Goal: Task Accomplishment & Management: Manage account settings

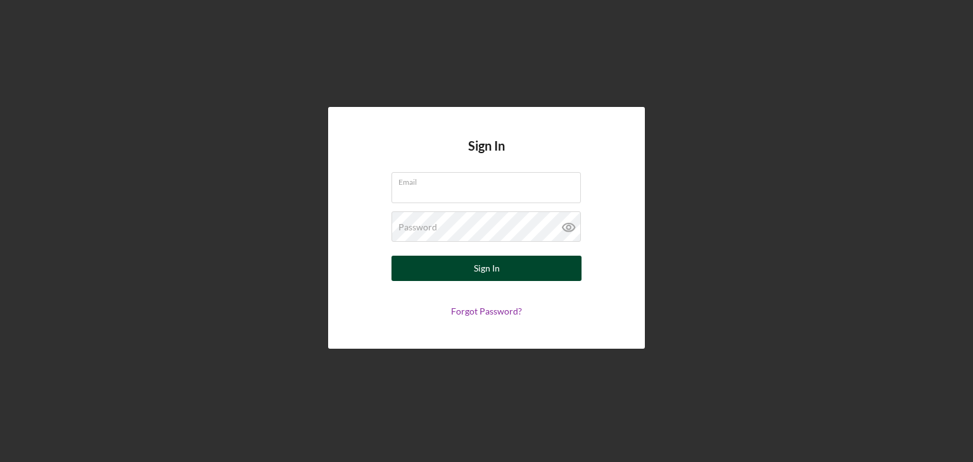
type input "[EMAIL_ADDRESS][DOMAIN_NAME]"
click at [484, 269] on div "Sign In" at bounding box center [487, 268] width 26 height 25
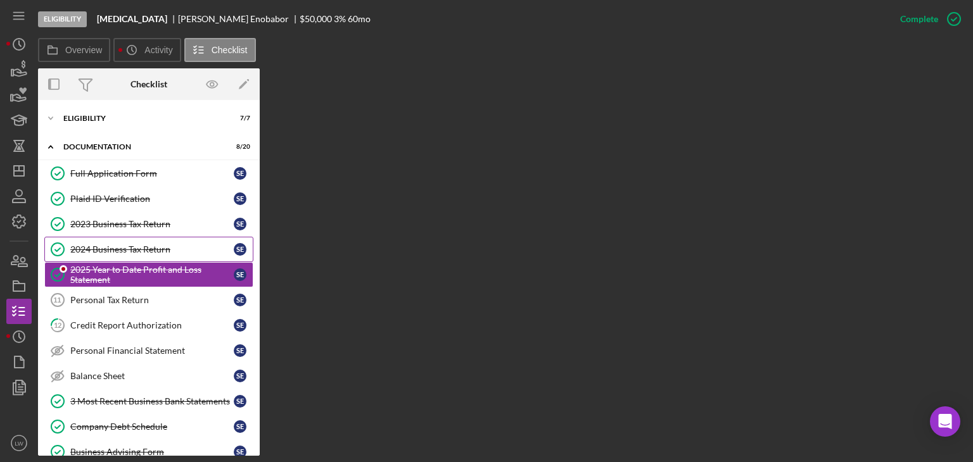
click at [127, 245] on div "2024 Business Tax Return" at bounding box center [151, 249] width 163 height 10
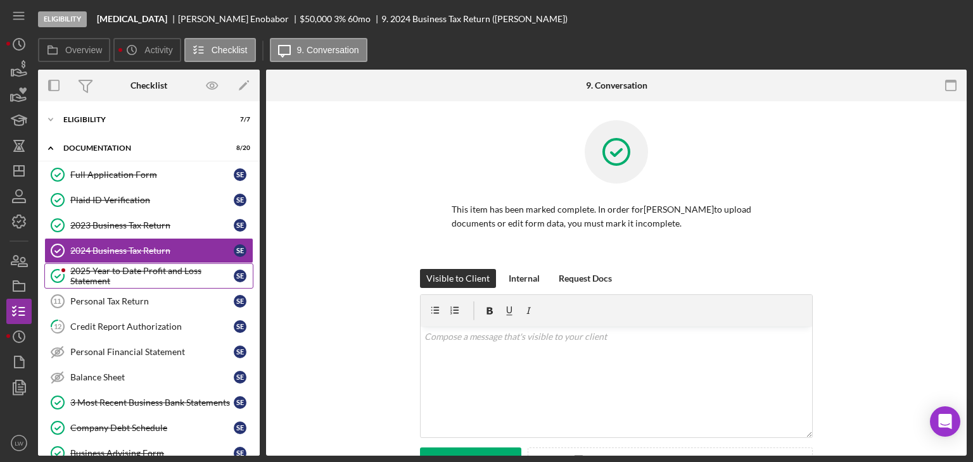
click at [119, 275] on div "2025 Year to Date Profit and Loss Statement" at bounding box center [151, 276] width 163 height 20
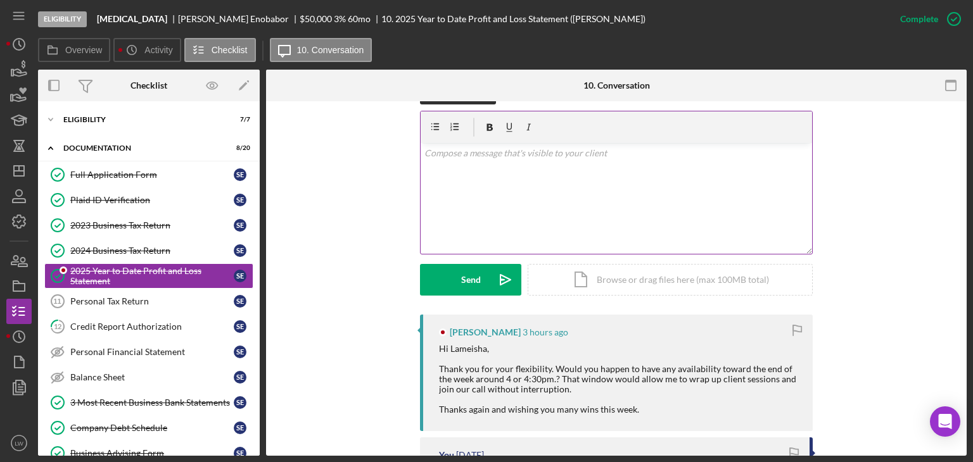
scroll to position [190, 0]
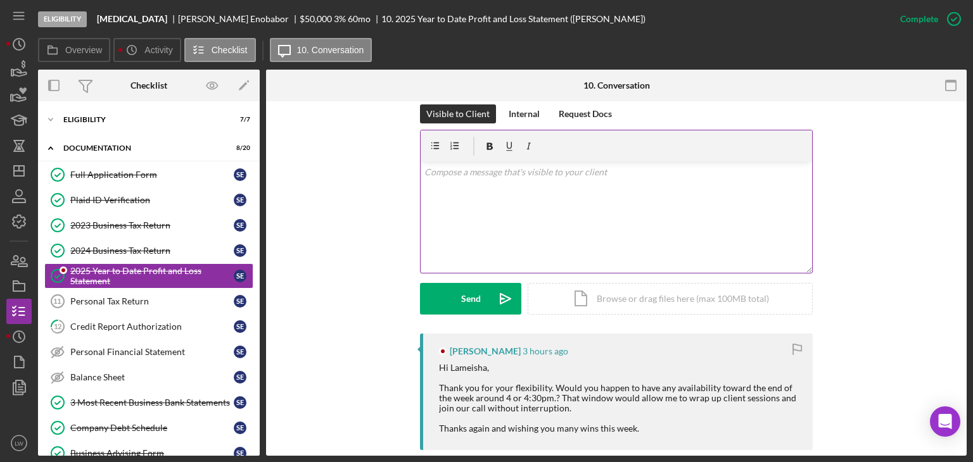
click at [533, 211] on div "v Color teal Color pink Remove color Add row above Add row below Add column bef…" at bounding box center [615, 217] width 391 height 111
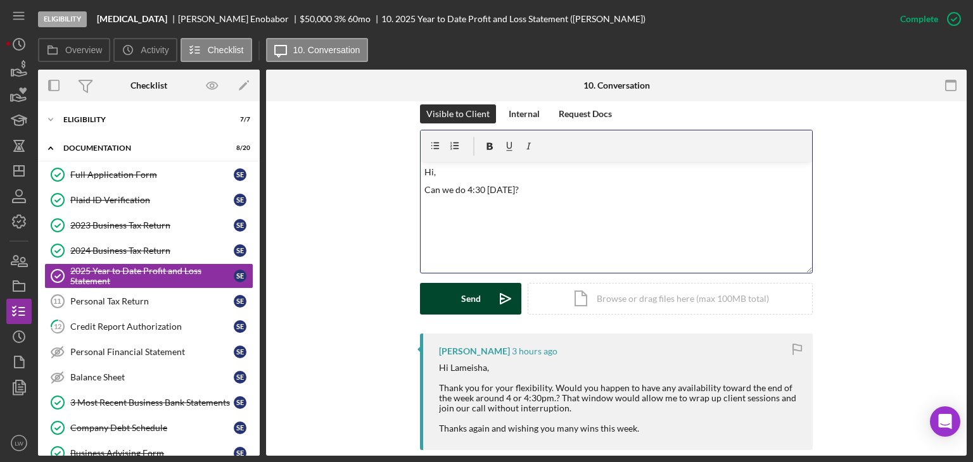
click at [467, 298] on div "Send" at bounding box center [471, 299] width 20 height 32
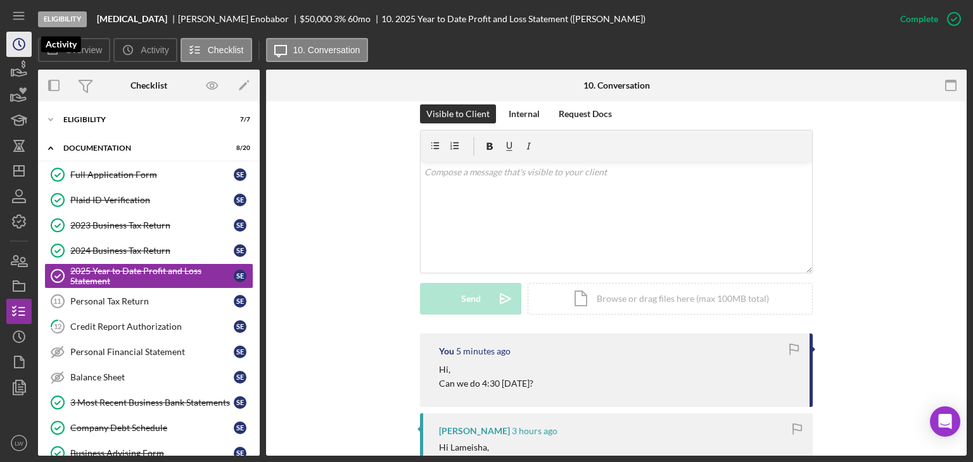
click at [15, 42] on icon "Icon/History" at bounding box center [19, 44] width 32 height 32
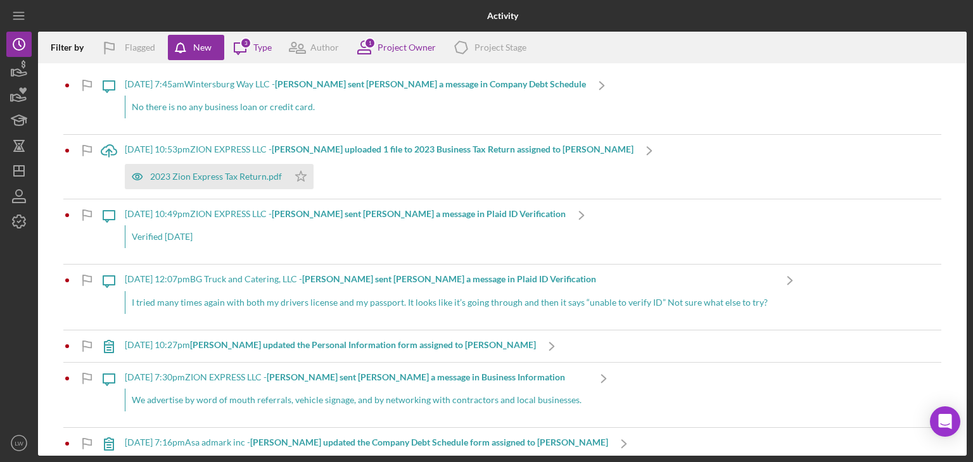
click at [191, 108] on div "No there is no any business loan or credit card." at bounding box center [355, 107] width 461 height 23
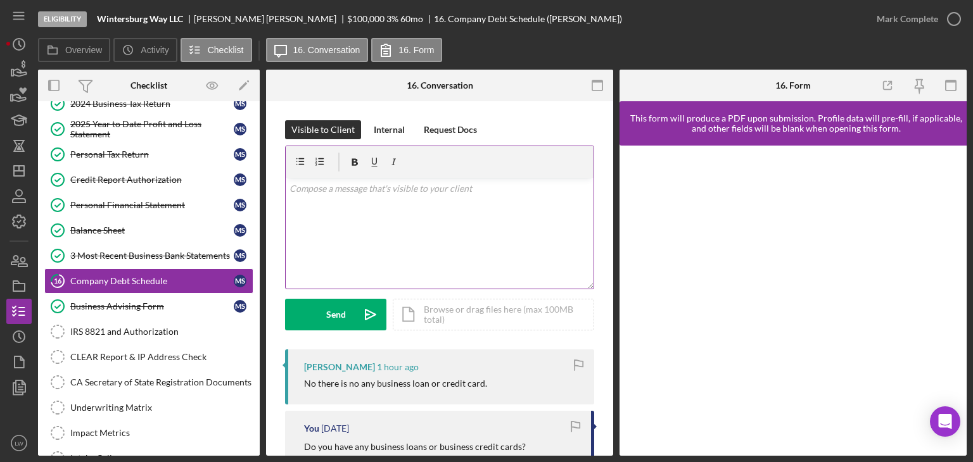
click at [424, 208] on div "v Color teal Color pink Remove color Add row above Add row below Add column bef…" at bounding box center [440, 233] width 308 height 111
click at [905, 23] on div "Mark Complete" at bounding box center [906, 18] width 61 height 25
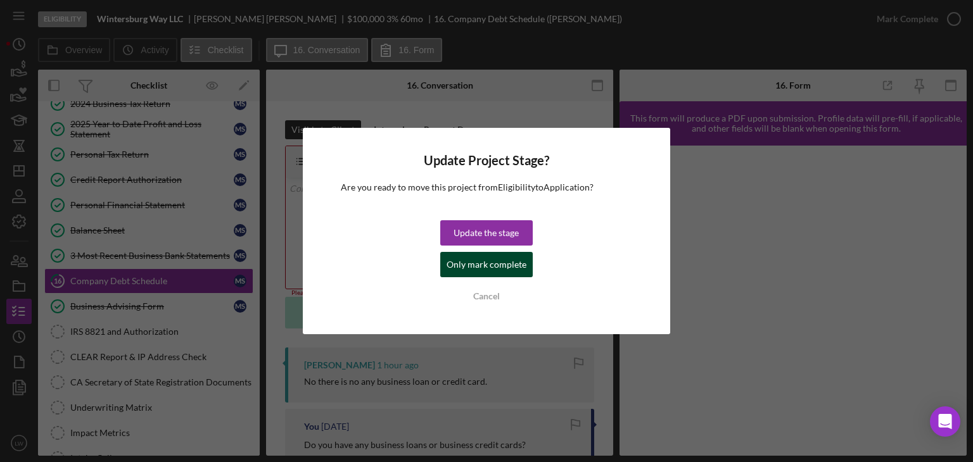
click at [502, 264] on div "Only mark complete" at bounding box center [486, 264] width 80 height 25
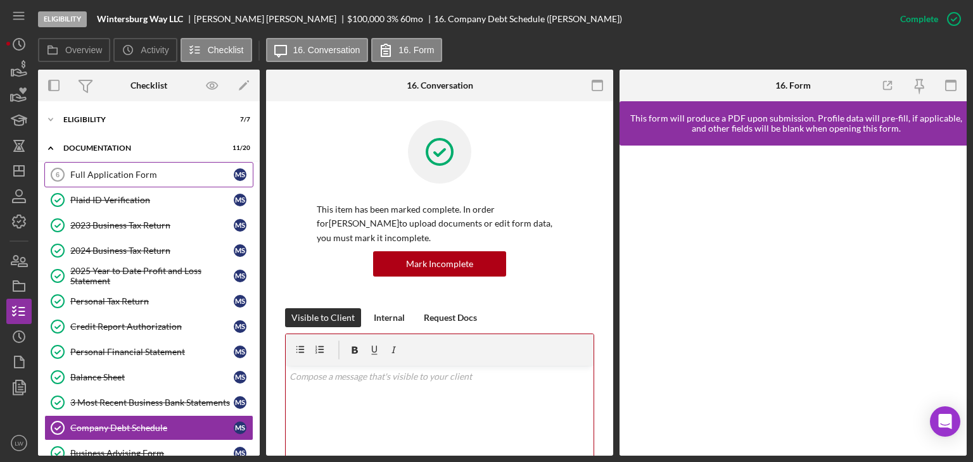
click at [109, 180] on link "Full Application Form 6 Full Application Form M S" at bounding box center [148, 174] width 209 height 25
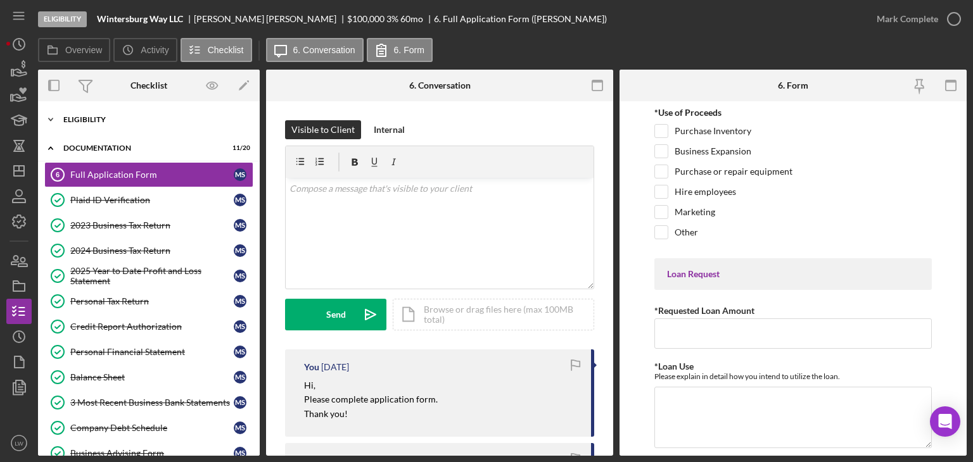
click at [101, 116] on div "Eligibility" at bounding box center [153, 120] width 180 height 8
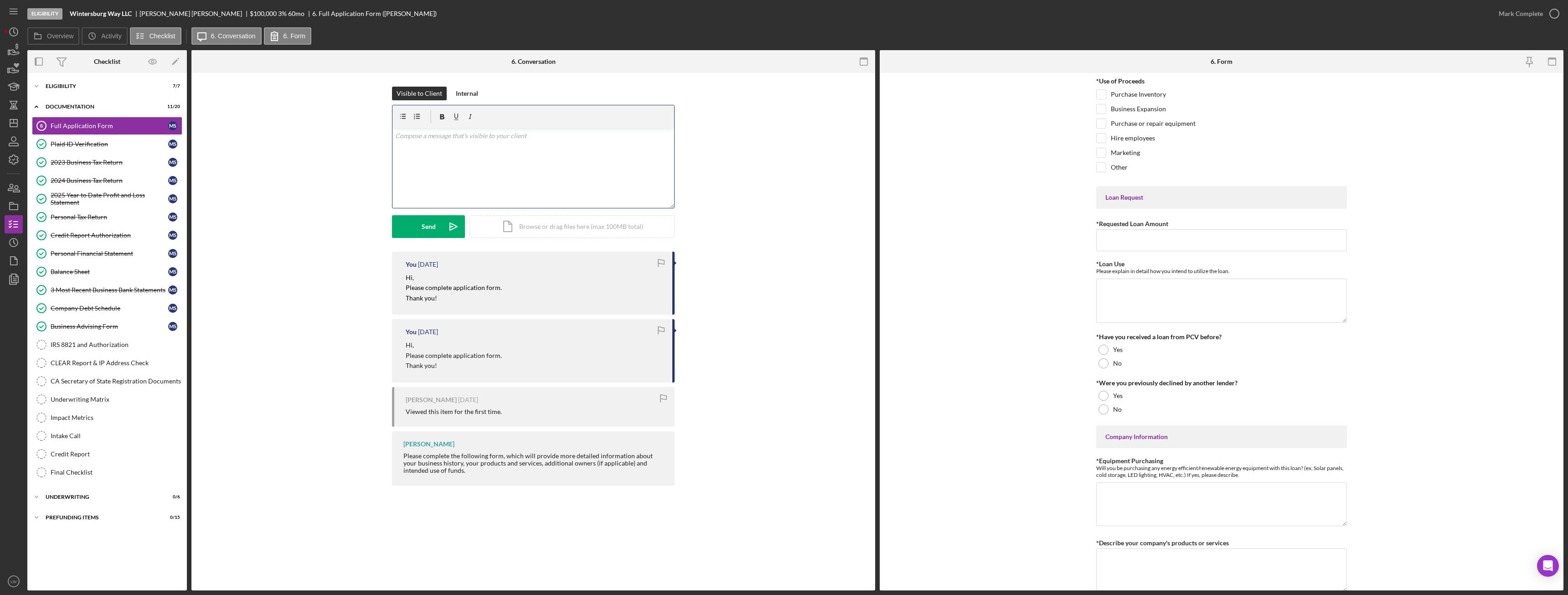
click at [529, 158] on div "v Color teal Color pink Remove color Add row above Add row below Add column bef…" at bounding box center [533, 168] width 281 height 80
click at [12, 46] on icon "button" at bounding box center [14, 50] width 23 height 23
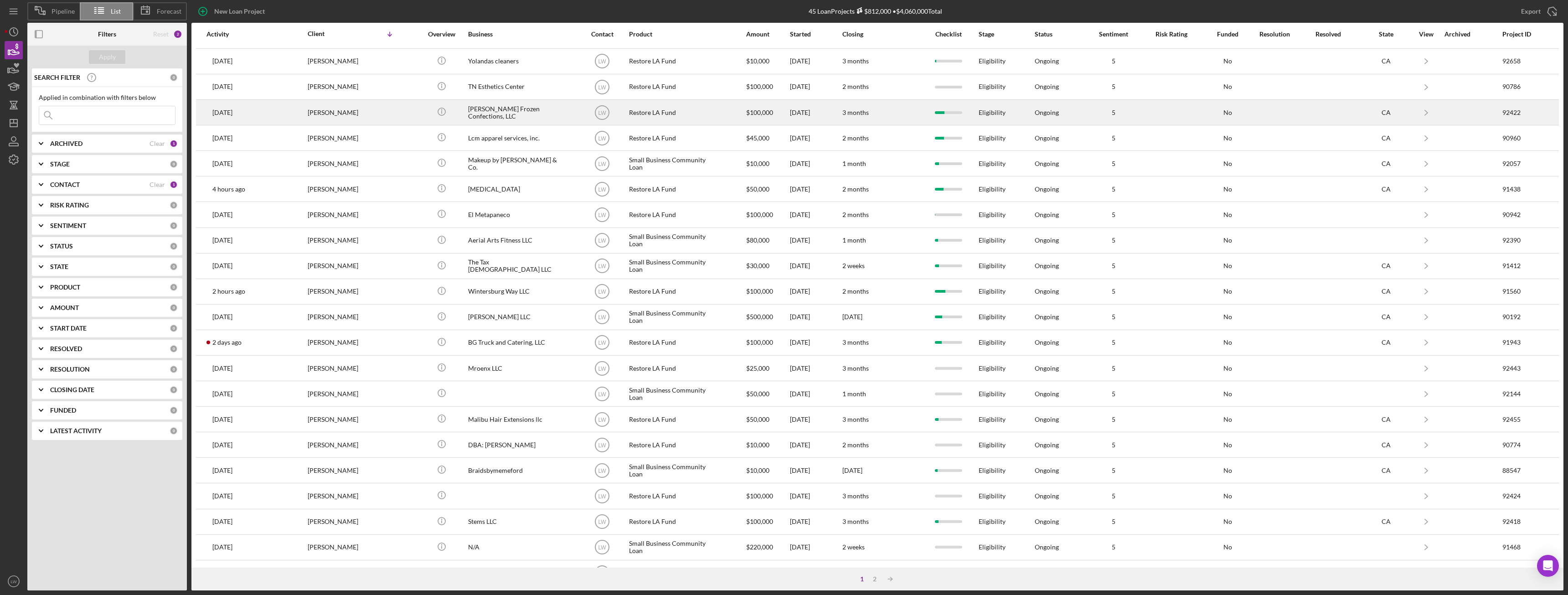
scroll to position [122, 0]
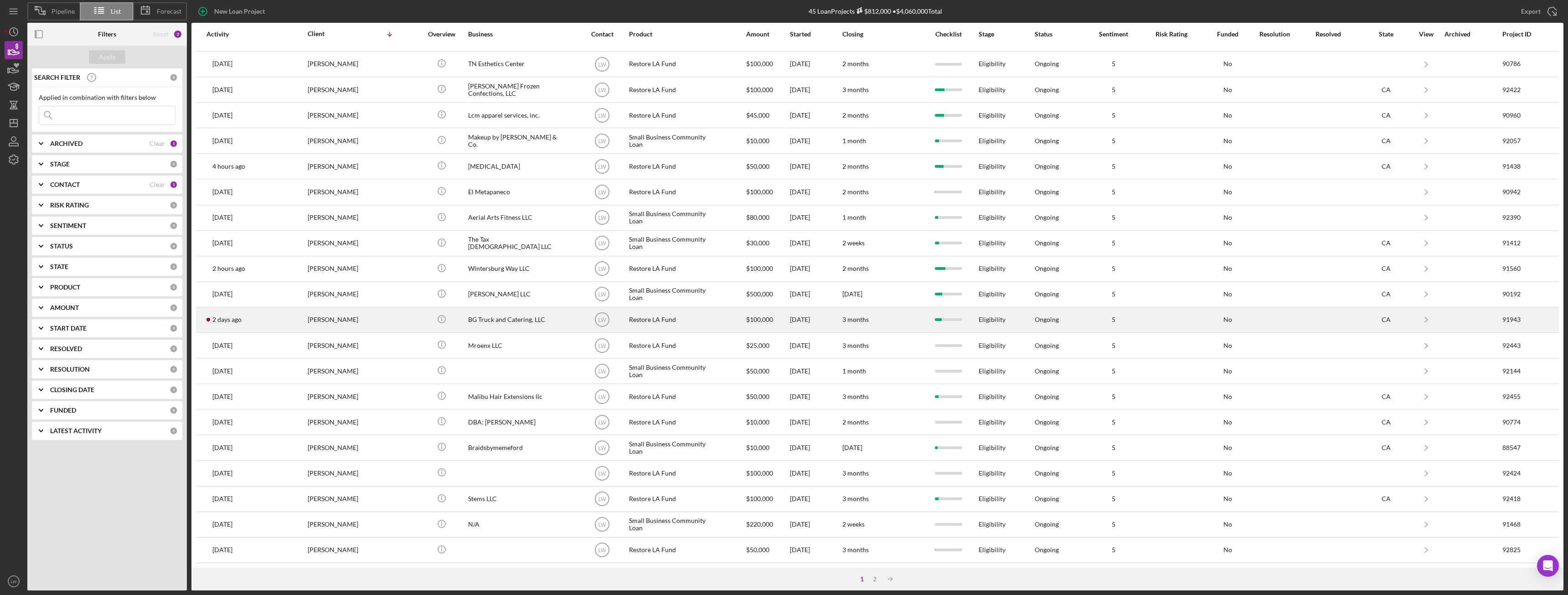
click at [394, 325] on div "Mary Milliken" at bounding box center [353, 320] width 91 height 24
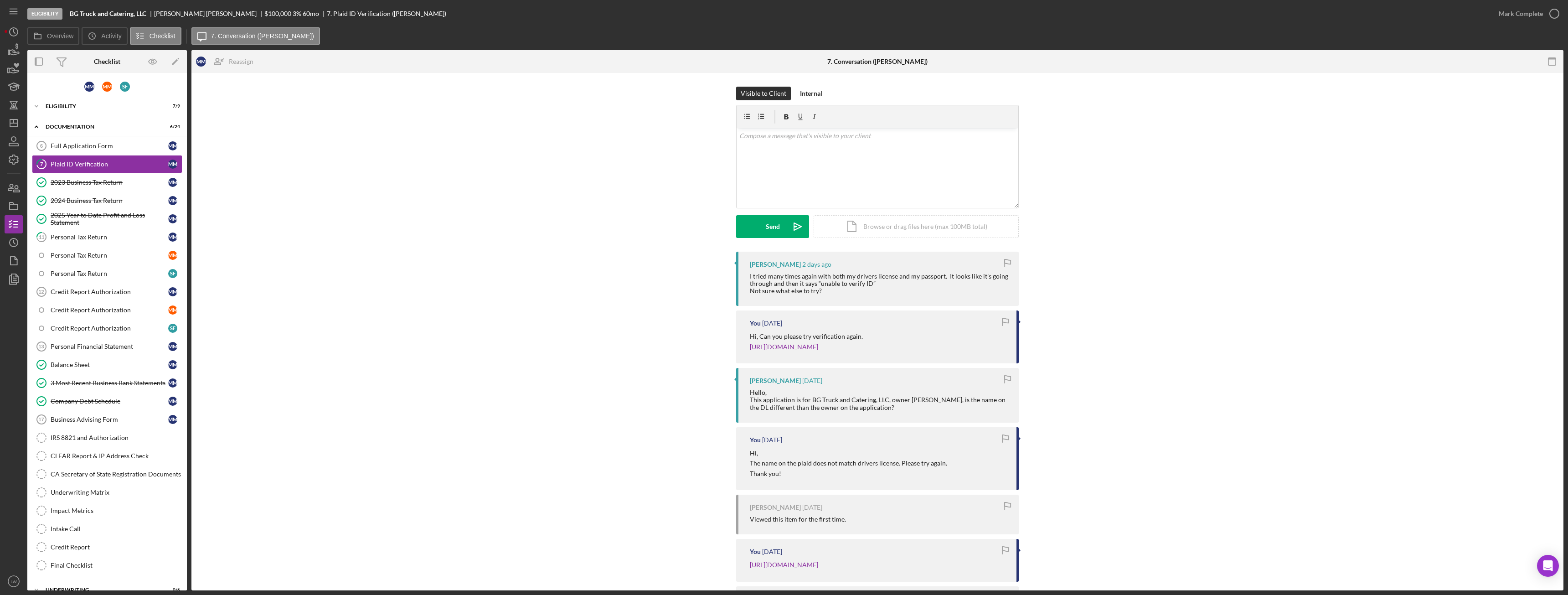
click at [120, 13] on b "BG Truck and Catering, LLC" at bounding box center [108, 14] width 76 height 7
click at [120, 14] on b "BG Truck and Catering, LLC" at bounding box center [108, 14] width 76 height 7
drag, startPoint x: 120, startPoint y: 14, endPoint x: 173, endPoint y: 12, distance: 53.0
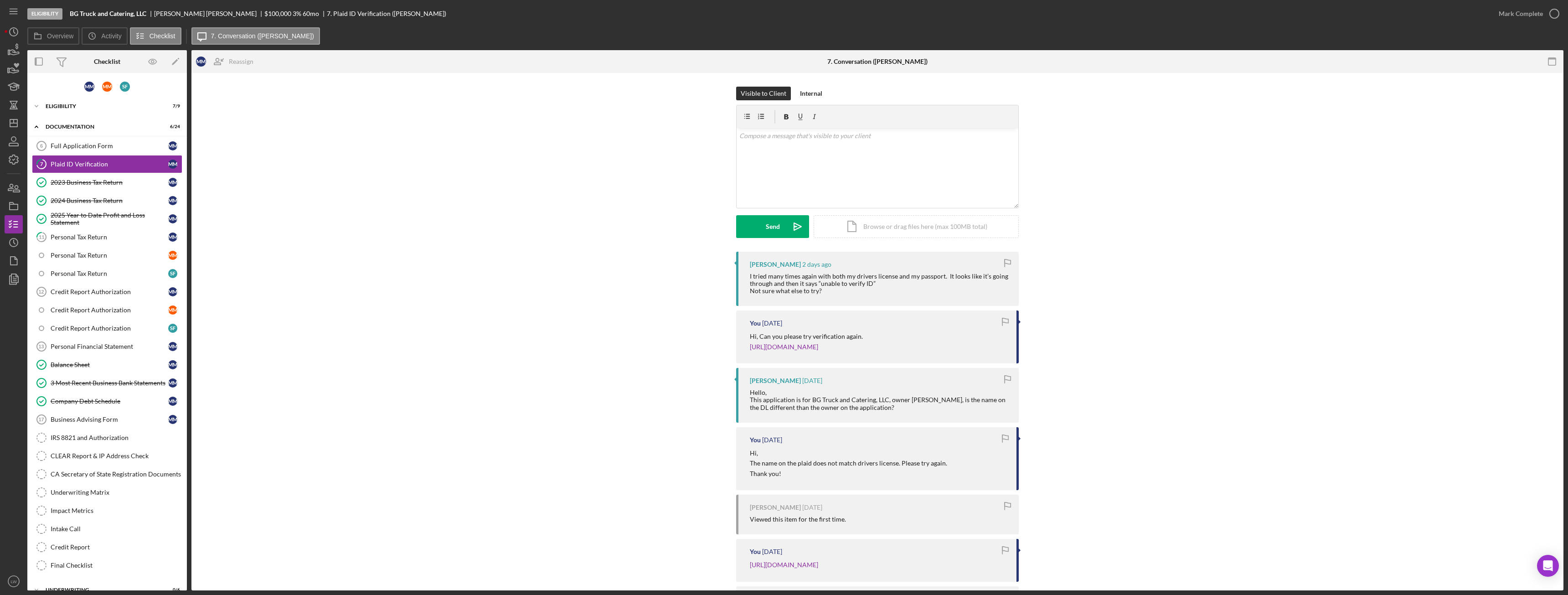
click at [173, 13] on div "Mary Milliken" at bounding box center [209, 14] width 110 height 7
click at [174, 9] on div "Eligibility BG Truck and Catering, LLC Mary Milliken $100,000 $20,000 3 % 60 mo…" at bounding box center [758, 14] width 1462 height 27
click at [174, 10] on div "Mary Milliken" at bounding box center [209, 14] width 110 height 7
click at [120, 107] on div "Eligibility" at bounding box center [110, 107] width 130 height 6
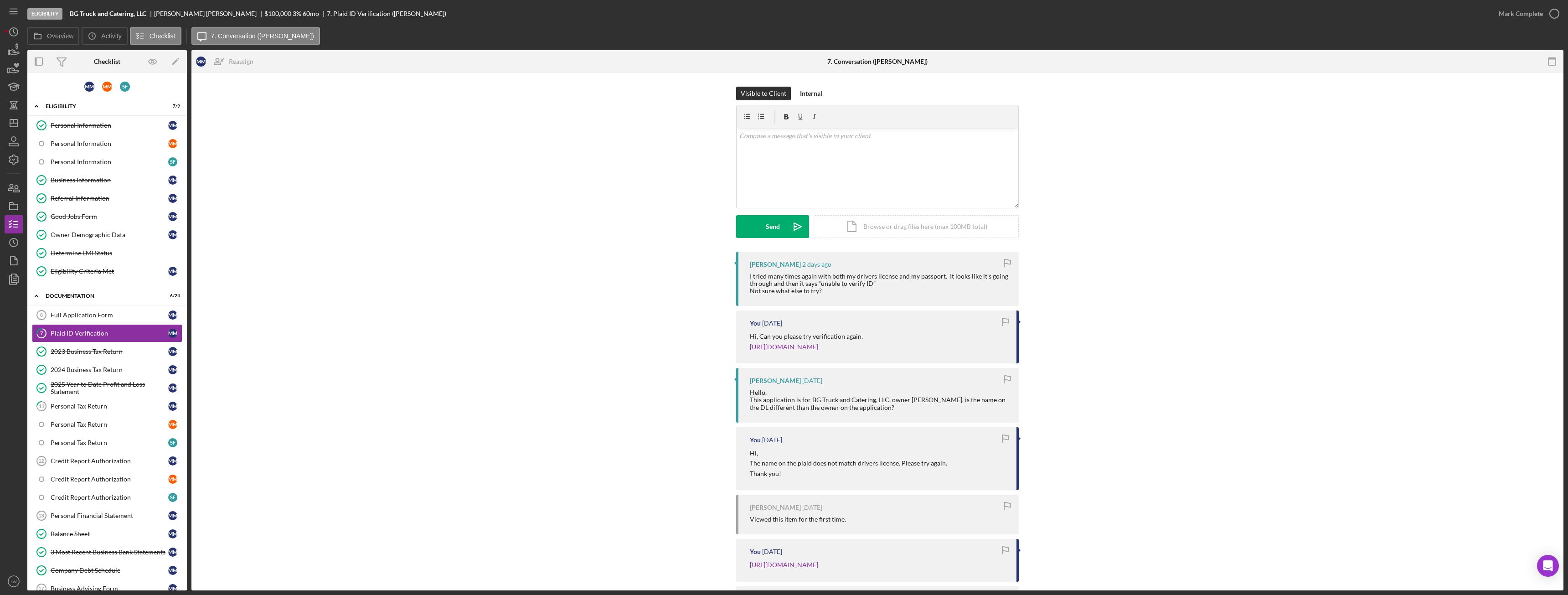
click at [172, 14] on div "Mary Milliken" at bounding box center [209, 14] width 110 height 7
copy div "Mary Milliken"
click at [180, 15] on div "Mary Milliken" at bounding box center [209, 14] width 110 height 7
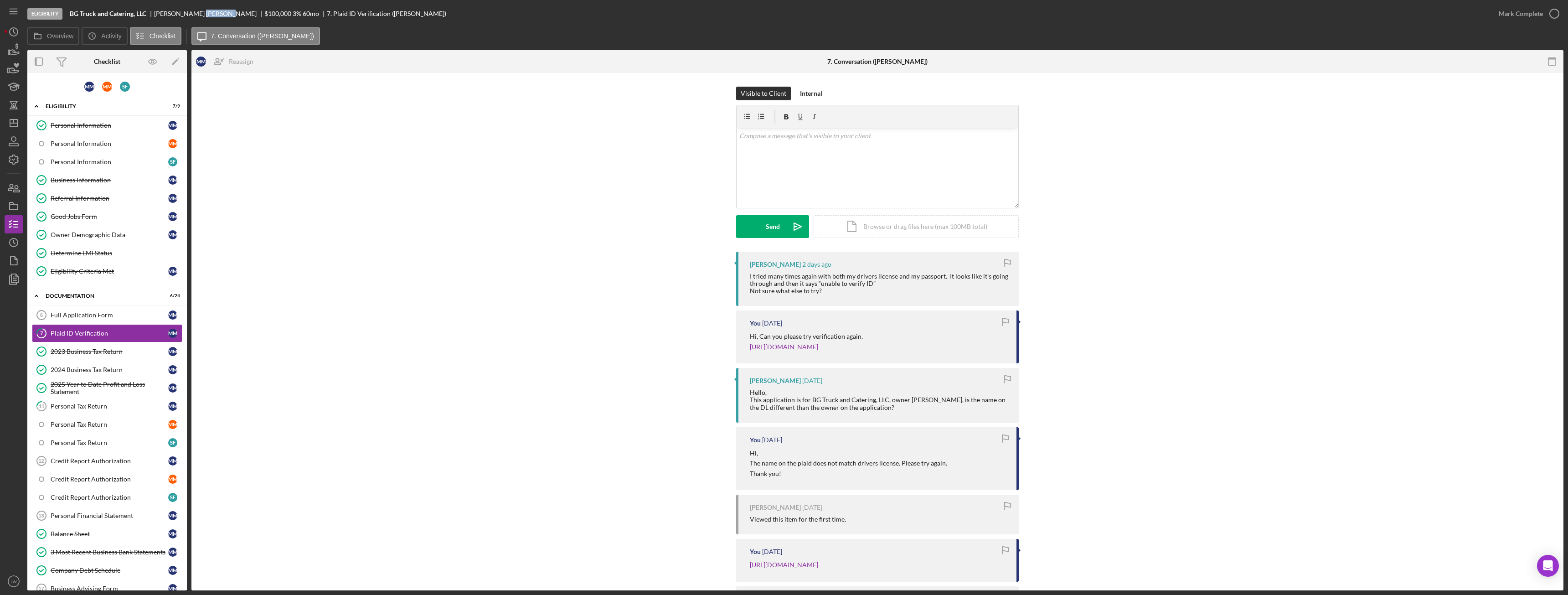
click at [180, 15] on div "Mary Milliken" at bounding box center [209, 14] width 110 height 7
click at [184, 12] on div "Mary Milliken" at bounding box center [209, 14] width 110 height 7
drag, startPoint x: 199, startPoint y: 14, endPoint x: 174, endPoint y: 14, distance: 25.0
click at [174, 14] on div "Mary Milliken" at bounding box center [209, 14] width 110 height 7
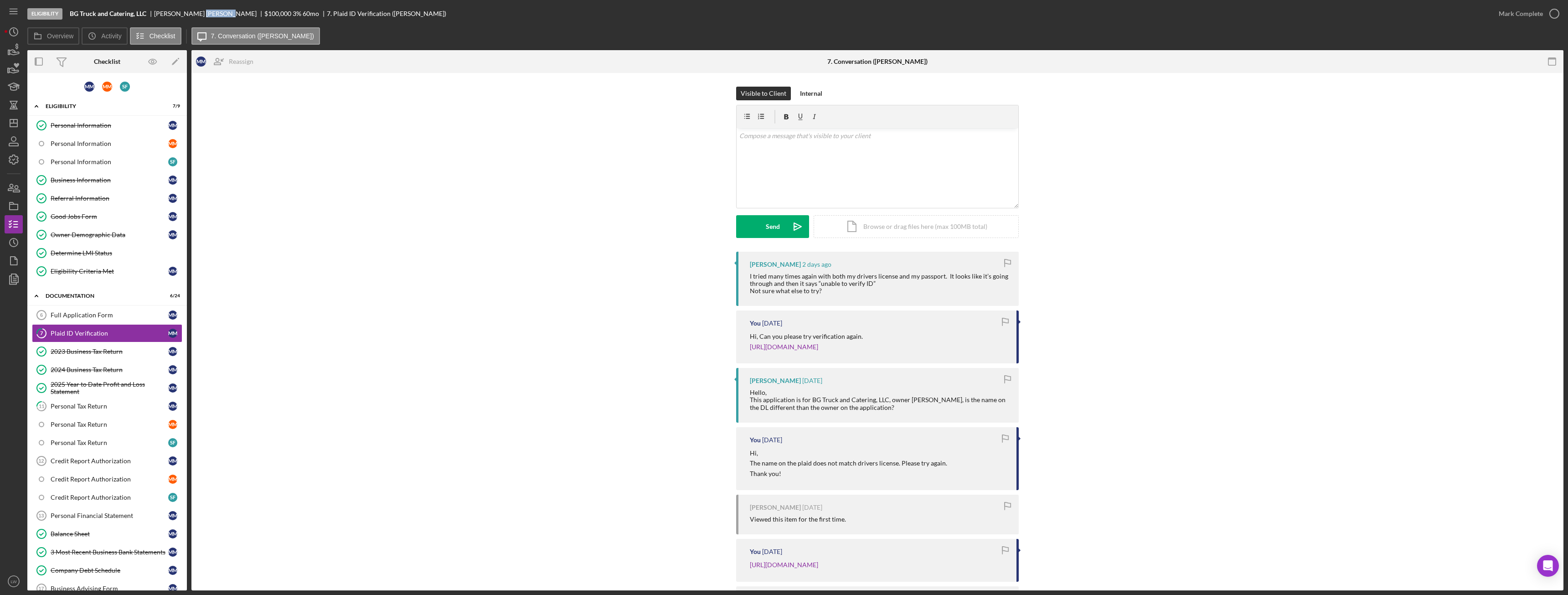
copy div "Milliken"
click at [71, 122] on div "Personal Information" at bounding box center [109, 125] width 117 height 7
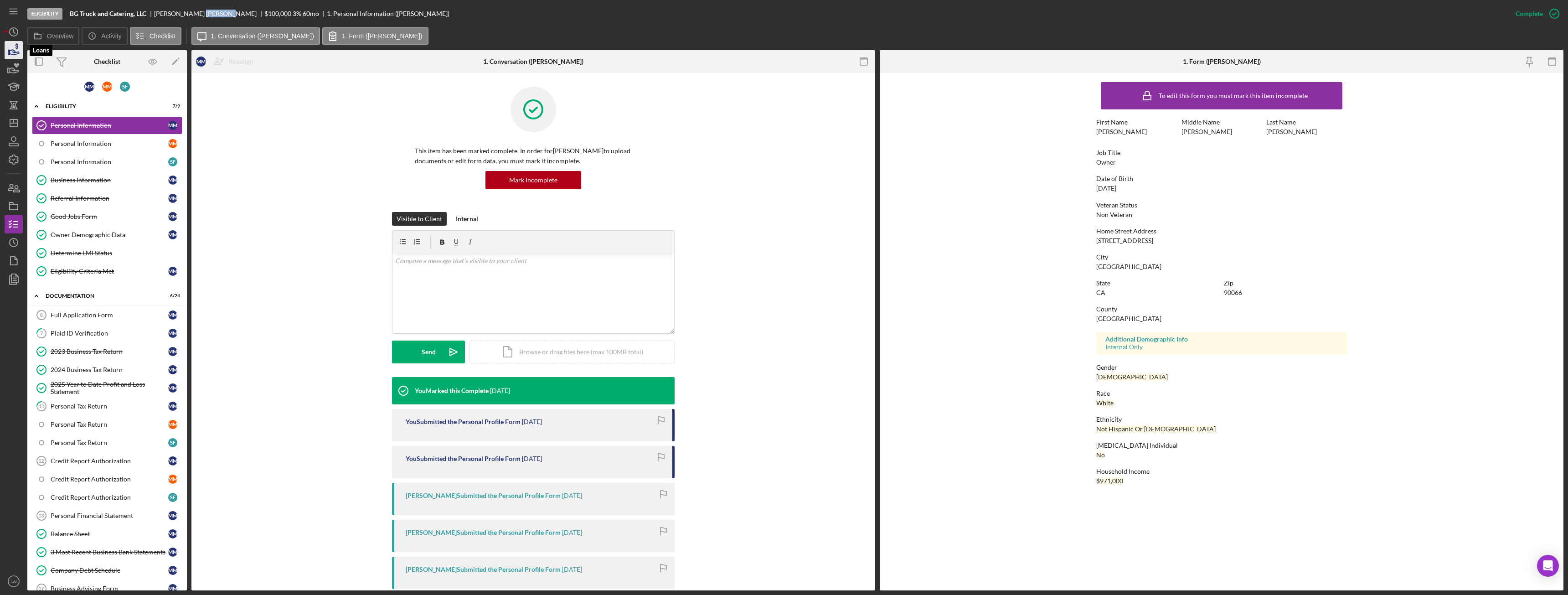
click at [12, 53] on icon "button" at bounding box center [14, 50] width 23 height 23
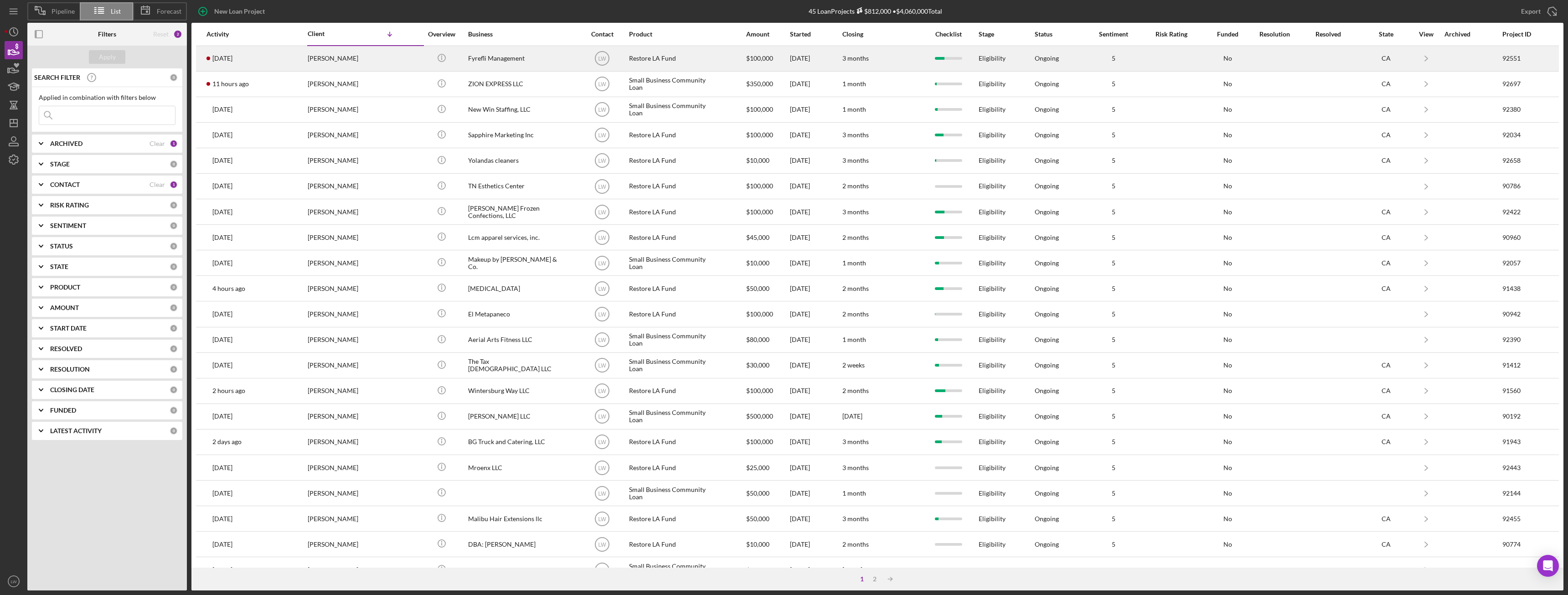
click at [353, 59] on div "Zoe Paige" at bounding box center [353, 59] width 91 height 24
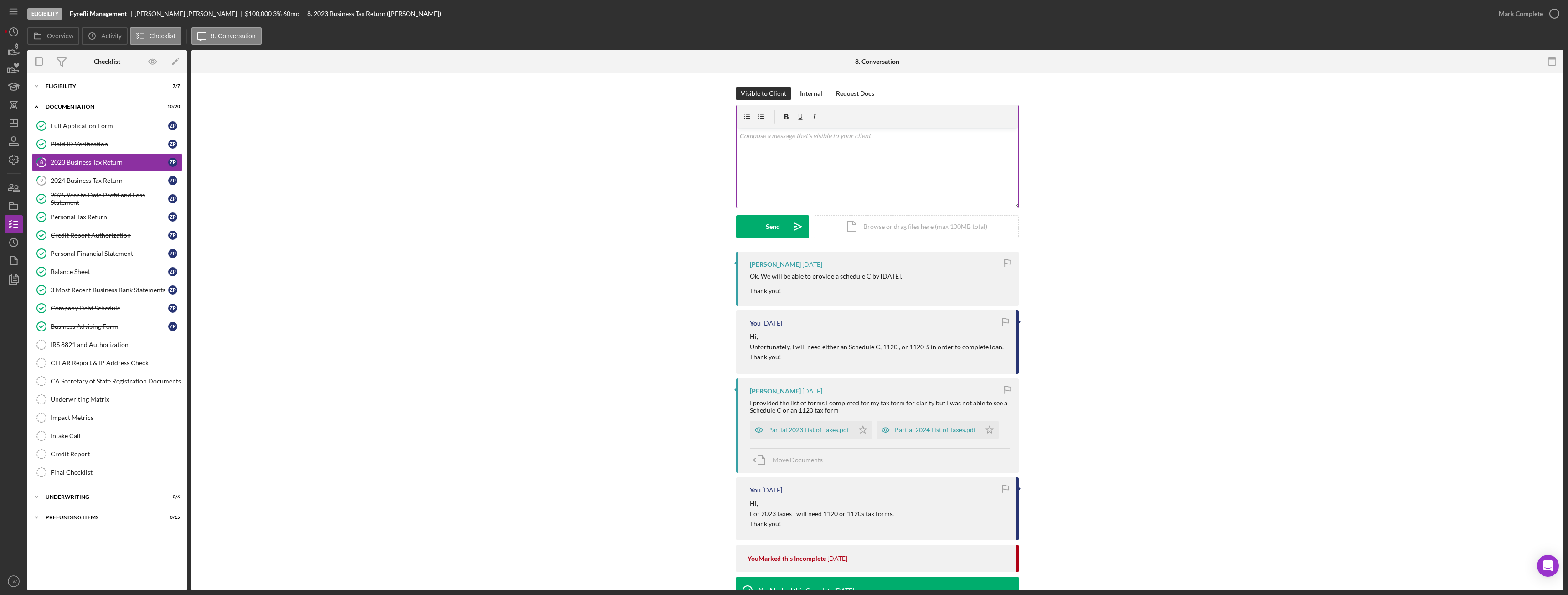
click at [700, 185] on div "v Color teal Color pink Remove color Add row above Add row below Add column bef…" at bounding box center [877, 168] width 281 height 80
click at [700, 228] on div "Send" at bounding box center [773, 227] width 14 height 23
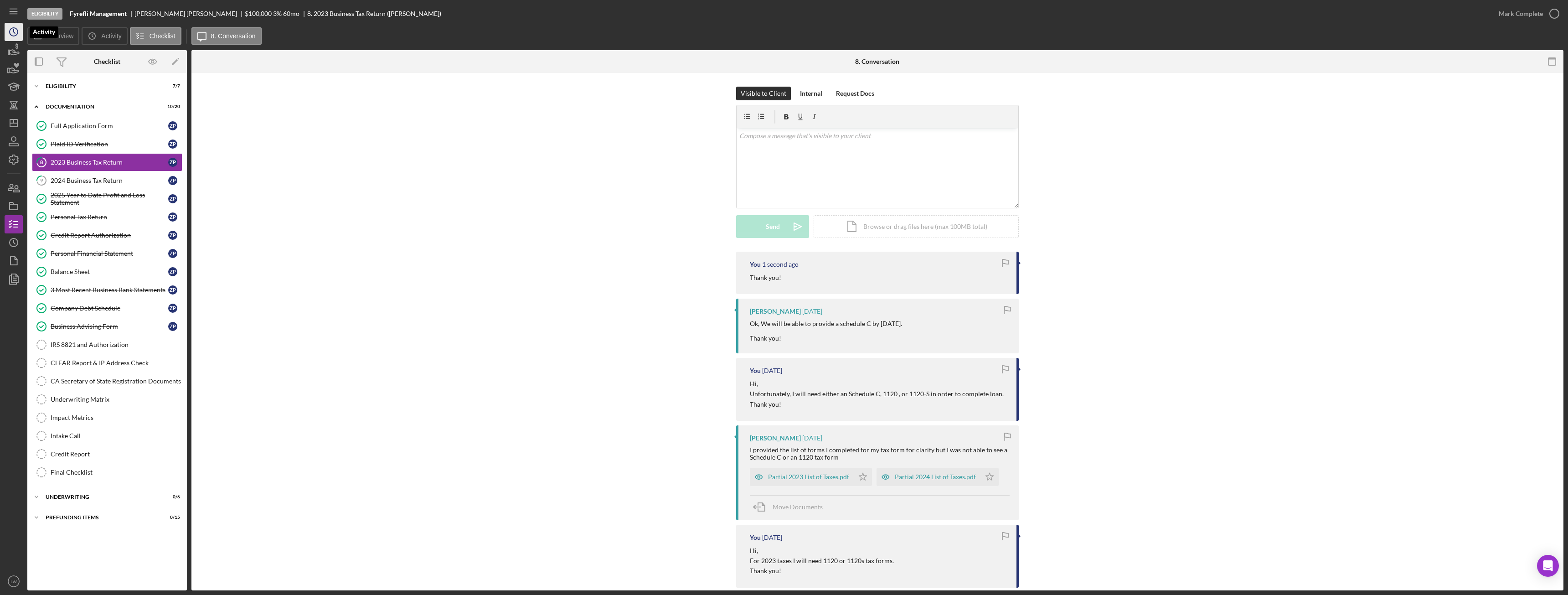
click at [13, 36] on circle "button" at bounding box center [13, 32] width 8 height 8
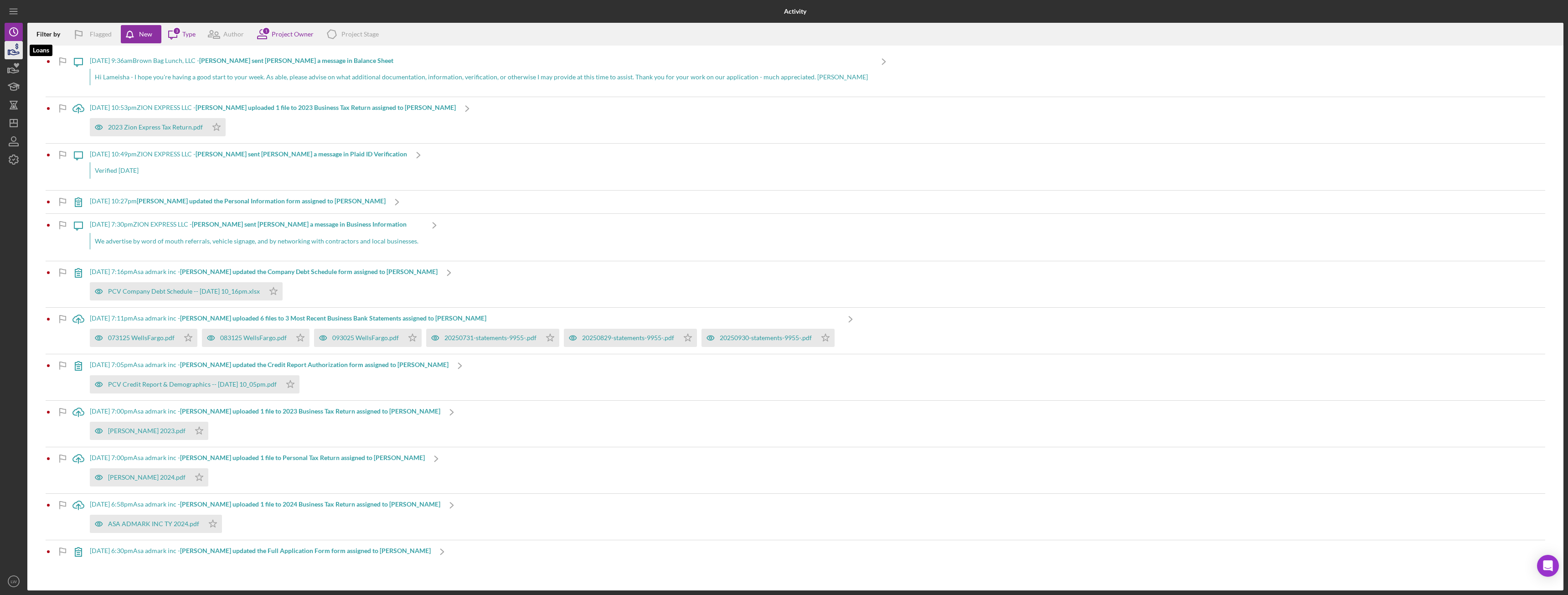
click at [17, 48] on icon "button" at bounding box center [17, 46] width 3 height 6
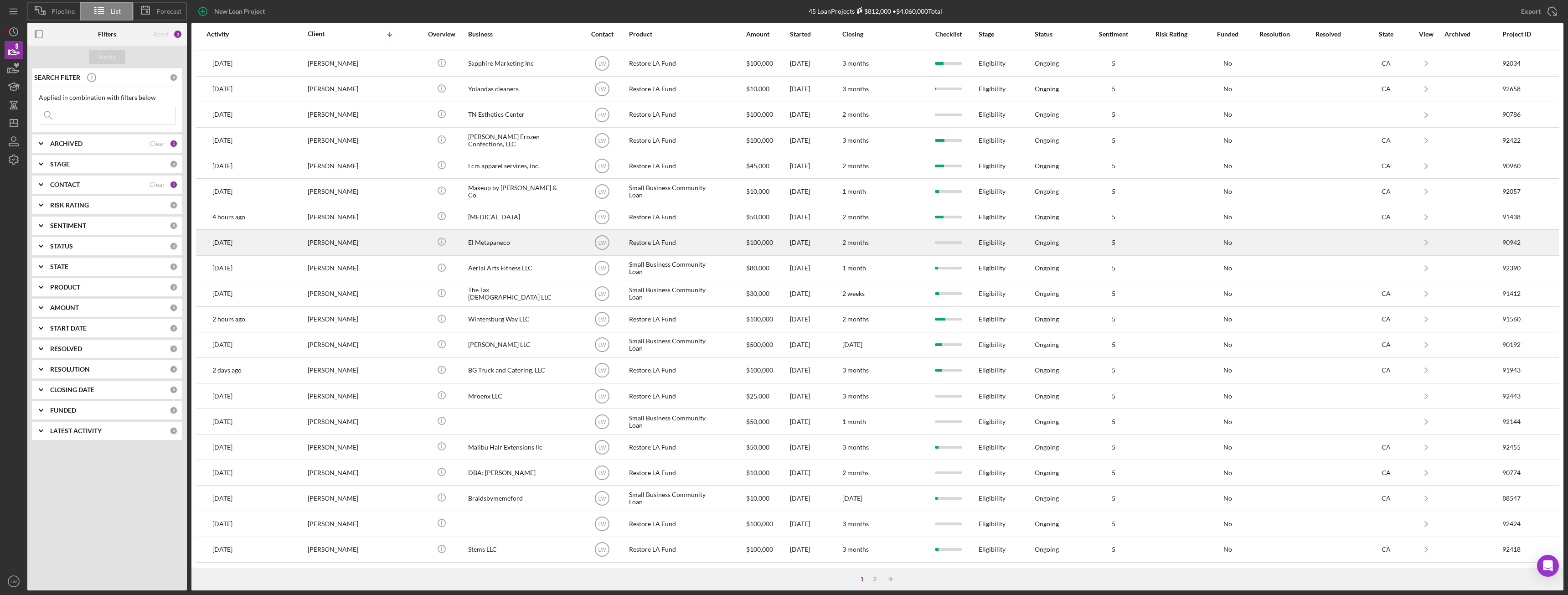
scroll to position [122, 0]
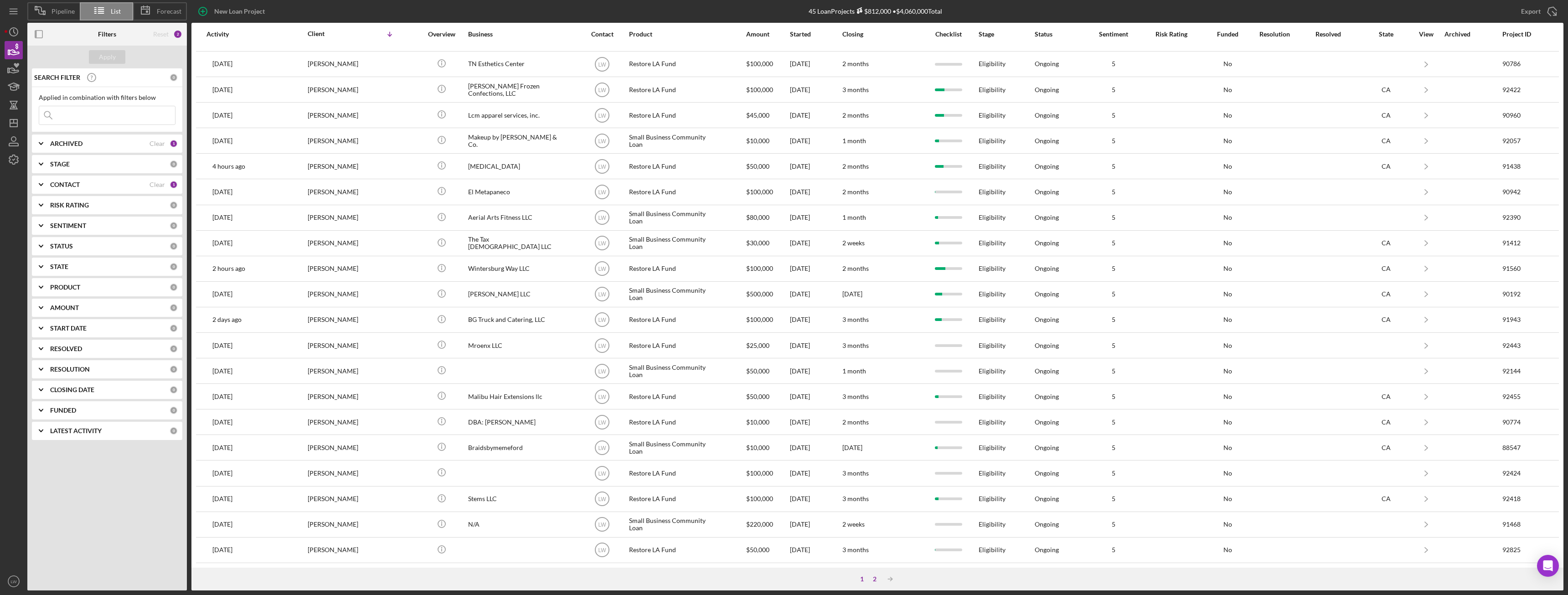
click at [700, 333] on div "2" at bounding box center [875, 579] width 13 height 7
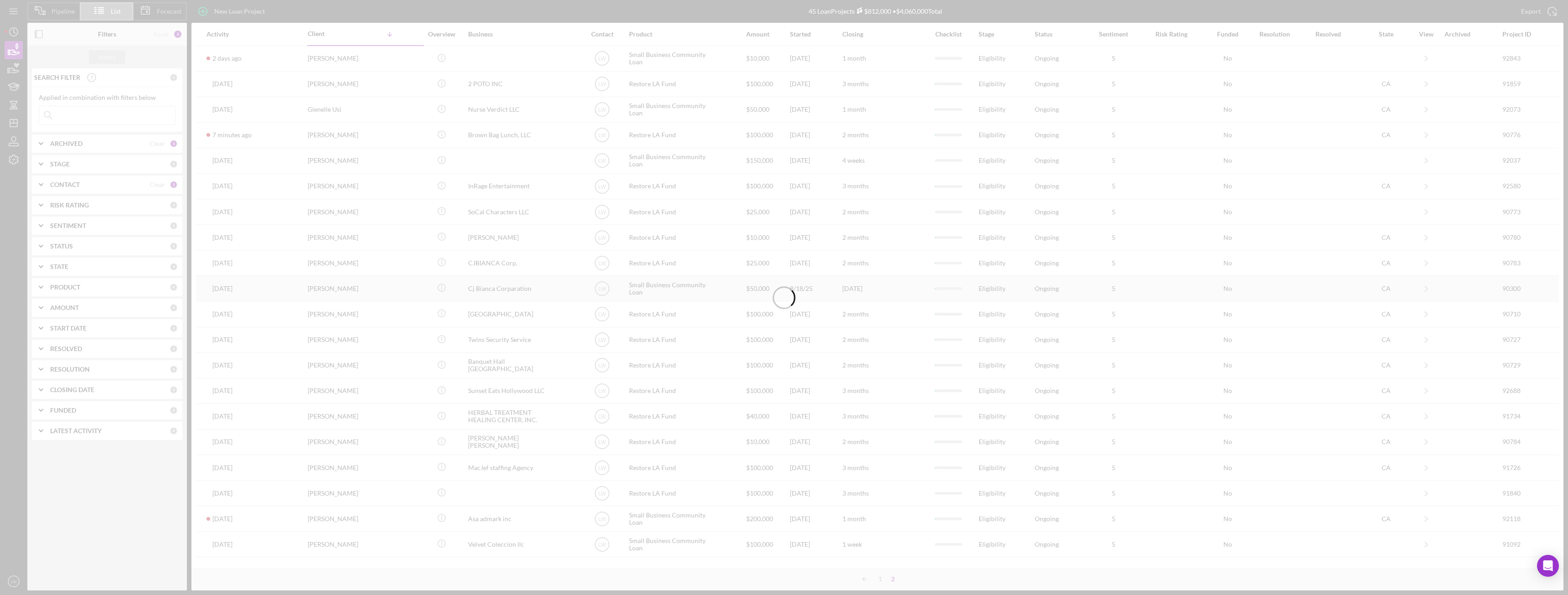
scroll to position [0, 0]
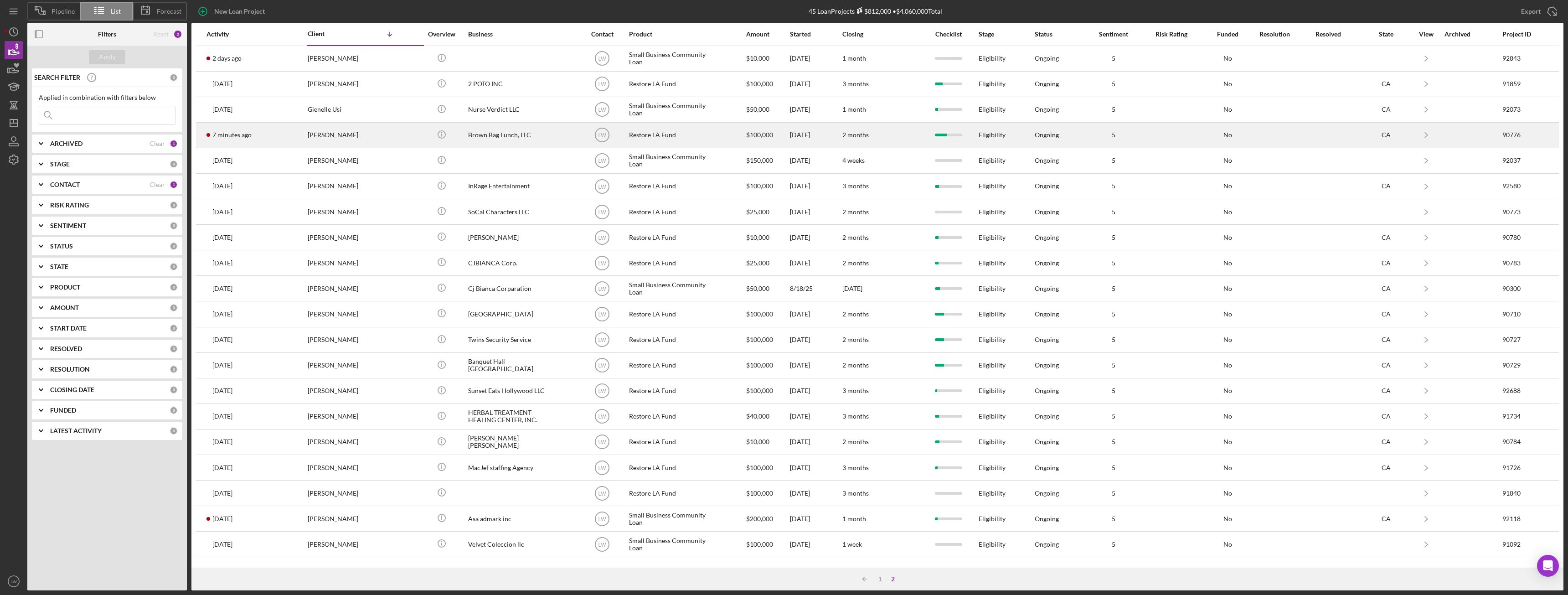
click at [276, 135] on div "7 minutes ago Francis Scanlon" at bounding box center [246, 135] width 80 height 24
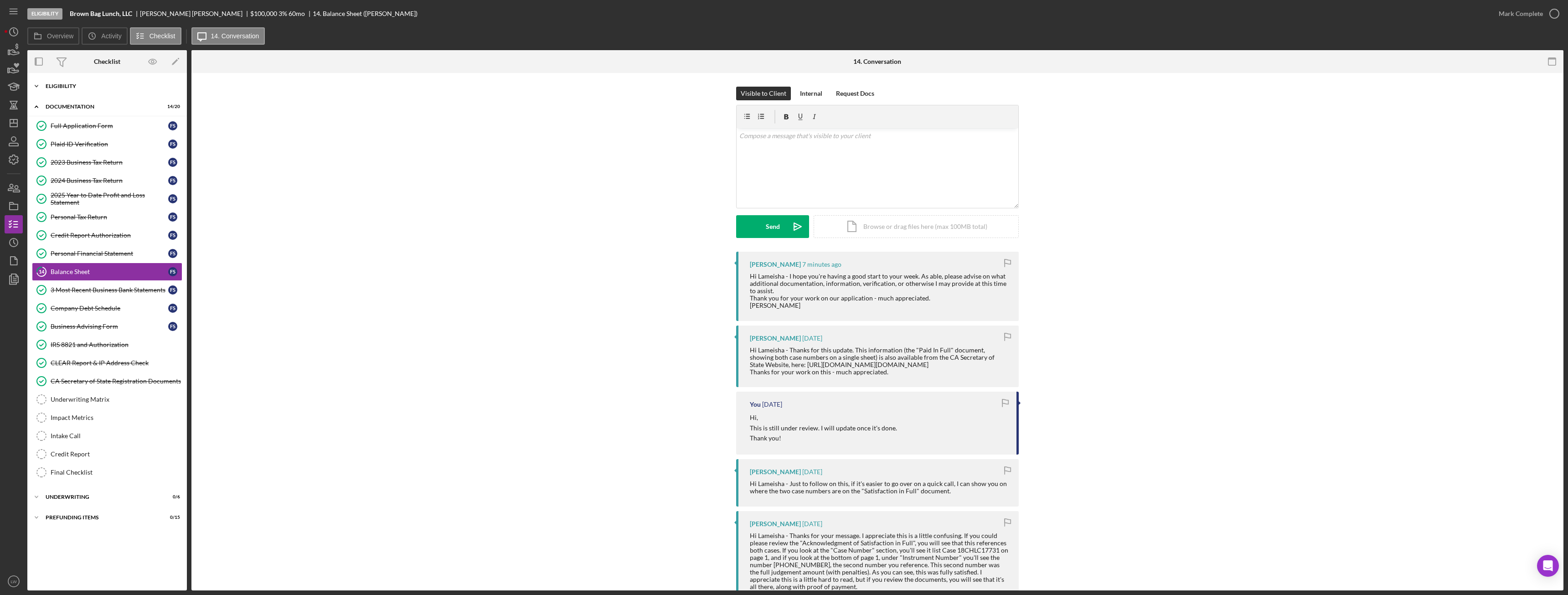
click at [55, 83] on div "Icon/Expander Eligibility 7 / 7" at bounding box center [107, 86] width 160 height 18
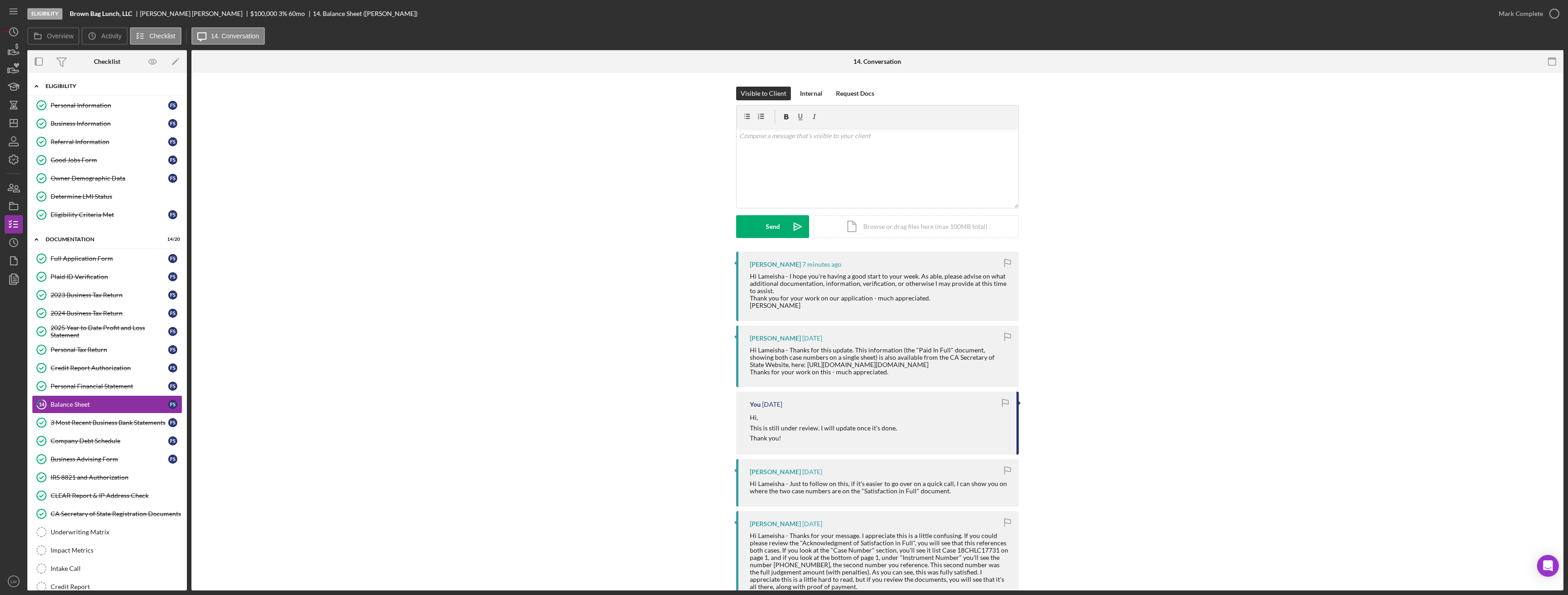
click at [55, 83] on div "Icon/Expander Eligibility 7 / 7" at bounding box center [107, 86] width 160 height 19
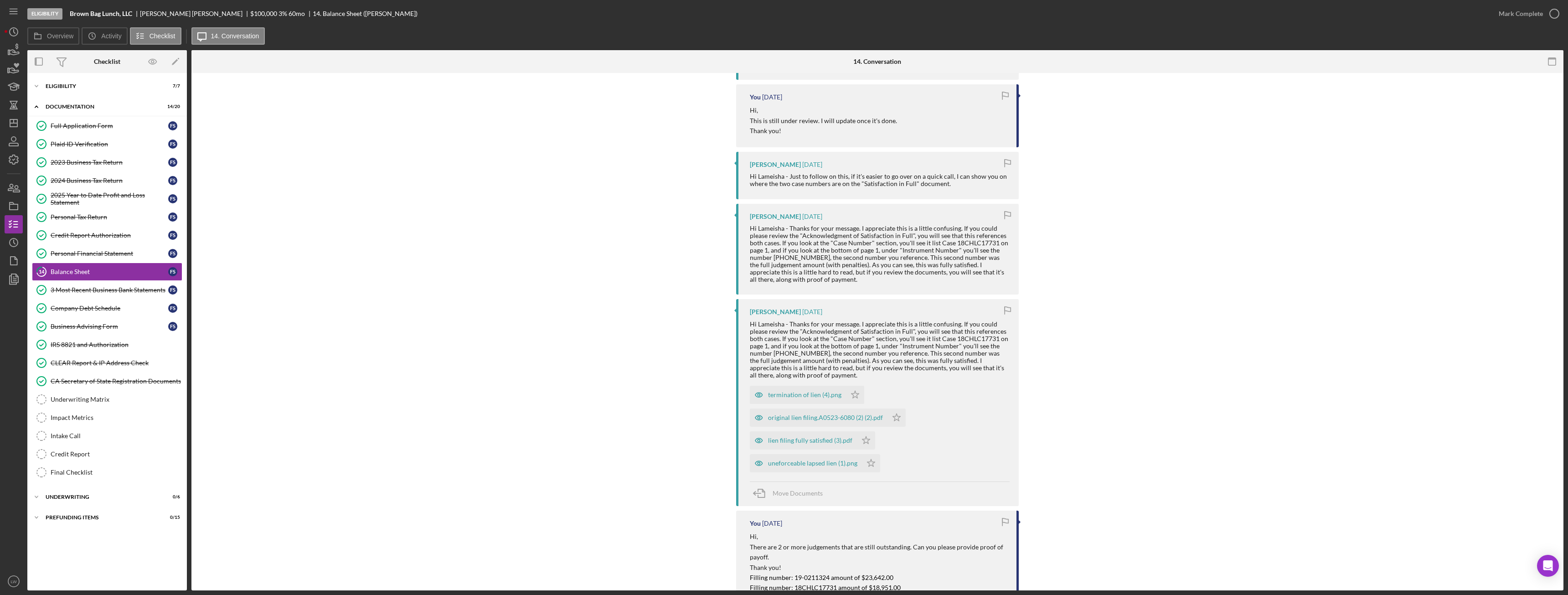
scroll to position [365, 0]
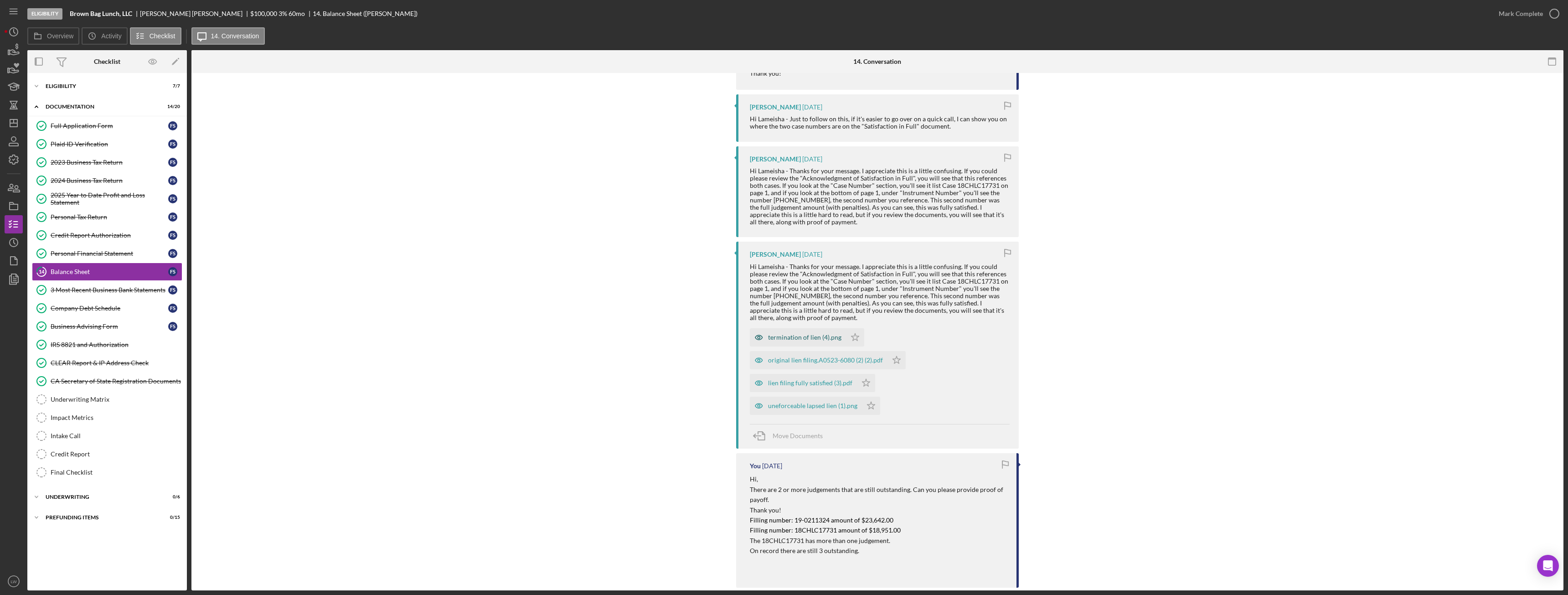
click at [700, 333] on div "termination of lien (4).png" at bounding box center [805, 338] width 73 height 7
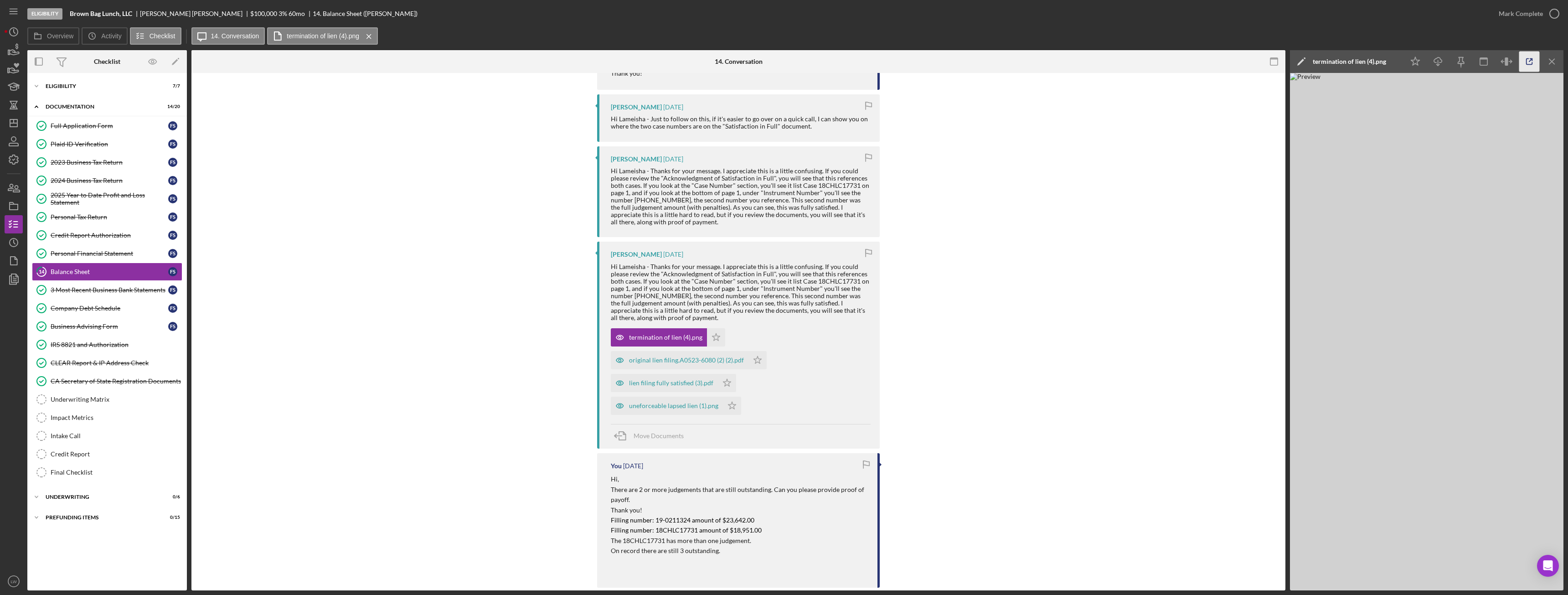
click at [700, 61] on icon "button" at bounding box center [1530, 62] width 20 height 20
click at [655, 333] on div "original lien filing.A0523-6080 (2) (2).pdf" at bounding box center [687, 360] width 115 height 7
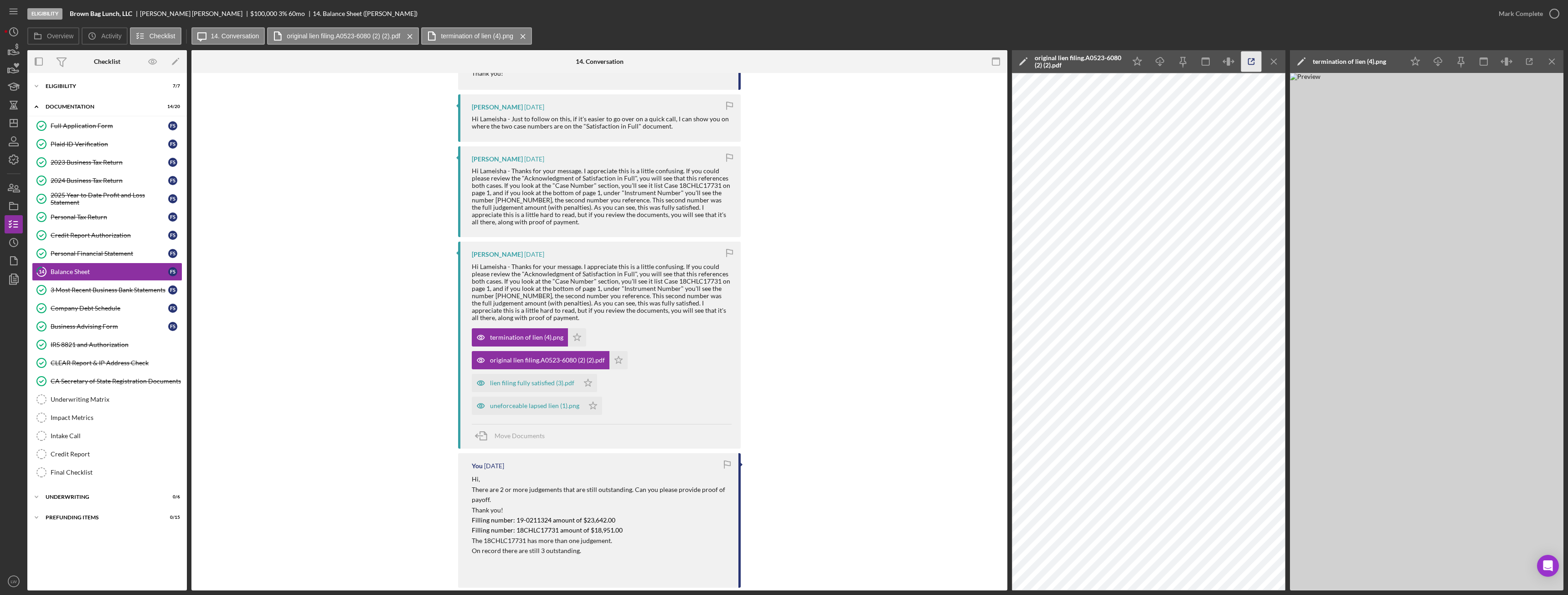
click at [700, 61] on icon "button" at bounding box center [1251, 62] width 20 height 20
click at [545, 333] on div "lien filing fully satisfied (3).pdf" at bounding box center [532, 383] width 84 height 7
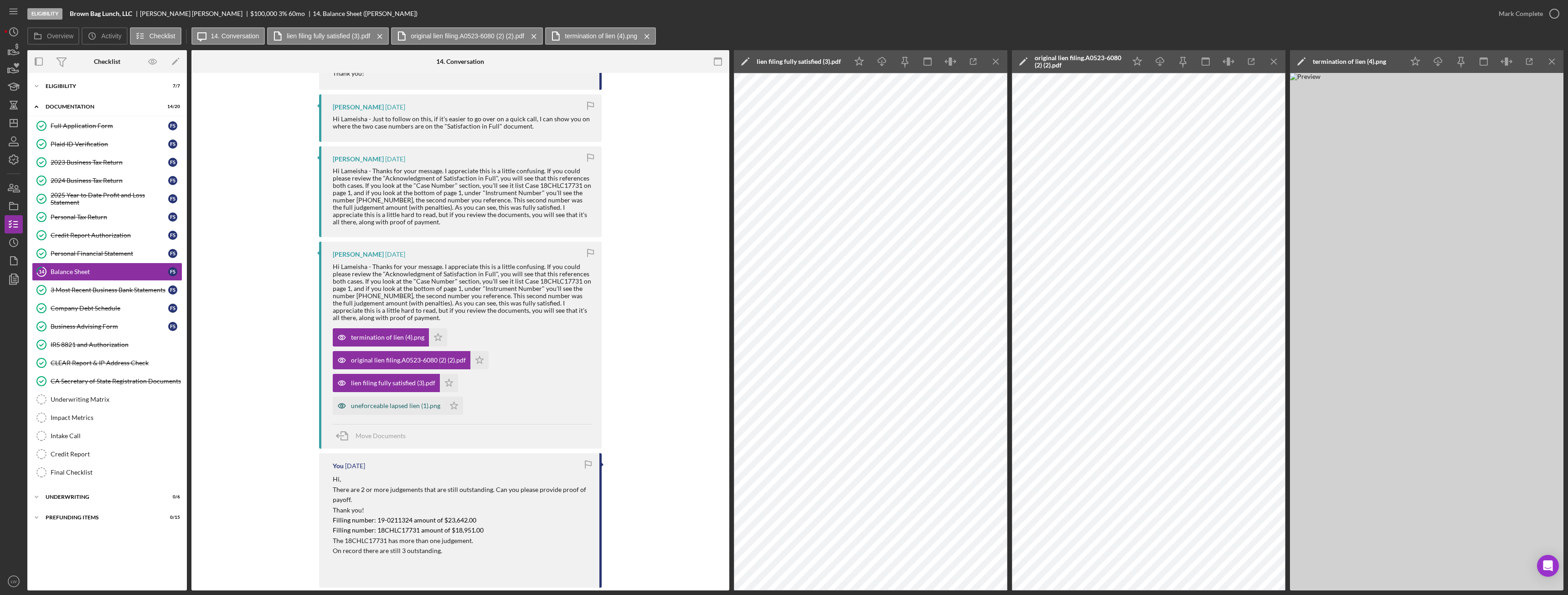
click at [384, 333] on div "uneforceable lapsed lien (1).png" at bounding box center [396, 406] width 89 height 7
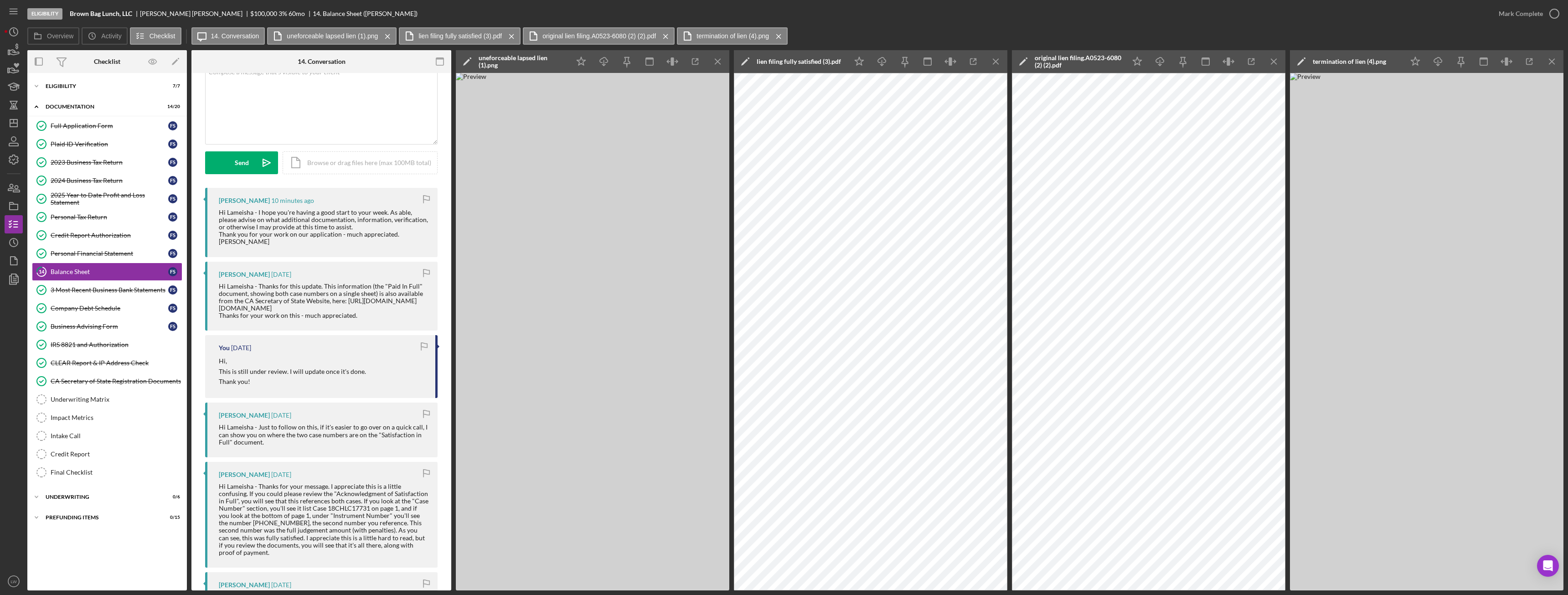
scroll to position [0, 0]
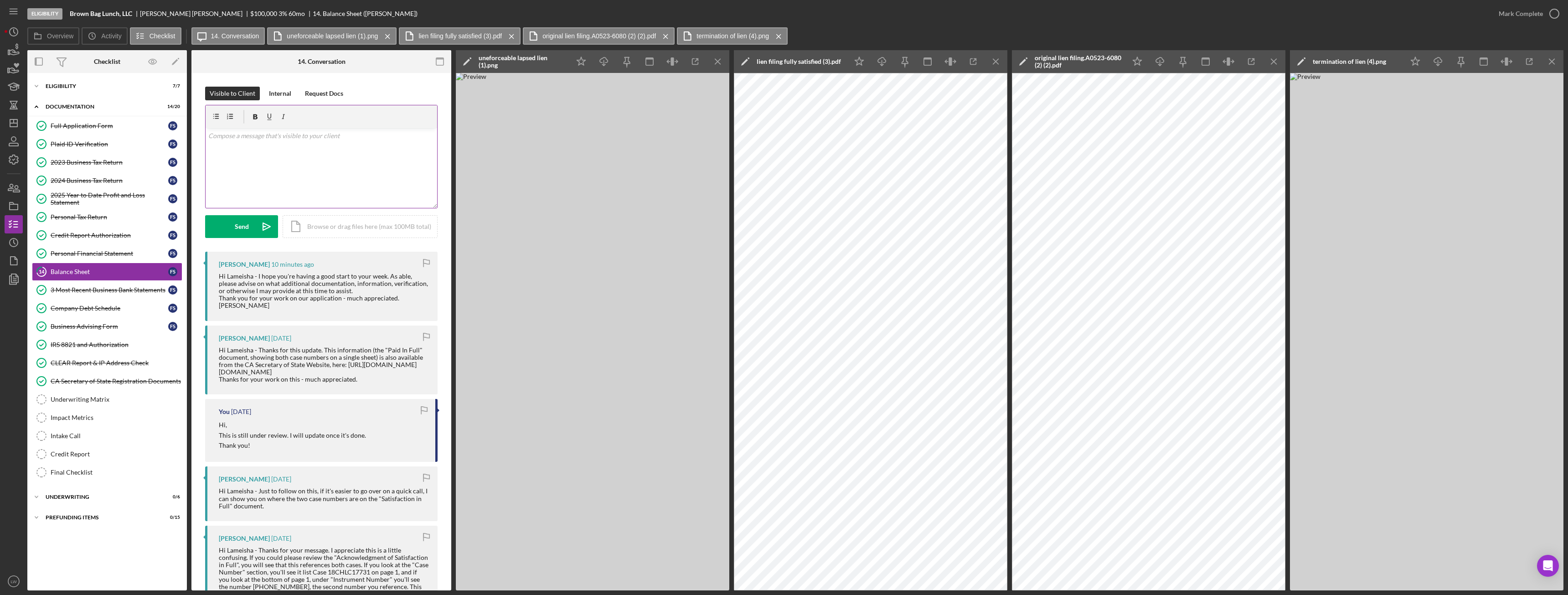
click at [339, 148] on div "v Color teal Color pink Remove color Add row above Add row below Add column bef…" at bounding box center [322, 168] width 232 height 80
click at [67, 84] on div "Eligibility" at bounding box center [110, 86] width 130 height 6
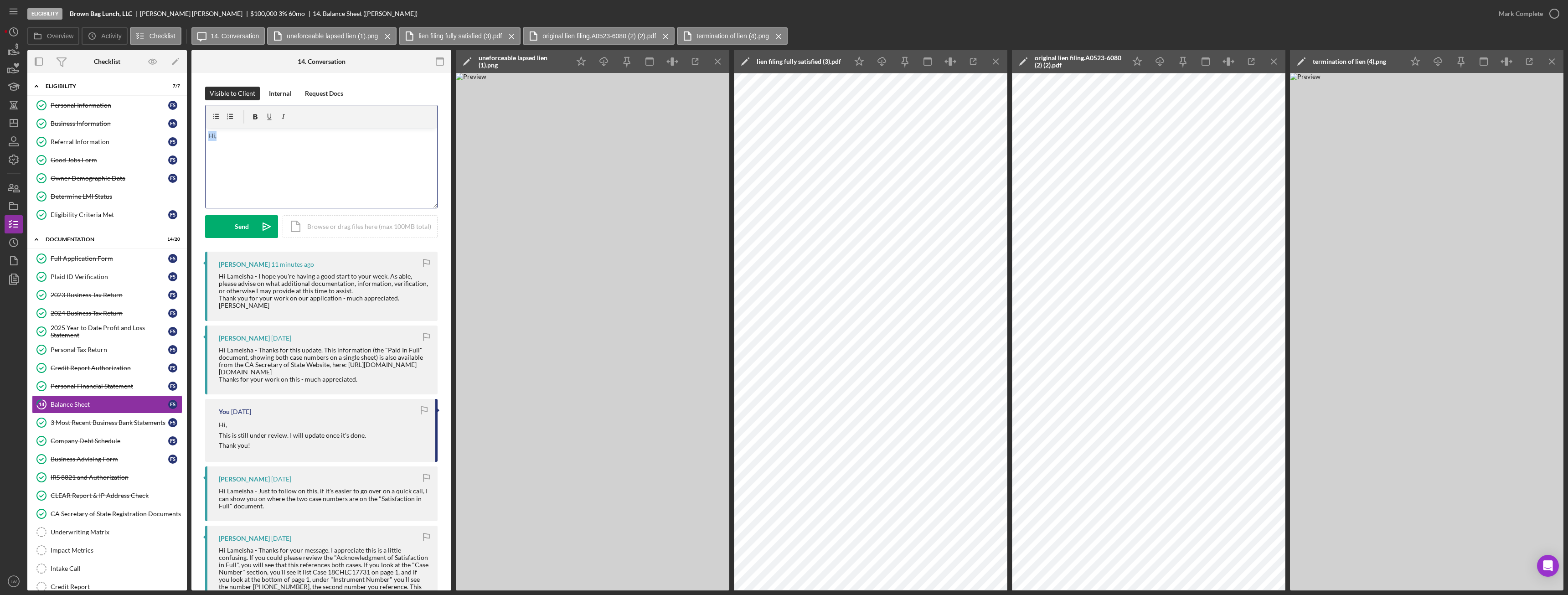
drag, startPoint x: 225, startPoint y: 136, endPoint x: 189, endPoint y: 133, distance: 36.1
click at [189, 134] on div "Overview Internal Workflow Stage Eligibility Icon/Dropdown Arrow Archive (can u…" at bounding box center [796, 321] width 1536 height 540
click at [310, 146] on p "Thank you for your patience. I'm currenlty working on this with the" at bounding box center [321, 148] width 227 height 10
click at [316, 150] on p "Thank you for your patience. I'm currenlty working on this with the" at bounding box center [321, 148] width 227 height 10
click at [407, 144] on p "Thank you for your patience. I'm currently working on this with the" at bounding box center [321, 148] width 227 height 10
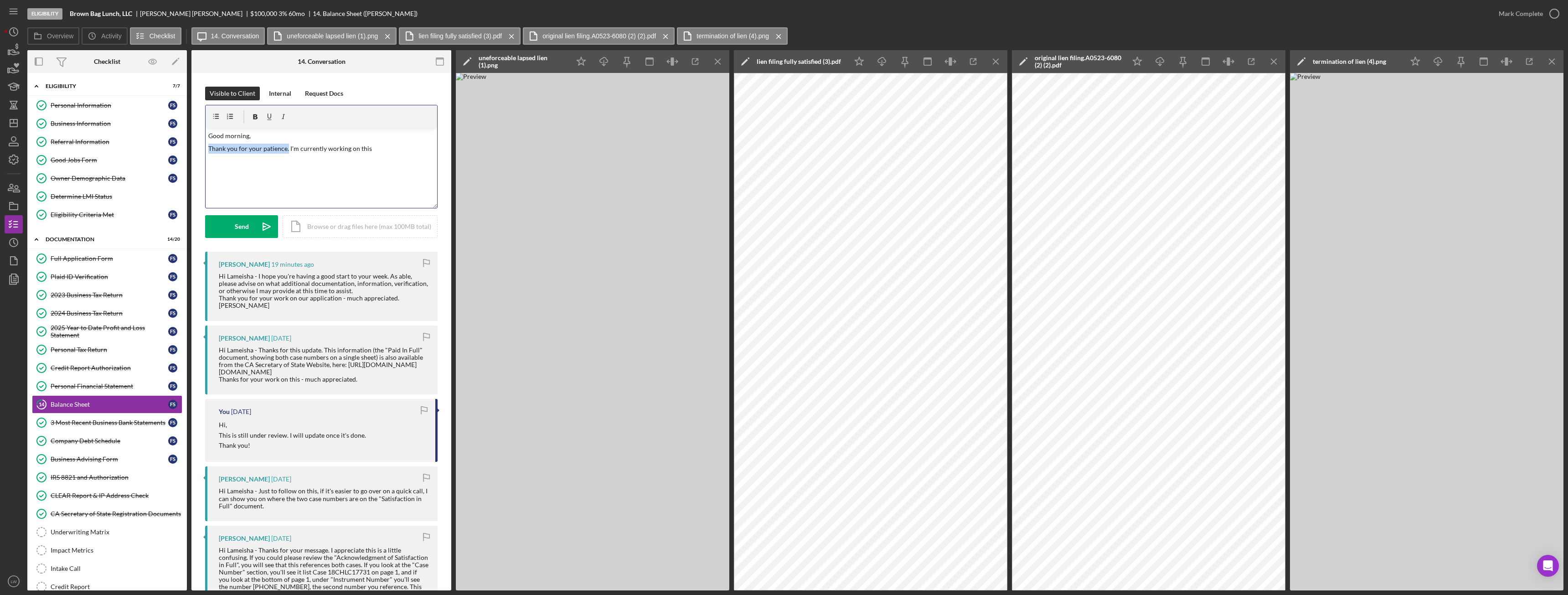
drag, startPoint x: 288, startPoint y: 150, endPoint x: 207, endPoint y: 148, distance: 81.0
click at [207, 148] on div "v Color teal Color pink Remove color Add row above Add row below Add column bef…" at bounding box center [322, 168] width 232 height 80
copy p "Thank you for your patience."
click at [298, 149] on p "I'm currently working on this" at bounding box center [321, 148] width 227 height 10
click at [292, 148] on p "I'm currently working on this. Thank you for your patience." at bounding box center [321, 148] width 227 height 10
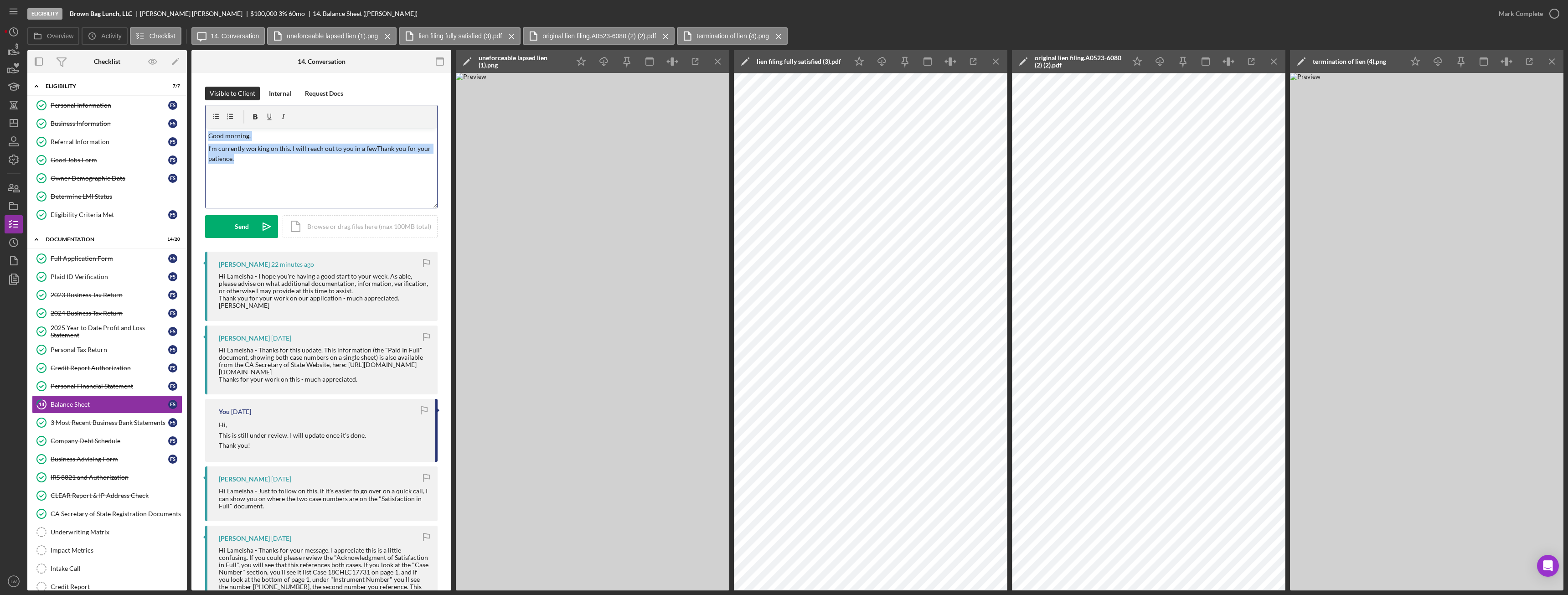
drag, startPoint x: 243, startPoint y: 159, endPoint x: 181, endPoint y: 121, distance: 72.7
click at [181, 121] on div "Overview Internal Workflow Stage Eligibility Icon/Dropdown Arrow Archive (can u…" at bounding box center [796, 321] width 1536 height 540
click at [700, 61] on icon "button" at bounding box center [973, 62] width 6 height 6
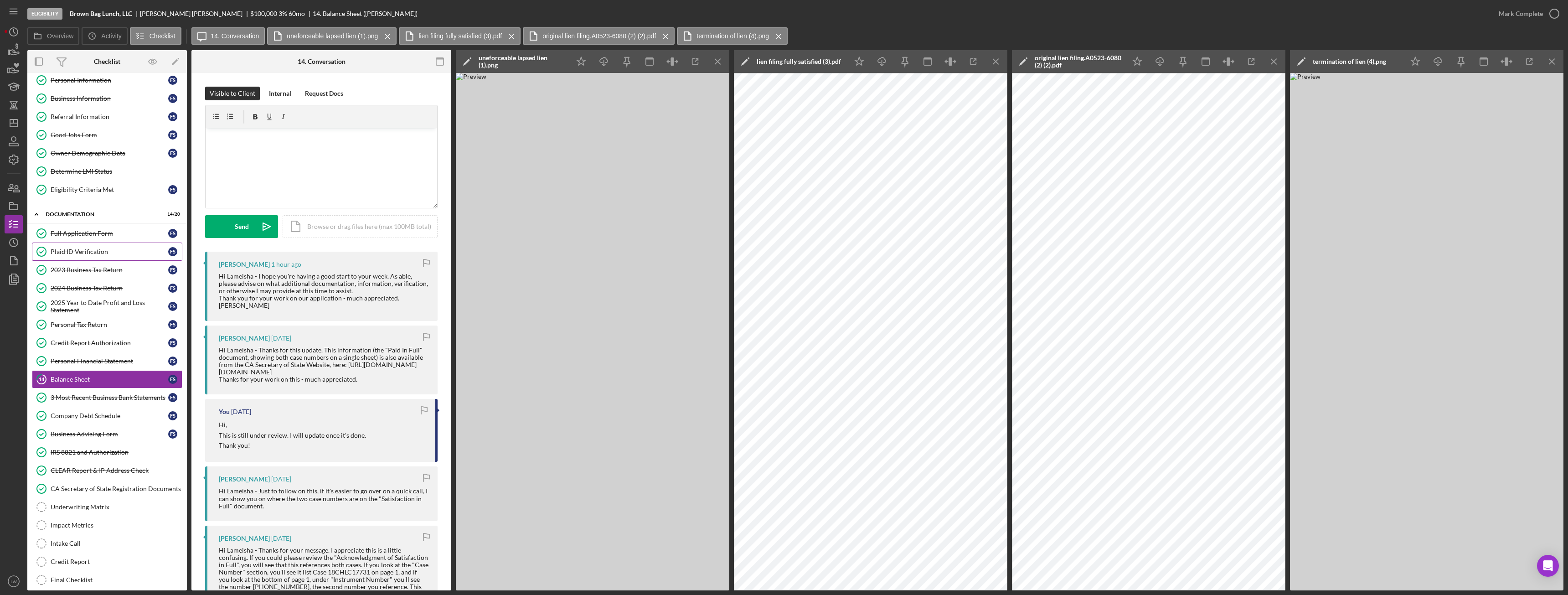
scroll to position [74, 0]
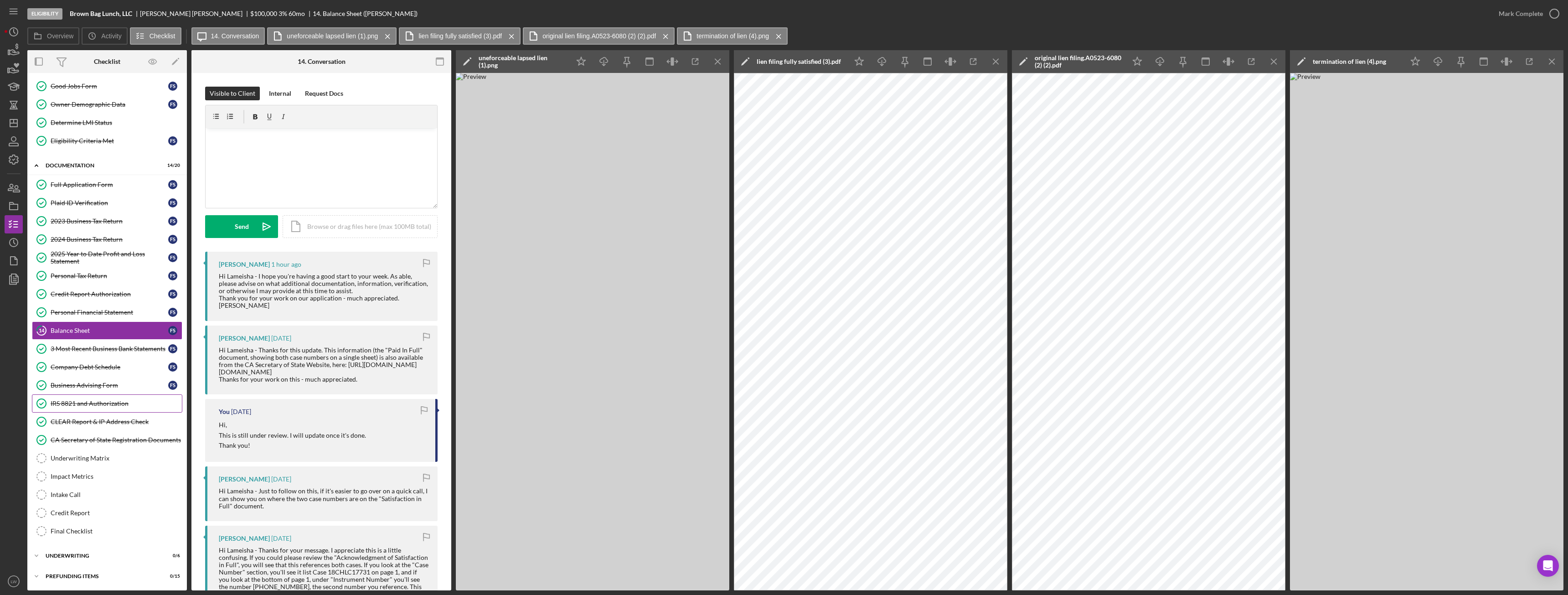
drag, startPoint x: 89, startPoint y: 424, endPoint x: 109, endPoint y: 406, distance: 26.9
click at [90, 333] on div "CLEAR Report & IP Address Check" at bounding box center [116, 422] width 131 height 7
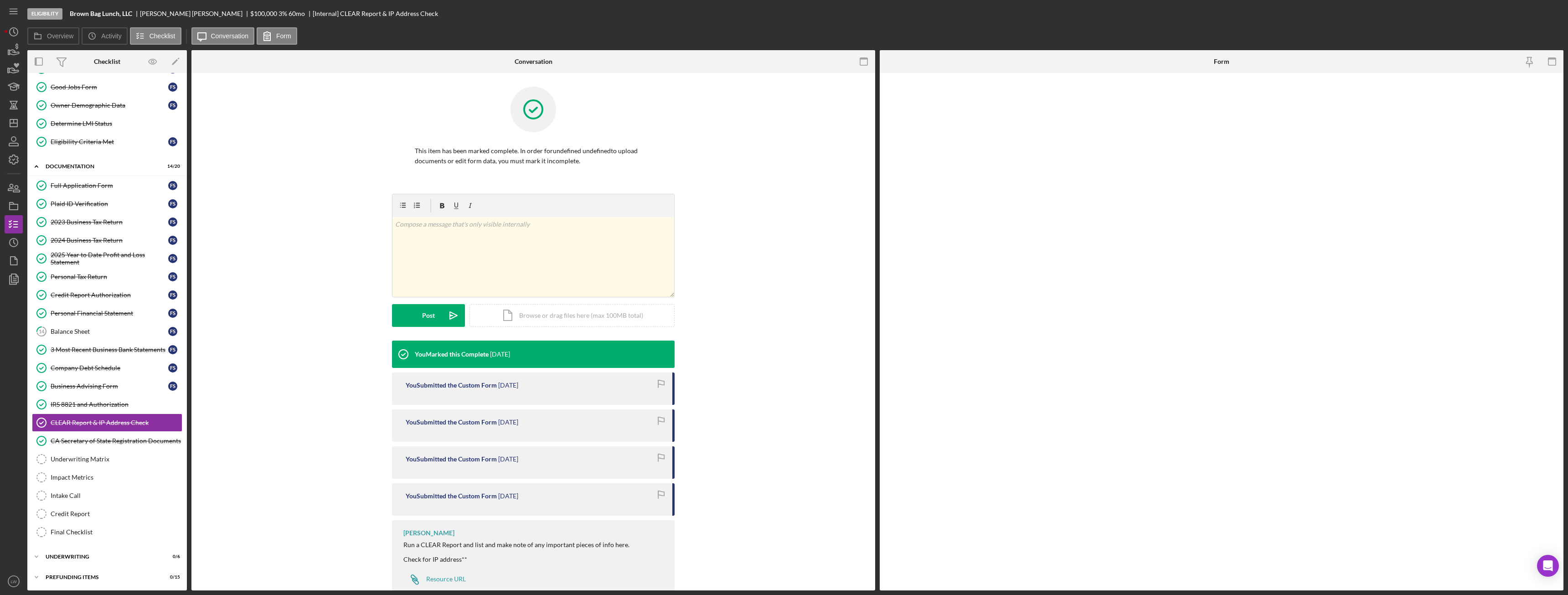
scroll to position [74, 0]
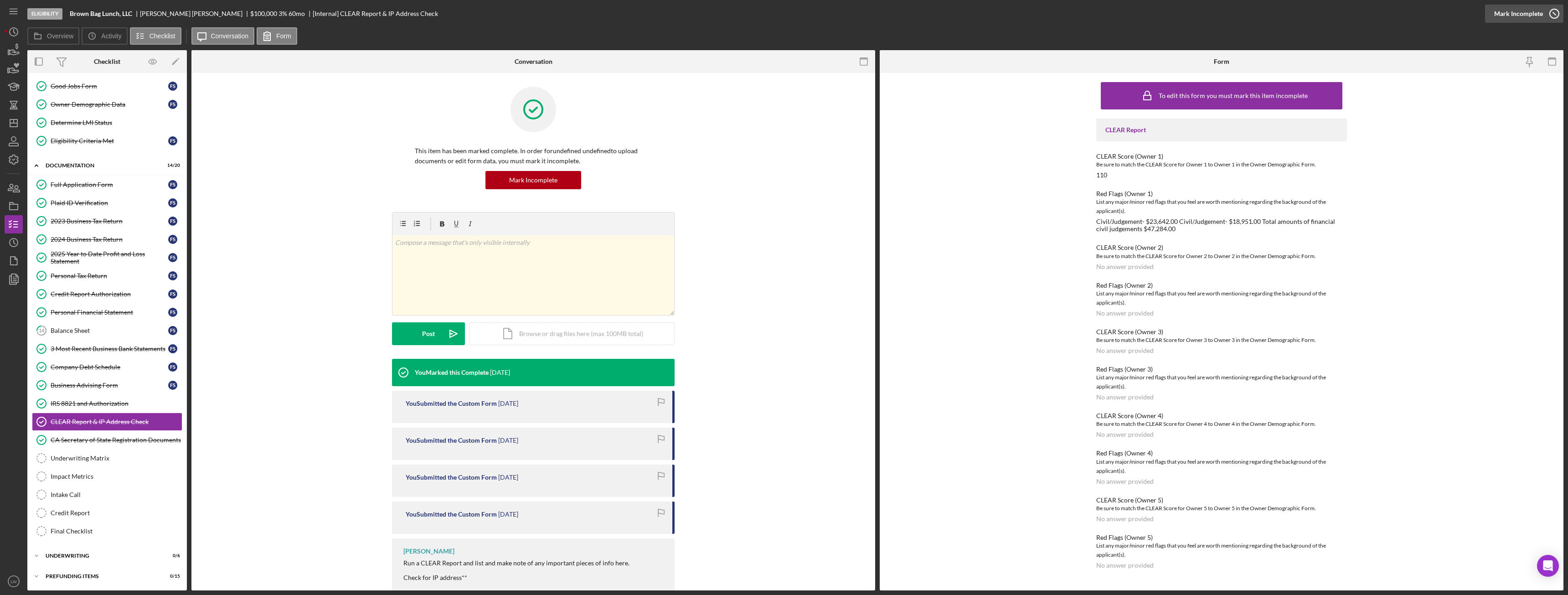
click at [700, 14] on div "Mark Incomplete" at bounding box center [1519, 13] width 49 height 18
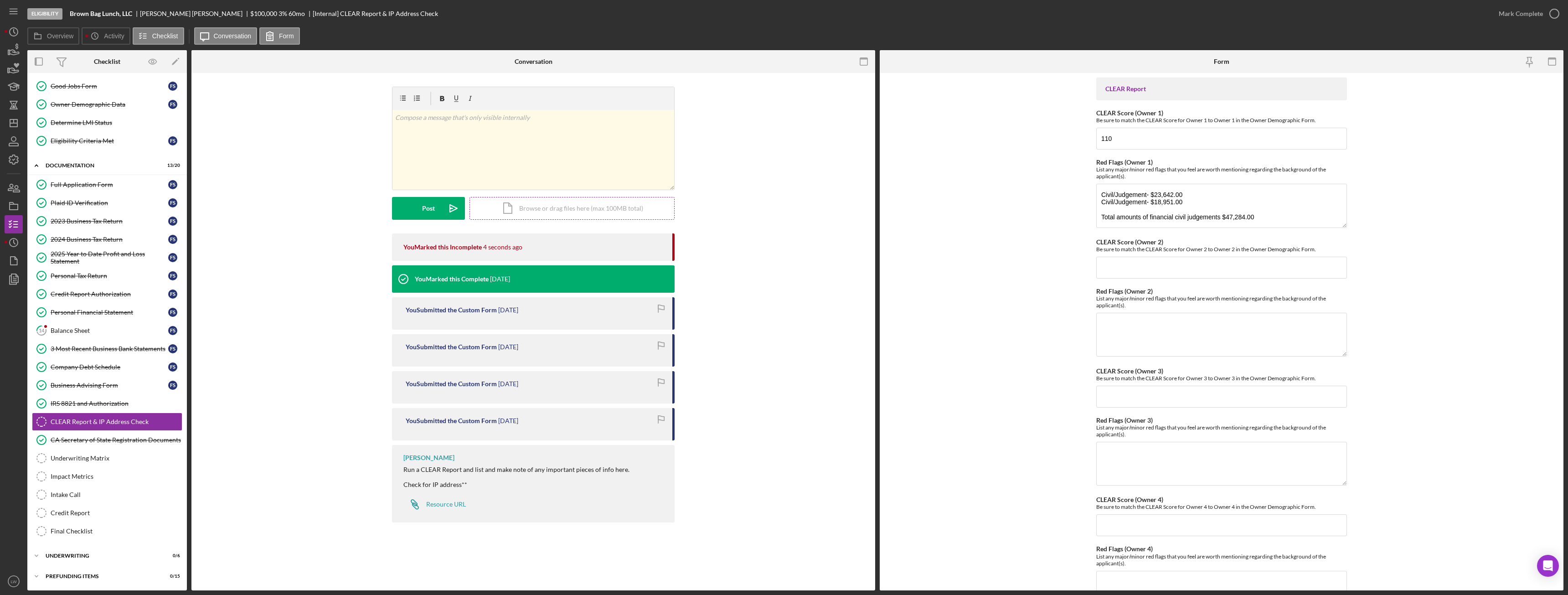
click at [541, 210] on div "Icon/Document Browse or drag files here (max 100MB total) Tap to choose files o…" at bounding box center [572, 209] width 205 height 23
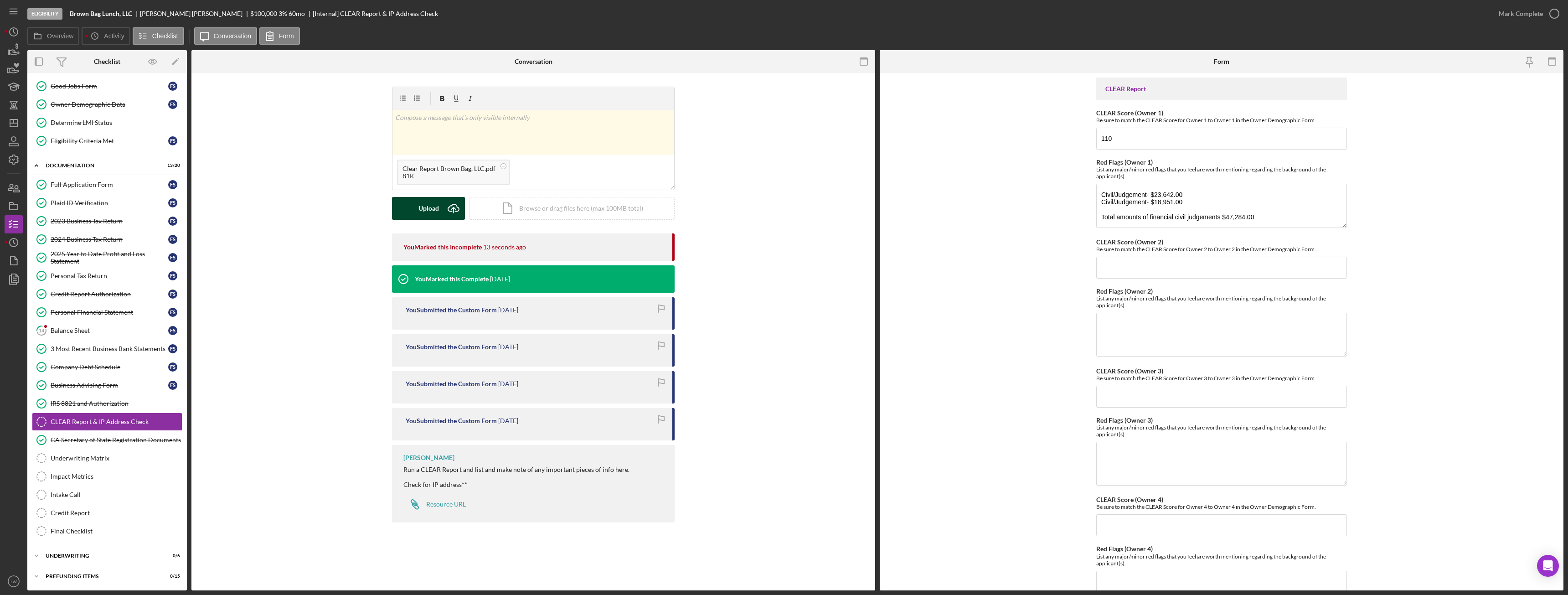
click at [420, 207] on div "Upload" at bounding box center [428, 209] width 20 height 23
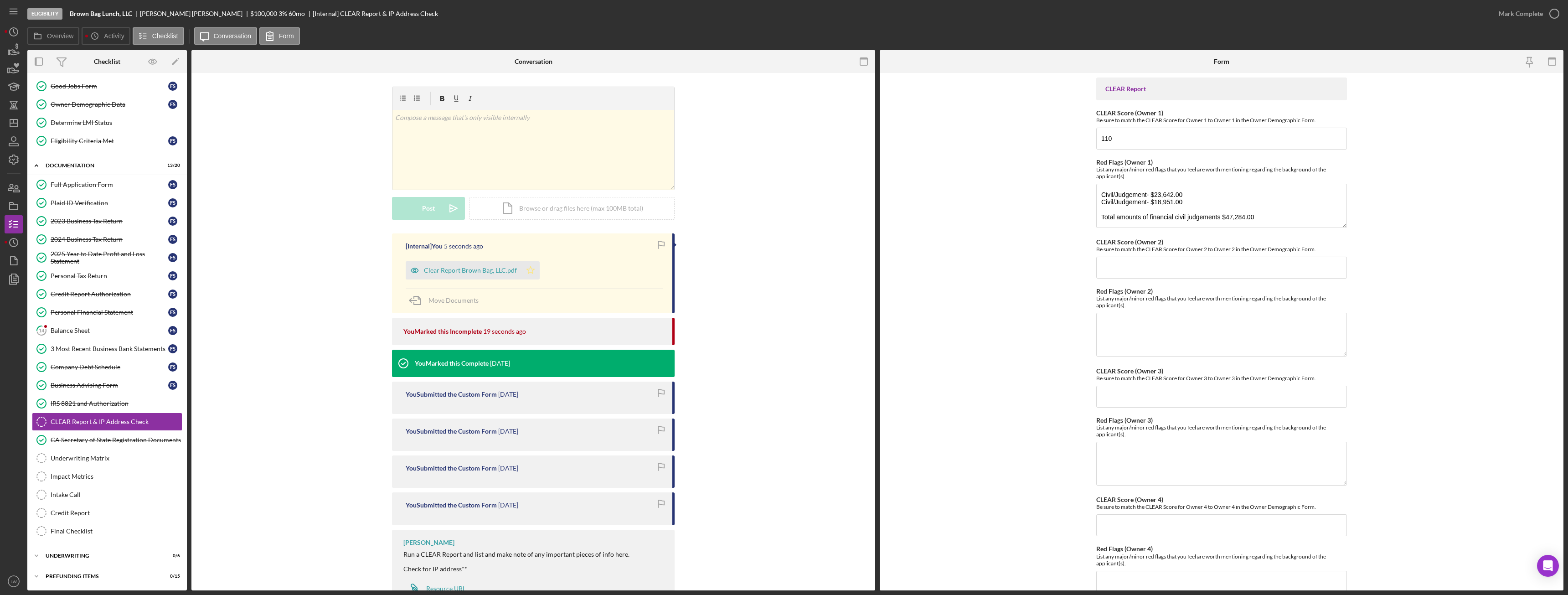
click at [531, 273] on icon "Icon/Star" at bounding box center [530, 270] width 18 height 18
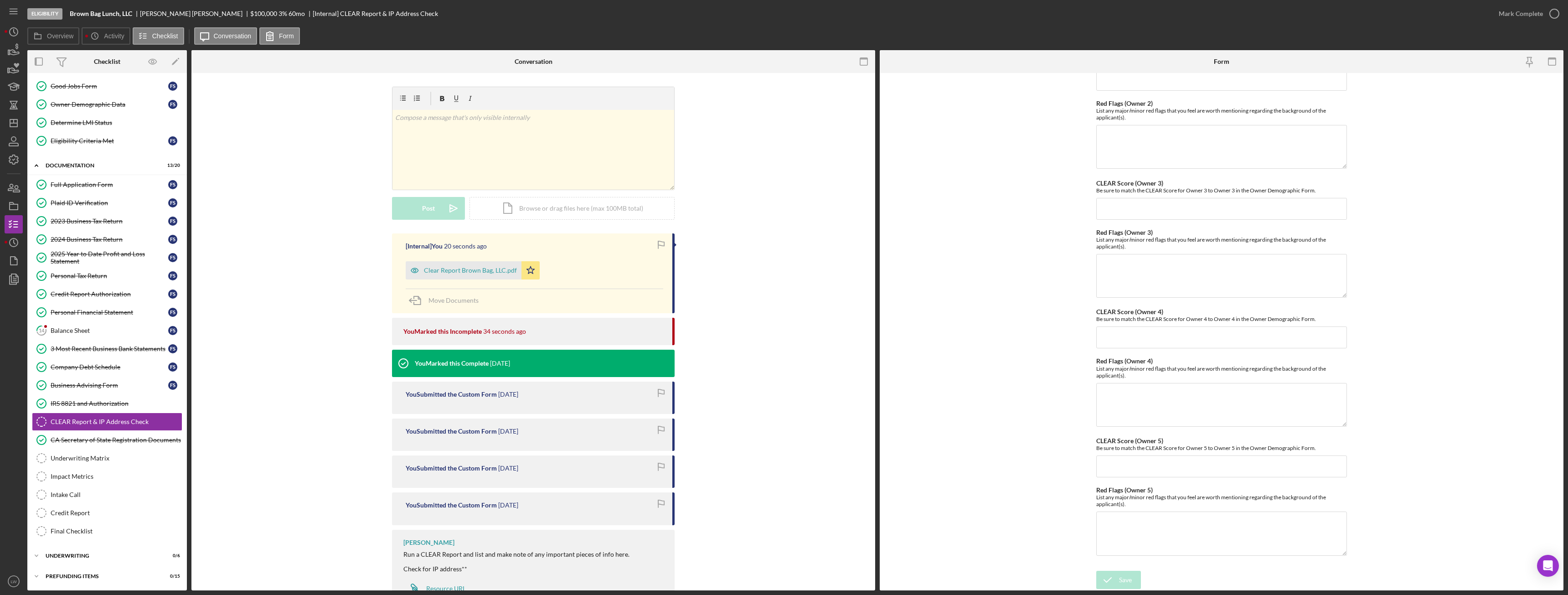
scroll to position [0, 0]
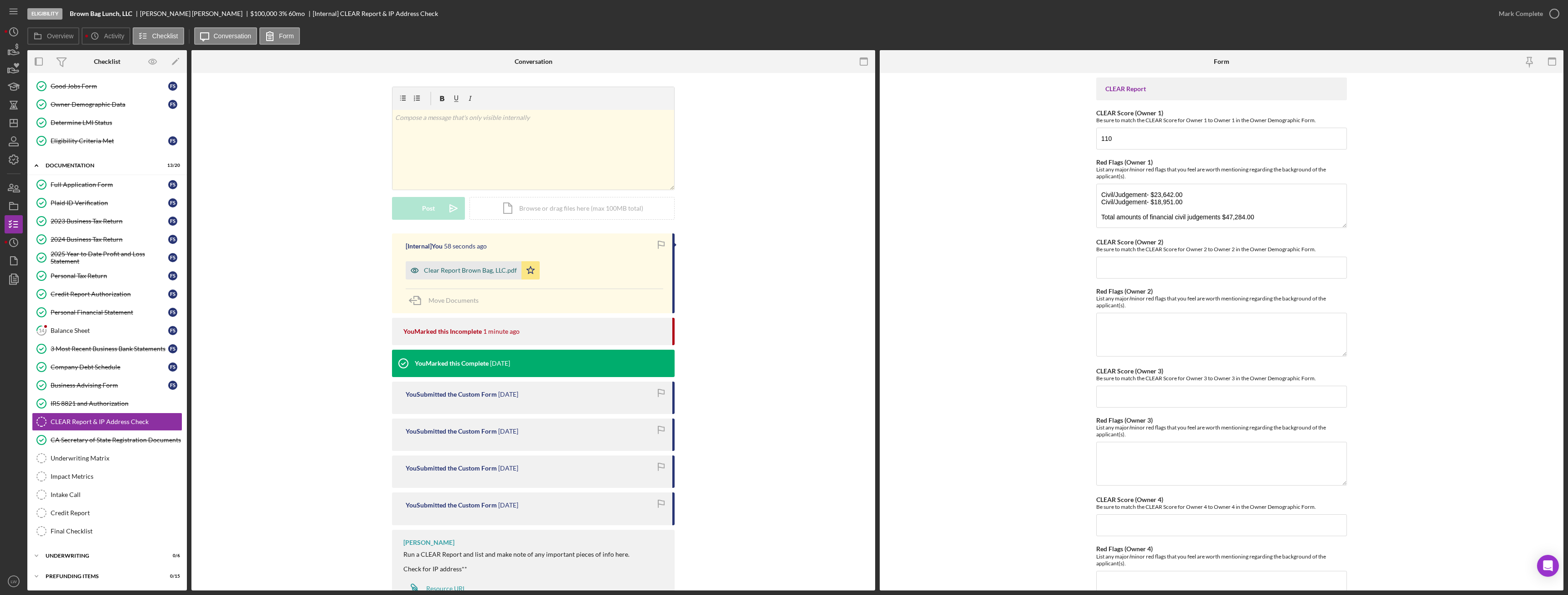
click at [437, 268] on div "Clear Report Brown Bag, LLC.pdf" at bounding box center [470, 270] width 93 height 7
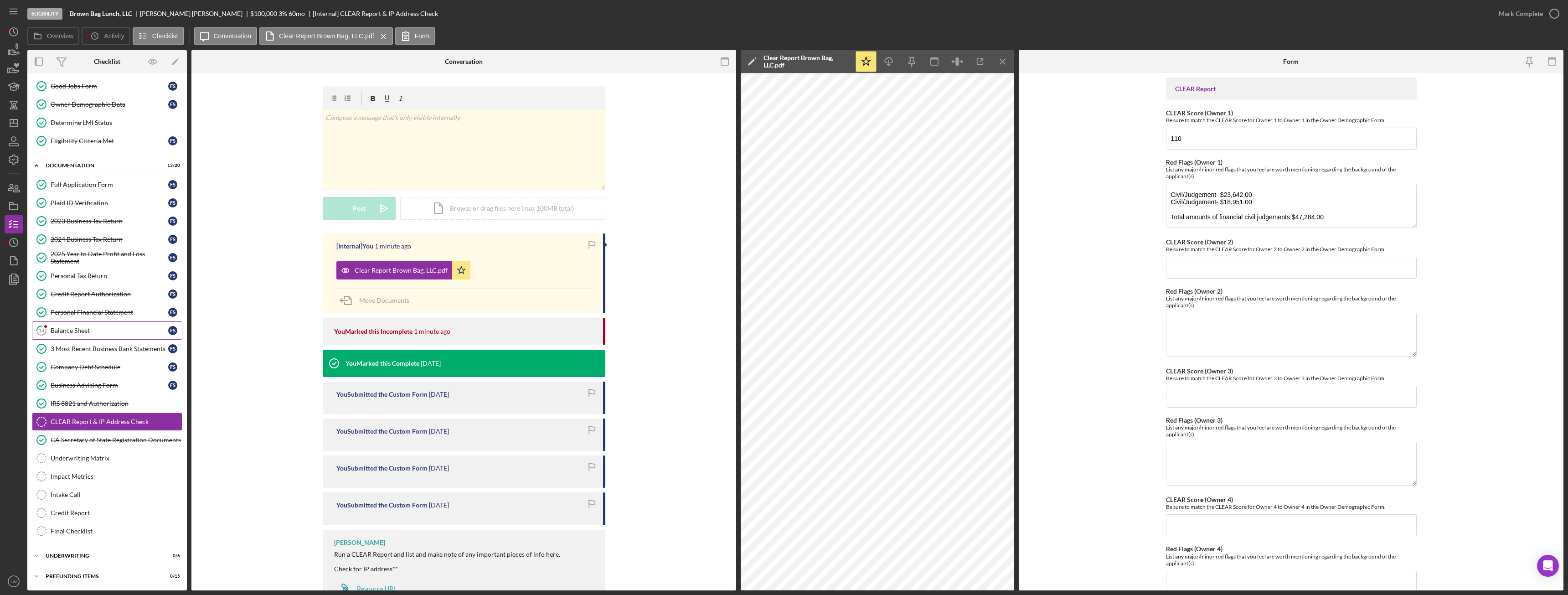
click at [66, 333] on link "14 Balance Sheet F S" at bounding box center [107, 330] width 150 height 18
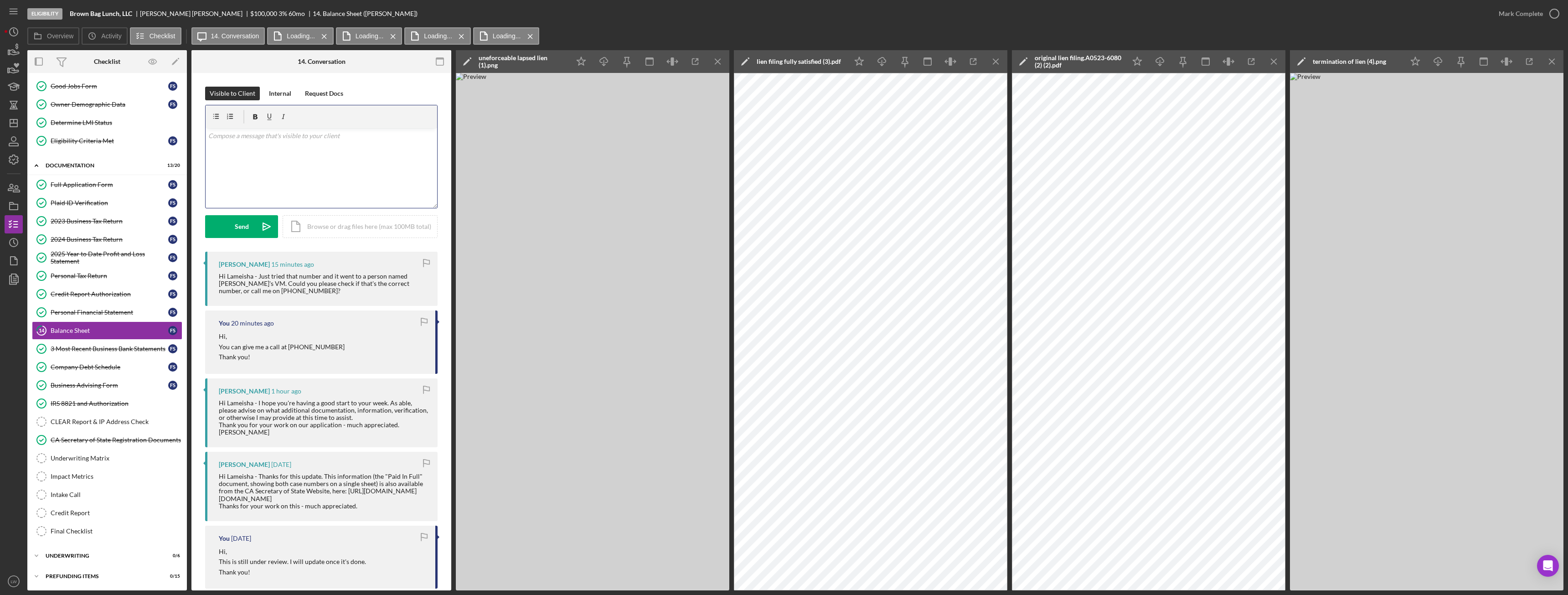
click at [331, 162] on div "v Color teal Color pink Remove color Add row above Add row below Add column bef…" at bounding box center [322, 168] width 232 height 80
click at [265, 225] on icon "Icon/icon-invite-send" at bounding box center [267, 227] width 23 height 23
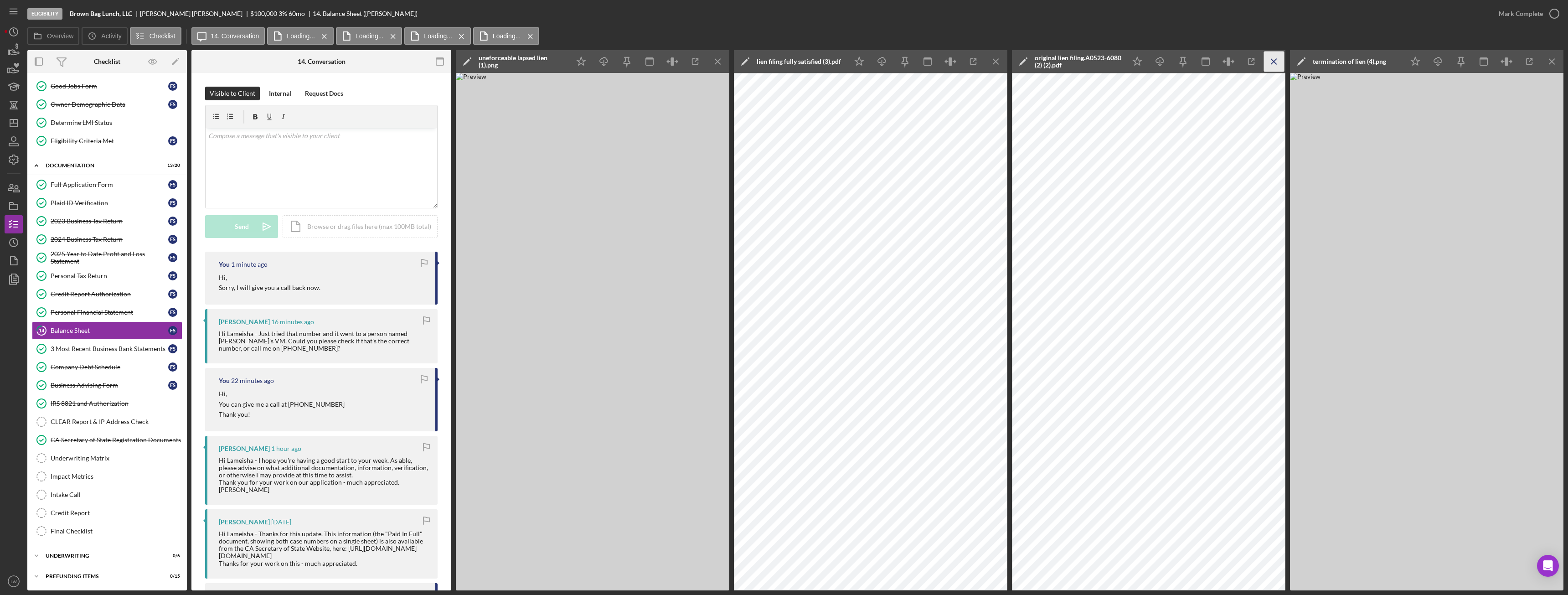
click at [700, 58] on icon "Icon/Menu Close" at bounding box center [1274, 62] width 20 height 20
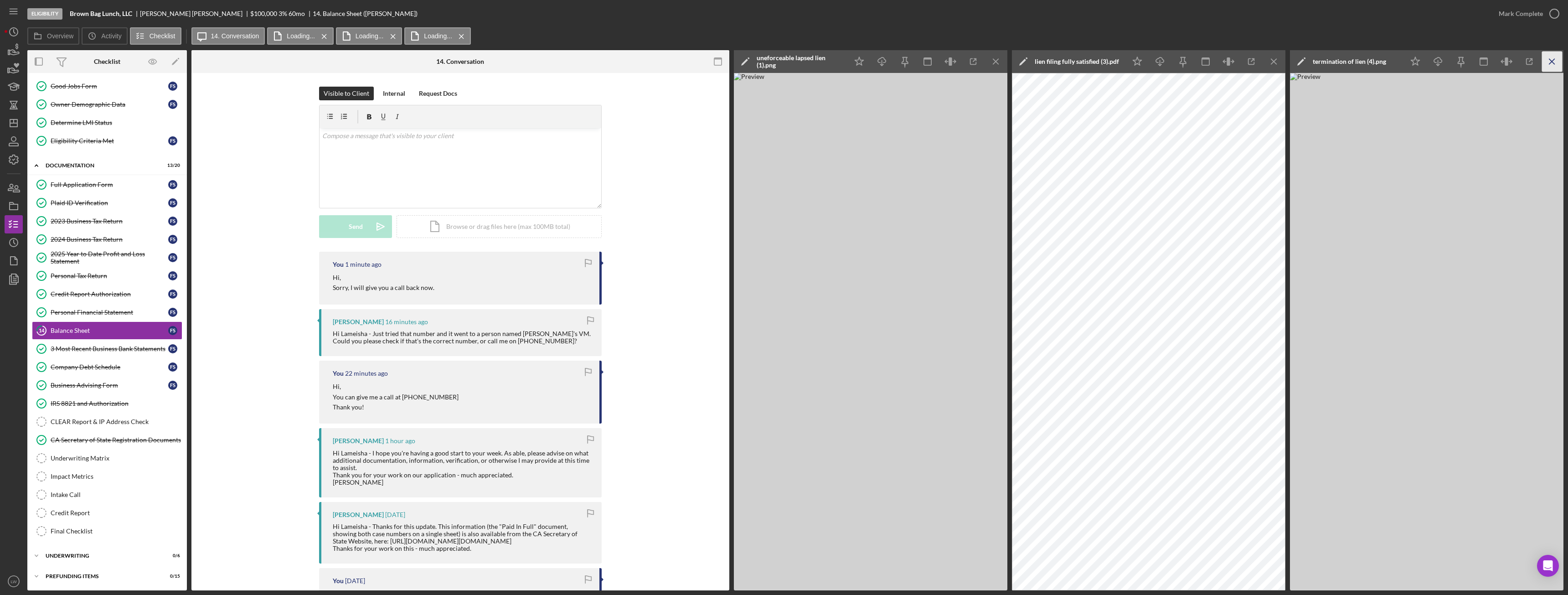
click at [700, 59] on icon "Icon/Menu Close" at bounding box center [1552, 62] width 20 height 20
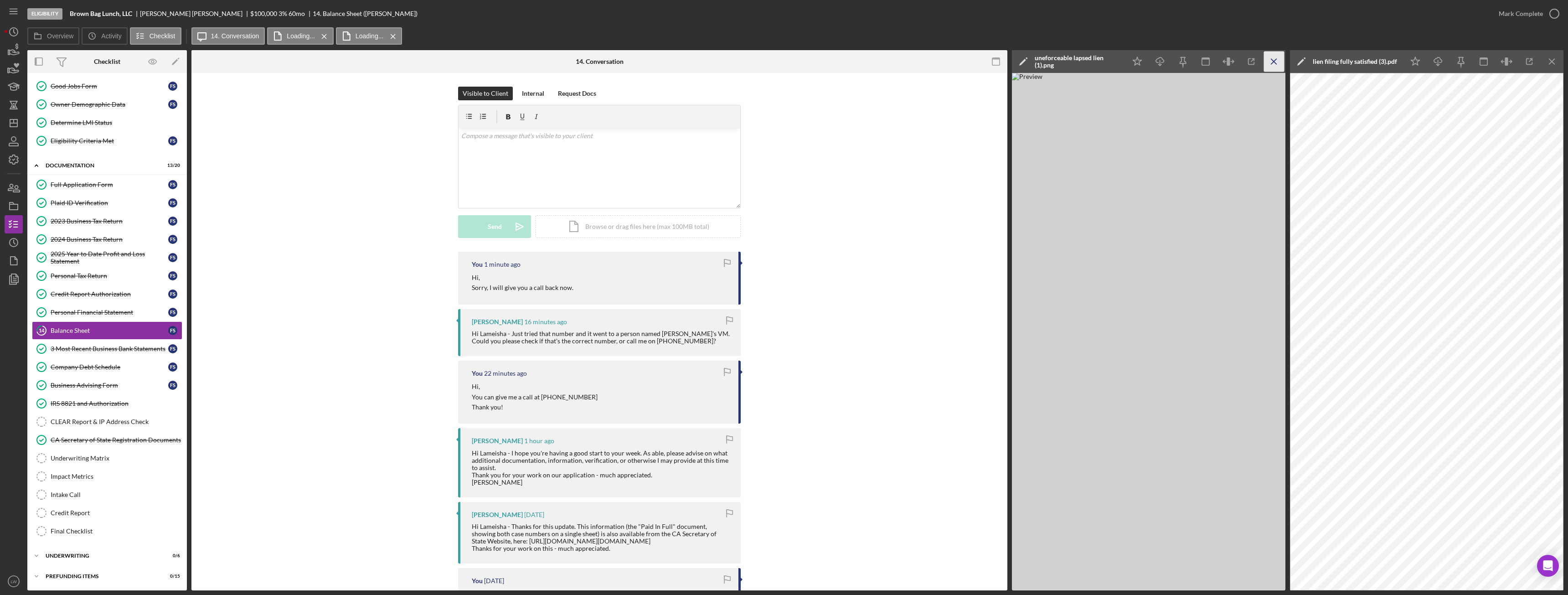
click at [700, 61] on line "button" at bounding box center [1274, 61] width 5 height 5
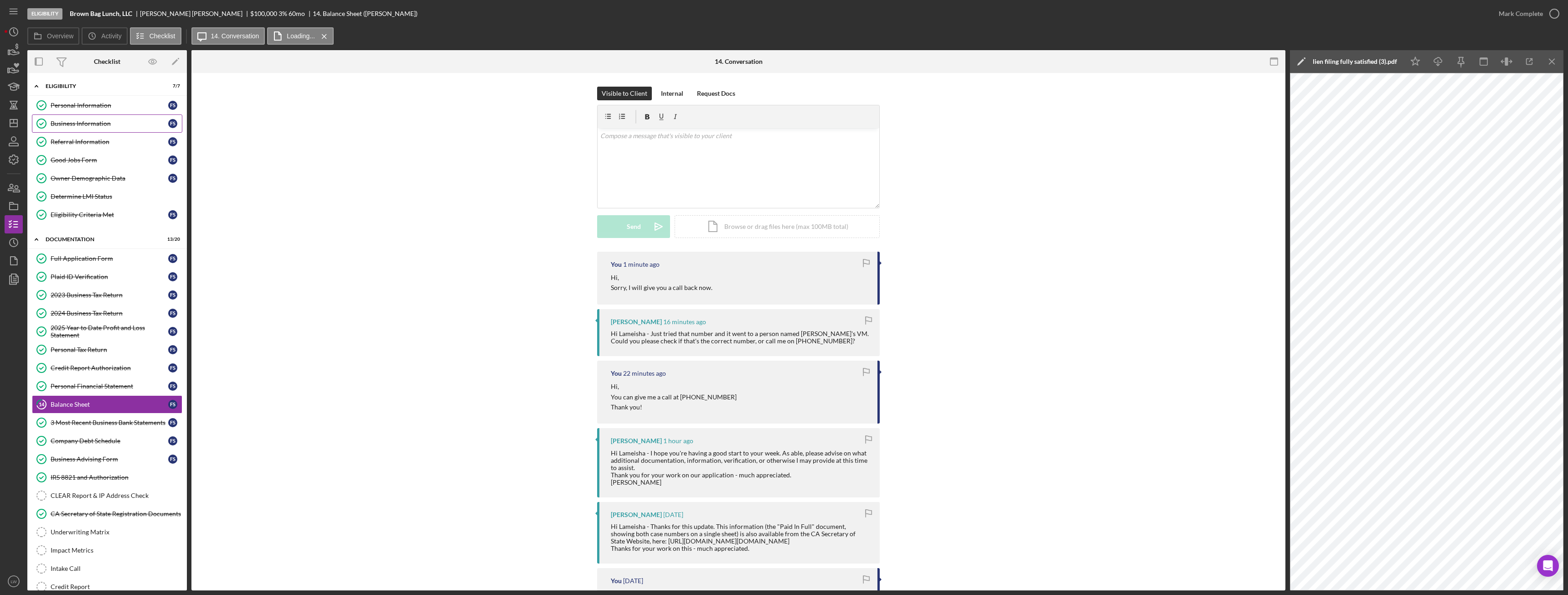
click at [71, 122] on div "Business Information" at bounding box center [109, 124] width 117 height 7
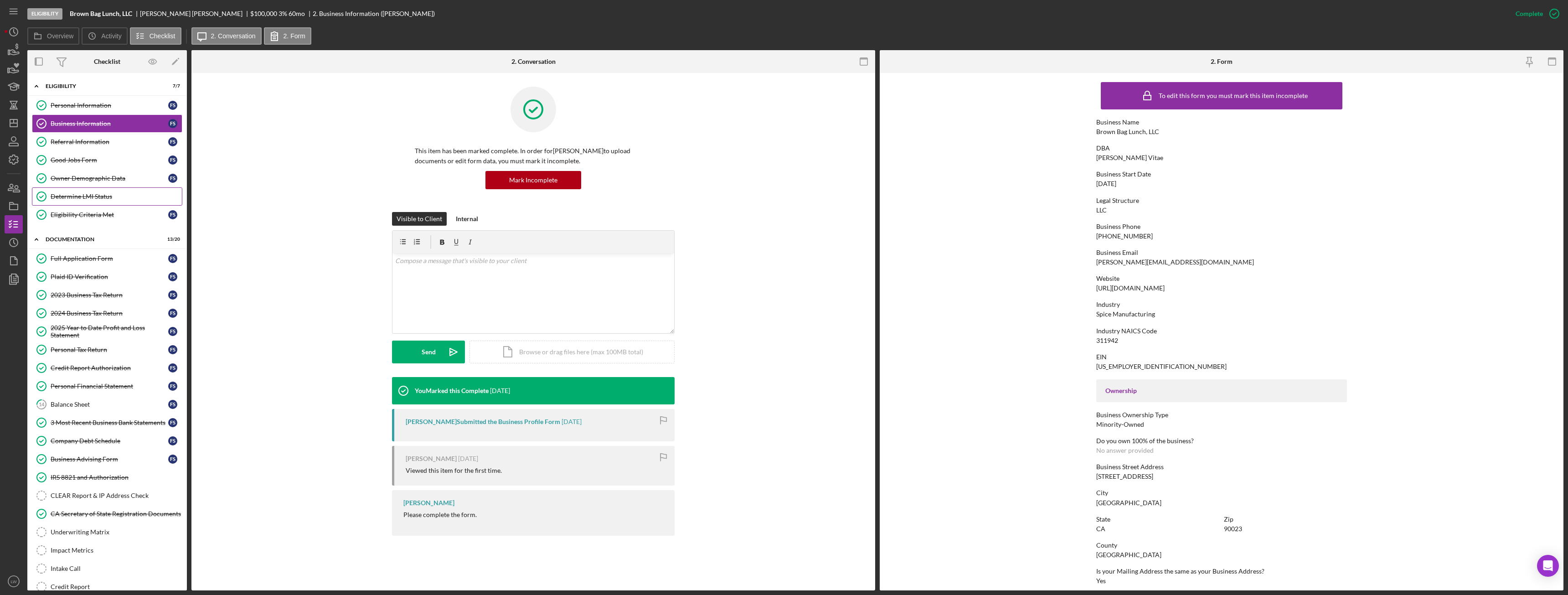
click at [92, 197] on div "Determine LMI Status" at bounding box center [116, 197] width 131 height 7
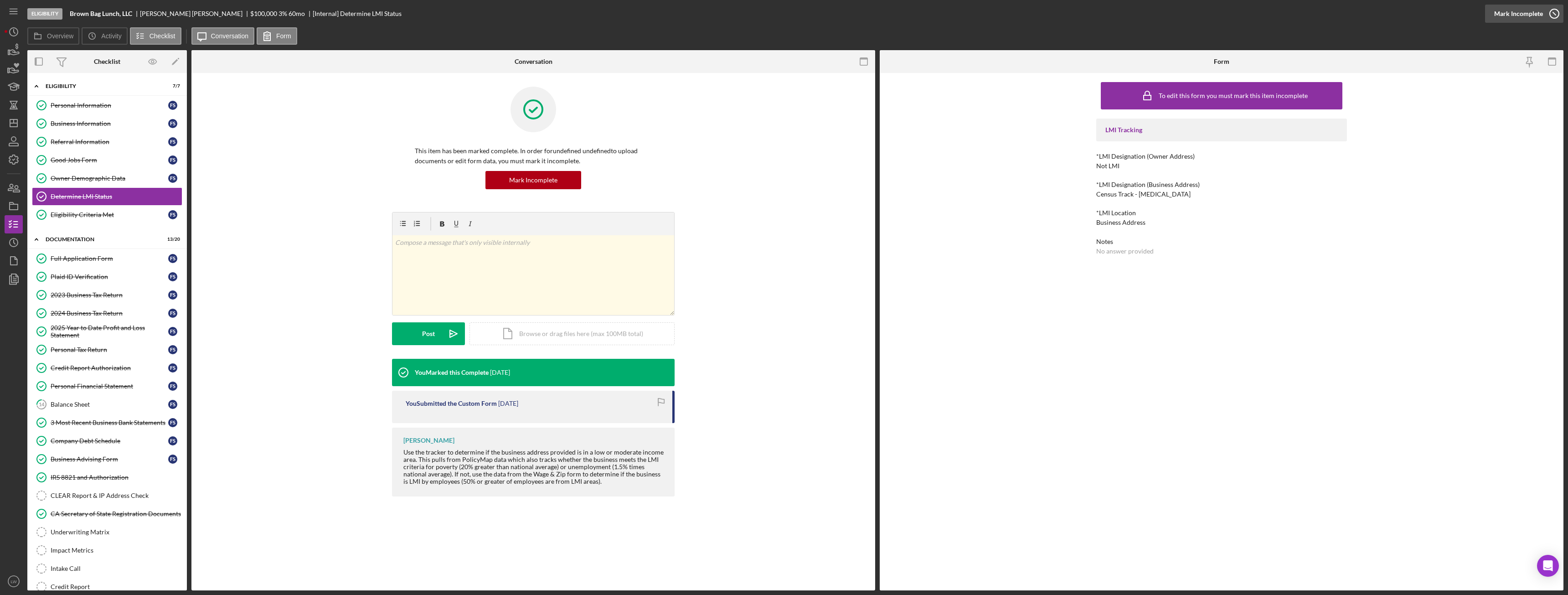
click at [700, 12] on icon "button" at bounding box center [1555, 14] width 23 height 23
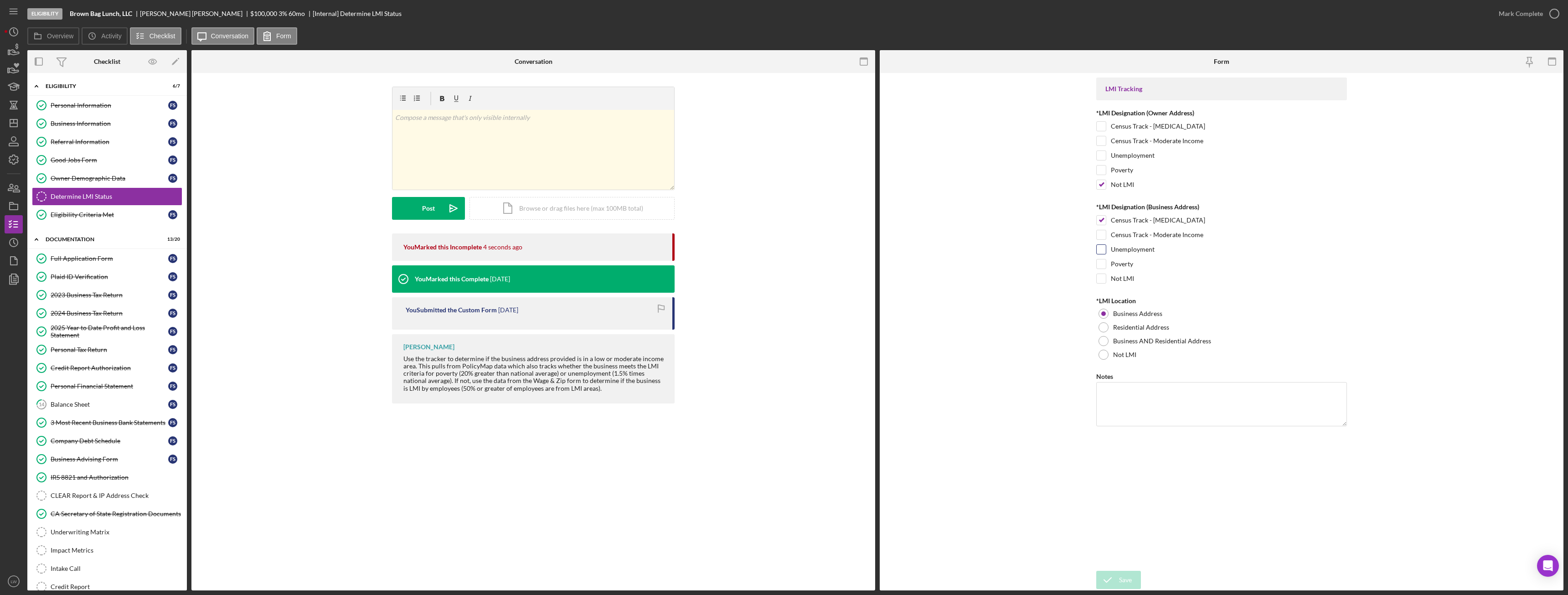
click at [700, 249] on input "Unemployment" at bounding box center [1101, 249] width 9 height 9
checkbox input "true"
click at [700, 219] on input "Census Track - Low Income" at bounding box center [1101, 220] width 9 height 9
checkbox input "false"
click at [700, 263] on input "Poverty" at bounding box center [1101, 264] width 9 height 9
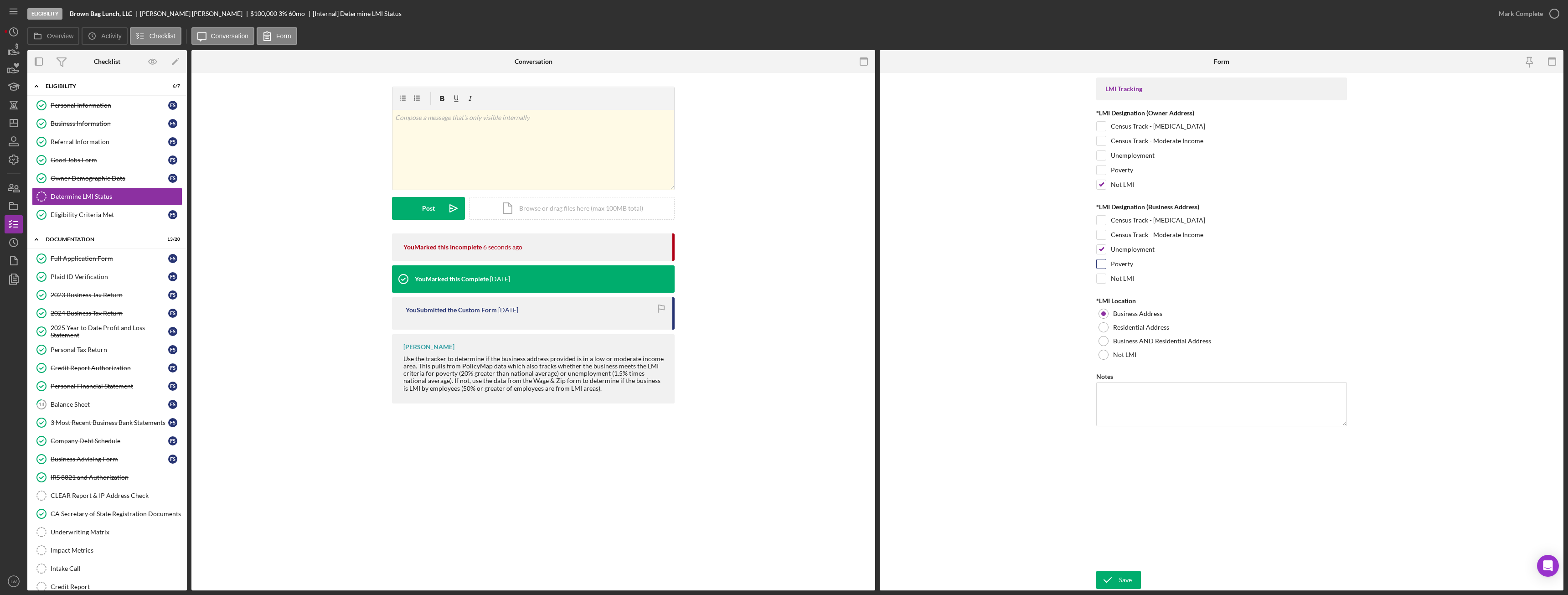
checkbox input "true"
click at [700, 333] on div "Save" at bounding box center [1126, 580] width 13 height 18
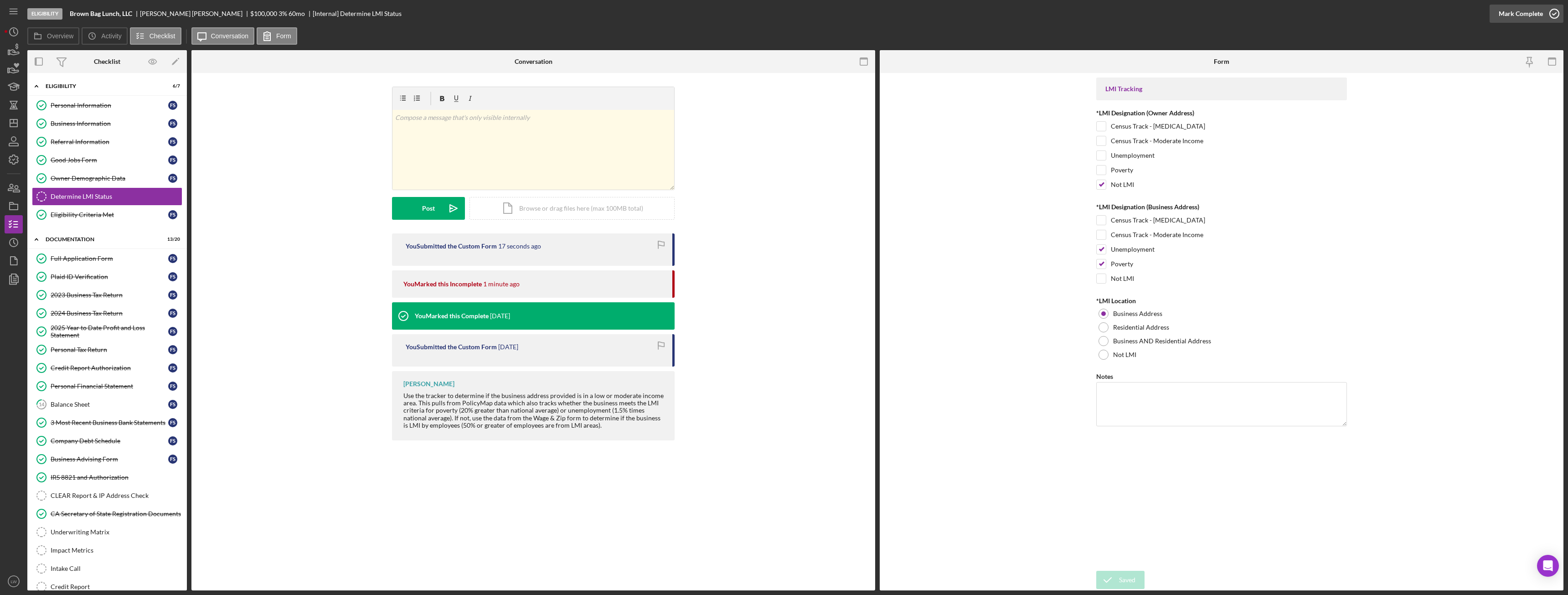
click at [700, 14] on div "Mark Complete" at bounding box center [1520, 13] width 44 height 18
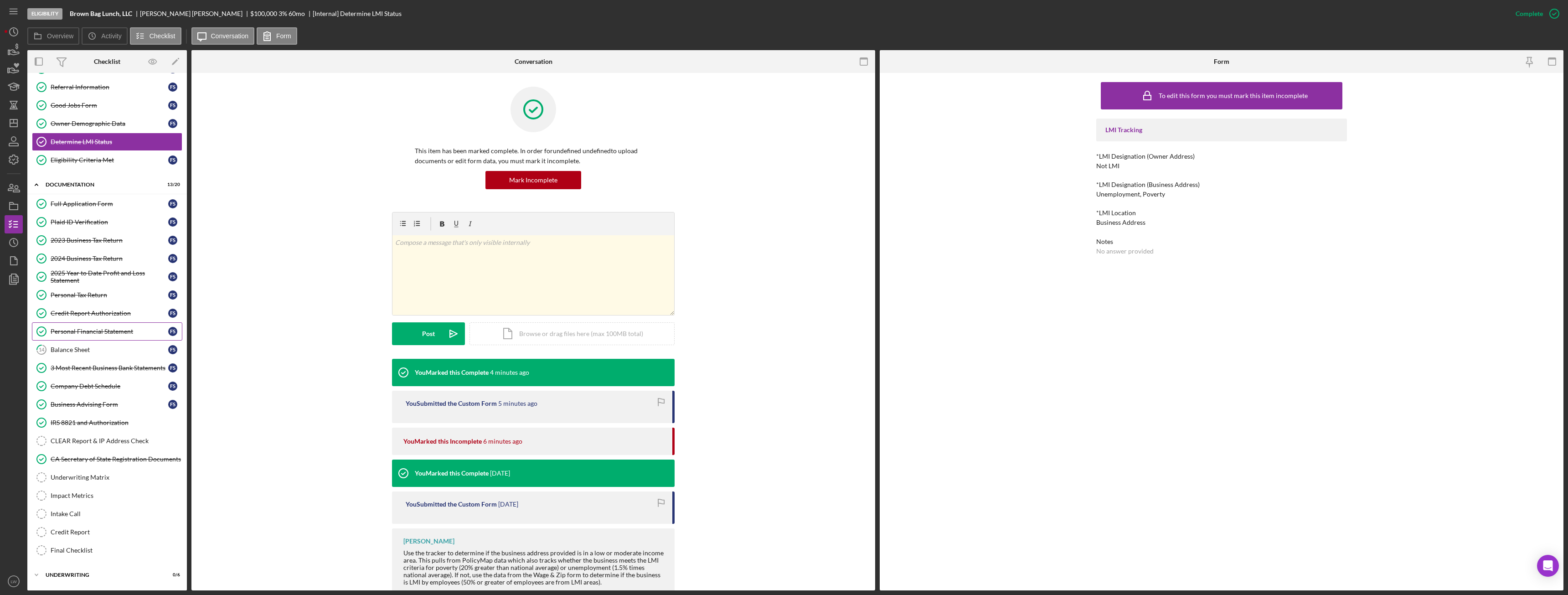
scroll to position [74, 0]
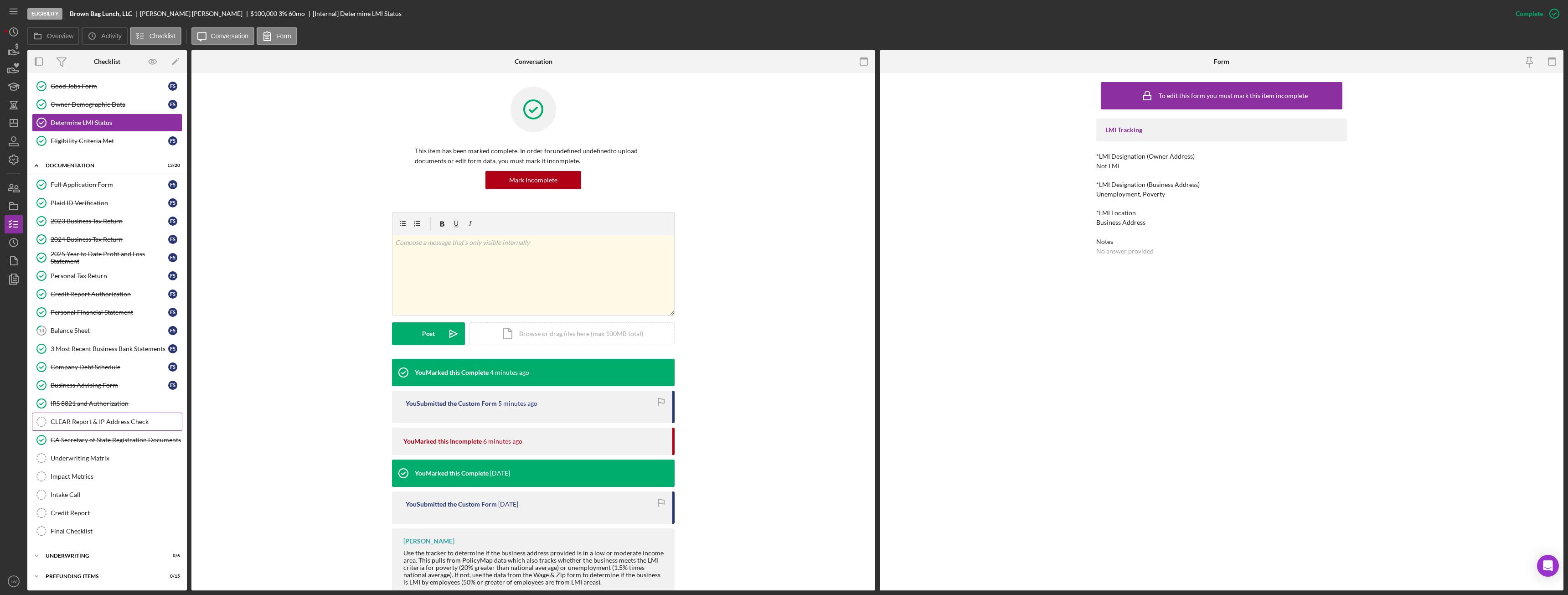
click at [108, 333] on div "CLEAR Report & IP Address Check" at bounding box center [116, 422] width 131 height 7
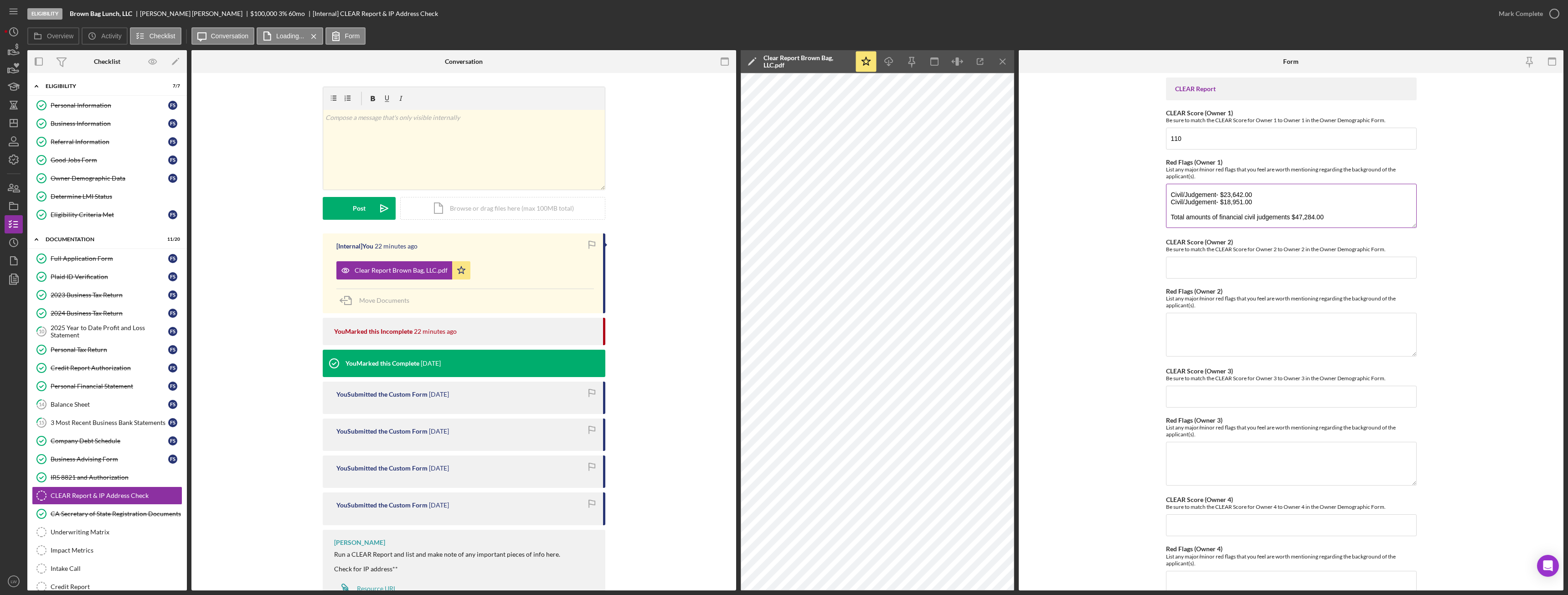
click at [700, 217] on textarea "Civil/Judgement- $23,642.00 Civil/Judgement- $18,951.00 Total amounts of financ…" at bounding box center [1292, 205] width 251 height 44
type textarea "Civil/Judgement- $23,642.00 Civil/Judgement- $18,951.00 Total amounts of financ…"
click at [436, 211] on div "Icon/Document Browse or drag files here (max 100MB total) Tap to choose files o…" at bounding box center [503, 209] width 205 height 23
click at [454, 271] on icon "Icon/Star" at bounding box center [461, 270] width 18 height 18
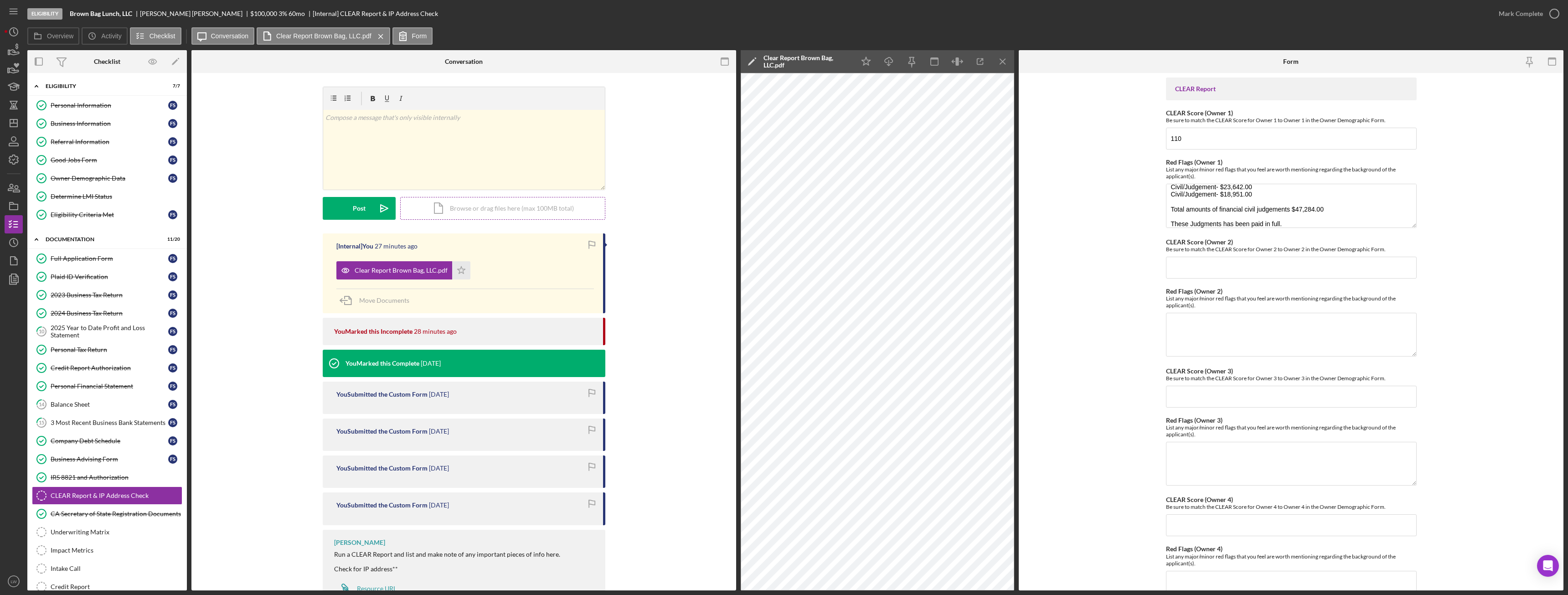
click at [435, 210] on div "Icon/Document Browse or drag files here (max 100MB total) Tap to choose files o…" at bounding box center [503, 209] width 205 height 23
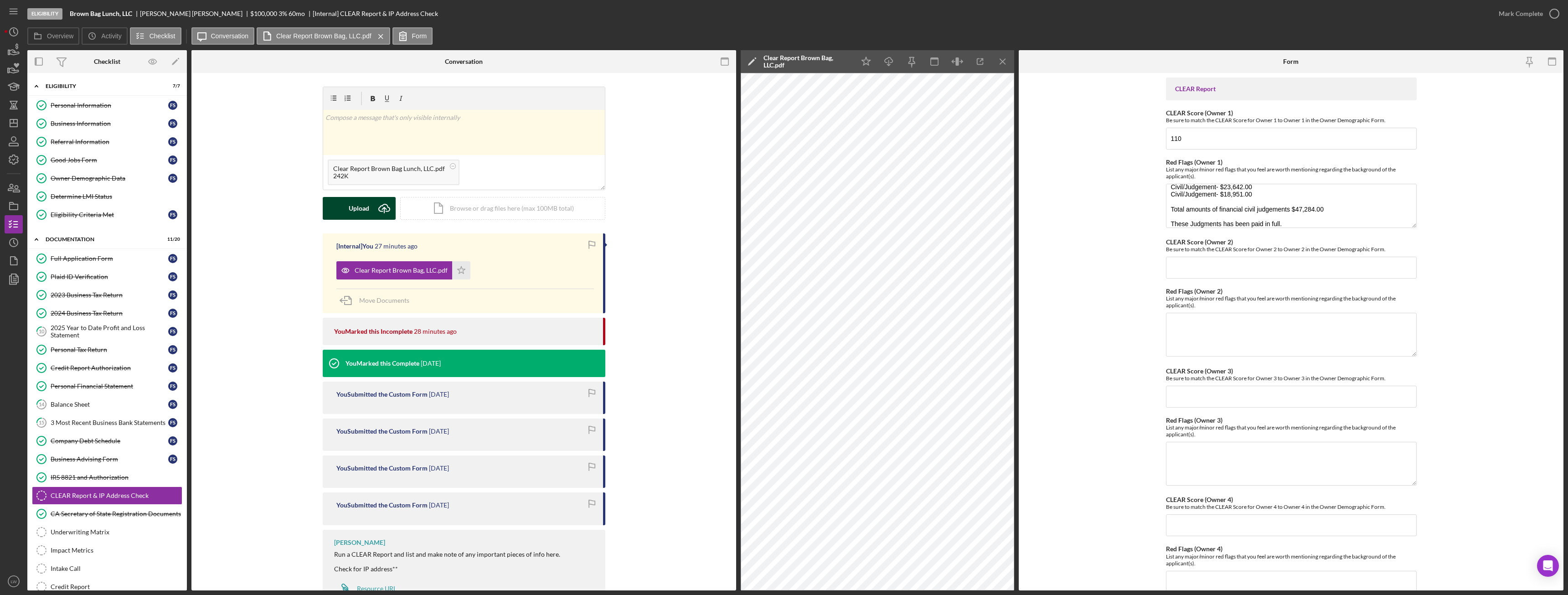
click at [373, 214] on icon "Icon/Upload" at bounding box center [384, 209] width 23 height 23
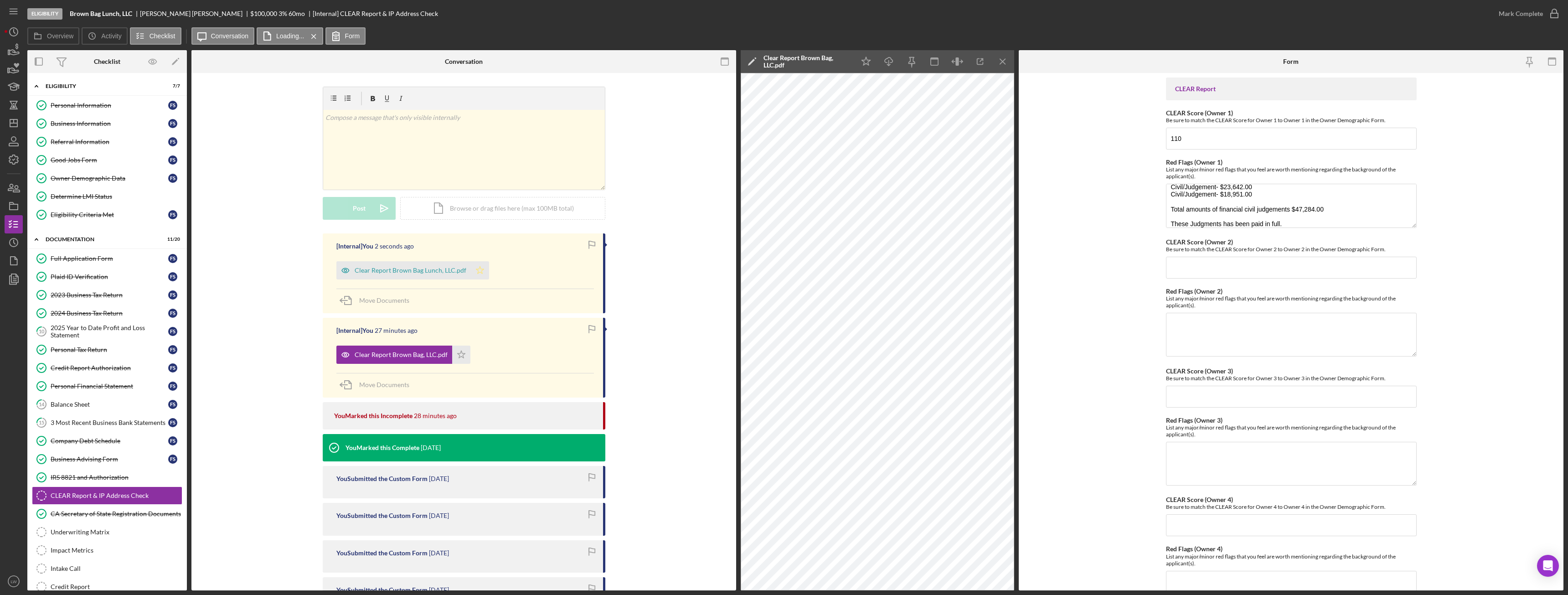
click at [477, 270] on icon "Icon/Star" at bounding box center [479, 270] width 18 height 18
click at [17, 52] on icon "button" at bounding box center [14, 52] width 9 height 5
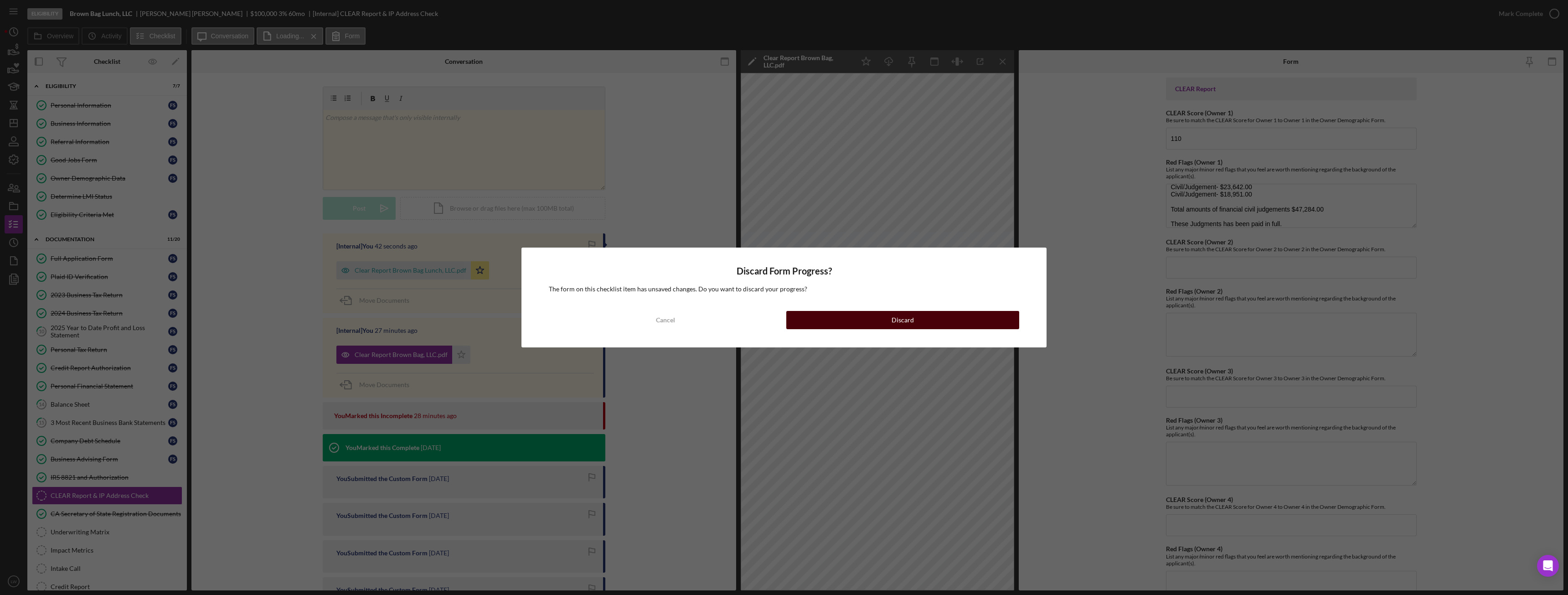
click at [700, 319] on button "Discard" at bounding box center [903, 320] width 233 height 18
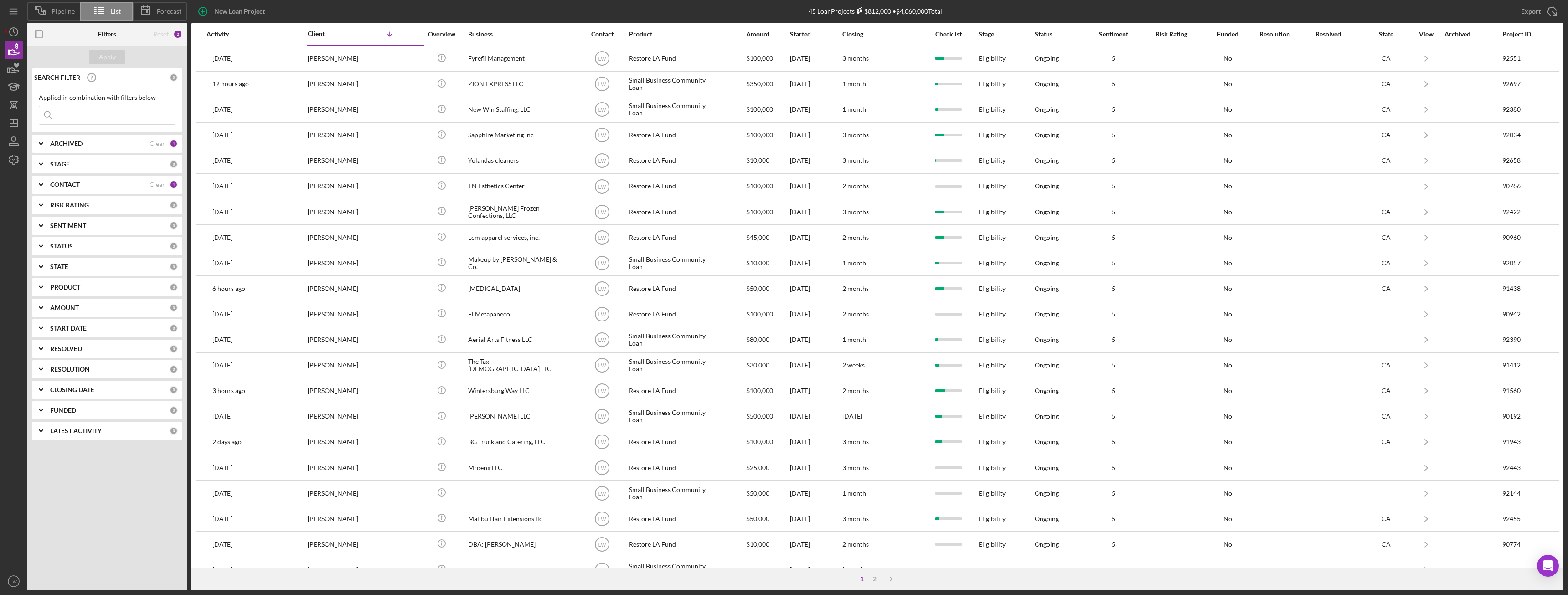
click at [68, 184] on b "CONTACT" at bounding box center [65, 184] width 30 height 7
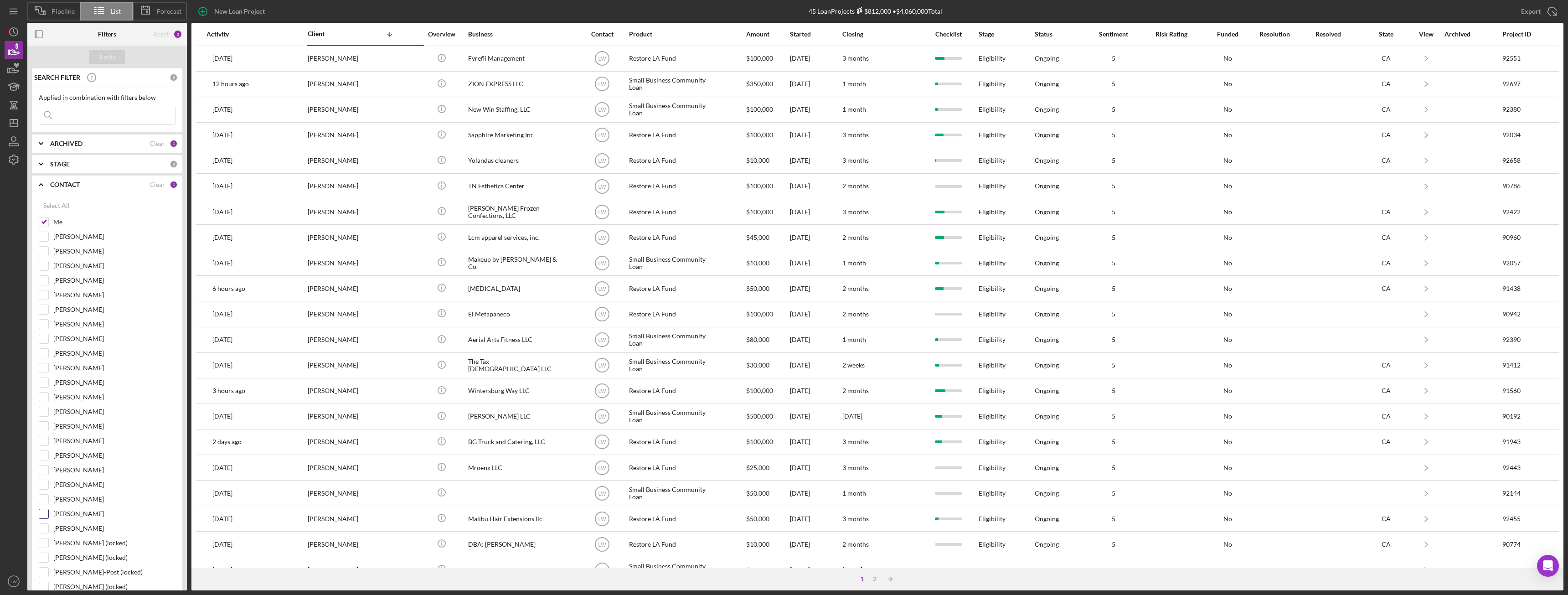
click at [43, 333] on input "Alberto Enriquez" at bounding box center [43, 514] width 9 height 9
checkbox input "true"
click at [48, 220] on input "Me" at bounding box center [43, 222] width 9 height 9
checkbox input "false"
click at [108, 57] on div "Apply" at bounding box center [107, 57] width 17 height 14
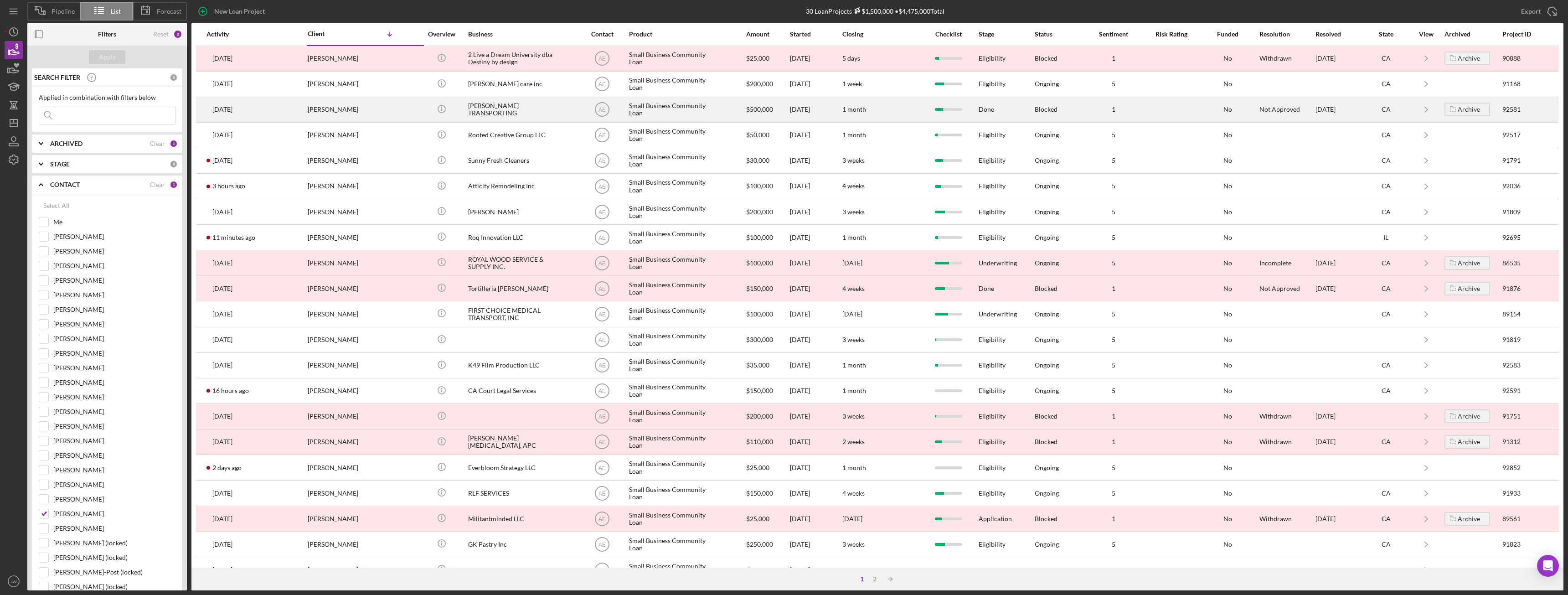
click at [348, 110] on div "Volodya Hakobyan" at bounding box center [353, 110] width 91 height 24
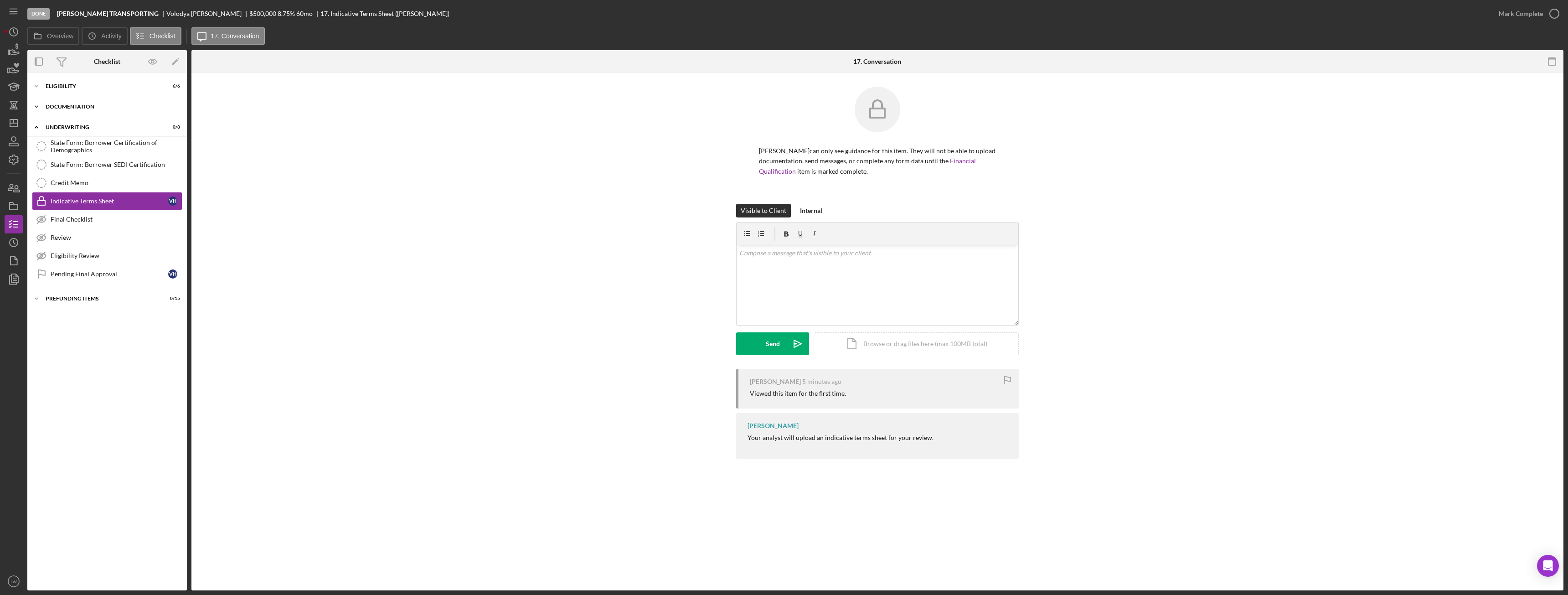
click at [85, 105] on div "Documentation" at bounding box center [110, 107] width 130 height 6
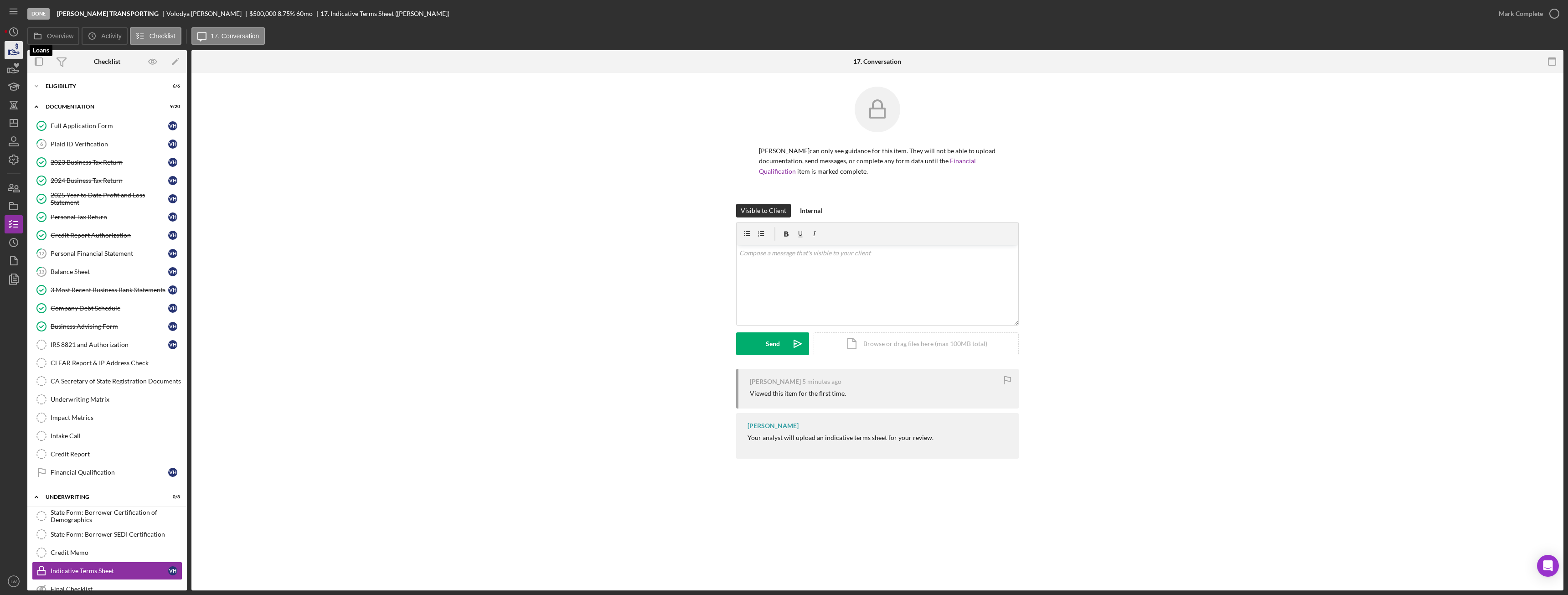
click at [14, 53] on icon "button" at bounding box center [14, 52] width 9 height 5
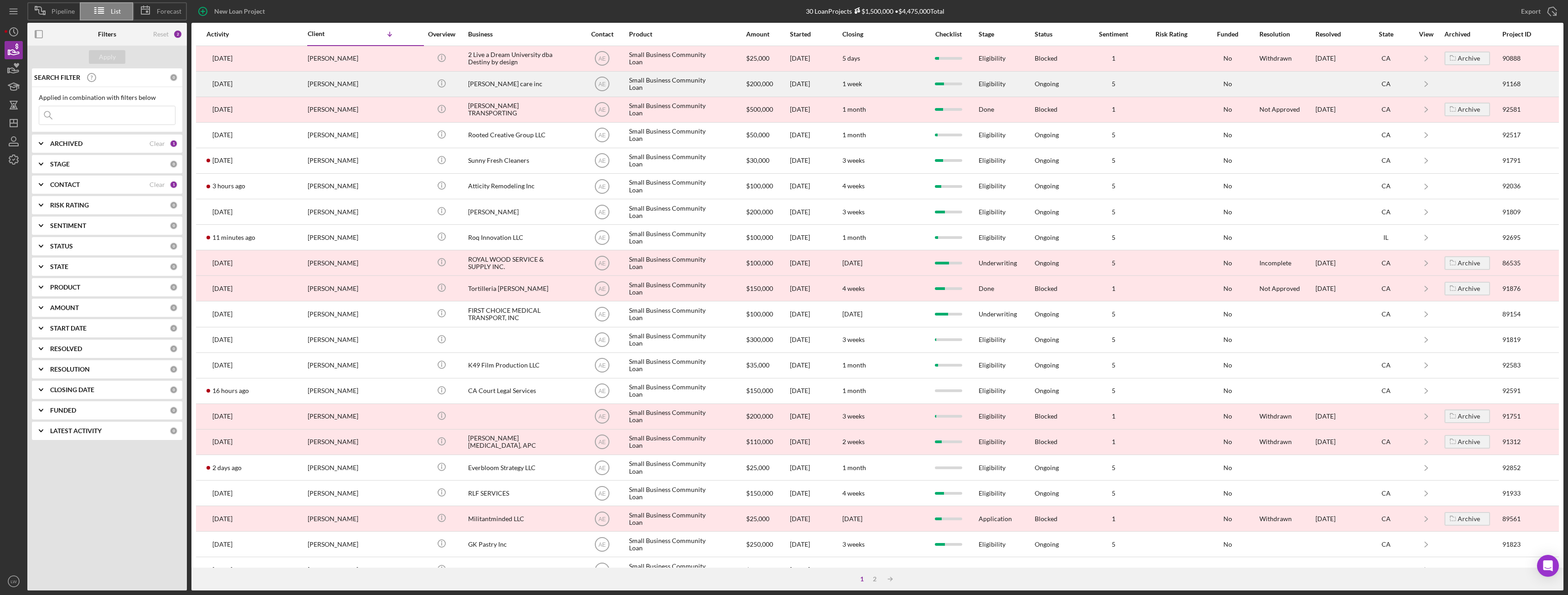
click at [356, 84] on div "Winifred Okolie" at bounding box center [353, 84] width 91 height 24
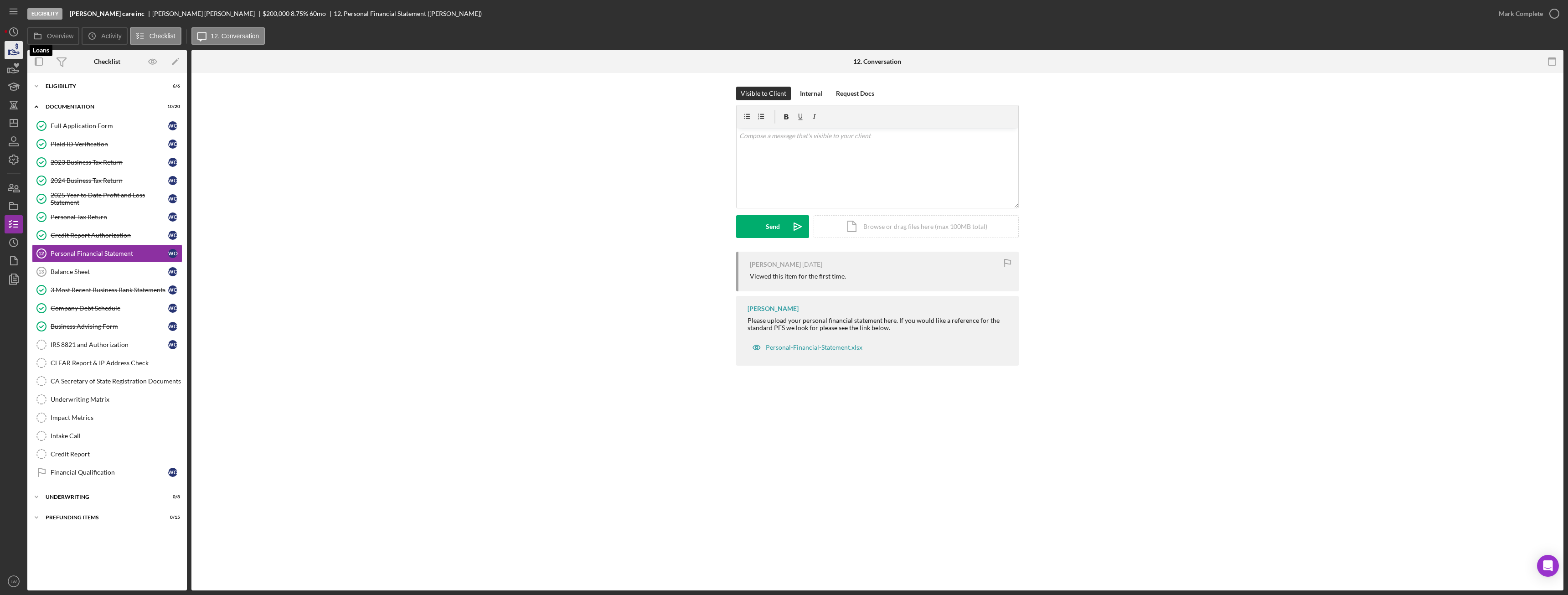
click at [19, 53] on icon "button" at bounding box center [14, 52] width 9 height 5
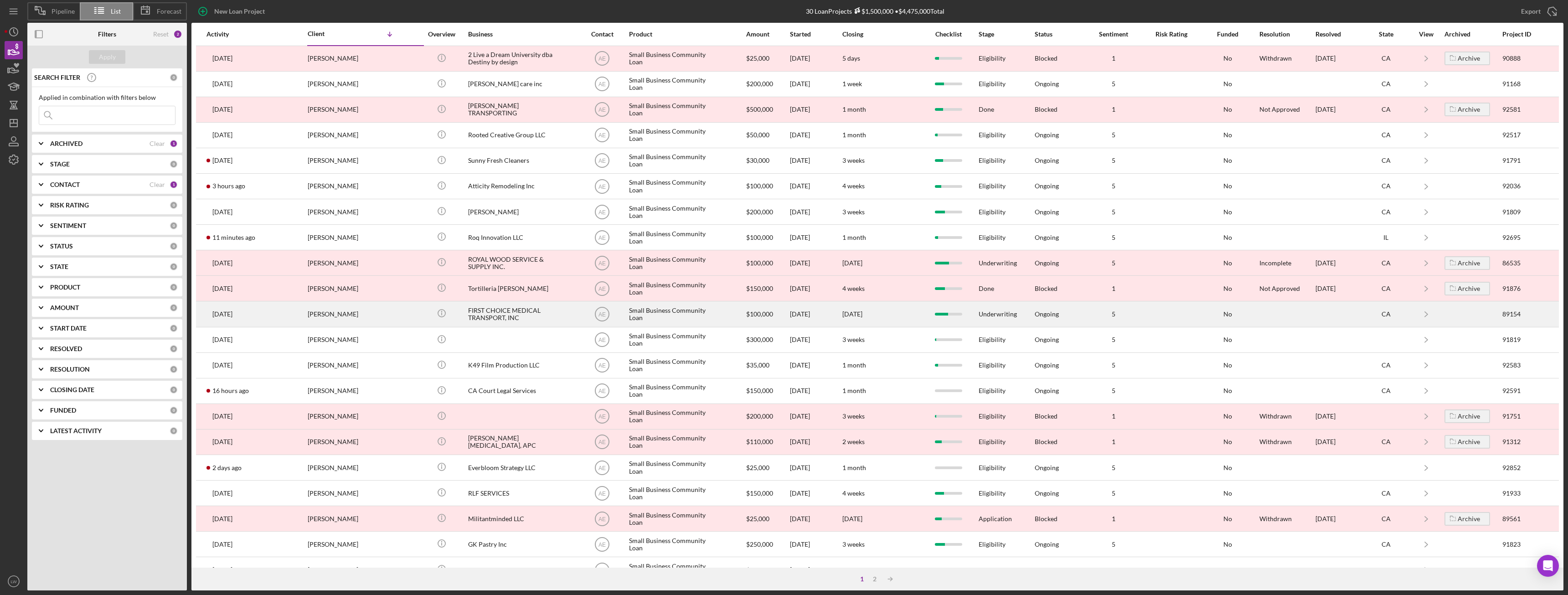
click at [334, 313] on div "Levon Arakelyan" at bounding box center [353, 314] width 91 height 24
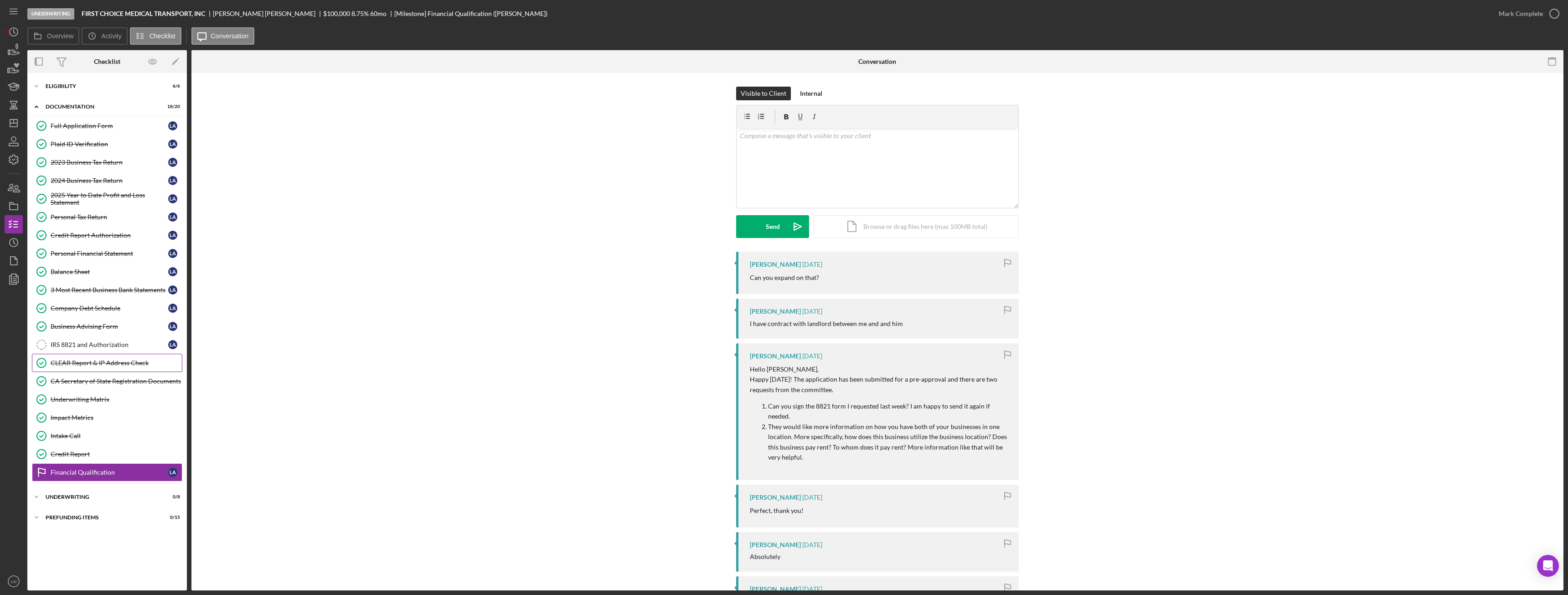
click at [125, 333] on div "CLEAR Report & IP Address Check" at bounding box center [116, 363] width 131 height 7
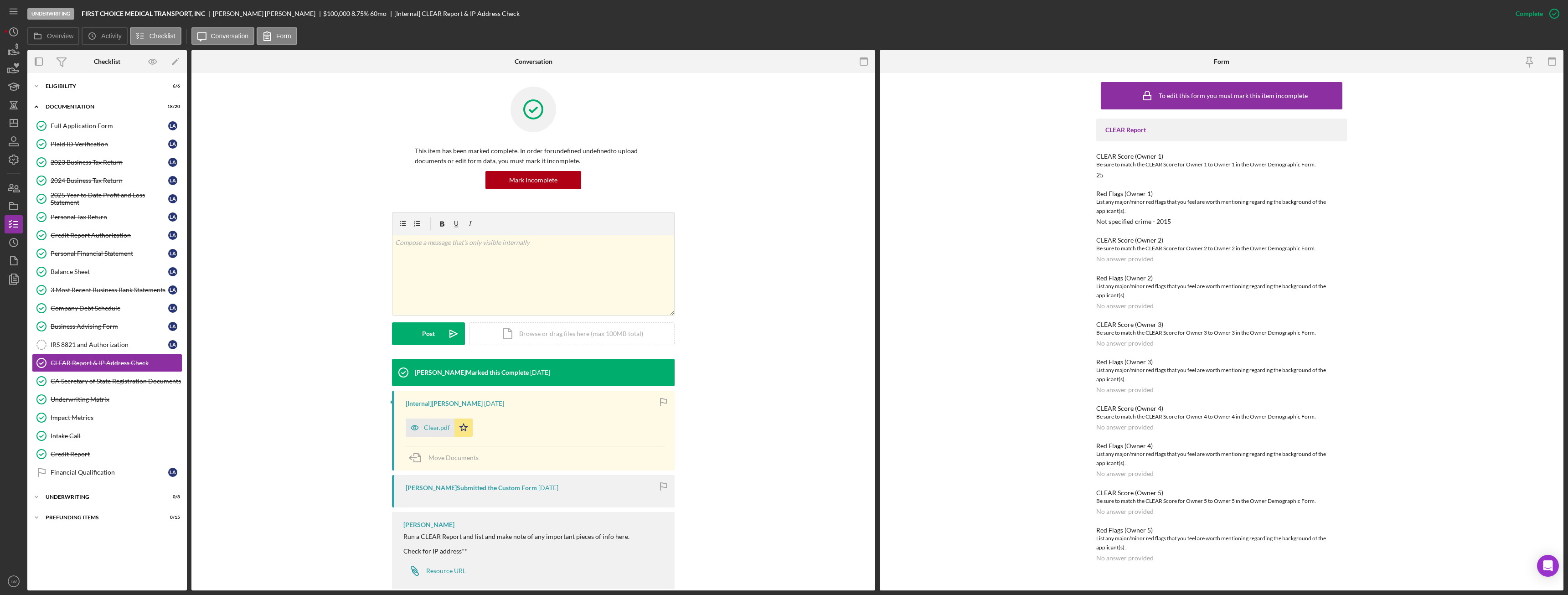
scroll to position [17, 0]
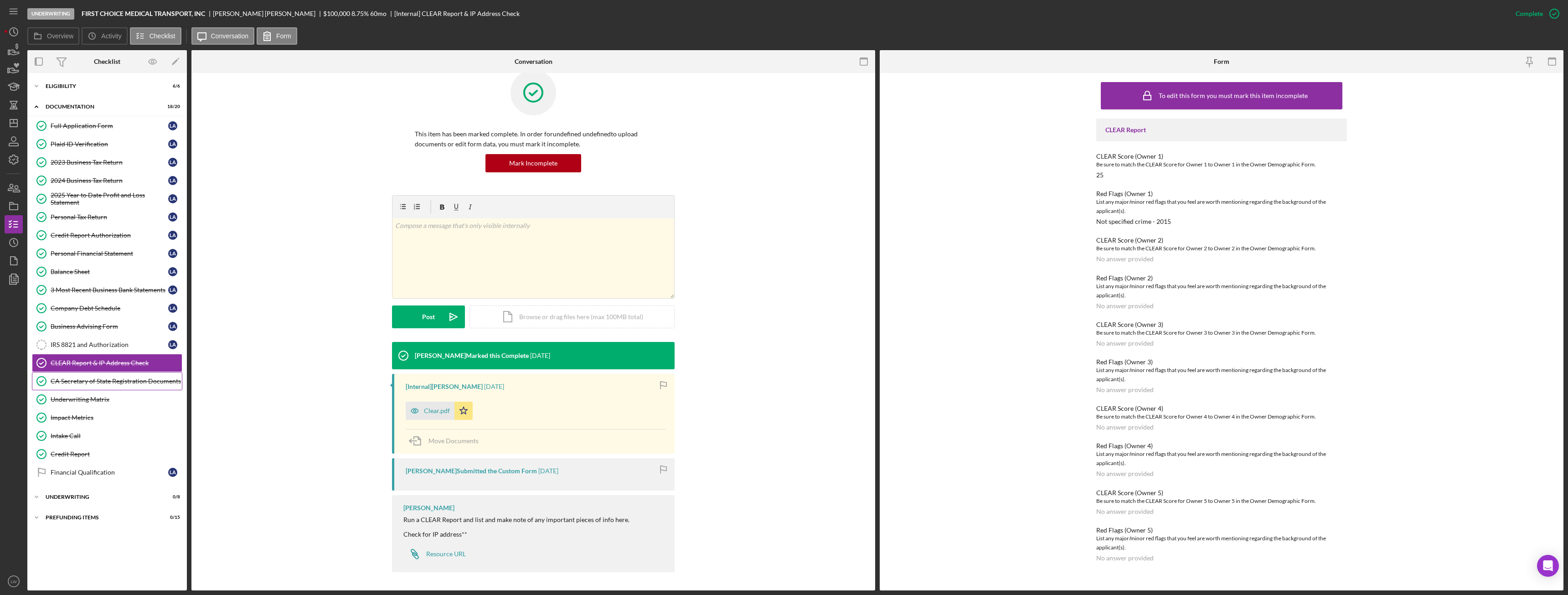
click at [144, 333] on div "CA Secretary of State Registration Documents" at bounding box center [116, 381] width 131 height 7
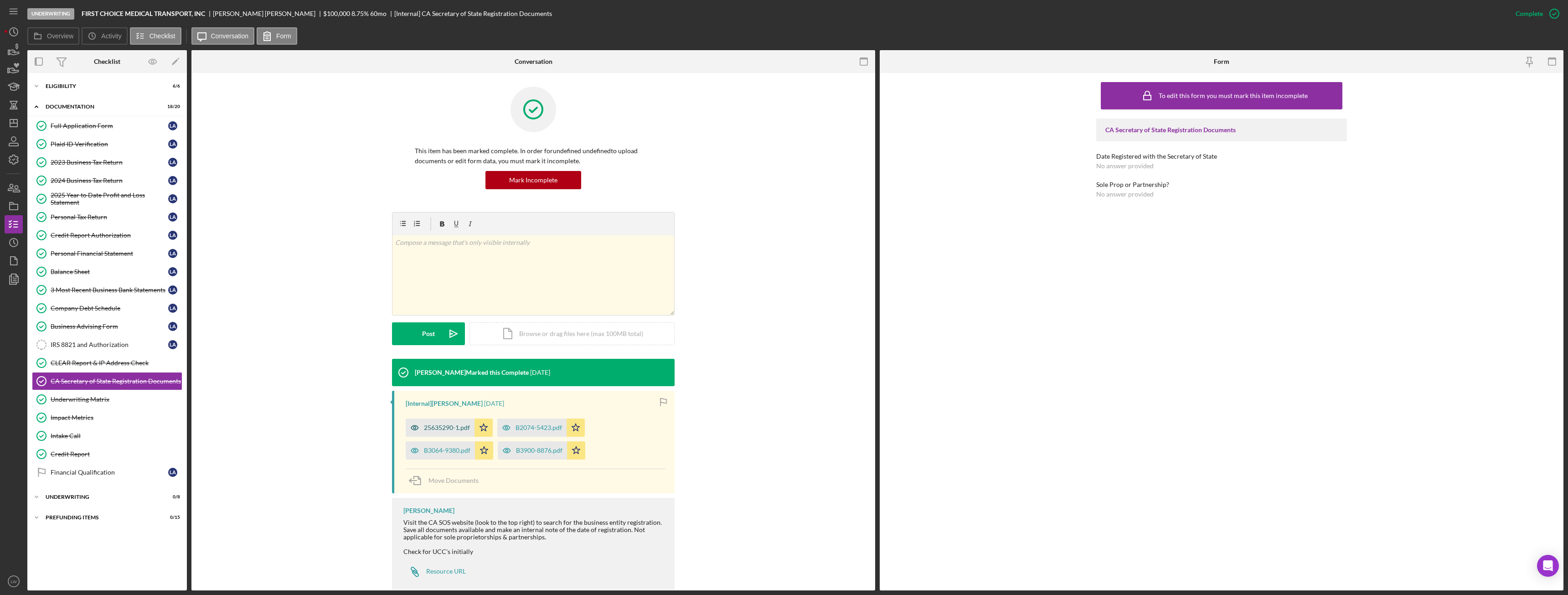
click at [431, 333] on div "25635290-1.pdf" at bounding box center [447, 428] width 46 height 7
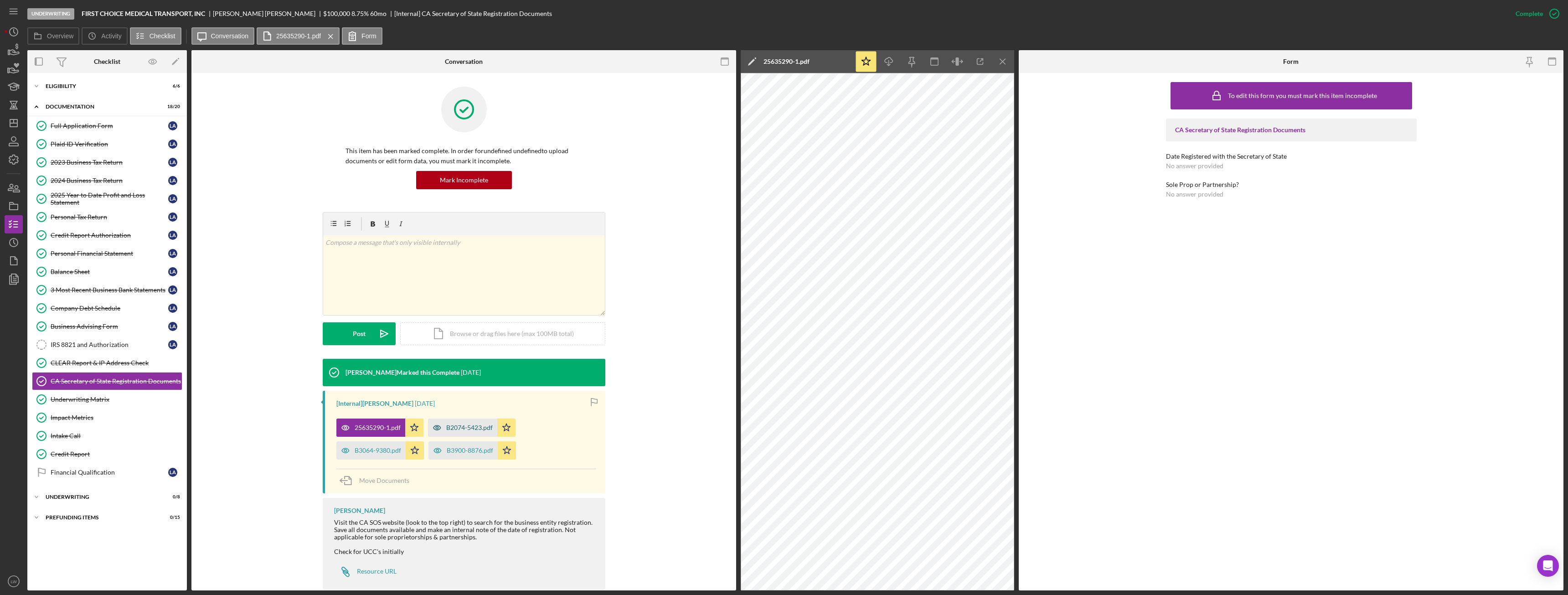
click at [470, 333] on div "B2074-5423.pdf" at bounding box center [469, 428] width 47 height 7
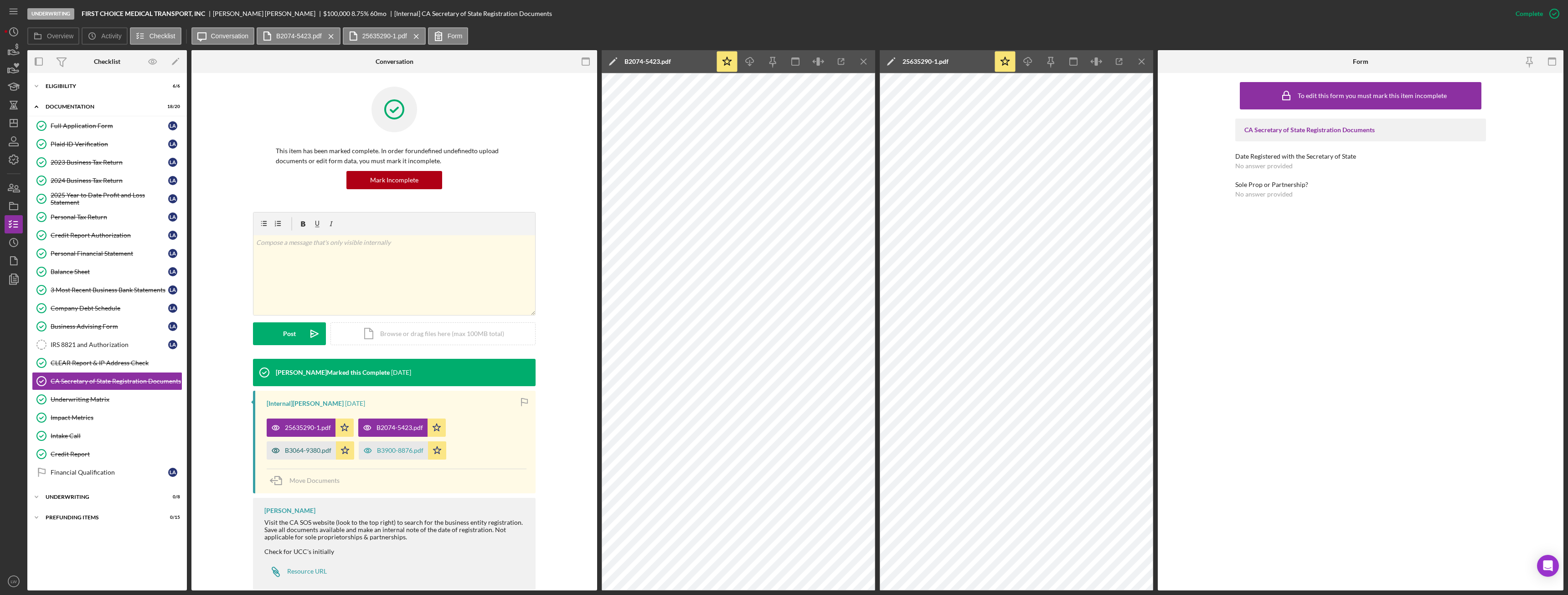
click at [310, 333] on div "B3064-9380.pdf" at bounding box center [308, 451] width 47 height 7
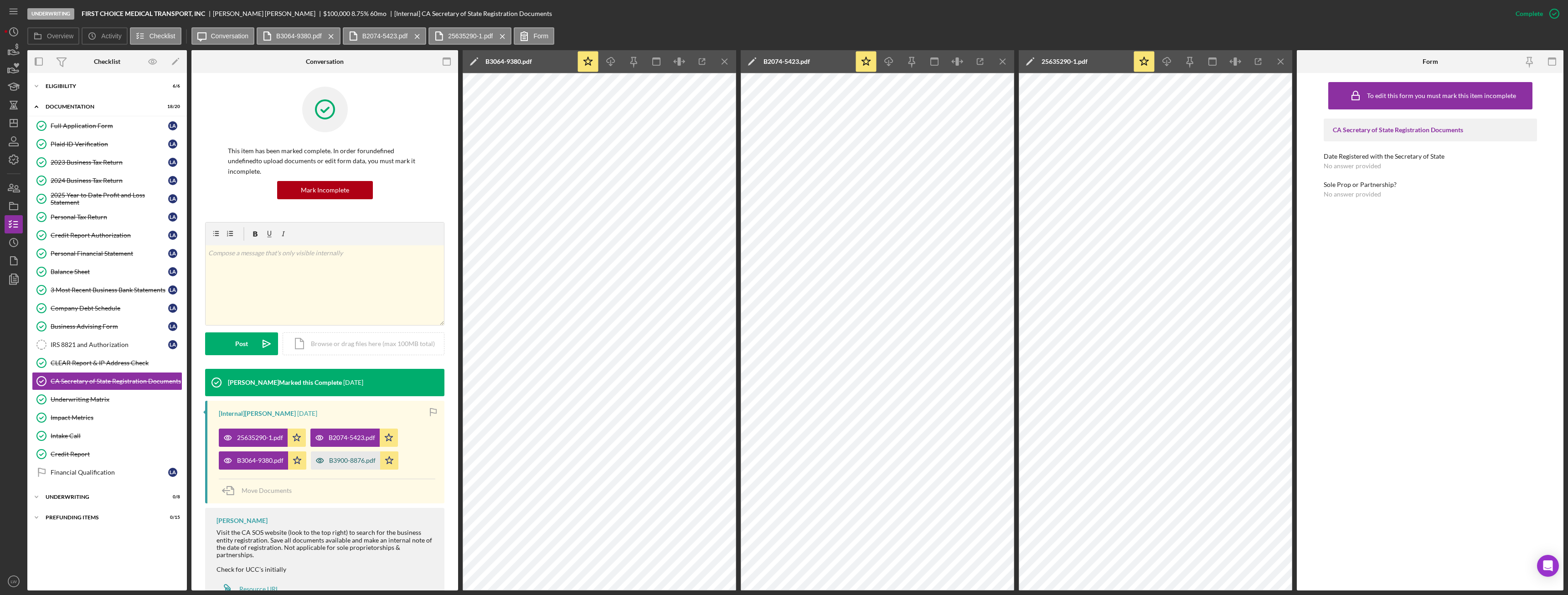
click at [359, 333] on div "B3900-8876.pdf" at bounding box center [352, 461] width 47 height 7
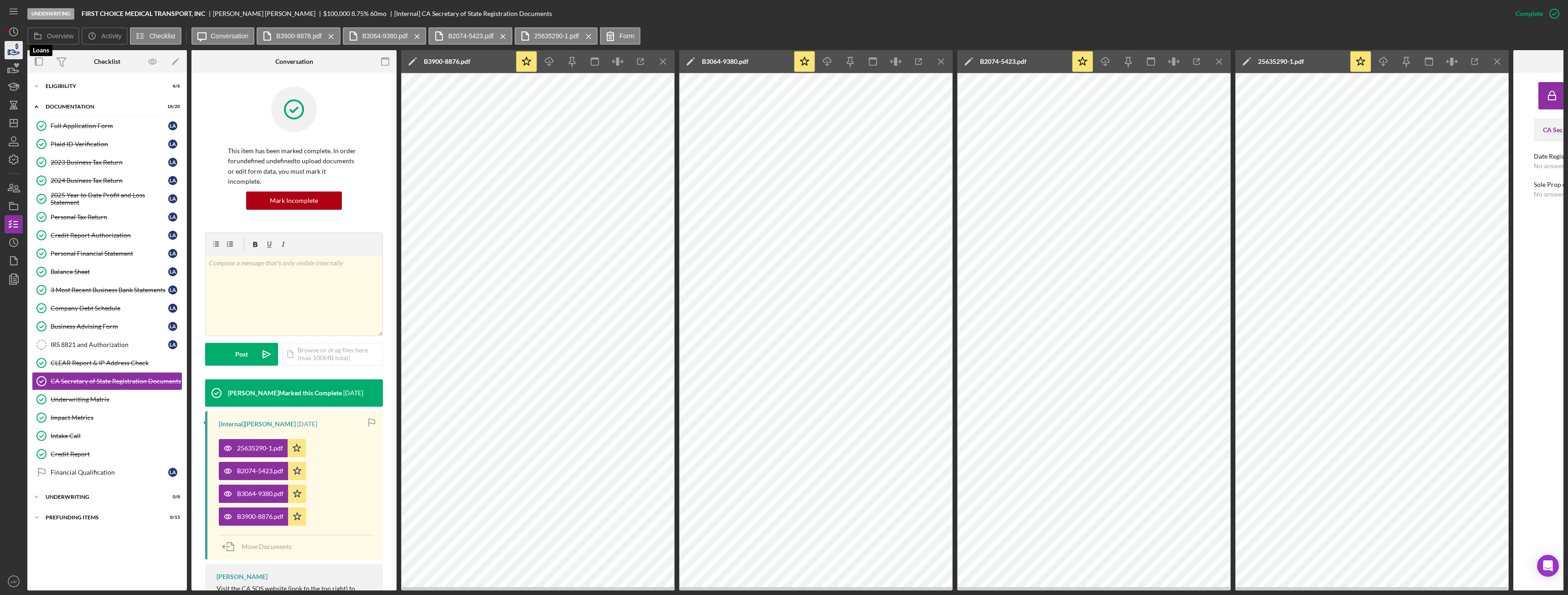
click at [9, 52] on polygon "button" at bounding box center [9, 53] width 1 height 4
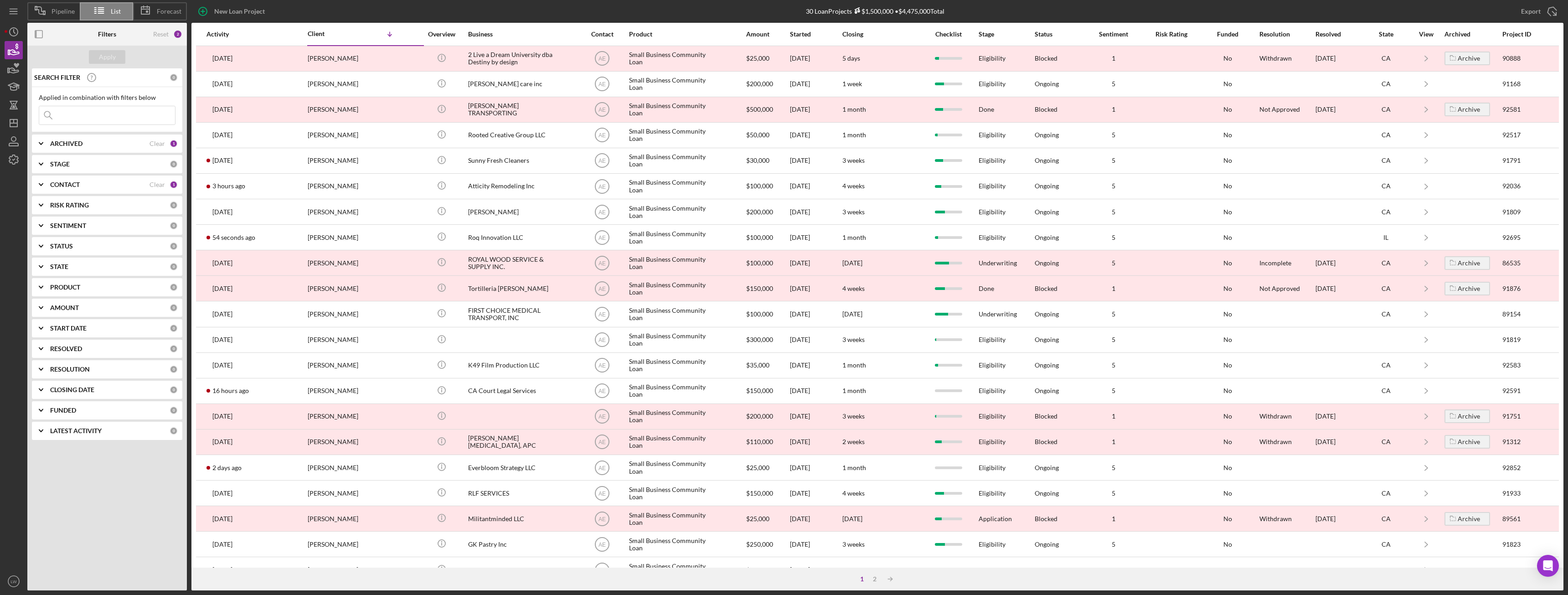
click at [42, 143] on polyline at bounding box center [40, 143] width 4 height 2
click at [45, 141] on icon "Icon/Expander" at bounding box center [41, 144] width 23 height 23
click at [44, 184] on icon "Icon/Expander" at bounding box center [41, 185] width 23 height 23
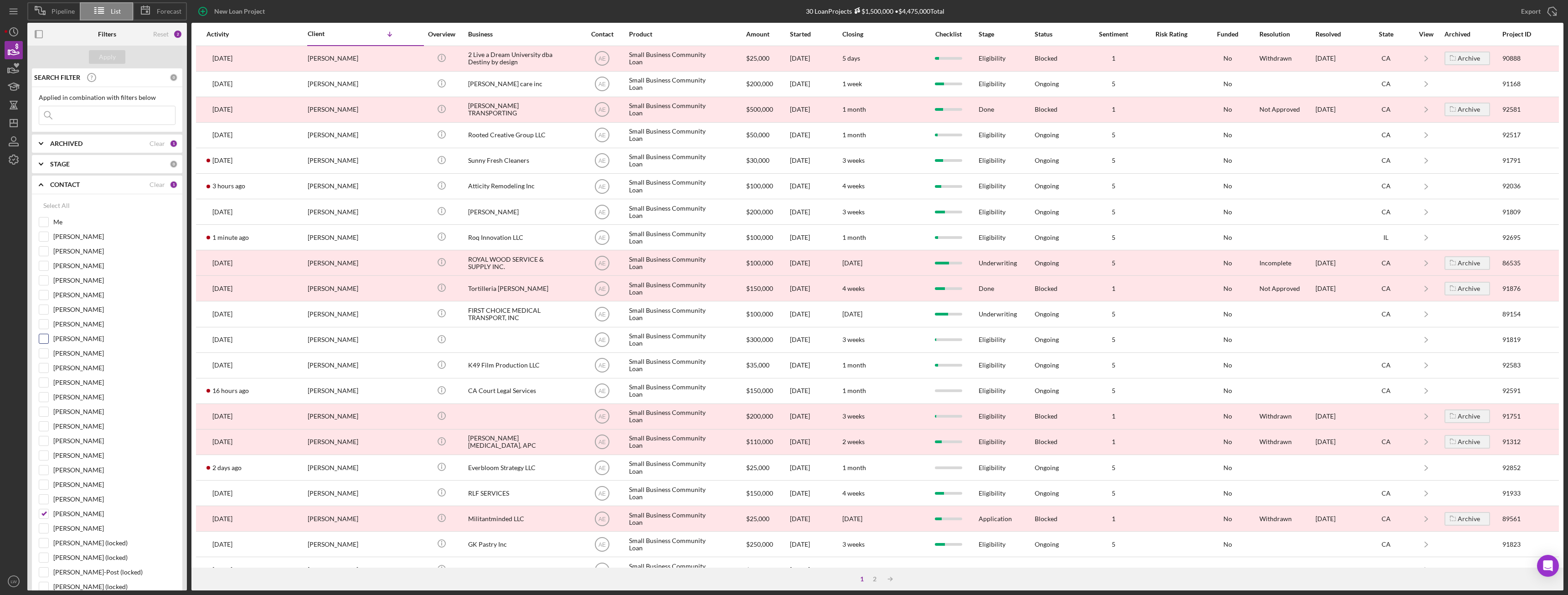
click at [45, 333] on input "Yash Abichandani" at bounding box center [43, 339] width 9 height 9
checkbox input "true"
click at [42, 333] on input "Alberto Enriquez" at bounding box center [43, 514] width 9 height 9
checkbox input "false"
click at [109, 60] on div "Apply" at bounding box center [107, 57] width 17 height 14
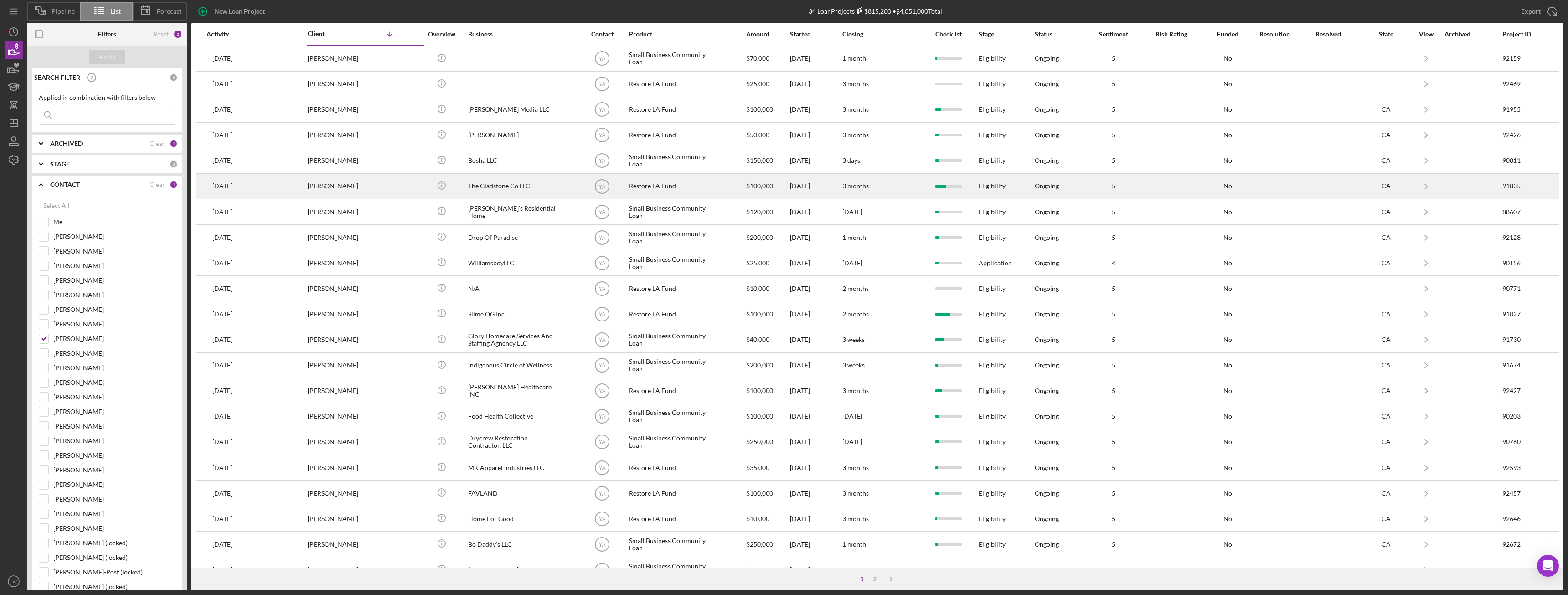
click at [348, 184] on div "Sebastian Gladstone" at bounding box center [353, 187] width 91 height 24
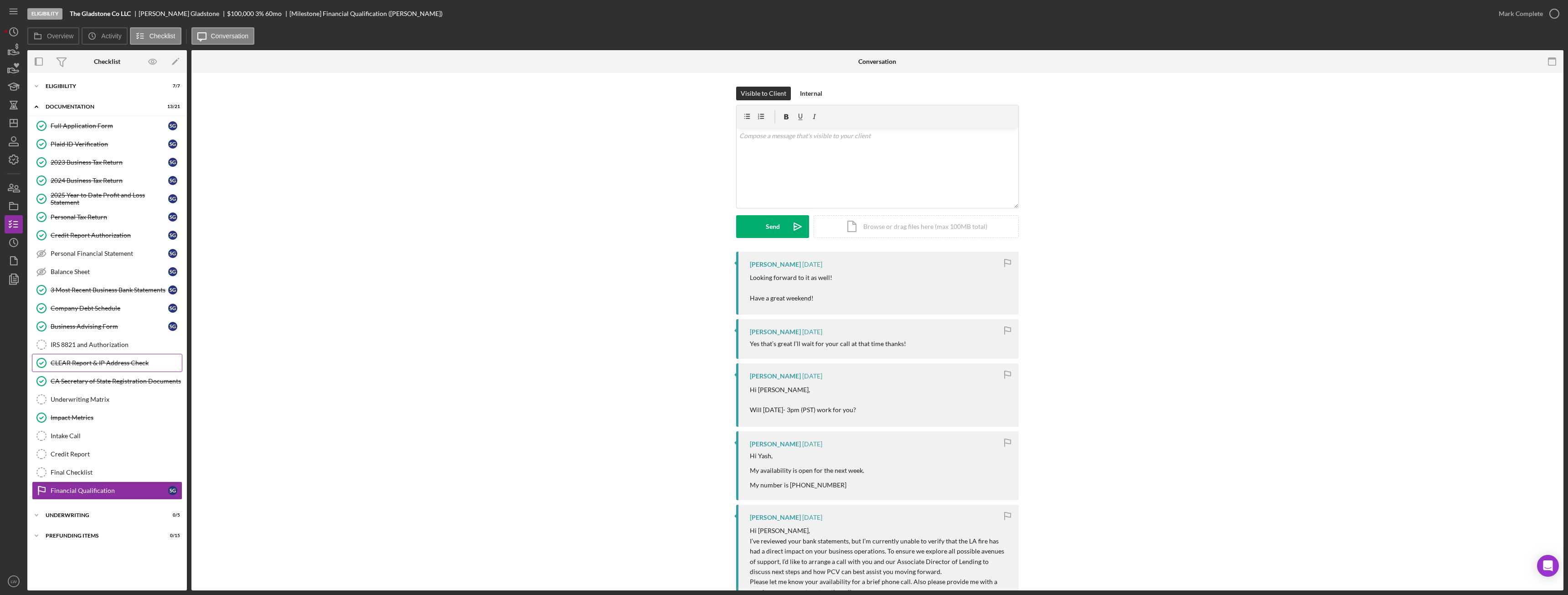
click at [127, 333] on div "CLEAR Report & IP Address Check" at bounding box center [116, 363] width 131 height 7
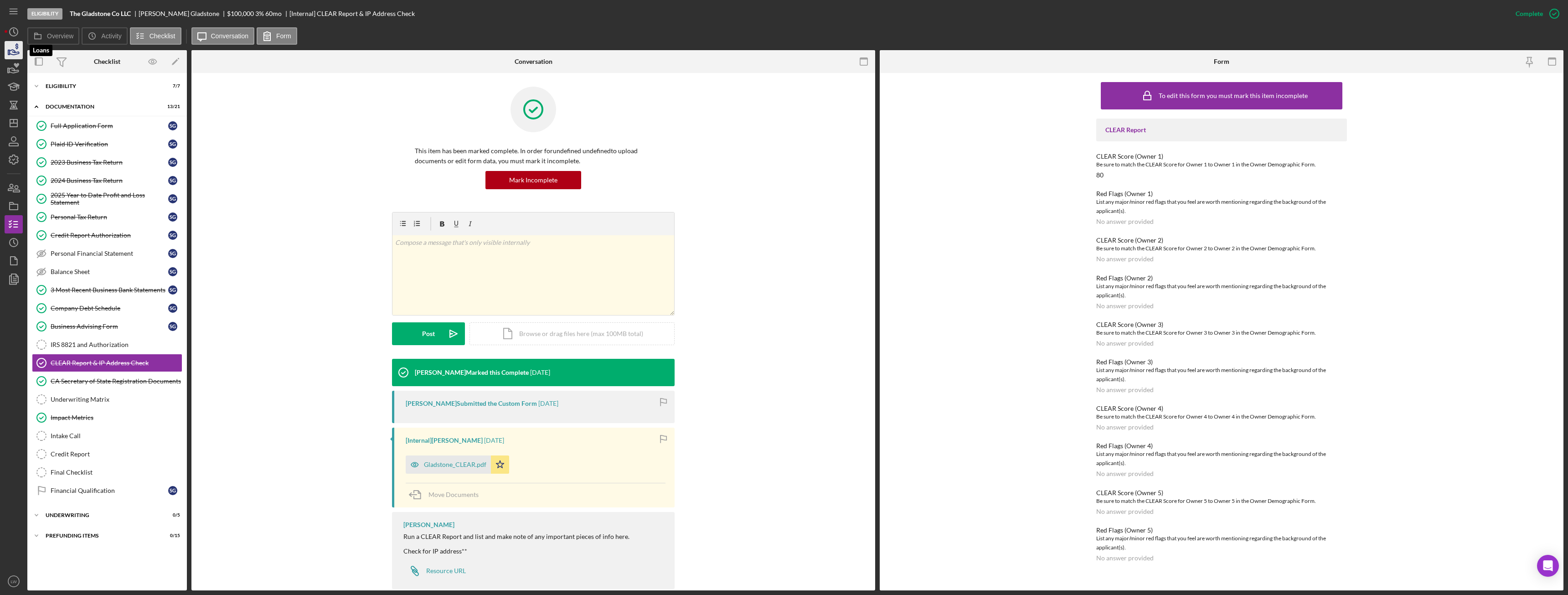
click at [19, 55] on icon "button" at bounding box center [14, 50] width 23 height 23
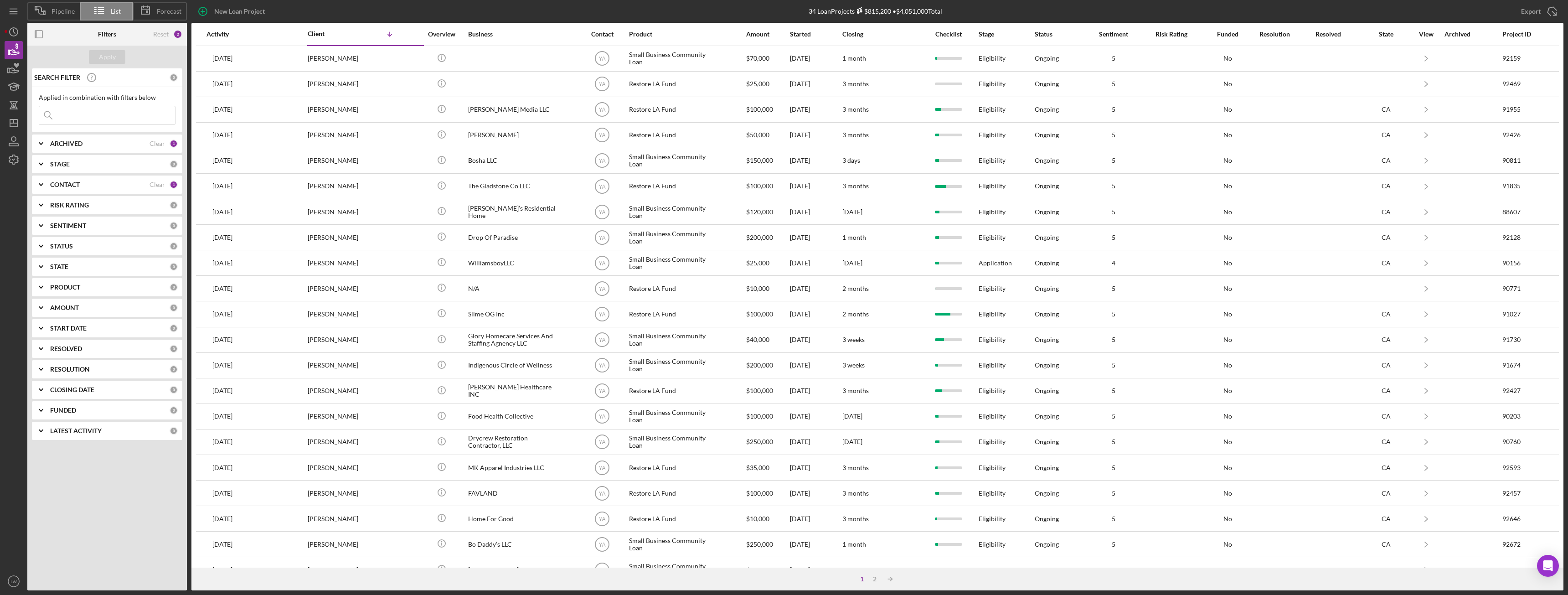
click at [75, 140] on b "ARCHIVED" at bounding box center [66, 143] width 32 height 7
click at [76, 139] on div "ARCHIVED Clear 1" at bounding box center [114, 143] width 127 height 18
click at [68, 164] on b "STAGE" at bounding box center [60, 164] width 19 height 7
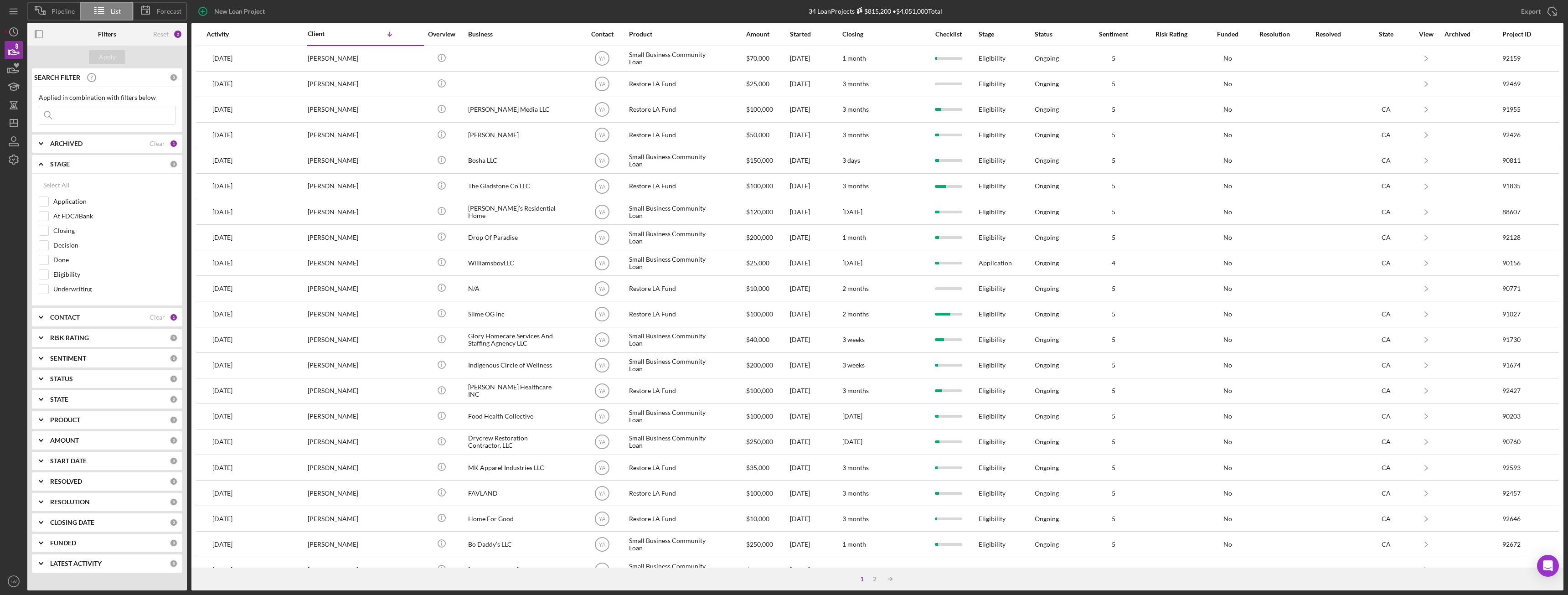
click at [68, 162] on b "STAGE" at bounding box center [60, 164] width 19 height 7
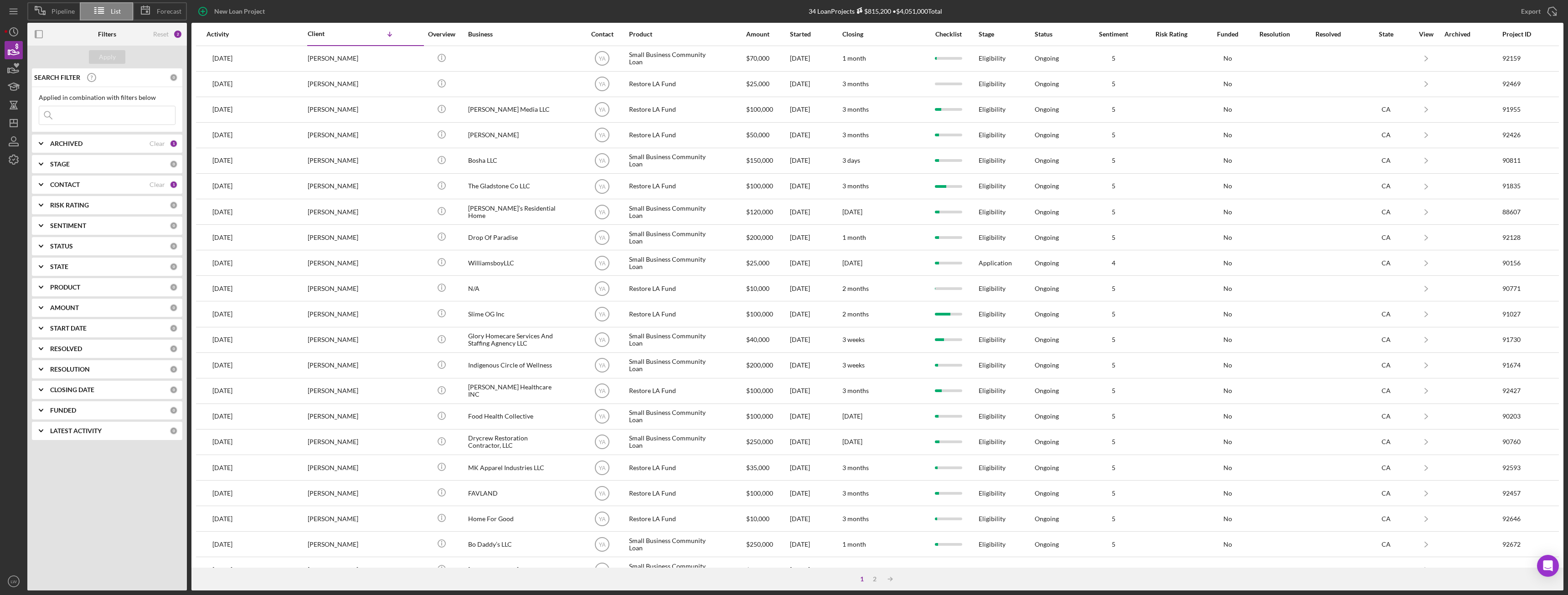
click at [42, 182] on icon "Icon/Expander" at bounding box center [41, 185] width 23 height 23
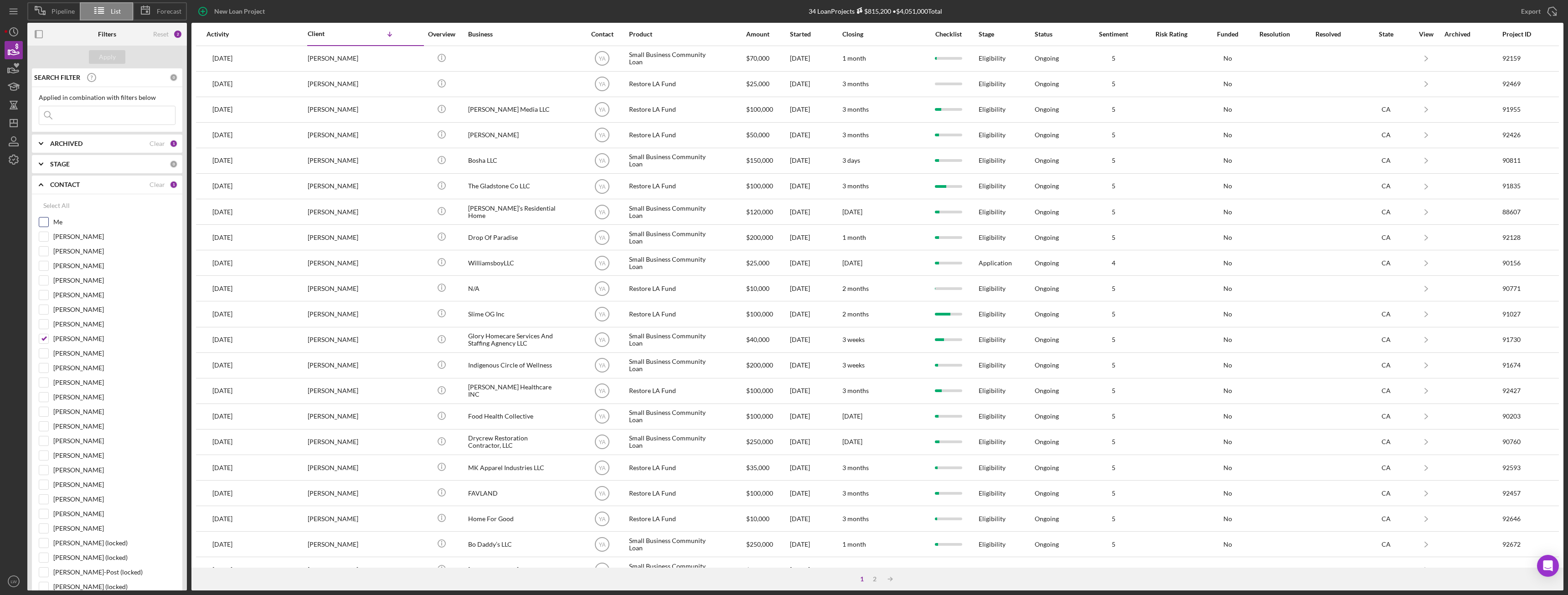
drag, startPoint x: 45, startPoint y: 220, endPoint x: 47, endPoint y: 227, distance: 7.3
click at [46, 220] on input "Me" at bounding box center [43, 222] width 9 height 9
checkbox input "true"
click at [43, 333] on input "Yash Abichandani" at bounding box center [43, 339] width 9 height 9
checkbox input "false"
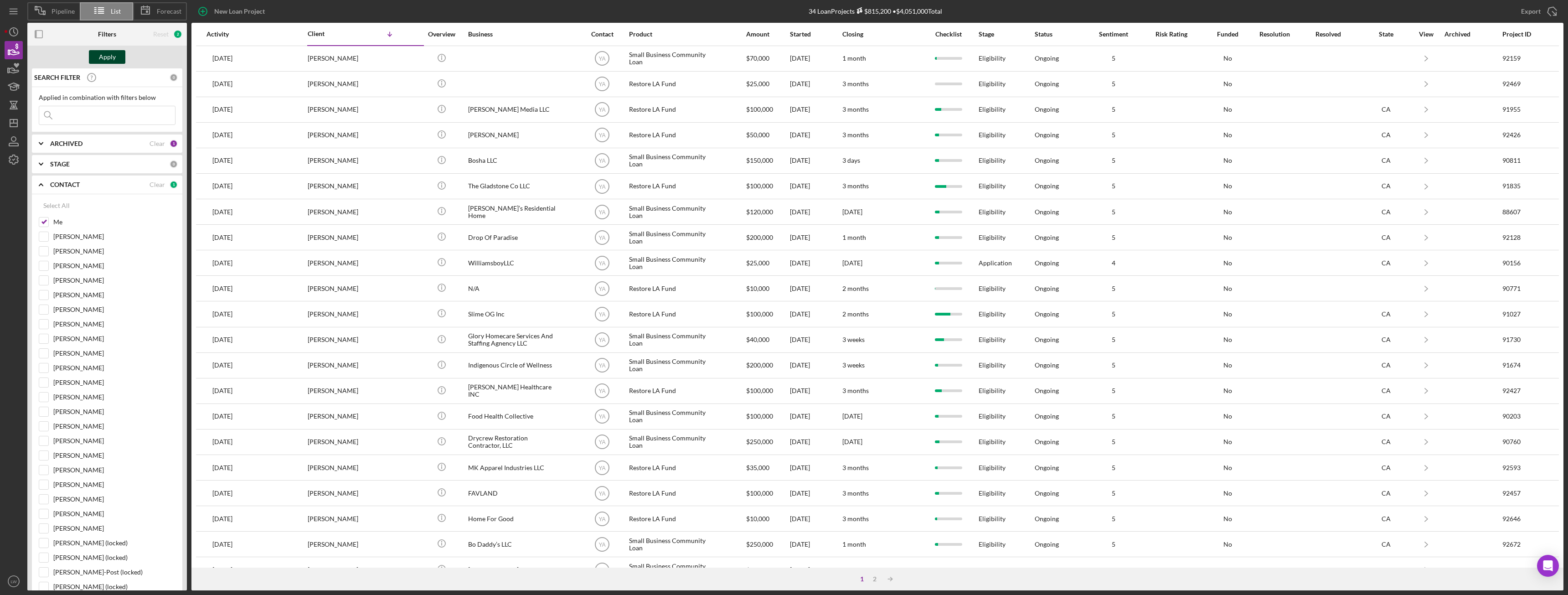
click at [109, 57] on div "Apply" at bounding box center [107, 57] width 17 height 14
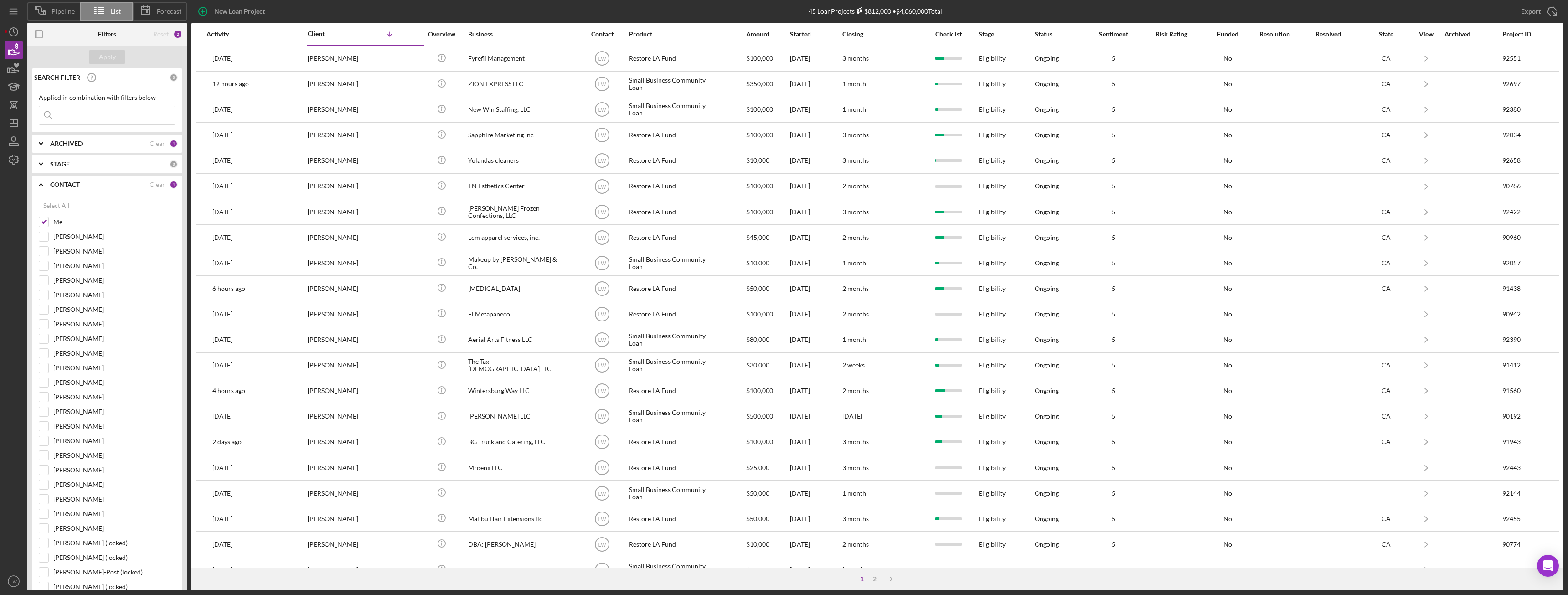
click at [52, 184] on icon "Icon/Expander" at bounding box center [41, 185] width 23 height 23
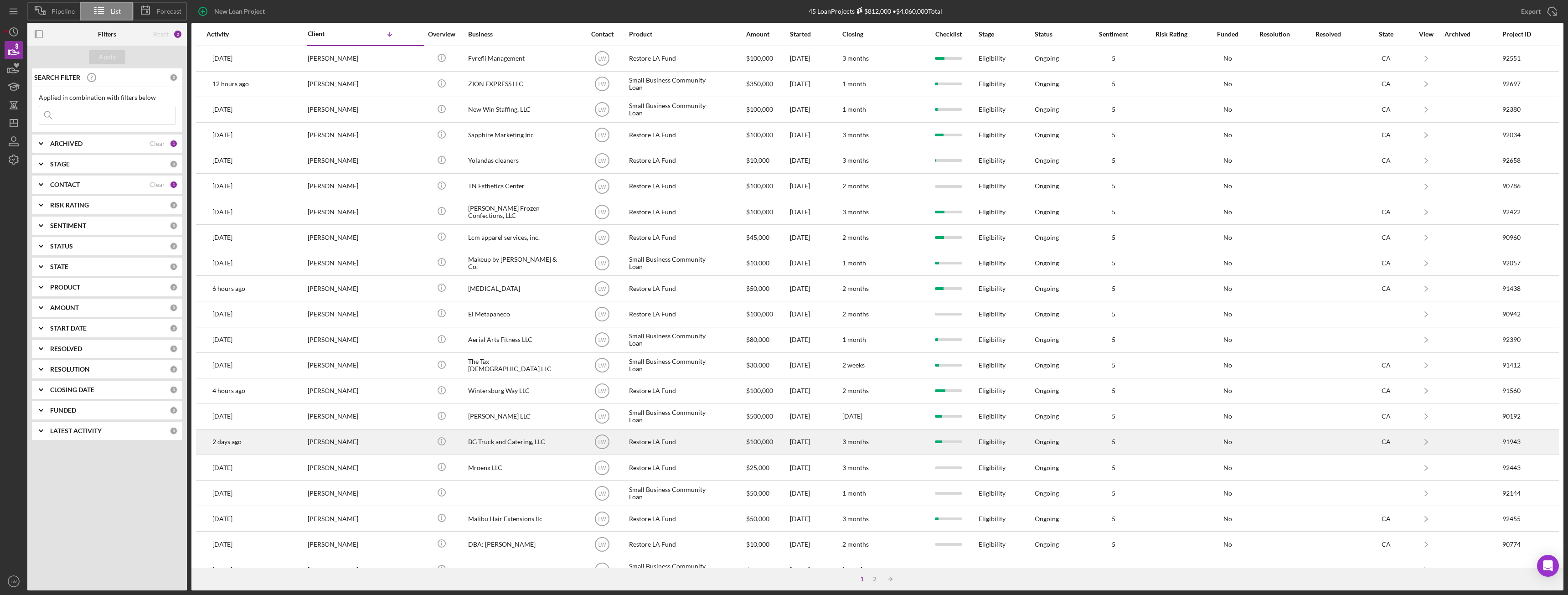
click at [384, 333] on div "Mary Milliken" at bounding box center [353, 442] width 91 height 24
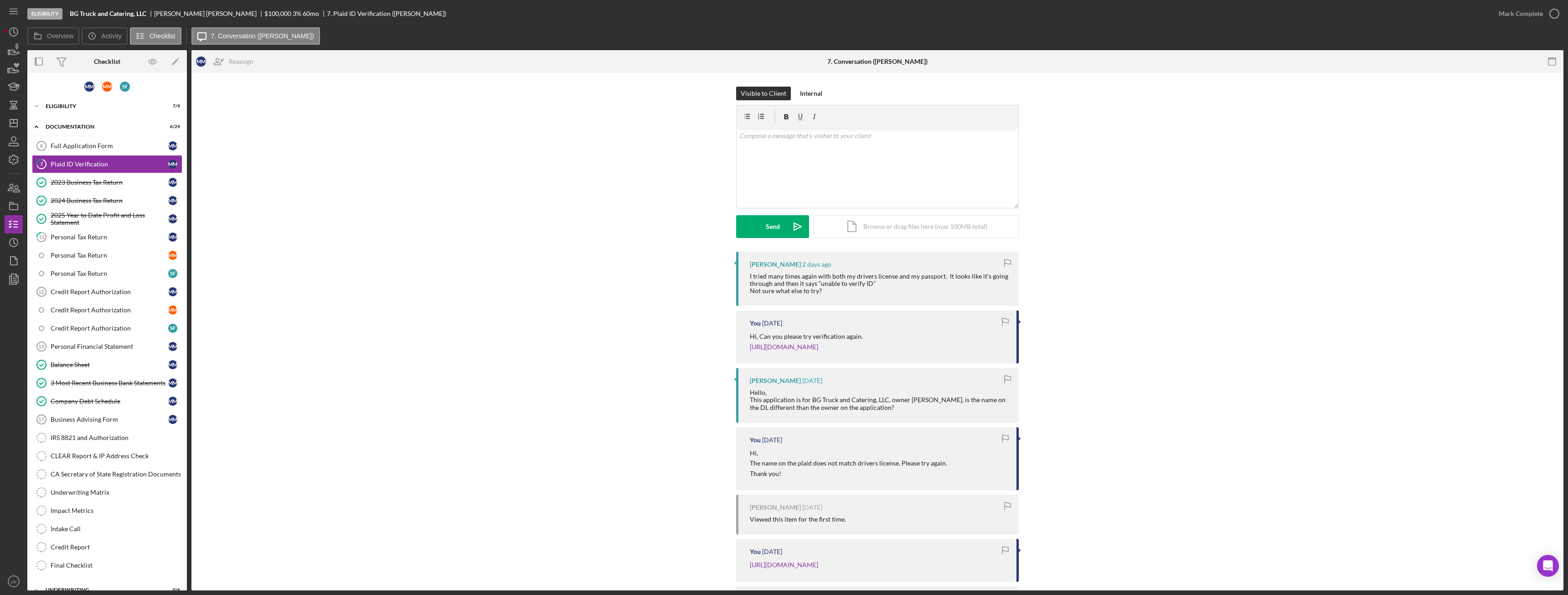
click at [172, 13] on div "Mary Milliken" at bounding box center [209, 14] width 110 height 7
copy div "Mary Milliken"
click at [12, 49] on icon "button" at bounding box center [14, 50] width 23 height 23
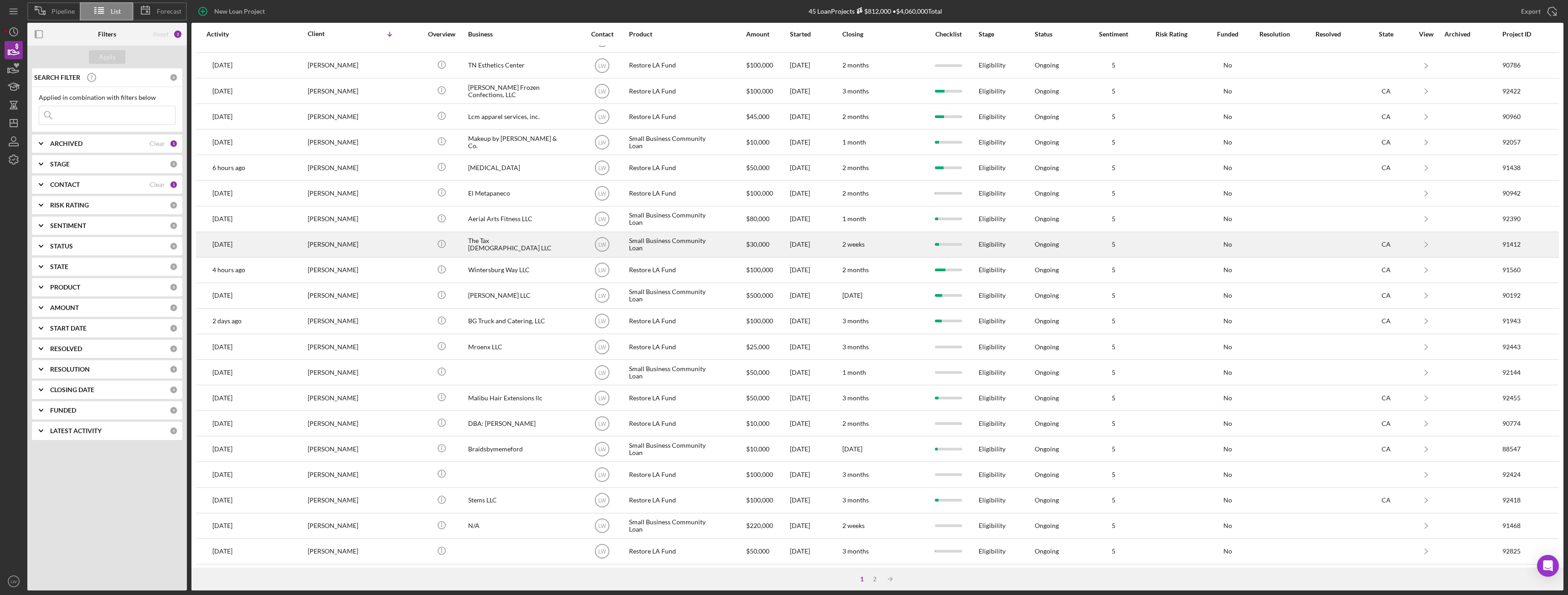
scroll to position [122, 0]
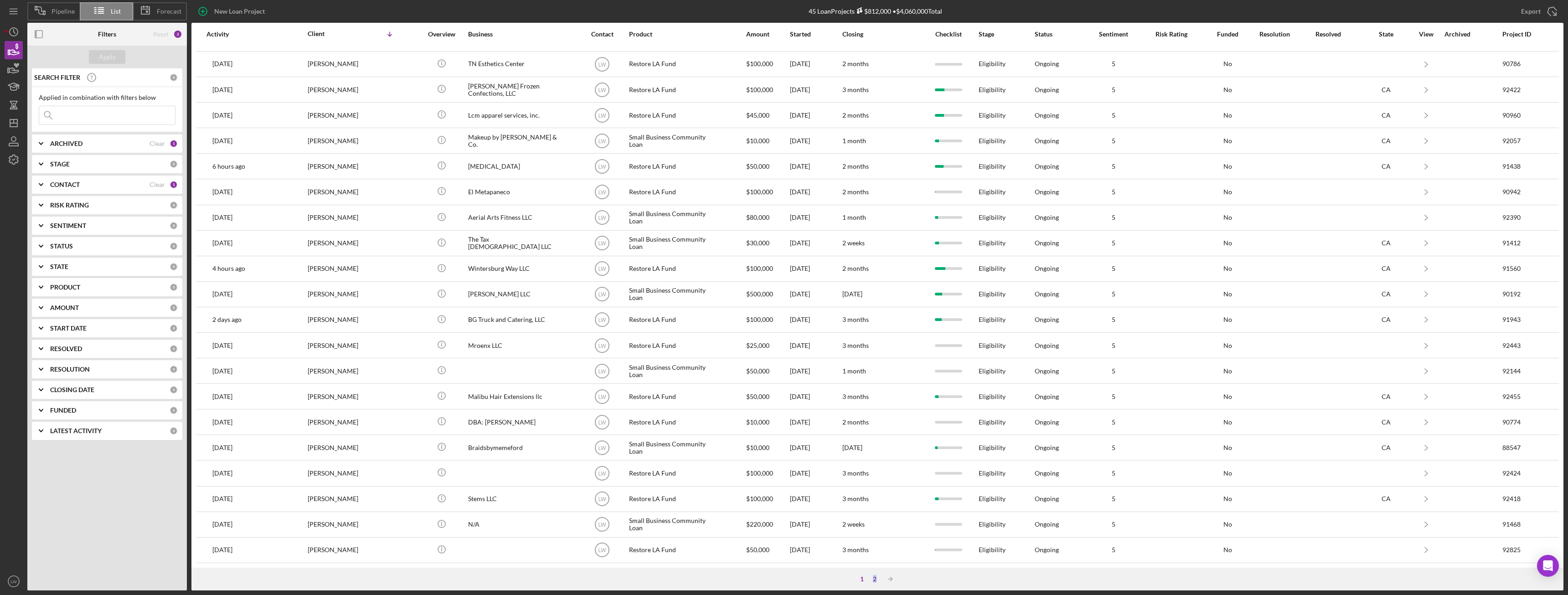
click at [700, 333] on div "2" at bounding box center [875, 579] width 13 height 7
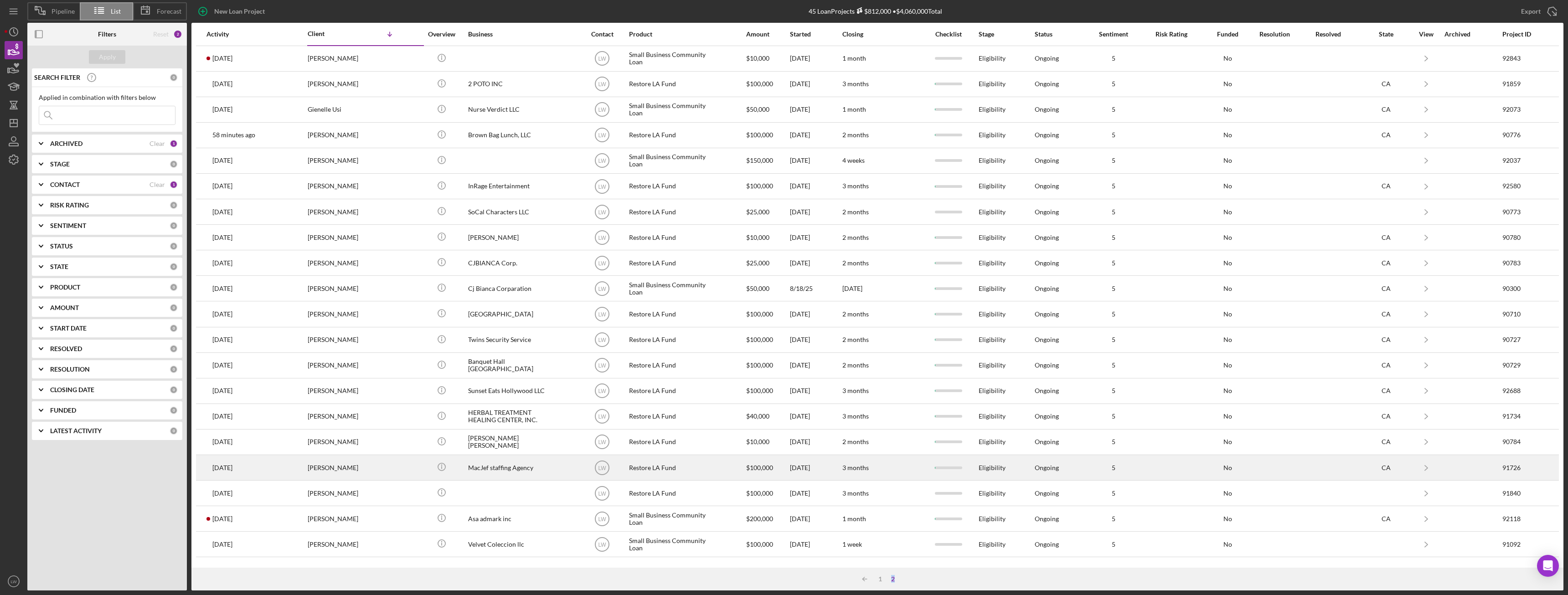
scroll to position [0, 0]
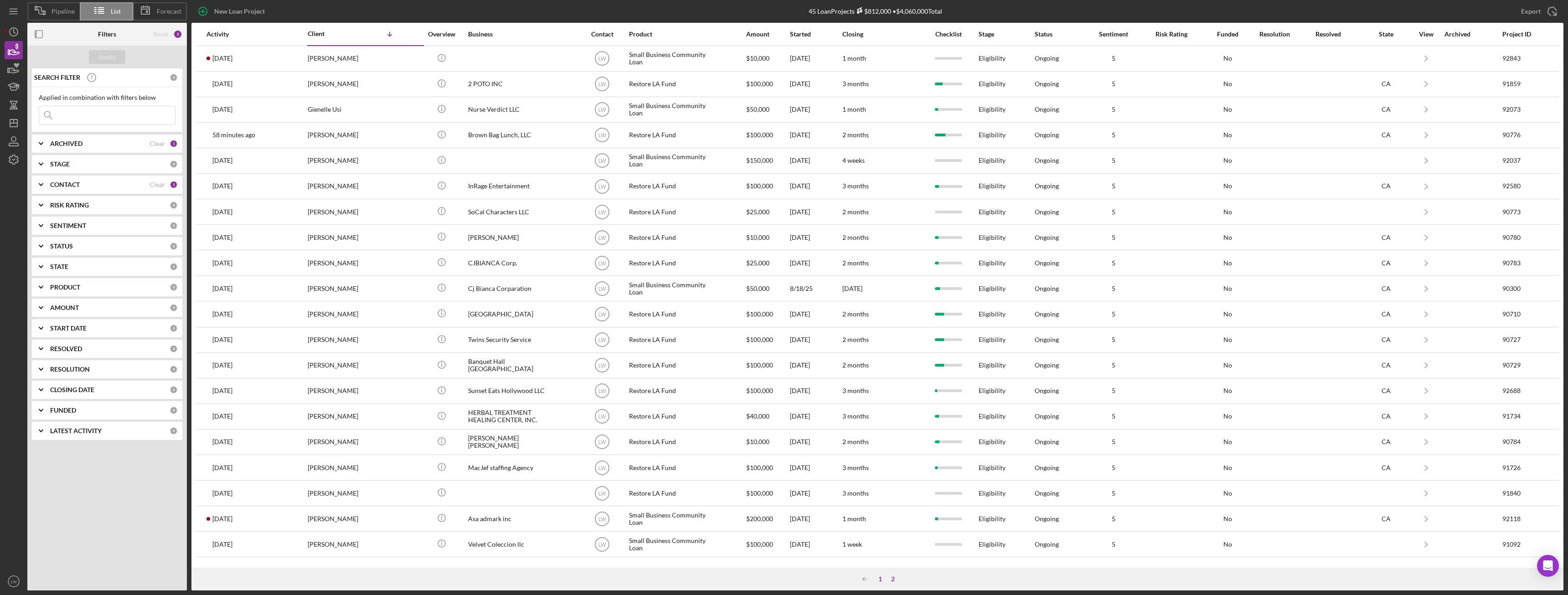
click at [700, 333] on div "1" at bounding box center [880, 579] width 13 height 7
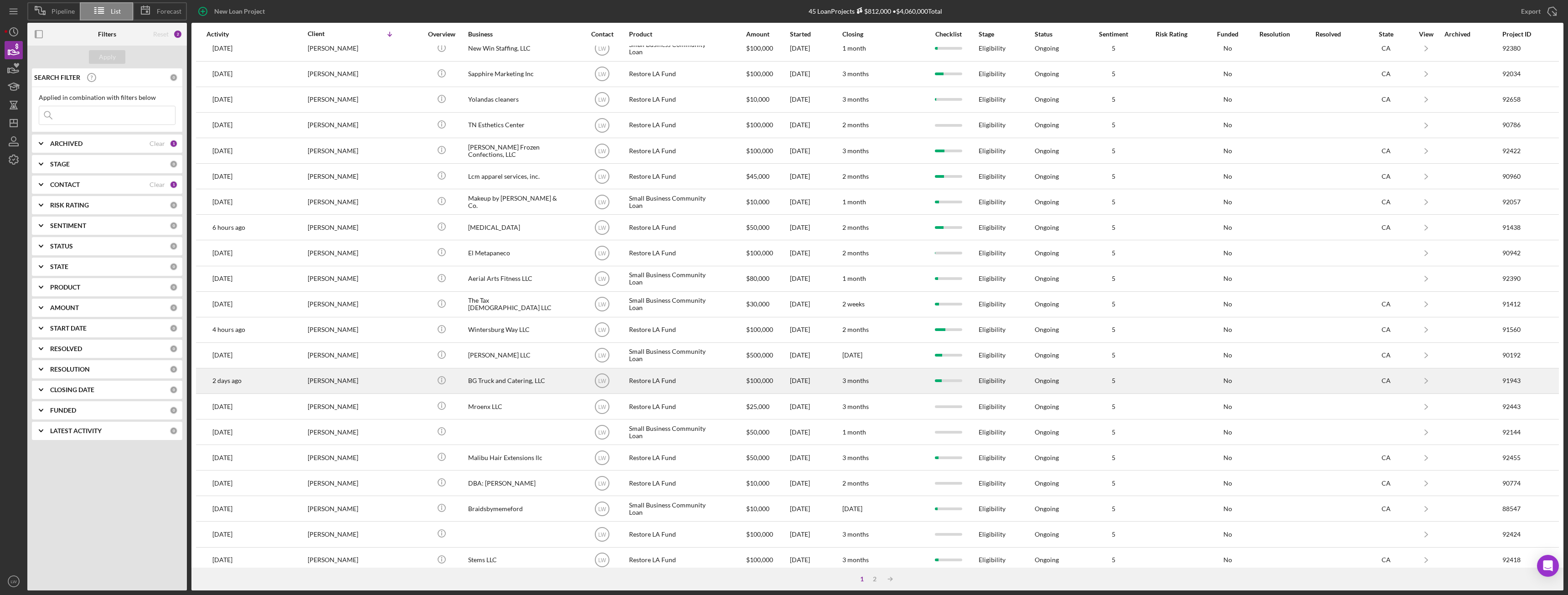
scroll to position [122, 0]
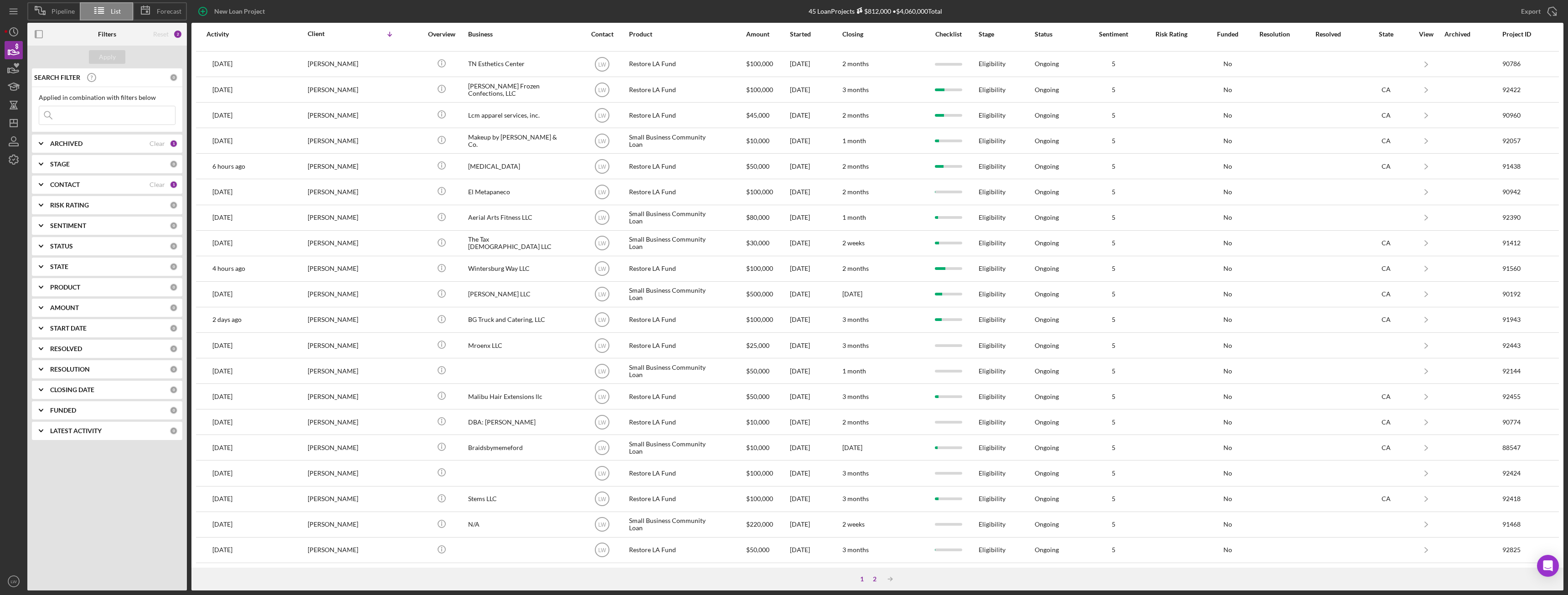
click at [700, 333] on div "2" at bounding box center [875, 579] width 13 height 7
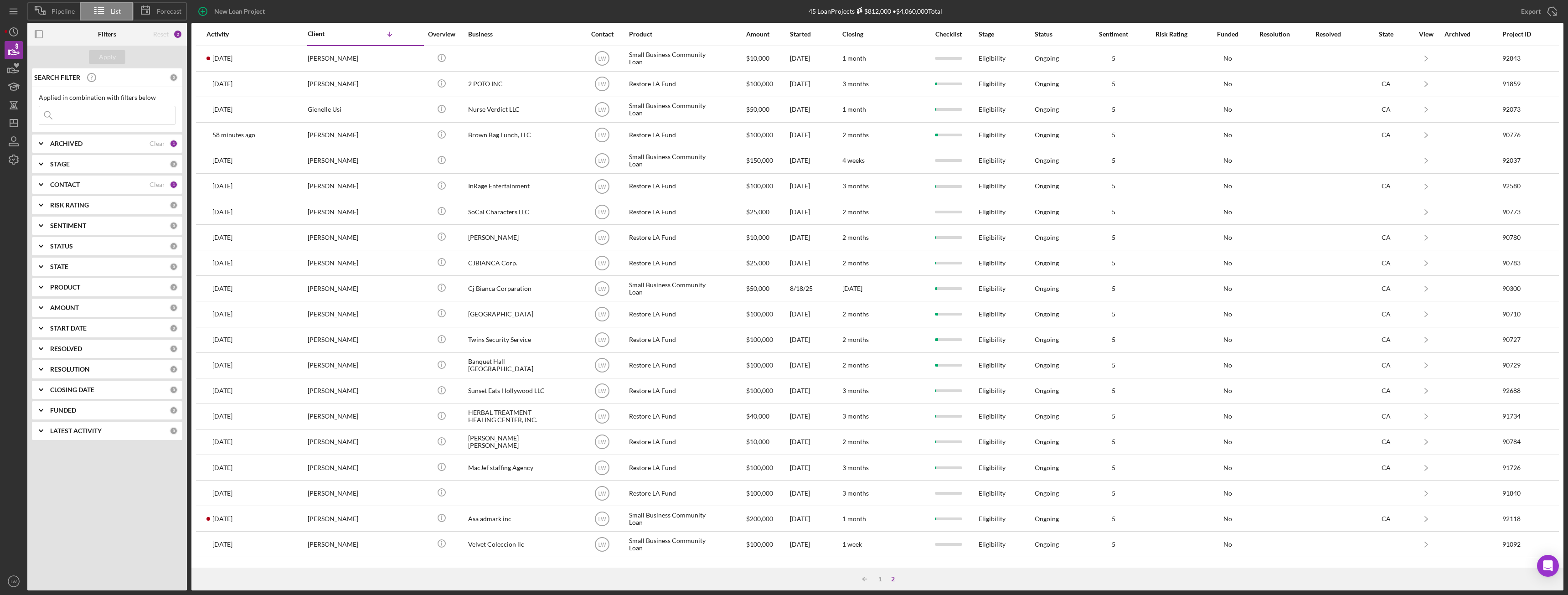
scroll to position [0, 0]
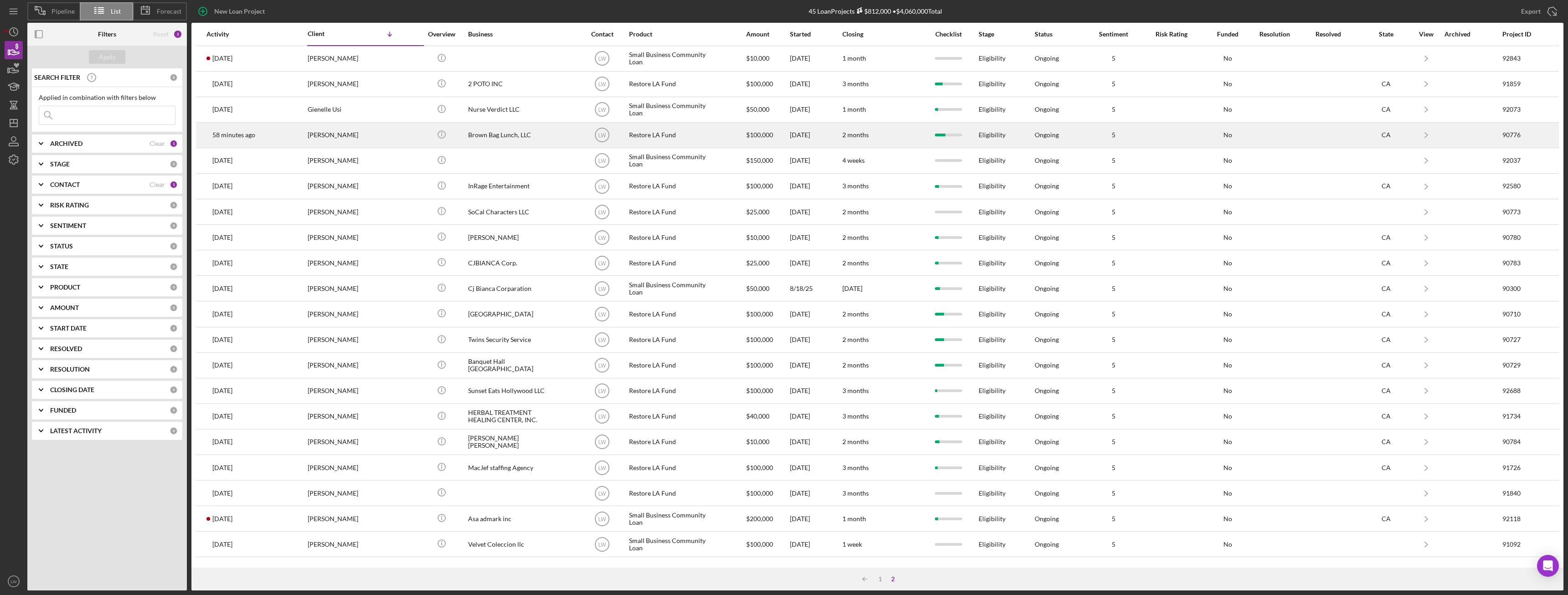
click at [479, 135] on div "Brown Bag Lunch, LLC" at bounding box center [513, 135] width 91 height 24
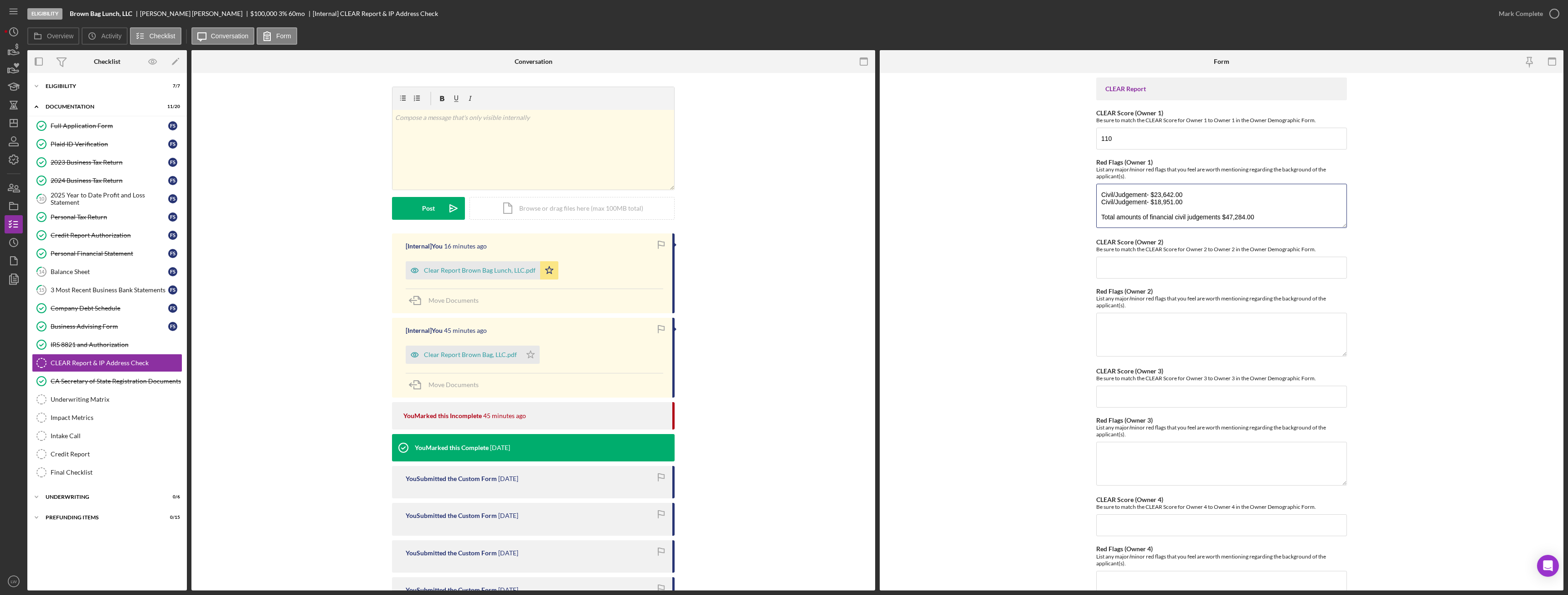
drag, startPoint x: 1266, startPoint y: 218, endPoint x: 1094, endPoint y: 187, distance: 174.8
click at [700, 187] on form "CLEAR Report CLEAR Score (Owner 1) Be sure to match the CLEAR Score for Owner 1…" at bounding box center [1222, 331] width 684 height 518
click at [700, 218] on textarea "Civil/Judgement- $23,642.00 Civil/Judgement- $18,951.00 Total amounts of financ…" at bounding box center [1222, 205] width 251 height 44
click at [700, 220] on textarea "Civil/Judgement- $23,642.00 Civil/Judgement- $18,951.00 Total amounts of financ…" at bounding box center [1222, 205] width 251 height 44
click at [700, 218] on textarea "Civil/Judgement- $23,642.00 Civil/Judgement- $18,951.00 Total amounts of financ…" at bounding box center [1222, 205] width 251 height 44
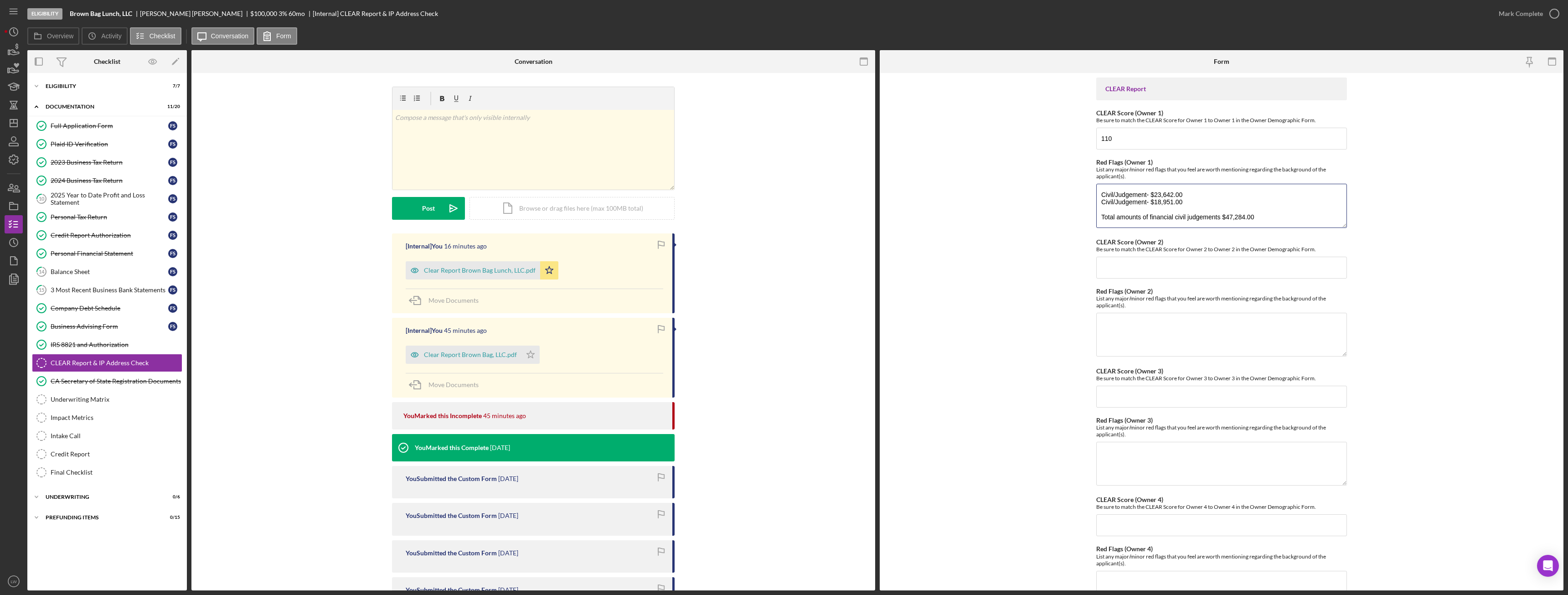
drag, startPoint x: 1267, startPoint y: 217, endPoint x: 1067, endPoint y: 231, distance: 200.5
click at [700, 231] on form "CLEAR Report CLEAR Score (Owner 1) Be sure to match the CLEAR Score for Owner 1…" at bounding box center [1222, 331] width 684 height 518
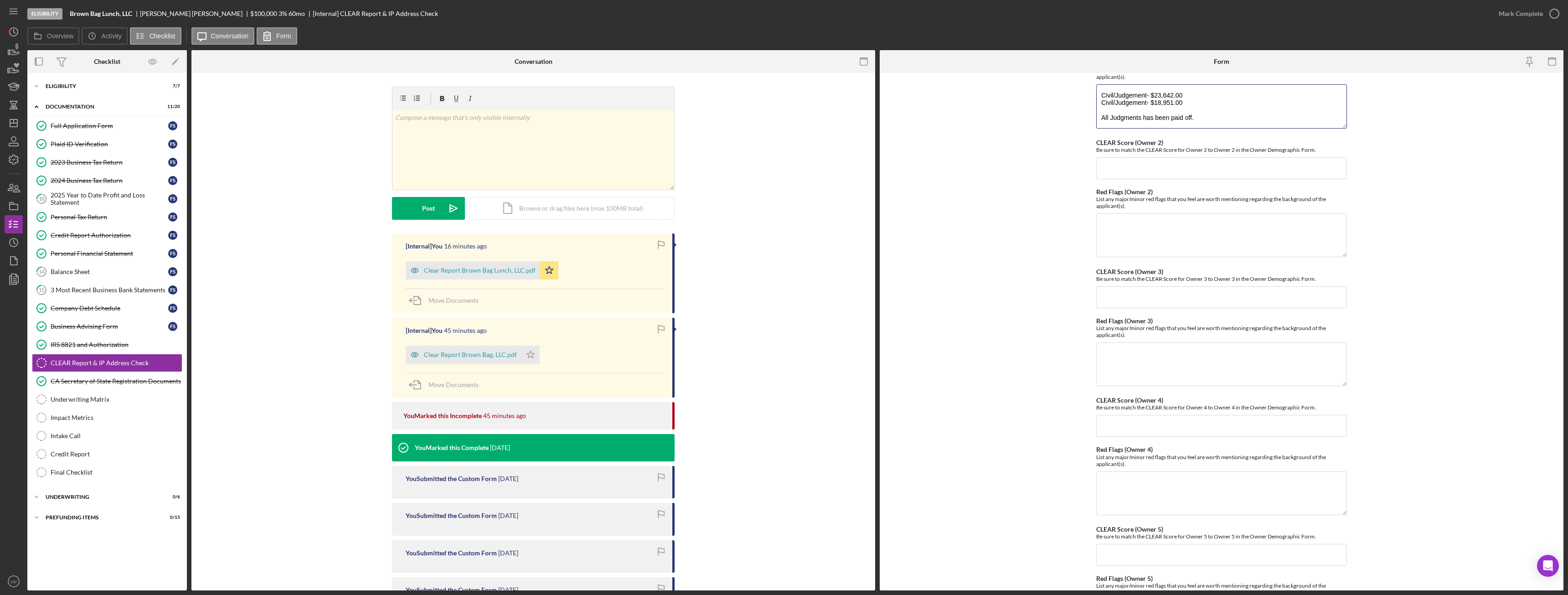
scroll to position [188, 0]
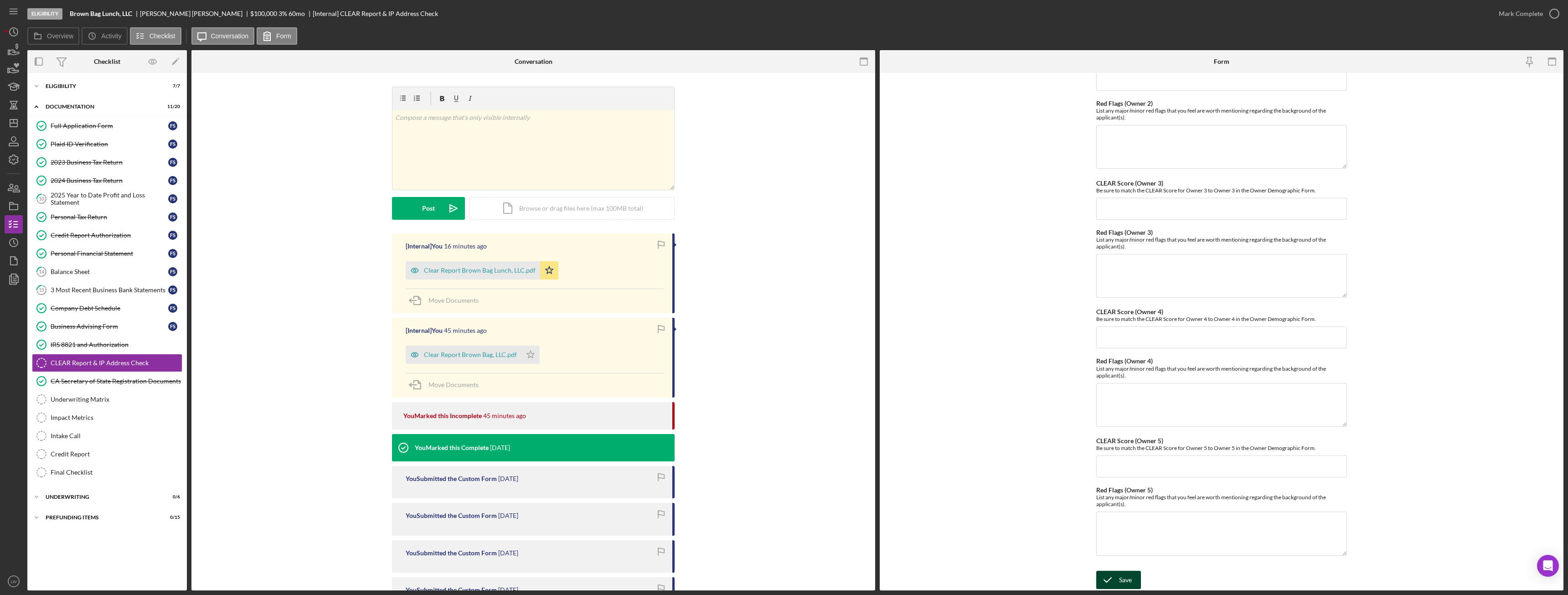
type textarea "Civil/Judgement- $23,642.00 Civil/Judgement- $18,951.00 All Judgments has been …"
click at [700, 333] on div "Save" at bounding box center [1126, 580] width 13 height 18
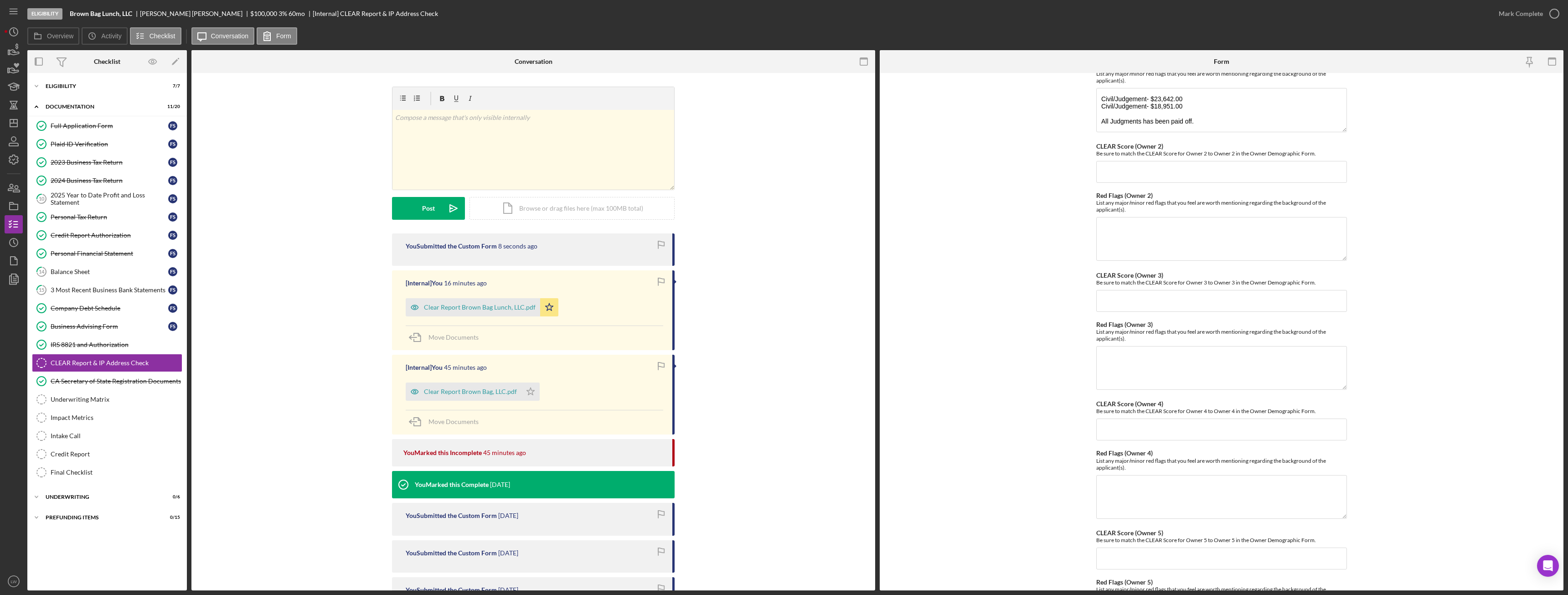
scroll to position [0, 0]
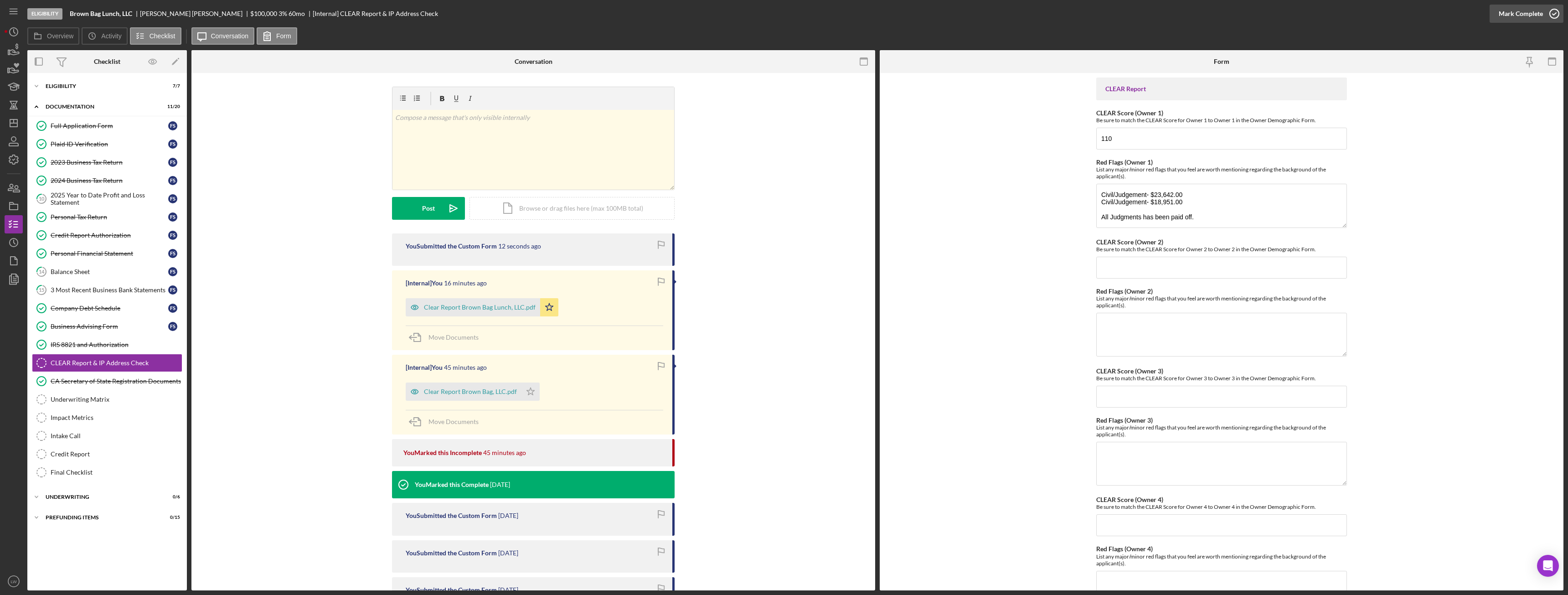
click at [700, 12] on div "Mark Complete" at bounding box center [1520, 13] width 44 height 18
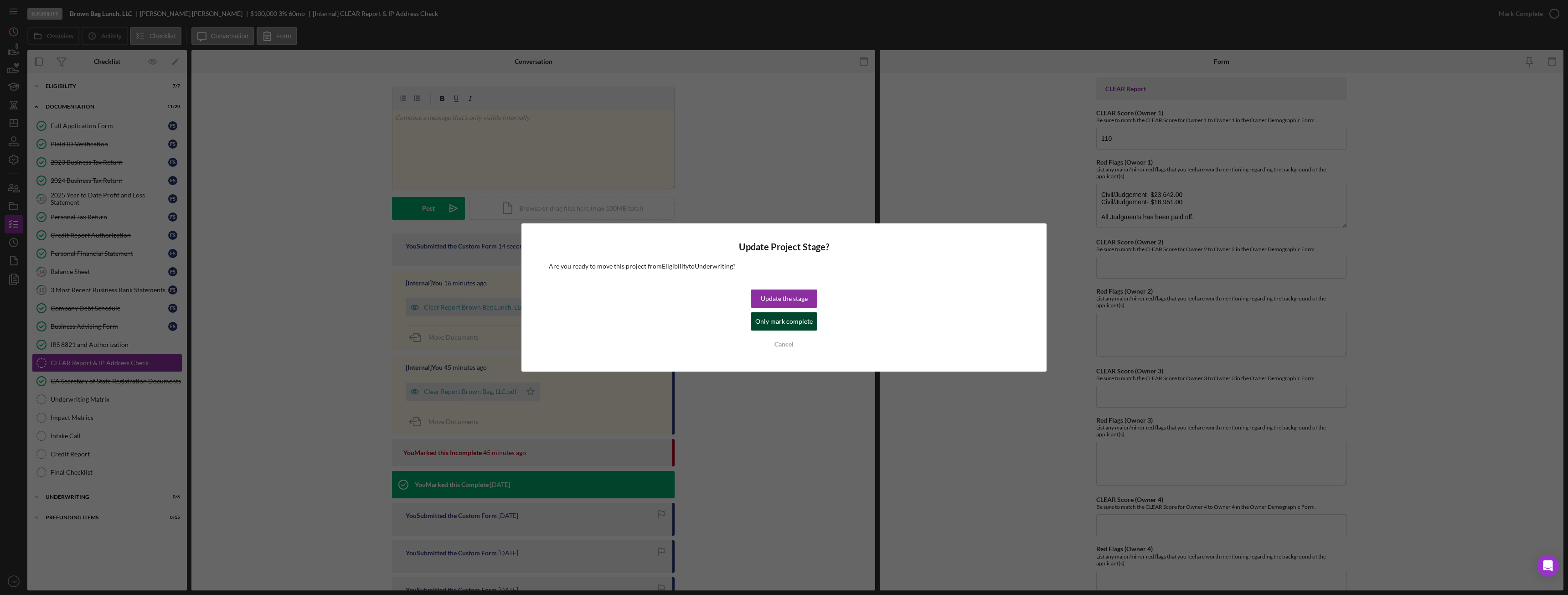
click at [700, 324] on div "Only mark complete" at bounding box center [784, 321] width 58 height 18
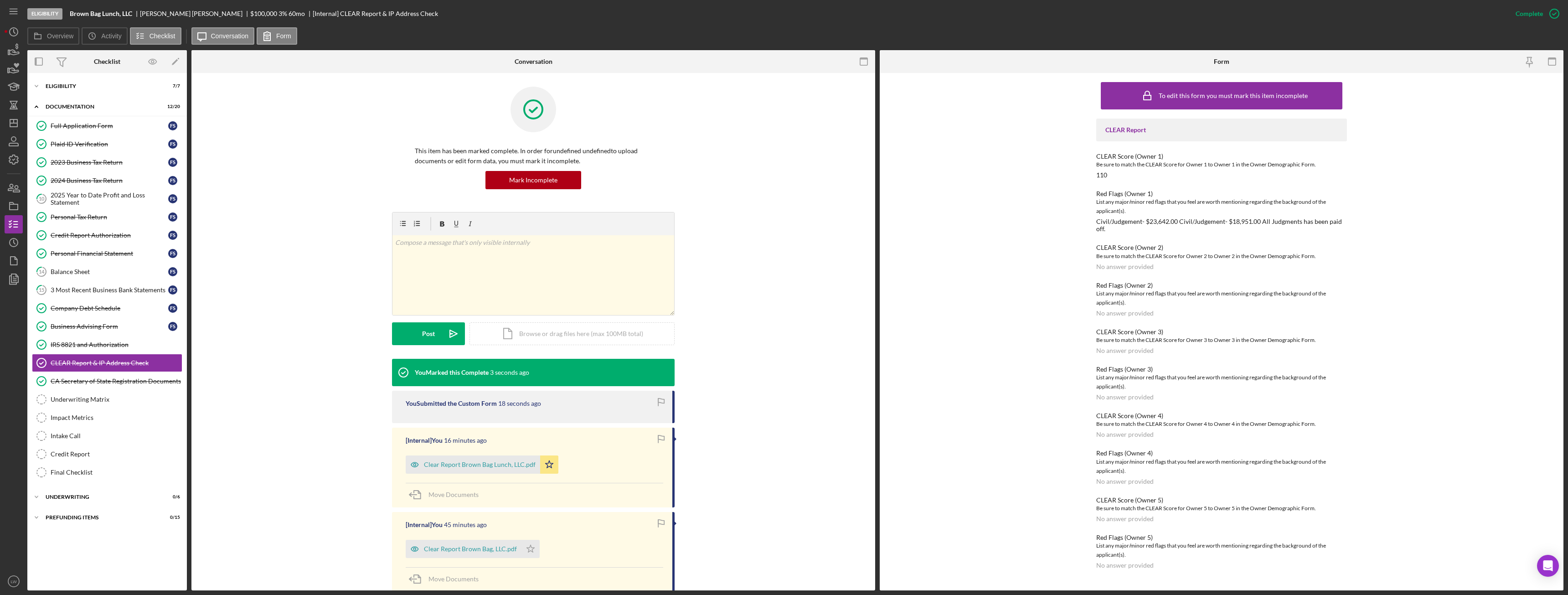
click at [109, 12] on b "Brown Bag Lunch, LLC" at bounding box center [101, 14] width 63 height 7
copy b "Brown Bag Lunch, LLC"
click at [9, 53] on polygon "button" at bounding box center [9, 53] width 1 height 4
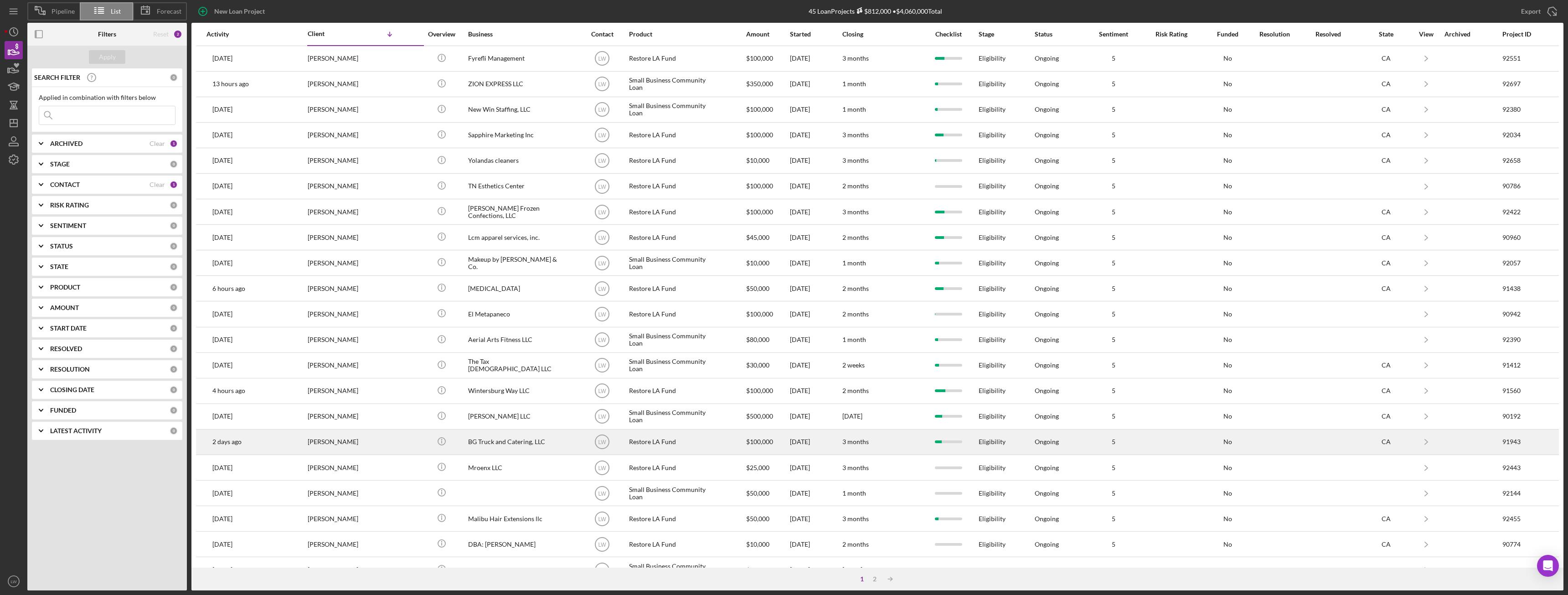
click at [528, 333] on div "BG Truck and Catering, LLC" at bounding box center [513, 442] width 91 height 24
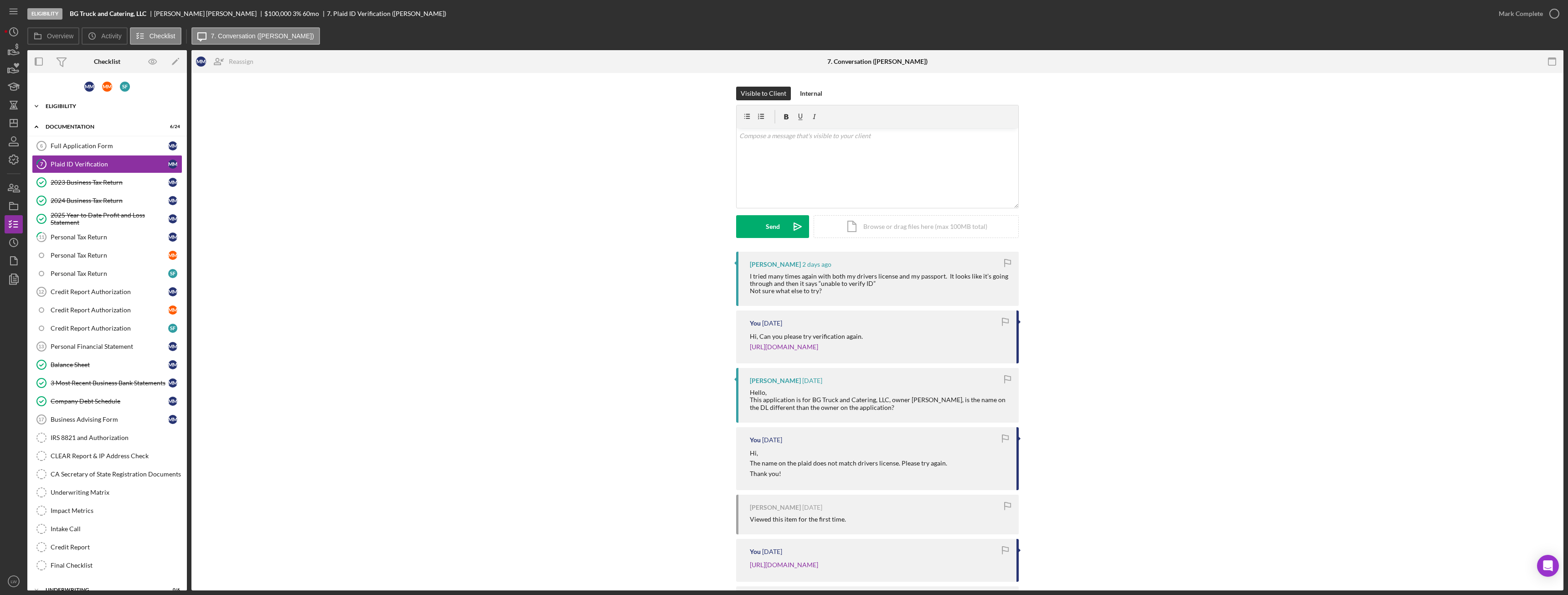
click at [79, 107] on div "Eligibility" at bounding box center [110, 107] width 130 height 6
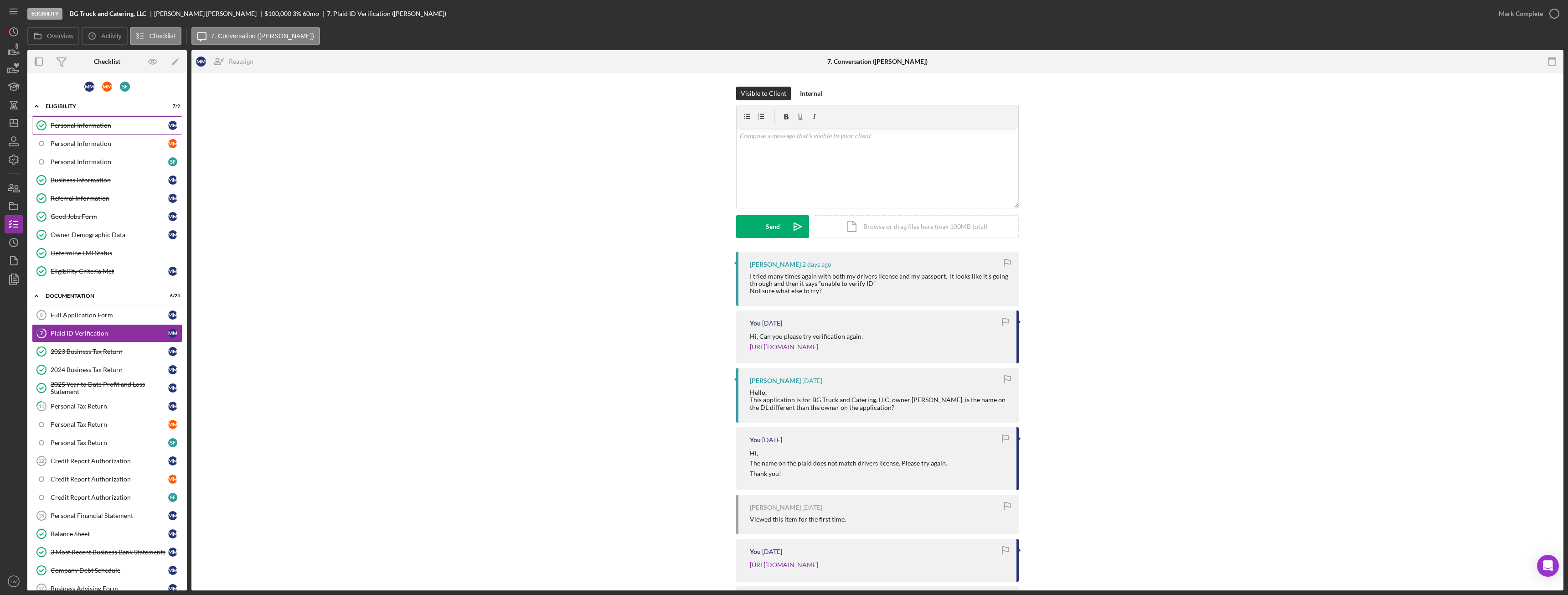
click at [102, 127] on div "Personal Information" at bounding box center [109, 125] width 117 height 7
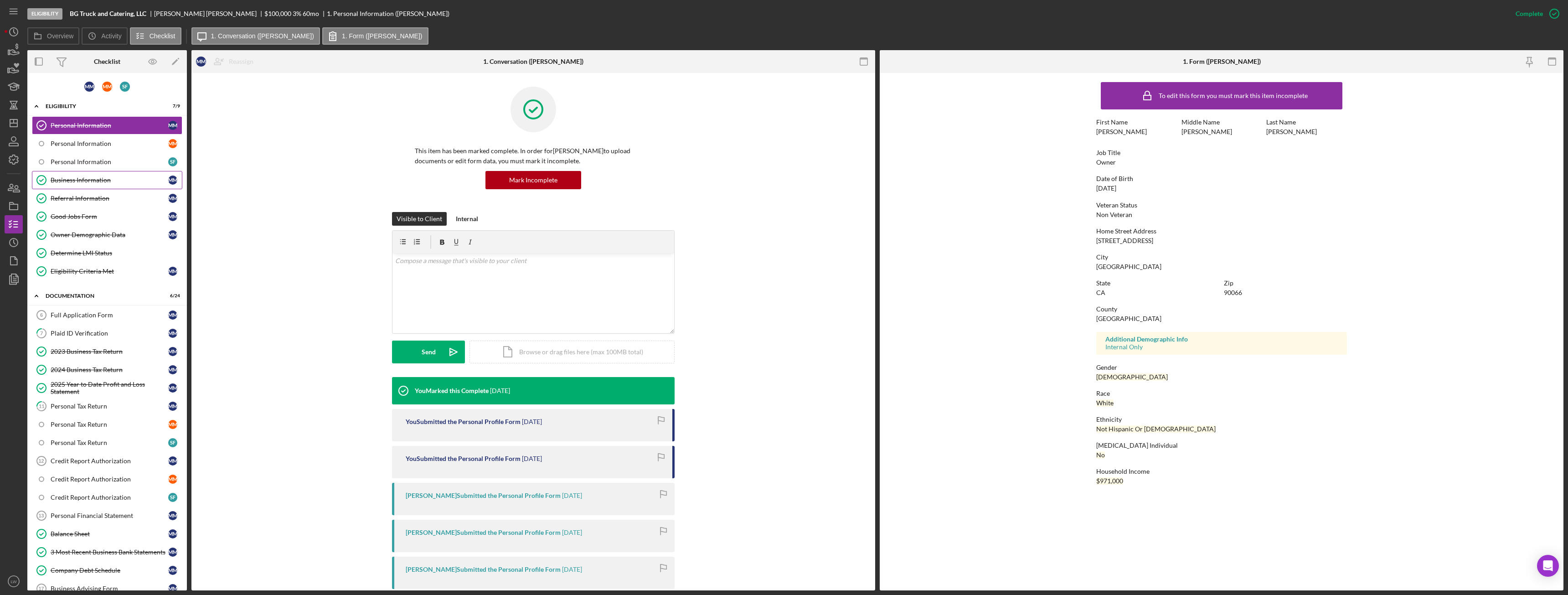
click at [89, 179] on div "Business Information" at bounding box center [109, 180] width 117 height 7
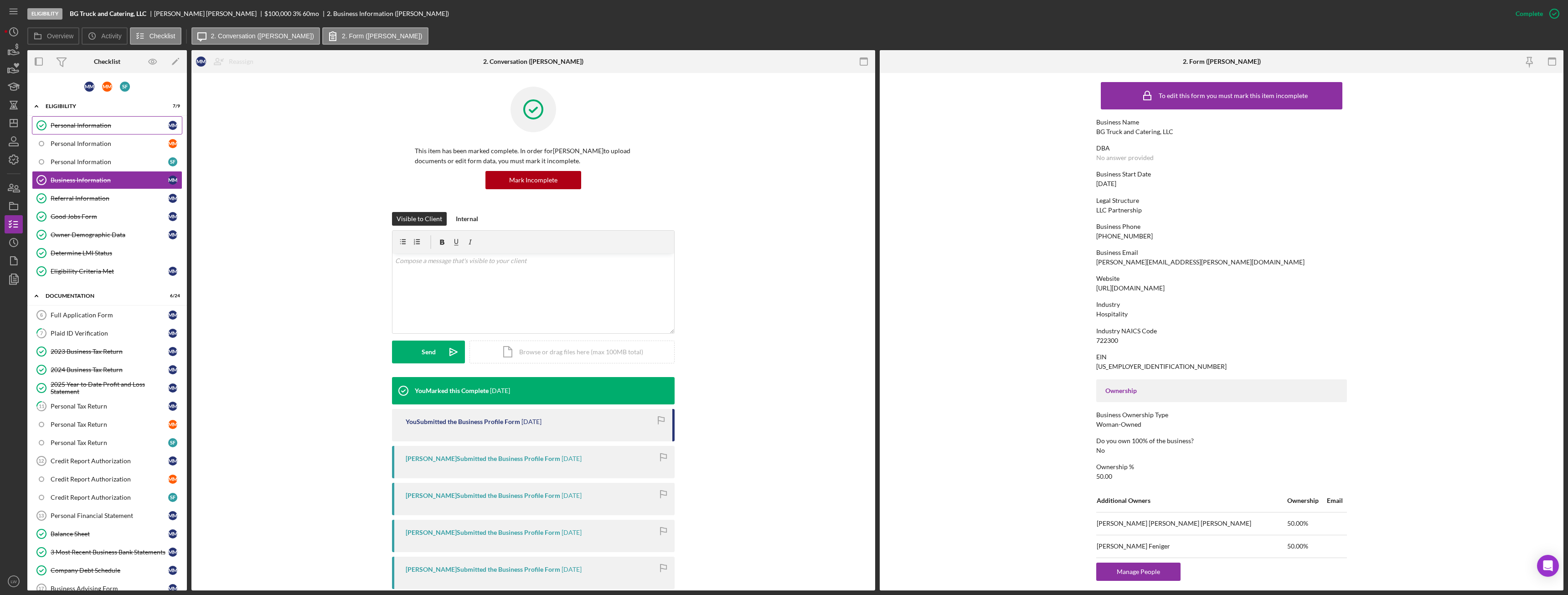
click at [86, 128] on div "Personal Information" at bounding box center [109, 125] width 117 height 7
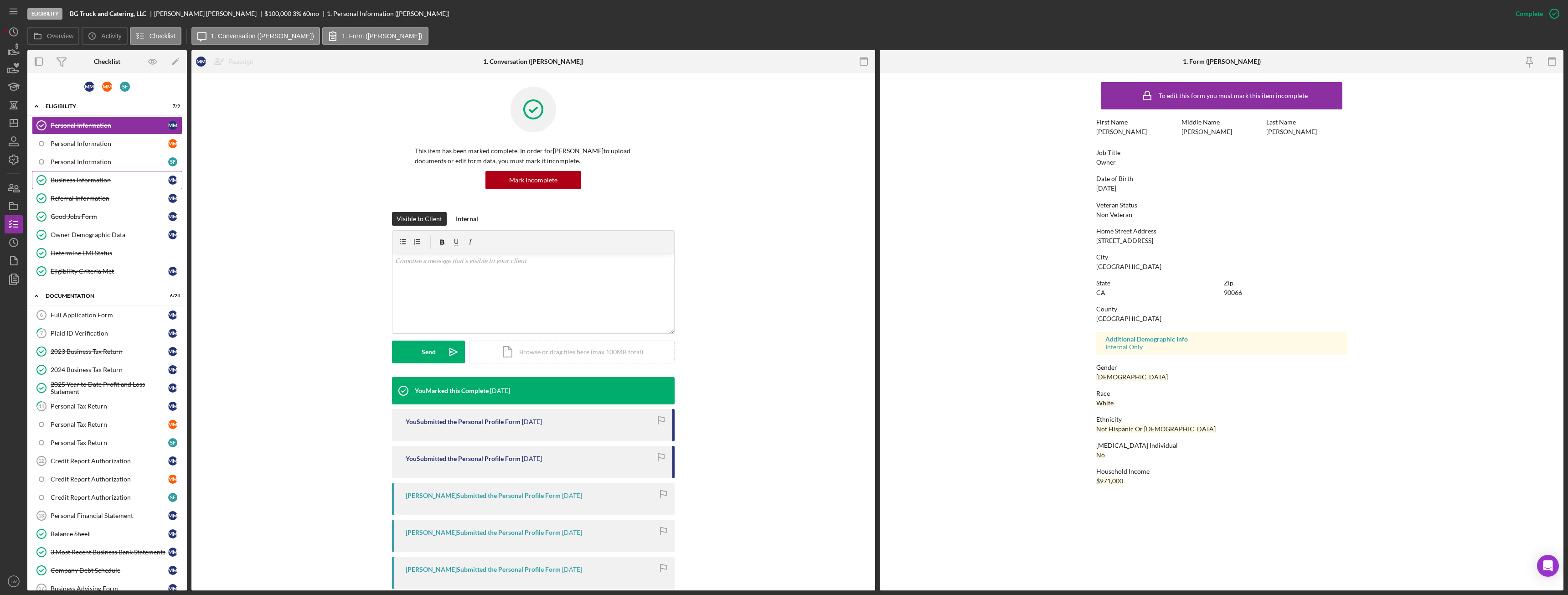
click at [107, 183] on div "Business Information" at bounding box center [109, 180] width 117 height 7
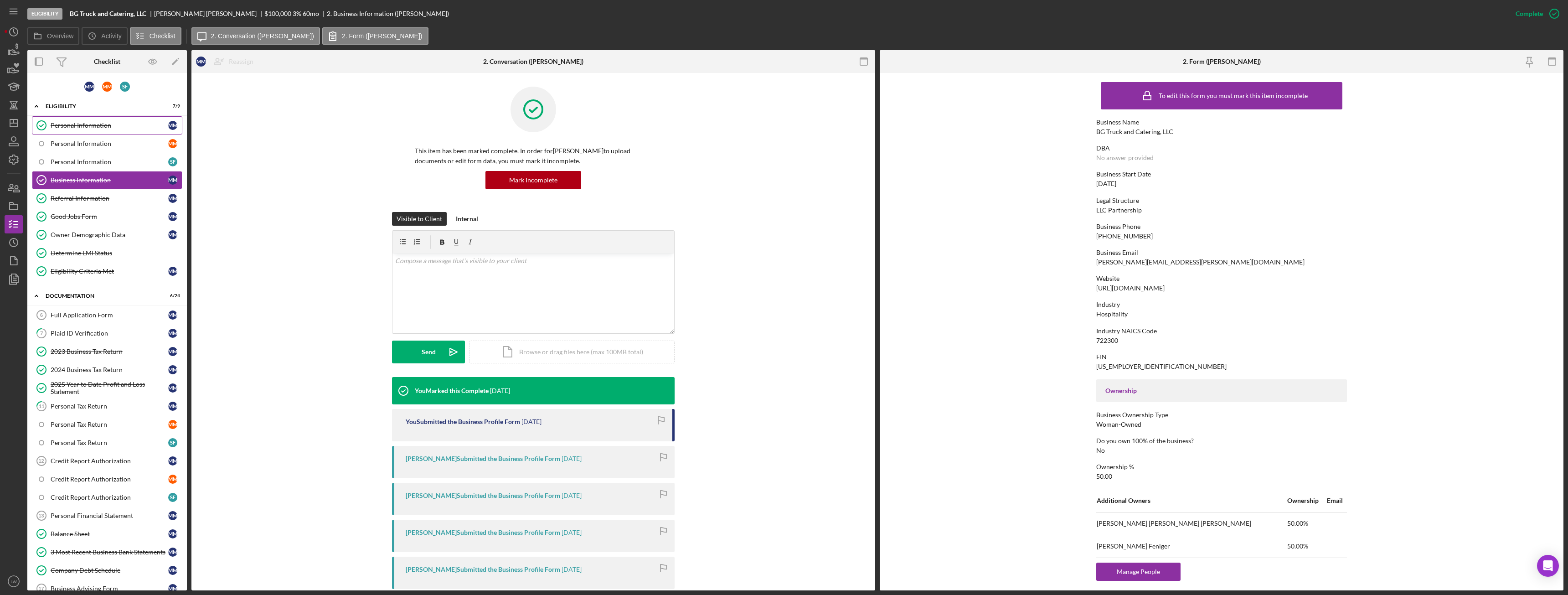
click at [104, 124] on div "Personal Information" at bounding box center [109, 125] width 117 height 7
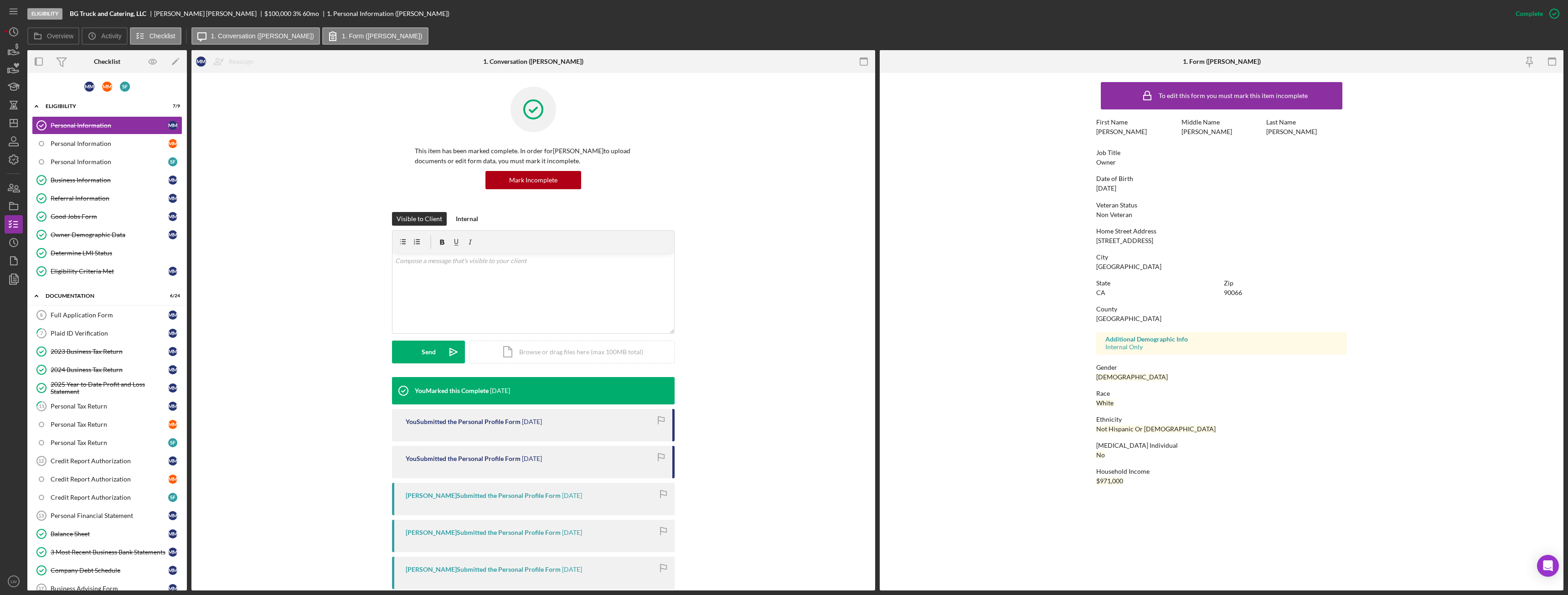
click at [700, 240] on div "4103 East Blvd" at bounding box center [1125, 241] width 57 height 7
copy div "4103 East Blvd"
click at [100, 182] on div "Business Information" at bounding box center [109, 180] width 117 height 7
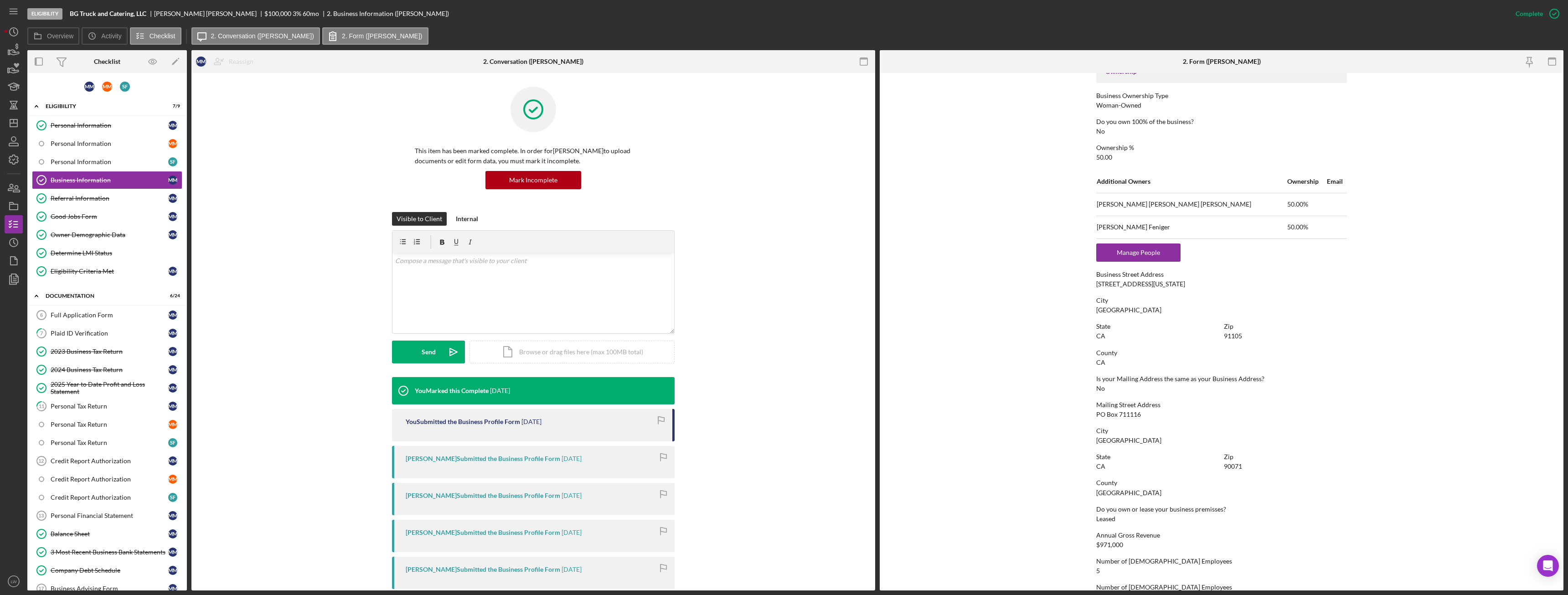
scroll to position [401, 0]
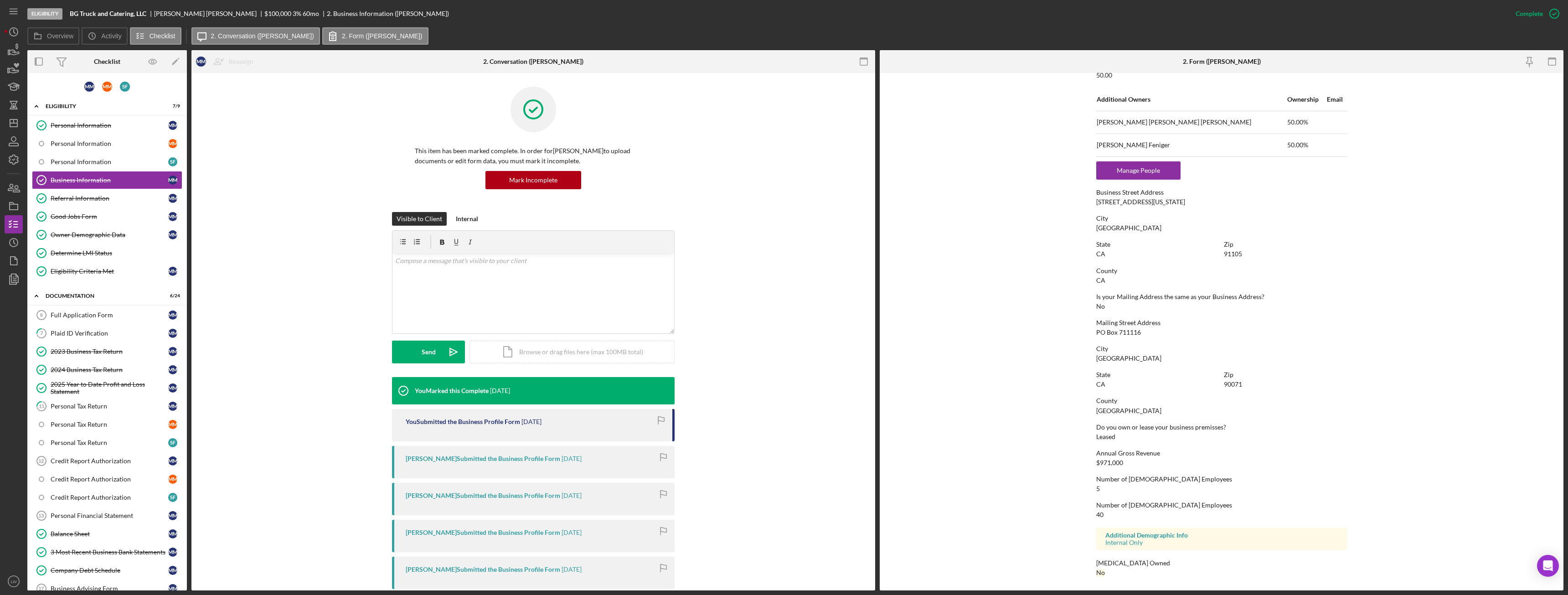
click at [700, 202] on div "1428 W Colorado Blvd" at bounding box center [1140, 202] width 89 height 7
click at [700, 202] on div "1428 W Colorado Blvd" at bounding box center [1140, 202] width 89 height 7
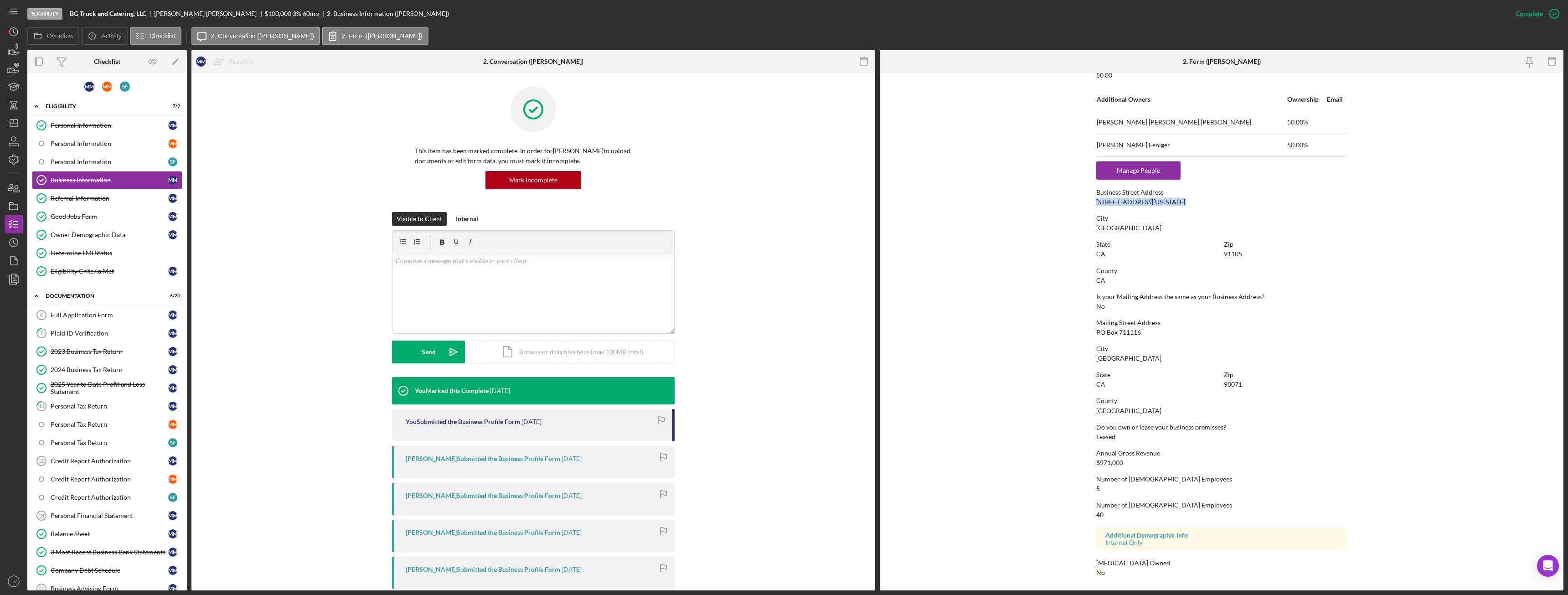
click at [700, 202] on div "1428 W Colorado Blvd" at bounding box center [1140, 202] width 89 height 7
copy div "1428 W Colorado Blvd"
click at [112, 122] on div "Personal Information" at bounding box center [109, 125] width 117 height 7
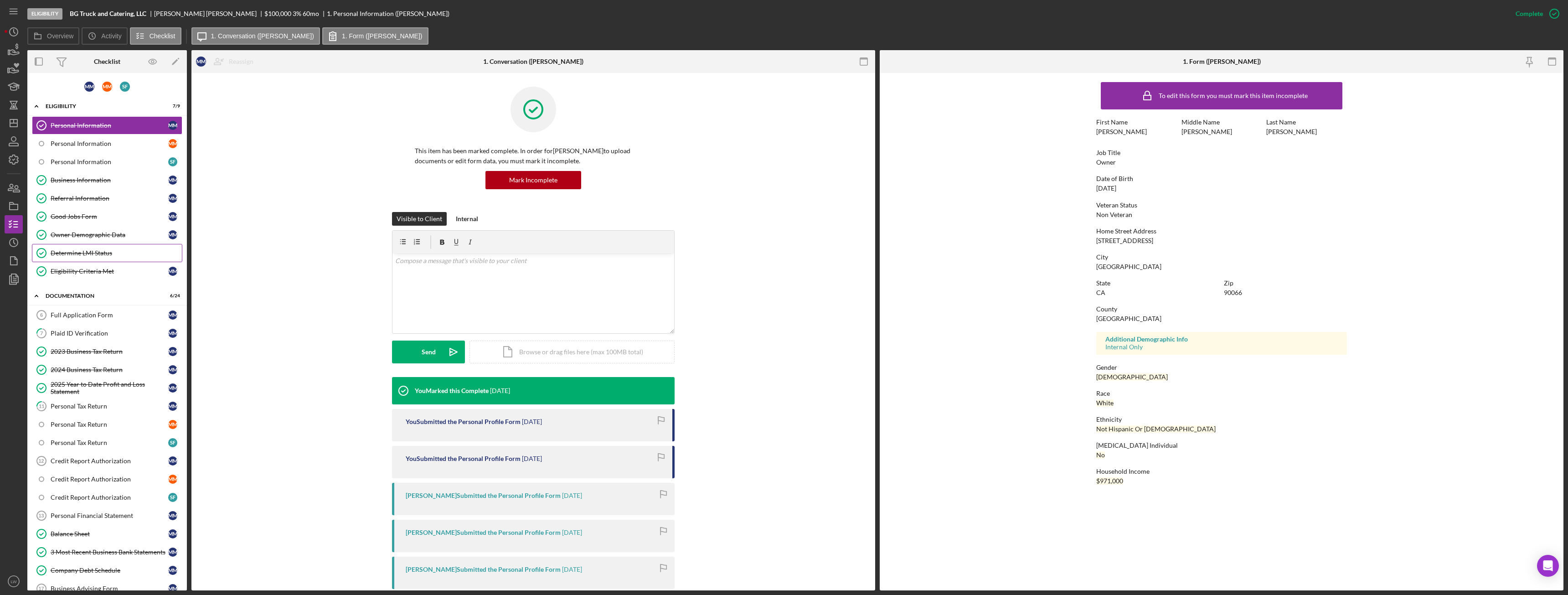
click at [112, 257] on div "Determine LMI Status" at bounding box center [116, 253] width 131 height 7
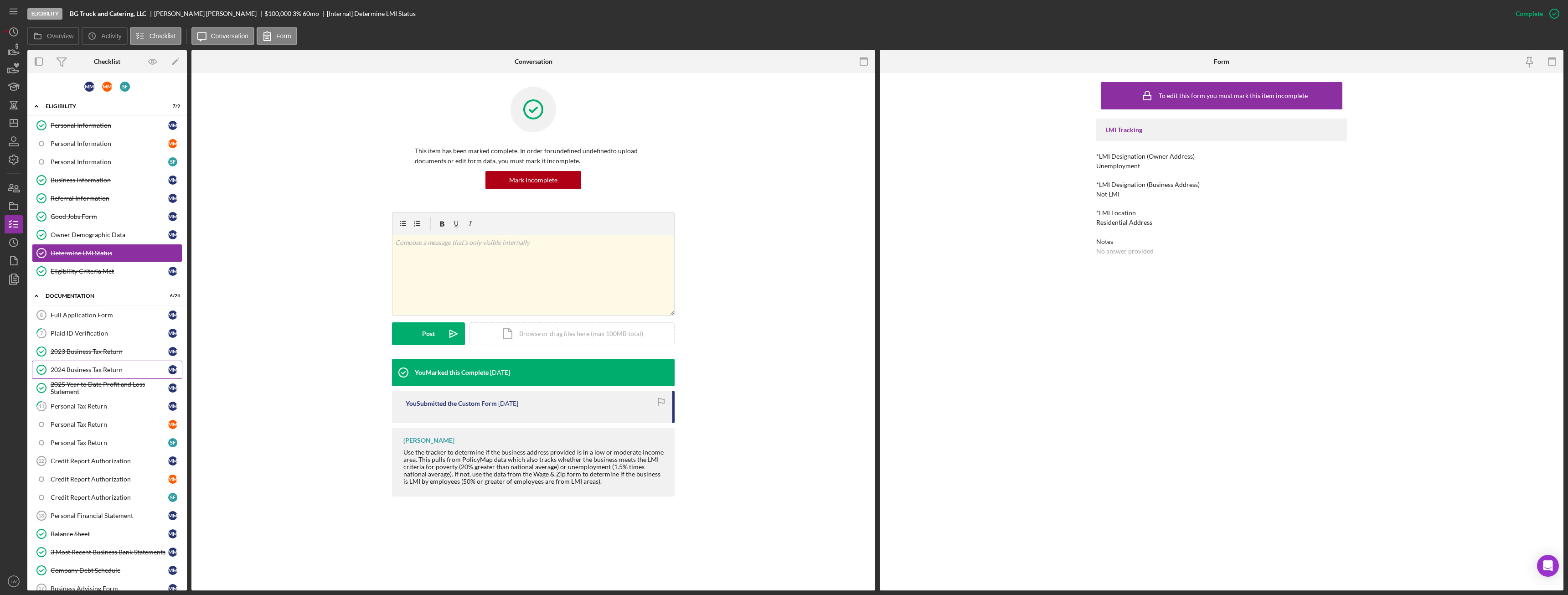
scroll to position [203, 0]
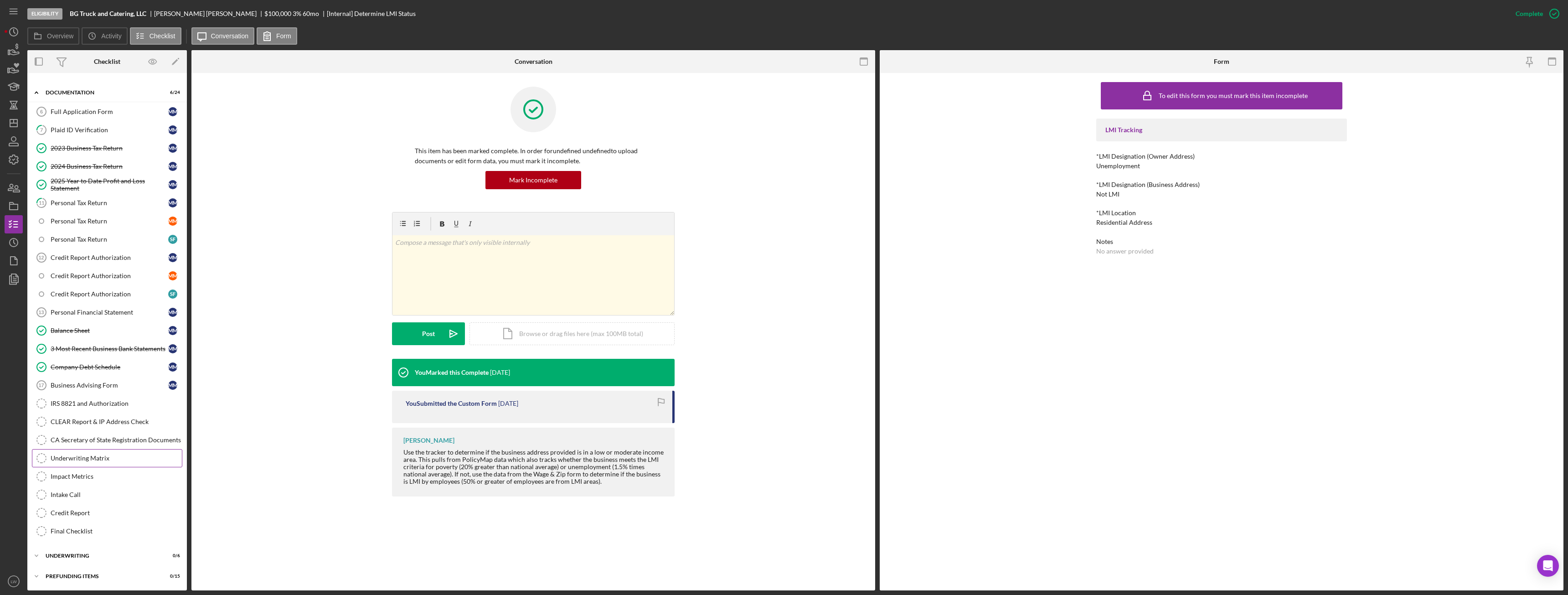
click at [84, 333] on div "Underwriting Matrix" at bounding box center [116, 458] width 131 height 7
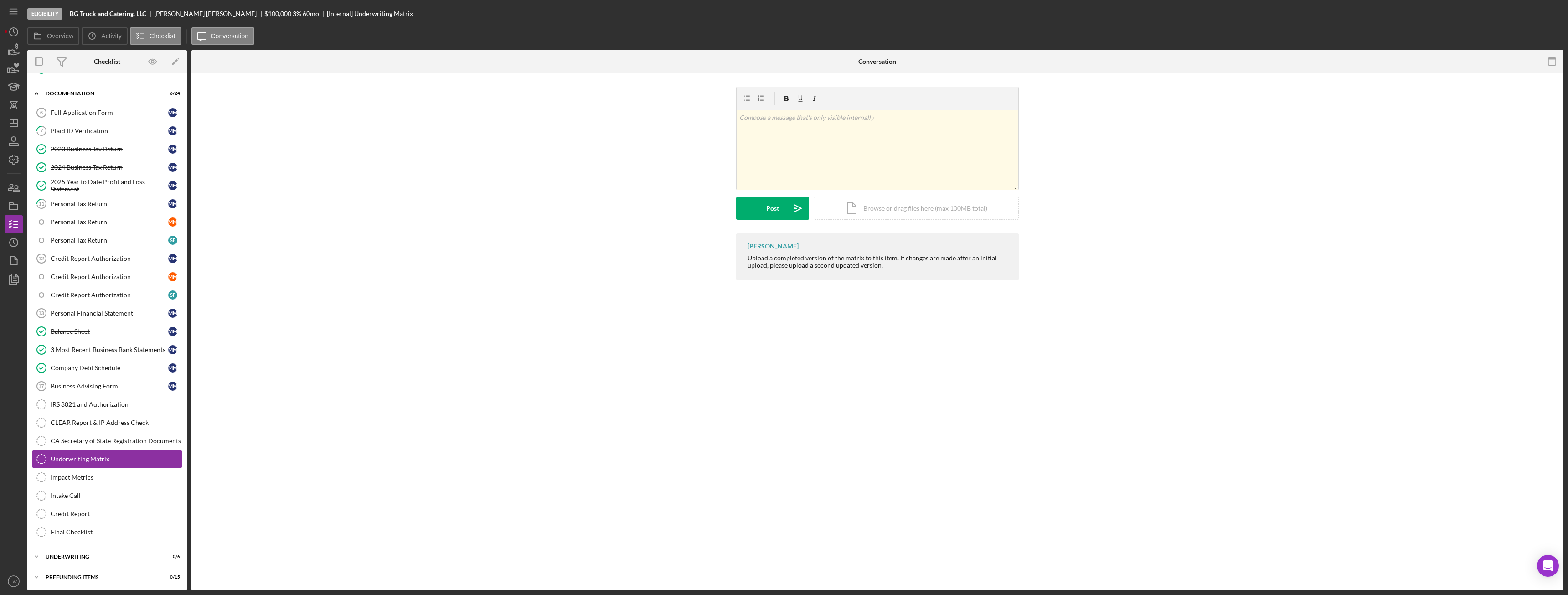
scroll to position [203, 0]
click at [700, 207] on div "Icon/Document Browse or drag files here (max 100MB total) Tap to choose files o…" at bounding box center [916, 209] width 205 height 23
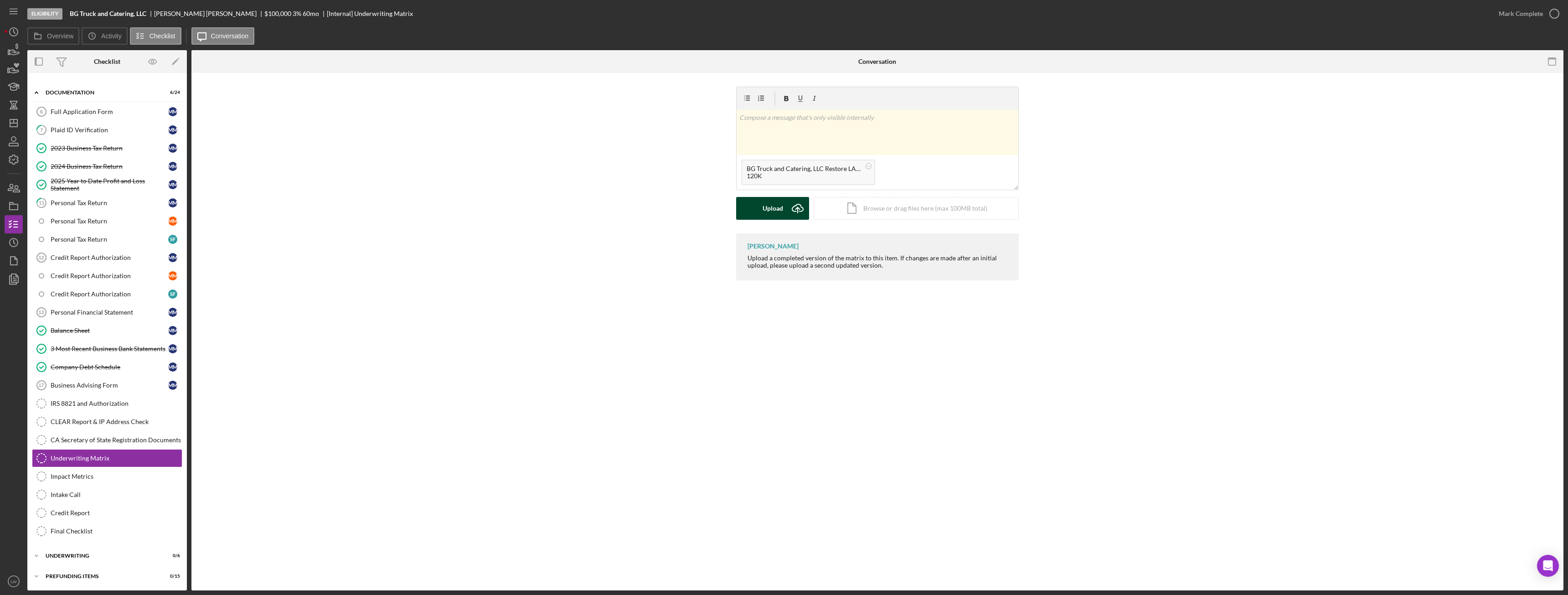
click at [700, 211] on icon "Icon/Upload" at bounding box center [798, 209] width 23 height 23
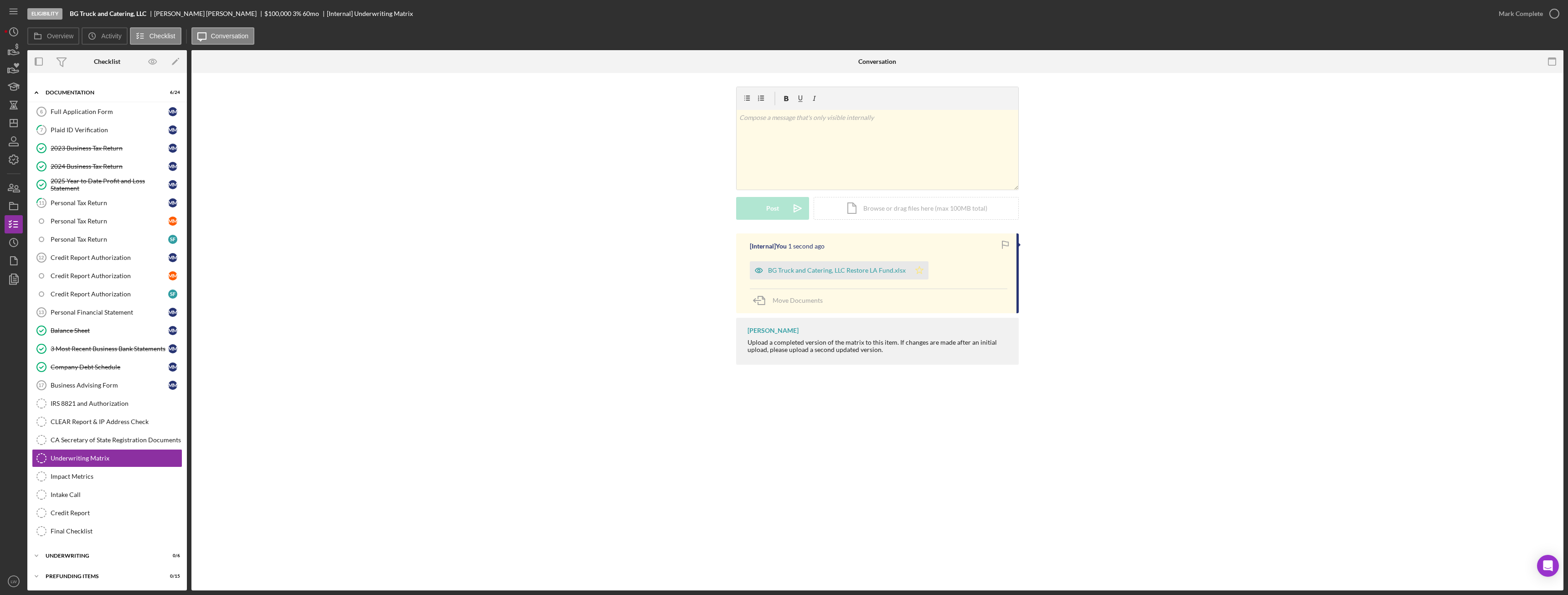
click at [700, 273] on polygon "button" at bounding box center [919, 270] width 8 height 7
click at [700, 12] on div "Mark Complete" at bounding box center [1520, 13] width 44 height 18
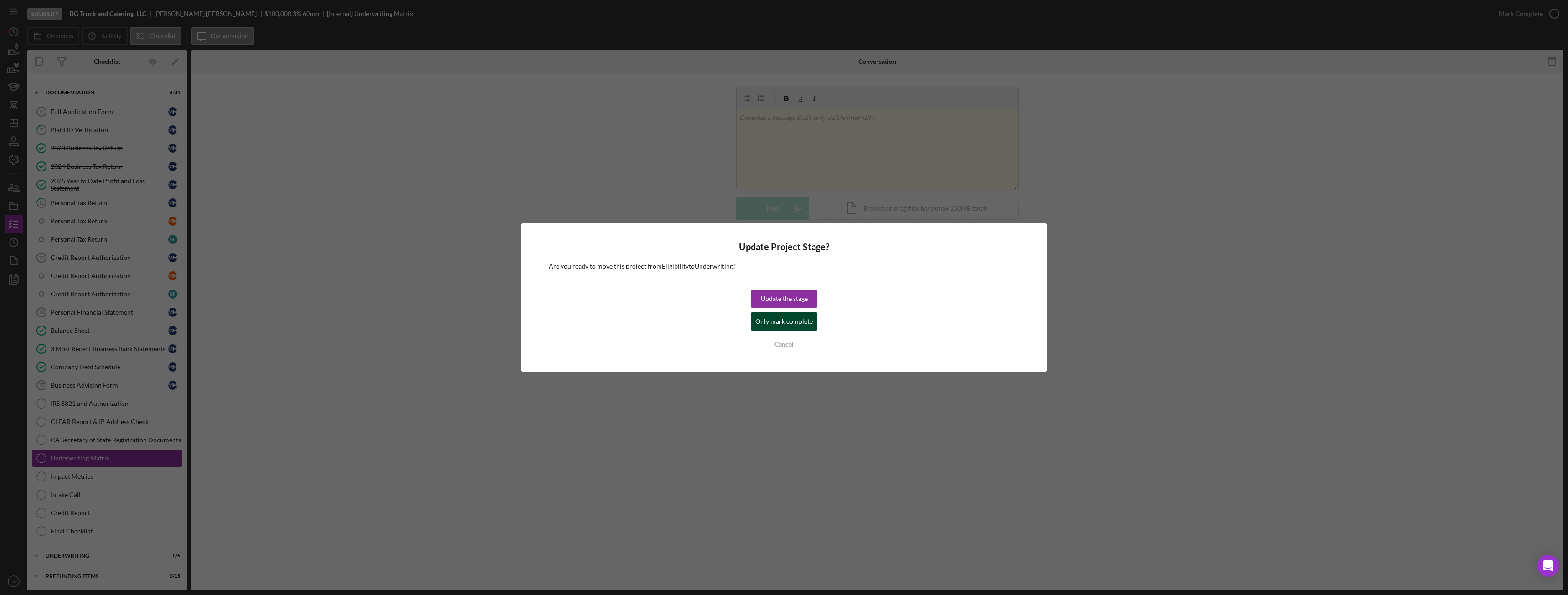
click at [700, 321] on div "Only mark complete" at bounding box center [784, 321] width 58 height 18
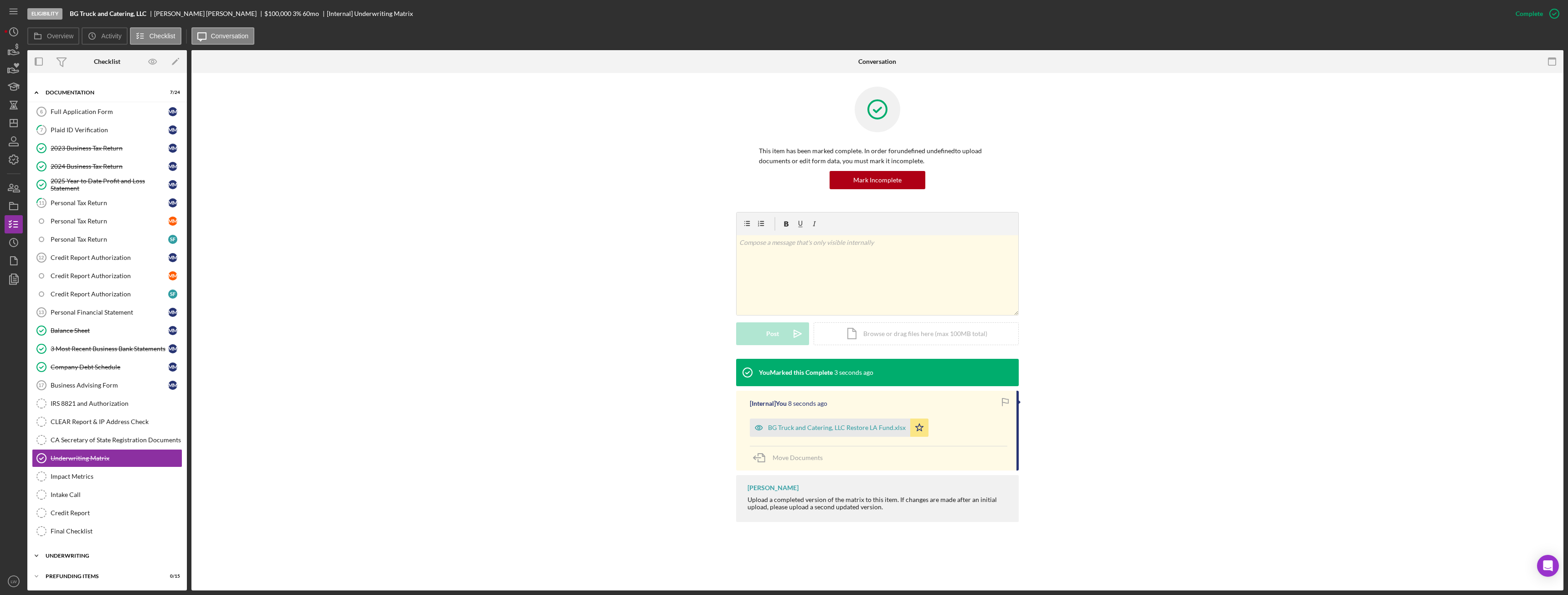
click at [107, 333] on div "Underwriting" at bounding box center [110, 556] width 130 height 6
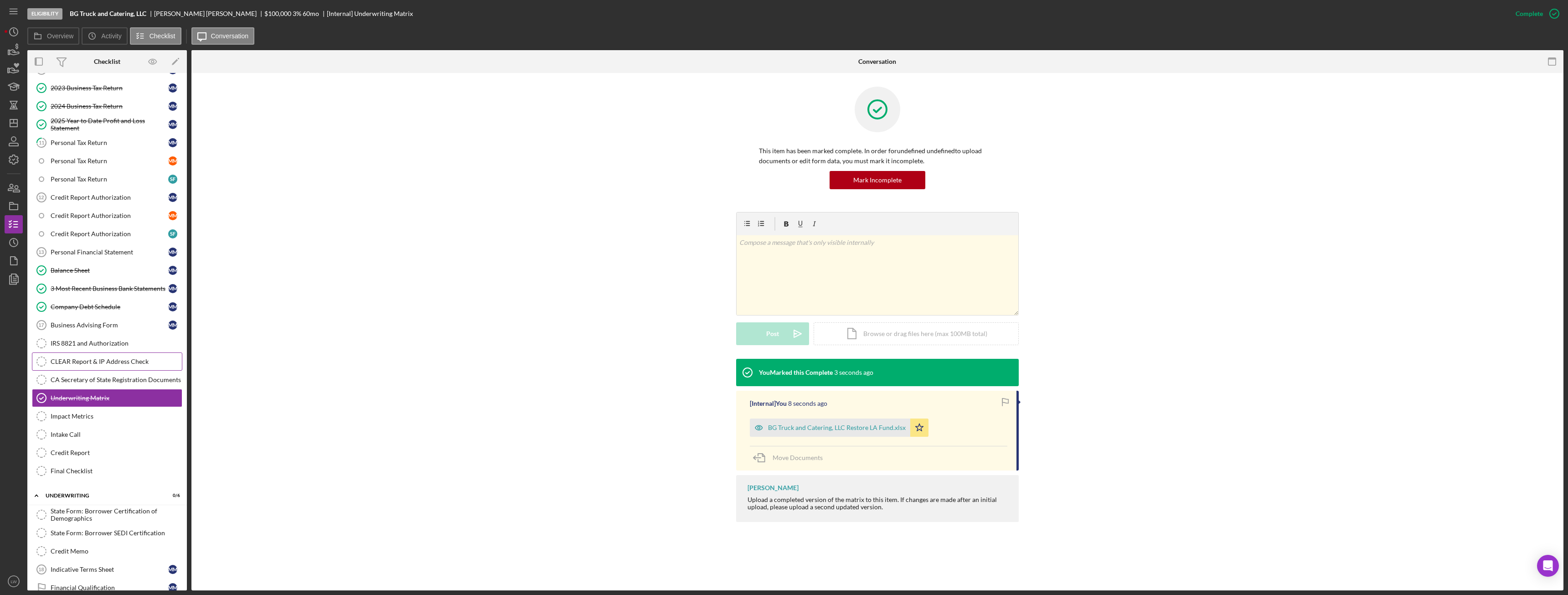
scroll to position [318, 0]
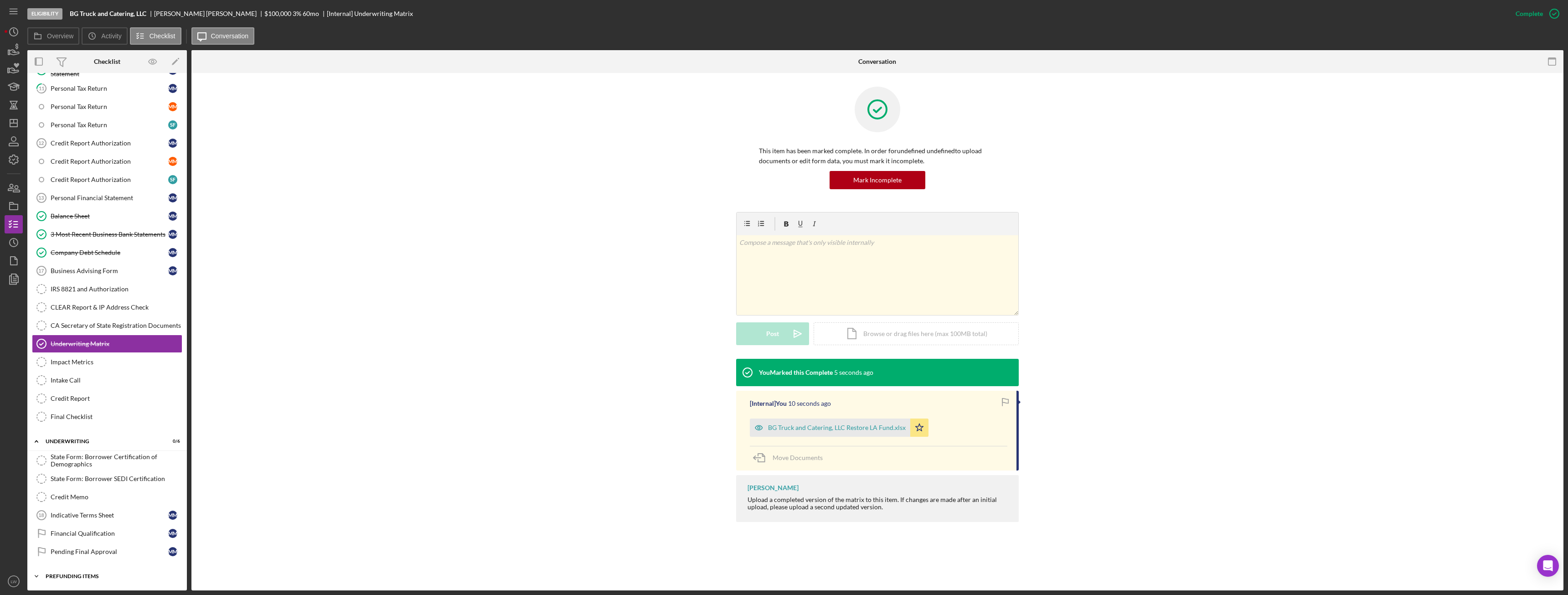
click at [112, 333] on div "Prefunding Items" at bounding box center [110, 577] width 130 height 6
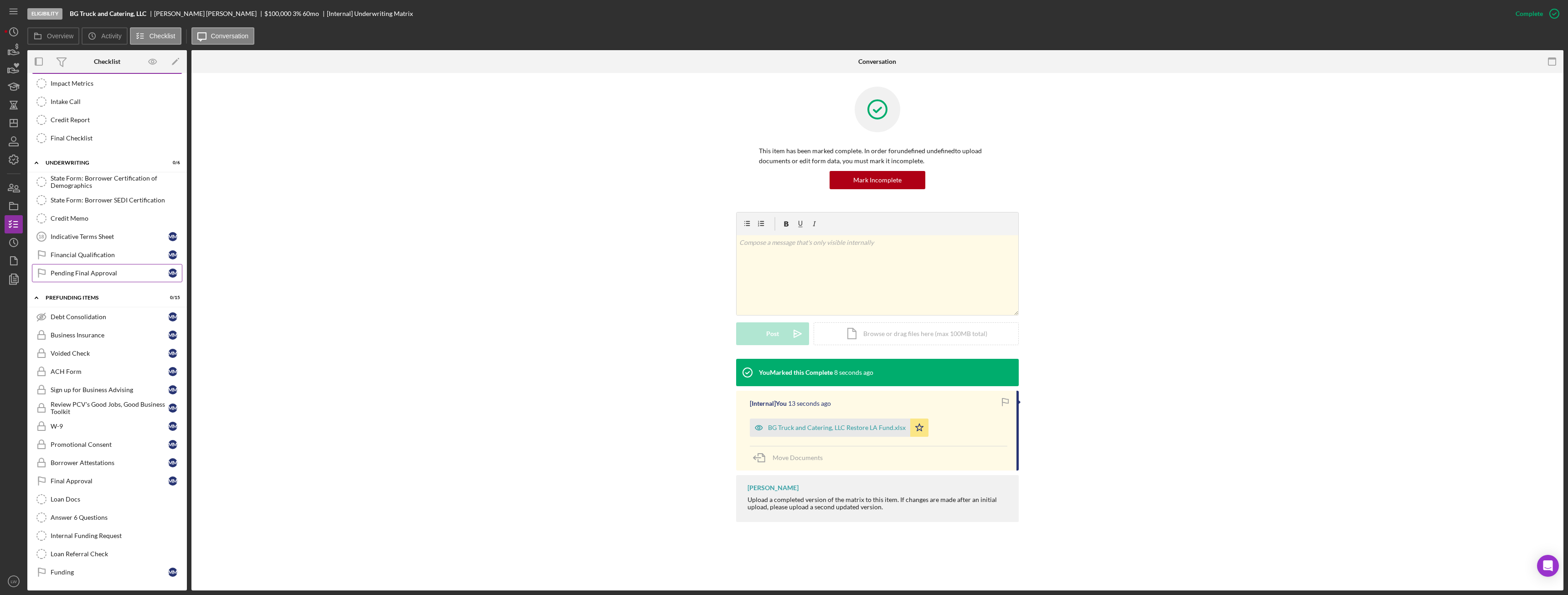
click at [131, 268] on link "Pending Final Approval Pending Final Approval M M" at bounding box center [107, 273] width 150 height 18
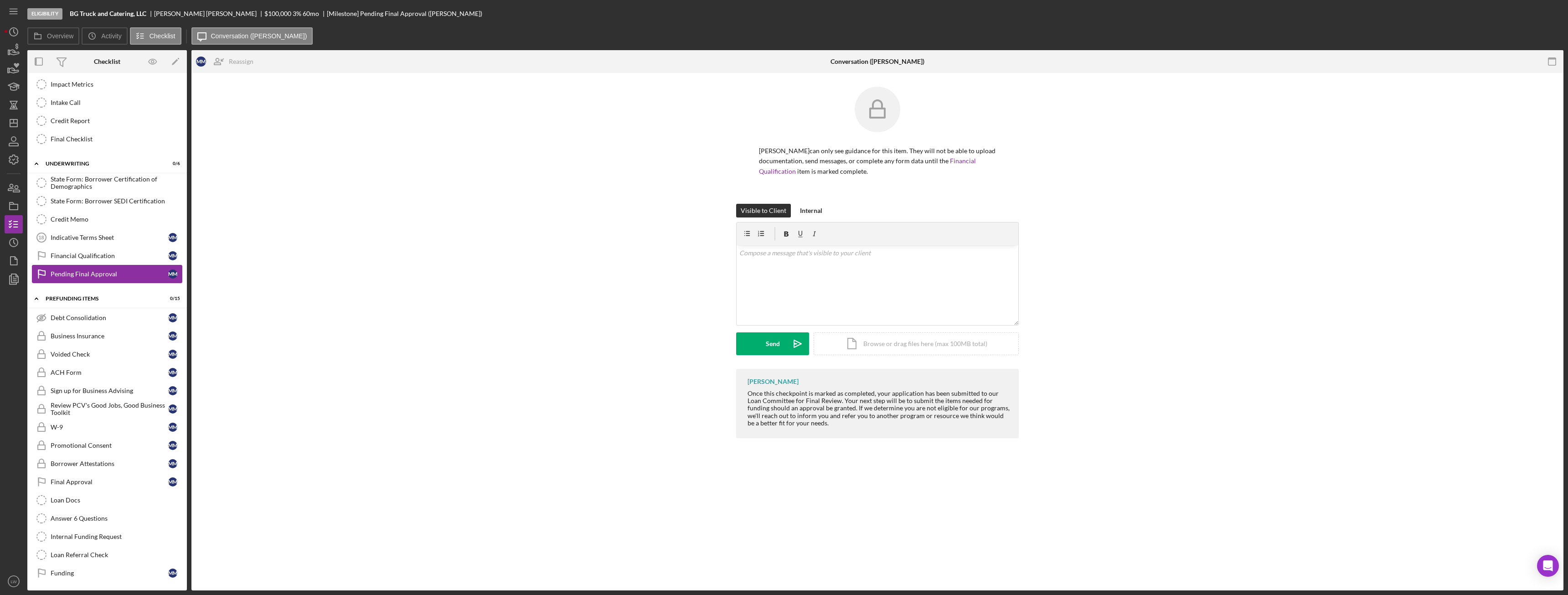
scroll to position [596, 0]
click at [700, 266] on div "v Color teal Color pink Remove color Add row above Add row below Add column bef…" at bounding box center [877, 285] width 281 height 80
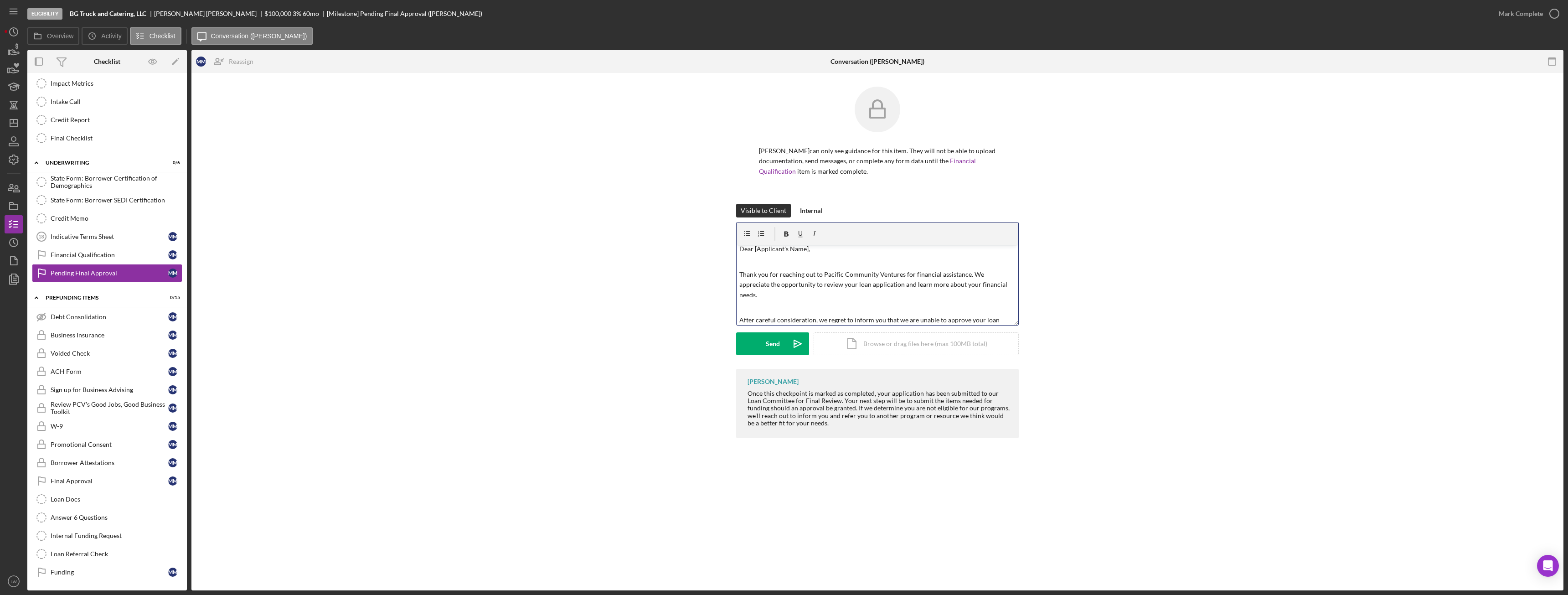
scroll to position [0, 0]
drag, startPoint x: 811, startPoint y: 253, endPoint x: 754, endPoint y: 251, distance: 57.0
click at [700, 251] on p "Dear [Applicant's Name]," at bounding box center [878, 253] width 276 height 10
click at [176, 12] on div "Mary Milliken" at bounding box center [209, 14] width 110 height 7
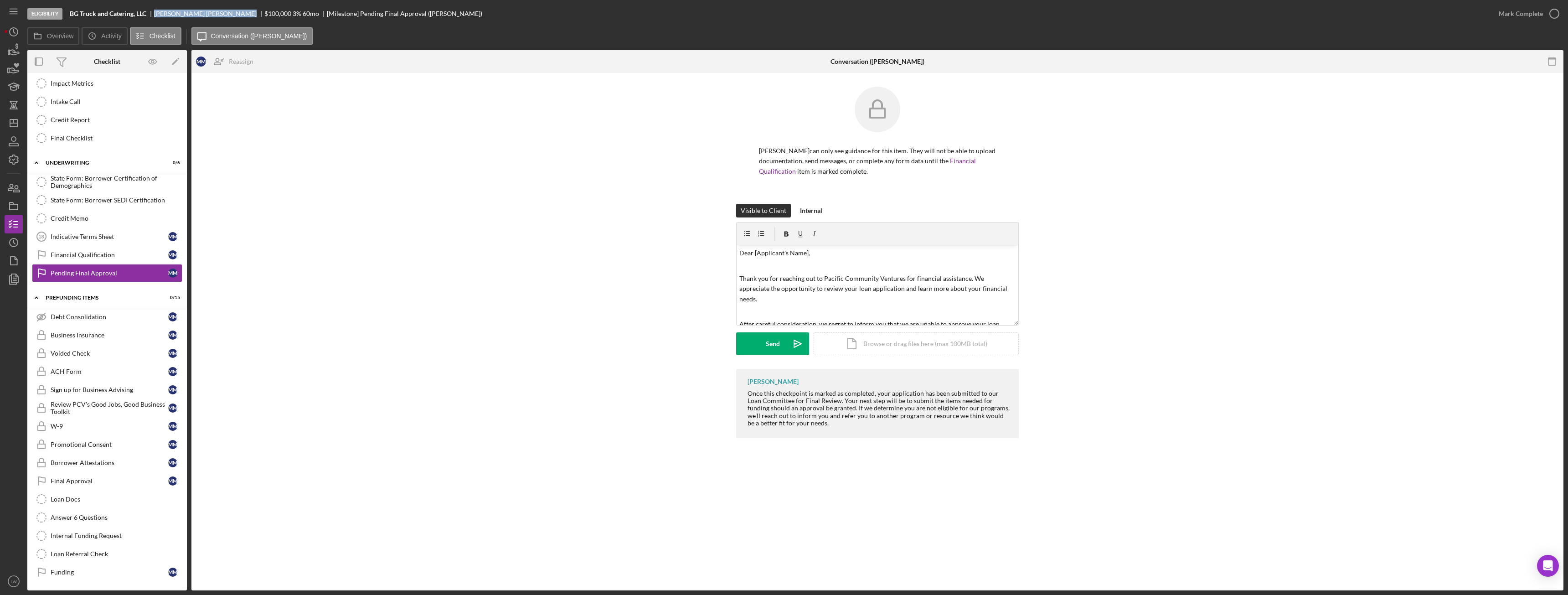
click at [176, 12] on div "Mary Milliken" at bounding box center [209, 14] width 110 height 7
copy div "Mary Milliken"
click at [700, 259] on div "v Color teal Color pink Remove color Add row above Add row below Add column bef…" at bounding box center [877, 285] width 281 height 80
drag, startPoint x: 814, startPoint y: 253, endPoint x: 752, endPoint y: 256, distance: 62.1
click at [700, 256] on p "Dear [Applicant's Name]," at bounding box center [878, 253] width 276 height 10
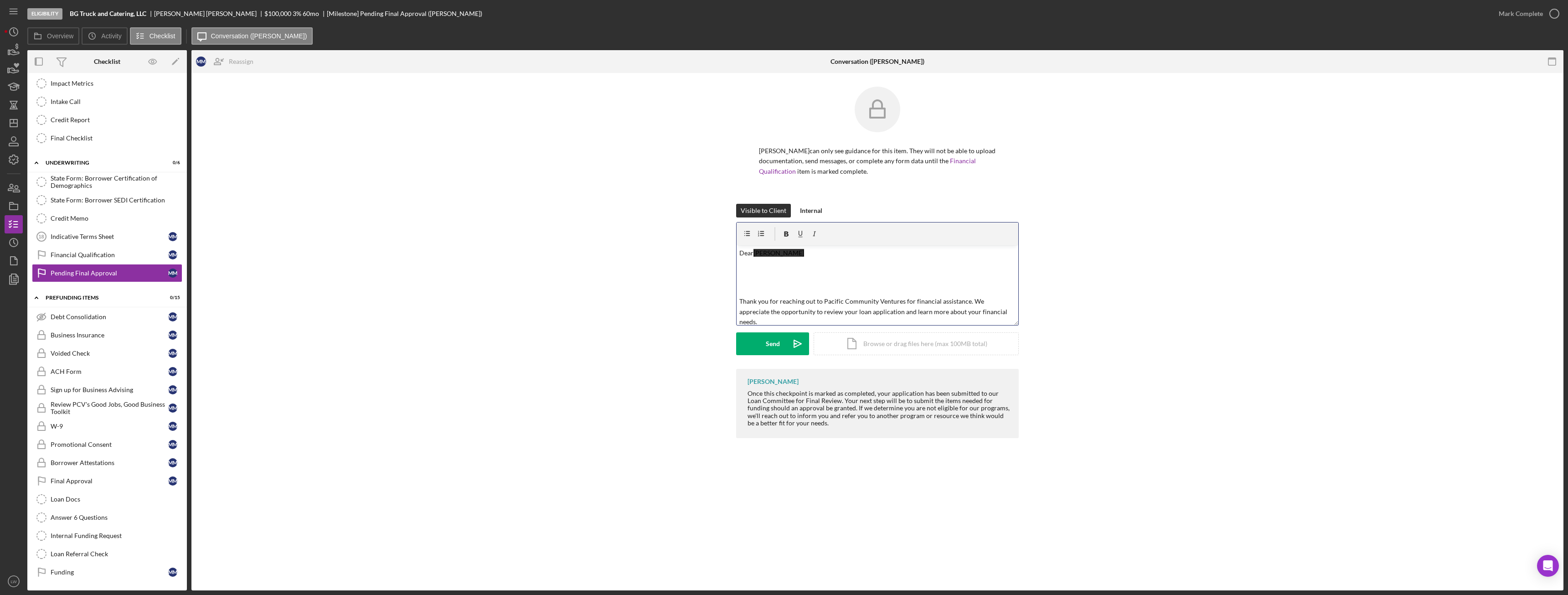
drag, startPoint x: 795, startPoint y: 258, endPoint x: 807, endPoint y: 257, distance: 12.0
click at [700, 258] on p "Dear Mary Milliken" at bounding box center [878, 253] width 276 height 10
drag, startPoint x: 788, startPoint y: 252, endPoint x: 755, endPoint y: 252, distance: 33.0
click at [700, 252] on p "Dear Mary Milliken" at bounding box center [878, 253] width 276 height 10
click at [700, 233] on icon "button" at bounding box center [786, 234] width 20 height 20
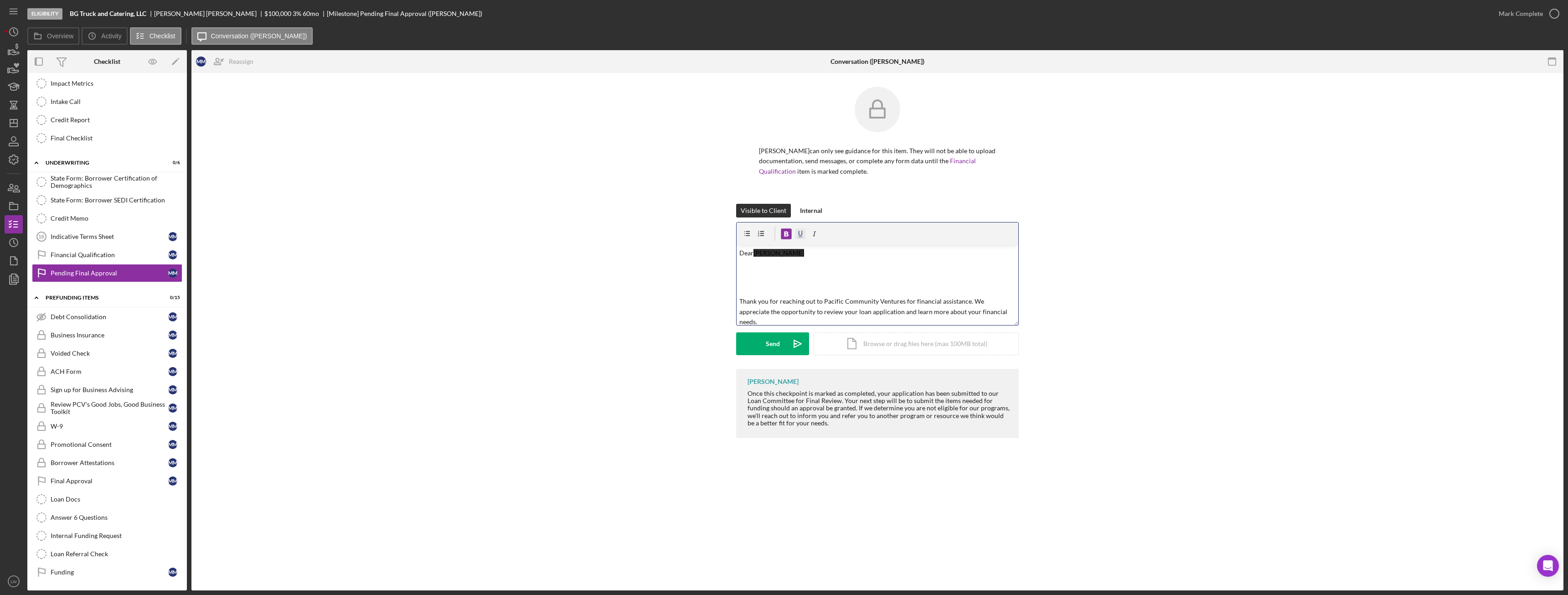
click at [700, 233] on icon "button" at bounding box center [801, 234] width 20 height 20
click at [700, 235] on icon "button" at bounding box center [786, 234] width 20 height 20
click at [700, 234] on icon "button" at bounding box center [801, 234] width 20 height 20
drag, startPoint x: 778, startPoint y: 256, endPoint x: 754, endPoint y: 254, distance: 24.1
click at [700, 254] on p "Dear Mary" at bounding box center [878, 253] width 276 height 10
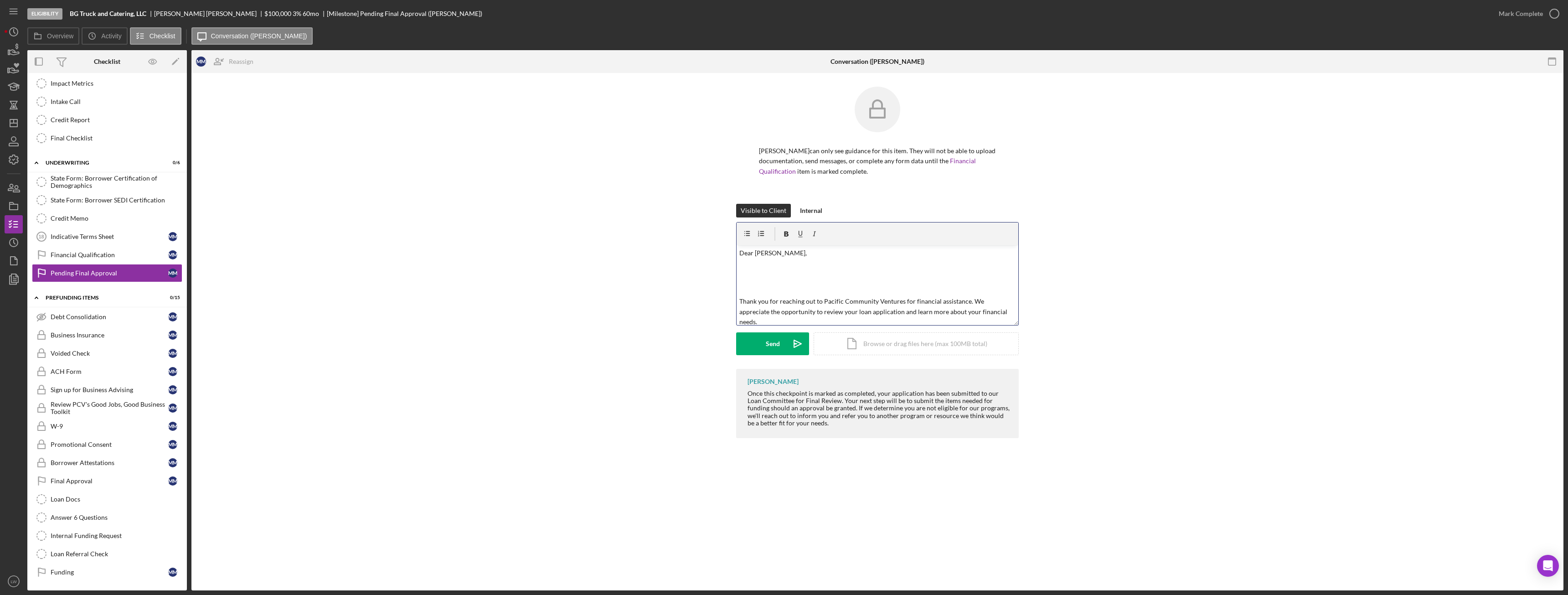
click at [700, 303] on p "Thank you for reaching out to Pacific Community Ventures for financial assistan…" at bounding box center [878, 312] width 276 height 30
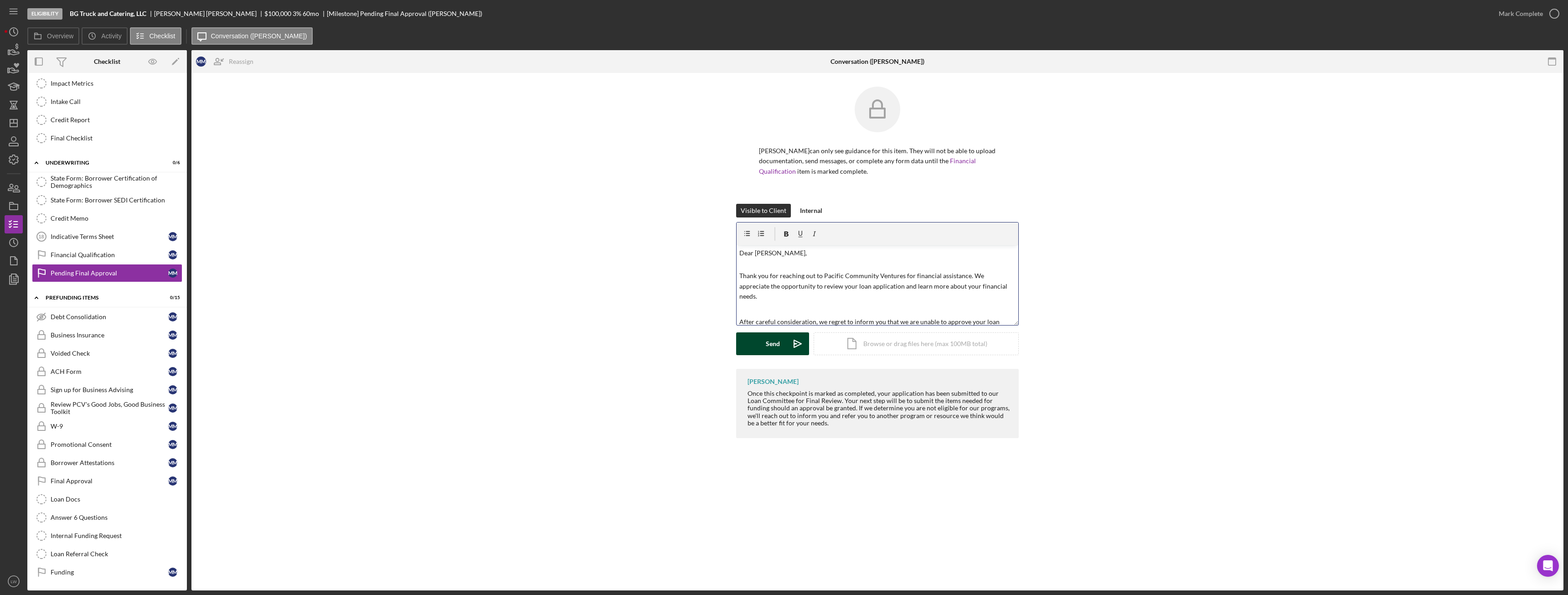
click at [700, 333] on icon "Icon/icon-invite-send" at bounding box center [798, 344] width 23 height 23
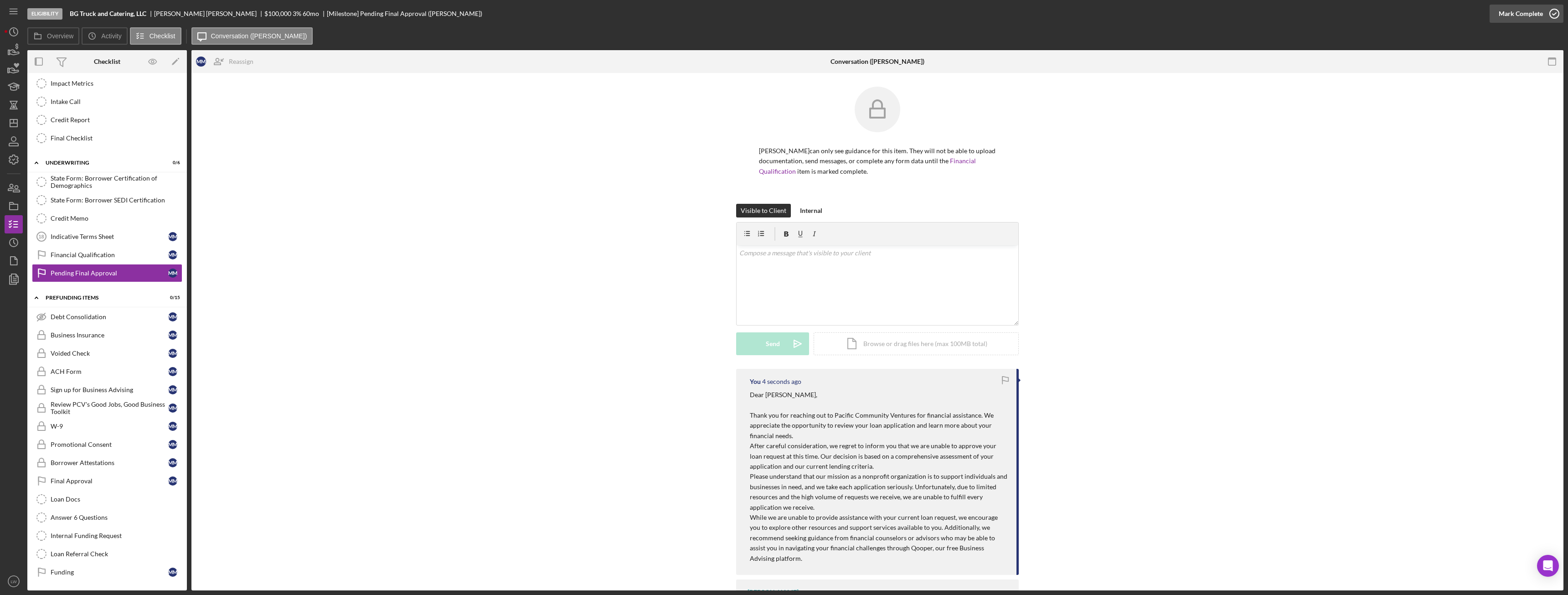
click at [700, 17] on div "Mark Complete" at bounding box center [1520, 13] width 44 height 18
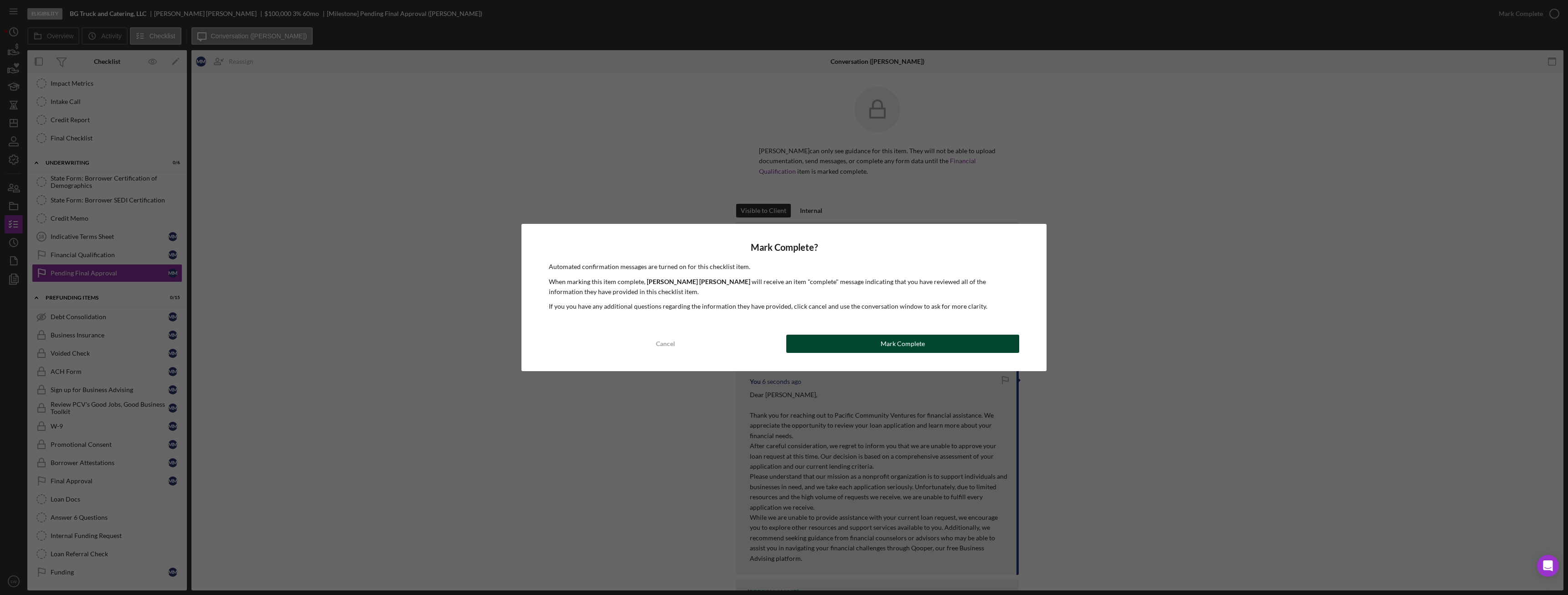
click at [700, 333] on button "Mark Complete" at bounding box center [903, 344] width 233 height 18
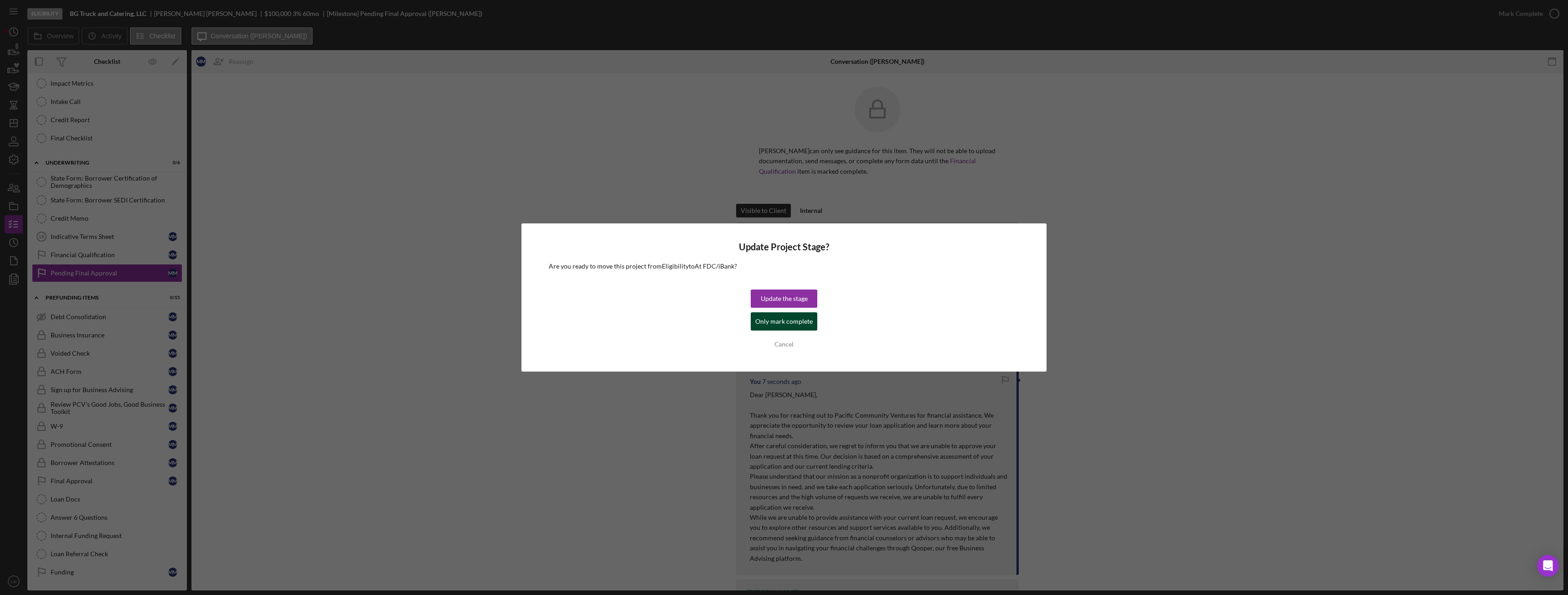
click at [700, 323] on div "Only mark complete" at bounding box center [784, 321] width 58 height 18
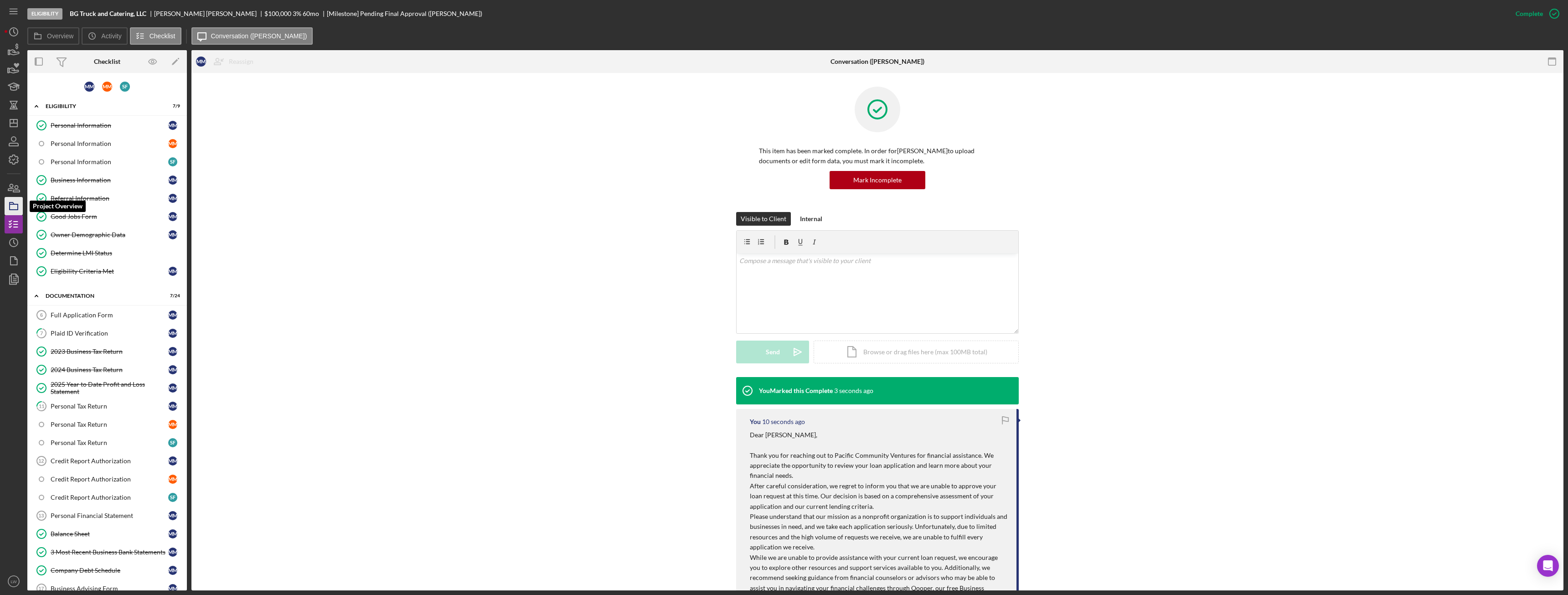
click at [14, 205] on polygon "button" at bounding box center [12, 203] width 4 height 2
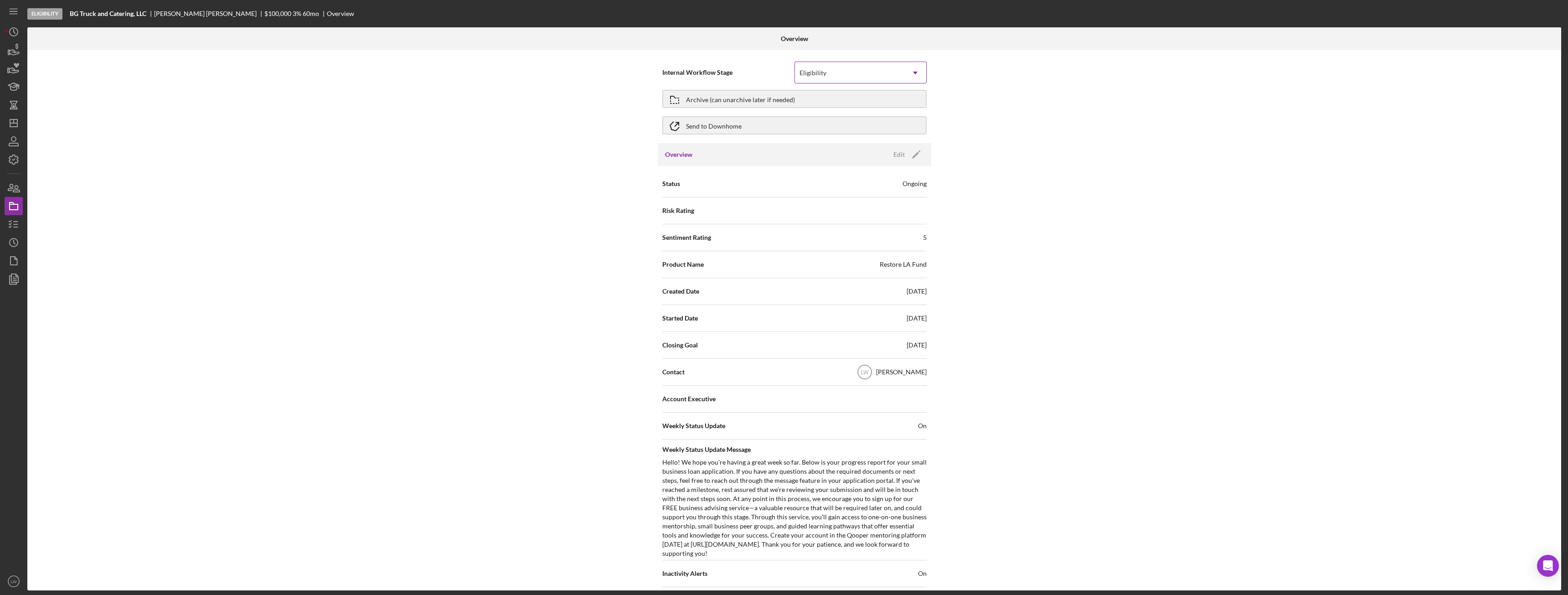
click at [700, 71] on div "Eligibility" at bounding box center [850, 73] width 109 height 21
click at [700, 207] on div "Done" at bounding box center [859, 212] width 131 height 23
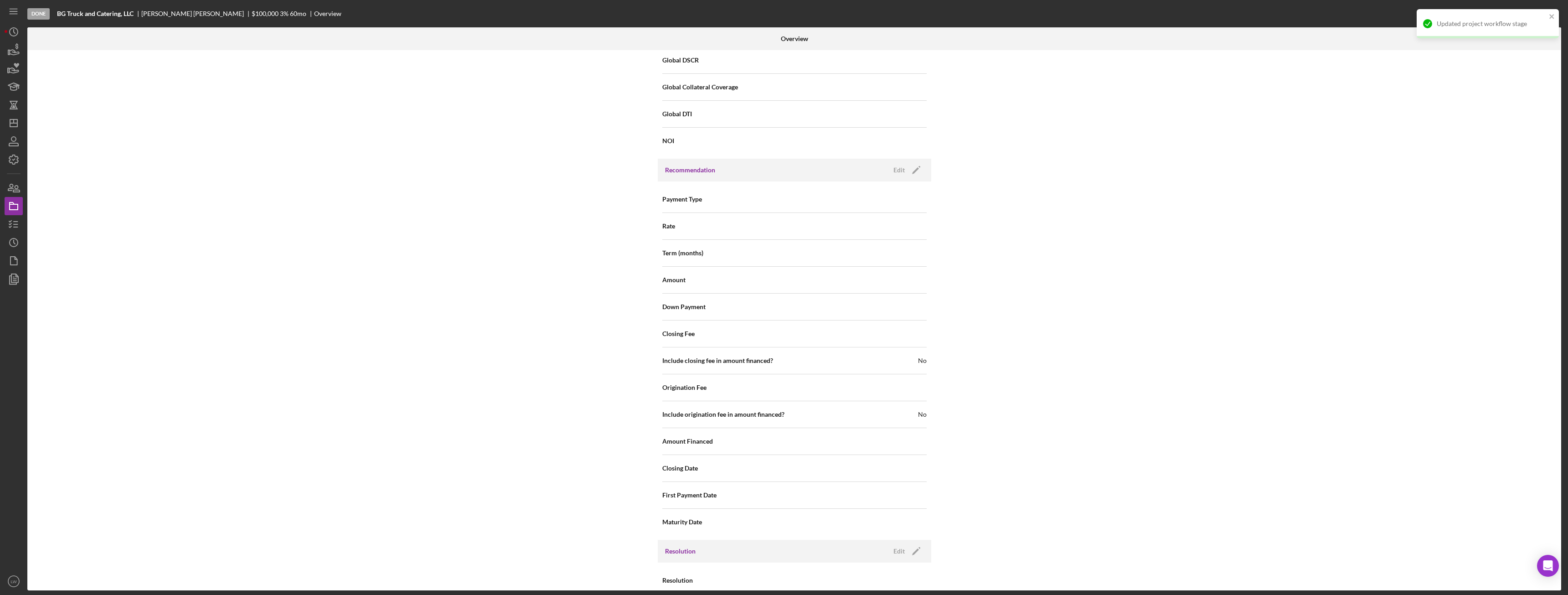
scroll to position [906, 0]
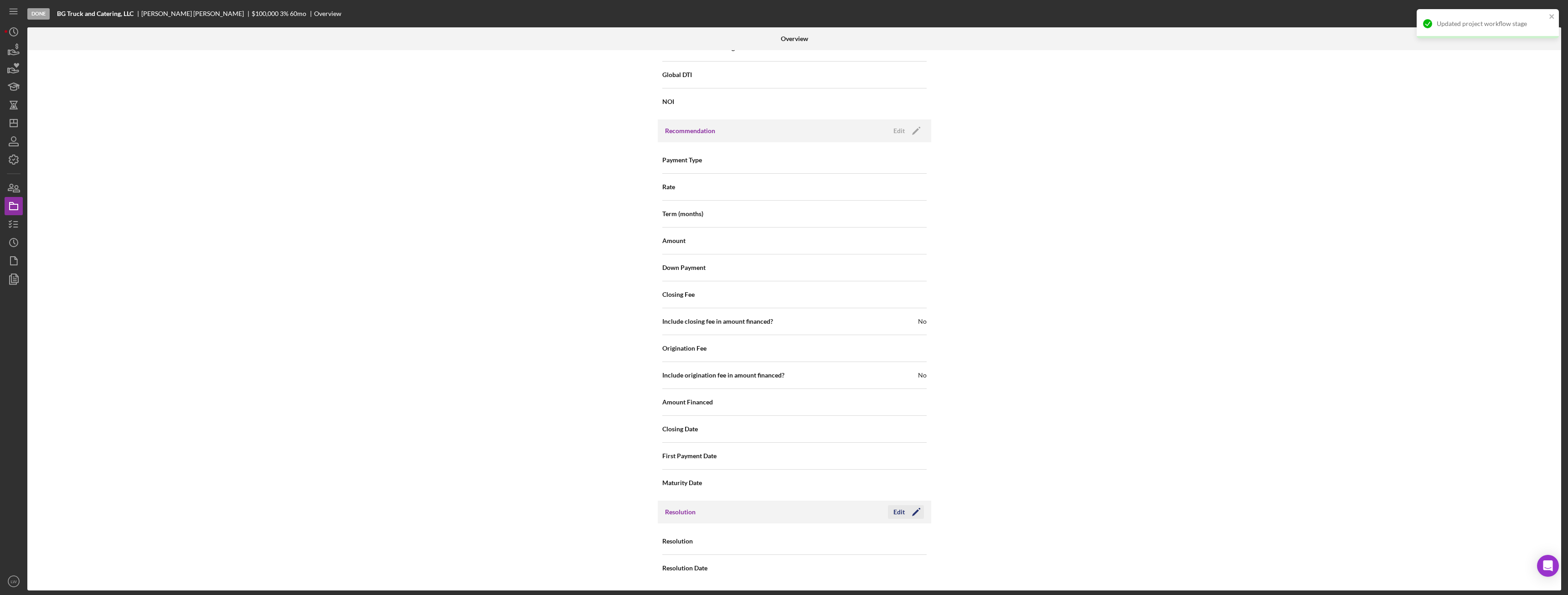
click at [700, 333] on div "Edit" at bounding box center [899, 512] width 12 height 14
click at [700, 333] on div "Select..." at bounding box center [850, 542] width 109 height 21
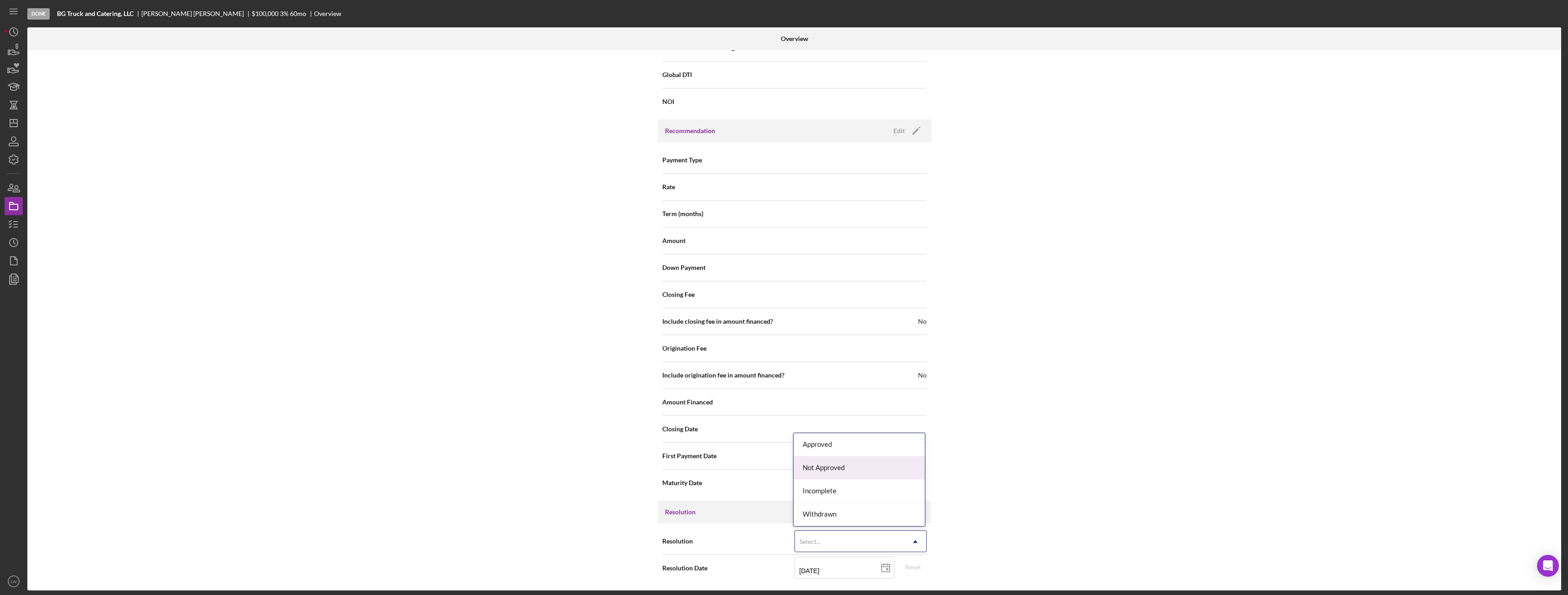
click at [700, 333] on div "Not Approved" at bounding box center [859, 468] width 131 height 23
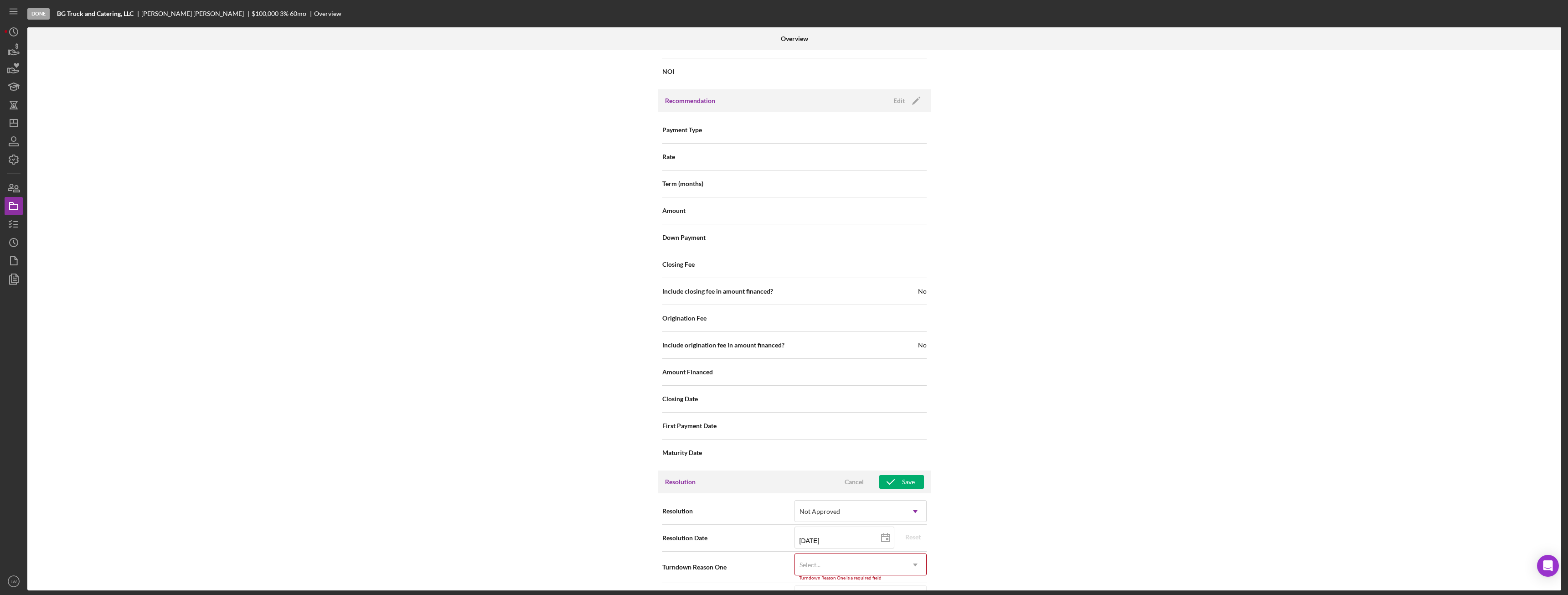
scroll to position [965, 0]
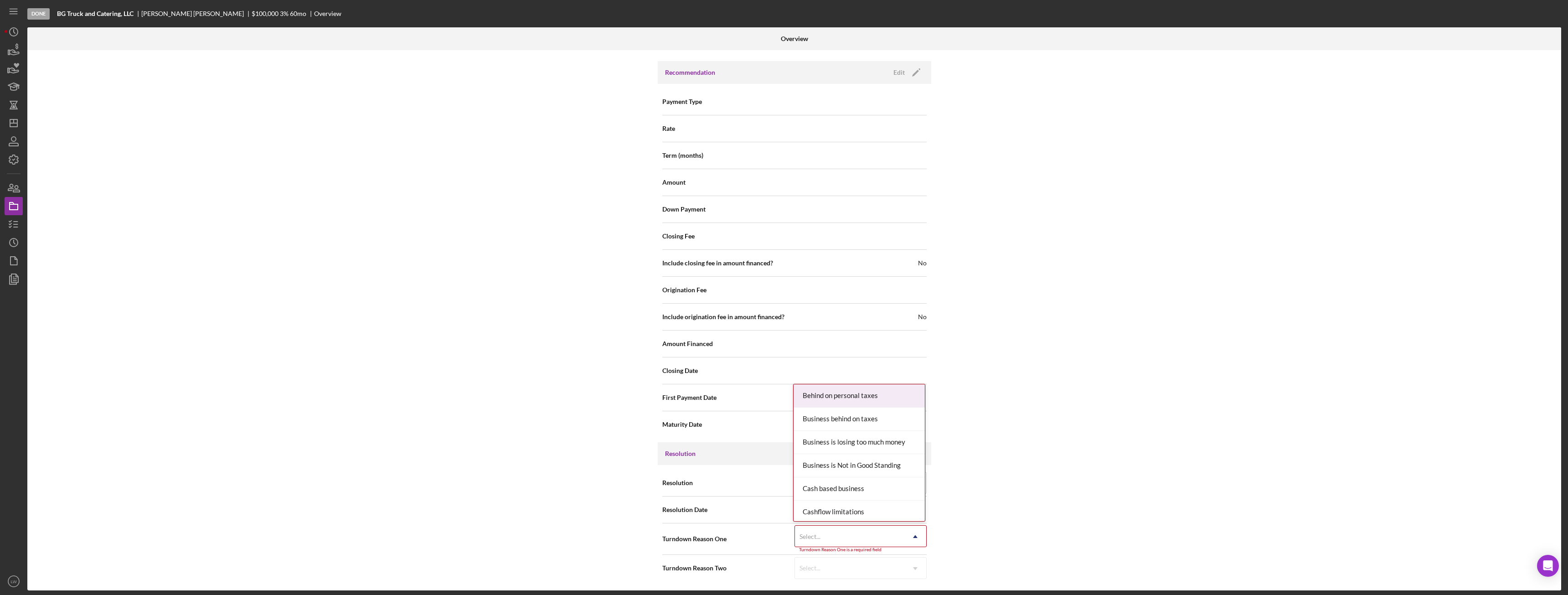
click at [700, 333] on div "Select..." at bounding box center [850, 537] width 109 height 21
click at [700, 333] on div "The Owner is Not the Owner" at bounding box center [859, 460] width 131 height 23
click at [700, 333] on div "Save" at bounding box center [909, 458] width 13 height 14
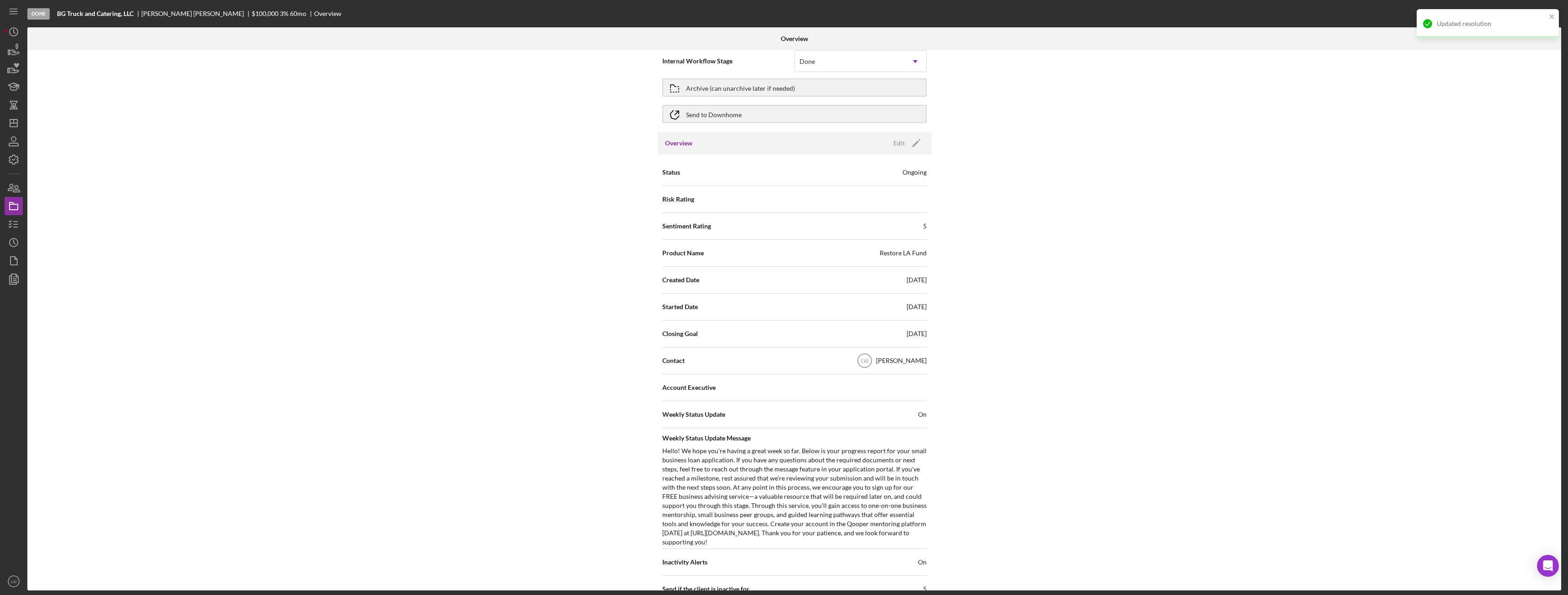
scroll to position [0, 0]
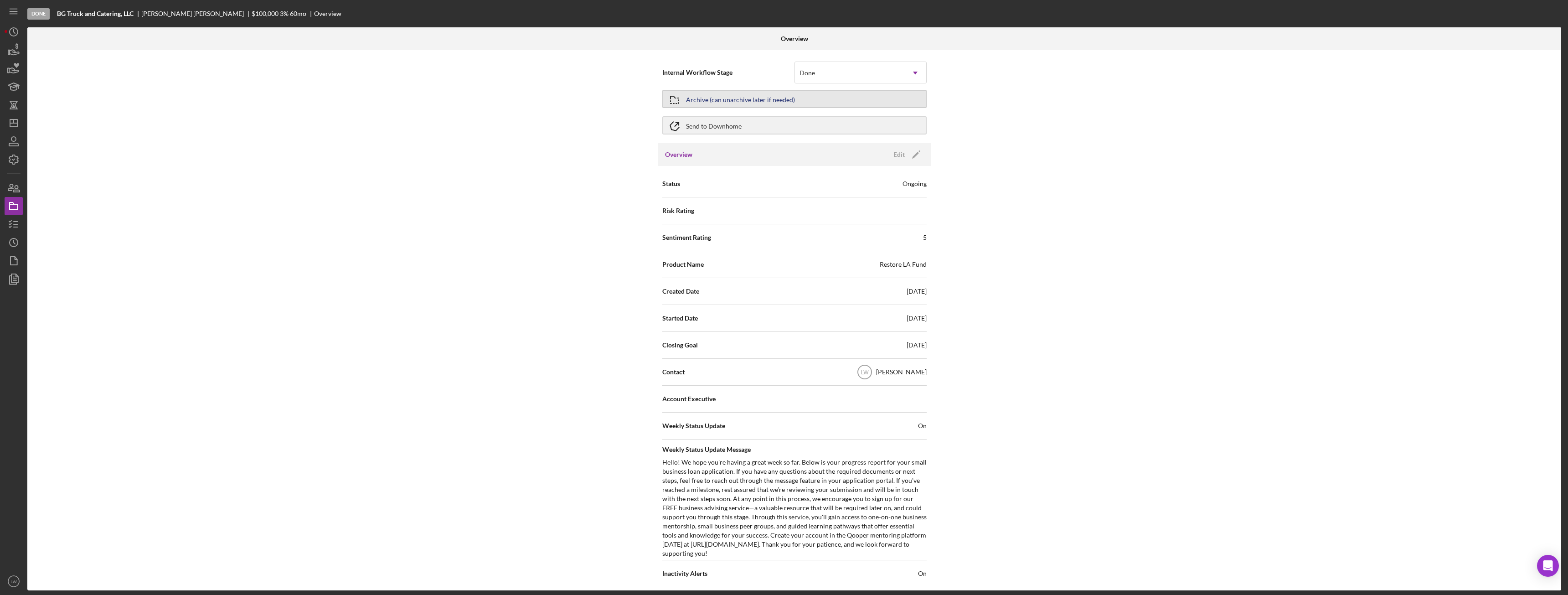
click at [700, 99] on div "Archive (can unarchive later if needed)" at bounding box center [740, 99] width 109 height 17
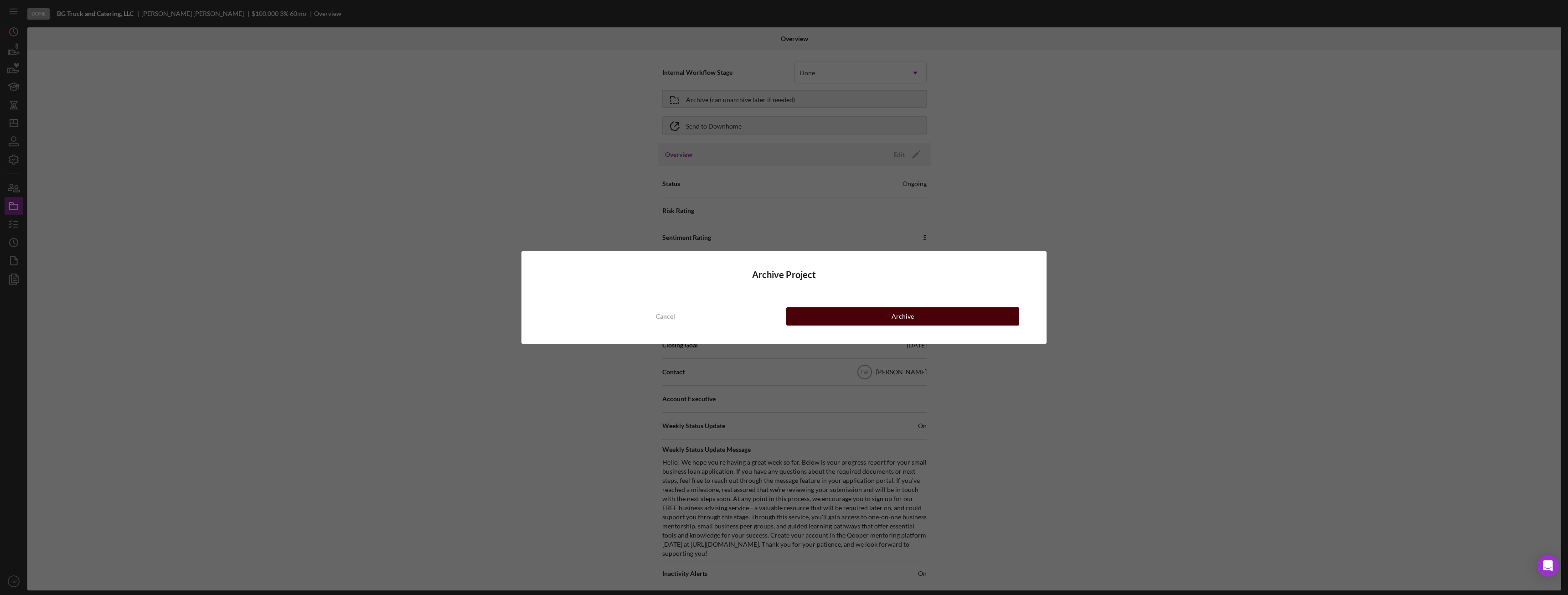
click at [700, 313] on button "Archive" at bounding box center [903, 316] width 233 height 18
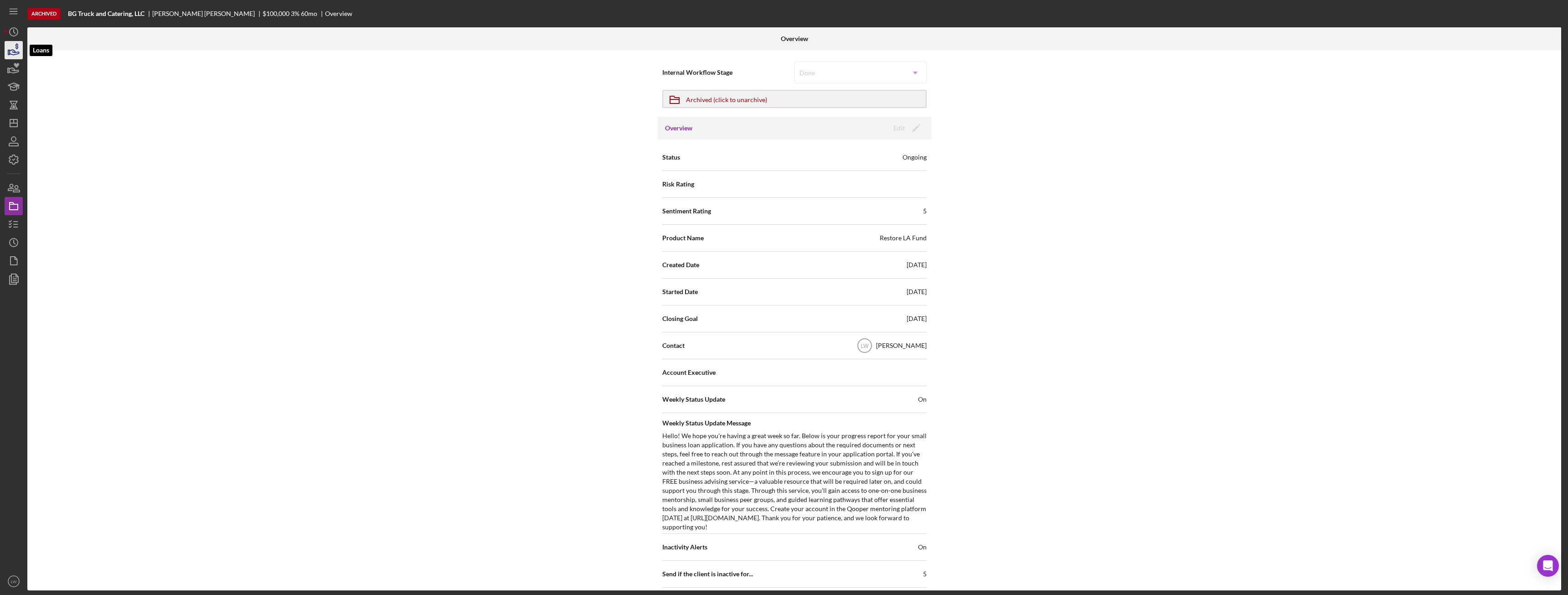
click at [14, 52] on icon "button" at bounding box center [14, 50] width 23 height 23
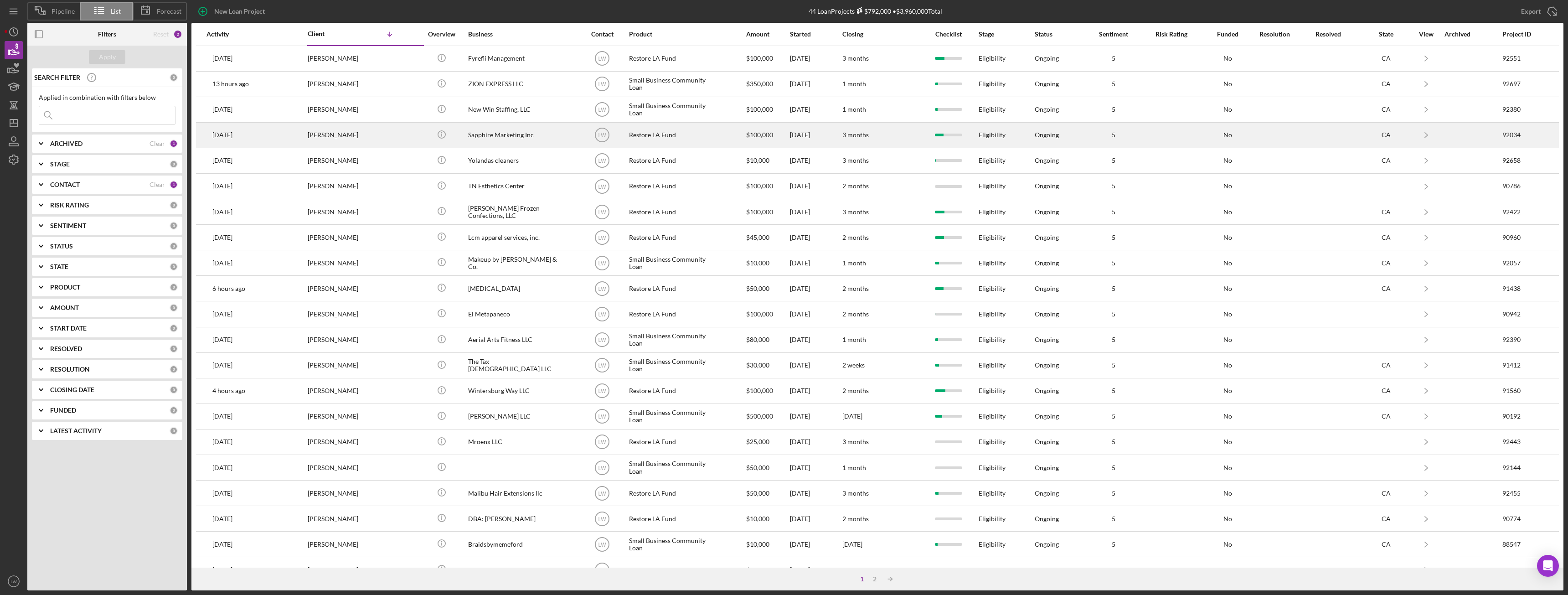
scroll to position [122, 0]
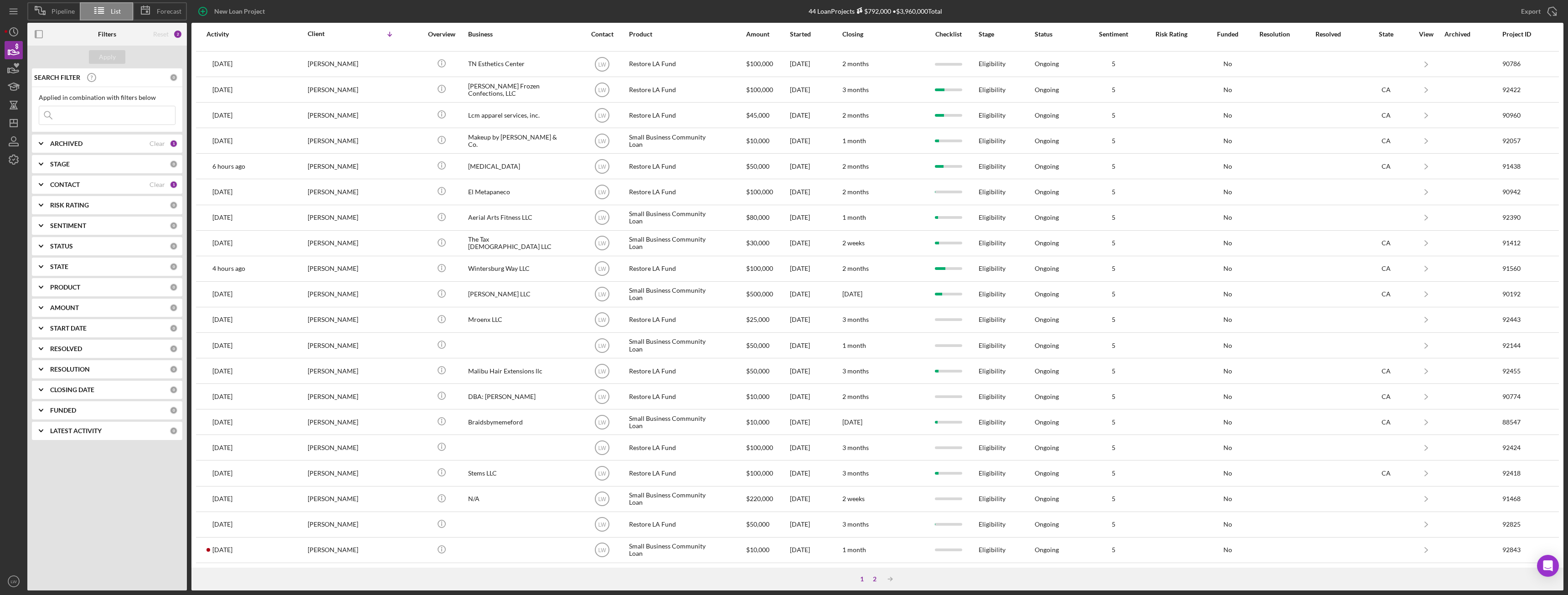
click at [700, 333] on div "1 2 Icon/Table Sort Arrow" at bounding box center [878, 579] width 1372 height 23
click at [700, 333] on div "2" at bounding box center [875, 579] width 13 height 7
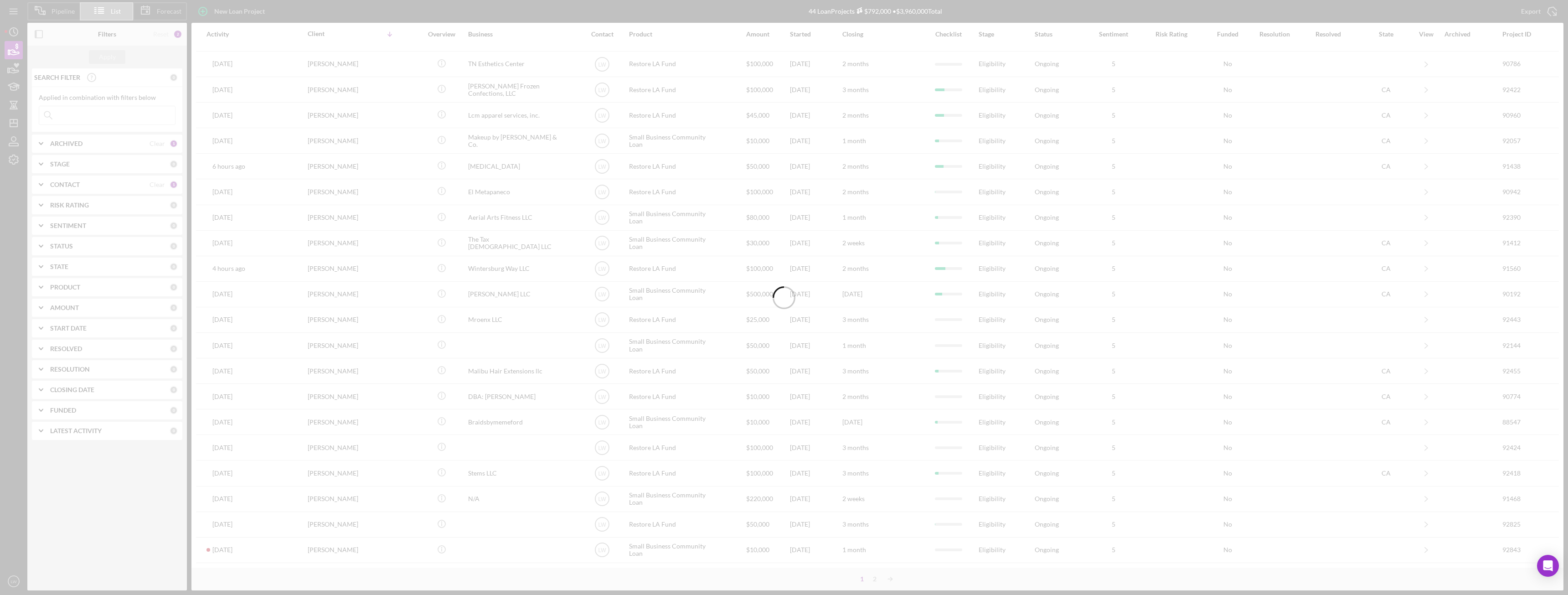
scroll to position [0, 0]
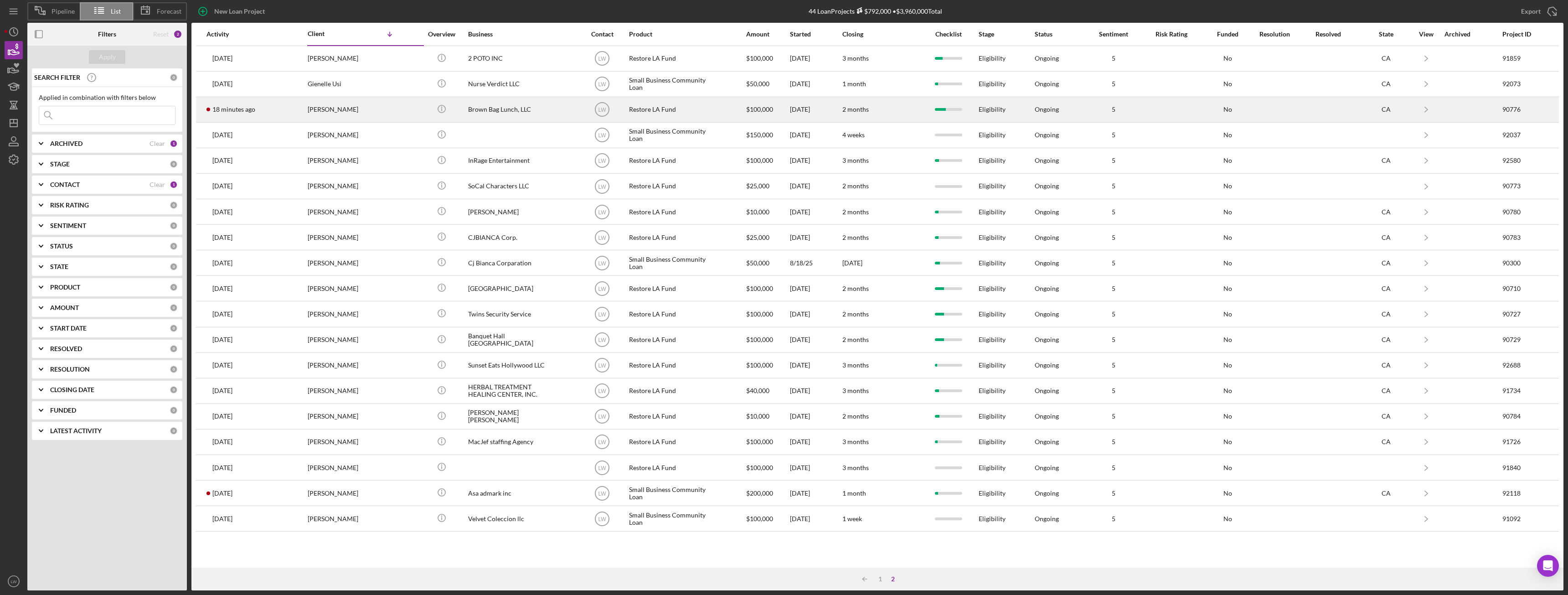
click at [488, 112] on div "Brown Bag Lunch, LLC" at bounding box center [513, 110] width 91 height 24
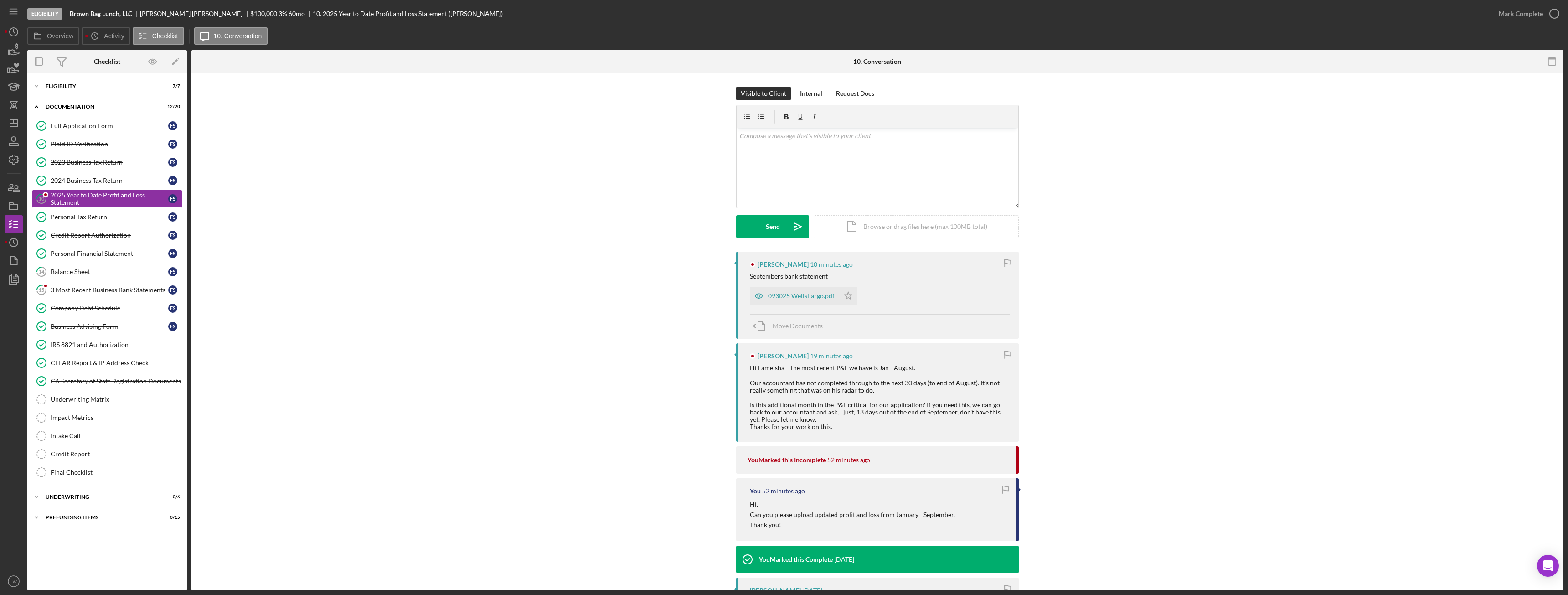
click at [700, 293] on div "093025 WellsFargo.pdf" at bounding box center [801, 296] width 66 height 7
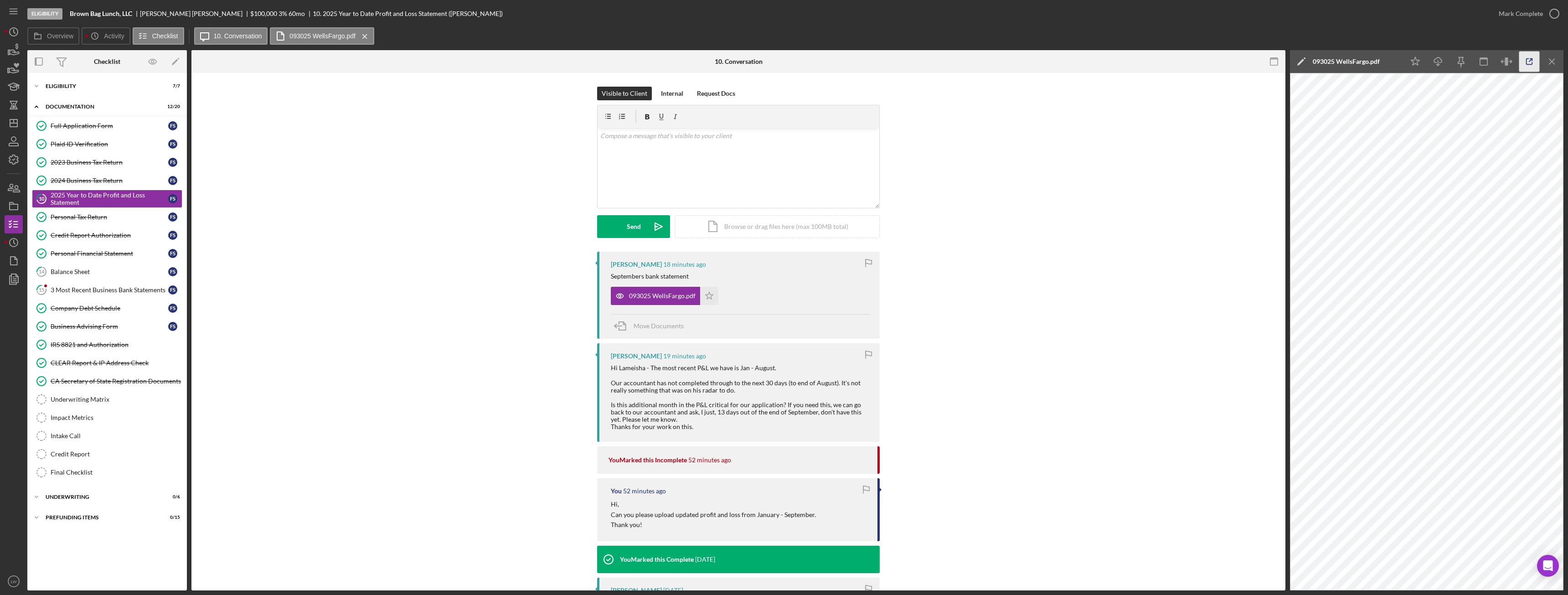
click at [700, 63] on icon "button" at bounding box center [1530, 62] width 6 height 6
click at [104, 162] on div "2023 Business Tax Return" at bounding box center [109, 162] width 117 height 7
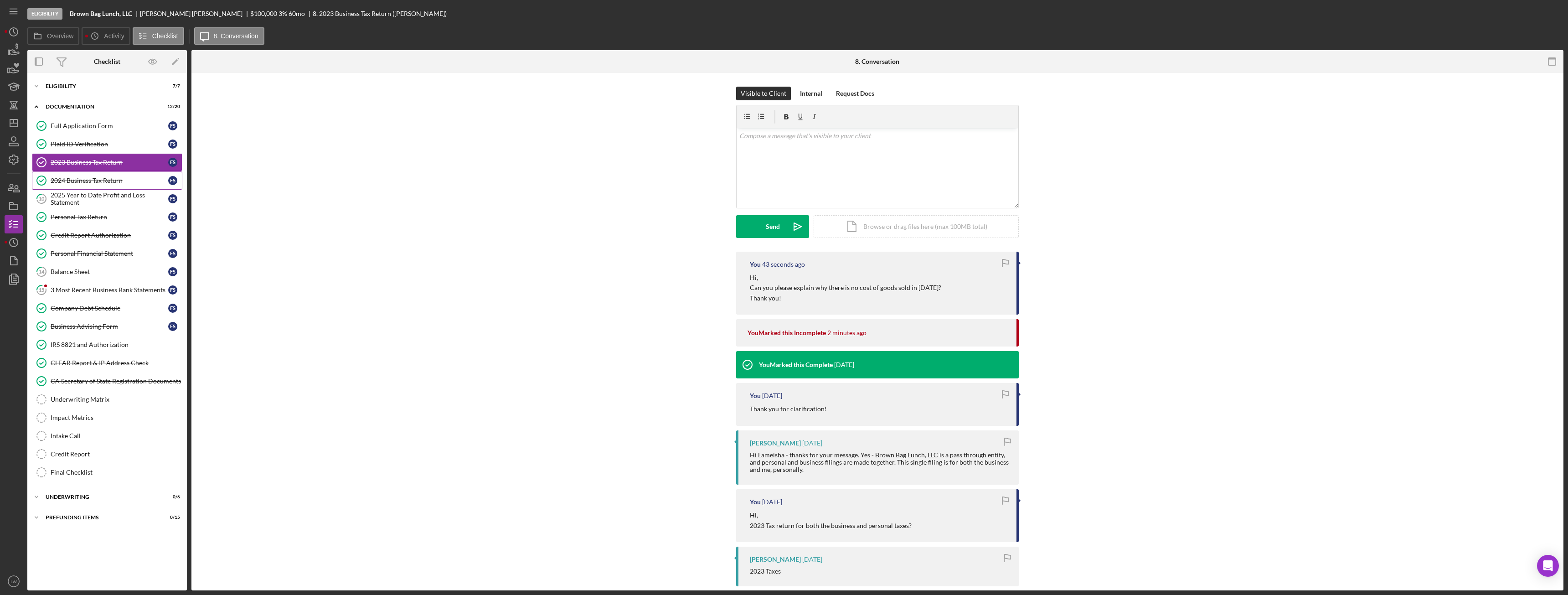
click at [104, 177] on div "2024 Business Tax Return" at bounding box center [109, 181] width 117 height 7
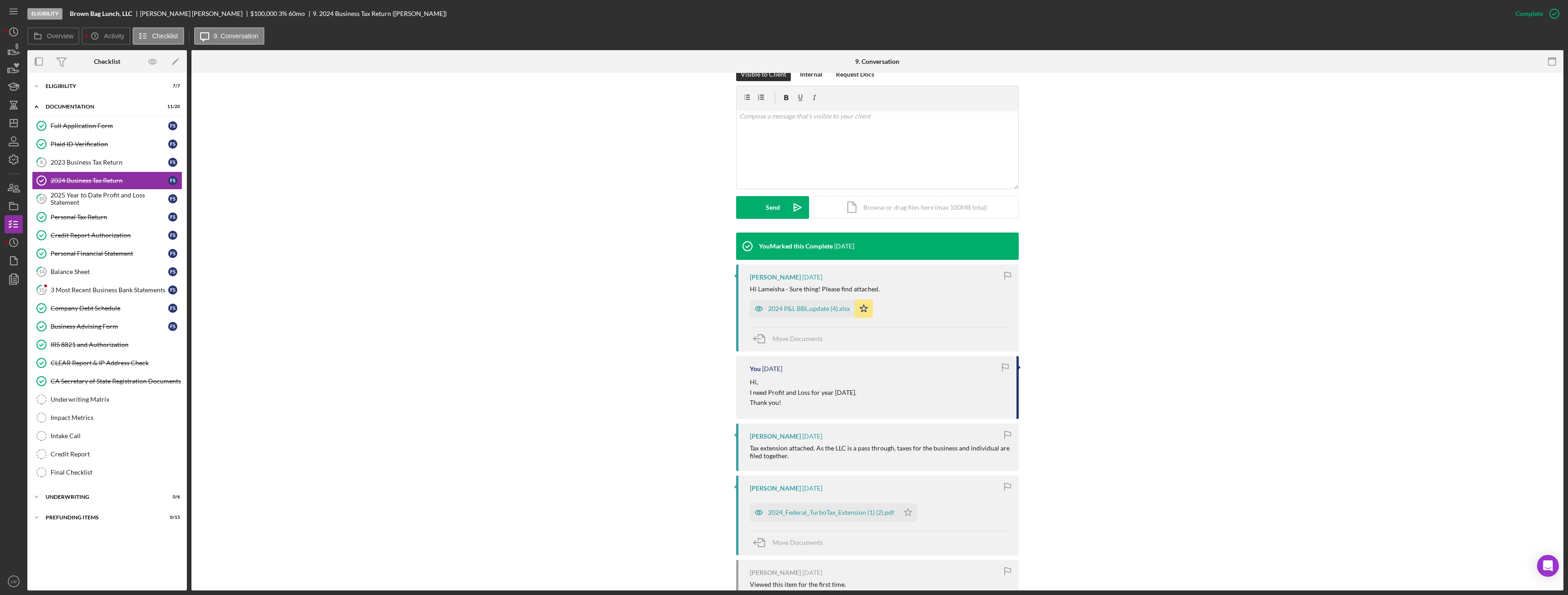
scroll to position [182, 0]
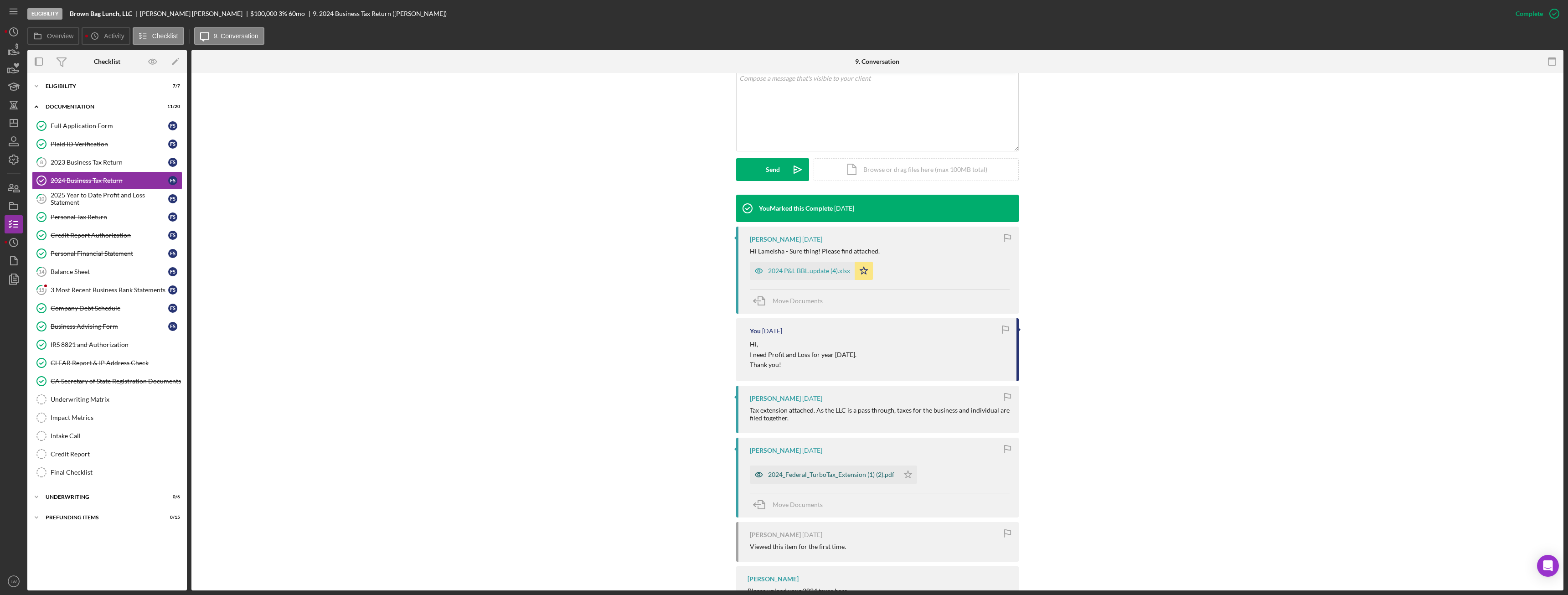
click at [700, 333] on div "2024_Federal_TurboTax_Extension (1) (2).pdf" at bounding box center [824, 475] width 149 height 18
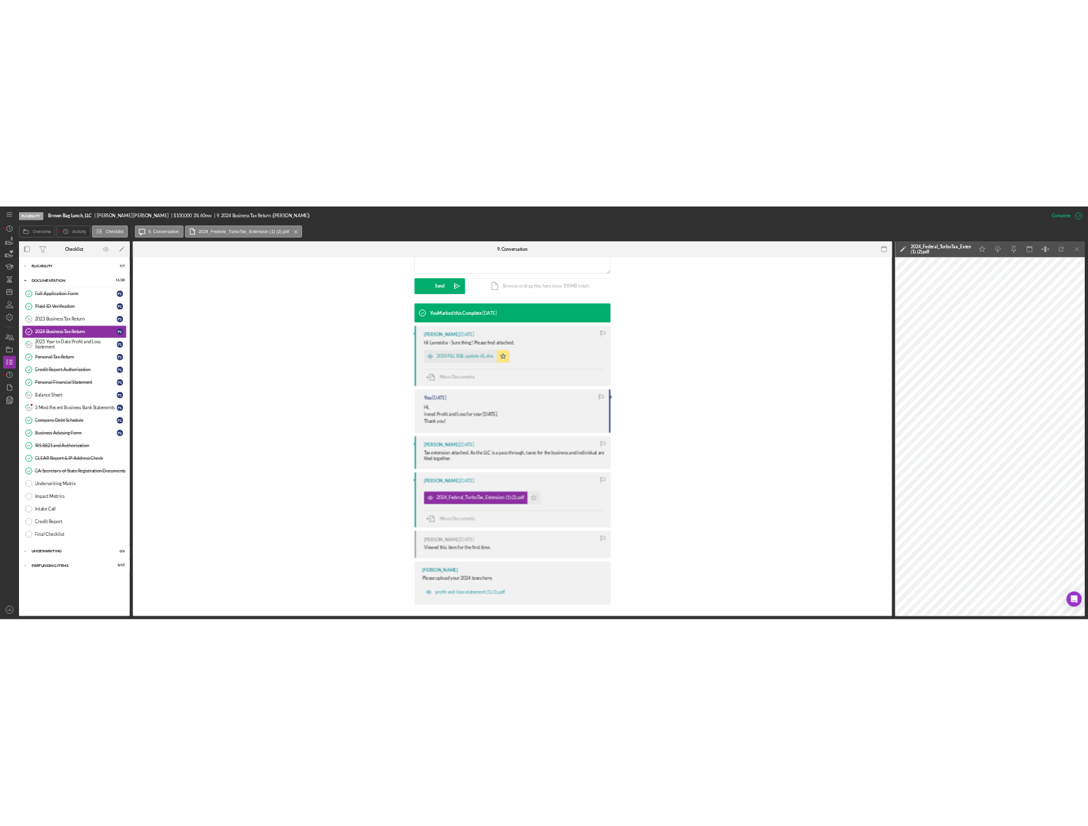
scroll to position [332, 0]
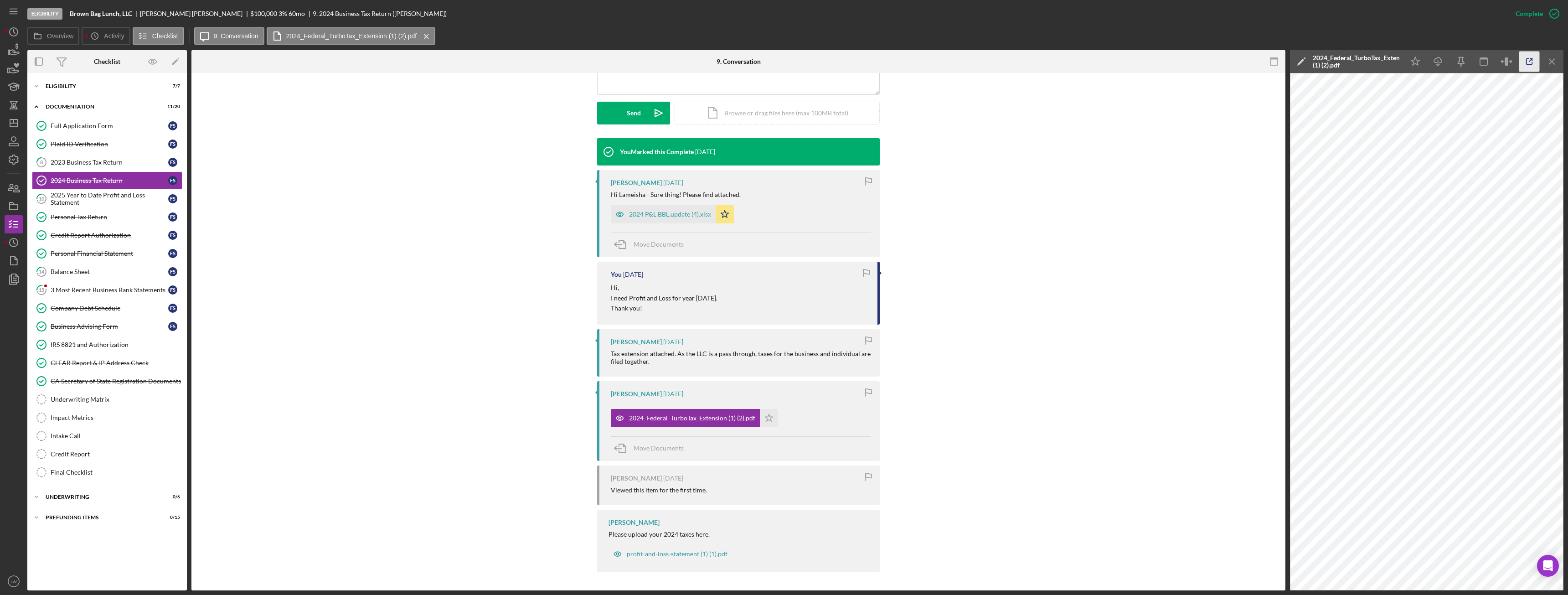
click at [700, 59] on icon "button" at bounding box center [1530, 62] width 6 height 6
click at [677, 218] on div "2024 P&L BBL.update (4).xlsx" at bounding box center [670, 215] width 82 height 7
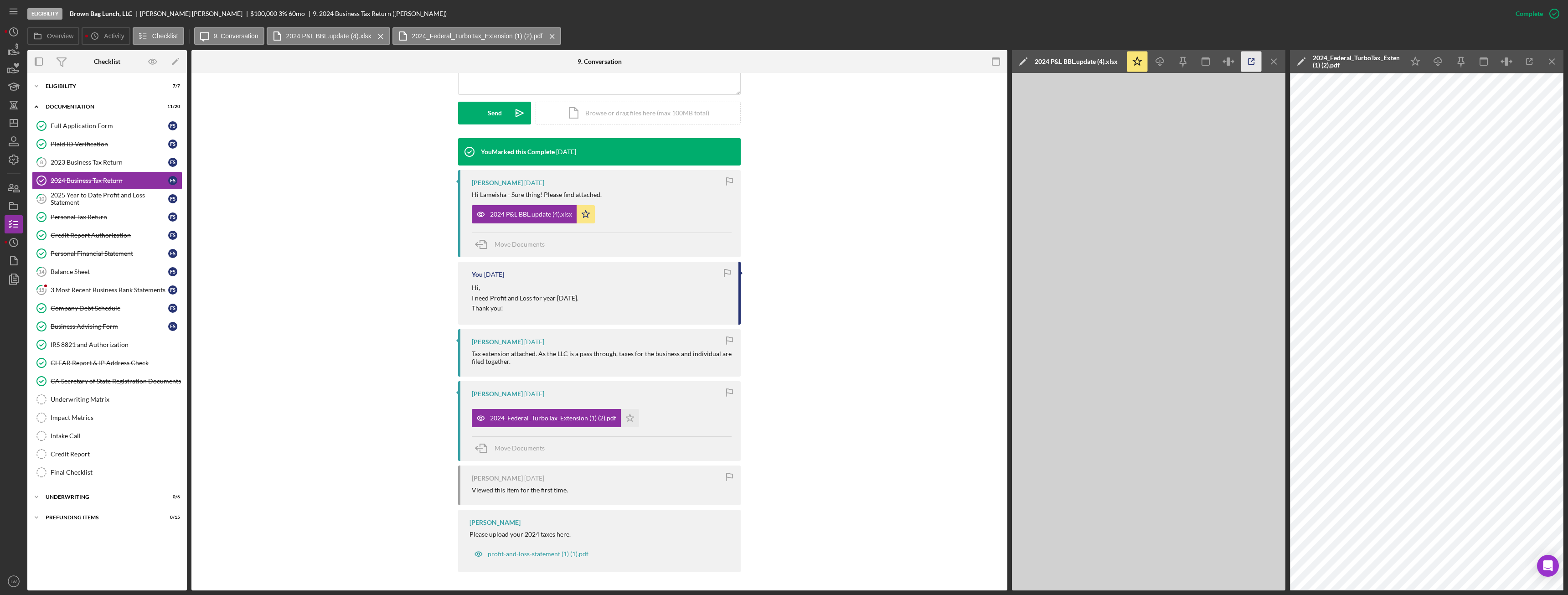
click at [700, 61] on icon "button" at bounding box center [1251, 62] width 20 height 20
click at [700, 65] on icon "Icon/Menu Close" at bounding box center [1552, 62] width 20 height 20
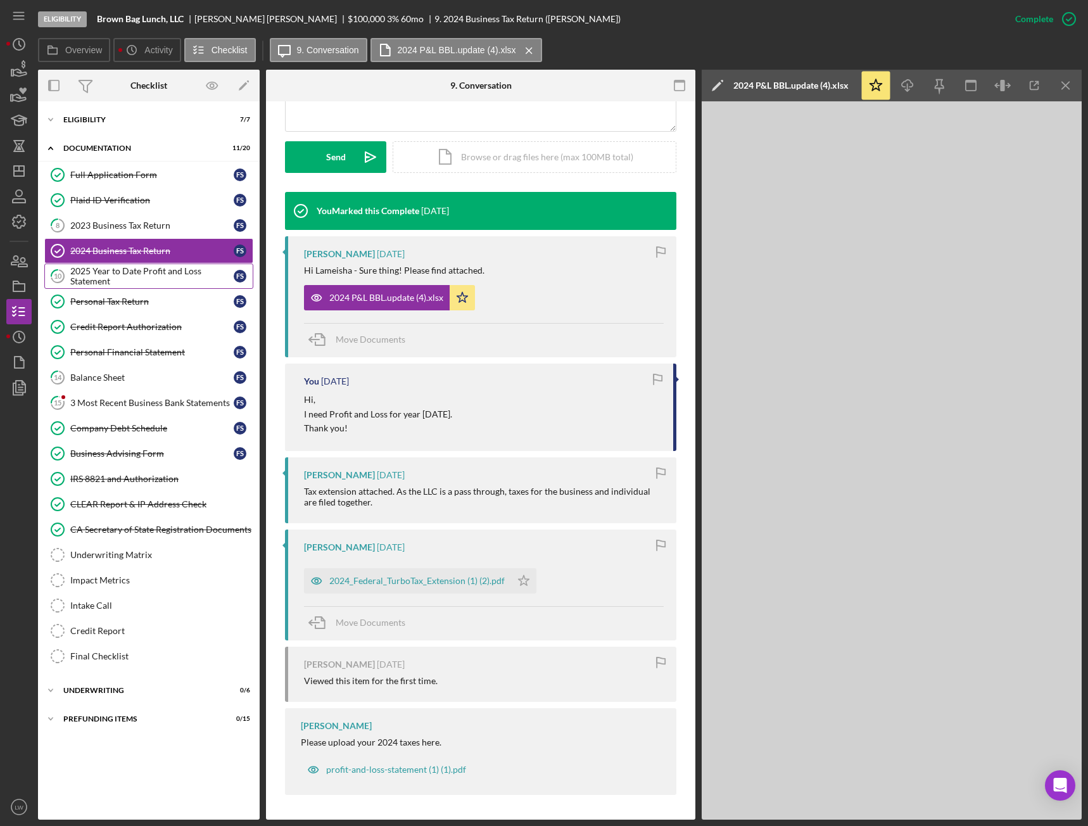
click at [115, 268] on div "2025 Year to Date Profit and Loss Statement" at bounding box center [151, 276] width 163 height 20
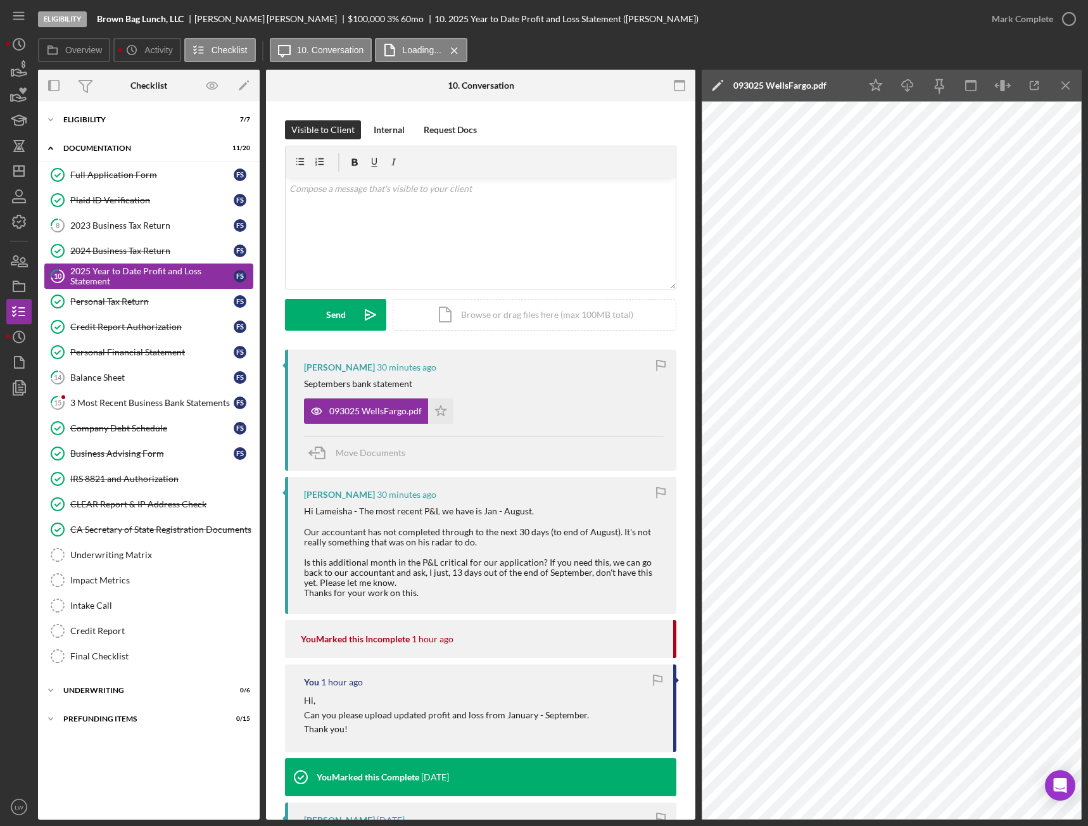
click at [175, 266] on div "2025 Year to Date Profit and Loss Statement" at bounding box center [151, 276] width 163 height 20
click at [440, 410] on icon "Icon/Star" at bounding box center [440, 410] width 25 height 25
click at [393, 455] on span "Move Documents" at bounding box center [371, 452] width 70 height 11
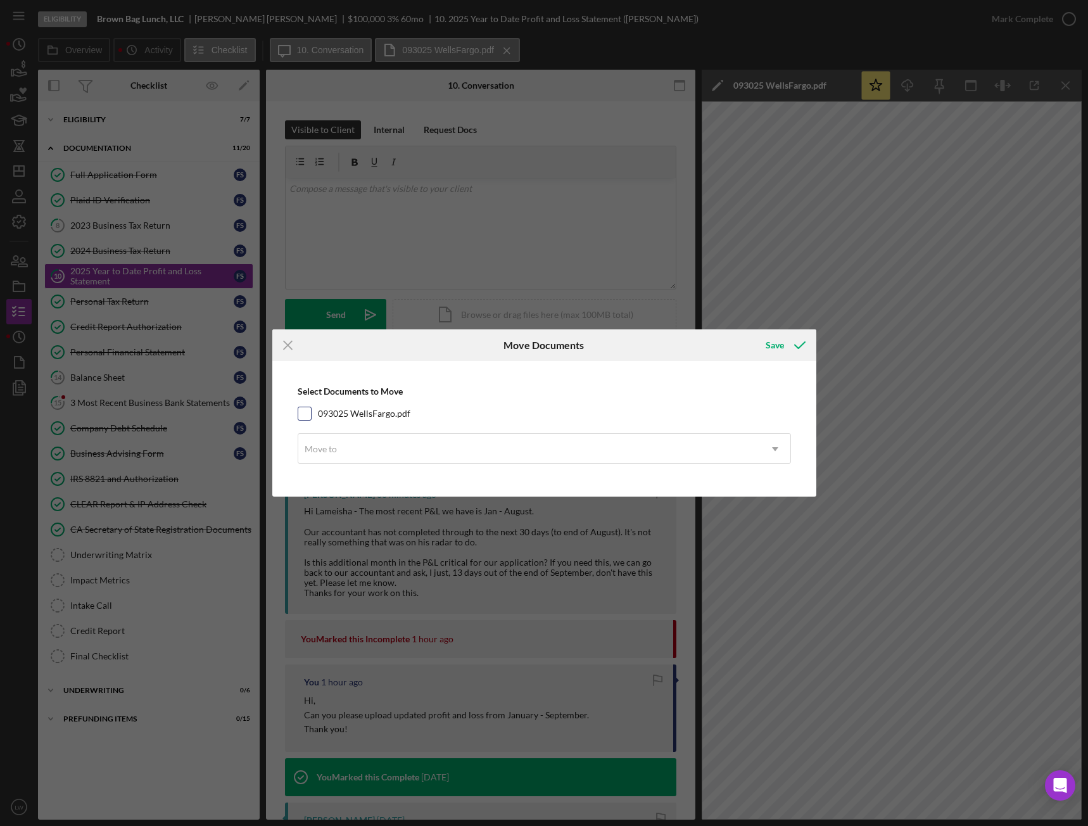
click at [306, 410] on input "093025 WellsFargo.pdf" at bounding box center [304, 413] width 13 height 13
checkbox input "true"
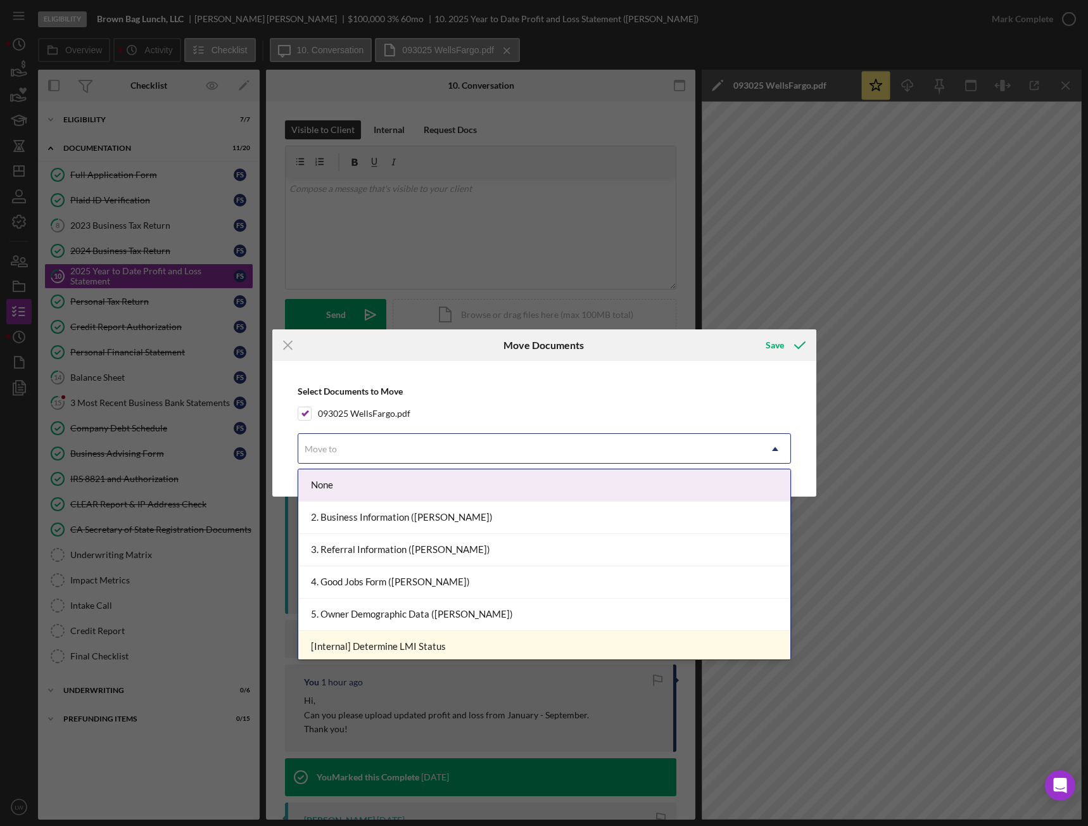
click at [774, 446] on icon "Icon/Dropdown Arrow" at bounding box center [775, 449] width 30 height 30
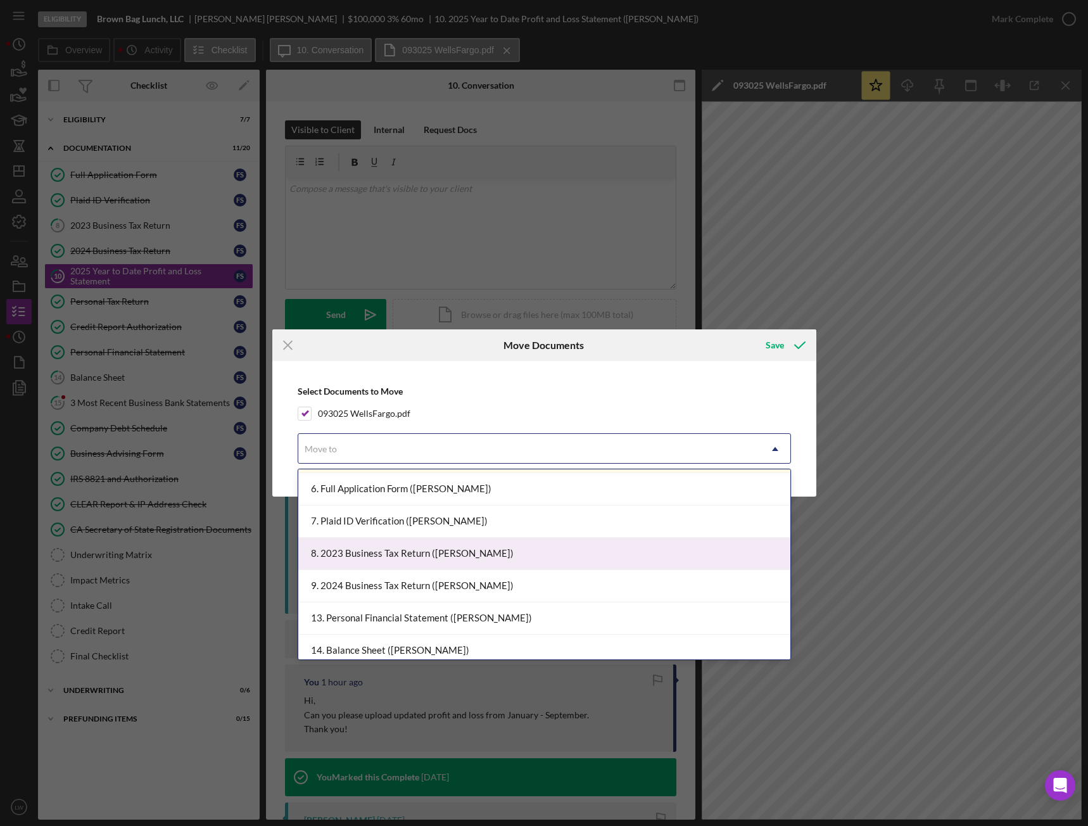
scroll to position [253, 0]
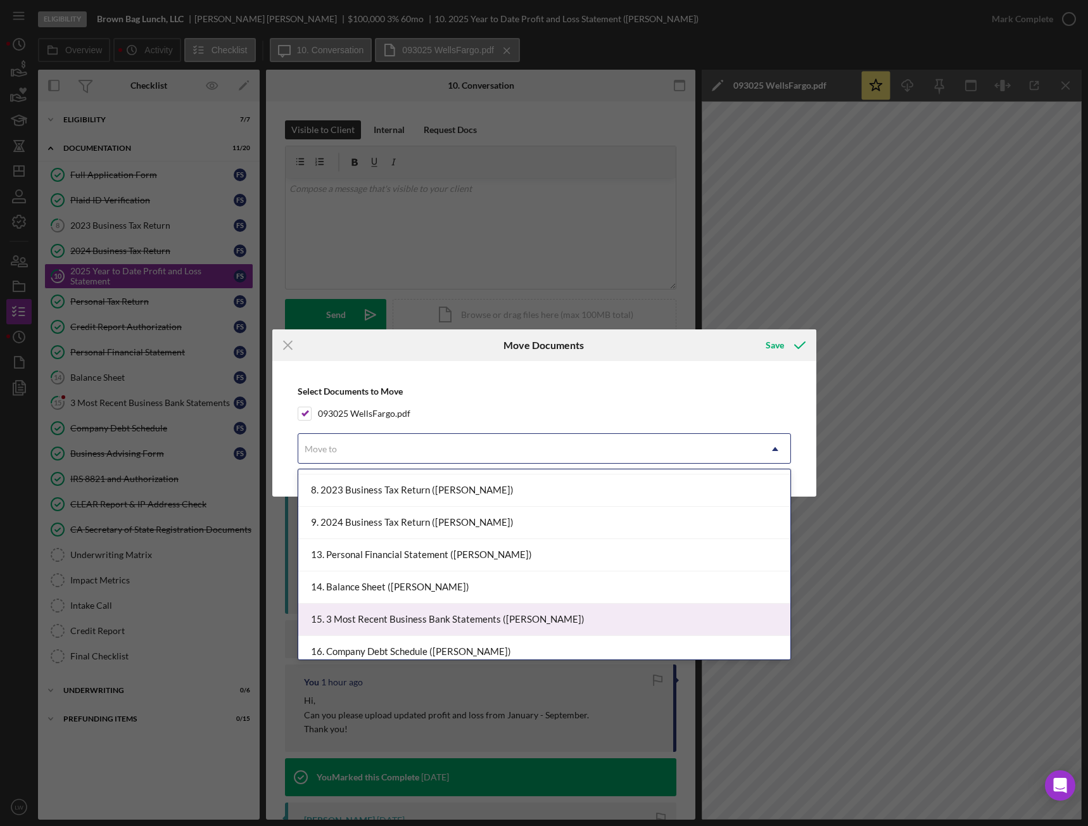
click at [528, 462] on div "15. 3 Most Recent Business Bank Statements (Francis S.)" at bounding box center [544, 619] width 492 height 32
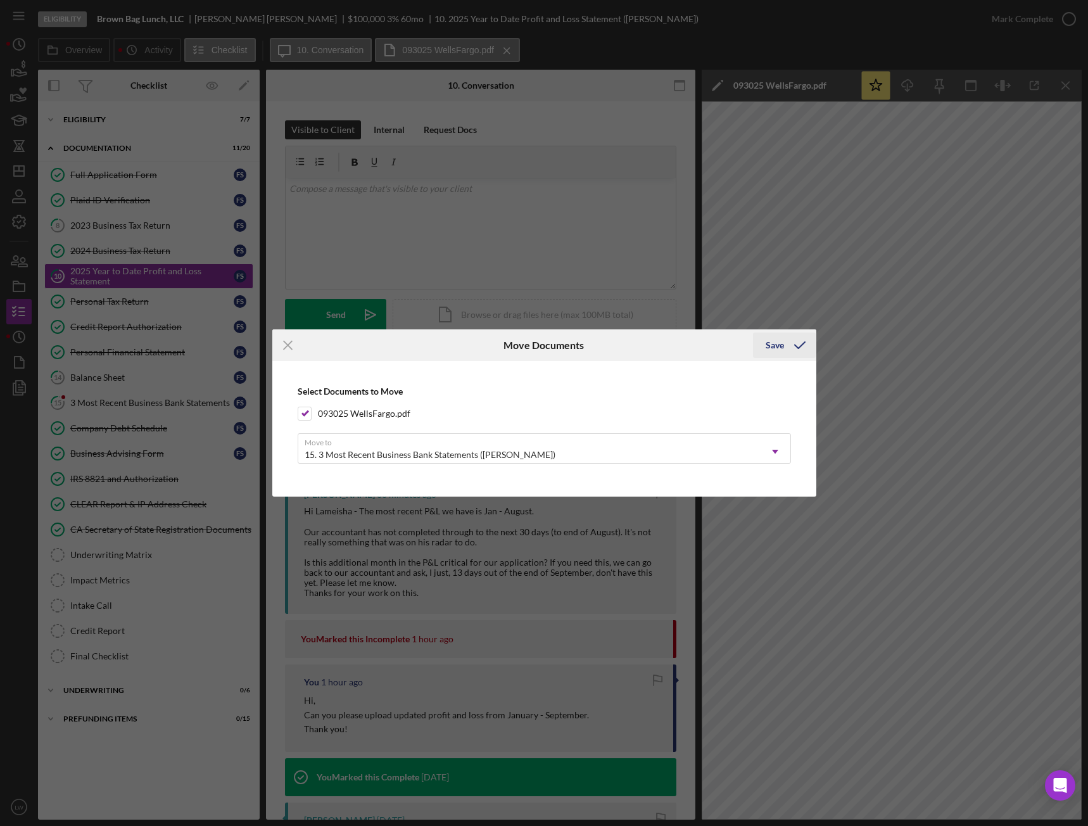
click at [762, 337] on button "Save" at bounding box center [784, 344] width 63 height 25
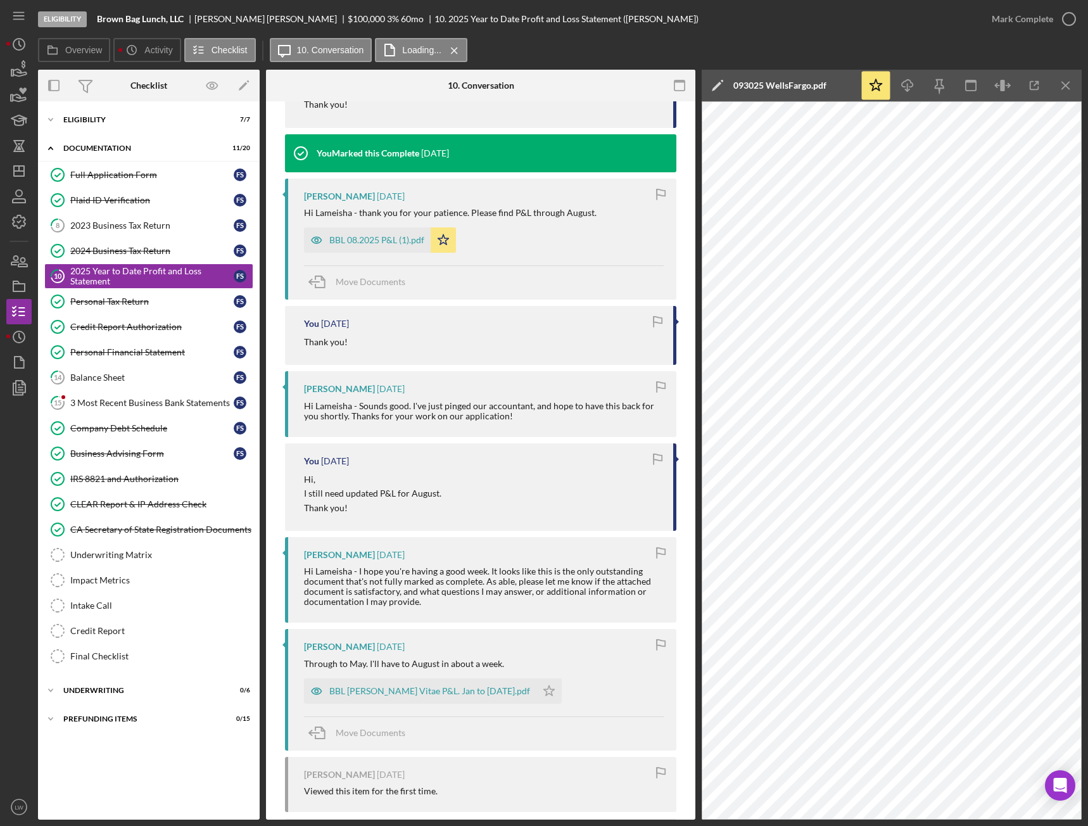
scroll to position [633, 0]
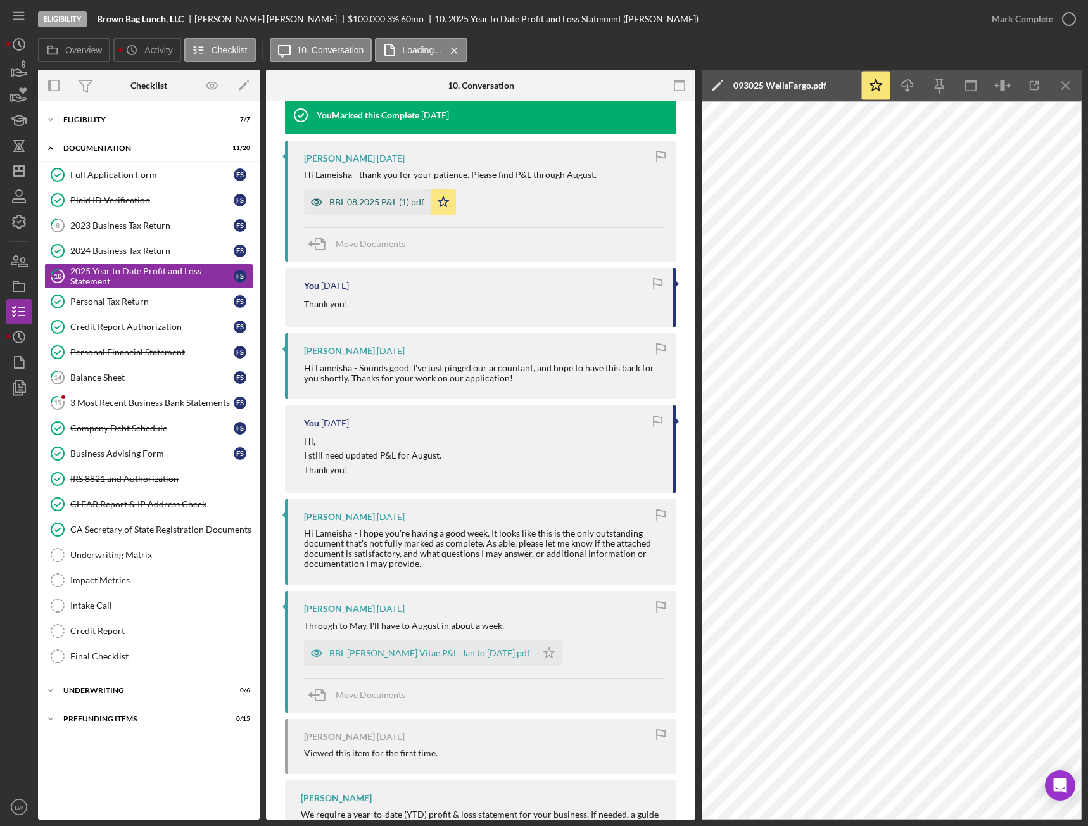
click at [350, 200] on div "BBL 08.2025 P&L (1).pdf" at bounding box center [376, 202] width 95 height 10
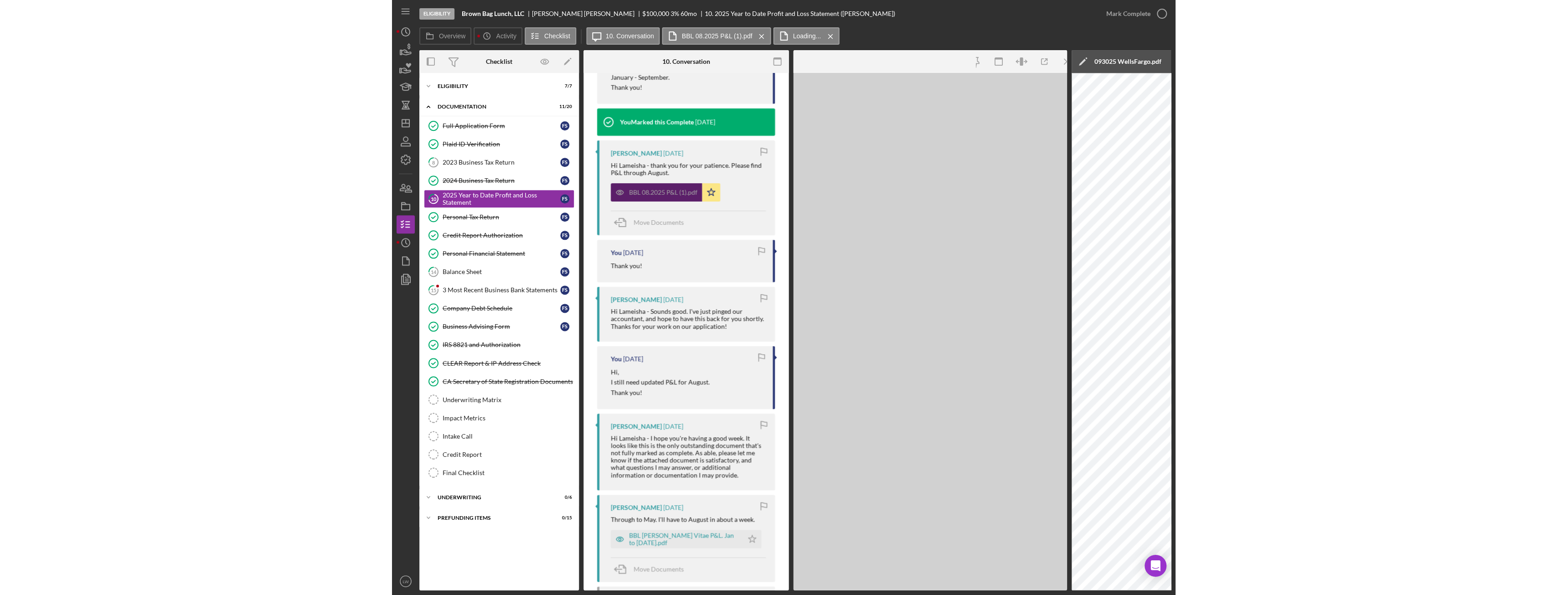
scroll to position [488, 0]
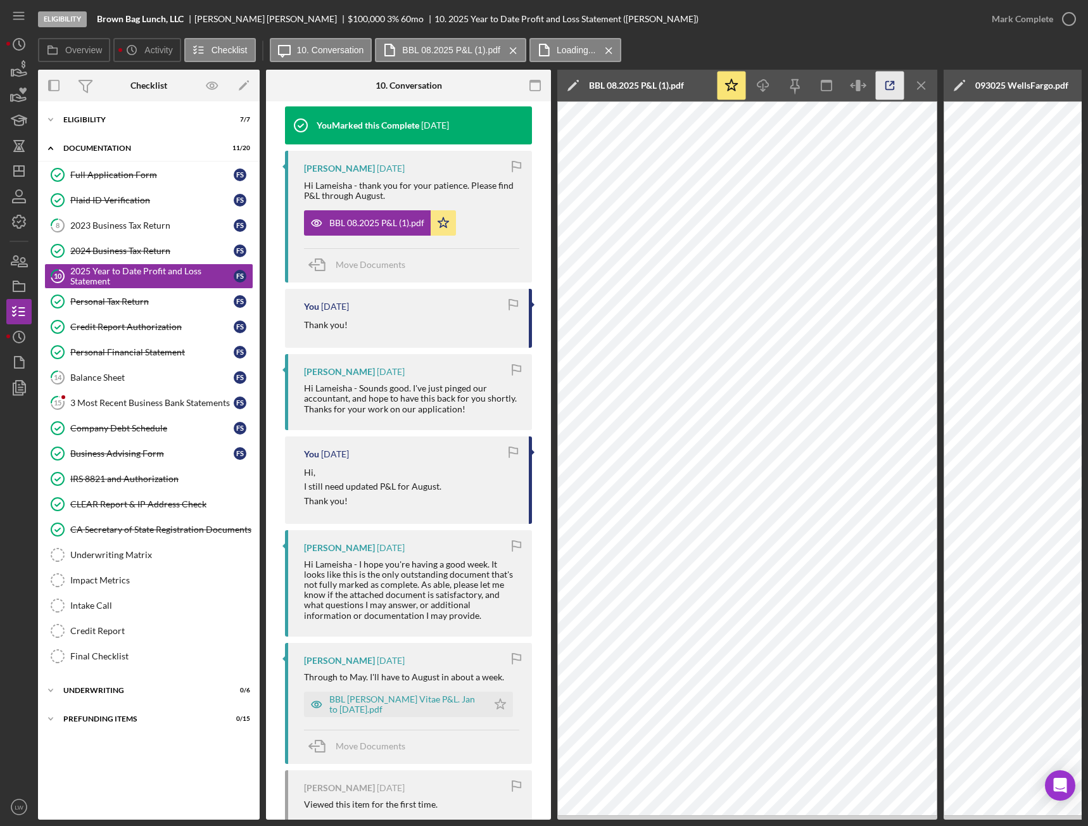
click at [891, 85] on line "button" at bounding box center [892, 84] width 4 height 4
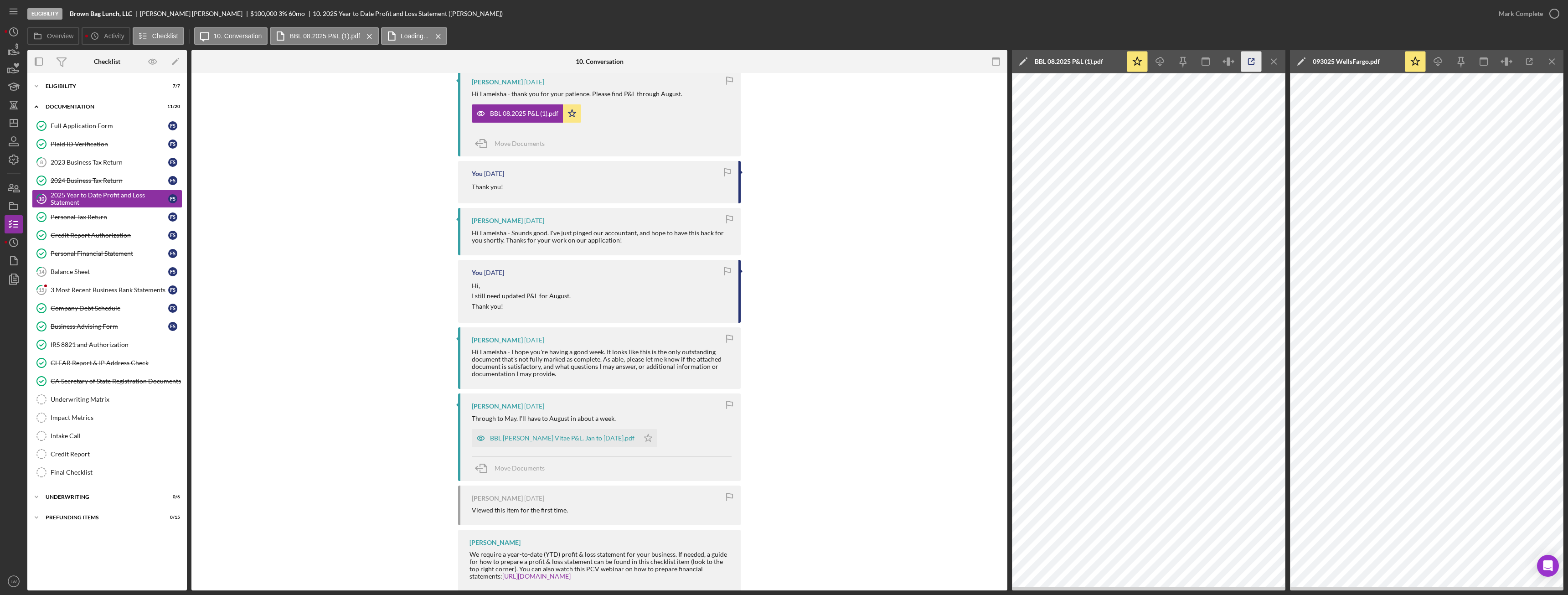
scroll to position [449, 0]
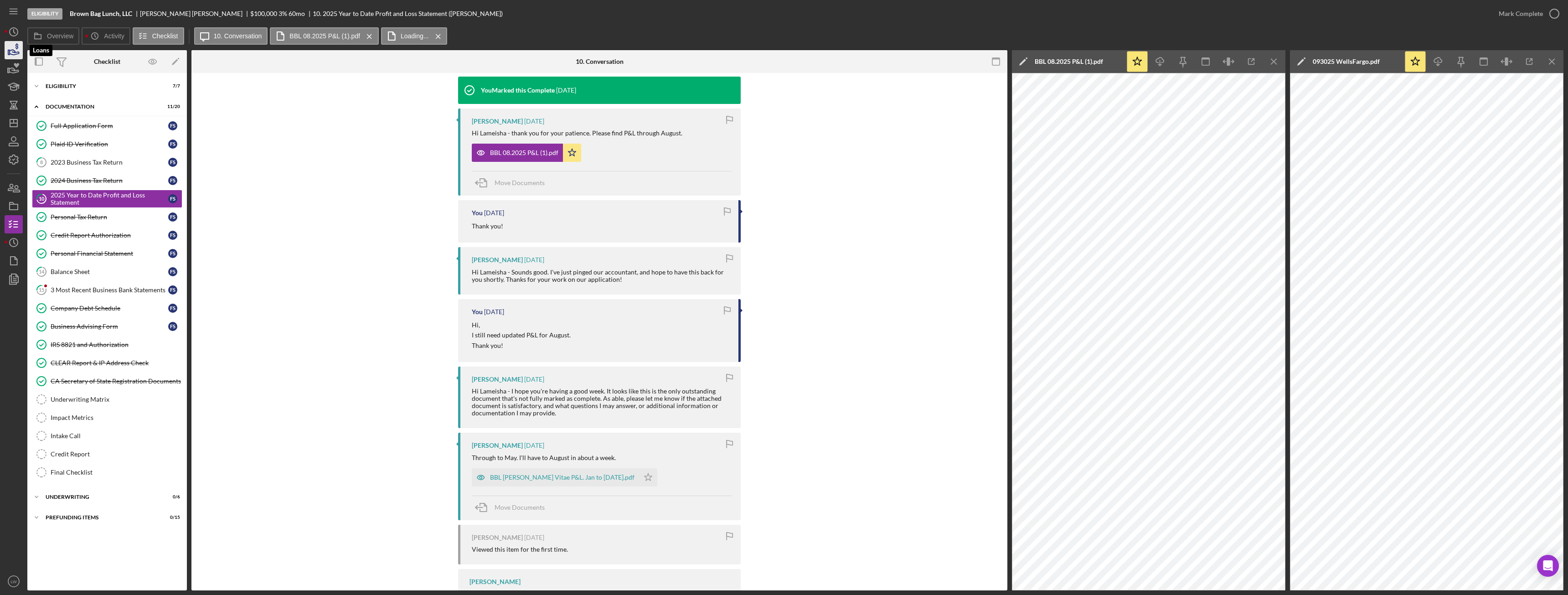
click at [12, 52] on icon "button" at bounding box center [14, 52] width 9 height 5
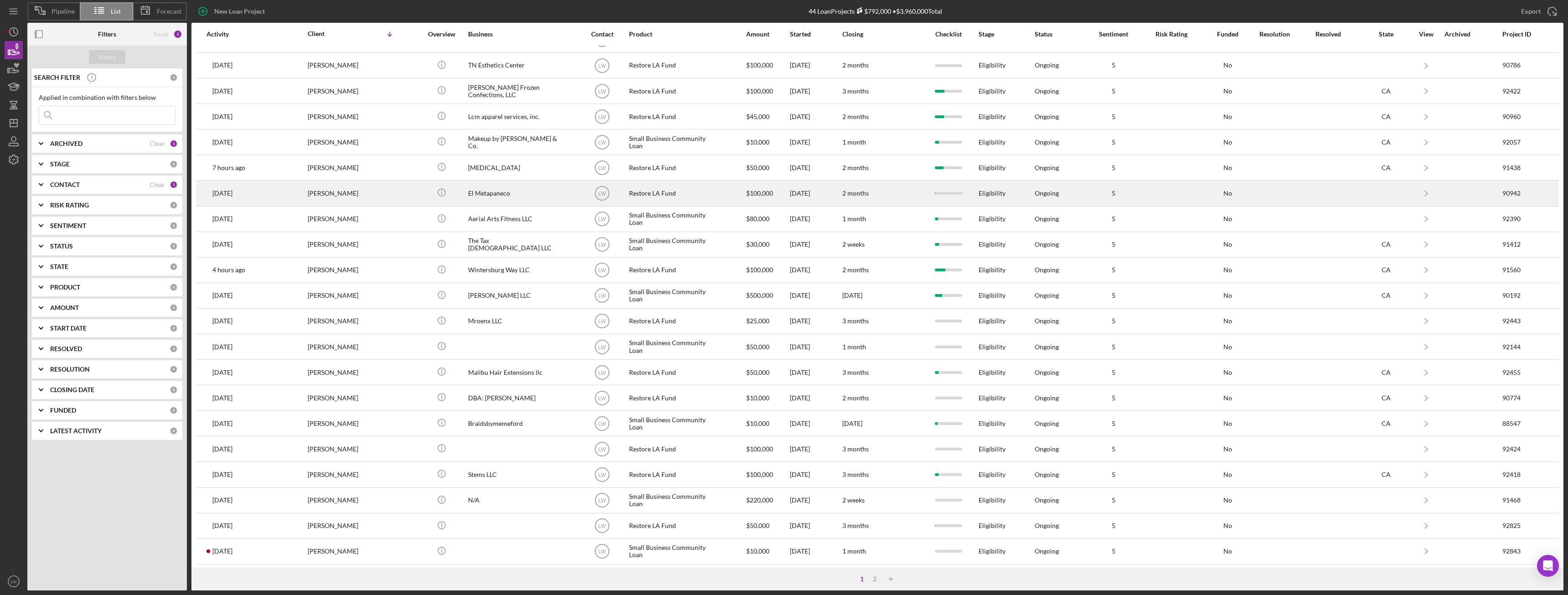
scroll to position [122, 0]
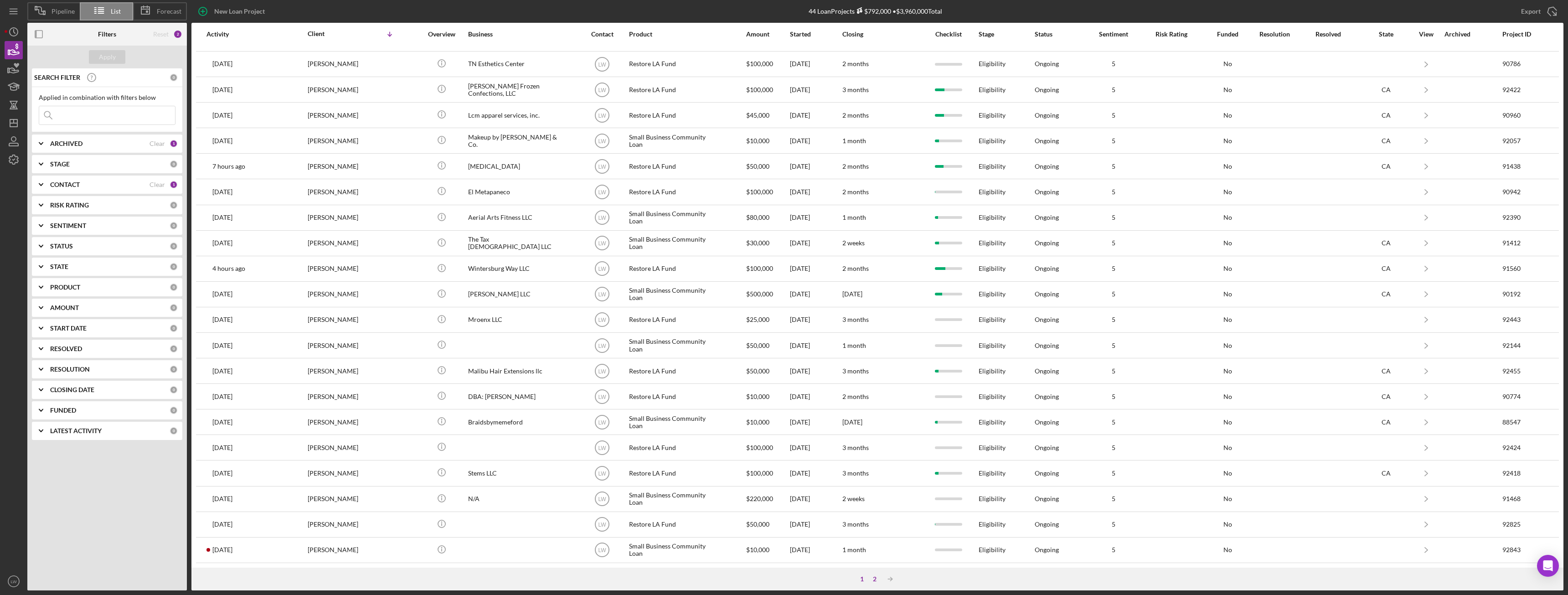
click at [700, 333] on div "2" at bounding box center [875, 579] width 13 height 7
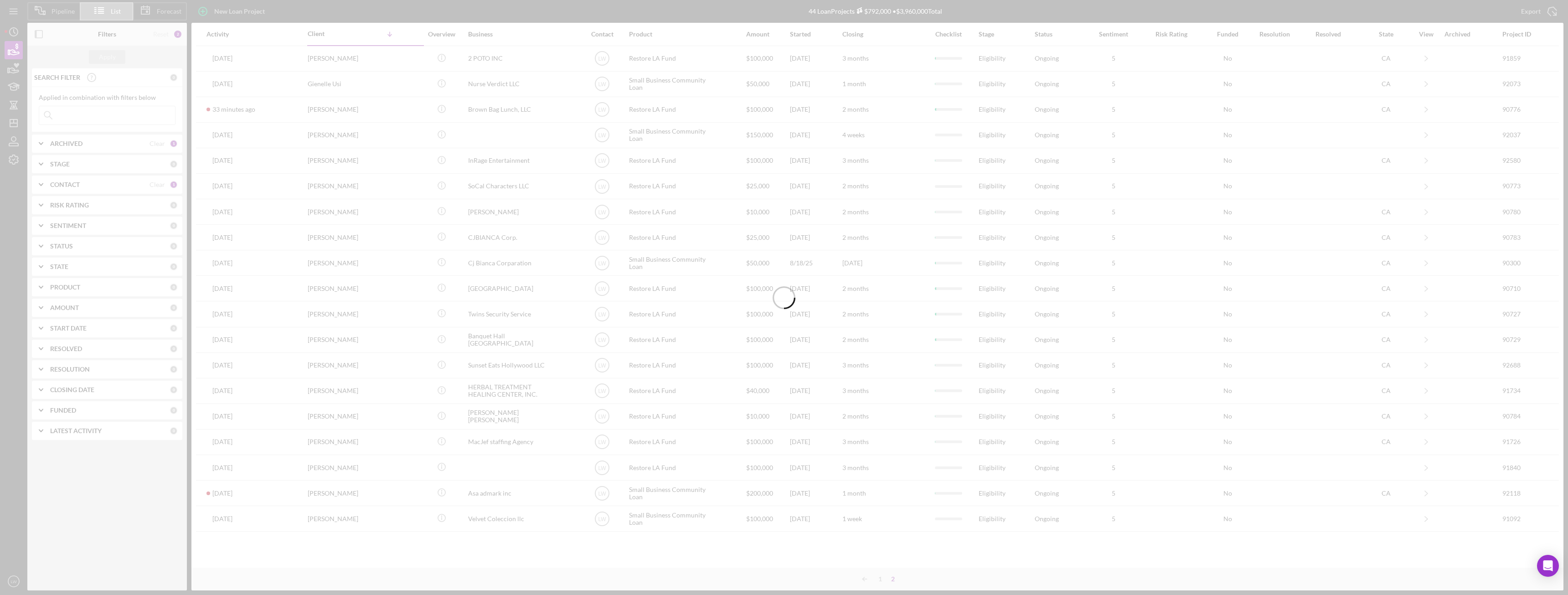
scroll to position [0, 0]
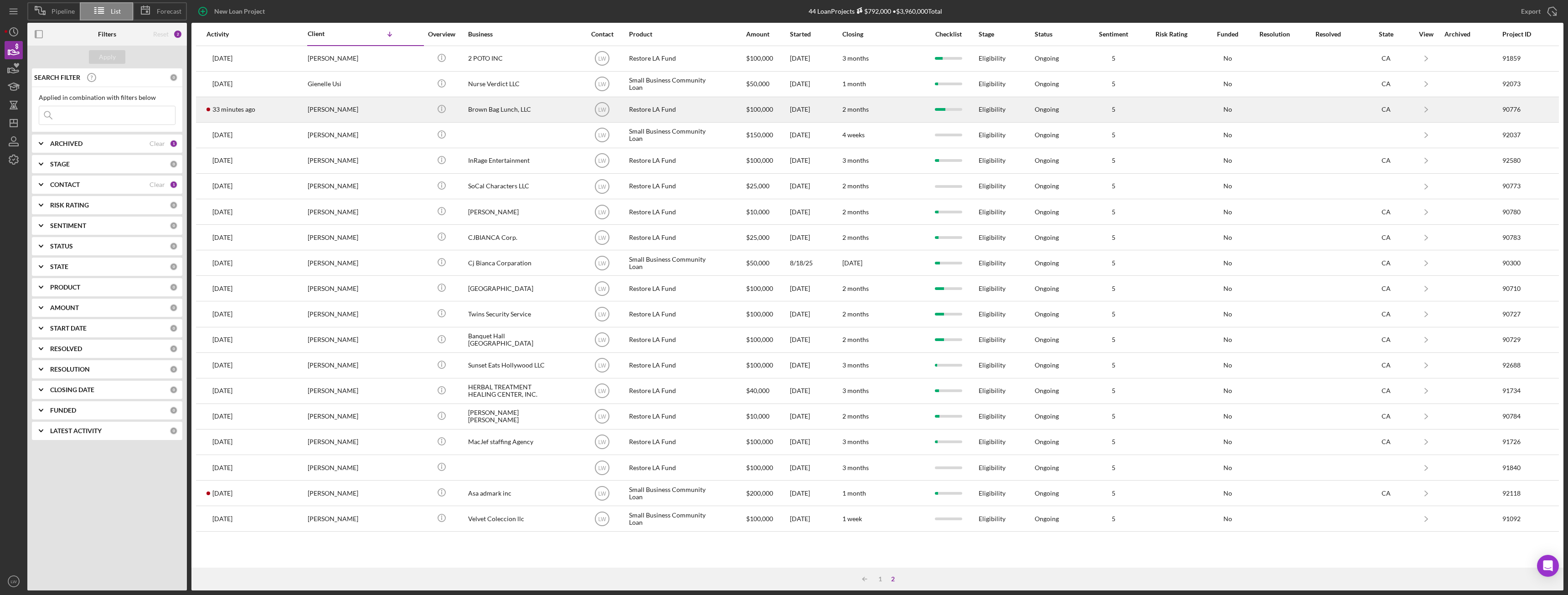
click at [487, 110] on div "Brown Bag Lunch, LLC" at bounding box center [513, 110] width 91 height 24
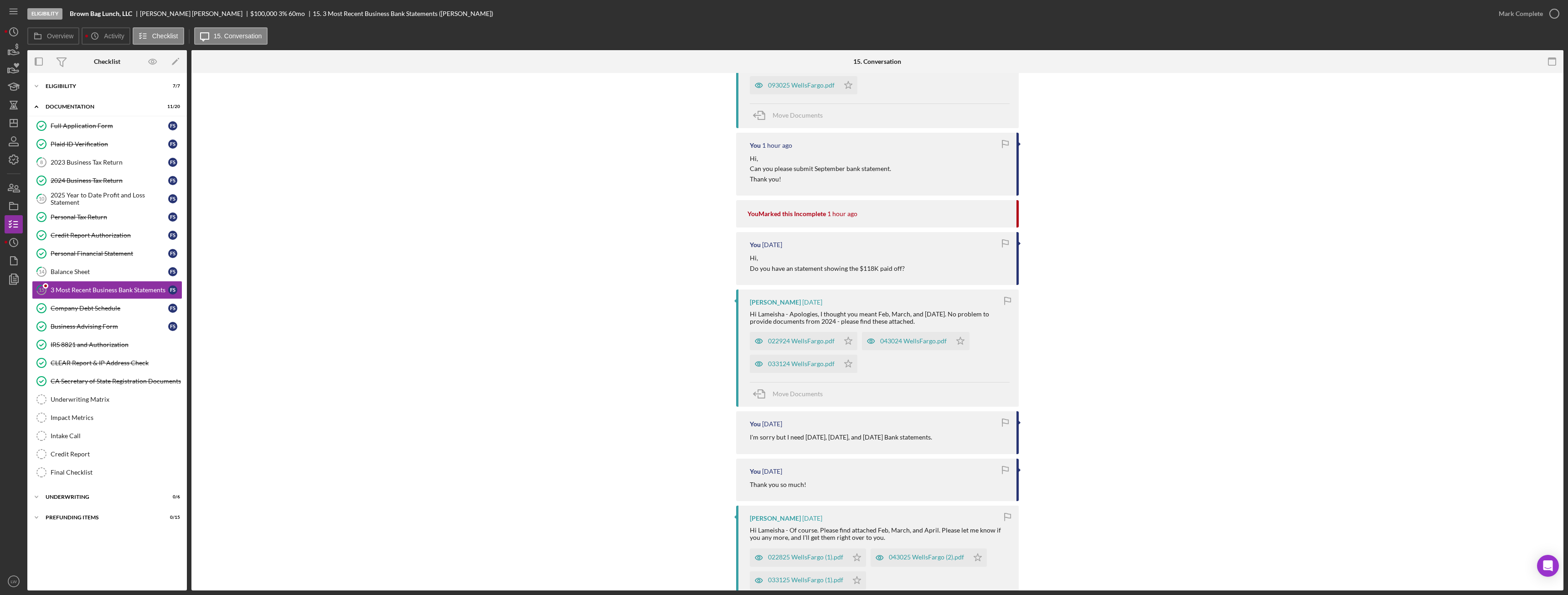
scroll to position [274, 0]
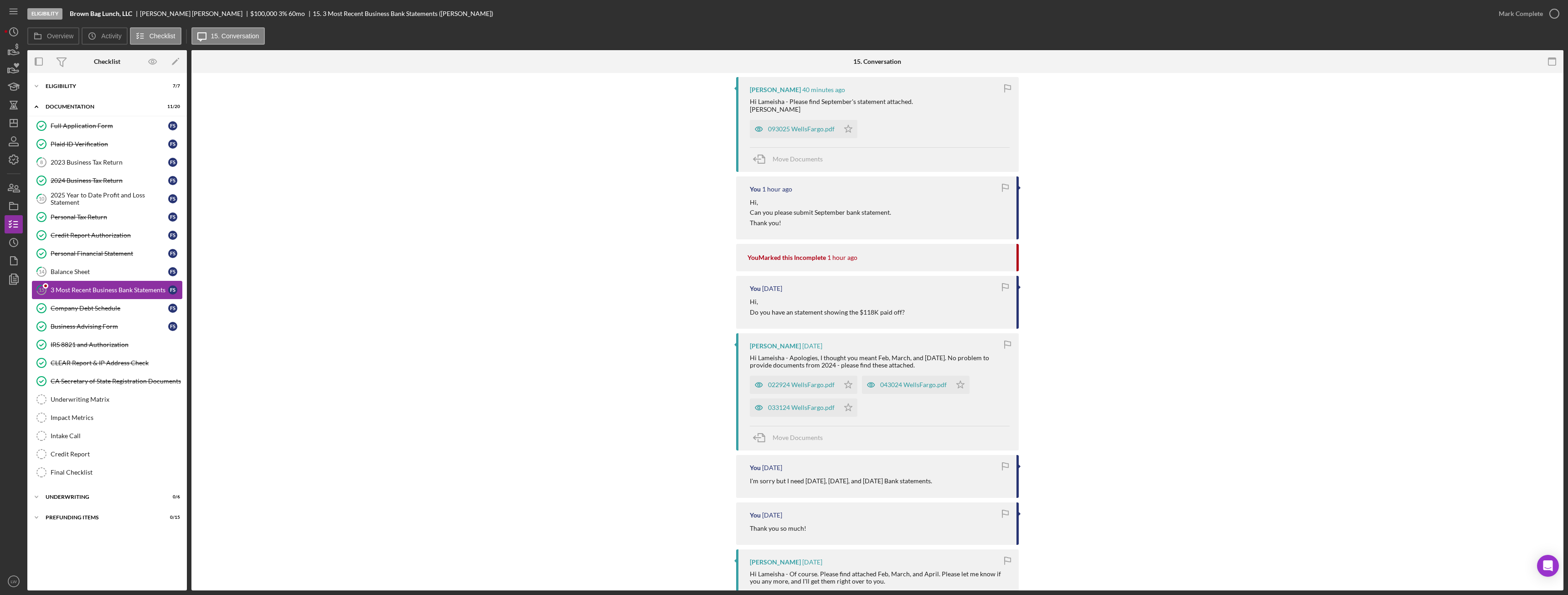
click at [129, 287] on div "3 Most Recent Business Bank Statements" at bounding box center [109, 290] width 117 height 7
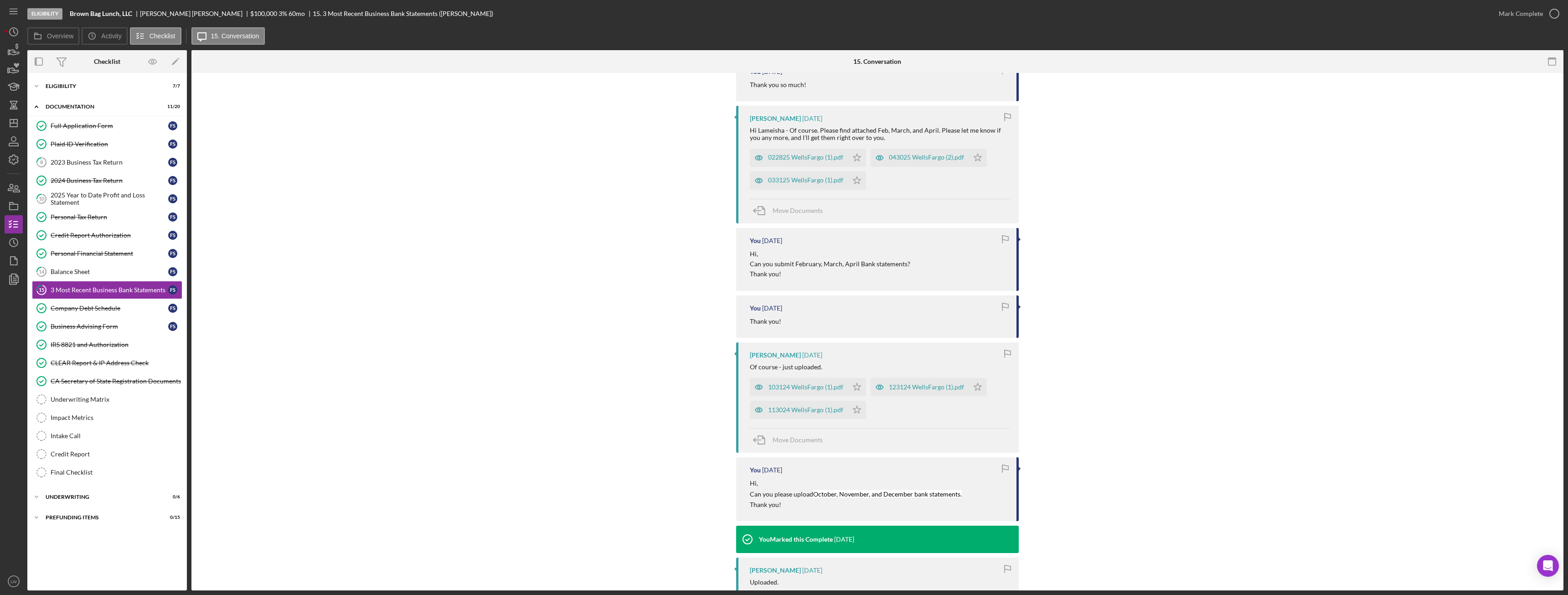
scroll to position [696, 0]
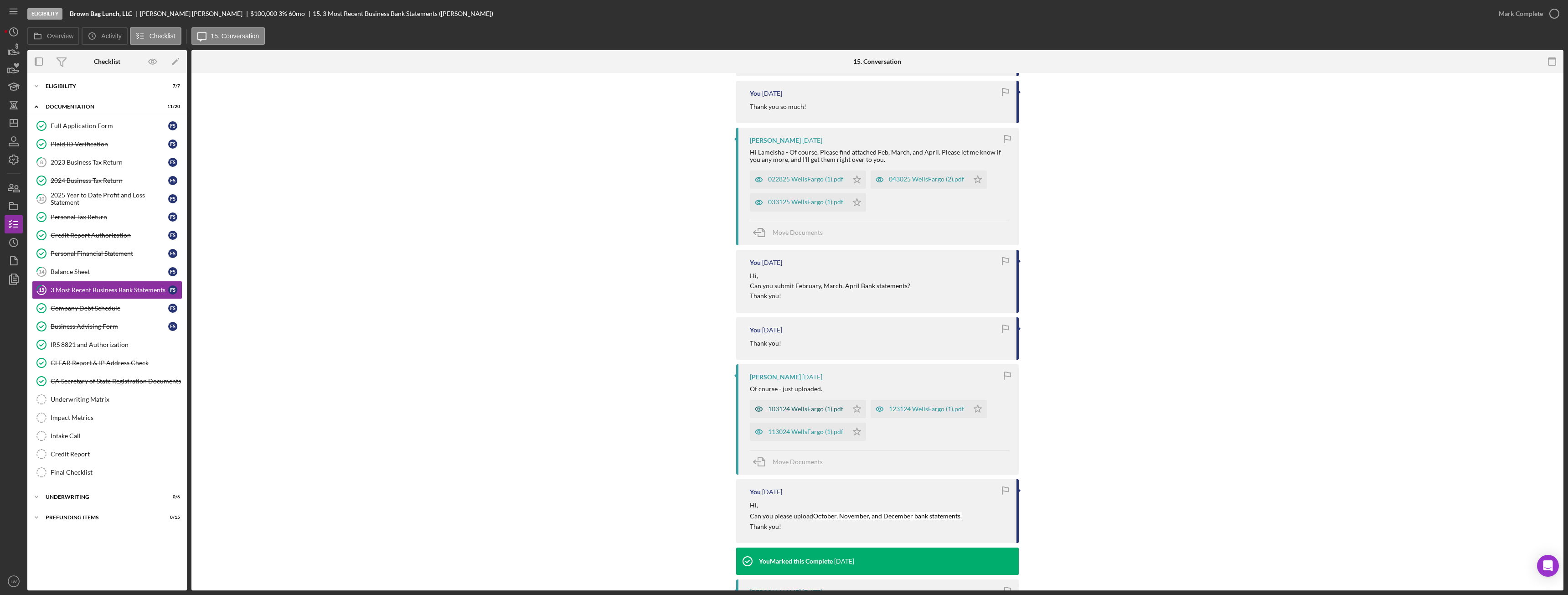
click at [700, 333] on div "103124 WellsFargo (1).pdf" at bounding box center [799, 408] width 98 height 18
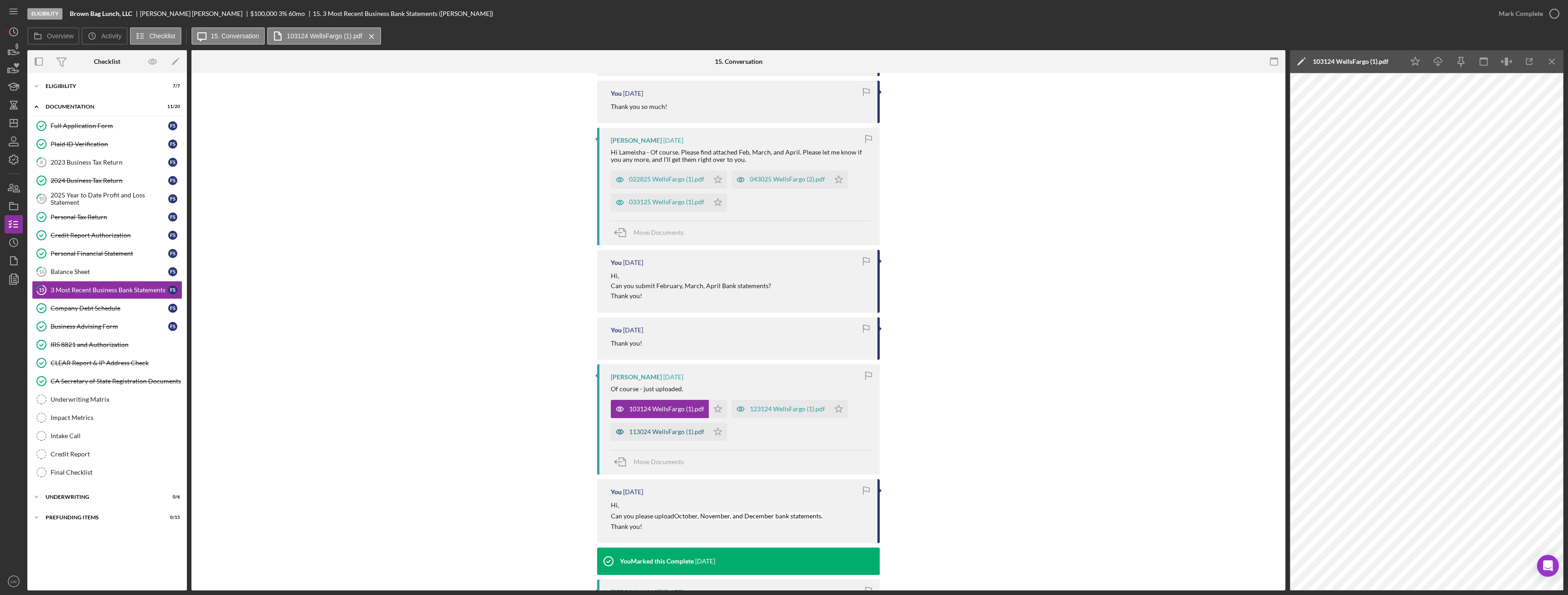
click at [670, 333] on div "113024 WellsFargo (1).pdf" at bounding box center [660, 431] width 98 height 18
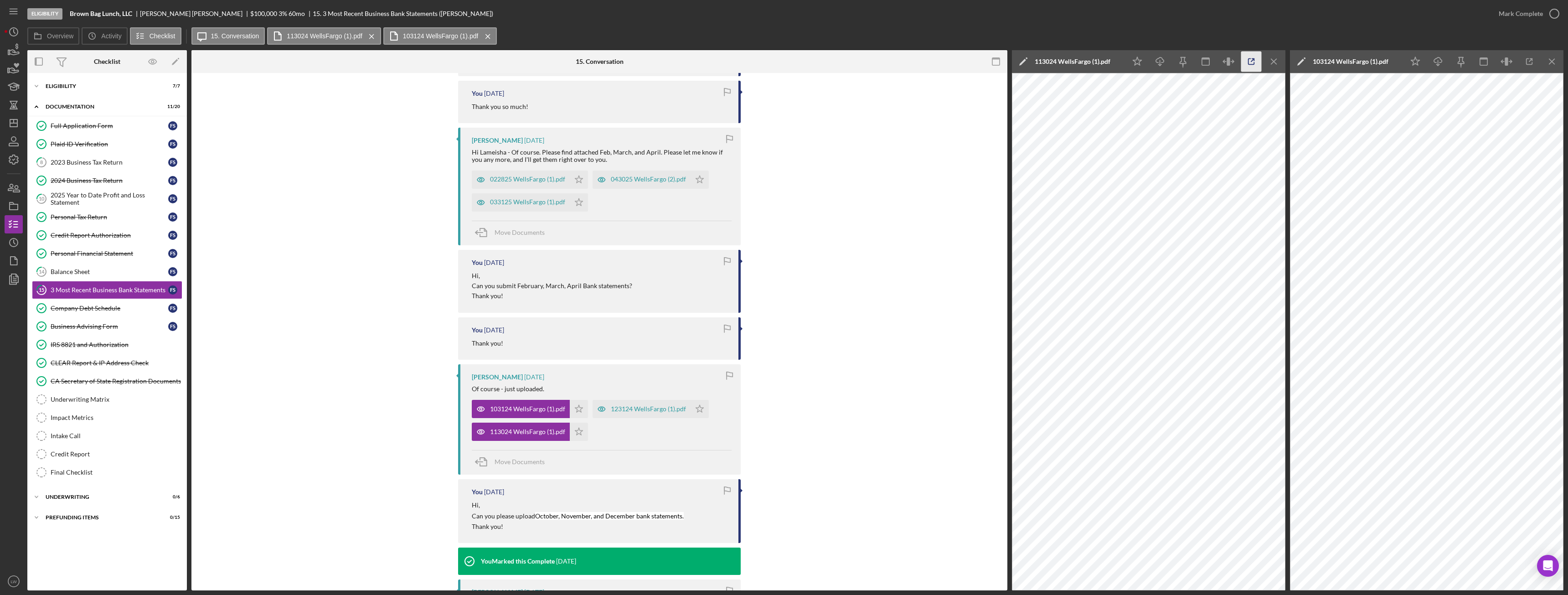
click at [700, 63] on icon "button" at bounding box center [1251, 62] width 20 height 20
click at [621, 333] on div "123124 WellsFargo (1).pdf" at bounding box center [641, 408] width 98 height 18
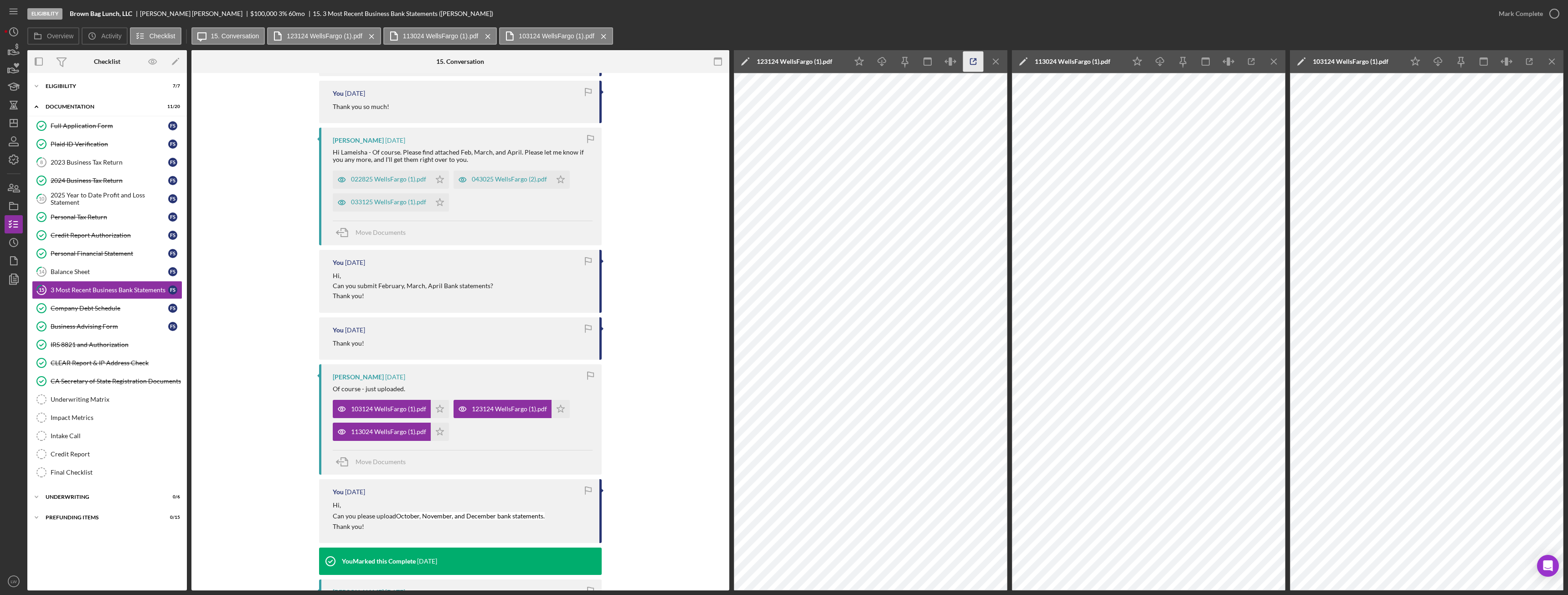
click at [700, 61] on icon "button" at bounding box center [973, 62] width 20 height 20
click at [700, 59] on icon "Icon/Menu Close" at bounding box center [996, 62] width 20 height 20
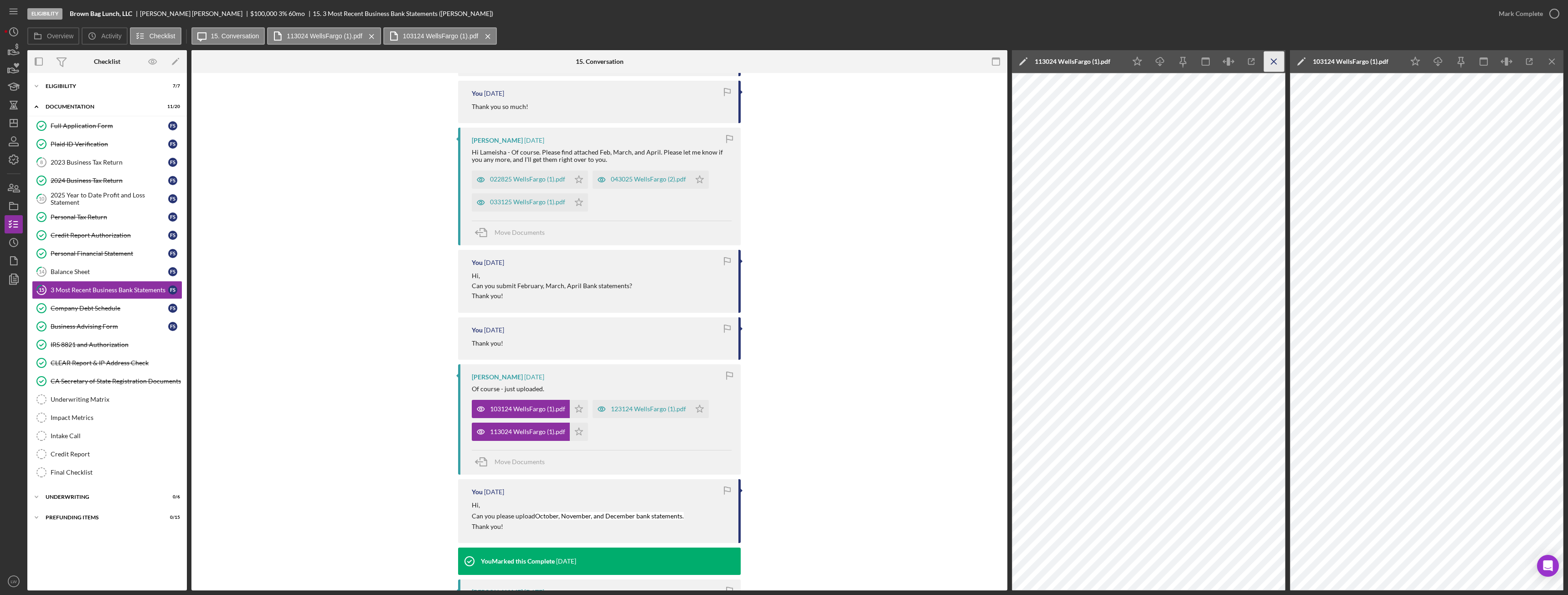
click at [700, 58] on icon "Icon/Menu Close" at bounding box center [1274, 62] width 20 height 20
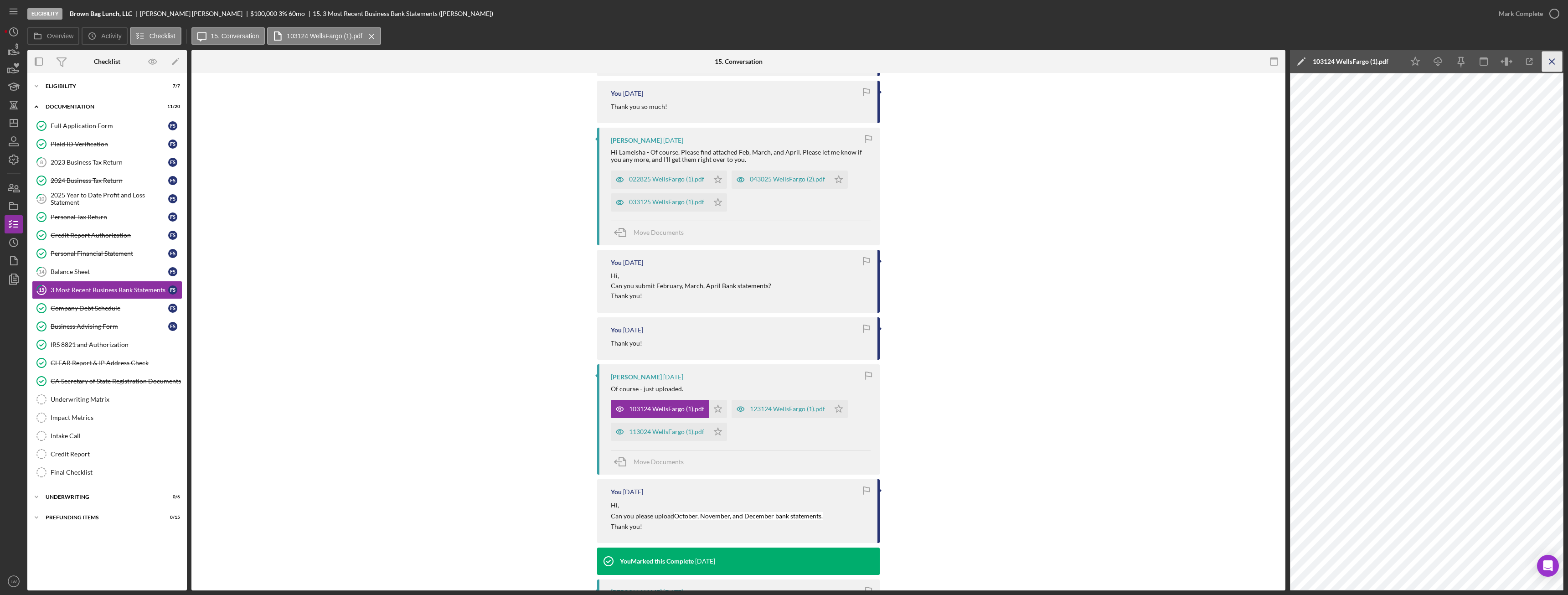
click at [700, 57] on icon "Icon/Menu Close" at bounding box center [1552, 62] width 20 height 20
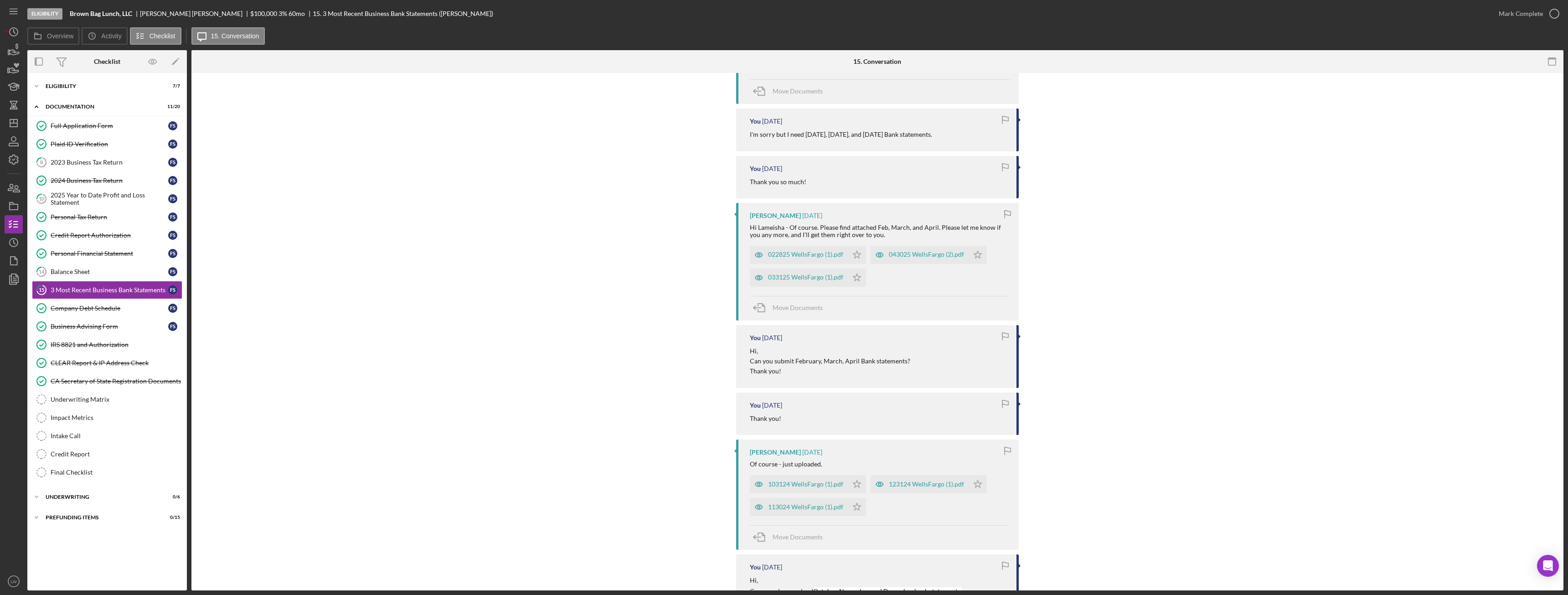
scroll to position [604, 0]
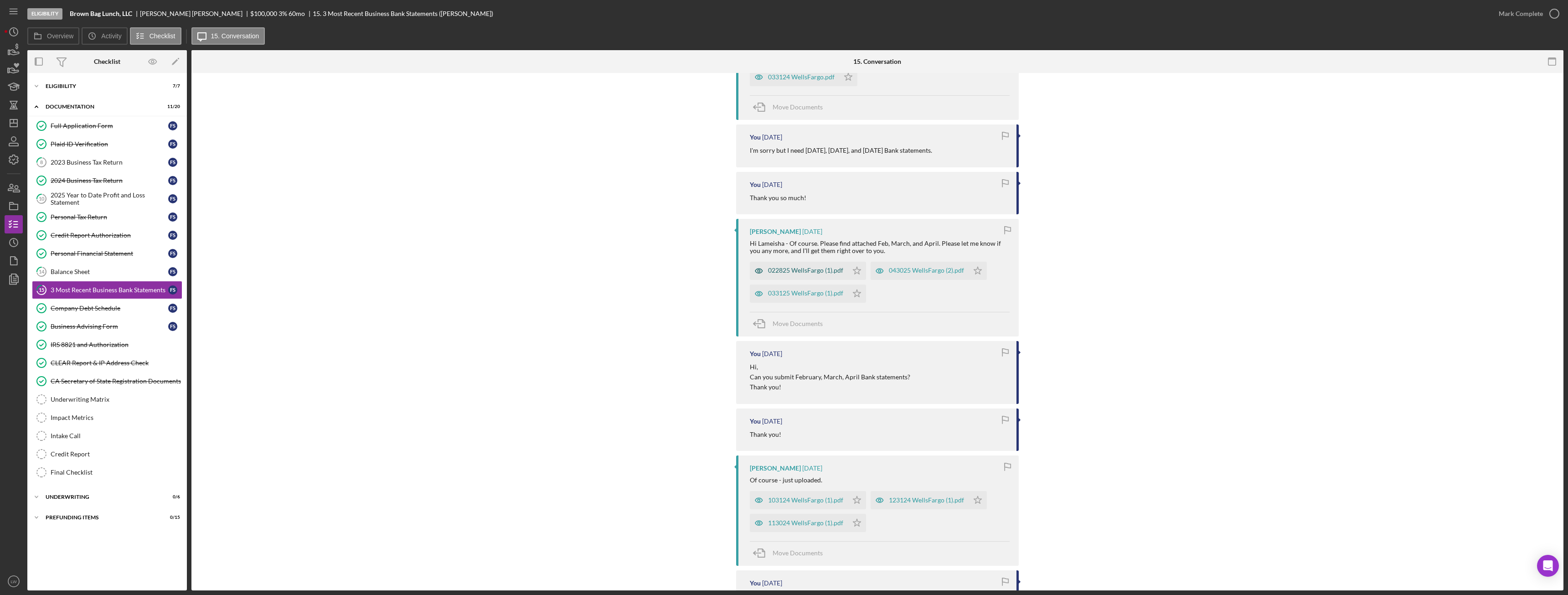
click at [700, 271] on div "022825 WellsFargo (1).pdf" at bounding box center [806, 270] width 75 height 7
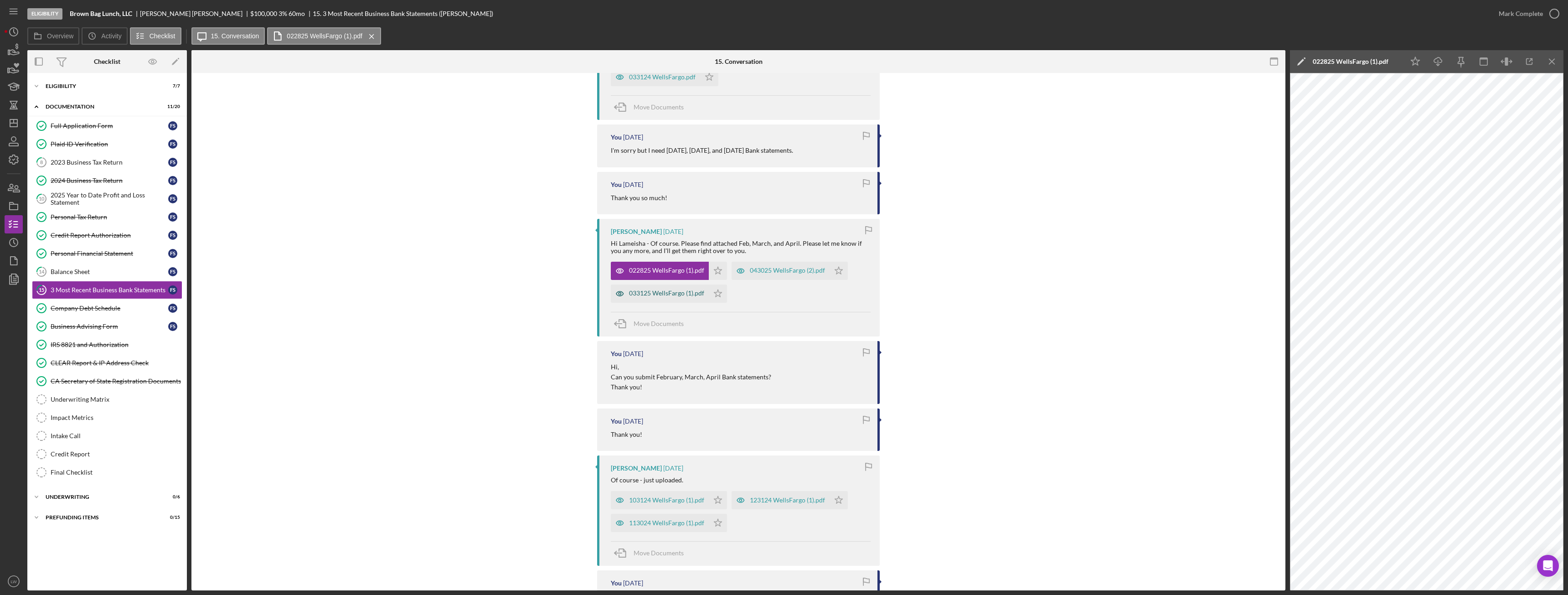
click at [657, 288] on div "033125 WellsFargo (1).pdf" at bounding box center [660, 293] width 98 height 18
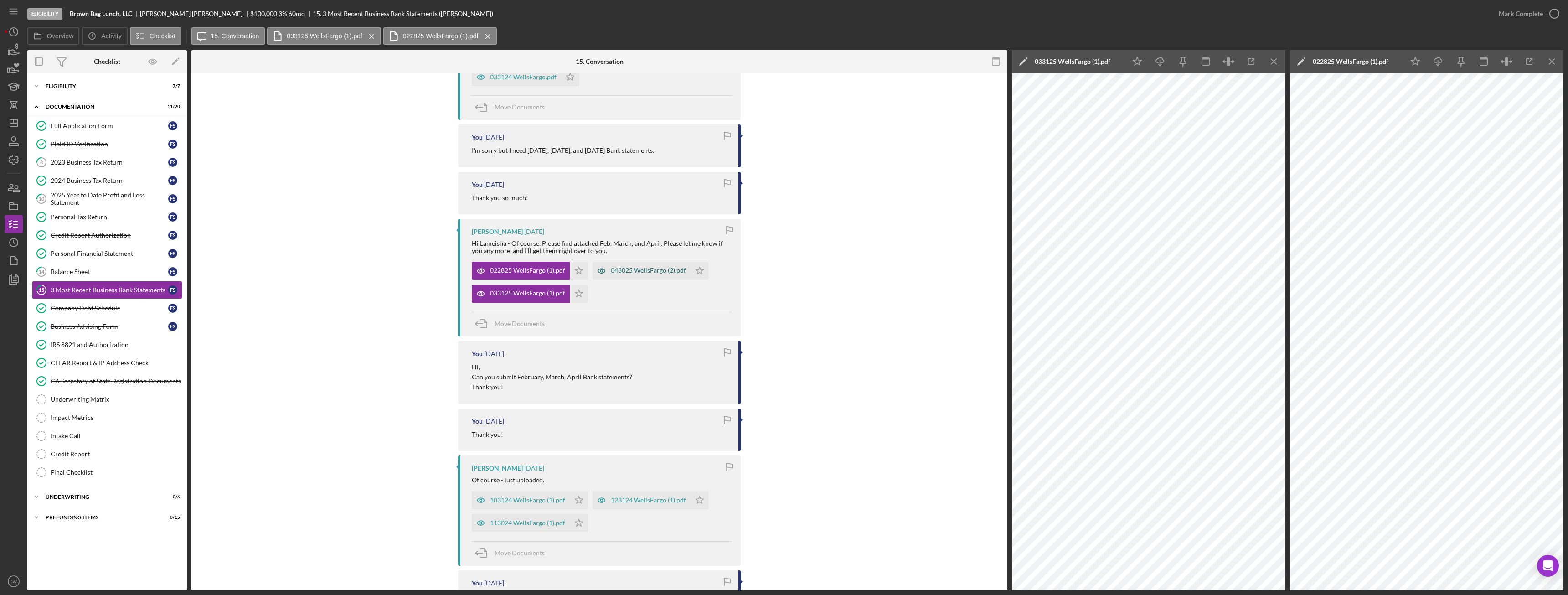
click at [627, 273] on div "043025 WellsFargo (2).pdf" at bounding box center [649, 270] width 75 height 7
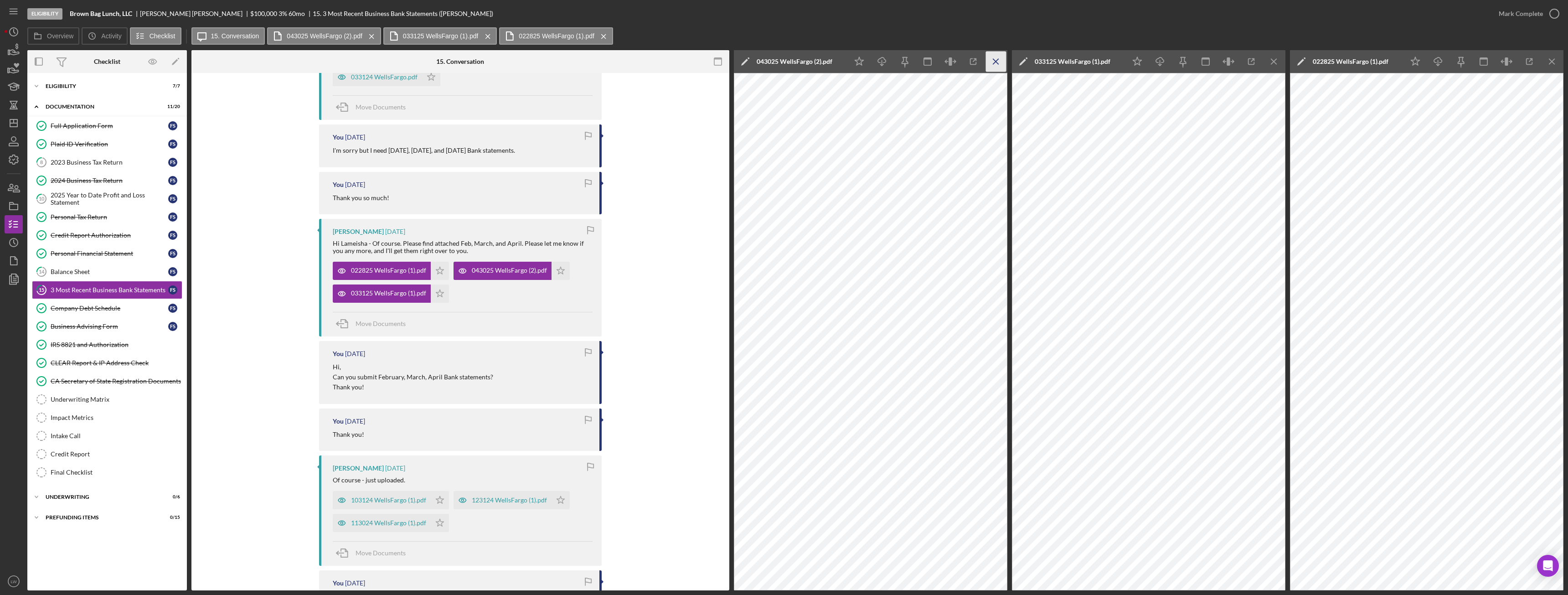
click at [700, 68] on icon "Icon/Menu Close" at bounding box center [996, 62] width 20 height 20
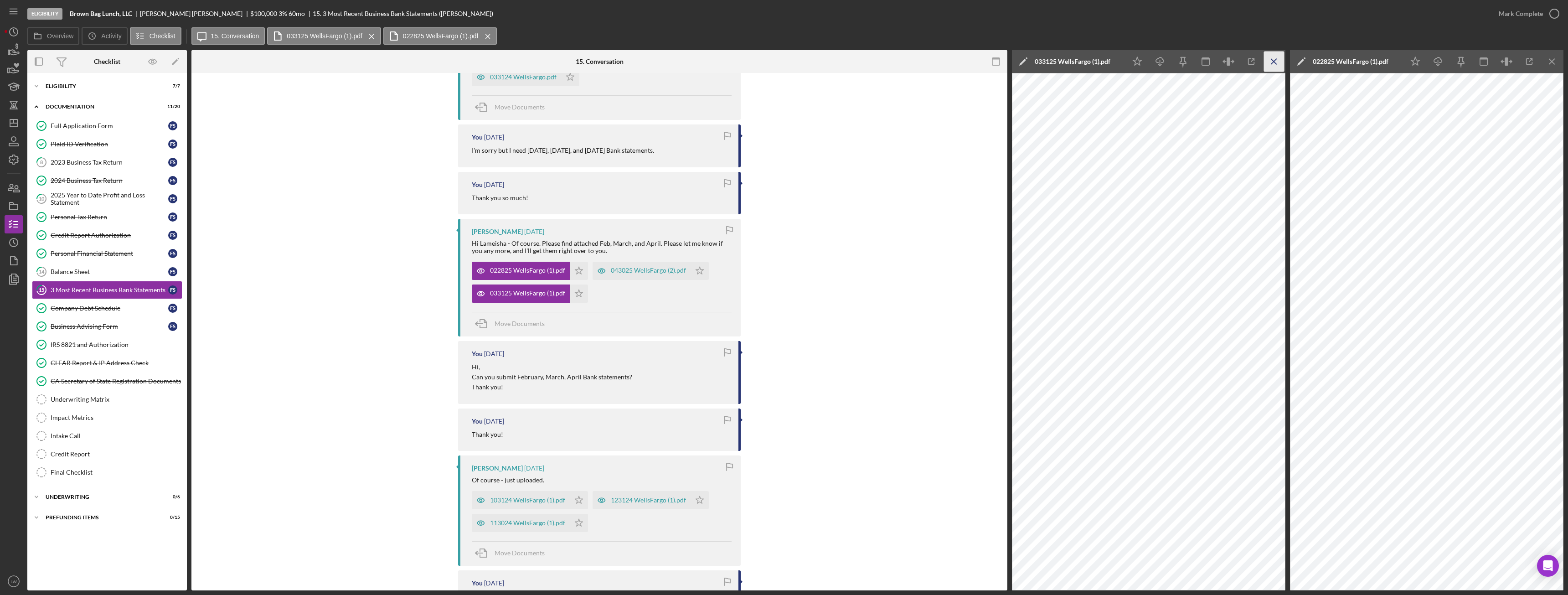
click at [700, 60] on icon "Icon/Menu Close" at bounding box center [1274, 62] width 20 height 20
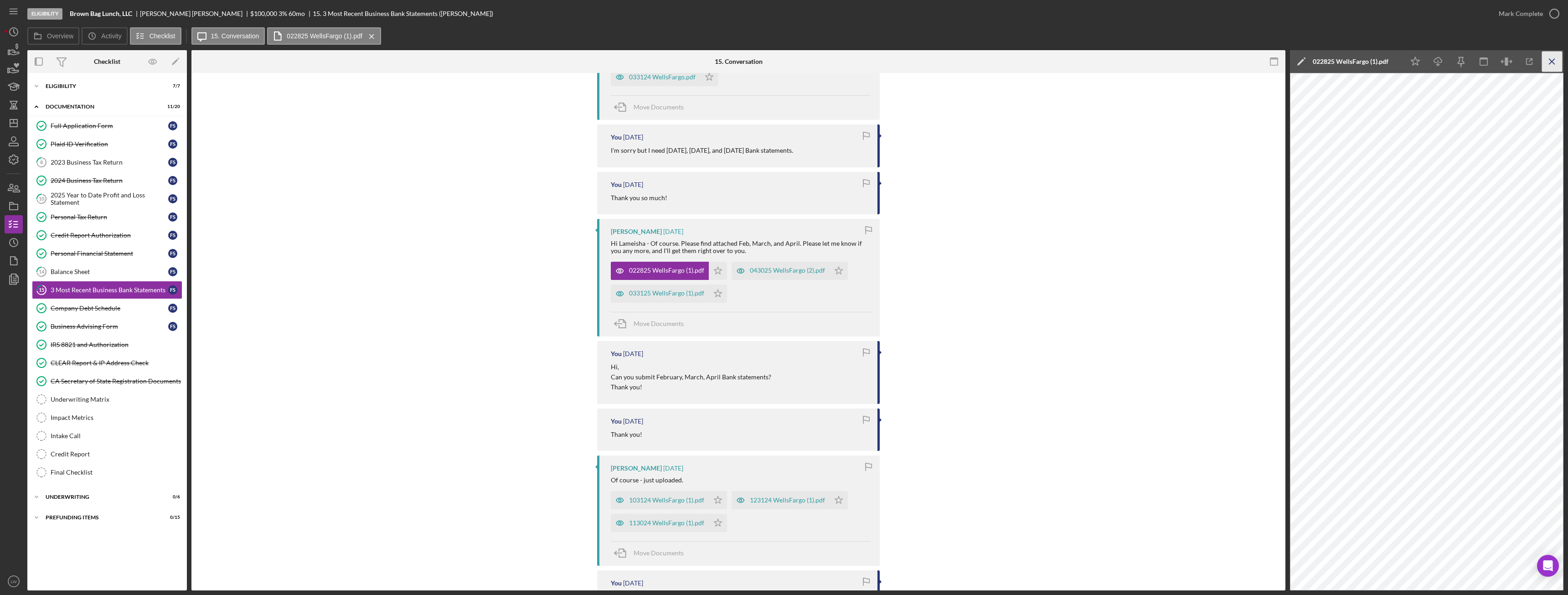
click at [700, 62] on icon "Icon/Menu Close" at bounding box center [1552, 62] width 20 height 20
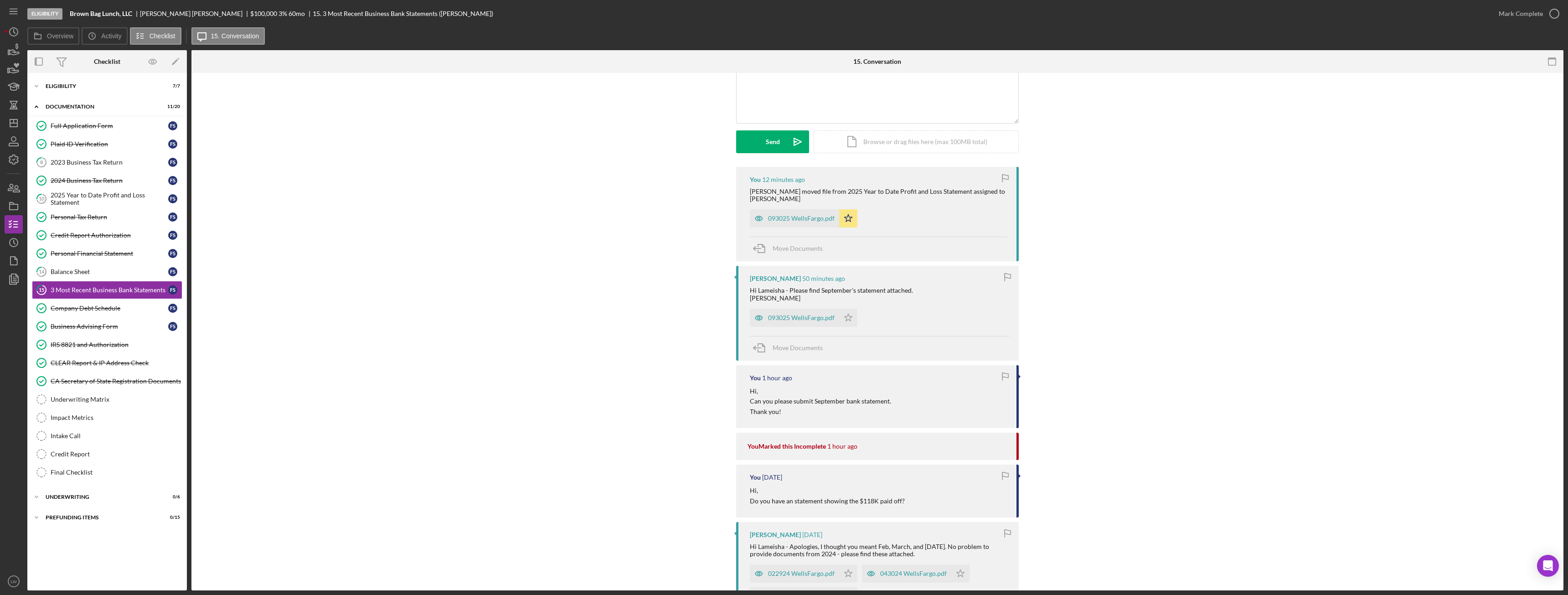
scroll to position [0, 0]
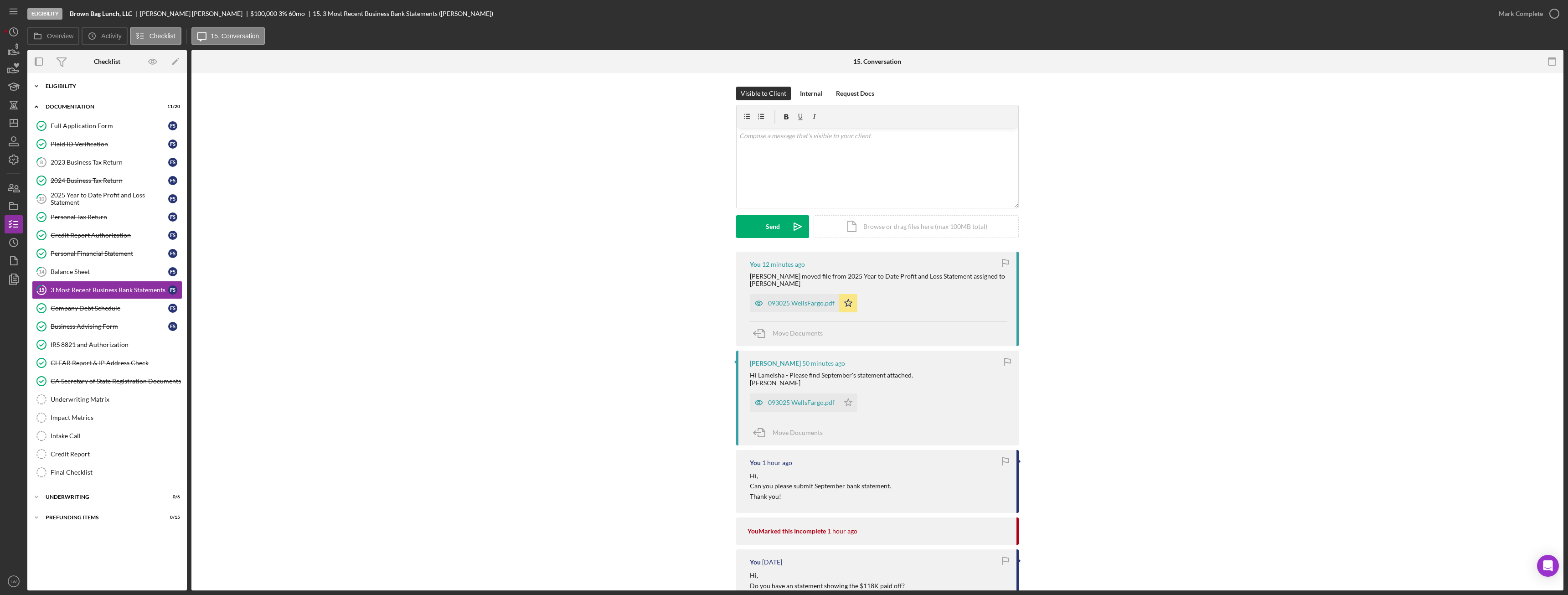
click at [71, 81] on div "Icon/Expander Eligibility 7 / 7" at bounding box center [107, 86] width 160 height 18
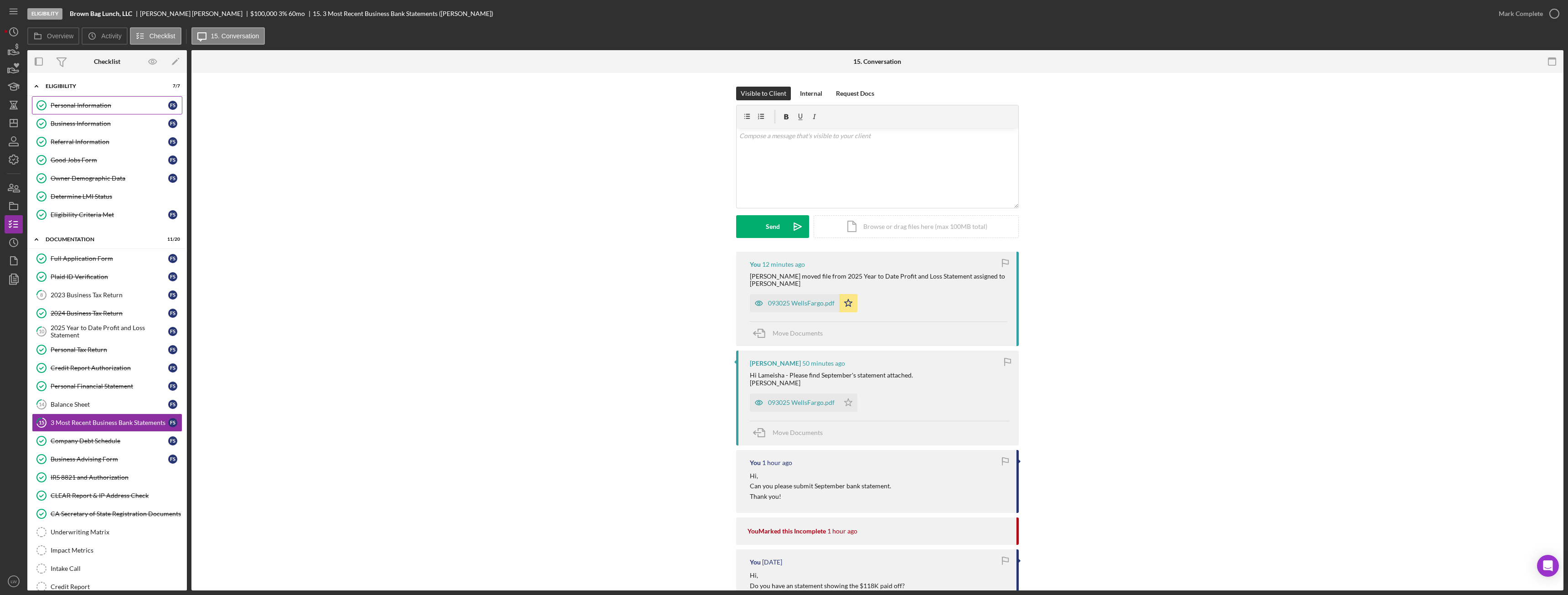
click at [86, 107] on div "Personal Information" at bounding box center [109, 105] width 117 height 7
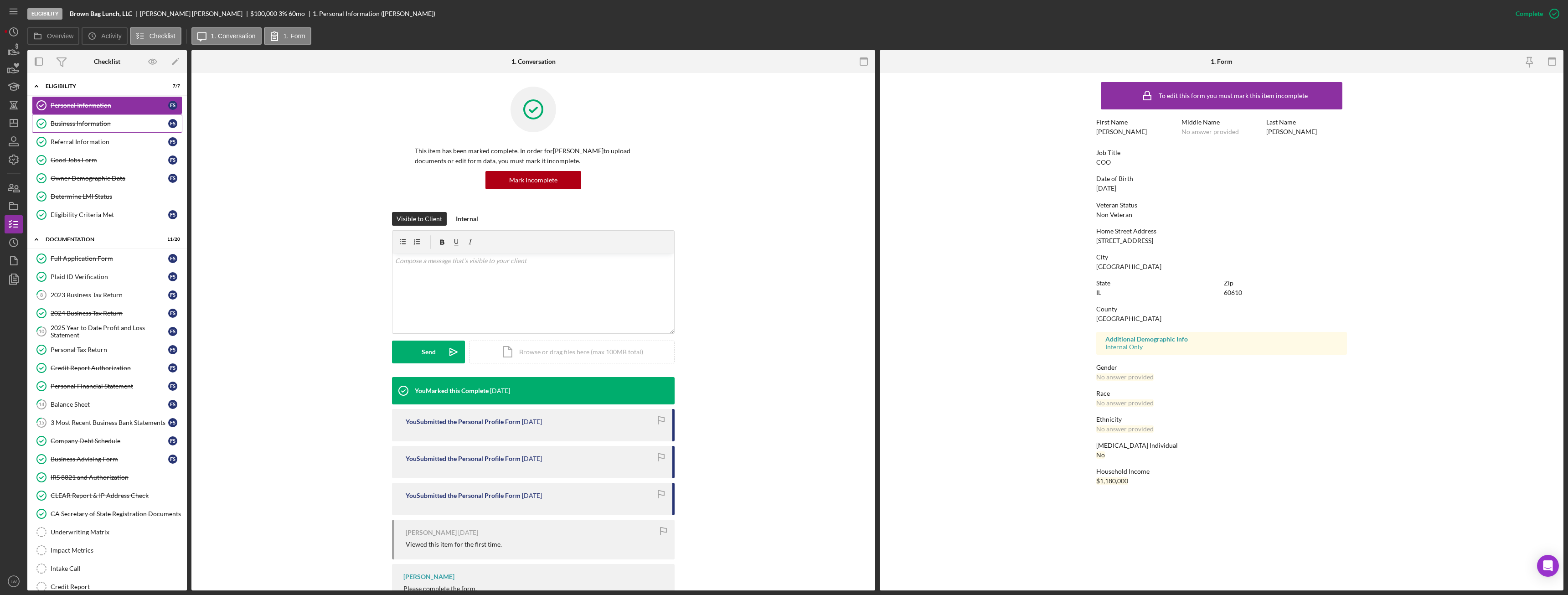
click at [99, 121] on div "Business Information" at bounding box center [109, 124] width 117 height 7
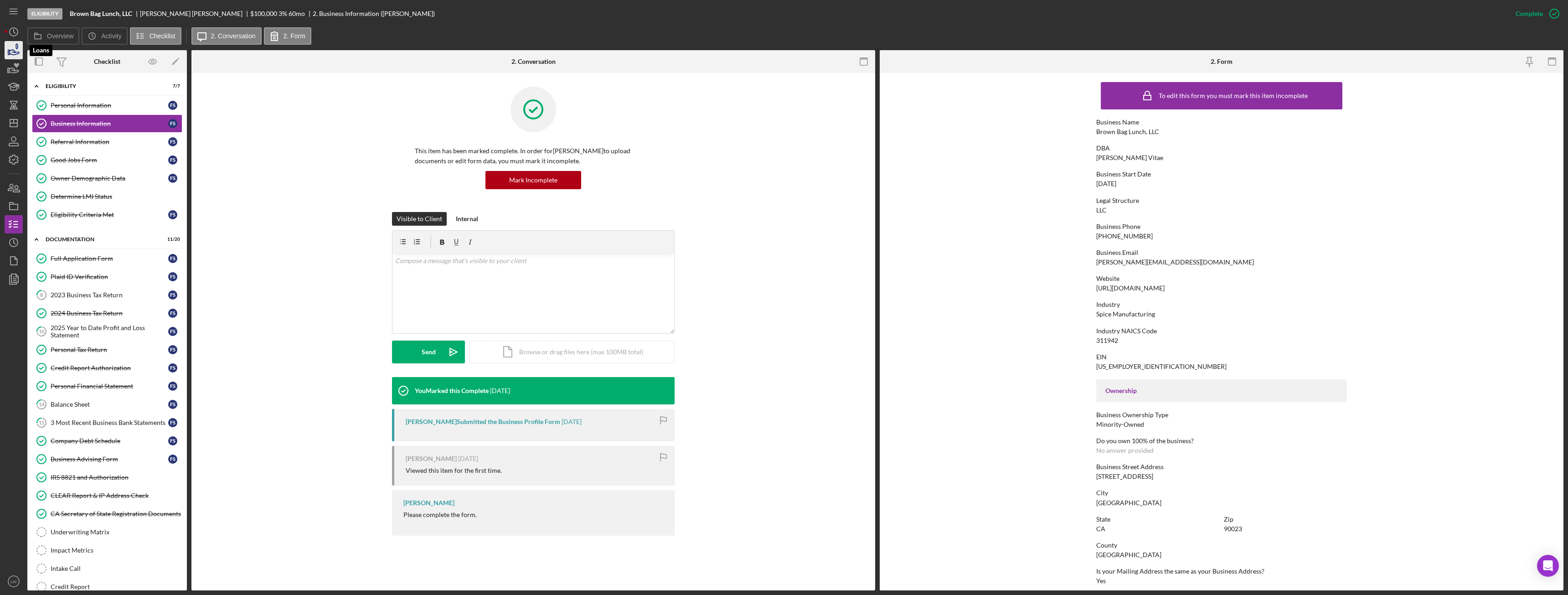
click at [13, 50] on icon "button" at bounding box center [14, 52] width 9 height 5
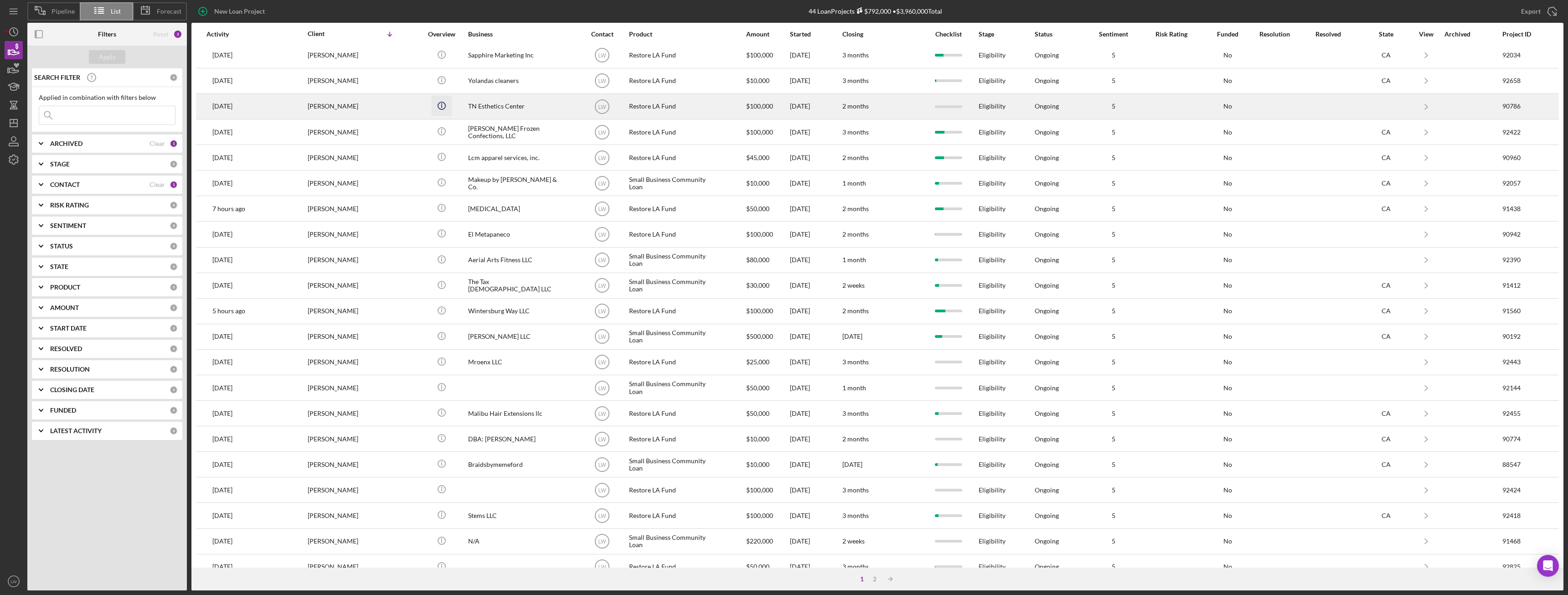
scroll to position [122, 0]
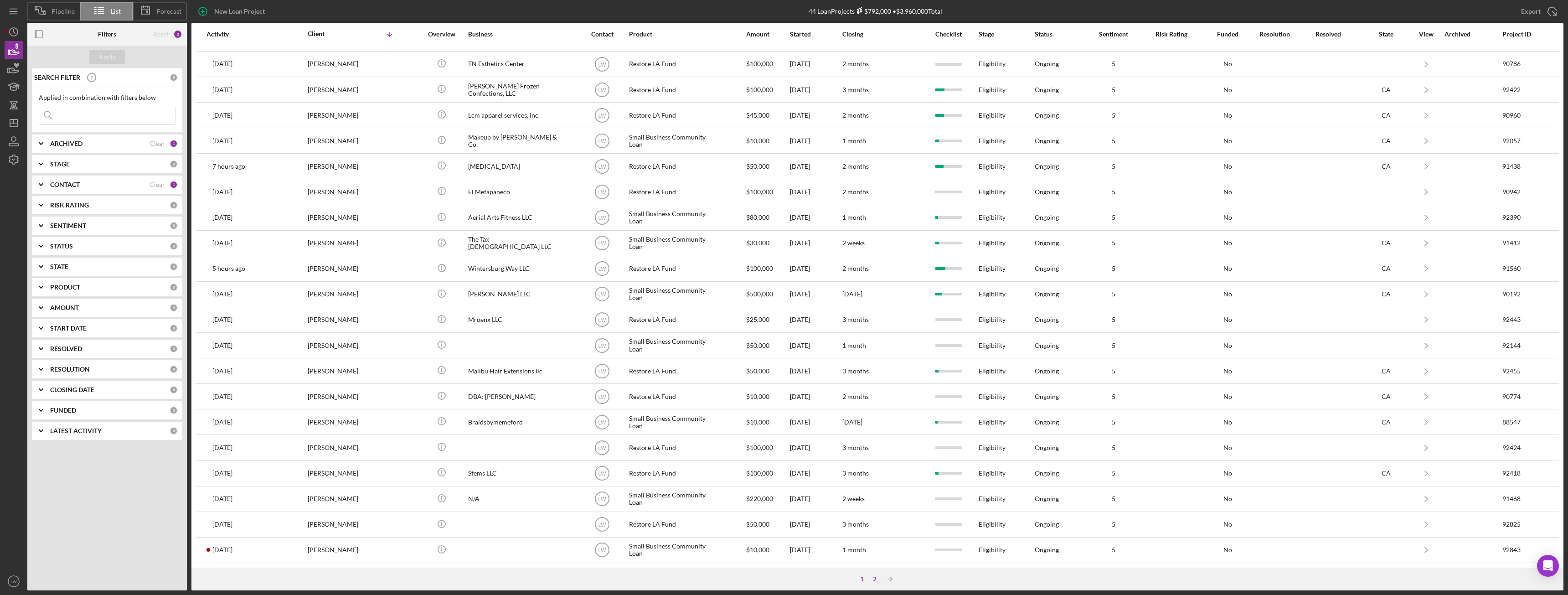
click at [700, 333] on div "2" at bounding box center [875, 579] width 13 height 7
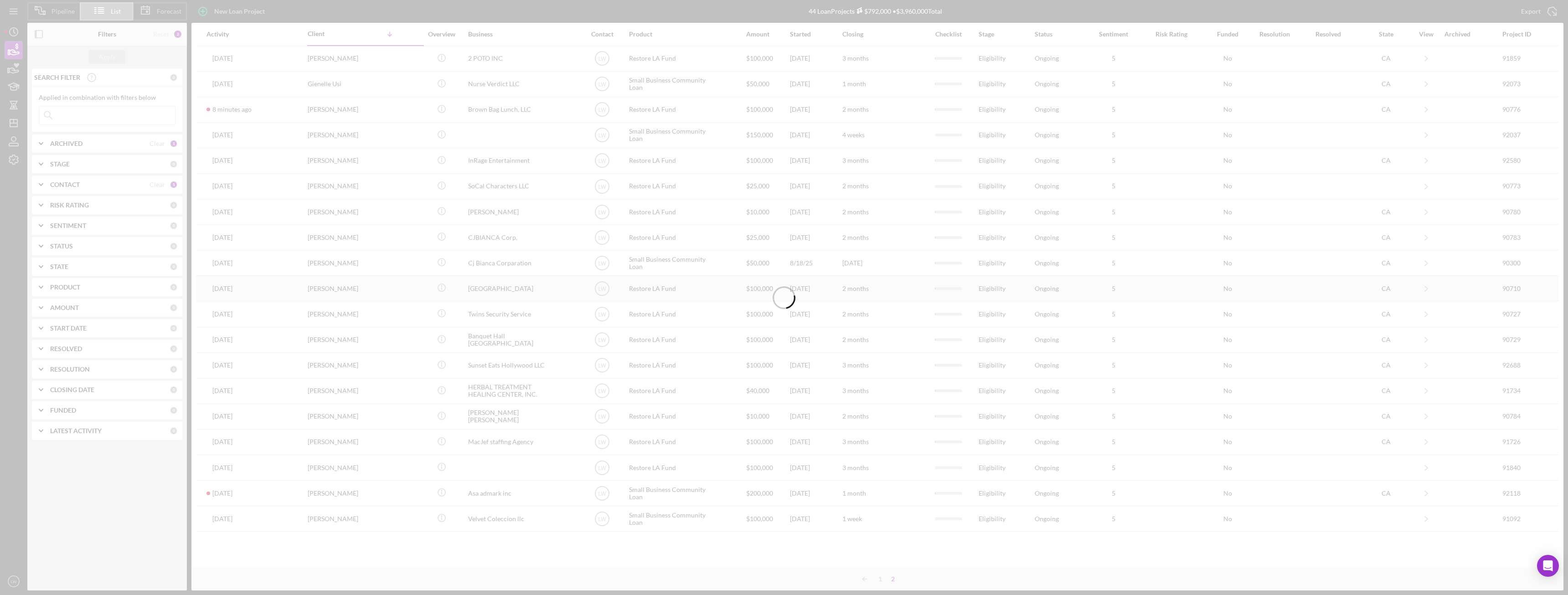
scroll to position [0, 0]
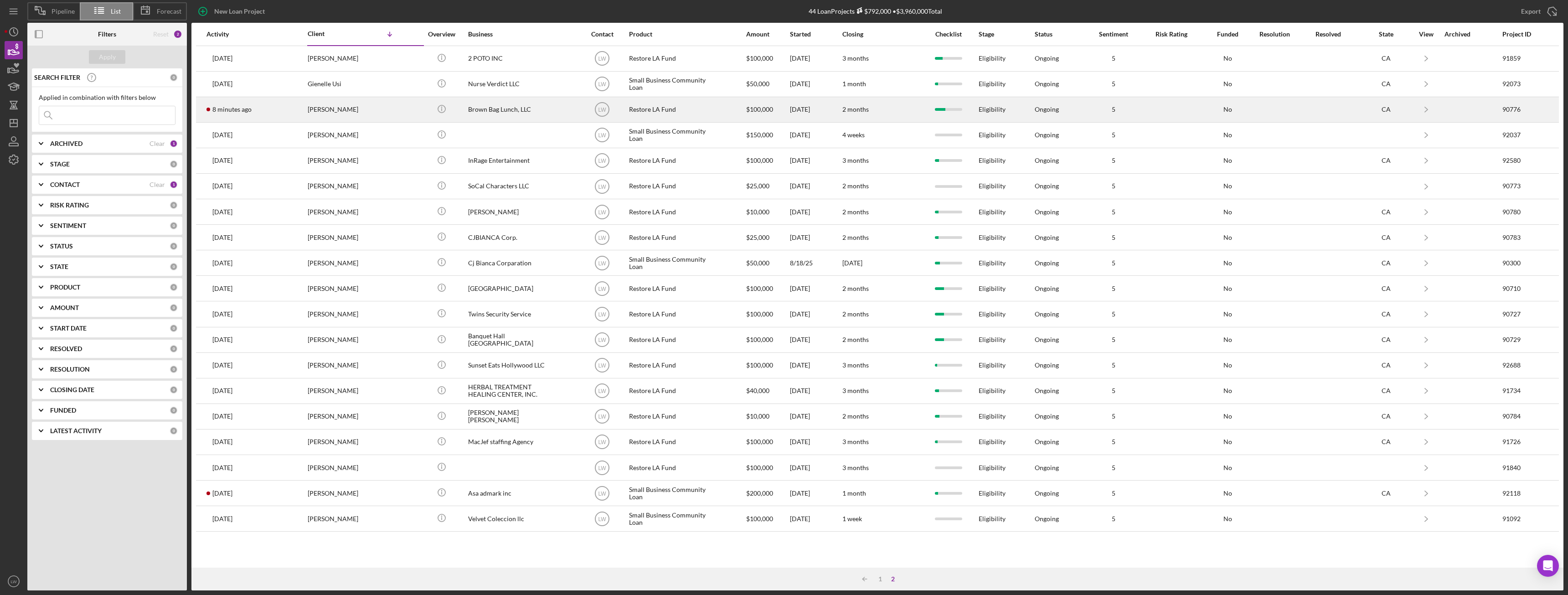
click at [488, 109] on div "Brown Bag Lunch, LLC" at bounding box center [513, 110] width 91 height 24
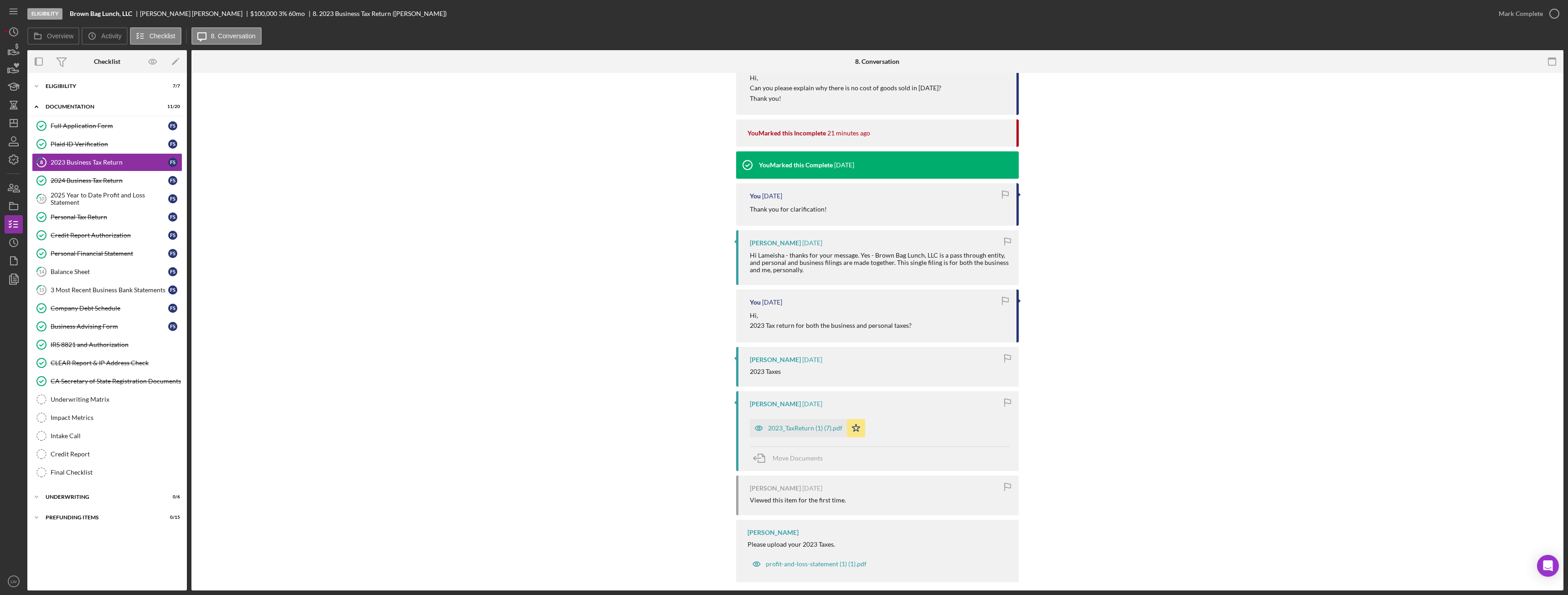
scroll to position [291, 0]
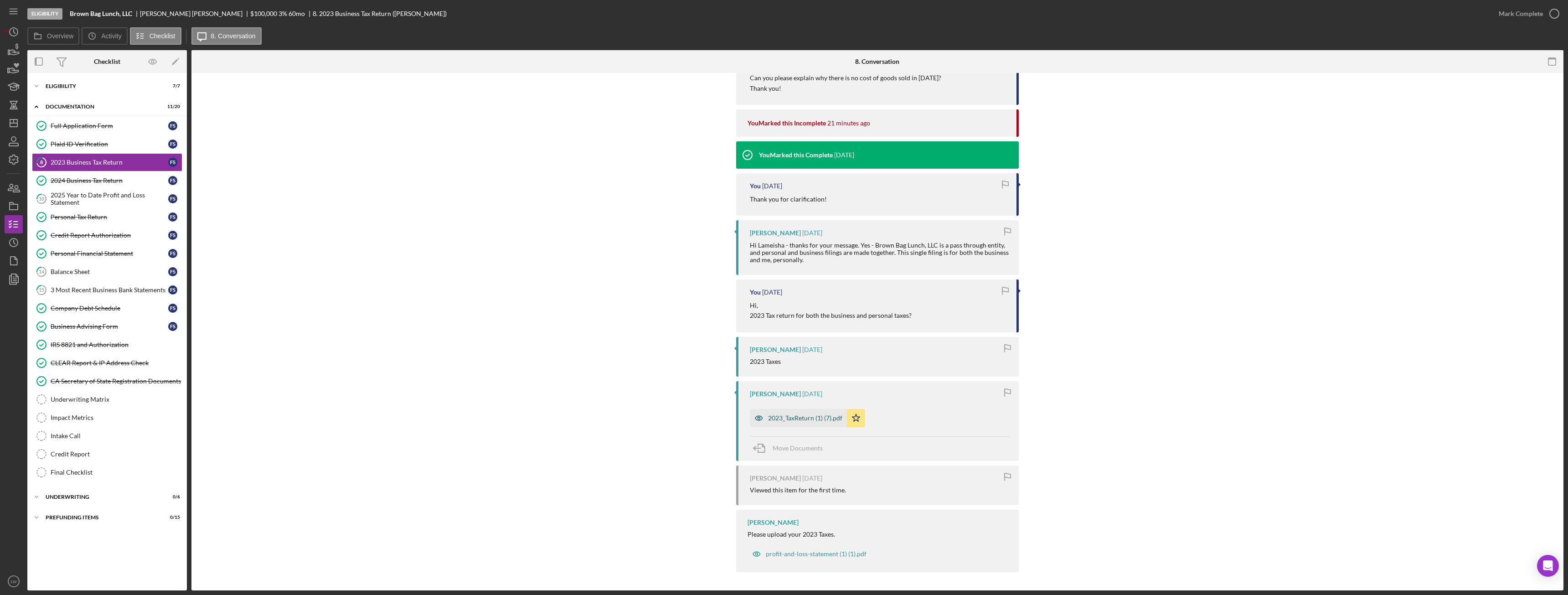
click at [700, 333] on icon "button" at bounding box center [759, 418] width 18 height 18
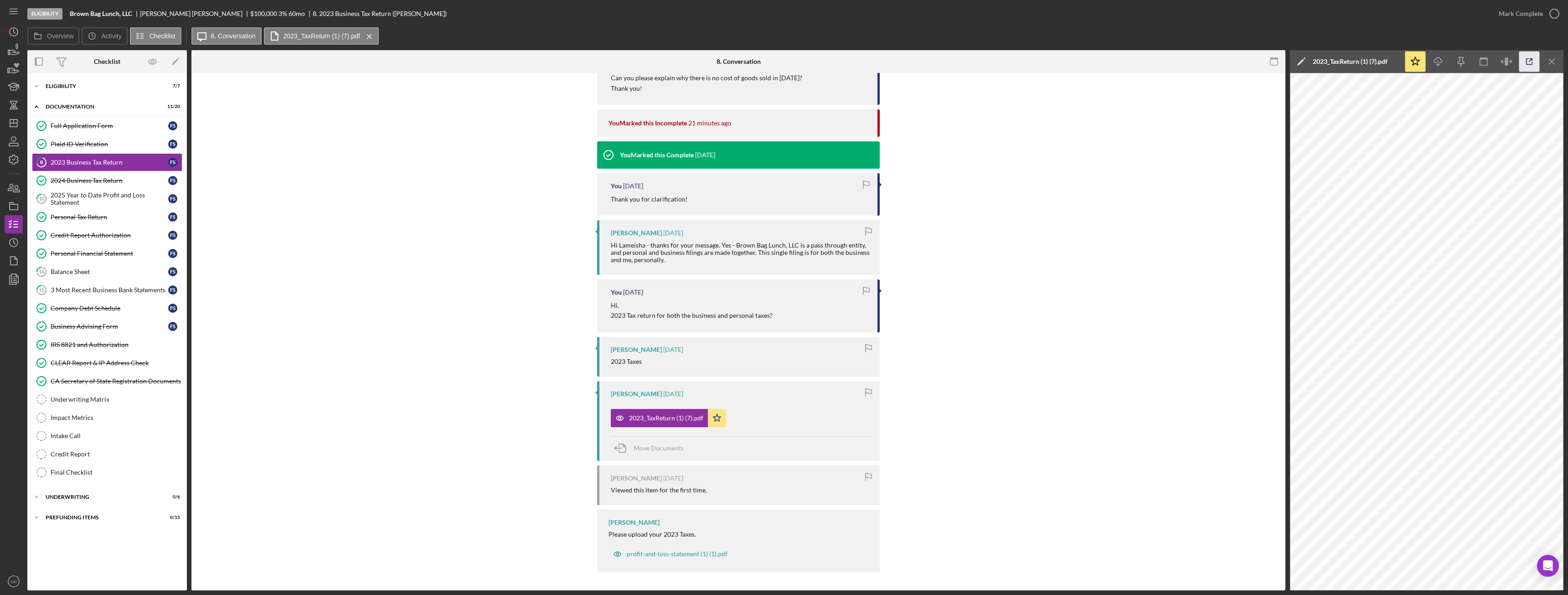
click at [700, 56] on icon "button" at bounding box center [1530, 62] width 20 height 20
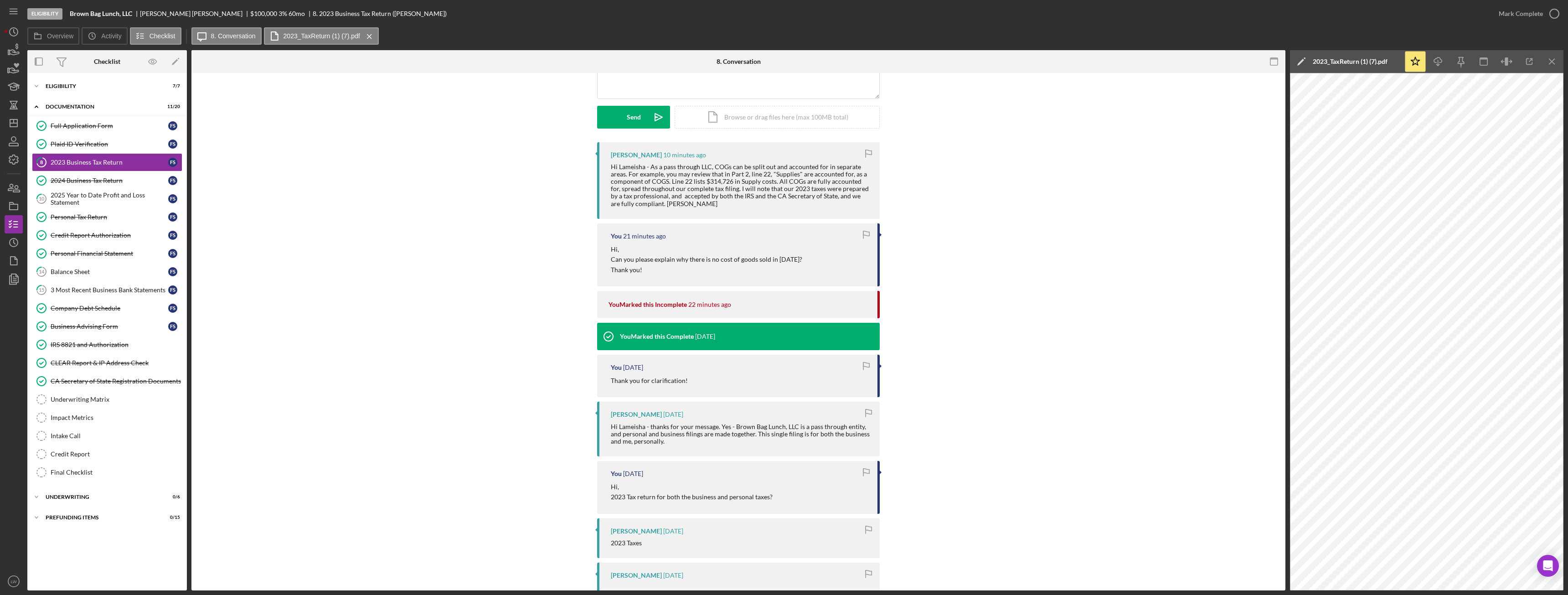
scroll to position [0, 0]
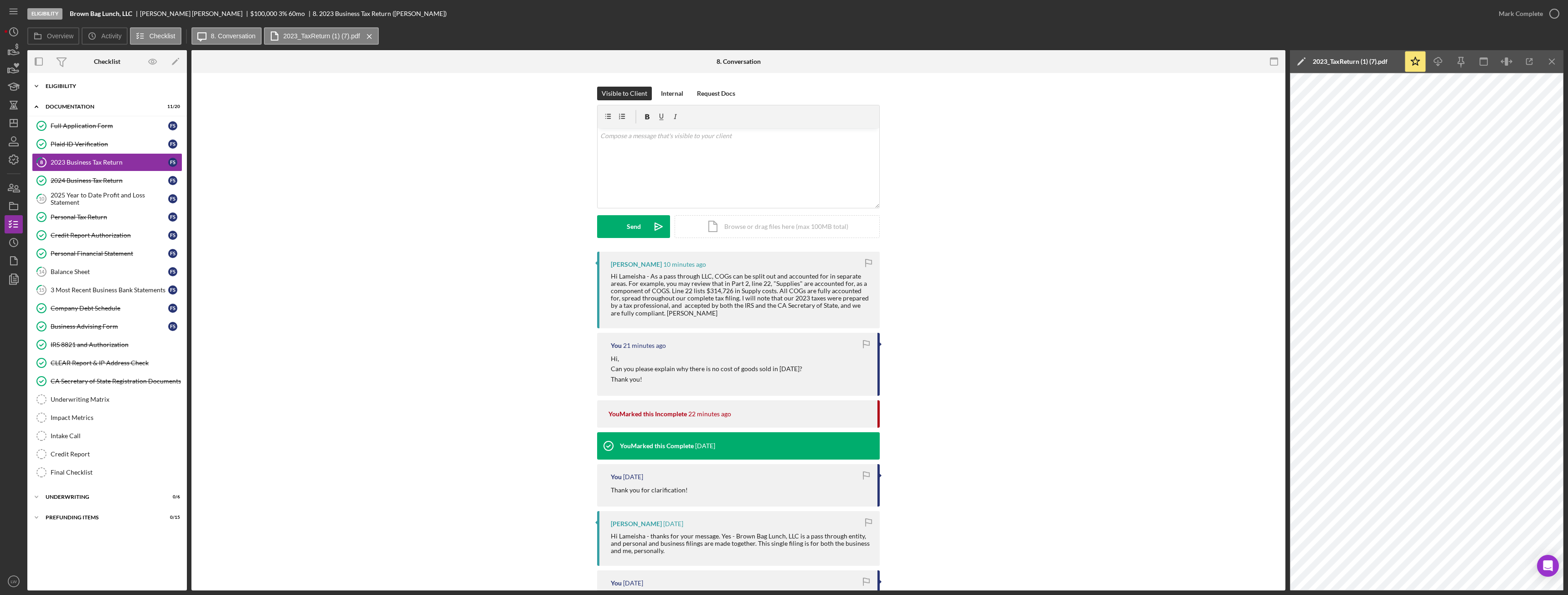
click at [60, 86] on div "Eligibility" at bounding box center [110, 86] width 130 height 6
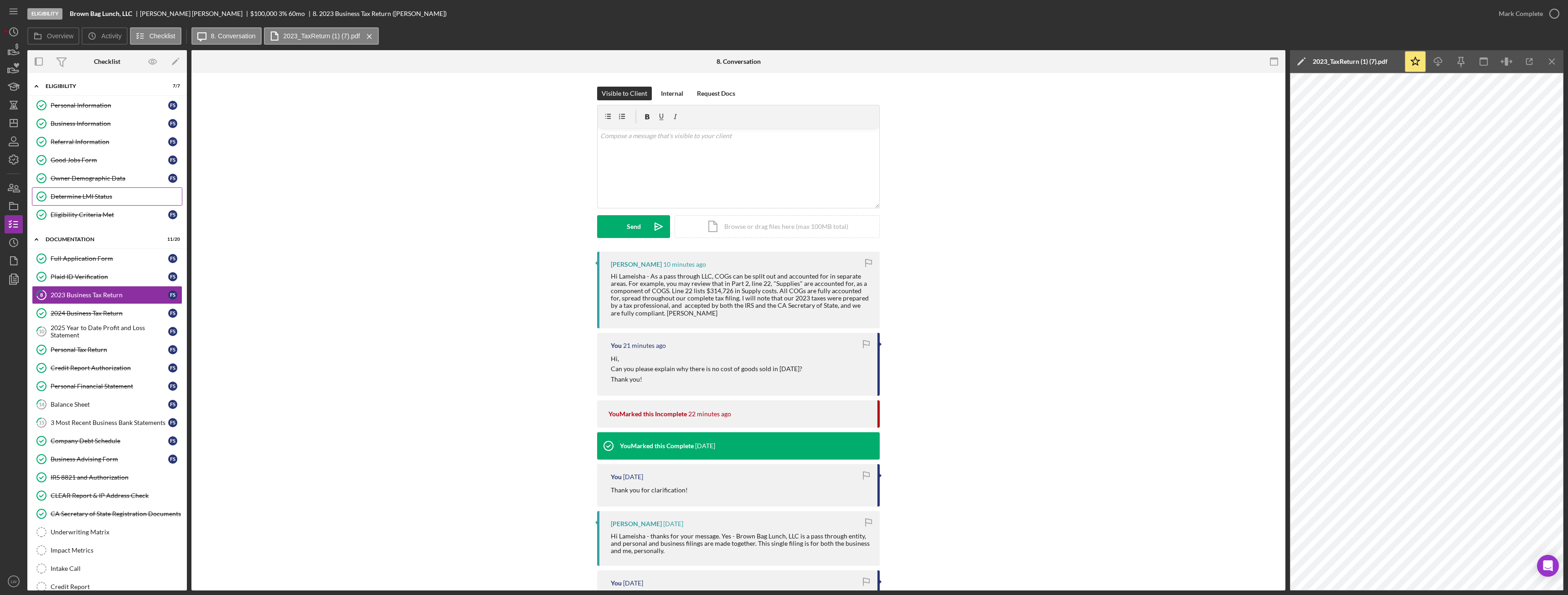
click at [106, 197] on div "Determine LMI Status" at bounding box center [116, 197] width 131 height 7
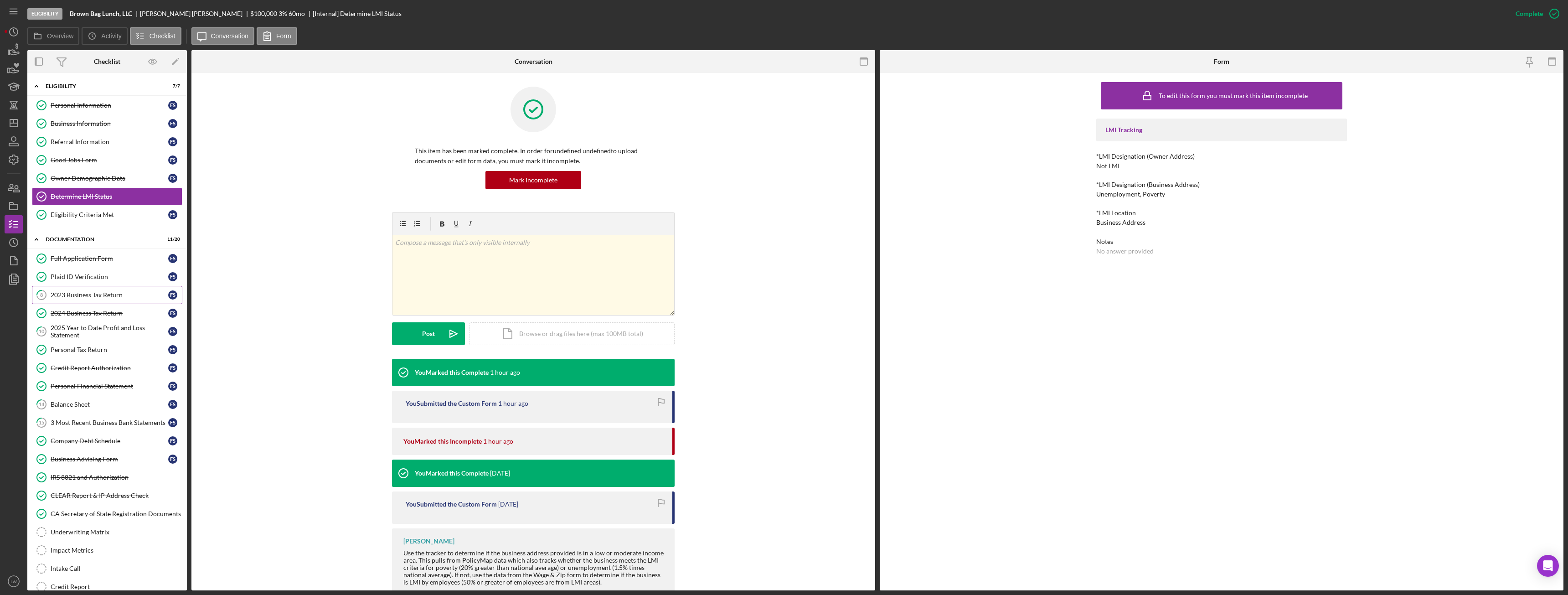
click at [109, 292] on div "2023 Business Tax Return" at bounding box center [109, 295] width 117 height 7
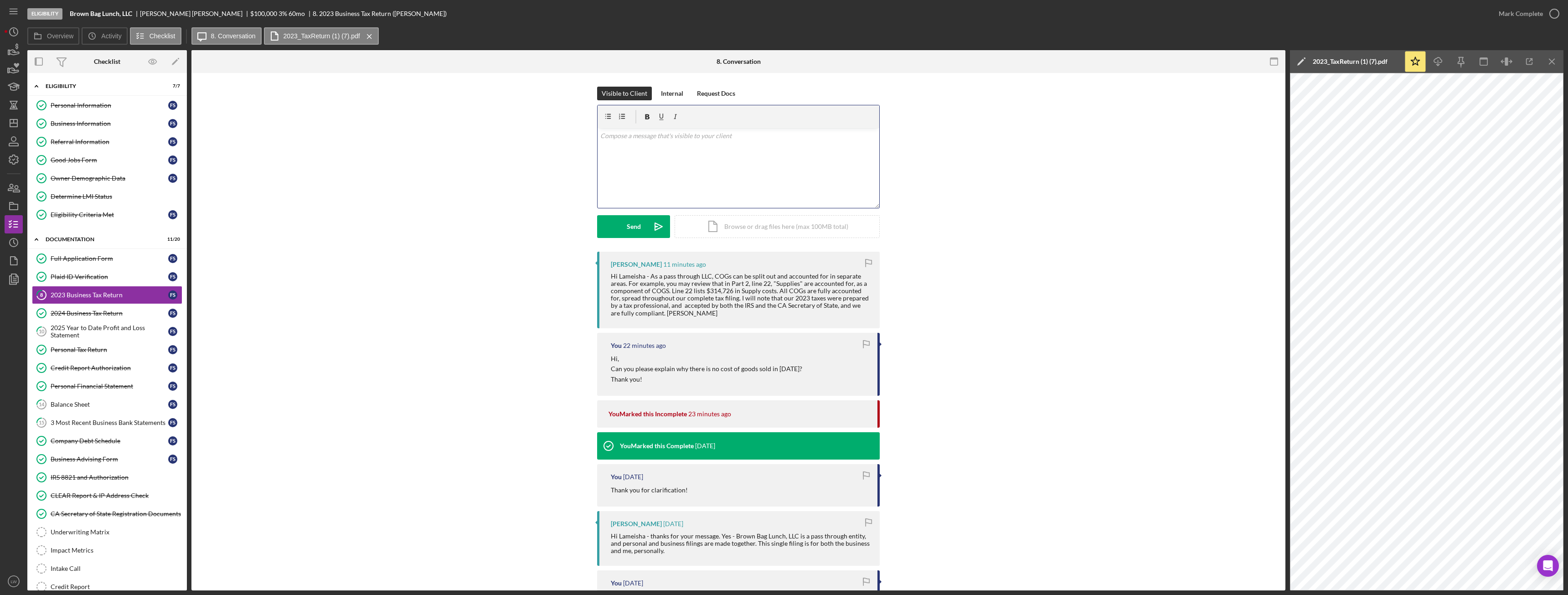
click at [700, 167] on div "v Color teal Color pink Remove color Add row above Add row below Add column bef…" at bounding box center [738, 168] width 281 height 80
click at [634, 223] on div "Send" at bounding box center [634, 227] width 14 height 23
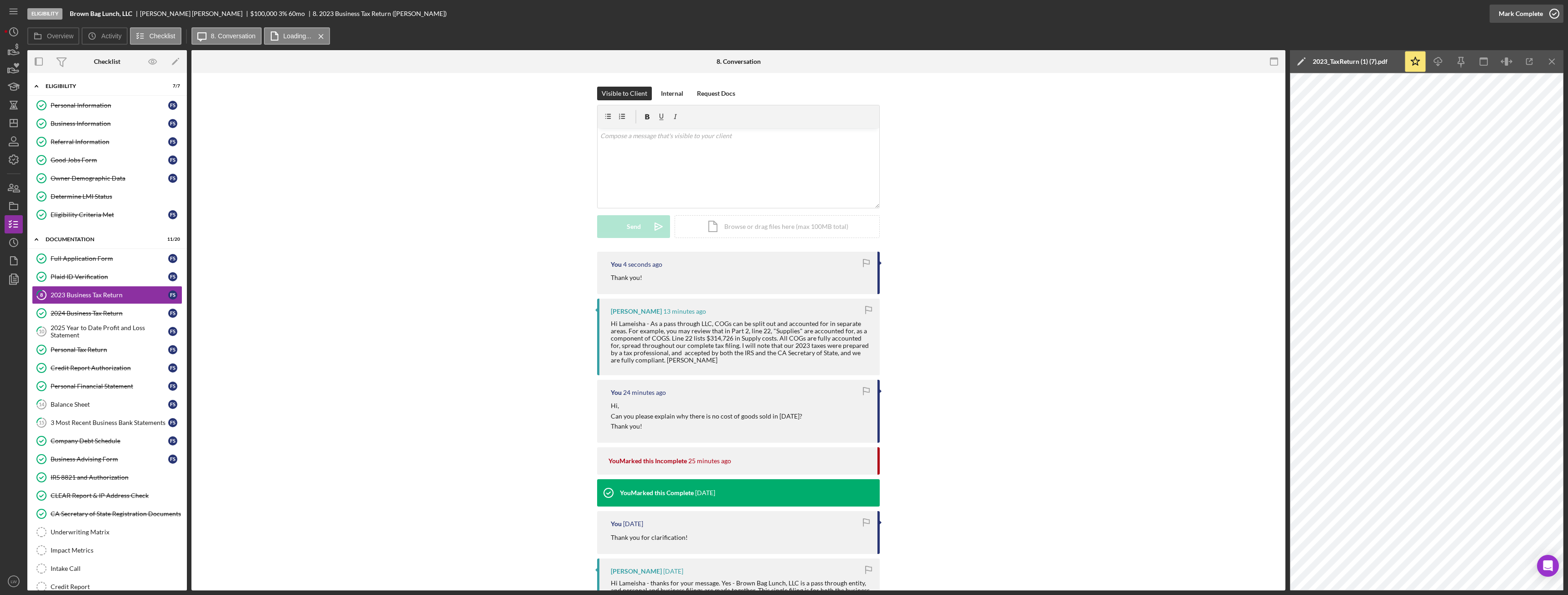
click at [700, 13] on div "Mark Complete" at bounding box center [1520, 13] width 44 height 18
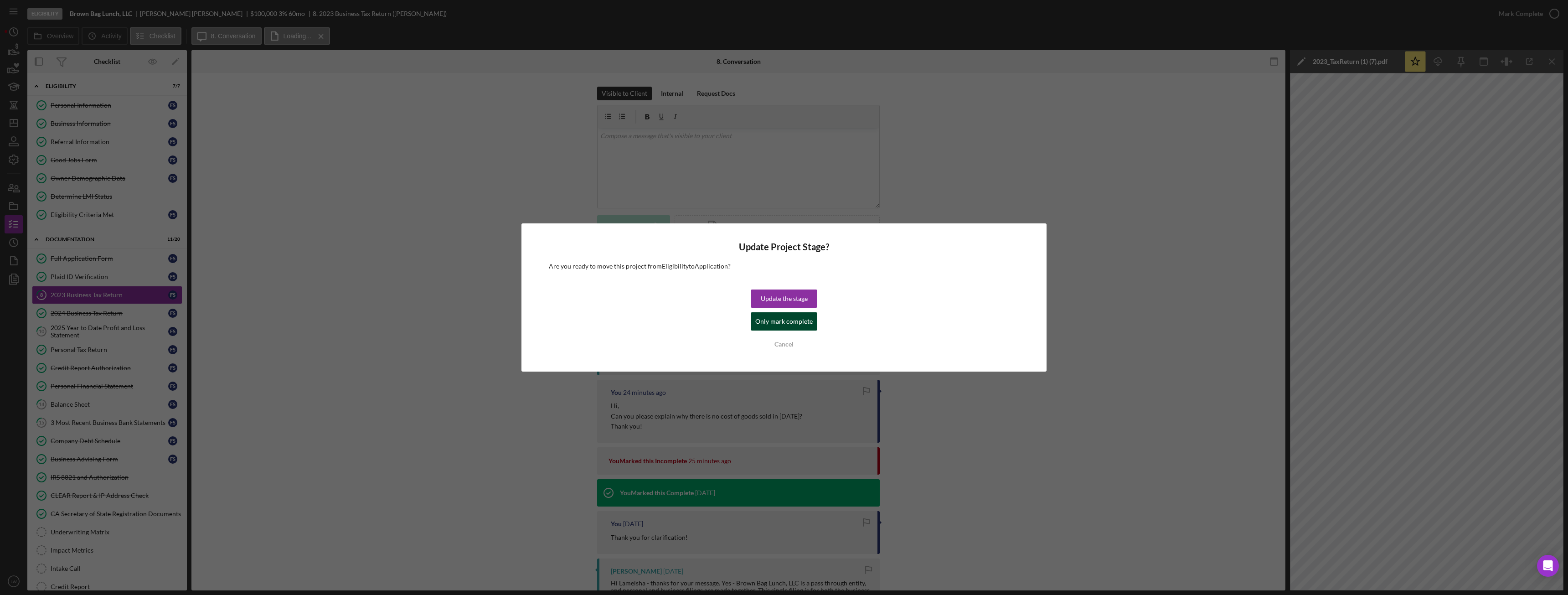
click at [700, 314] on div "Only mark complete" at bounding box center [784, 321] width 58 height 18
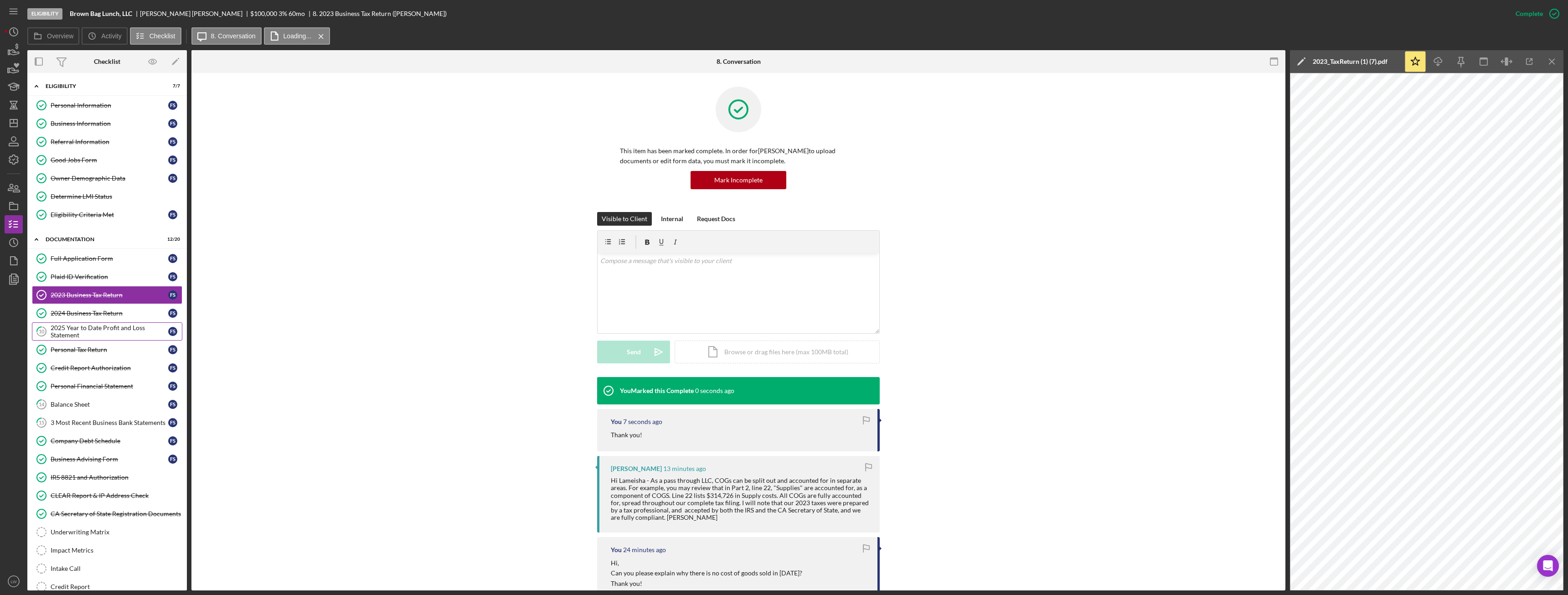
click at [107, 330] on div "2025 Year to Date Profit and Loss Statement" at bounding box center [109, 331] width 117 height 14
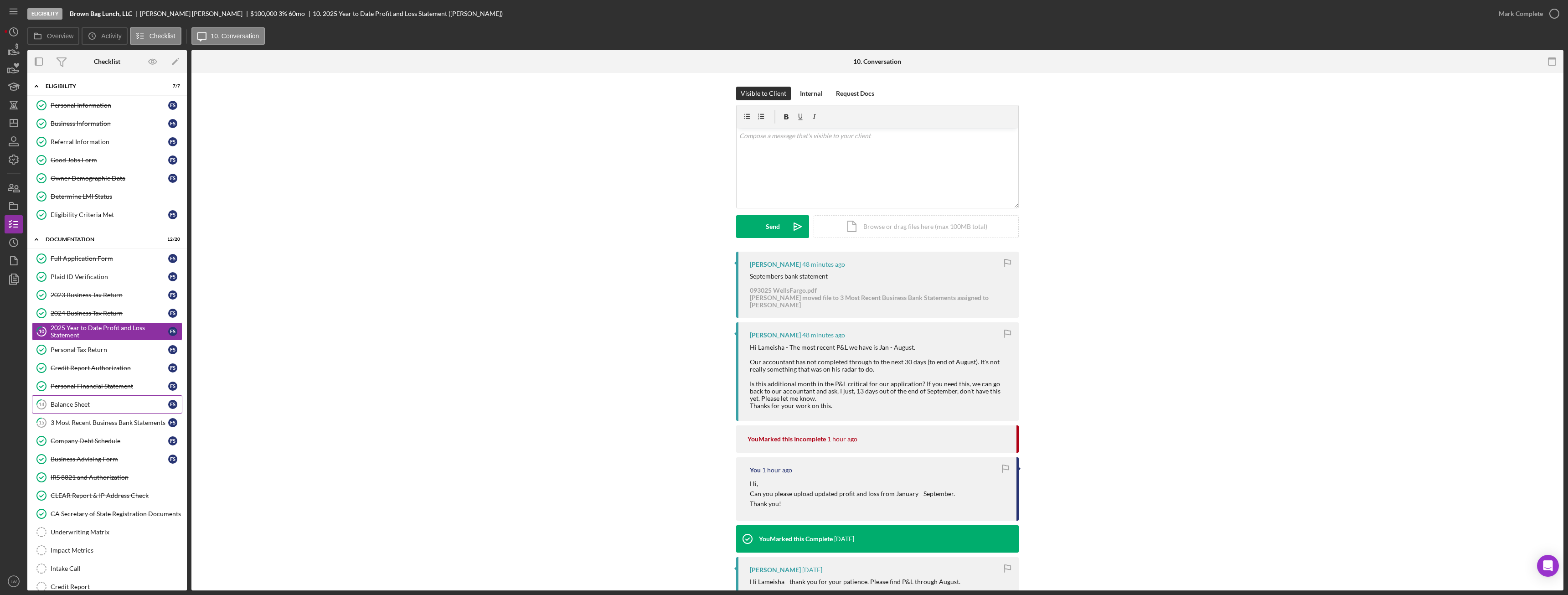
click at [98, 333] on div "Balance Sheet" at bounding box center [109, 405] width 117 height 7
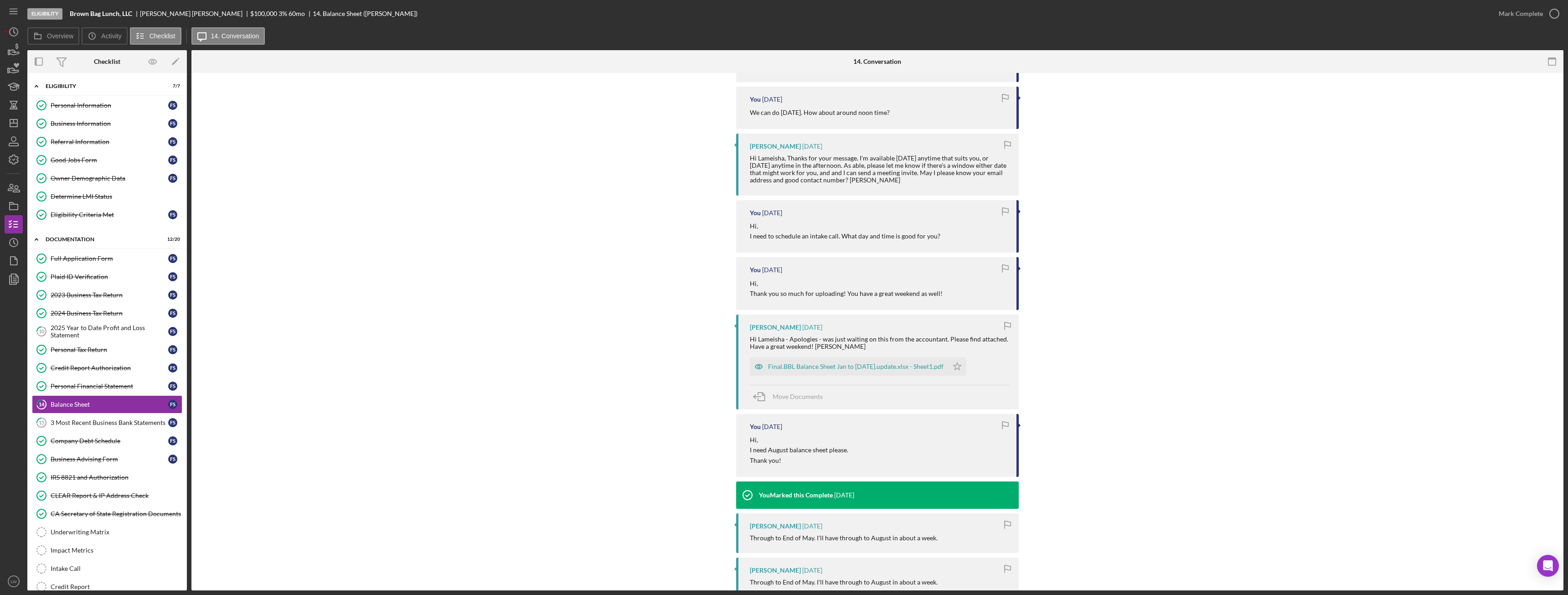
scroll to position [1972, 0]
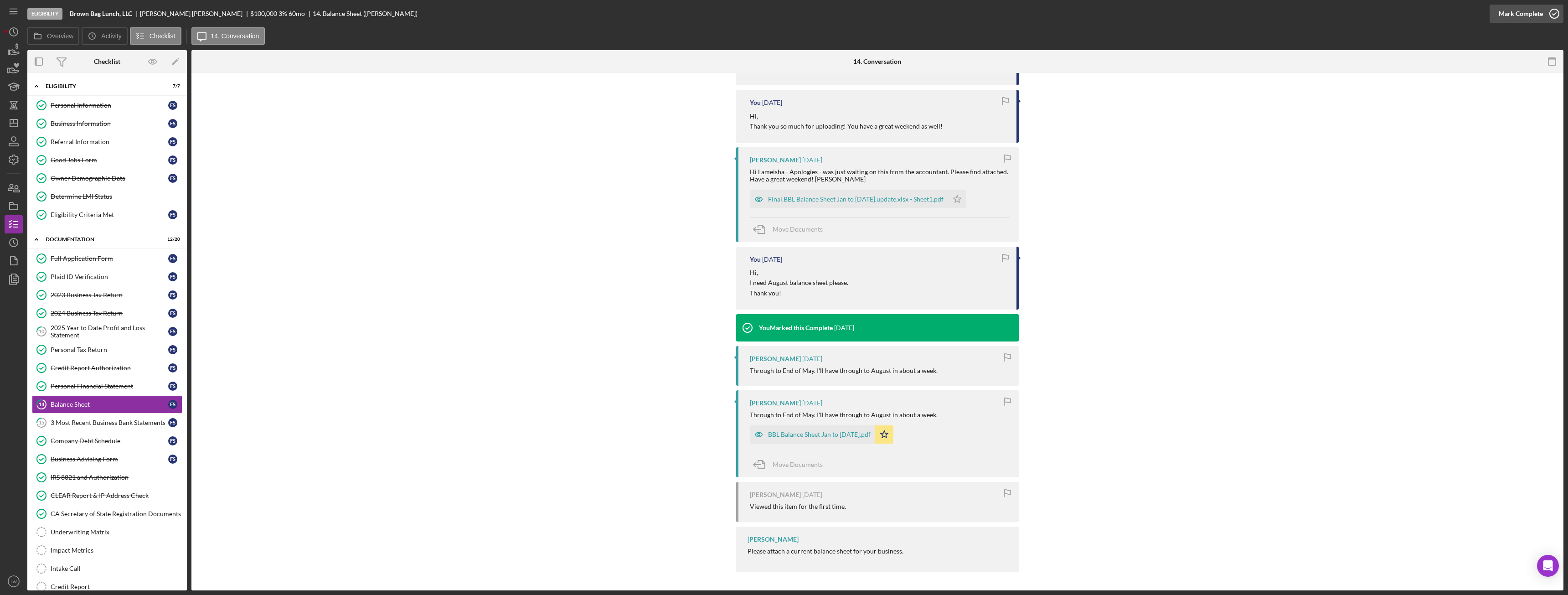
click at [700, 16] on div "Mark Complete" at bounding box center [1520, 13] width 44 height 18
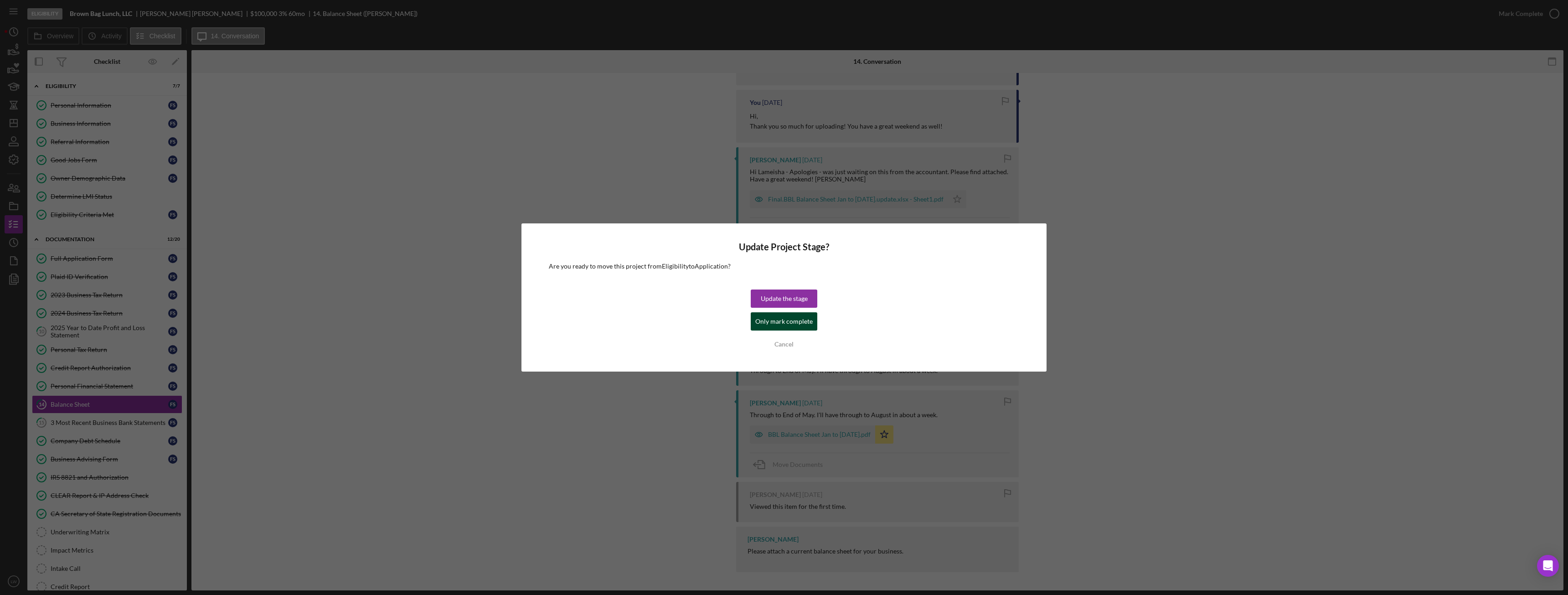
click at [700, 322] on div "Only mark complete" at bounding box center [784, 321] width 58 height 18
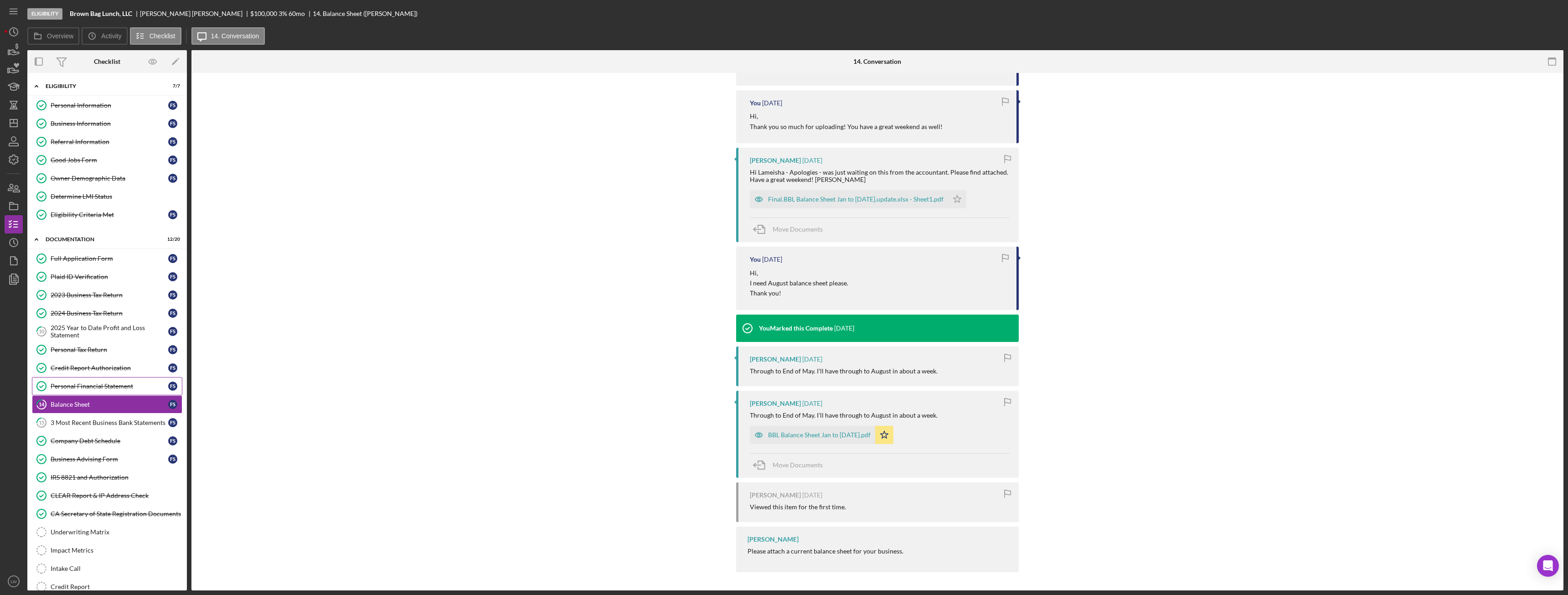
scroll to position [2129, 0]
click at [79, 333] on div "3 Most Recent Business Bank Statements" at bounding box center [109, 423] width 117 height 7
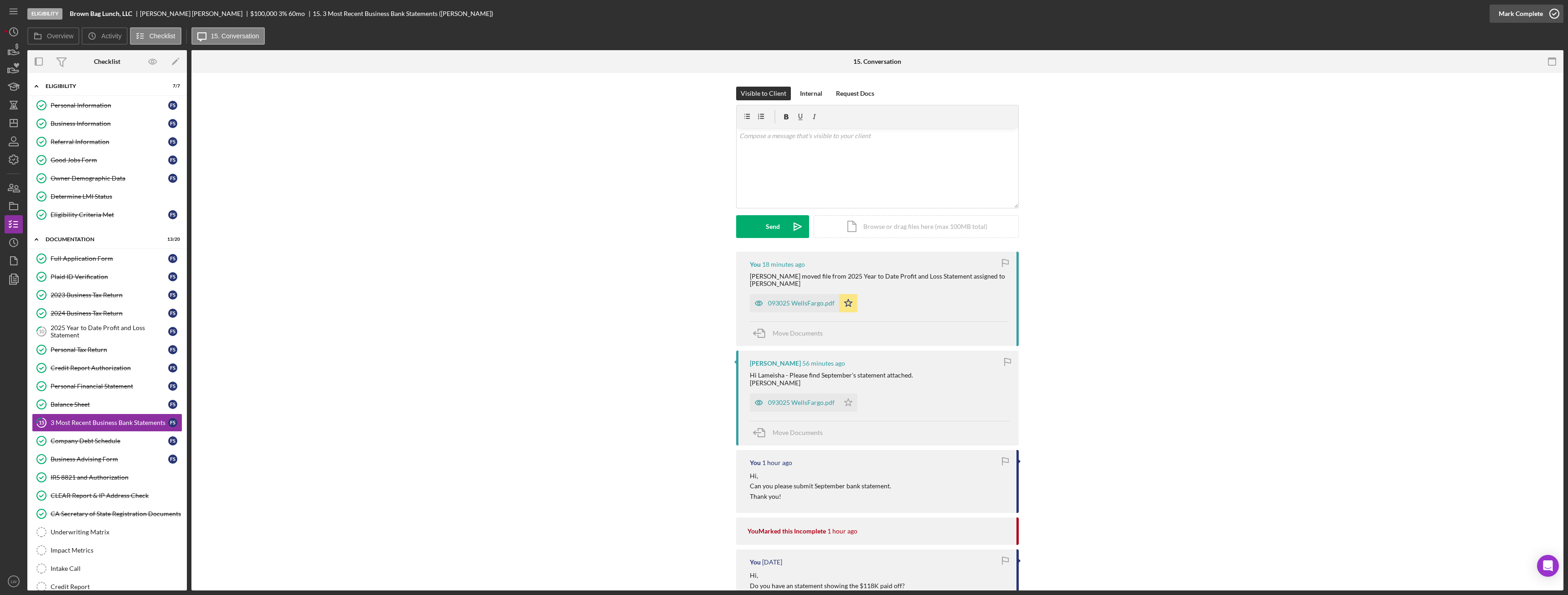
click at [700, 16] on div "Mark Complete" at bounding box center [1520, 13] width 44 height 18
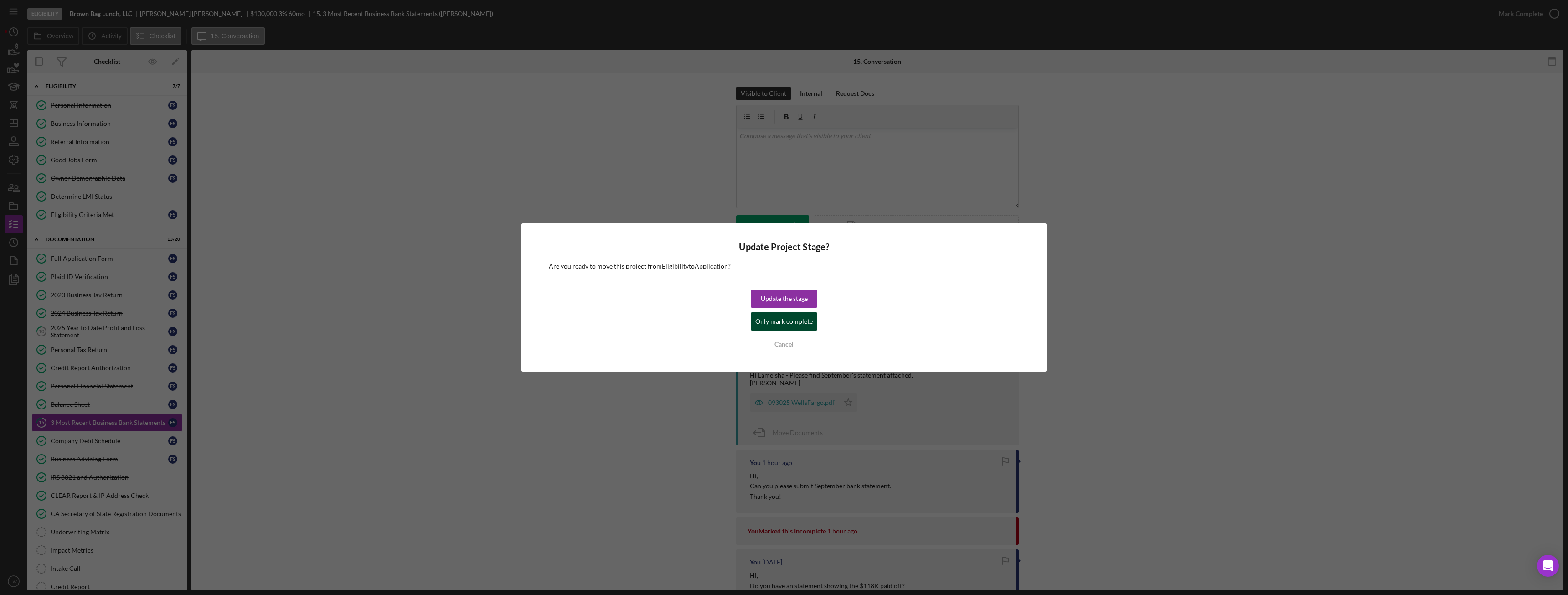
click at [700, 324] on div "Only mark complete" at bounding box center [784, 321] width 58 height 18
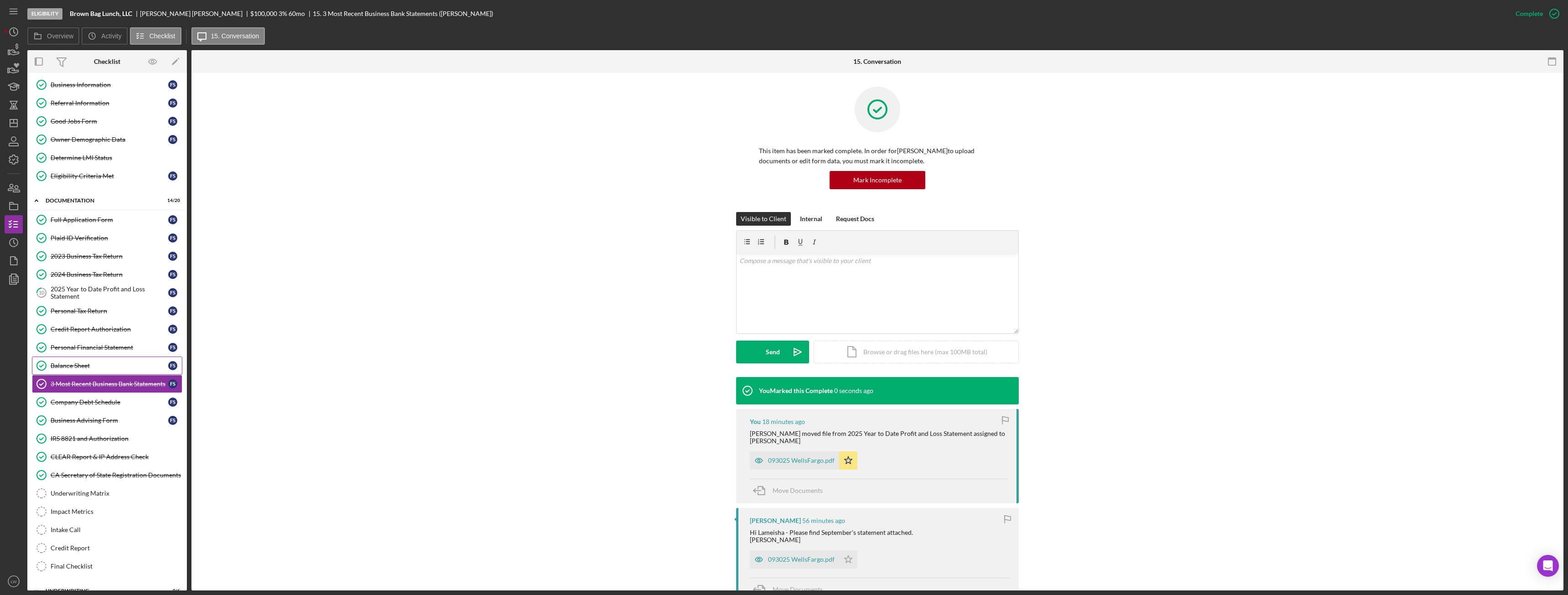
scroll to position [74, 0]
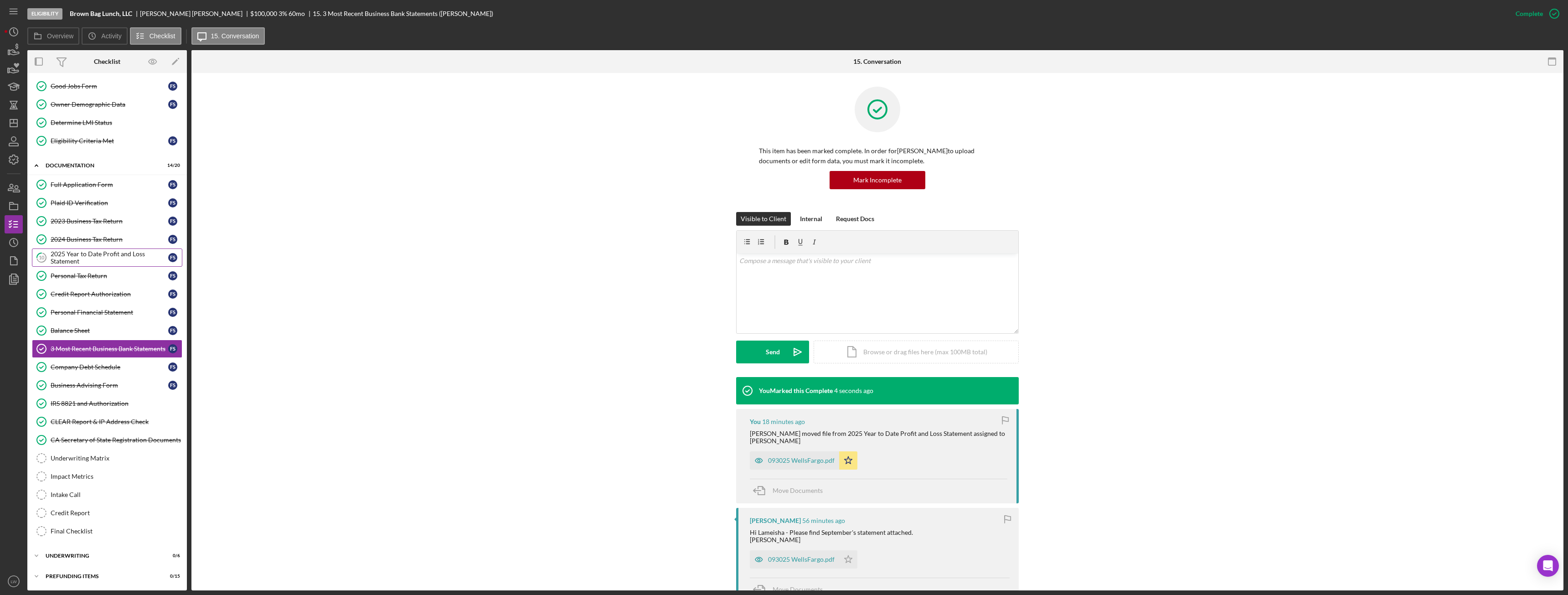
click at [68, 254] on div "2025 Year to Date Profit and Loss Statement" at bounding box center [109, 258] width 117 height 14
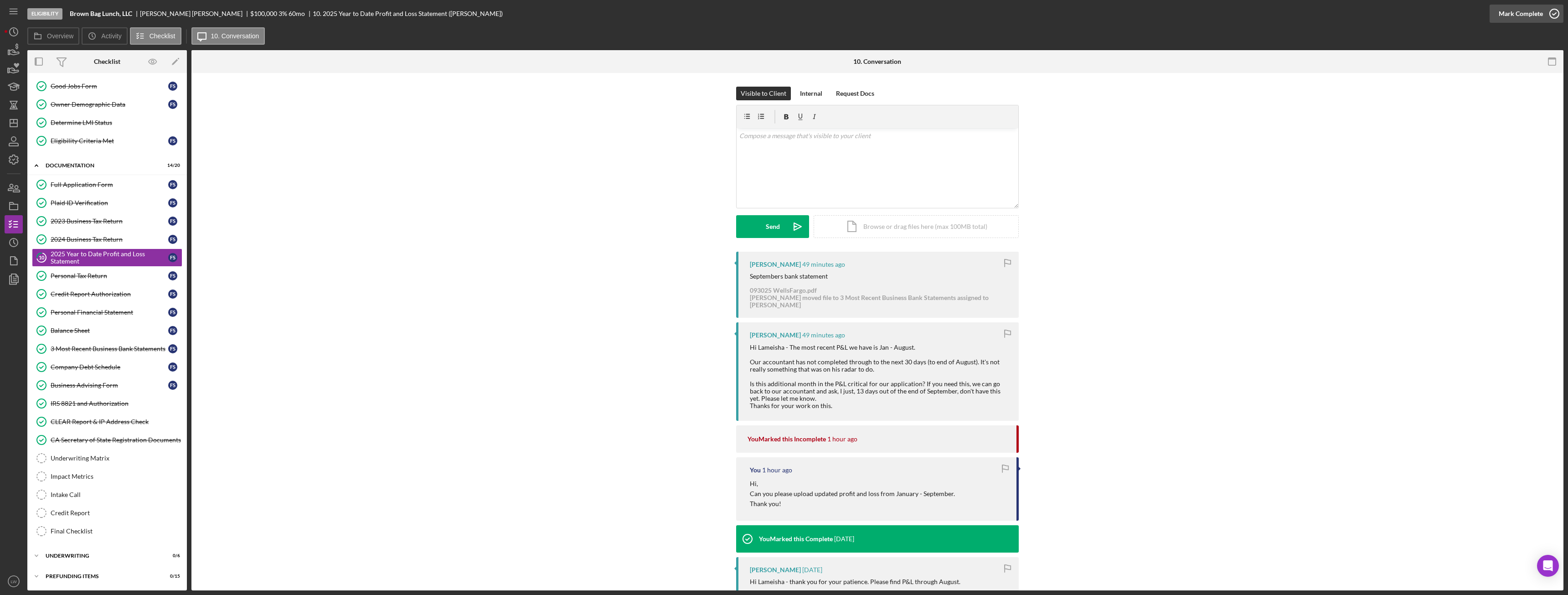
click at [700, 14] on div "Mark Complete" at bounding box center [1520, 13] width 44 height 18
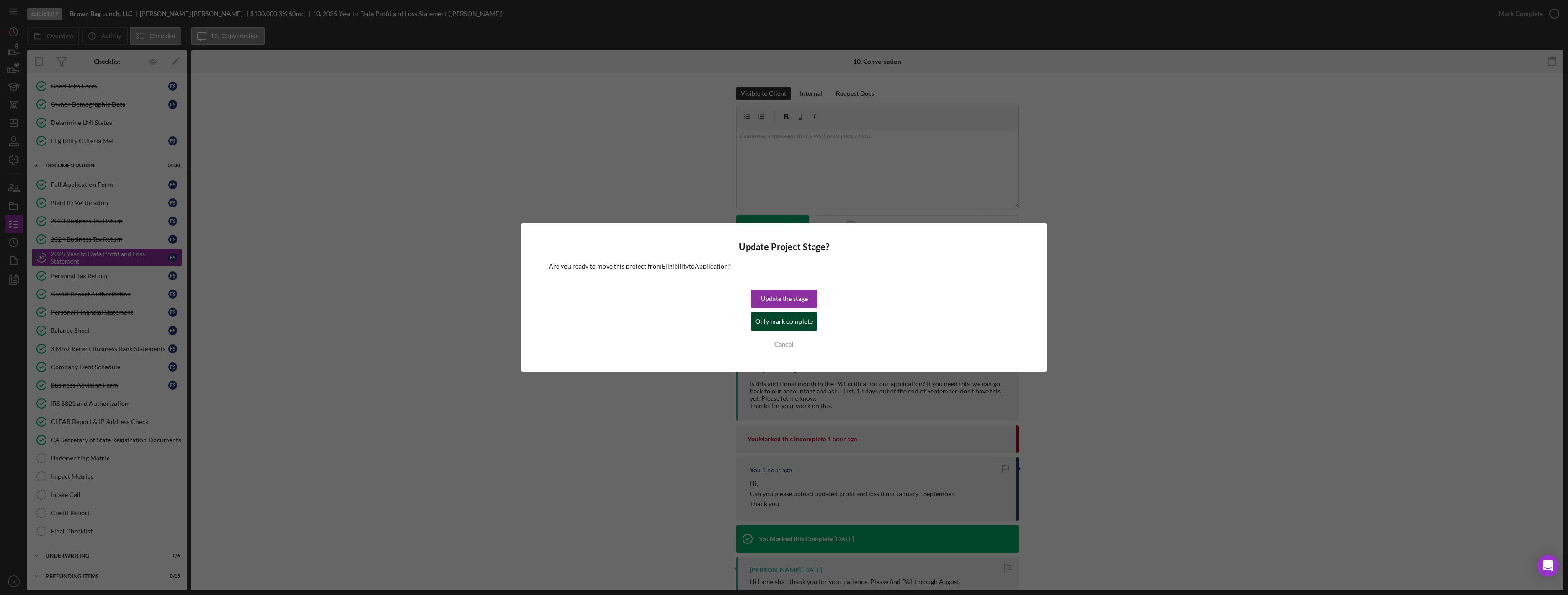
click at [700, 323] on div "Only mark complete" at bounding box center [784, 321] width 58 height 18
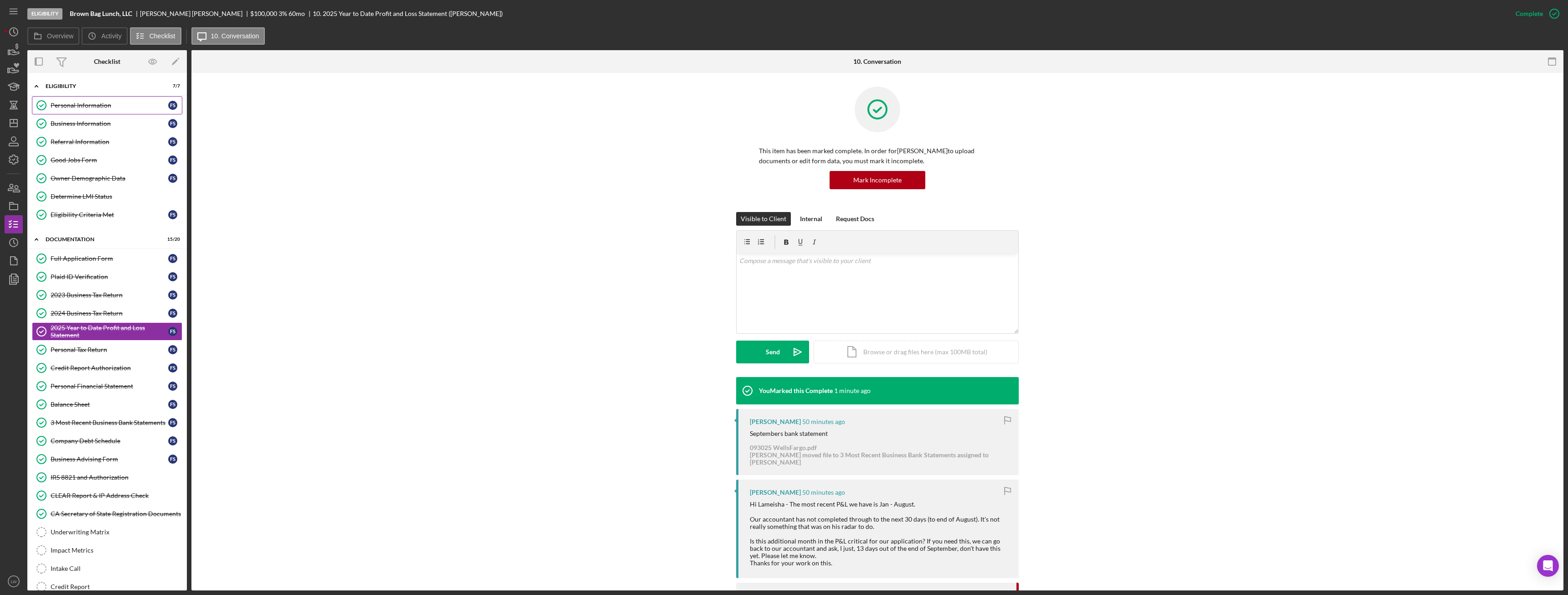
click at [102, 101] on link "Personal Information Personal Information F S" at bounding box center [107, 105] width 150 height 18
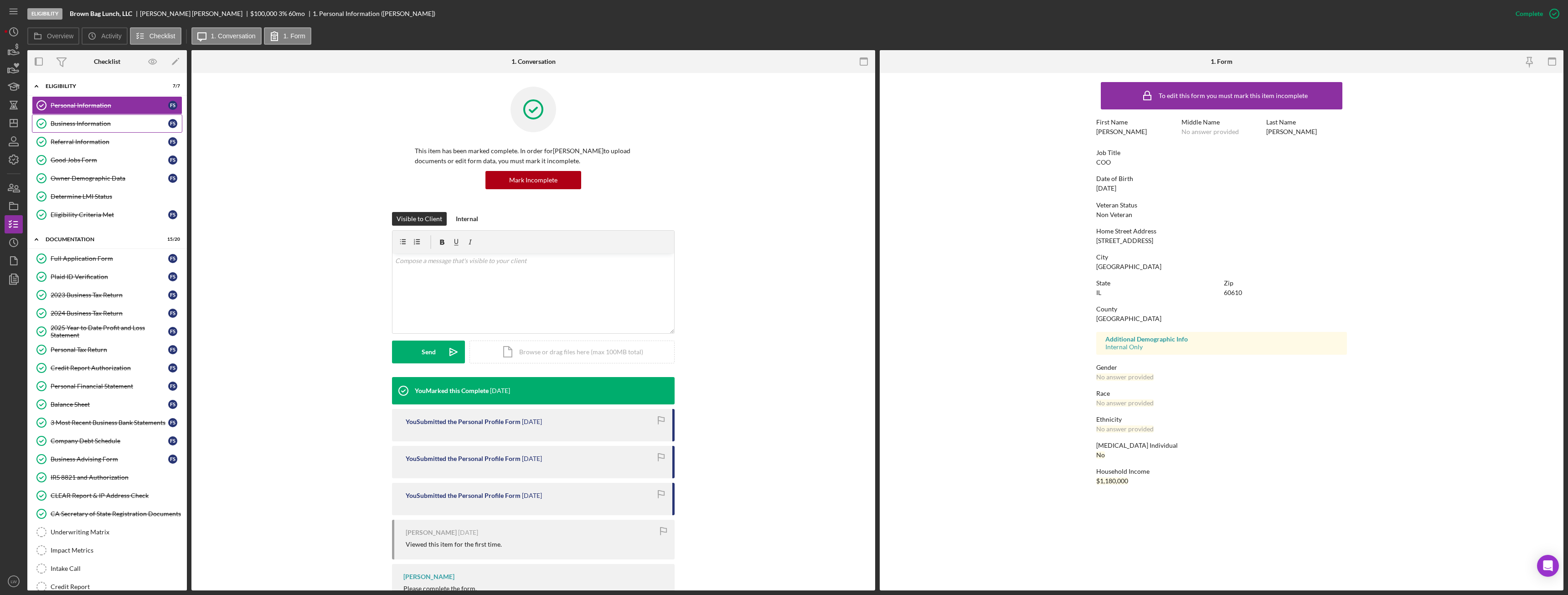
click at [118, 118] on link "Business Information Business Information F S" at bounding box center [107, 123] width 150 height 18
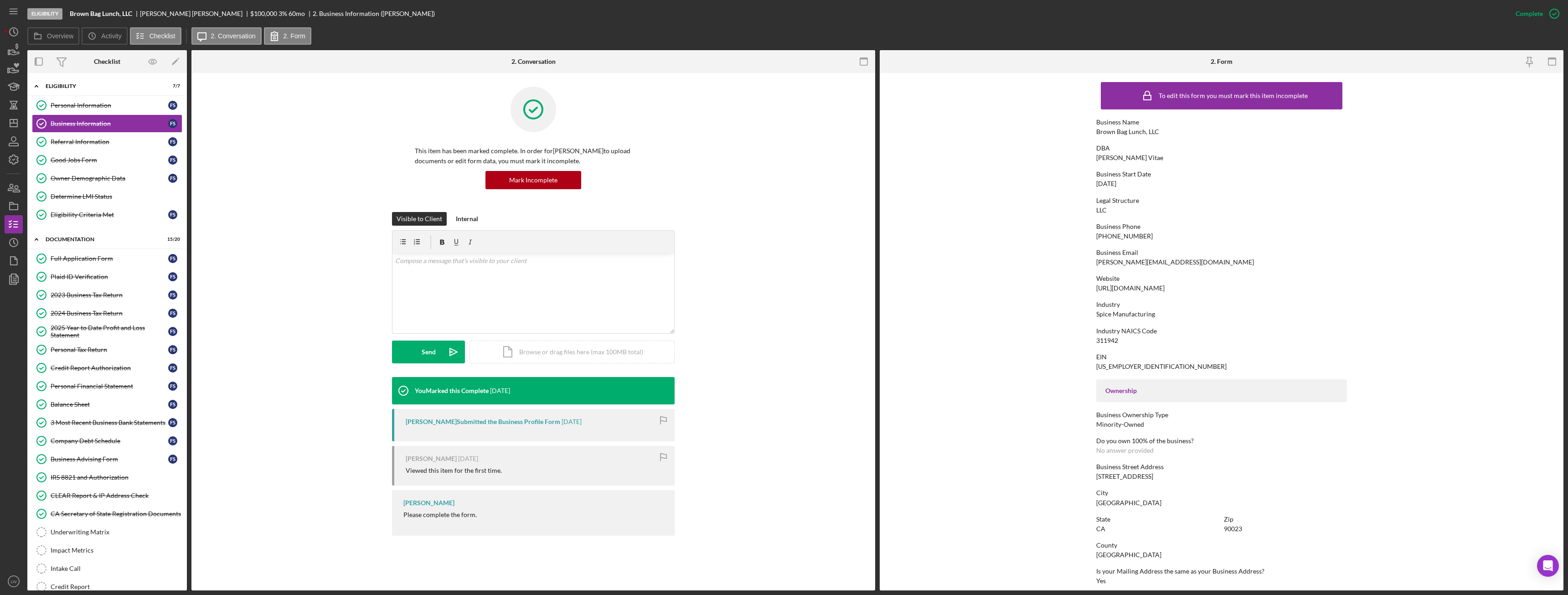
scroll to position [170, 0]
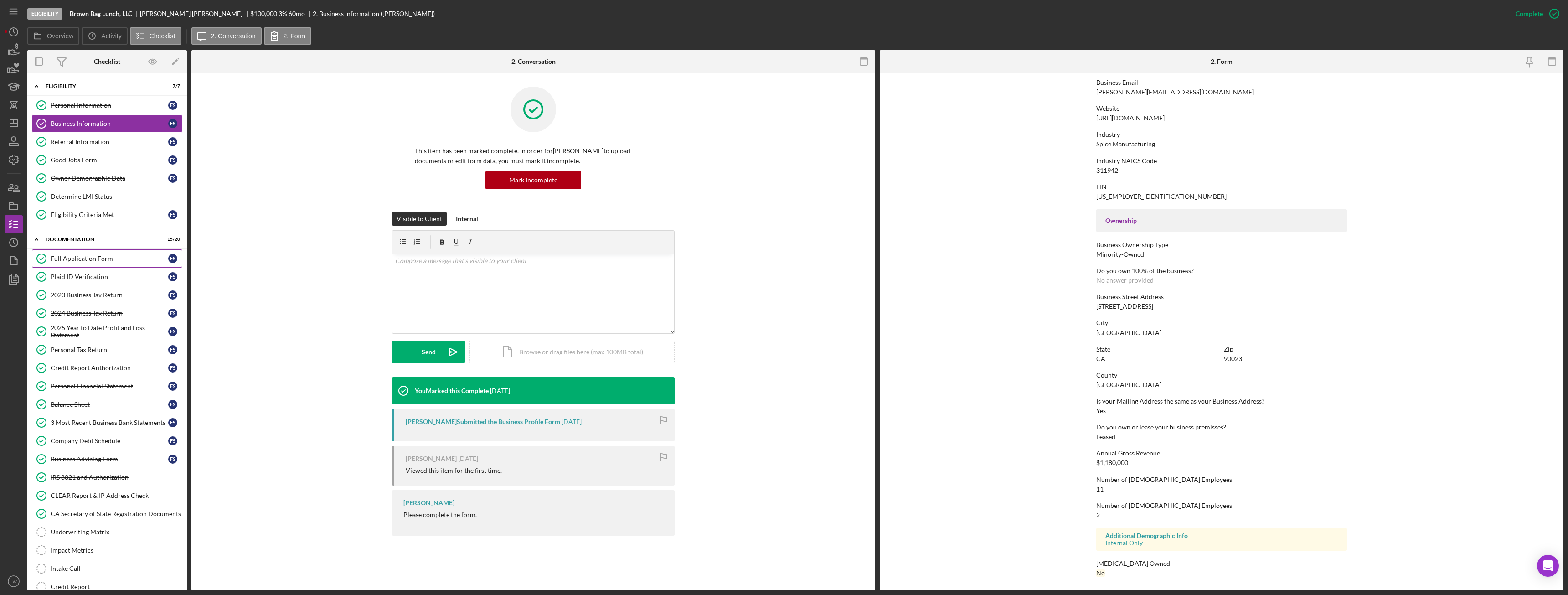
click at [131, 257] on div "Full Application Form" at bounding box center [109, 259] width 117 height 7
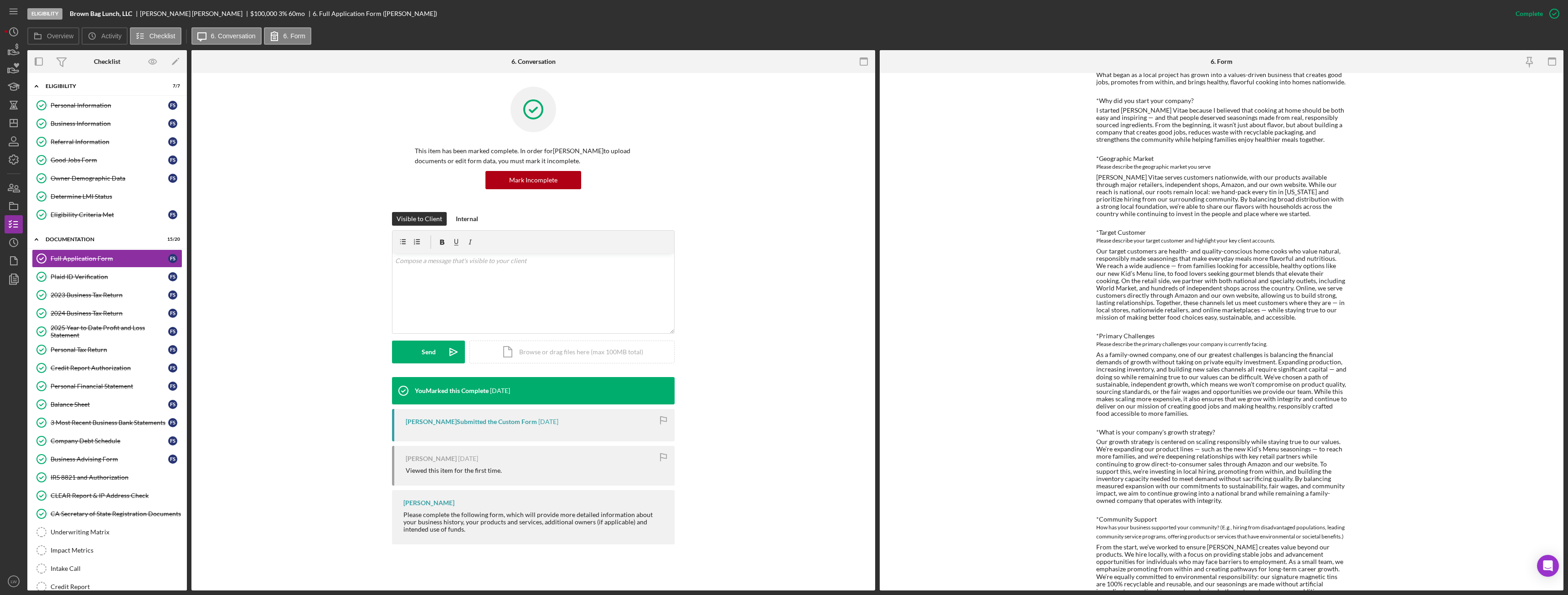
scroll to position [175, 0]
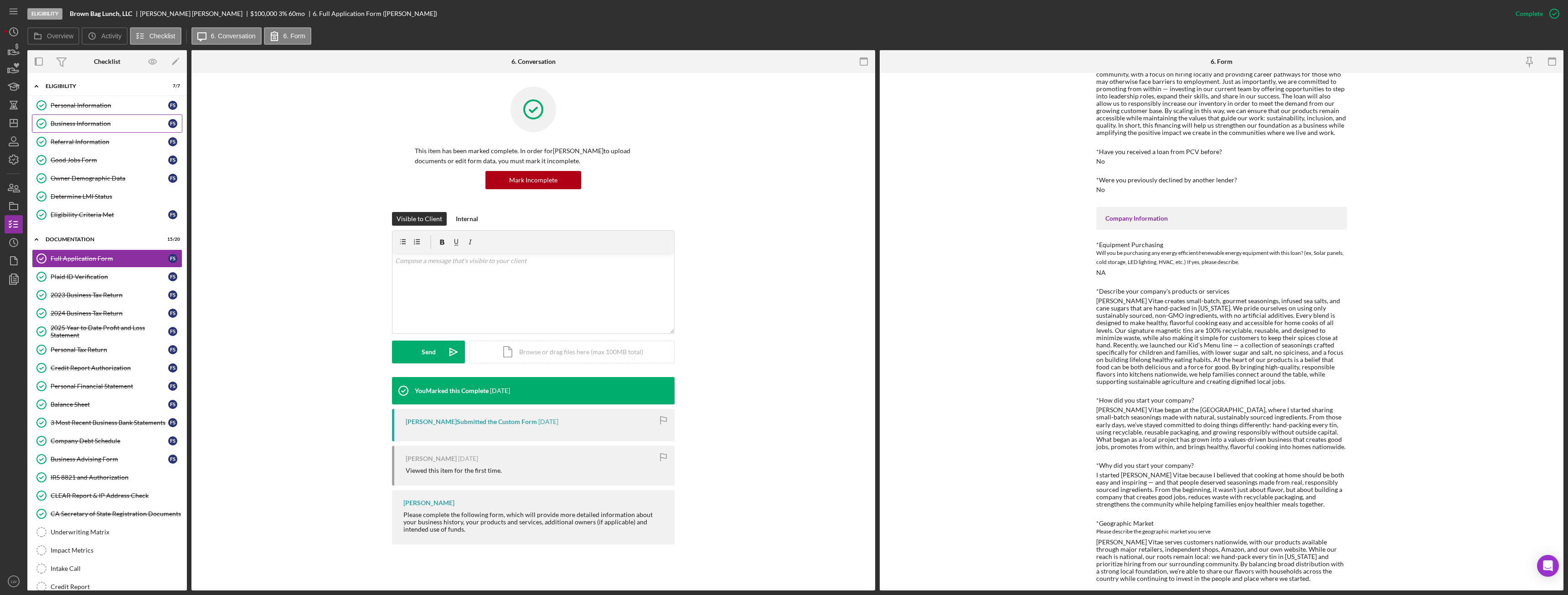
click at [91, 124] on div "Business Information" at bounding box center [109, 124] width 117 height 7
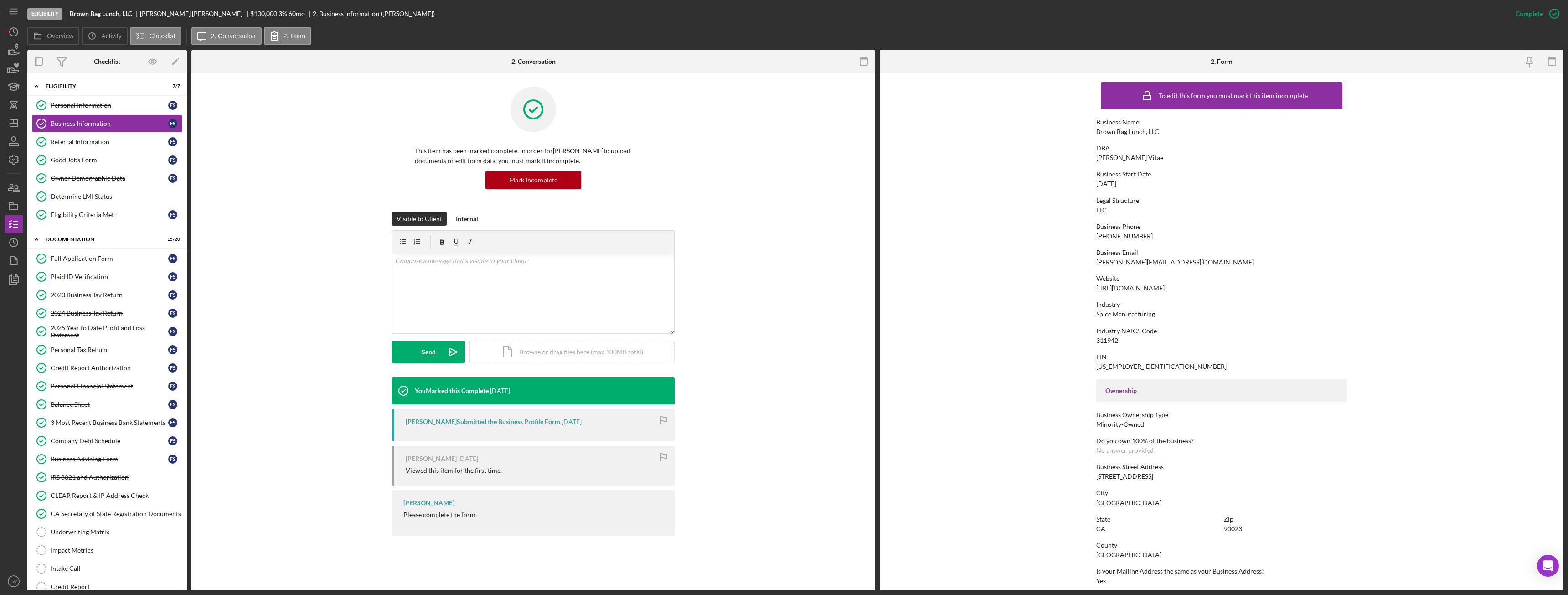
click at [158, 7] on div "Eligibility Brown Bag Lunch, LLC Francis Scanlon $100,000 $20,000 3 % 60 mo 2. …" at bounding box center [767, 14] width 1479 height 27
click at [161, 12] on div "Francis Scanlon" at bounding box center [194, 14] width 110 height 7
copy div "Francis Scanlon"
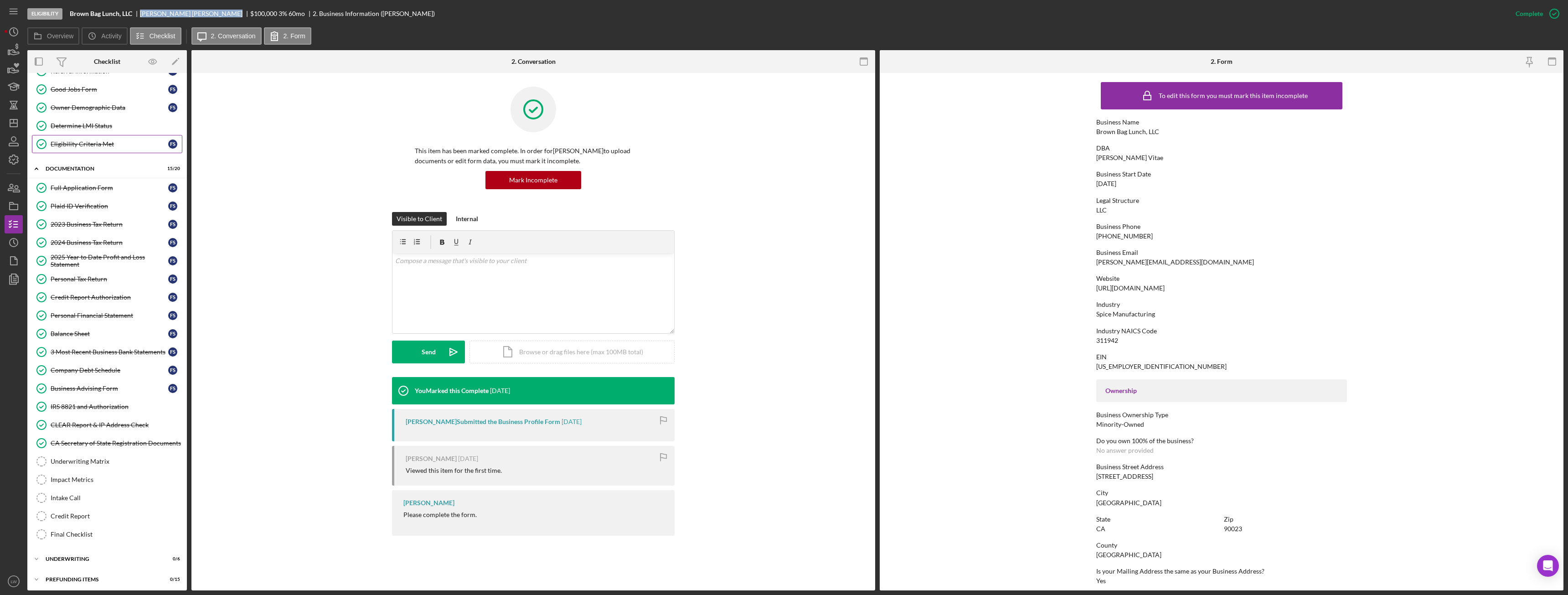
scroll to position [74, 0]
click at [84, 333] on div "Underwriting" at bounding box center [110, 556] width 130 height 6
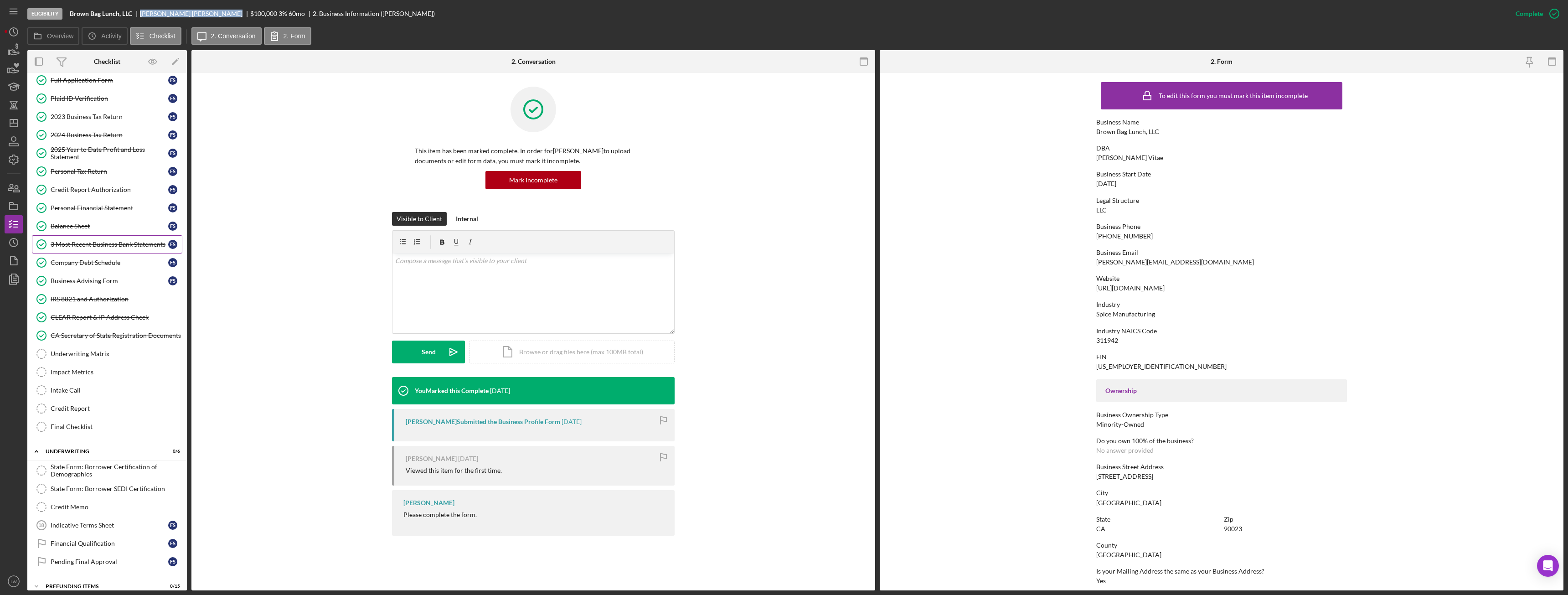
scroll to position [189, 0]
click at [700, 289] on div "https://www.gustusvitae.com" at bounding box center [1130, 288] width 68 height 7
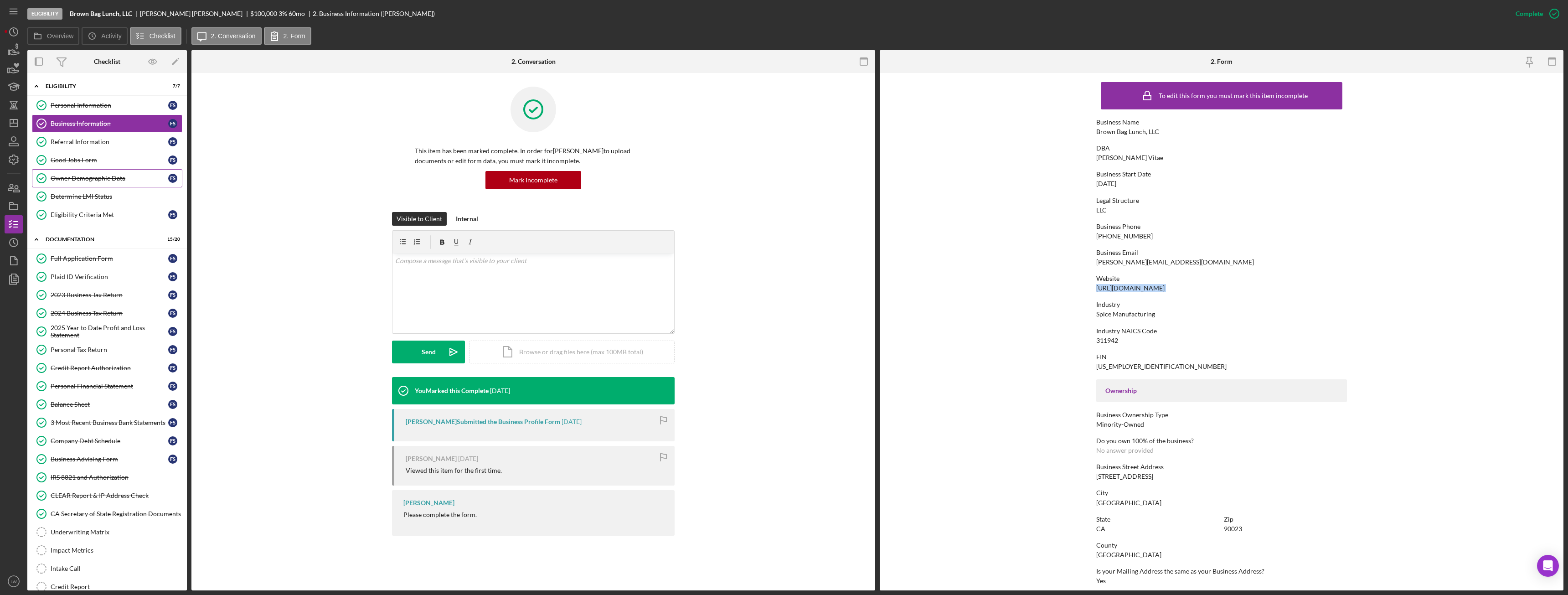
click at [105, 181] on div "Owner Demographic Data" at bounding box center [109, 179] width 117 height 7
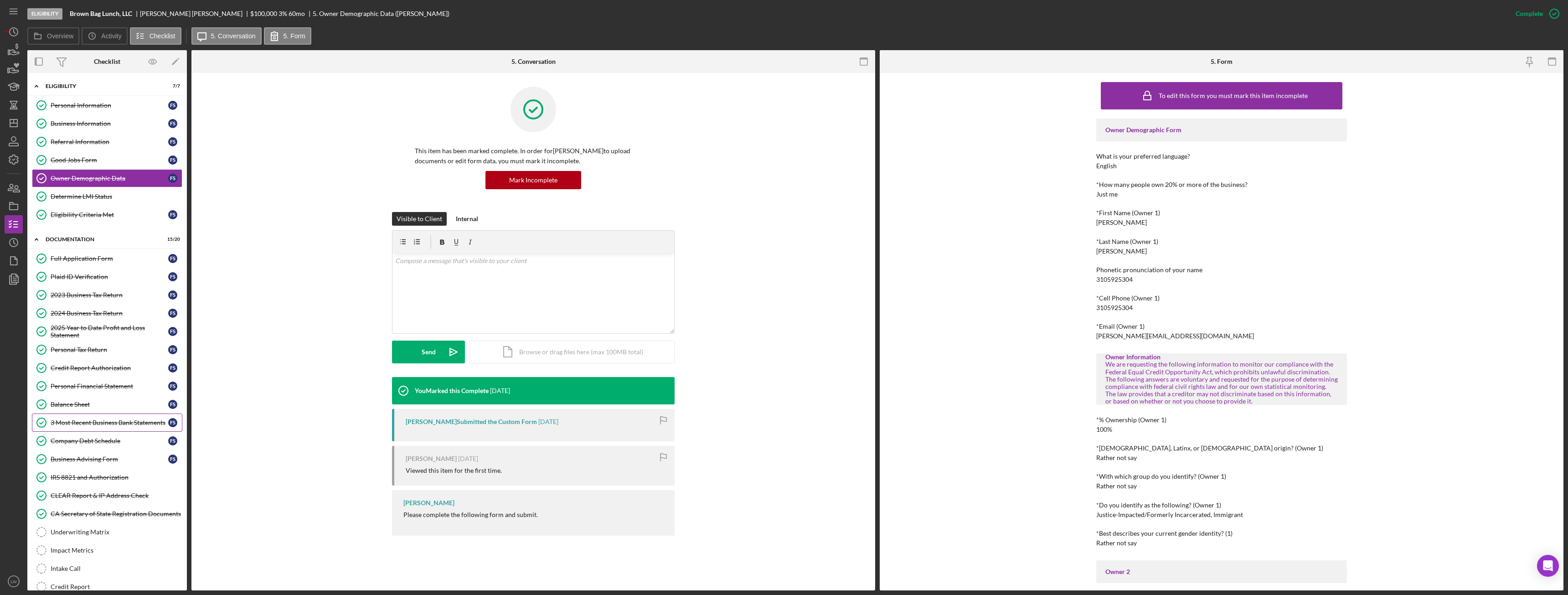
click at [117, 333] on div "3 Most Recent Business Bank Statements" at bounding box center [109, 423] width 117 height 7
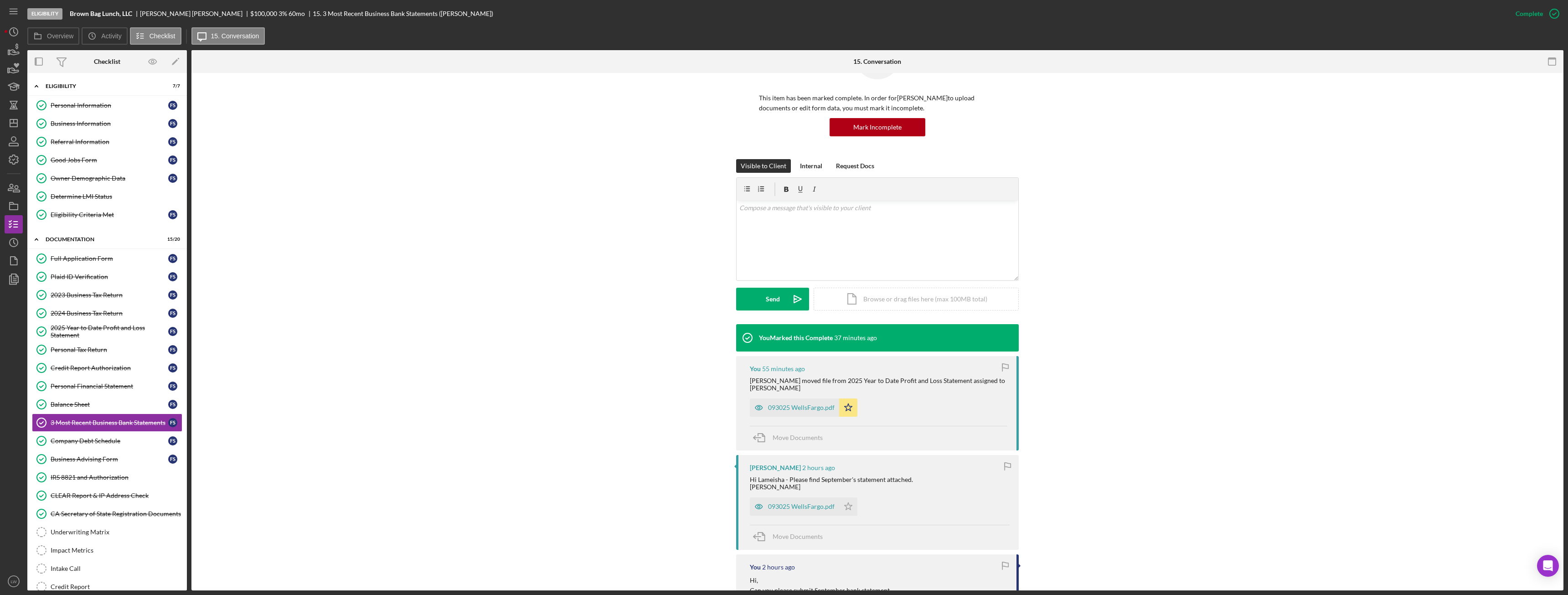
scroll to position [137, 0]
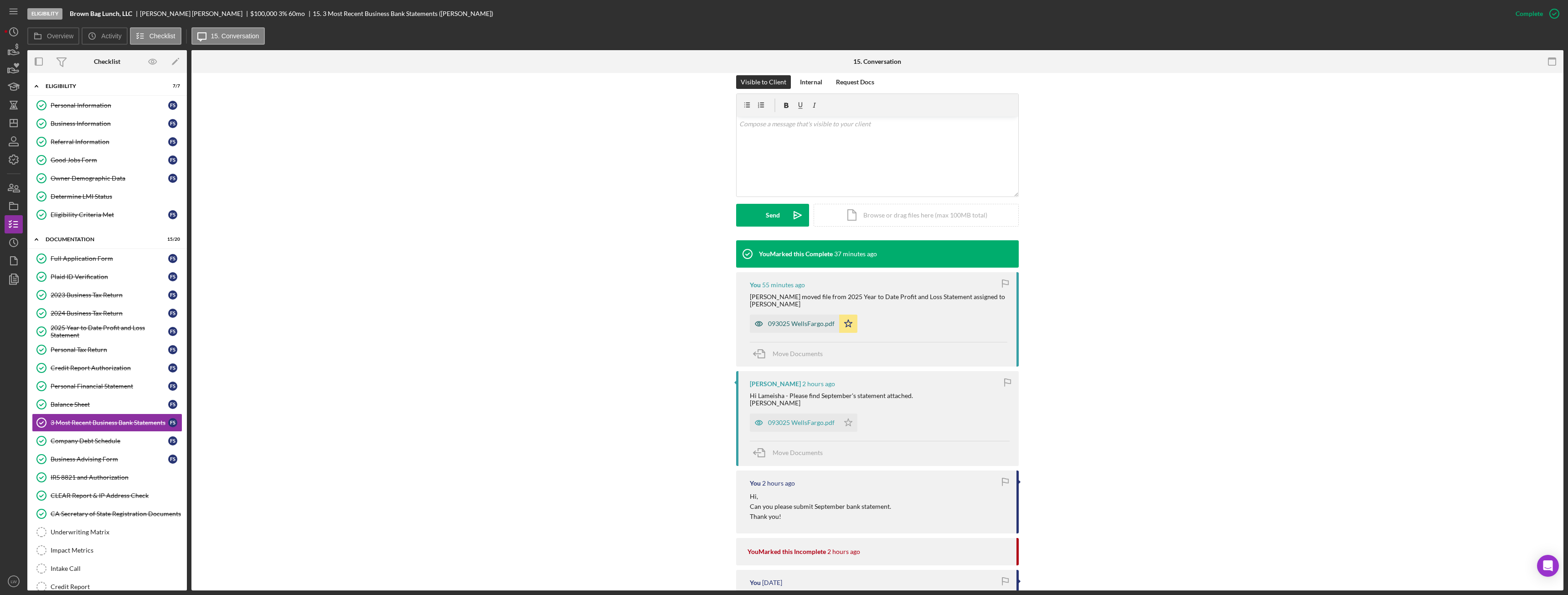
click at [700, 321] on div "093025 WellsFargo.pdf" at bounding box center [801, 324] width 66 height 7
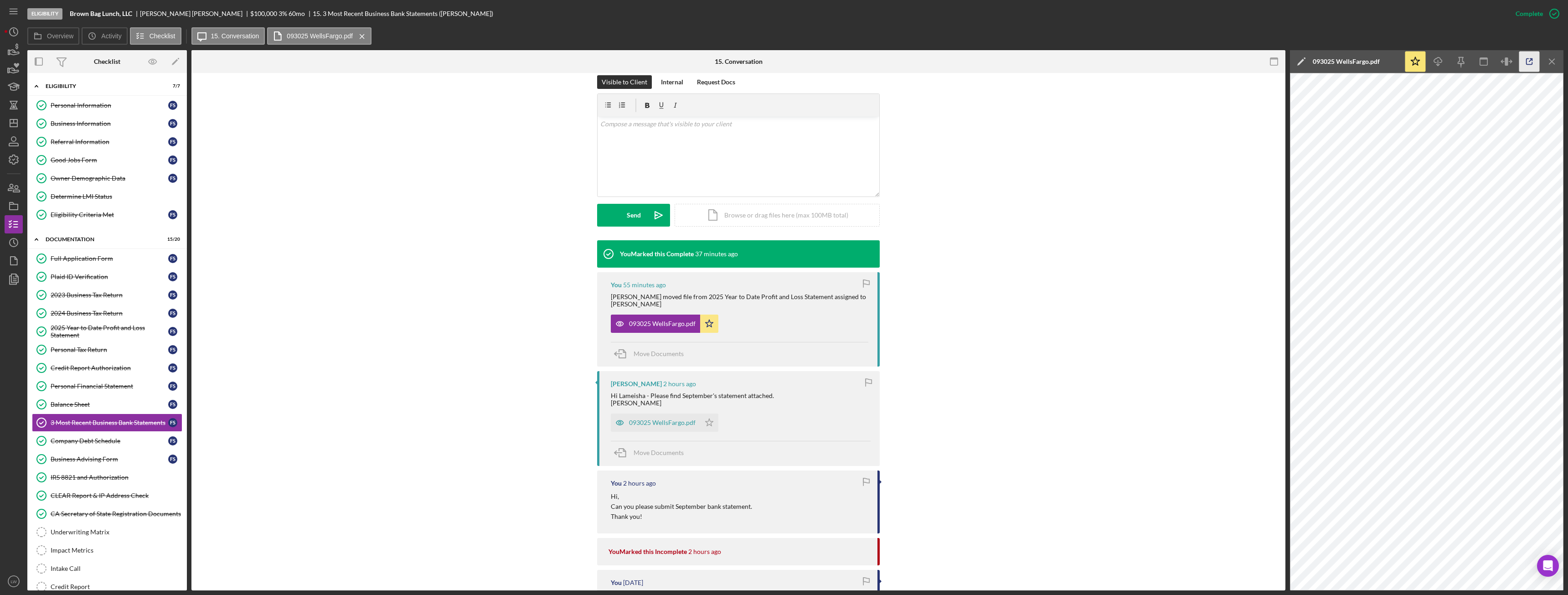
click at [700, 60] on polyline "button" at bounding box center [1531, 60] width 2 height 2
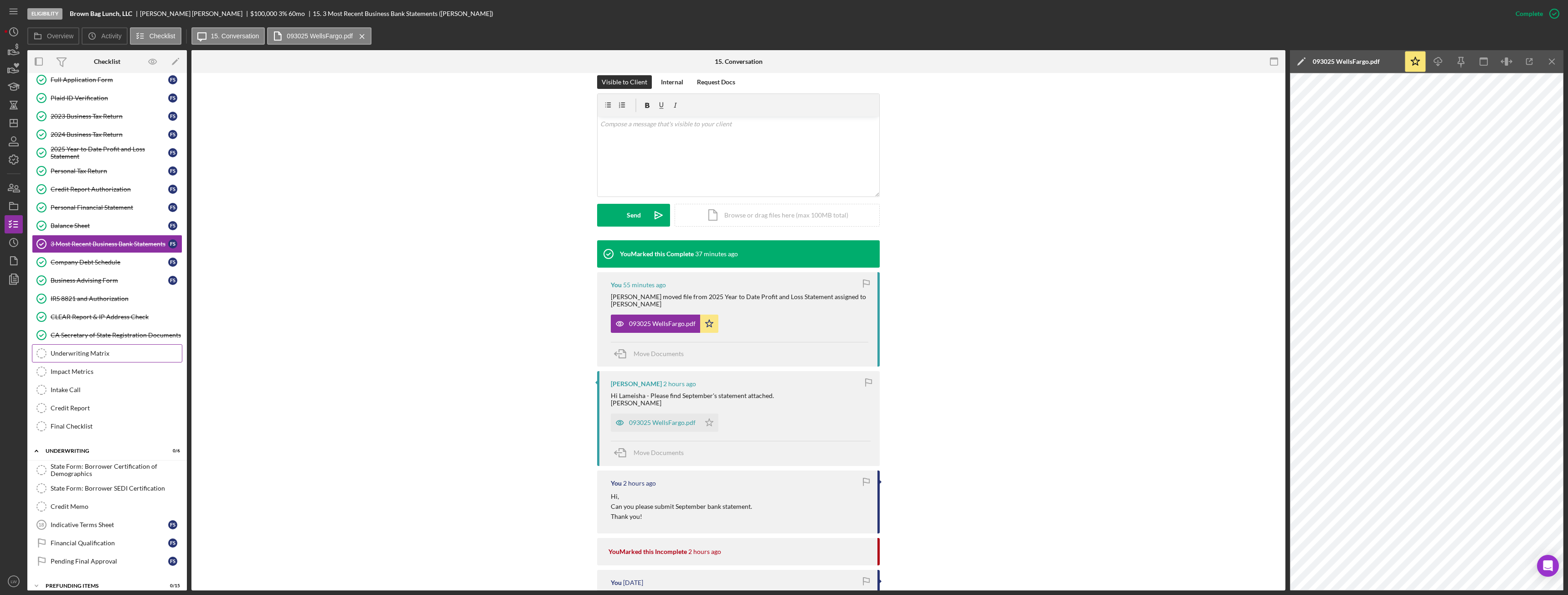
scroll to position [182, 0]
click at [91, 333] on div "CA Secretary of State Registration Documents" at bounding box center [116, 331] width 131 height 7
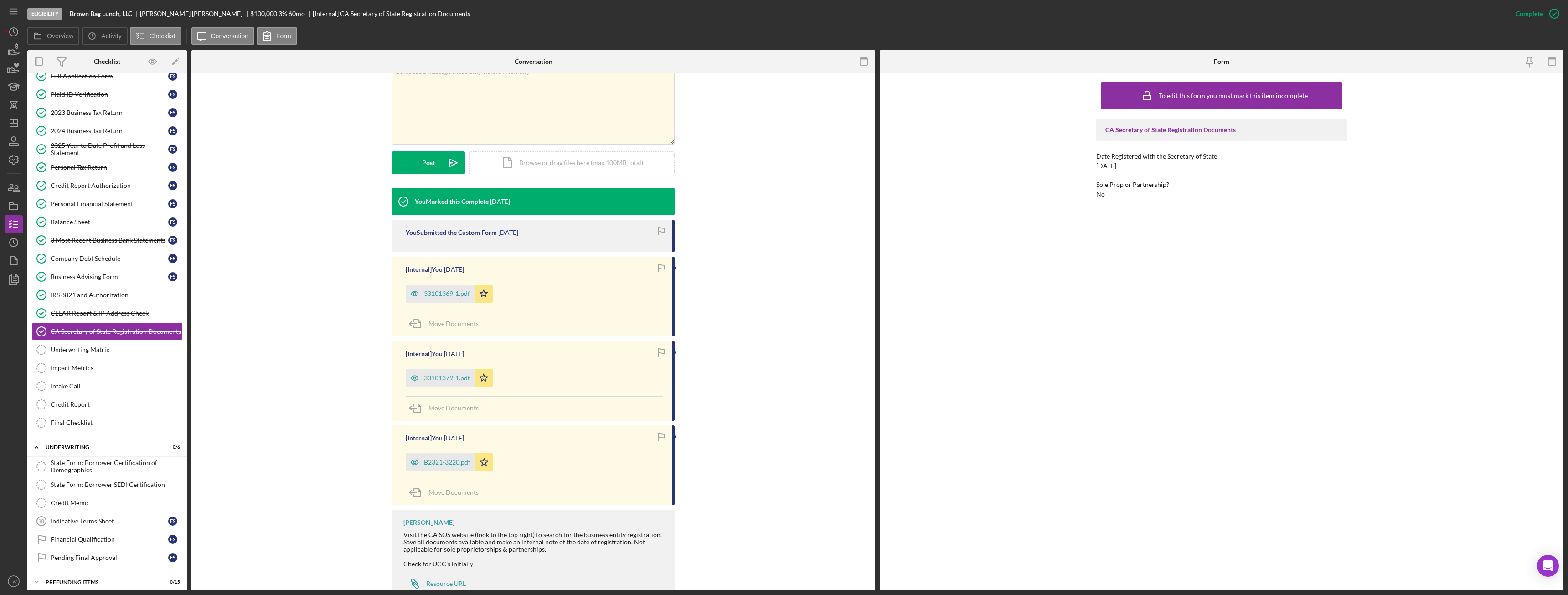
scroll to position [201, 0]
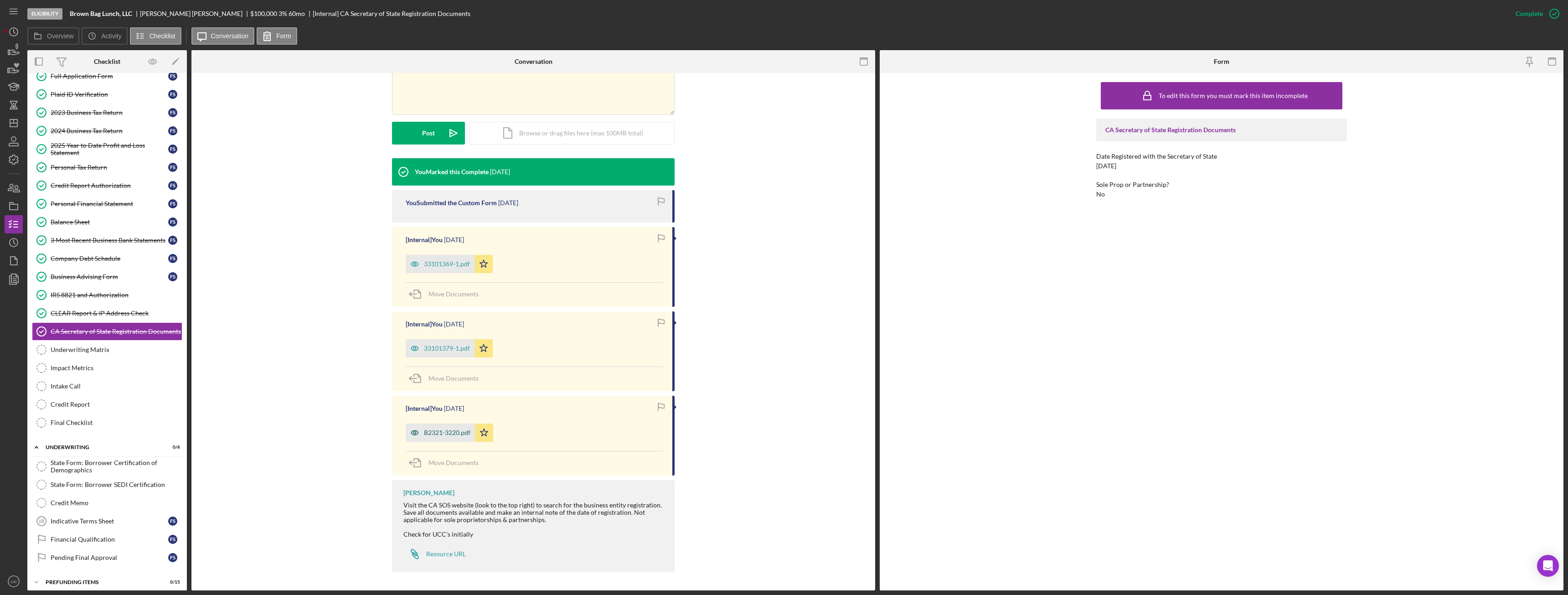
click at [451, 333] on div "B2321-3220.pdf" at bounding box center [447, 433] width 47 height 7
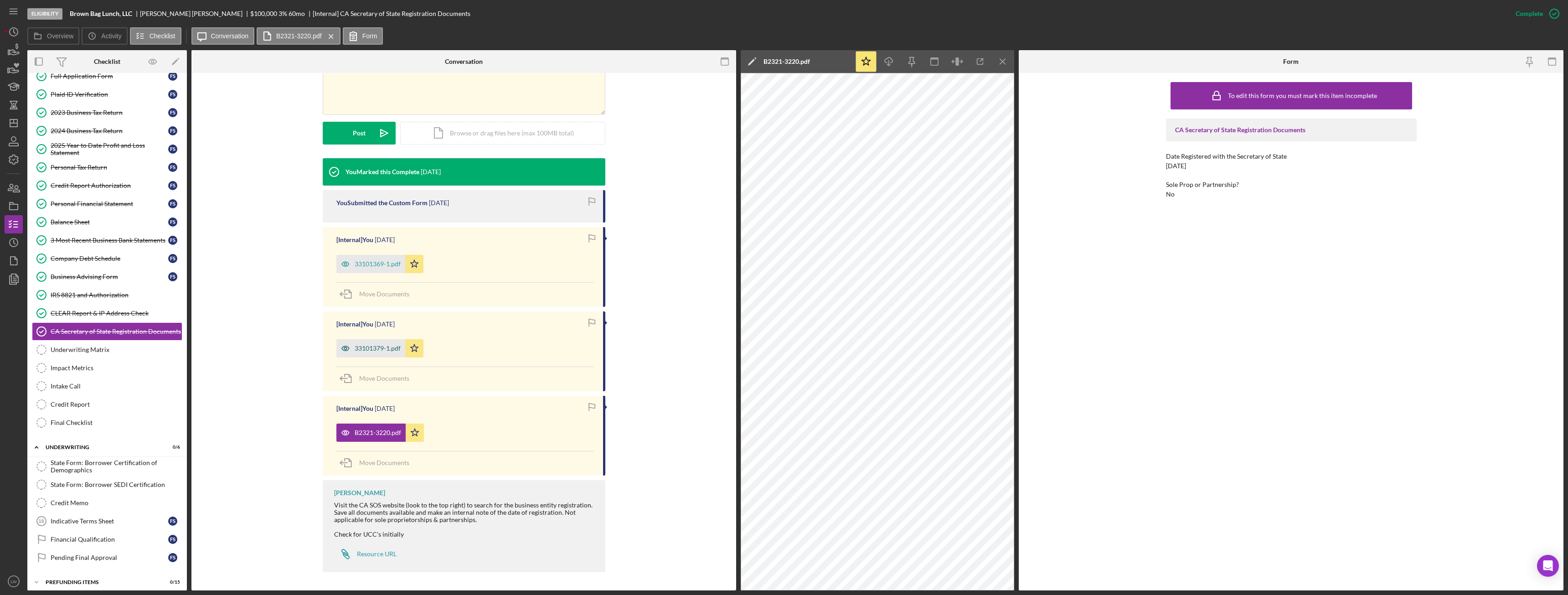
click at [377, 333] on div "33101379-1.pdf" at bounding box center [378, 349] width 46 height 7
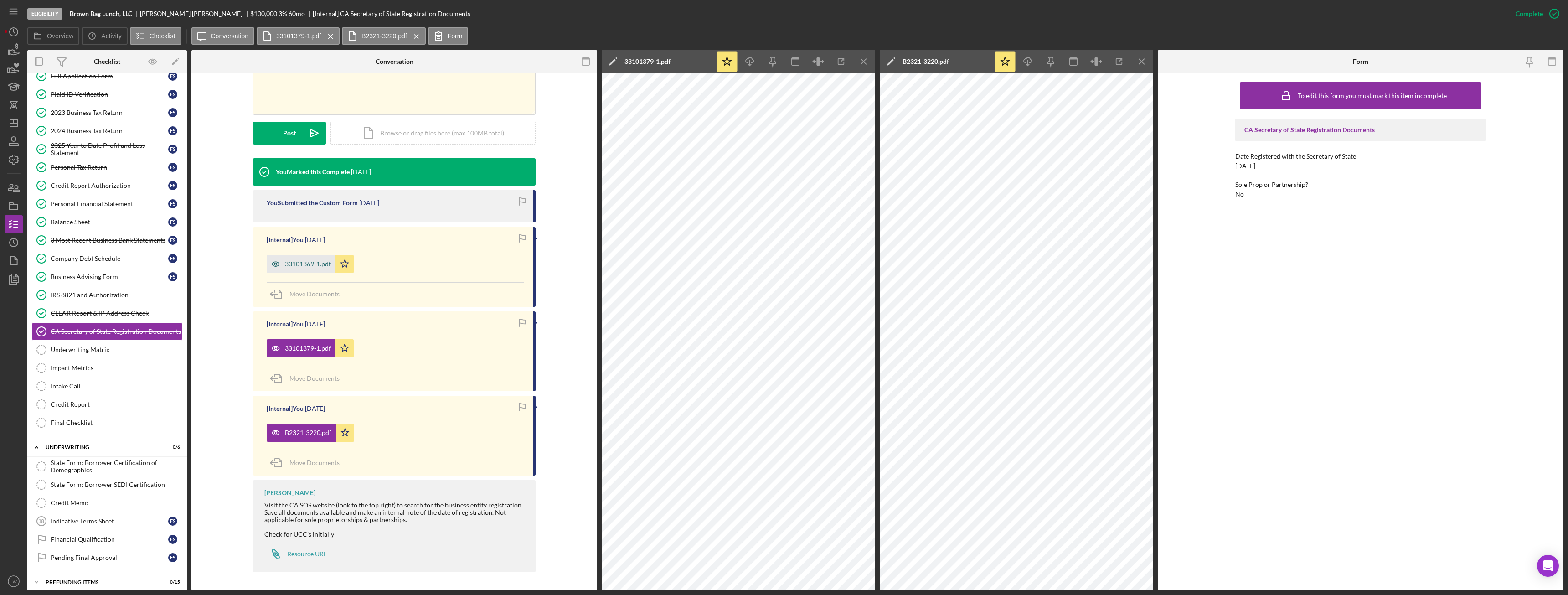
click at [312, 256] on div "33101369-1.pdf" at bounding box center [301, 264] width 69 height 18
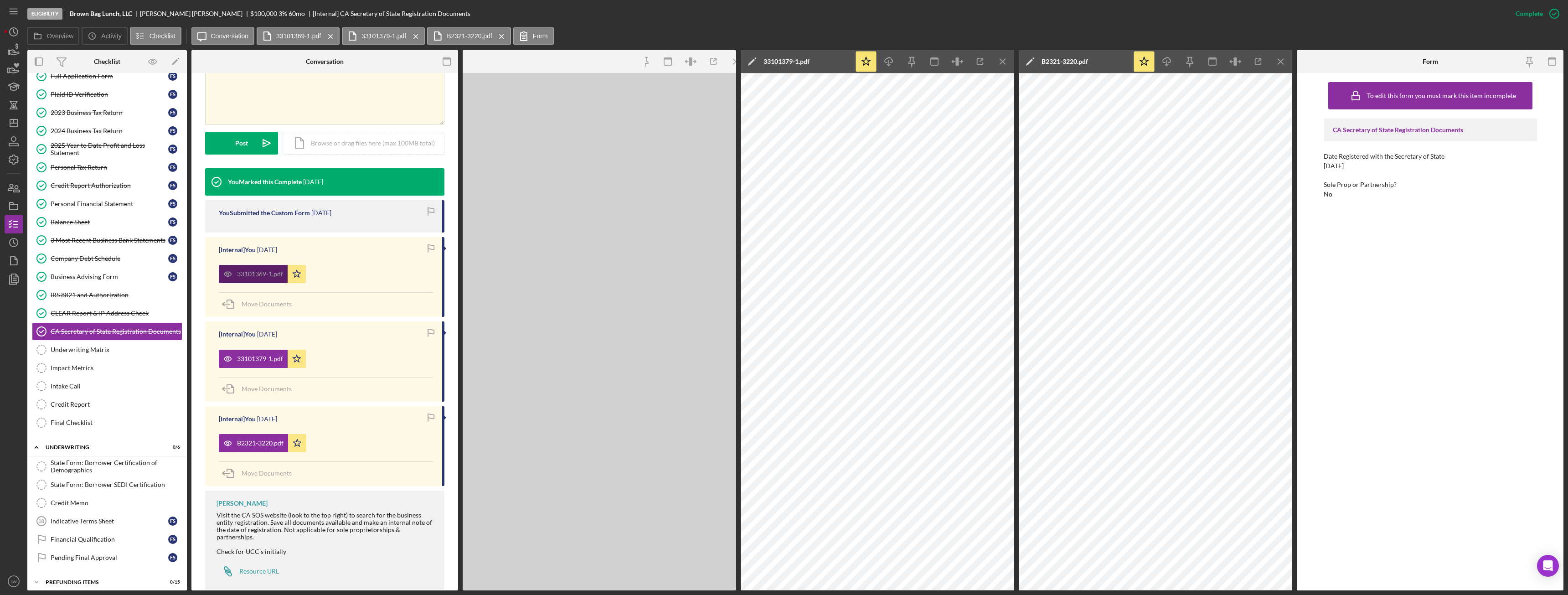
scroll to position [211, 0]
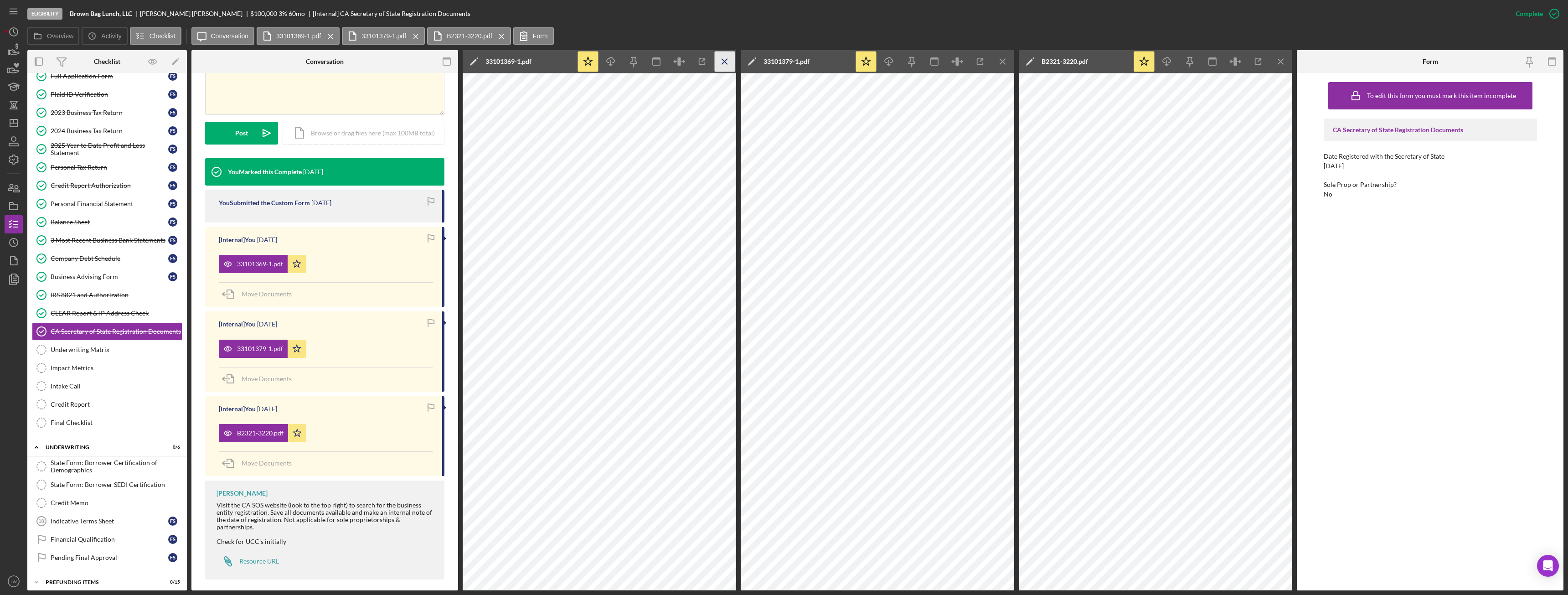
click at [700, 61] on icon "Icon/Menu Close" at bounding box center [725, 62] width 20 height 20
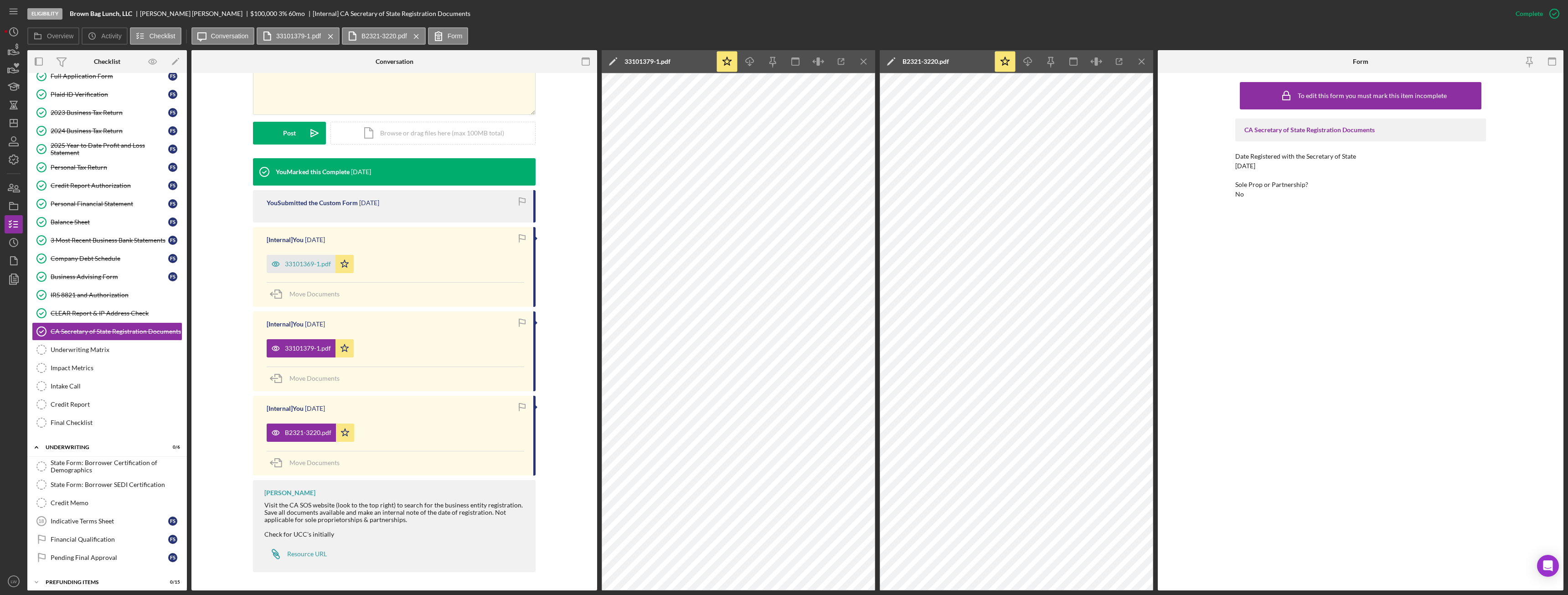
scroll to position [201, 0]
click at [700, 62] on icon "Icon/Menu Close" at bounding box center [864, 62] width 20 height 20
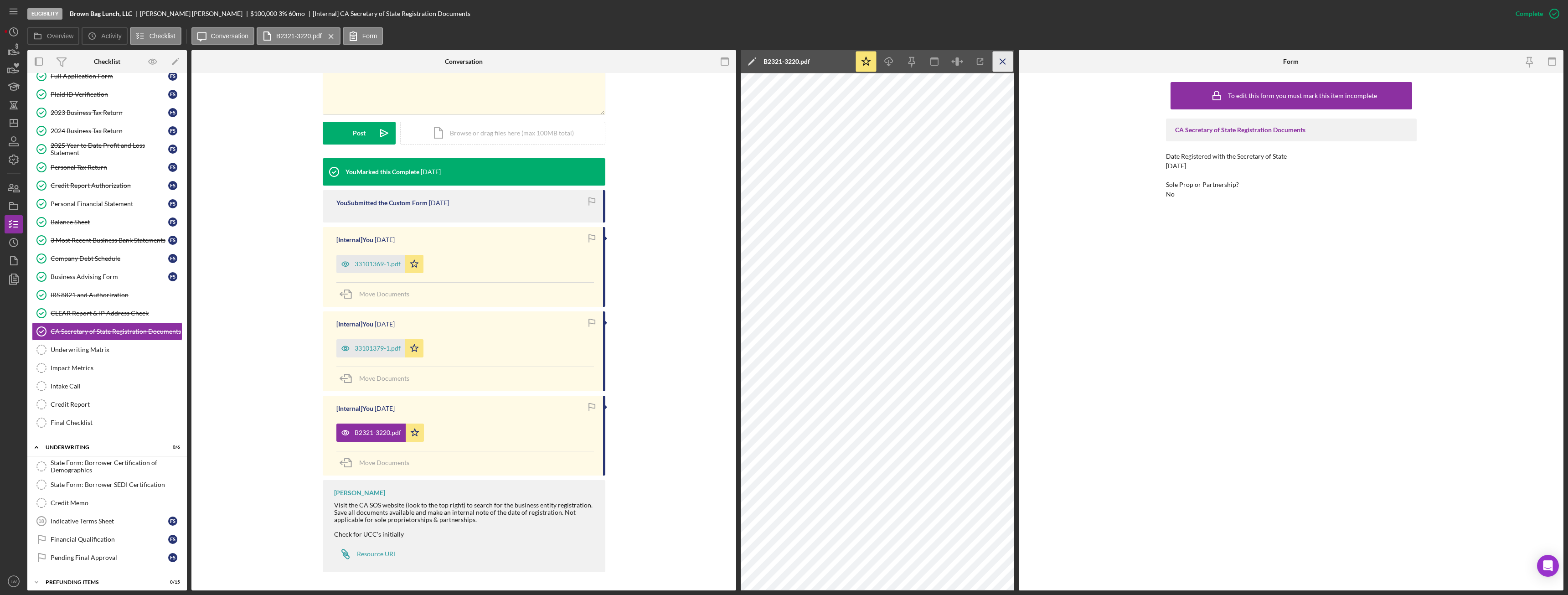
click at [700, 63] on icon "Icon/Menu Close" at bounding box center [1003, 62] width 20 height 20
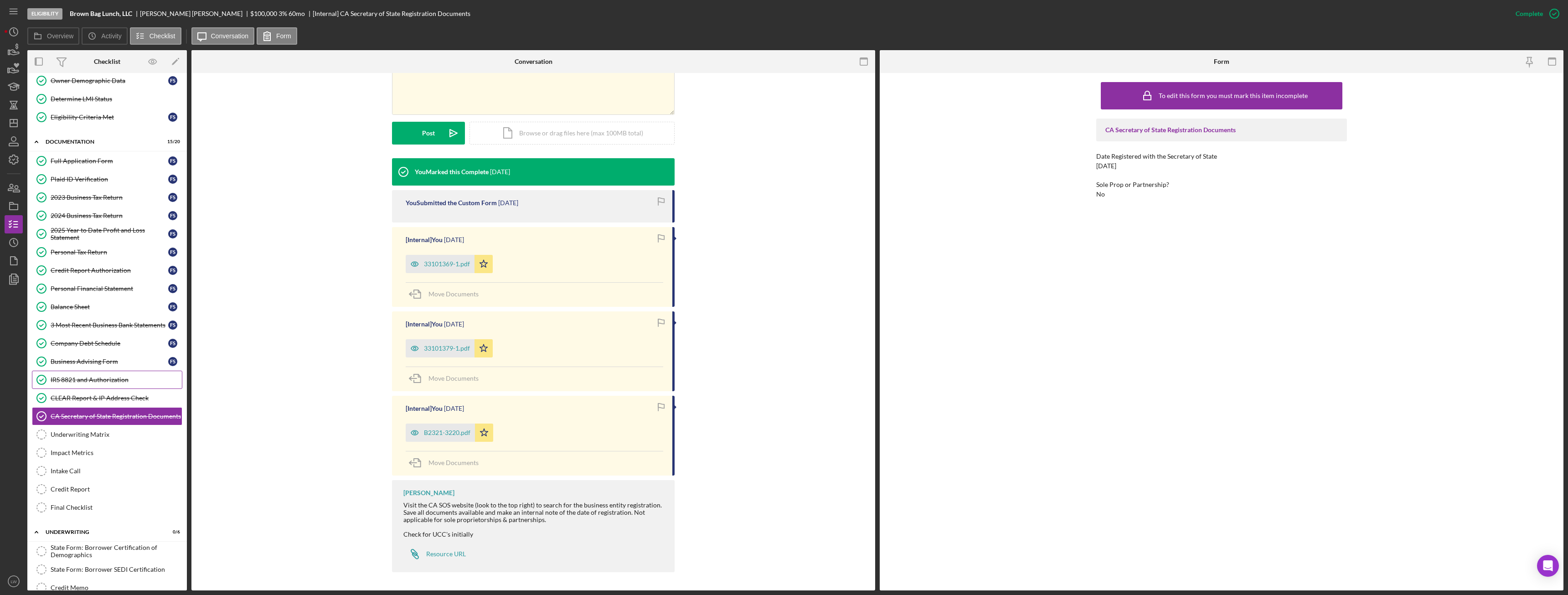
scroll to position [0, 0]
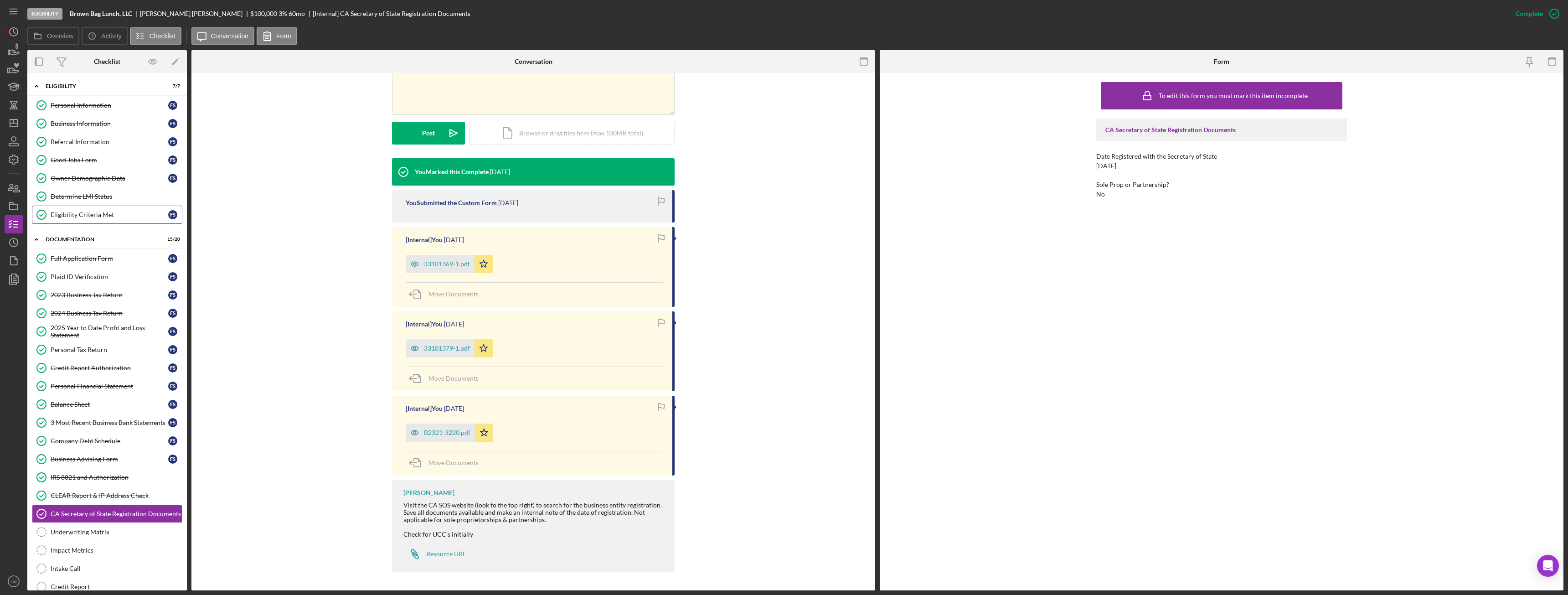
click at [78, 214] on div "Eligibility Criteria Met" at bounding box center [109, 215] width 117 height 7
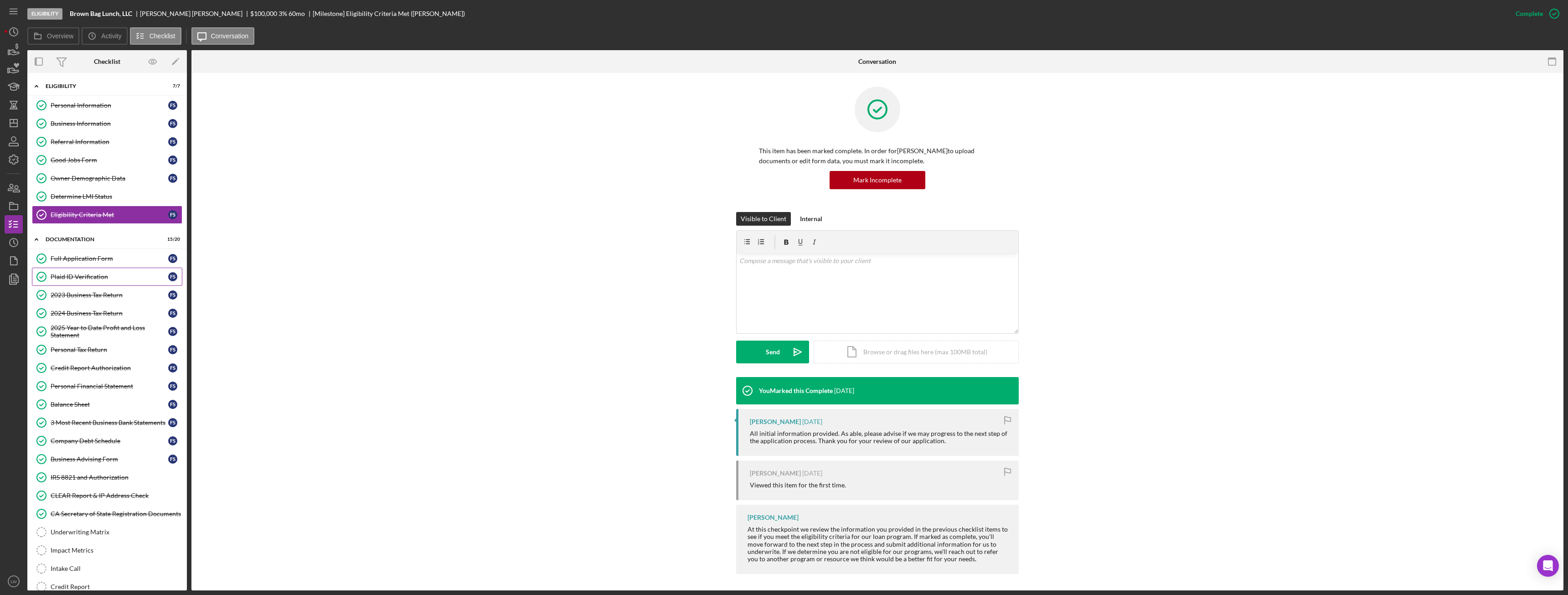
click at [79, 274] on div "Plaid ID Verification" at bounding box center [109, 277] width 117 height 7
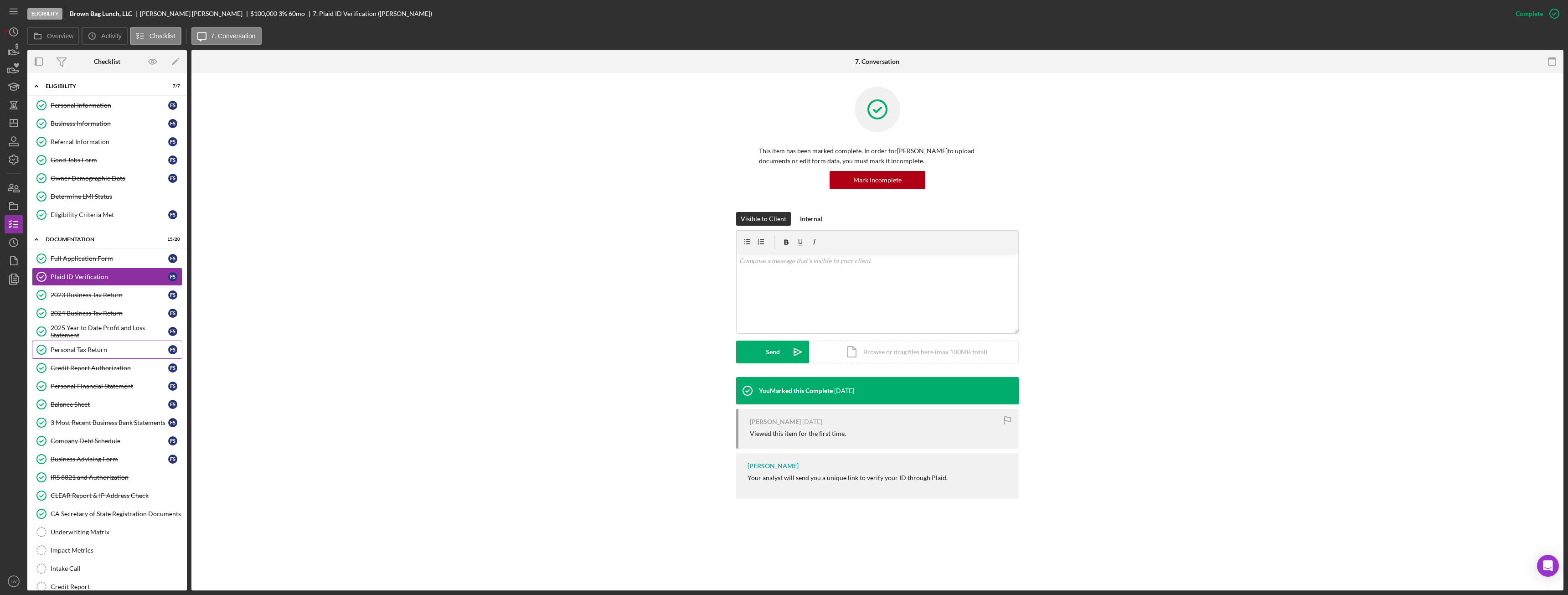
click at [89, 333] on div "Personal Tax Return" at bounding box center [109, 350] width 117 height 7
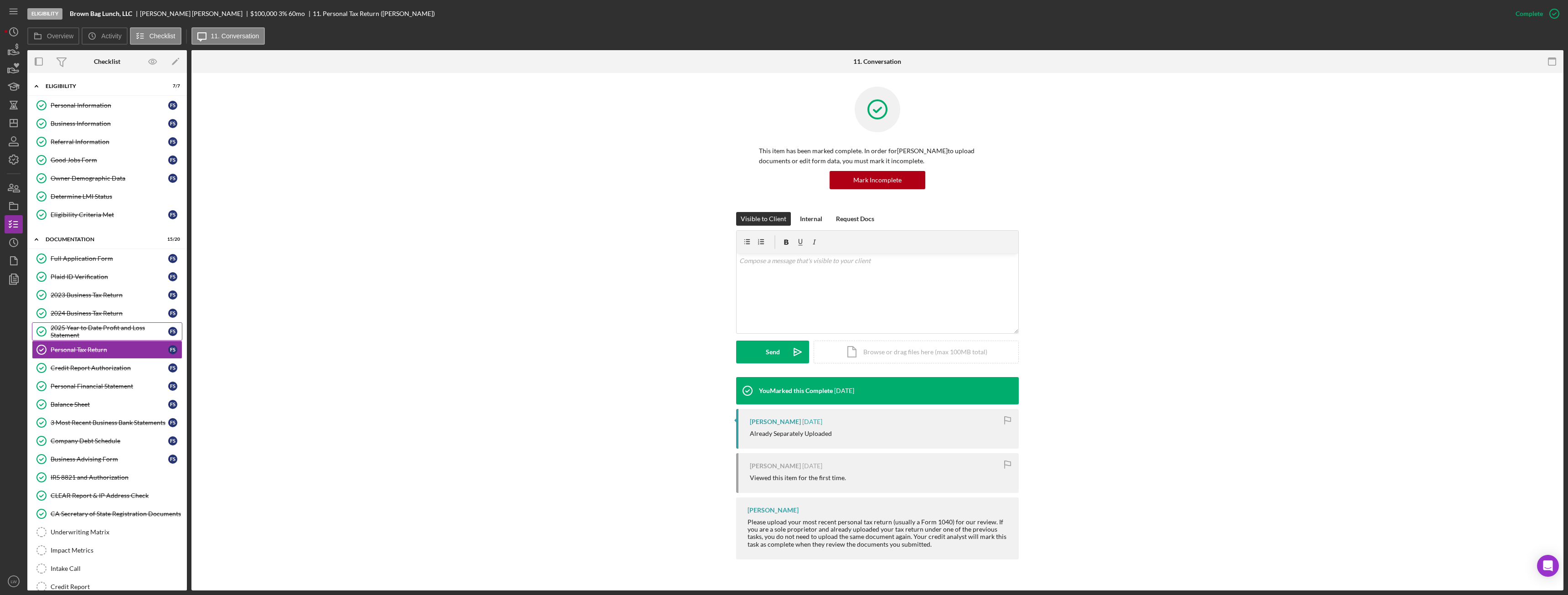
click at [80, 329] on div "2025 Year to Date Profit and Loss Statement" at bounding box center [109, 331] width 117 height 14
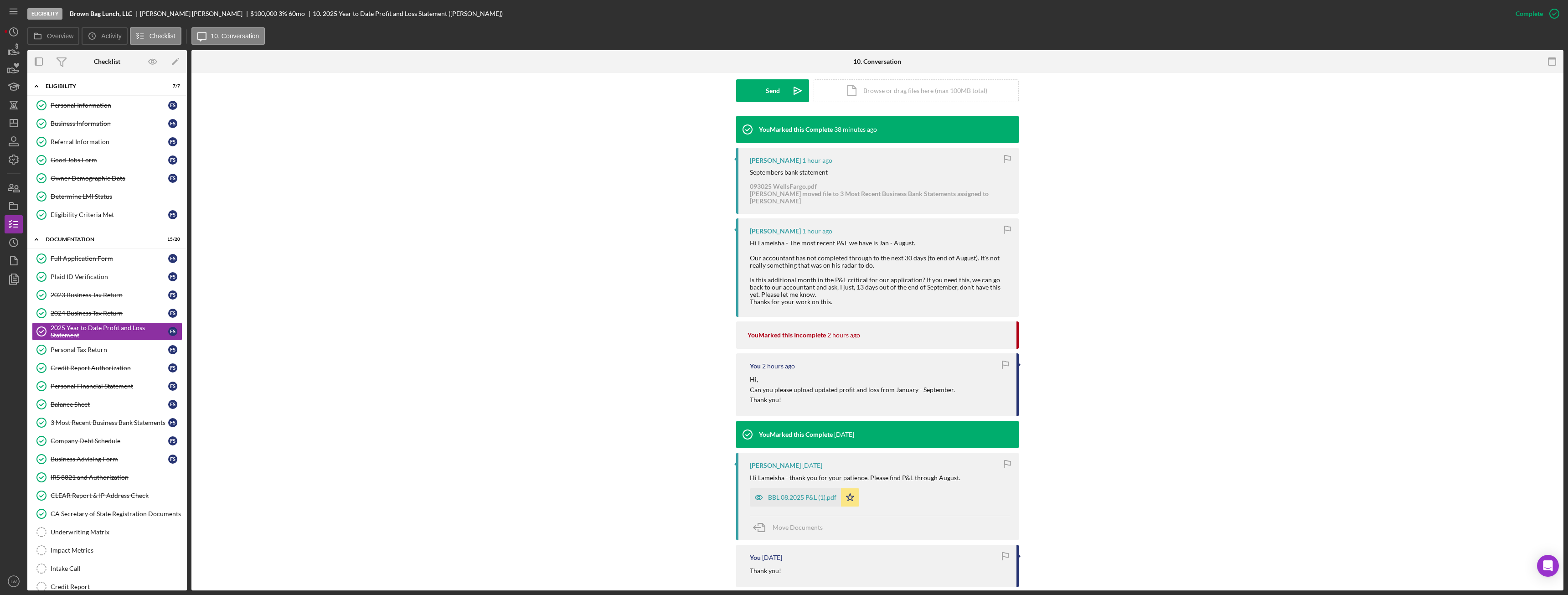
scroll to position [411, 0]
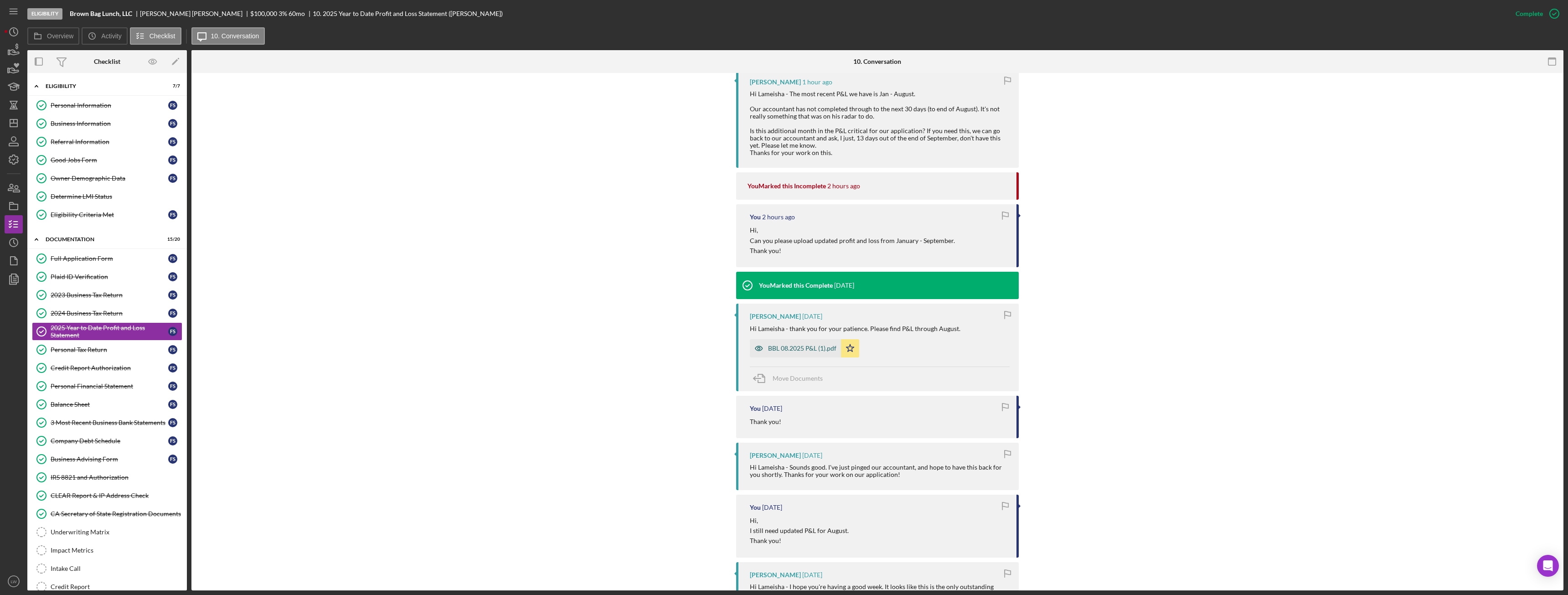
click at [700, 333] on div "BBL 08.2025 P&L (1).pdf" at bounding box center [802, 349] width 68 height 7
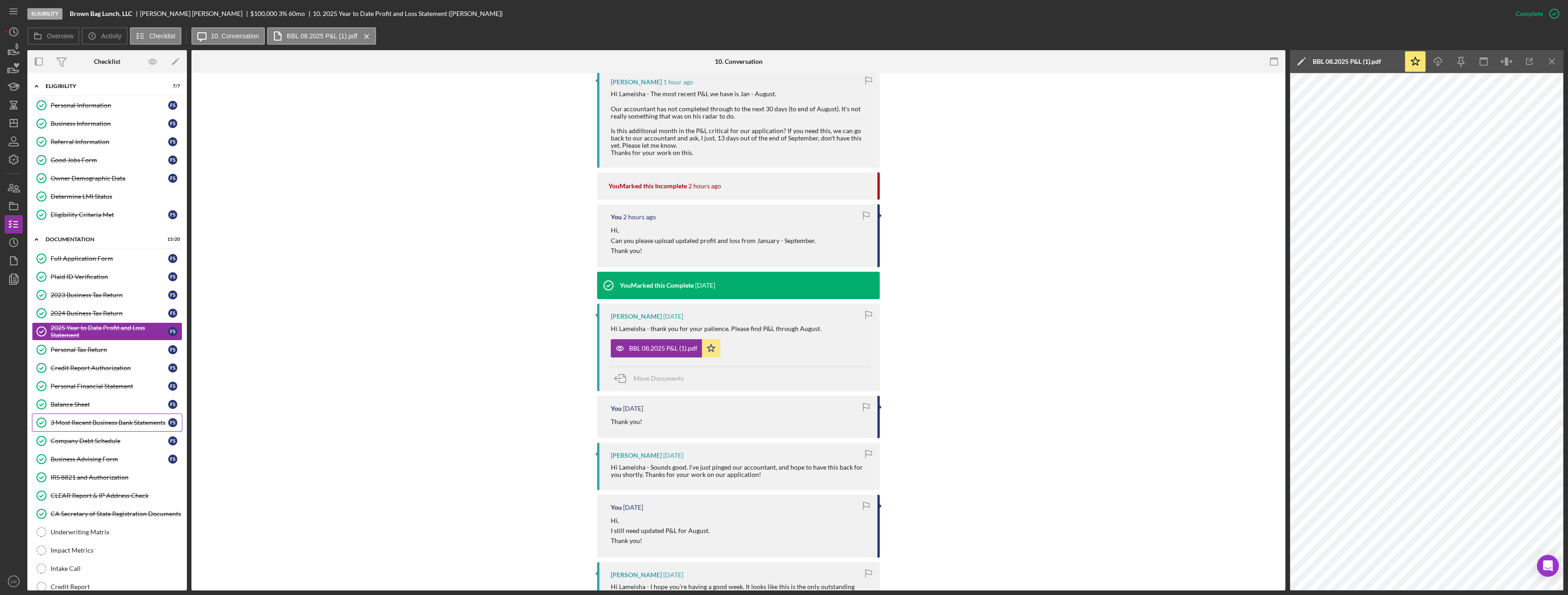
click at [61, 333] on div "3 Most Recent Business Bank Statements" at bounding box center [109, 423] width 117 height 7
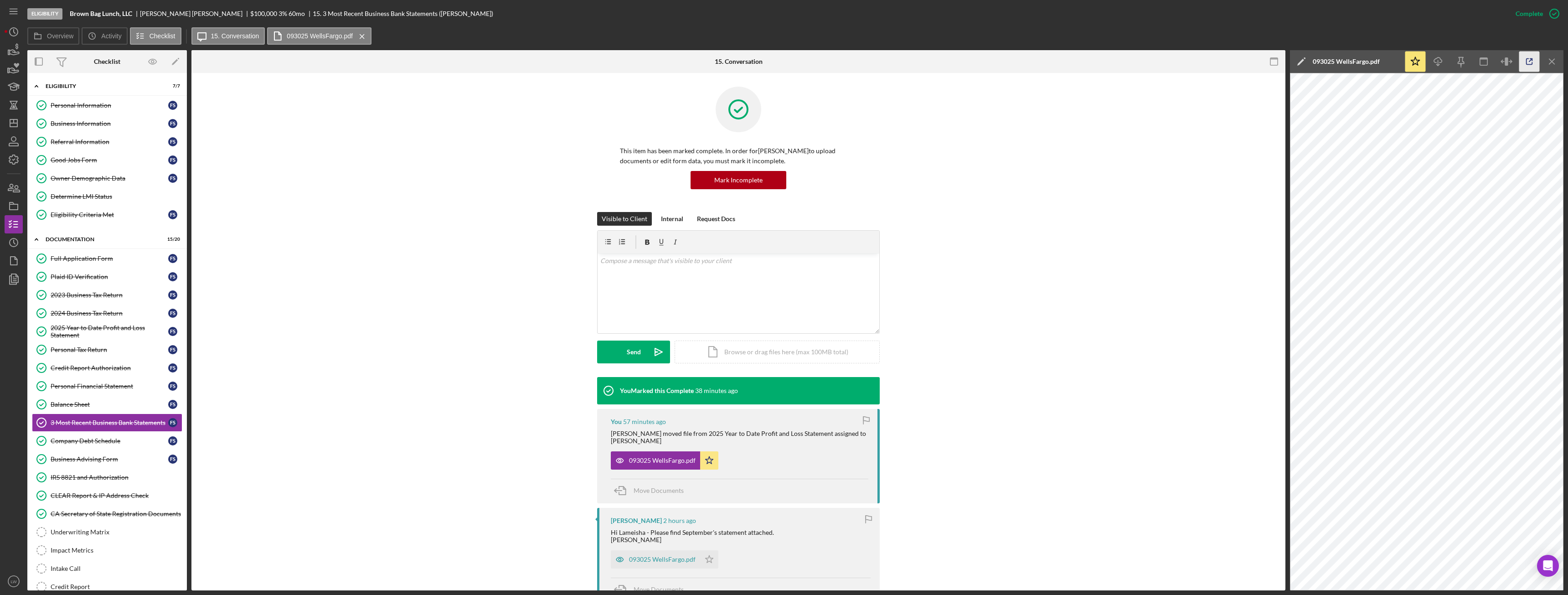
click at [700, 61] on icon "button" at bounding box center [1530, 62] width 20 height 20
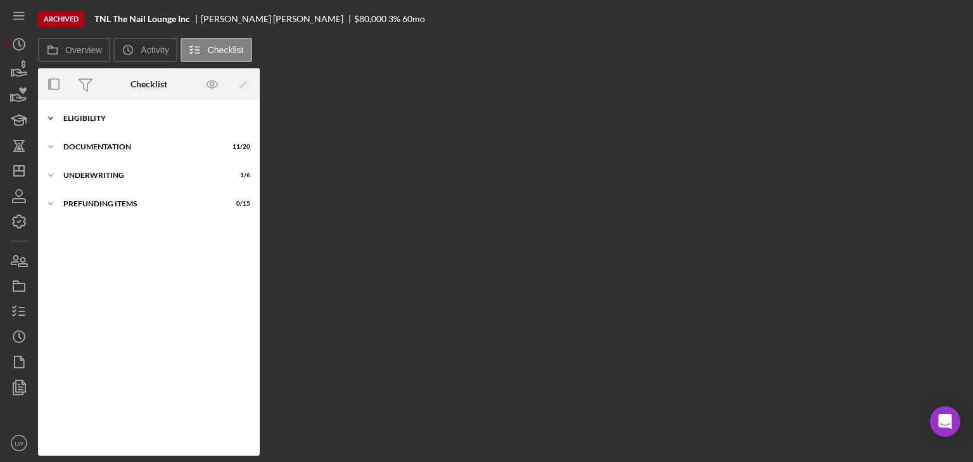
click at [70, 120] on div "Eligibility" at bounding box center [153, 119] width 180 height 8
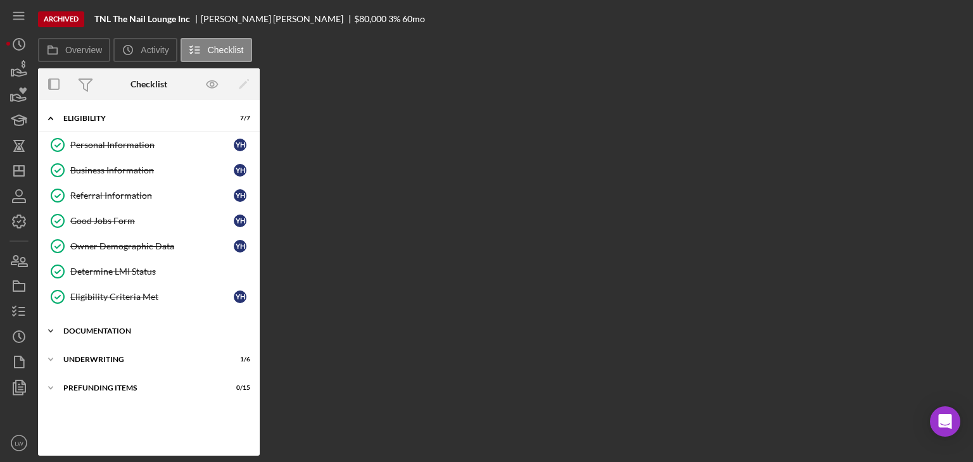
click at [108, 331] on div "Documentation" at bounding box center [153, 331] width 180 height 8
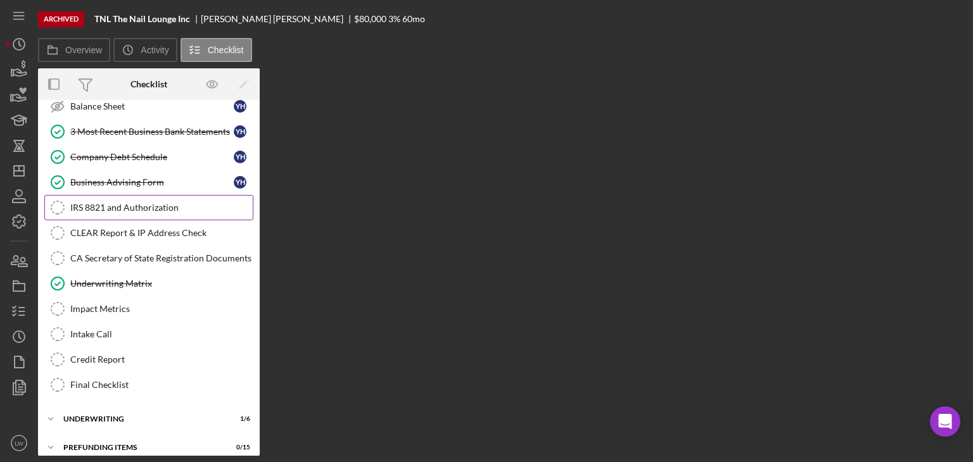
scroll to position [458, 0]
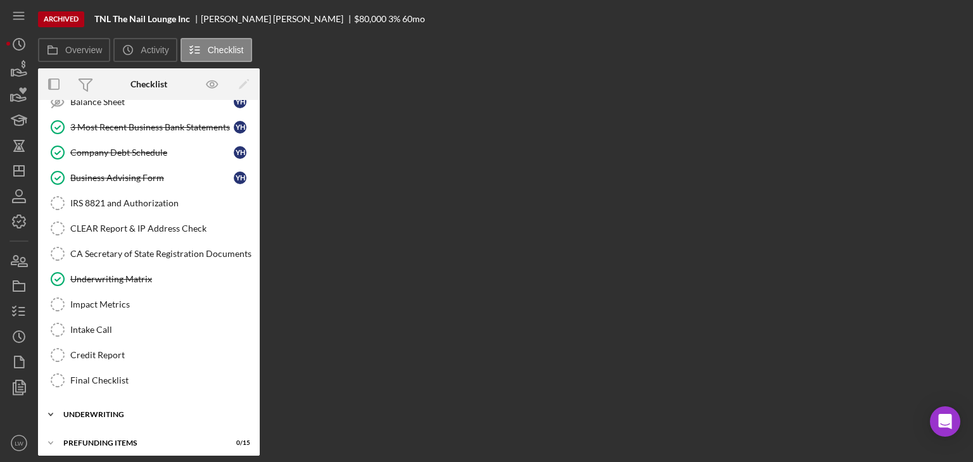
click at [117, 411] on div "Underwriting" at bounding box center [153, 415] width 180 height 8
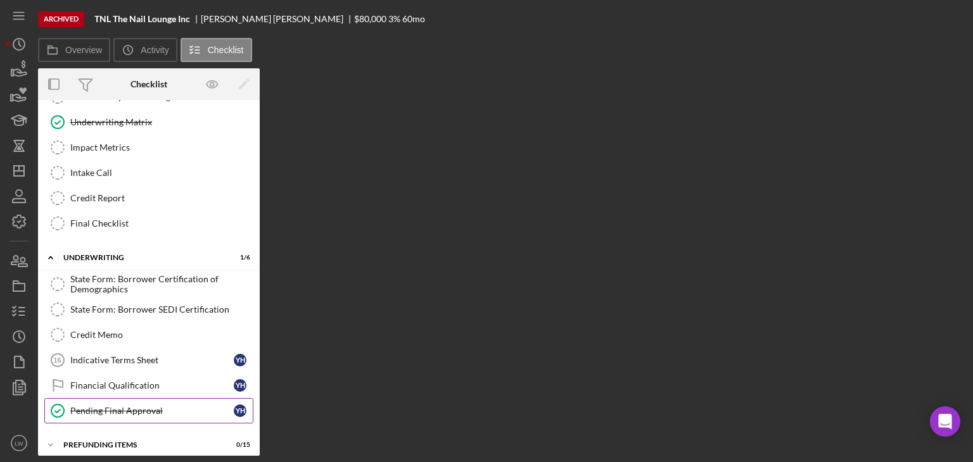
click at [128, 406] on div "Pending Final Approval" at bounding box center [151, 411] width 163 height 10
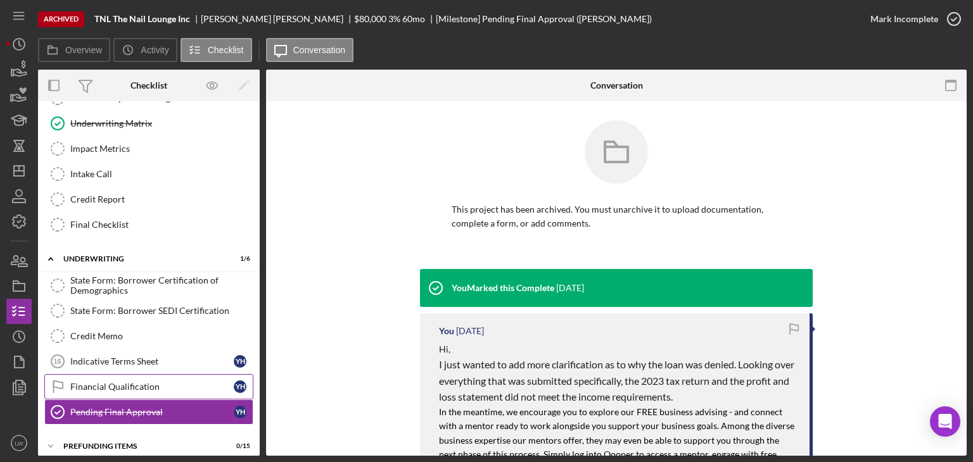
scroll to position [617, 0]
click at [144, 439] on div "Icon/Expander Prefunding Items 0 / 15" at bounding box center [149, 445] width 222 height 25
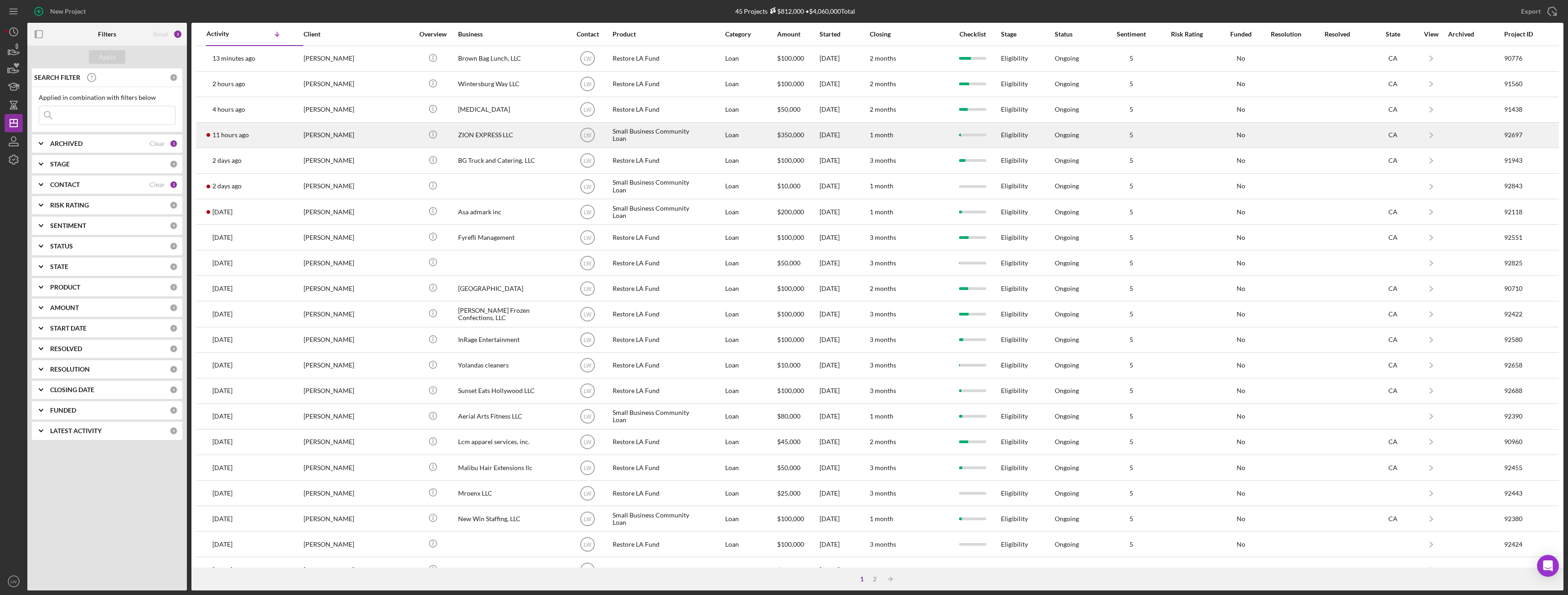
click at [361, 133] on div "[PERSON_NAME]" at bounding box center [349, 135] width 91 height 24
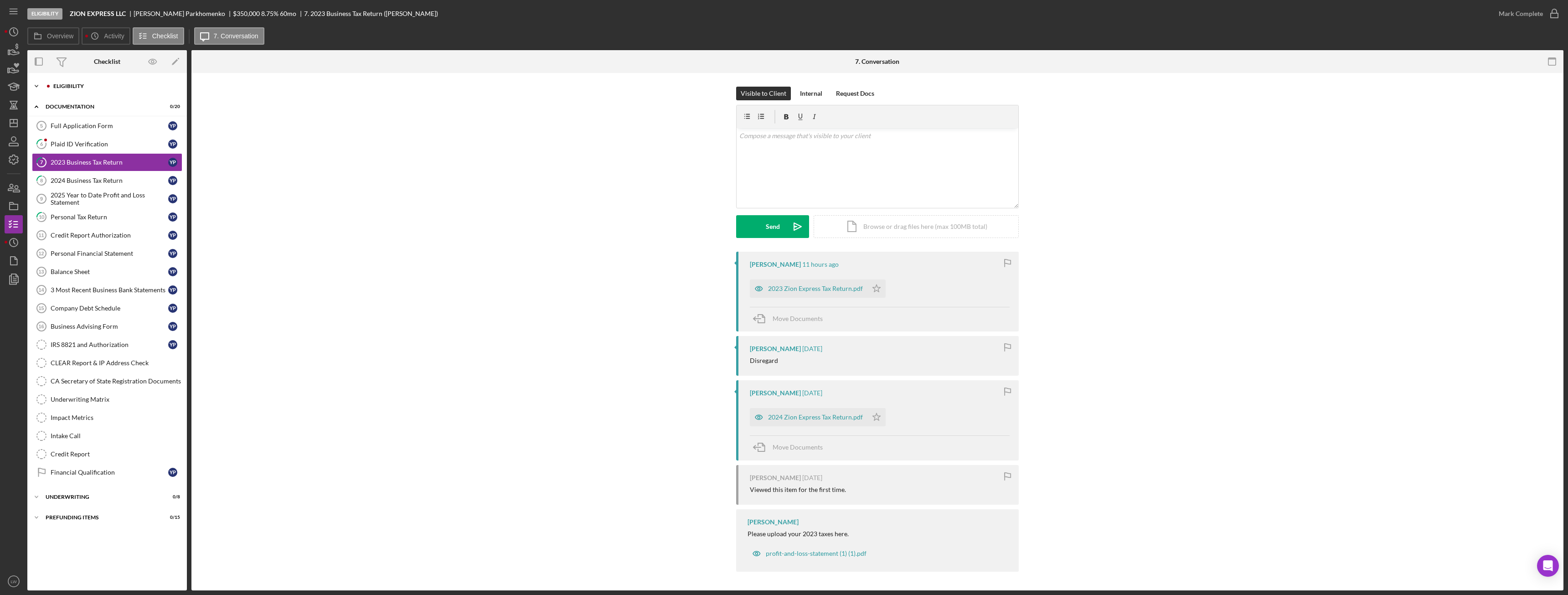
click at [66, 82] on div "Icon/Expander Eligibility 3 / 6" at bounding box center [107, 86] width 160 height 18
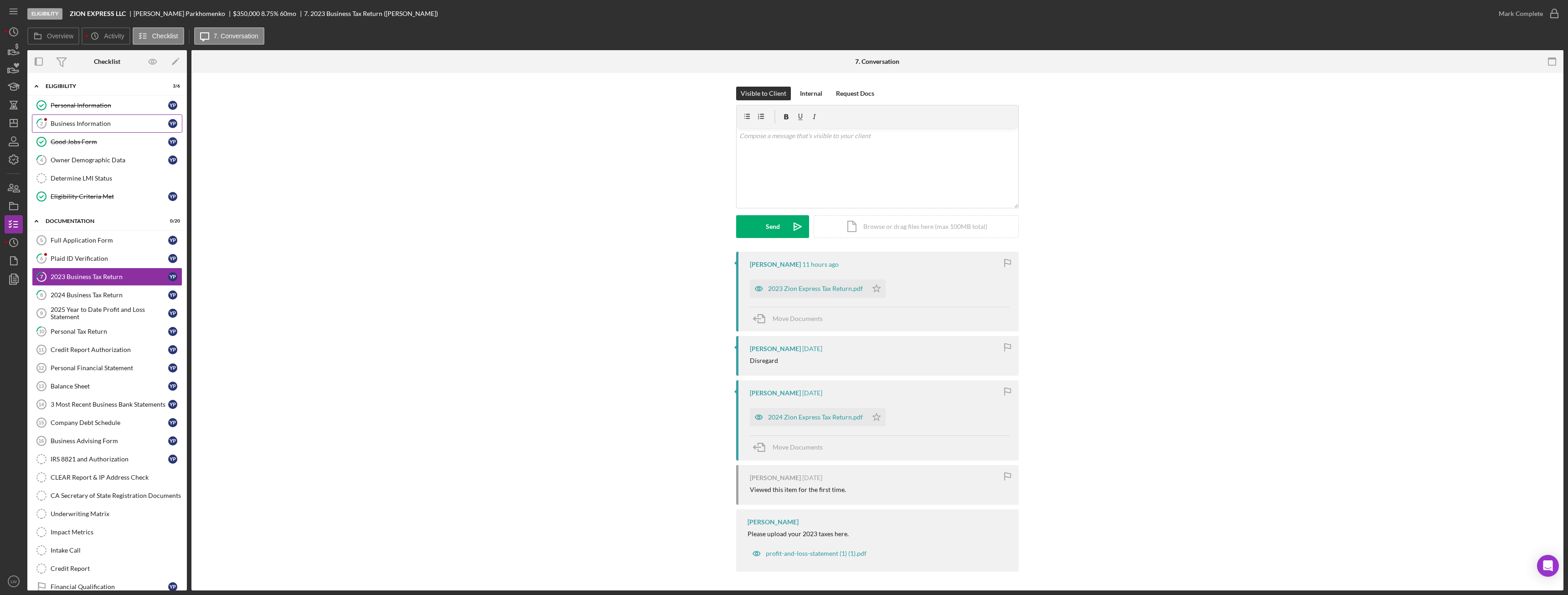
click at [85, 120] on div "Business Information" at bounding box center [109, 124] width 117 height 7
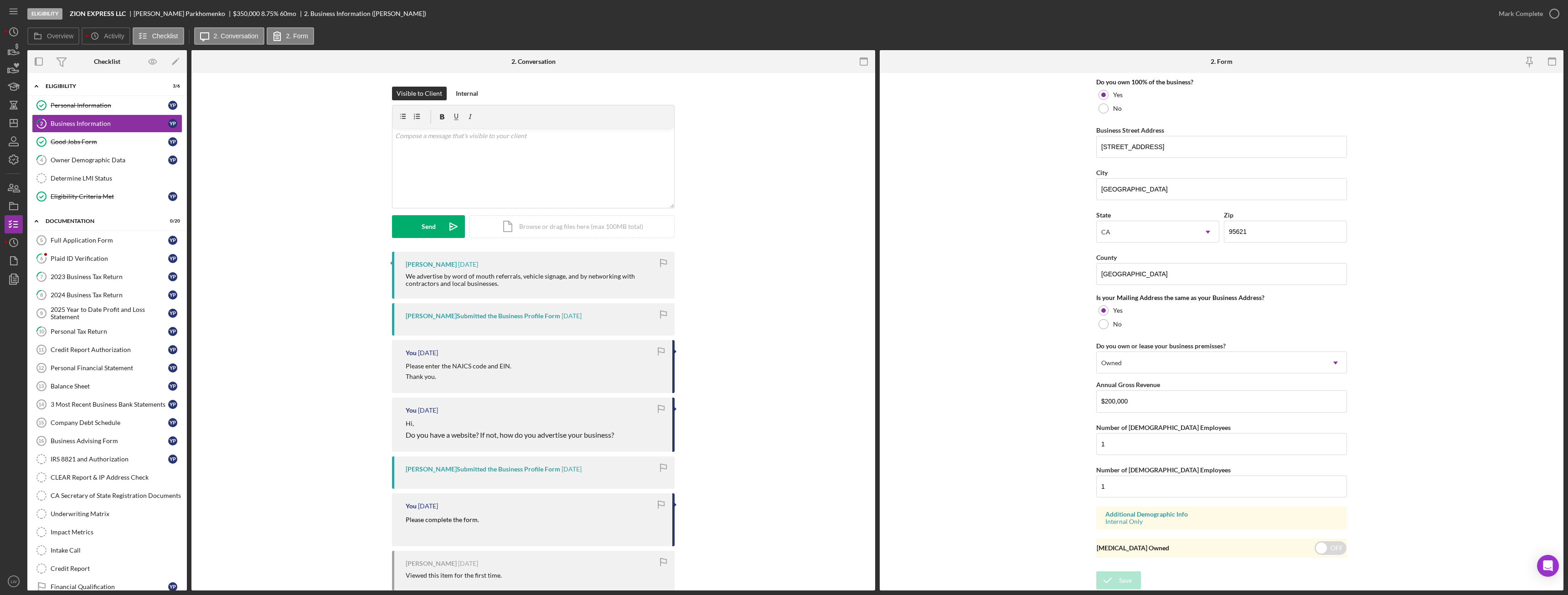
scroll to position [495, 0]
drag, startPoint x: 1133, startPoint y: 406, endPoint x: 1104, endPoint y: 399, distance: 29.8
click at [1104, 399] on input "$200,000" at bounding box center [1222, 401] width 251 height 22
click at [1449, 323] on form "Business Name ZION EXPRESS LLC DBA Business Start Date 05/18/2021 Legal Structu…" at bounding box center [1222, 331] width 684 height 518
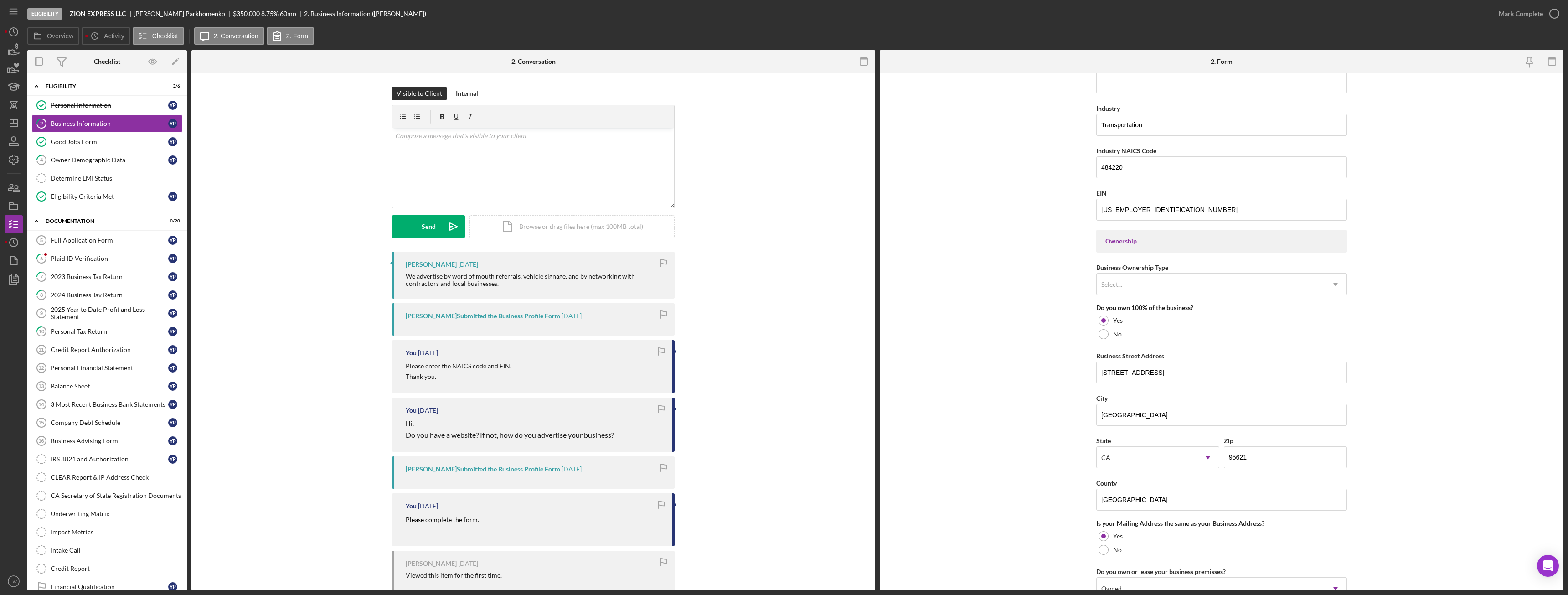
scroll to position [130, 0]
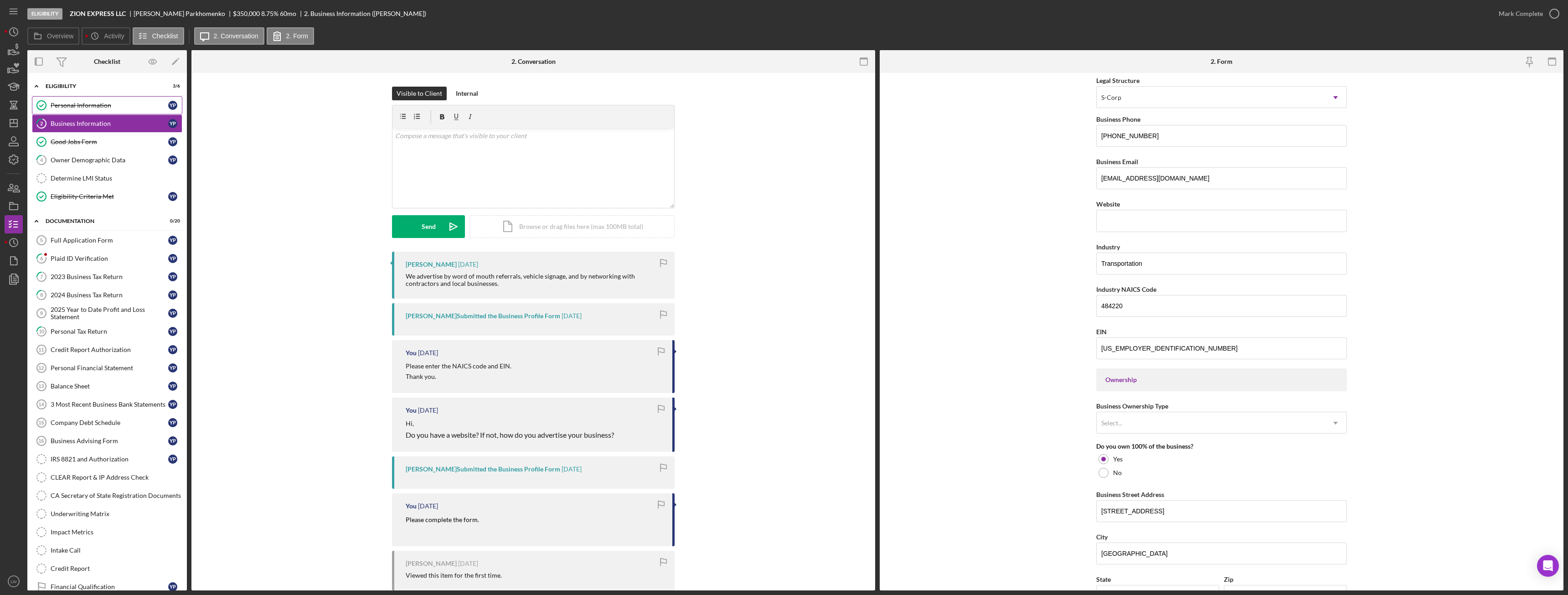
click at [126, 104] on div "Personal Information" at bounding box center [109, 105] width 117 height 7
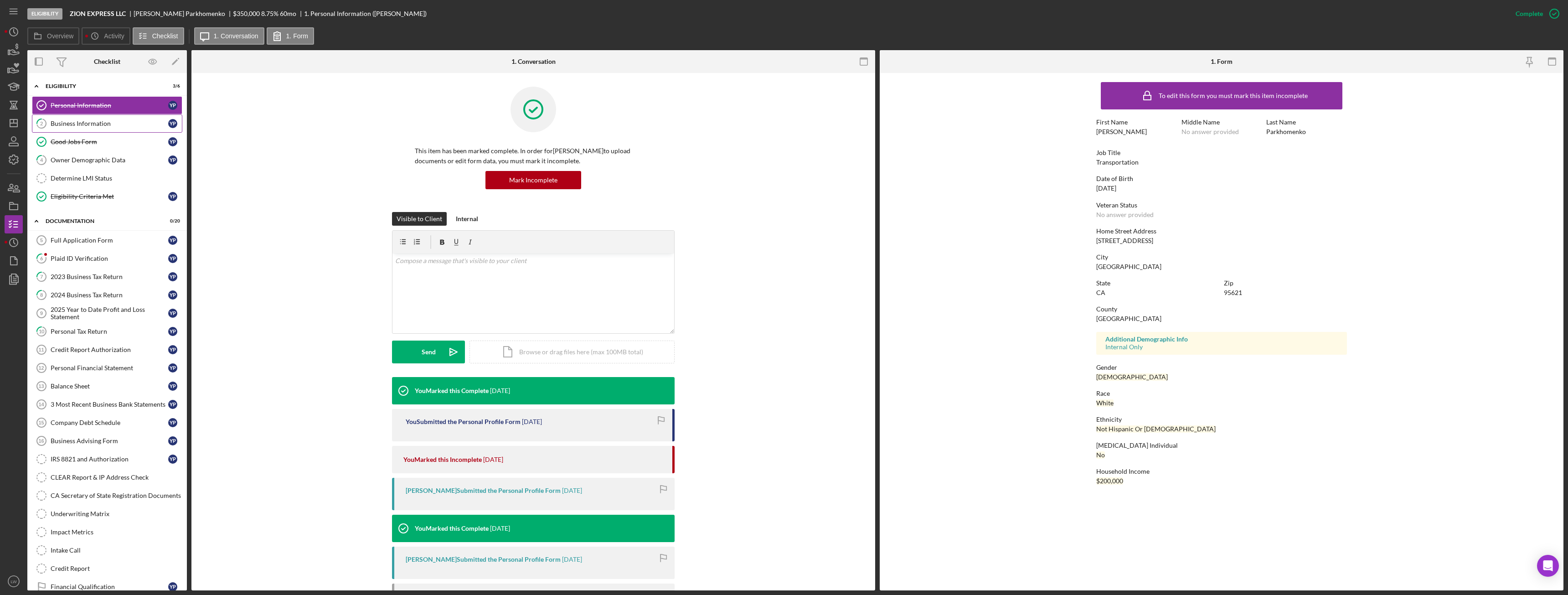
click at [112, 117] on link "2 Business Information Y P" at bounding box center [107, 123] width 150 height 18
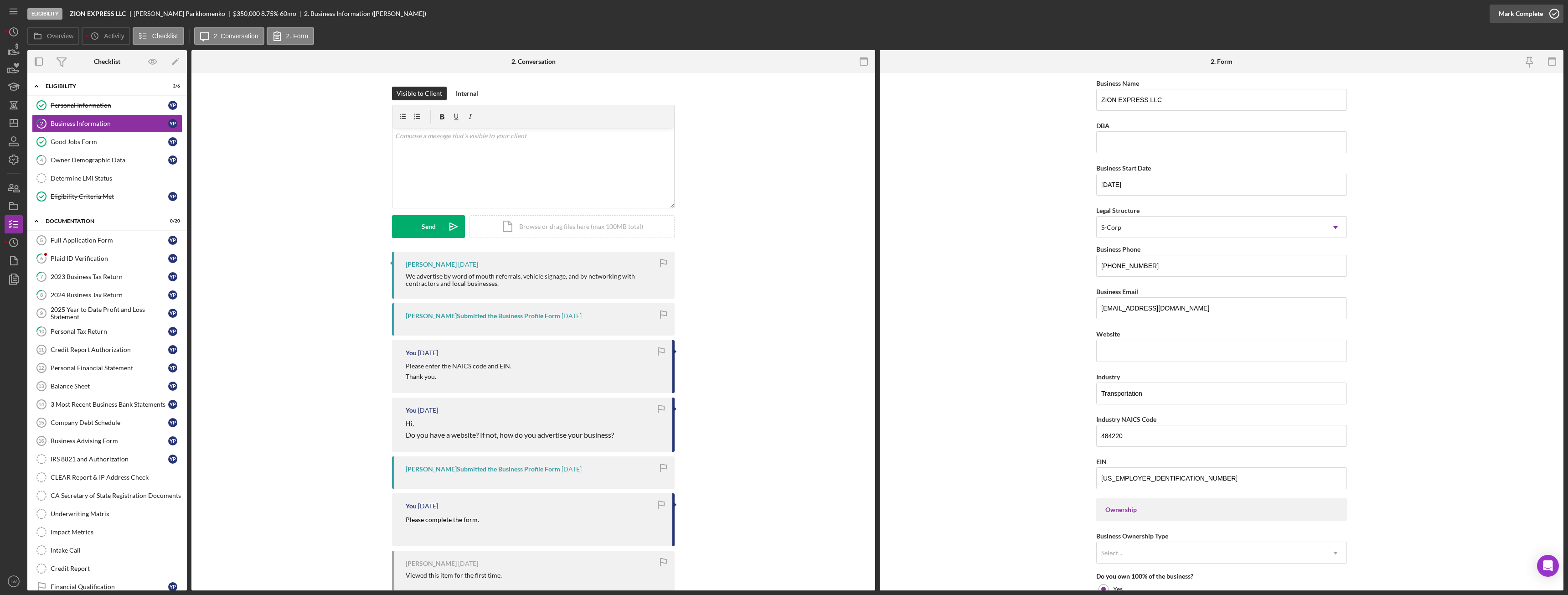
click at [1518, 18] on div "Mark Complete" at bounding box center [1520, 13] width 44 height 18
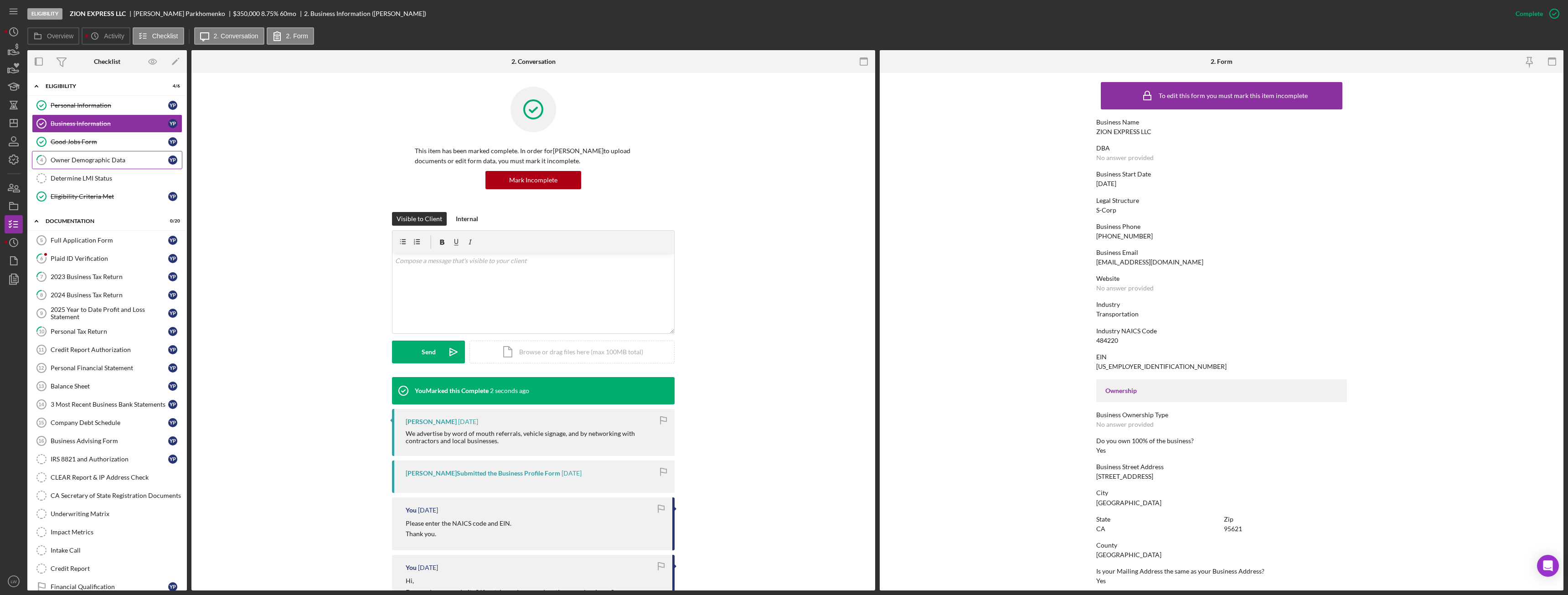
click at [82, 153] on link "4 Owner Demographic Data Y P" at bounding box center [107, 160] width 150 height 18
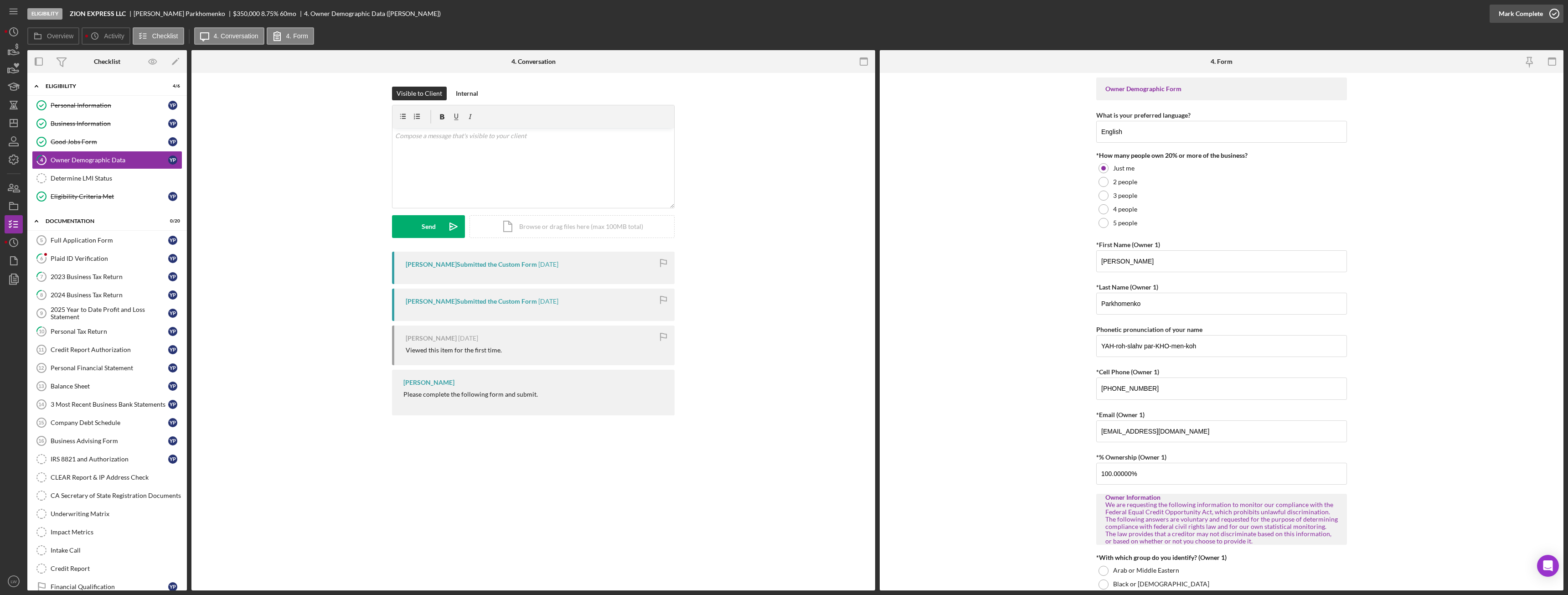
click at [1520, 14] on div "Mark Complete" at bounding box center [1520, 13] width 44 height 18
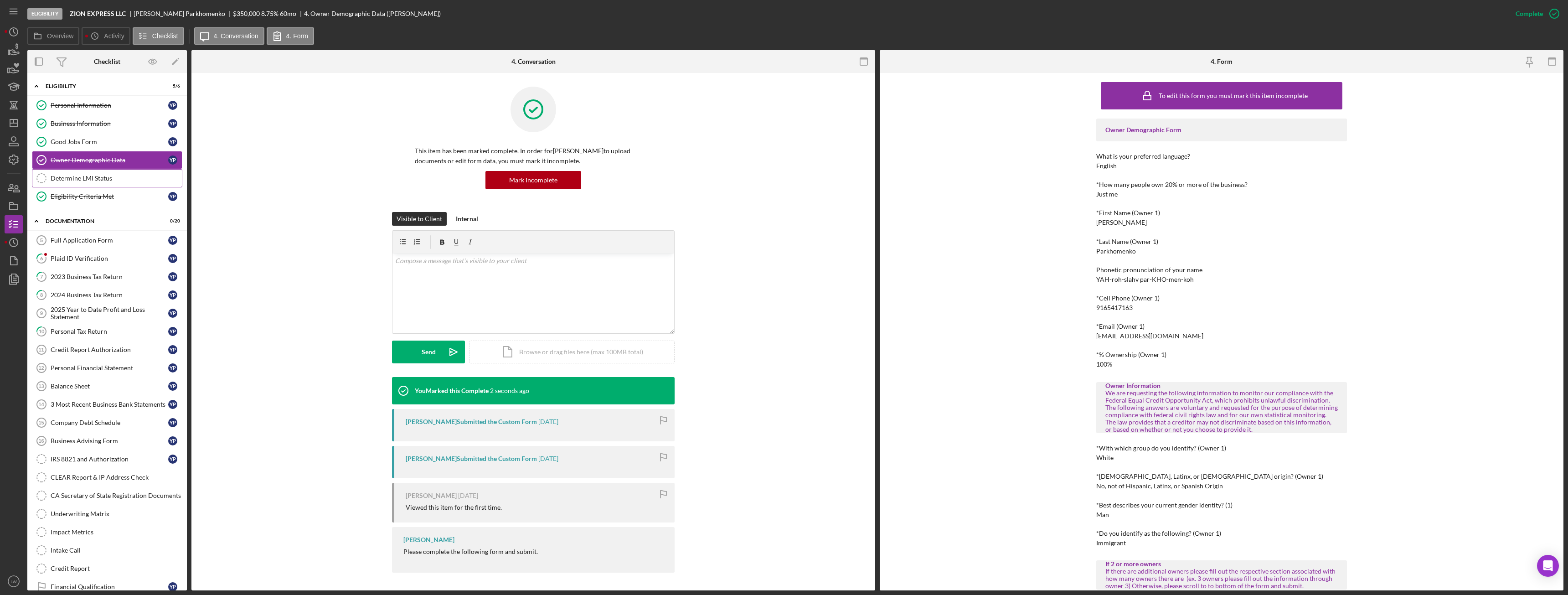
click at [72, 170] on link "Determine LMI Status Determine LMI Status" at bounding box center [107, 178] width 150 height 18
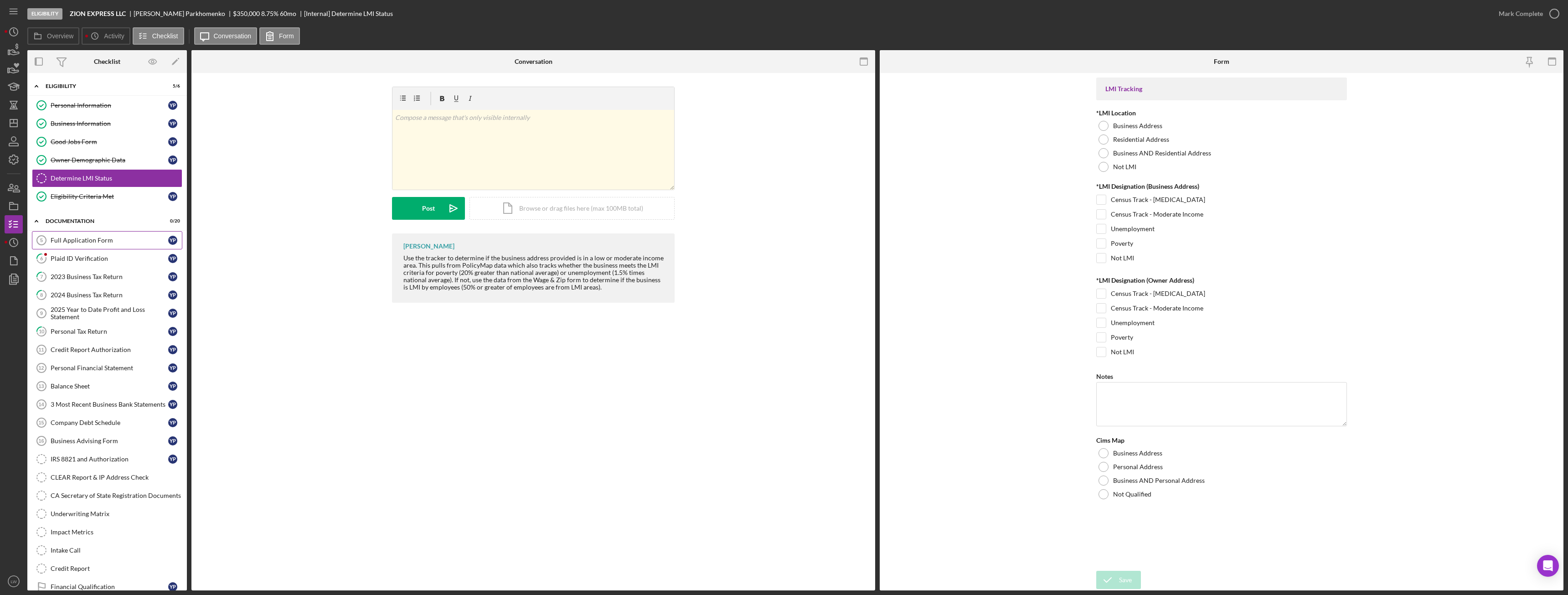
click at [66, 238] on div "Full Application Form" at bounding box center [109, 241] width 117 height 7
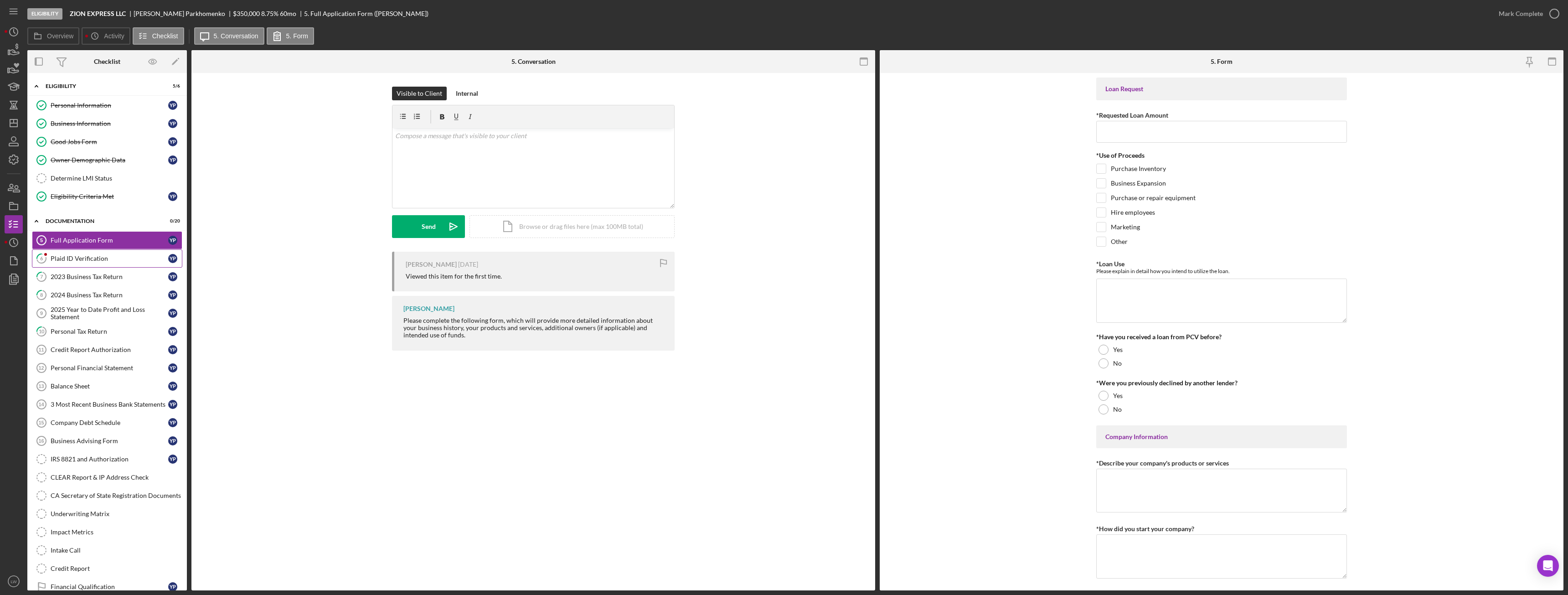
click at [58, 261] on div "Plaid ID Verification" at bounding box center [109, 259] width 117 height 7
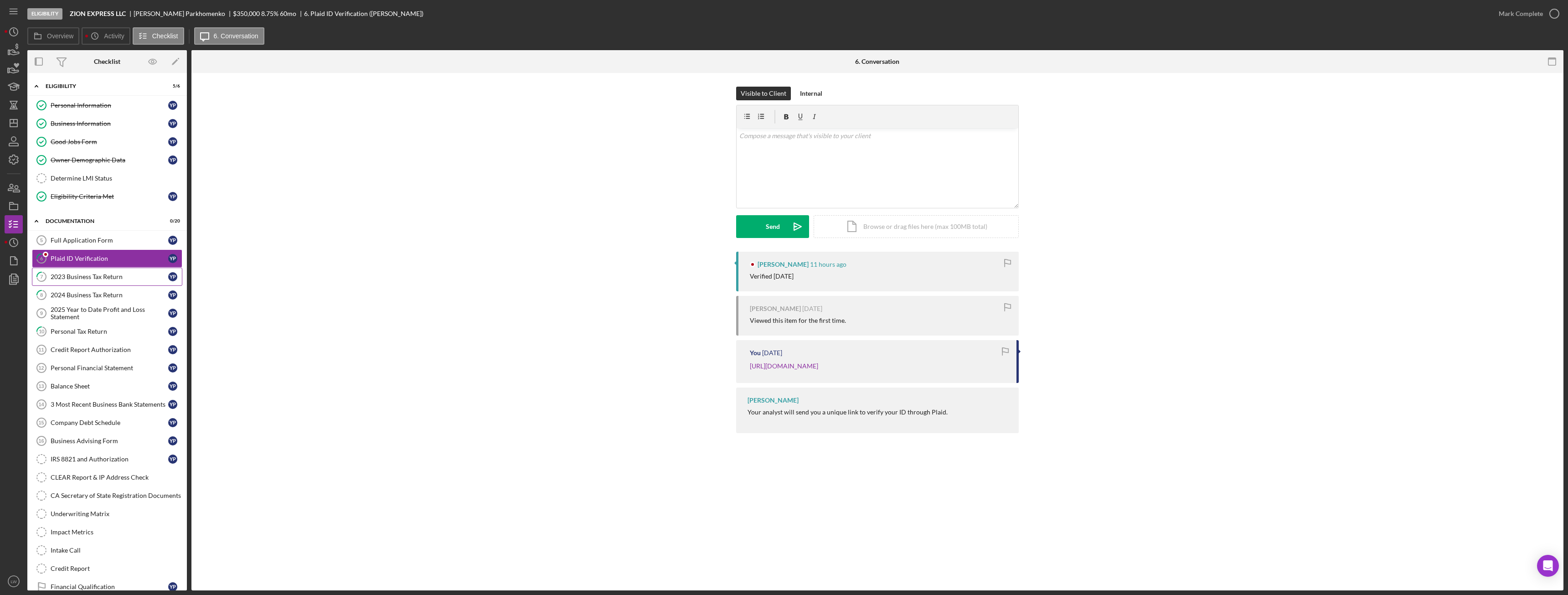
click at [66, 280] on div "2023 Business Tax Return" at bounding box center [109, 277] width 117 height 7
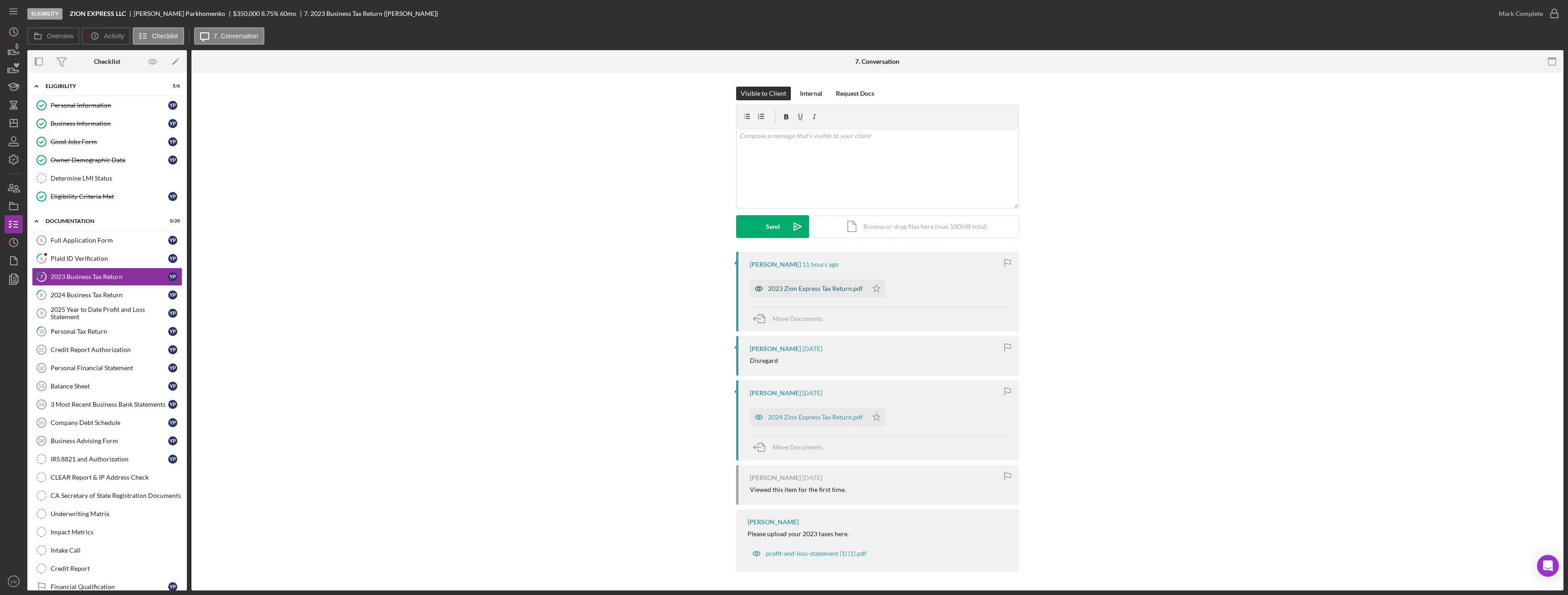
click at [799, 287] on div "2023 Zion Express Tax Return.pdf" at bounding box center [816, 289] width 95 height 7
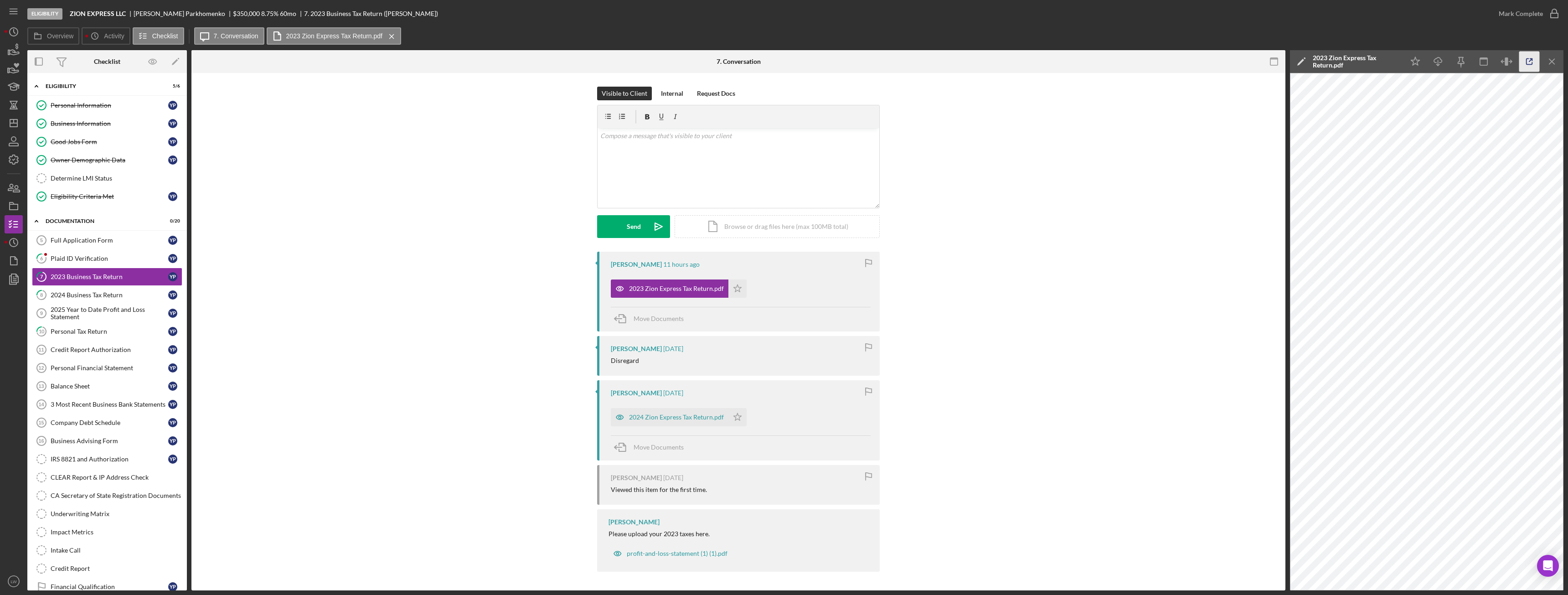
click at [1533, 61] on icon "button" at bounding box center [1530, 62] width 20 height 20
click at [95, 259] on div "Plaid ID Verification" at bounding box center [109, 259] width 117 height 7
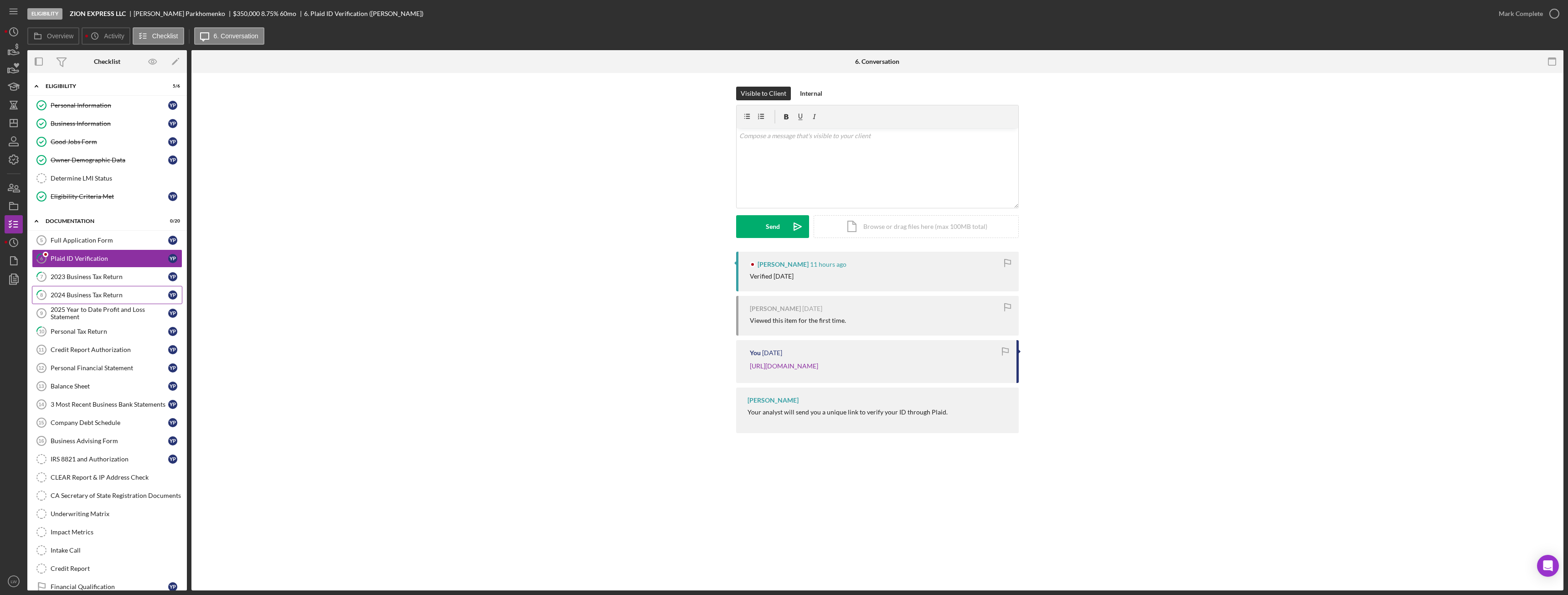
click at [94, 296] on div "2024 Business Tax Return" at bounding box center [109, 295] width 117 height 7
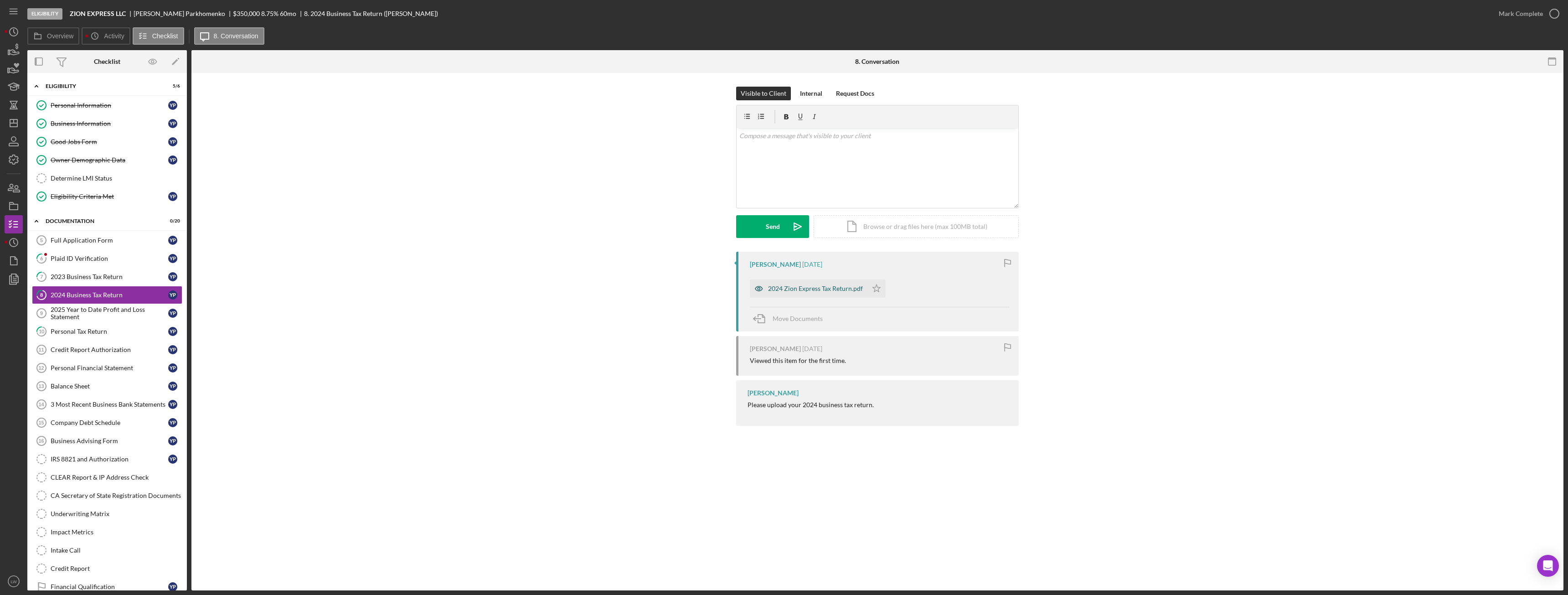
click at [805, 297] on div "2024 Zion Express Tax Return.pdf" at bounding box center [808, 288] width 117 height 18
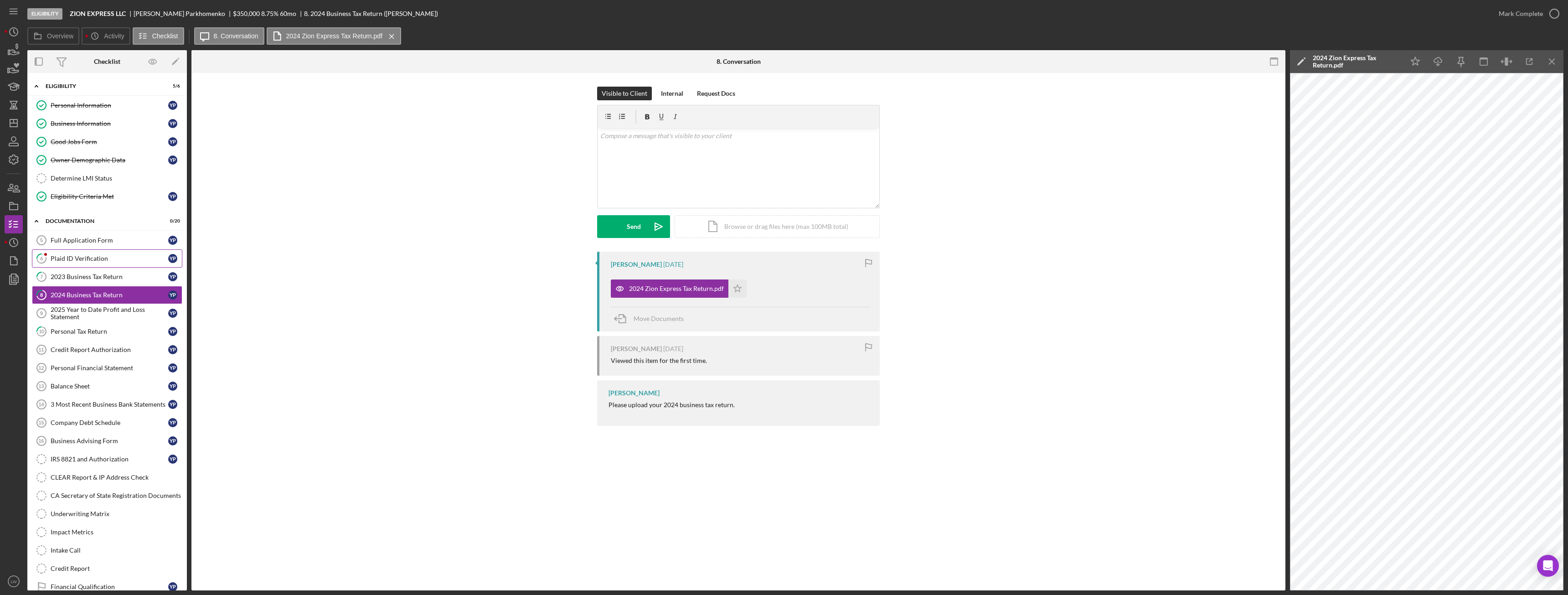
click at [68, 254] on link "6 Plaid ID Verification Y P" at bounding box center [107, 258] width 150 height 18
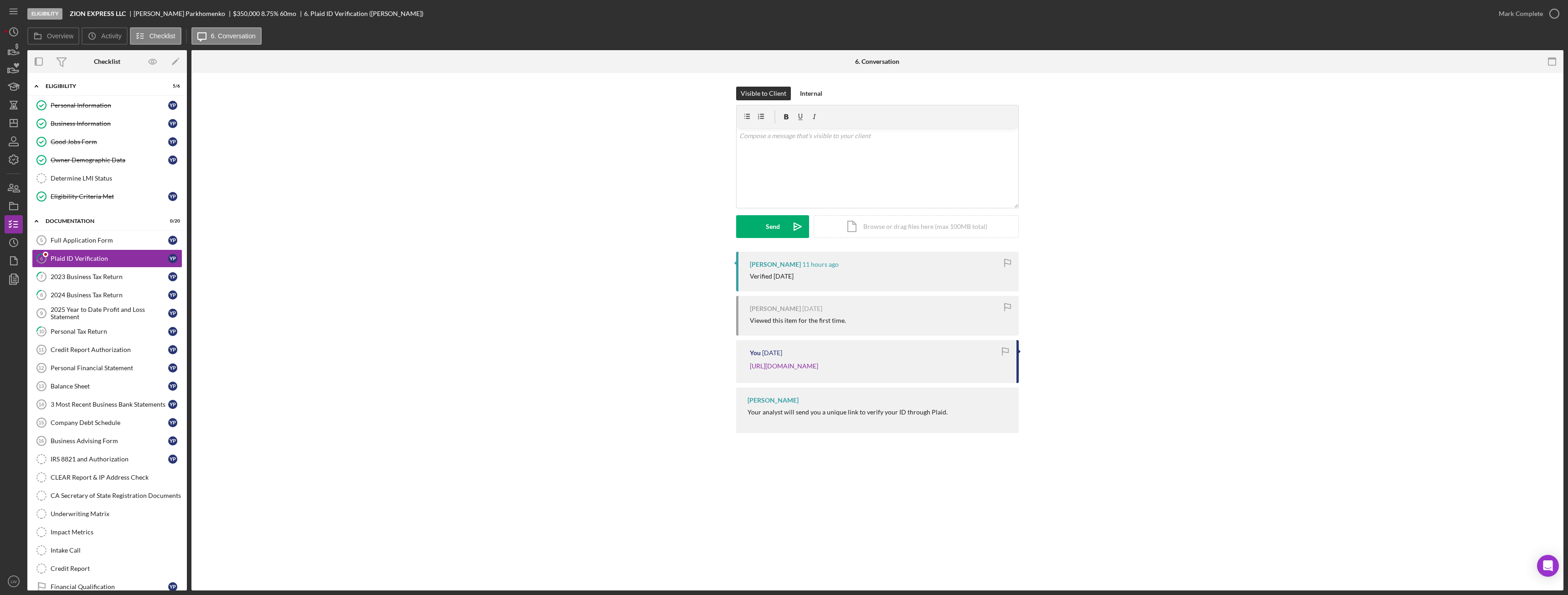
click at [170, 13] on div "Yaroslav Parkhomenko" at bounding box center [184, 14] width 99 height 7
copy div "Yaroslav Parkhomenko"
click at [100, 105] on div "Personal Information" at bounding box center [109, 105] width 117 height 7
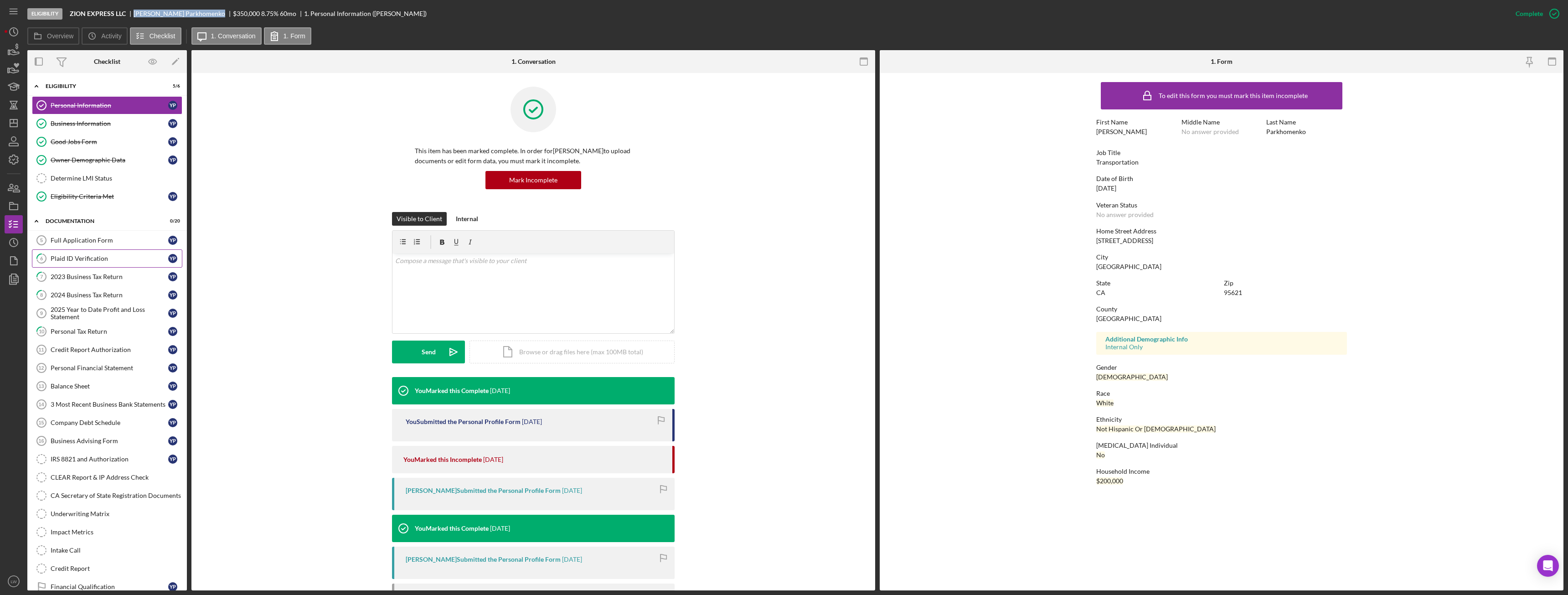
click at [88, 259] on div "Plaid ID Verification" at bounding box center [109, 259] width 117 height 7
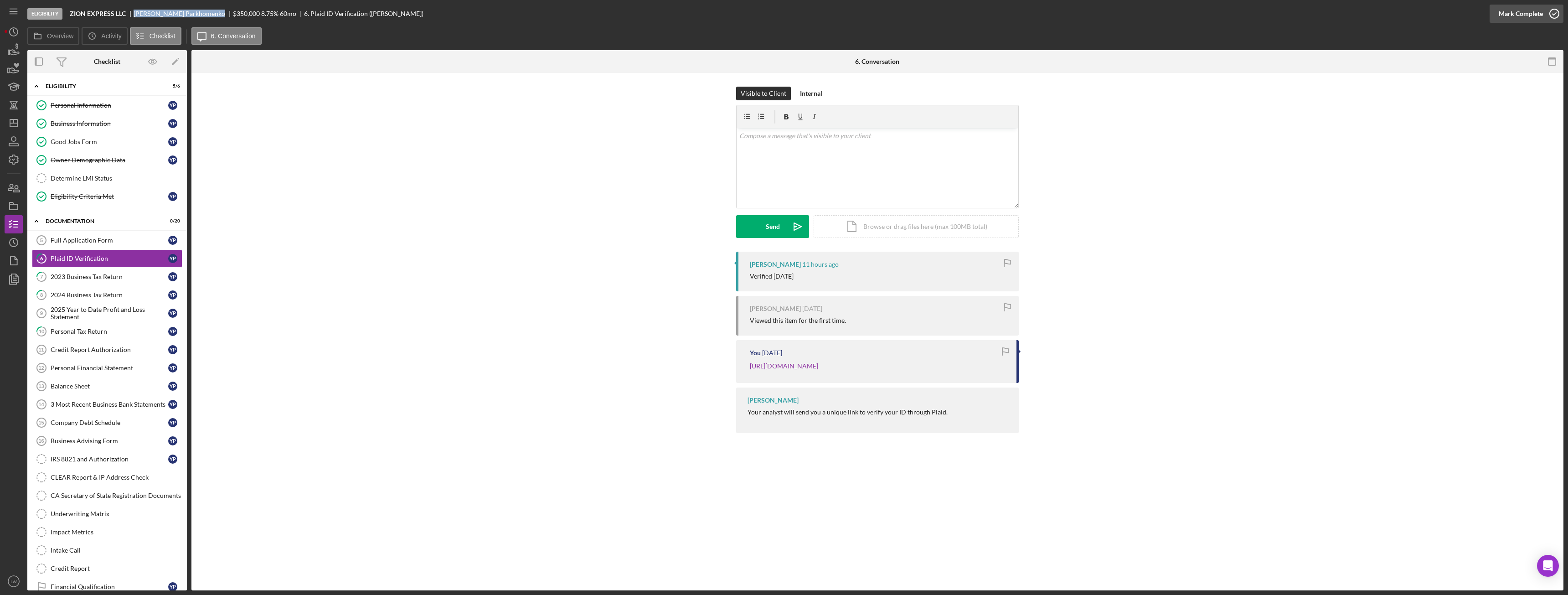
click at [1534, 14] on div "Mark Complete" at bounding box center [1520, 13] width 44 height 18
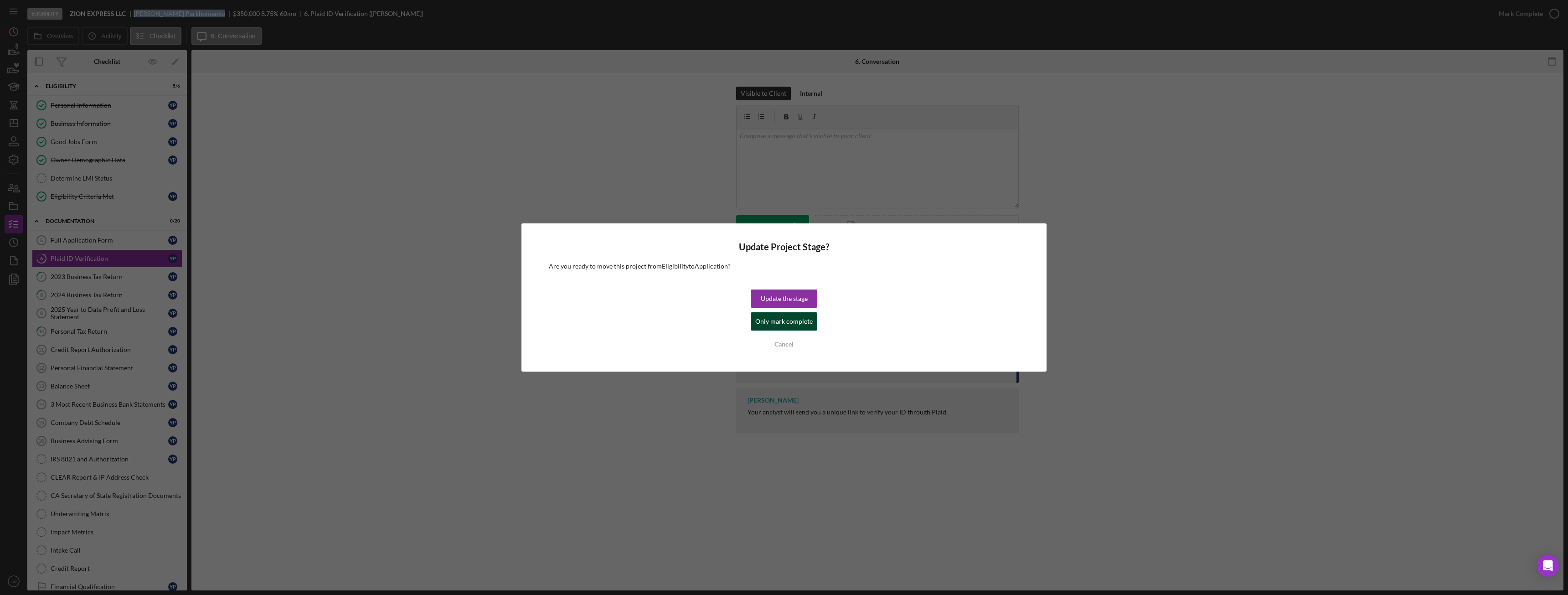
click at [782, 326] on div "Only mark complete" at bounding box center [784, 321] width 58 height 18
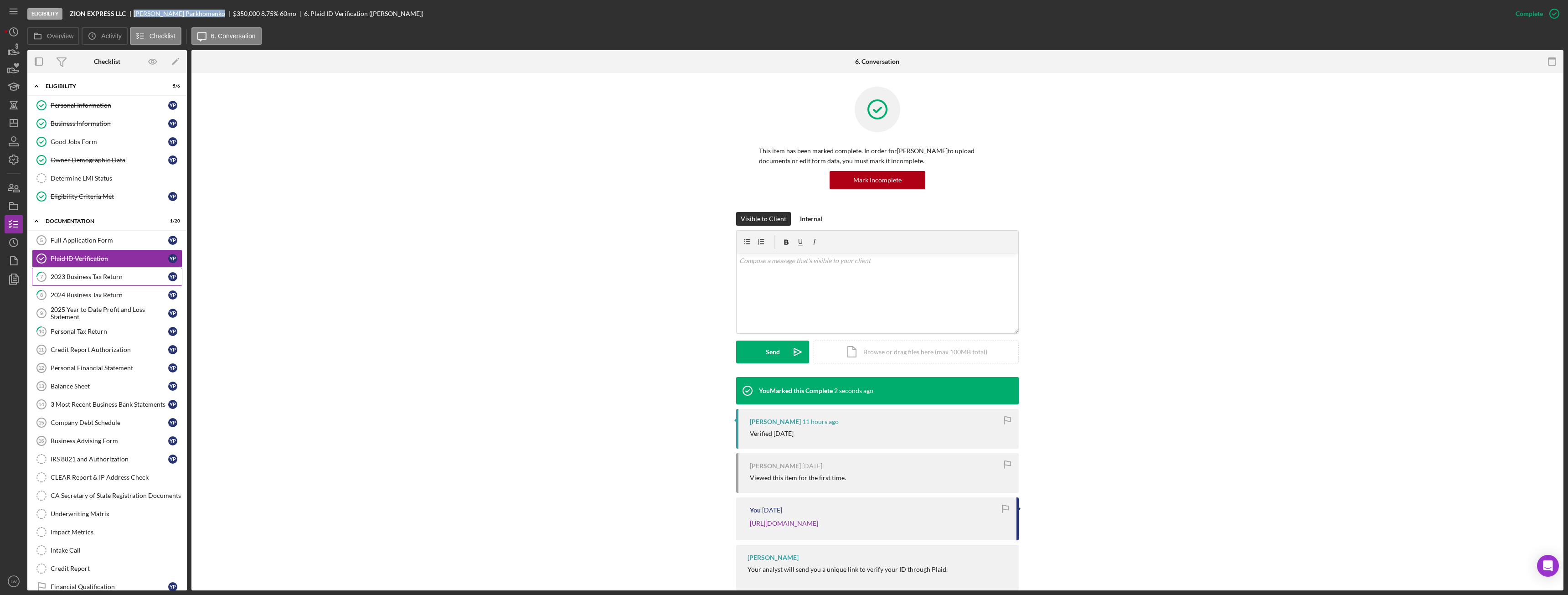
click at [86, 277] on div "2023 Business Tax Return" at bounding box center [109, 277] width 117 height 7
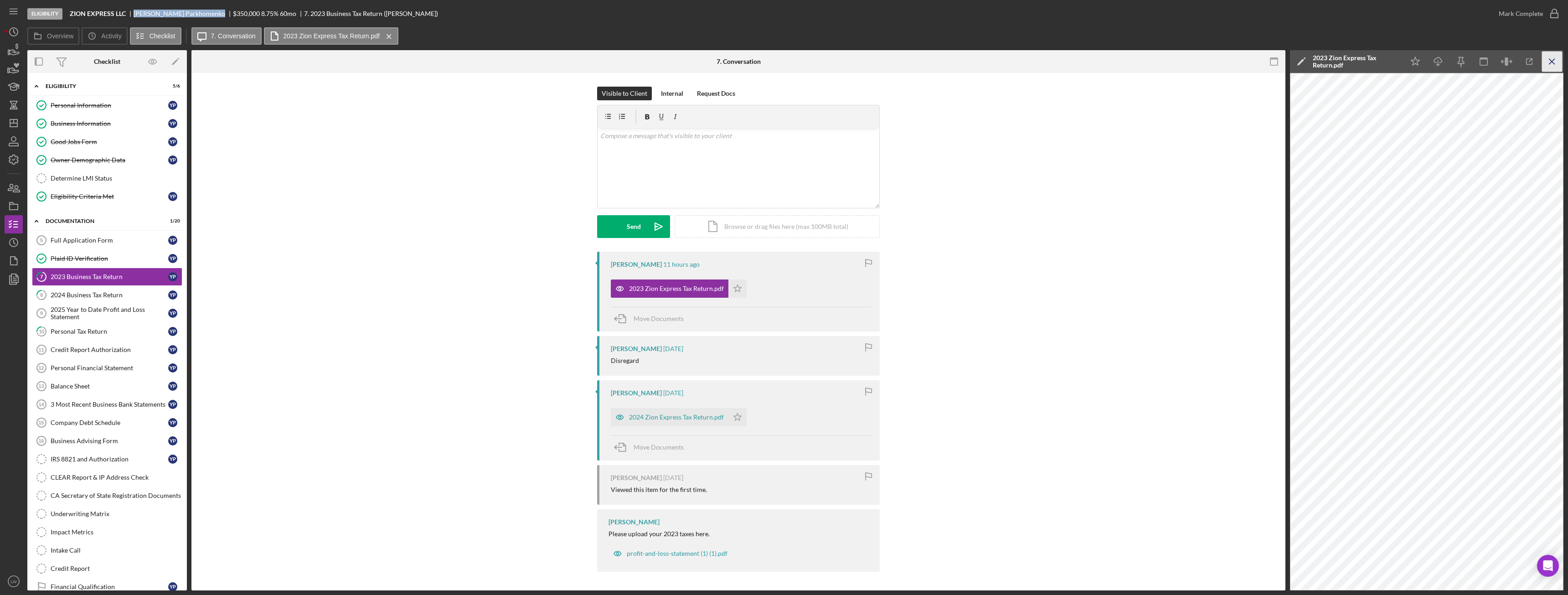
click at [1550, 60] on line "button" at bounding box center [1551, 61] width 5 height 5
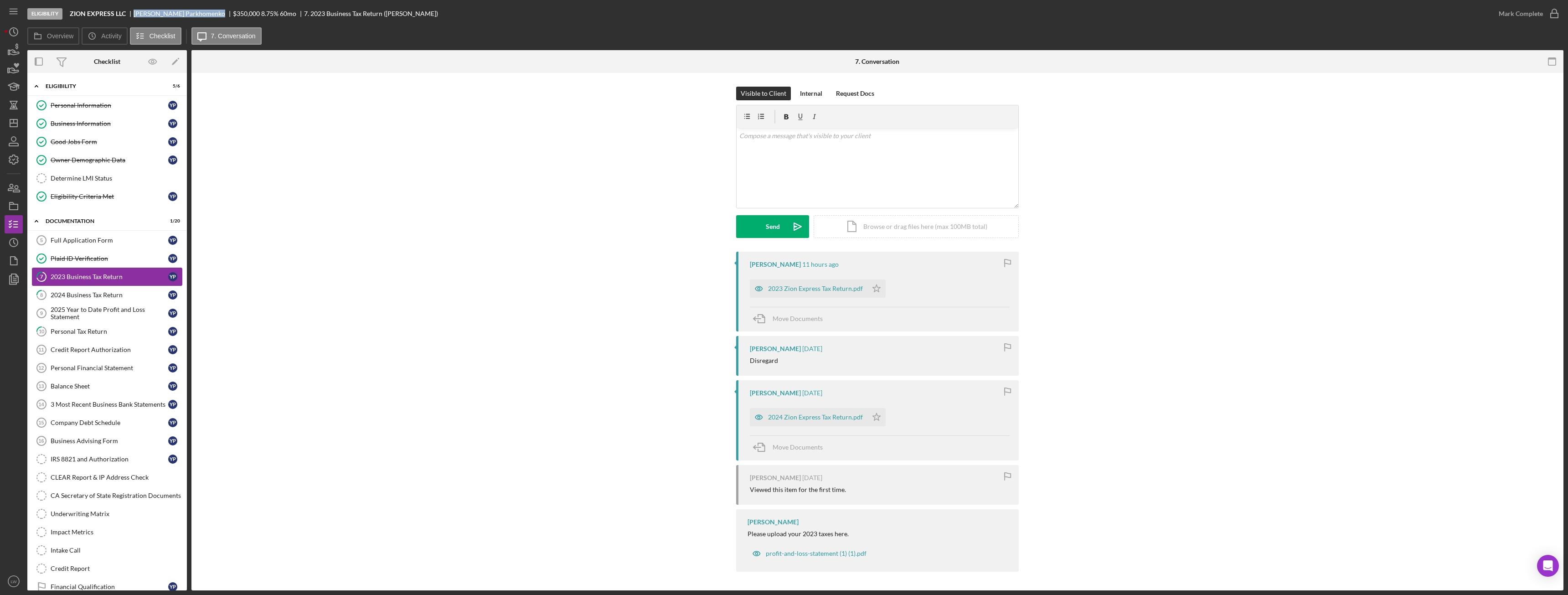
click at [87, 278] on div "2023 Business Tax Return" at bounding box center [109, 277] width 117 height 7
click at [104, 295] on div "2024 Business Tax Return" at bounding box center [109, 295] width 117 height 7
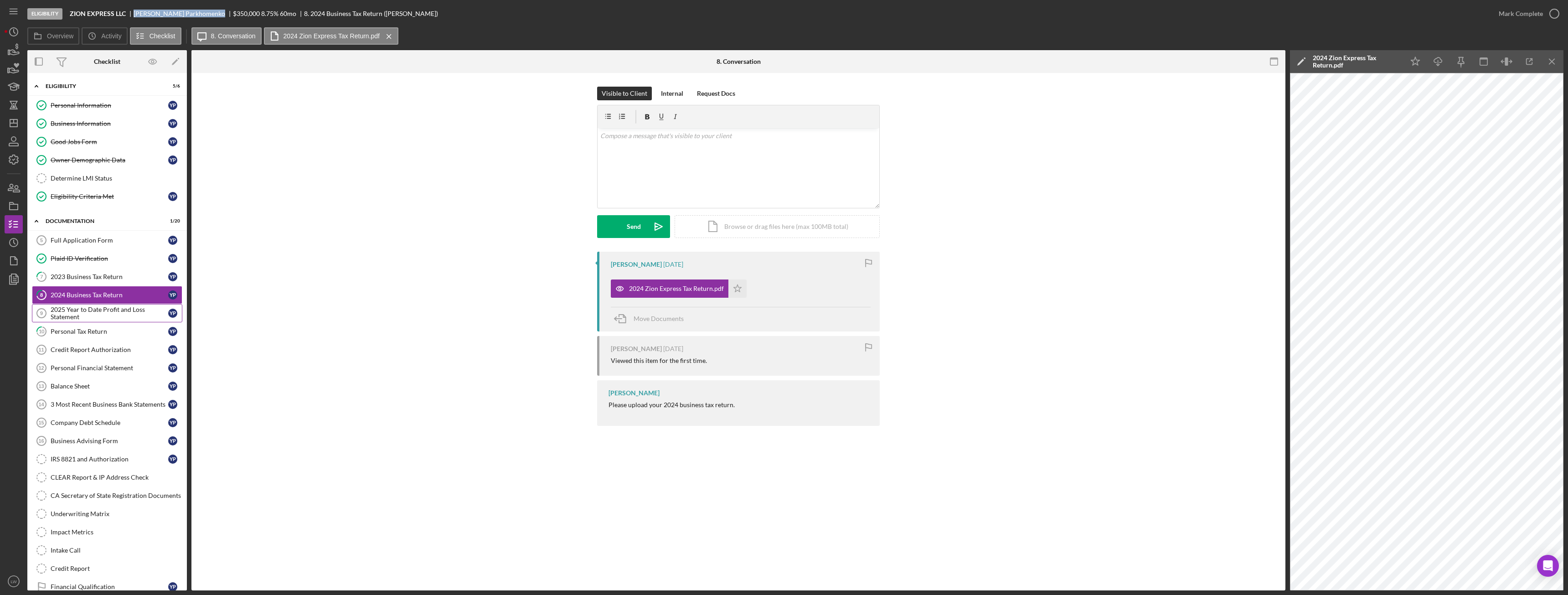
click at [102, 310] on div "2025 Year to Date Profit and Loss Statement" at bounding box center [109, 313] width 117 height 14
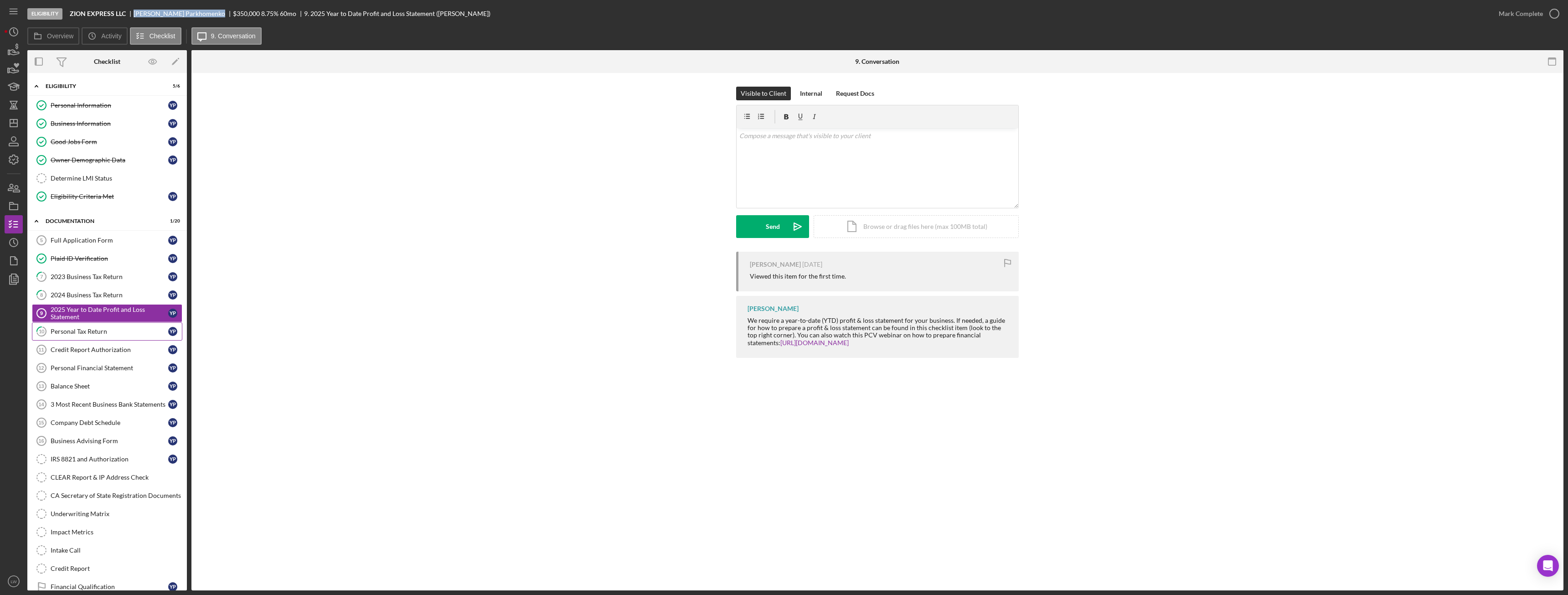
click at [99, 336] on link "10 Personal Tax Return Y P" at bounding box center [107, 331] width 150 height 18
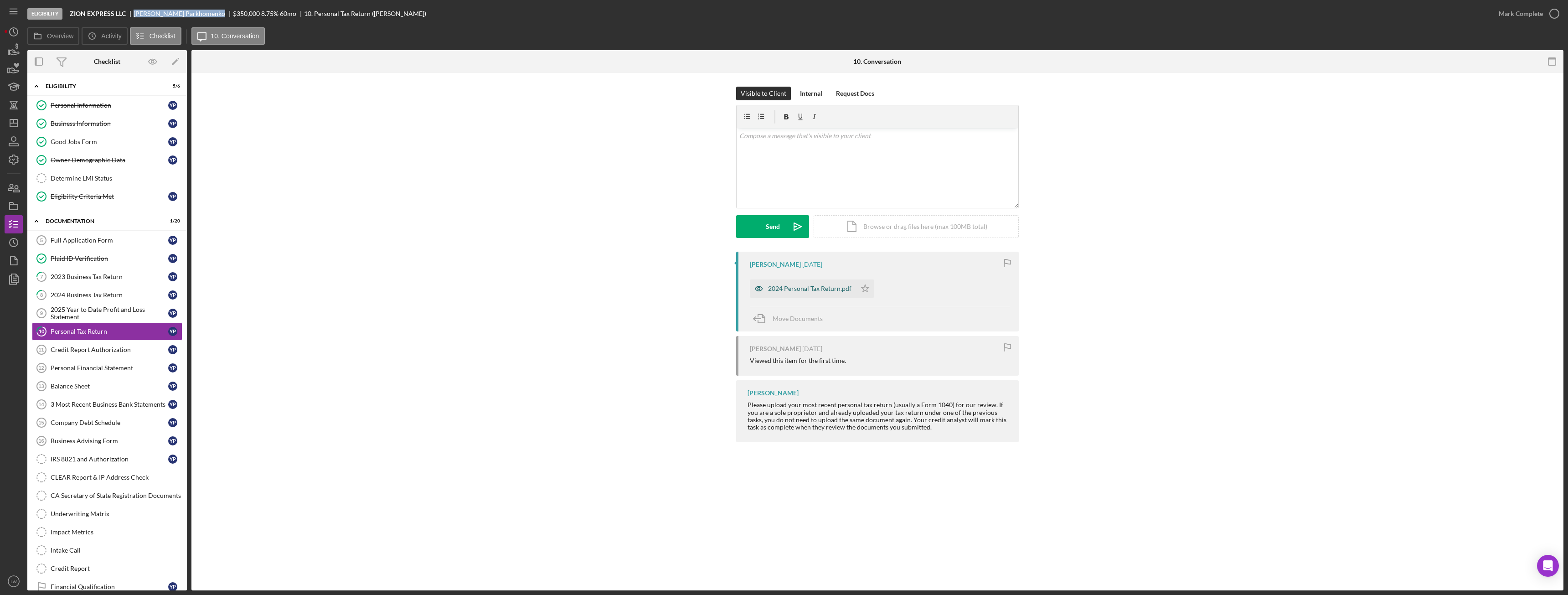
click at [805, 288] on div "2024 Personal Tax Return.pdf" at bounding box center [810, 289] width 84 height 7
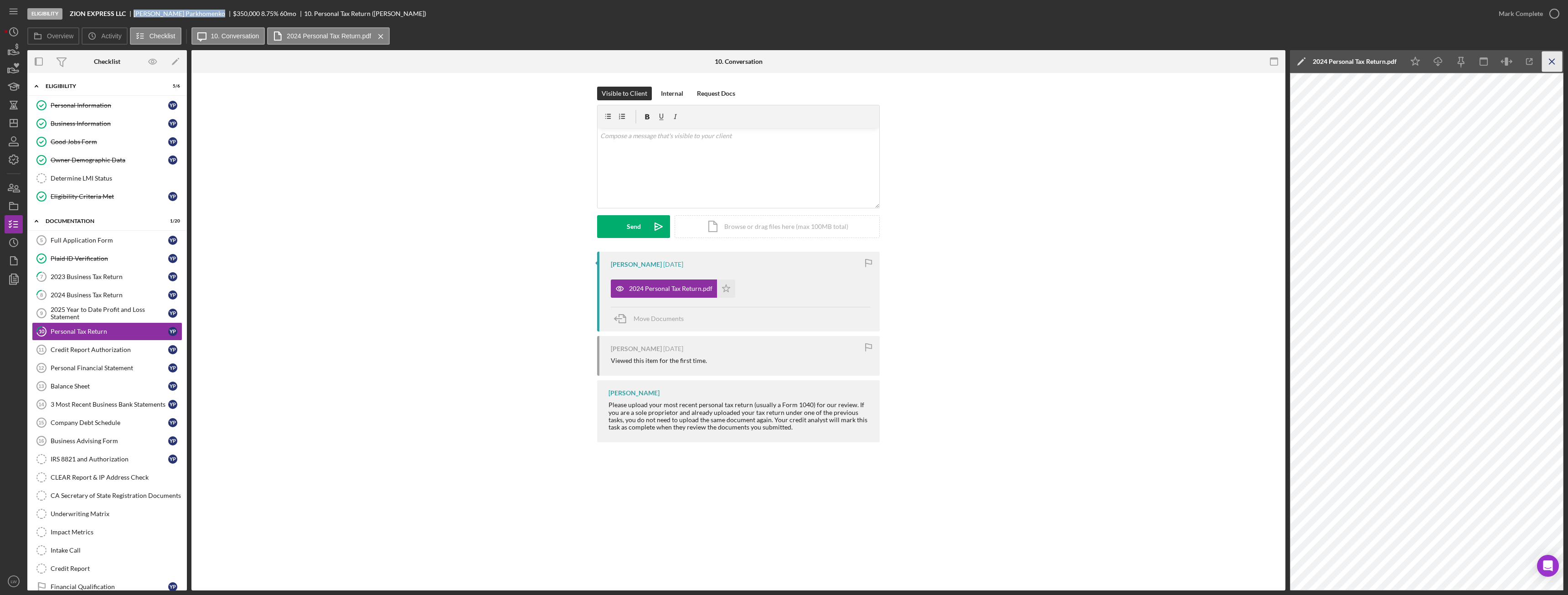
click at [1553, 55] on icon "Icon/Menu Close" at bounding box center [1552, 62] width 20 height 20
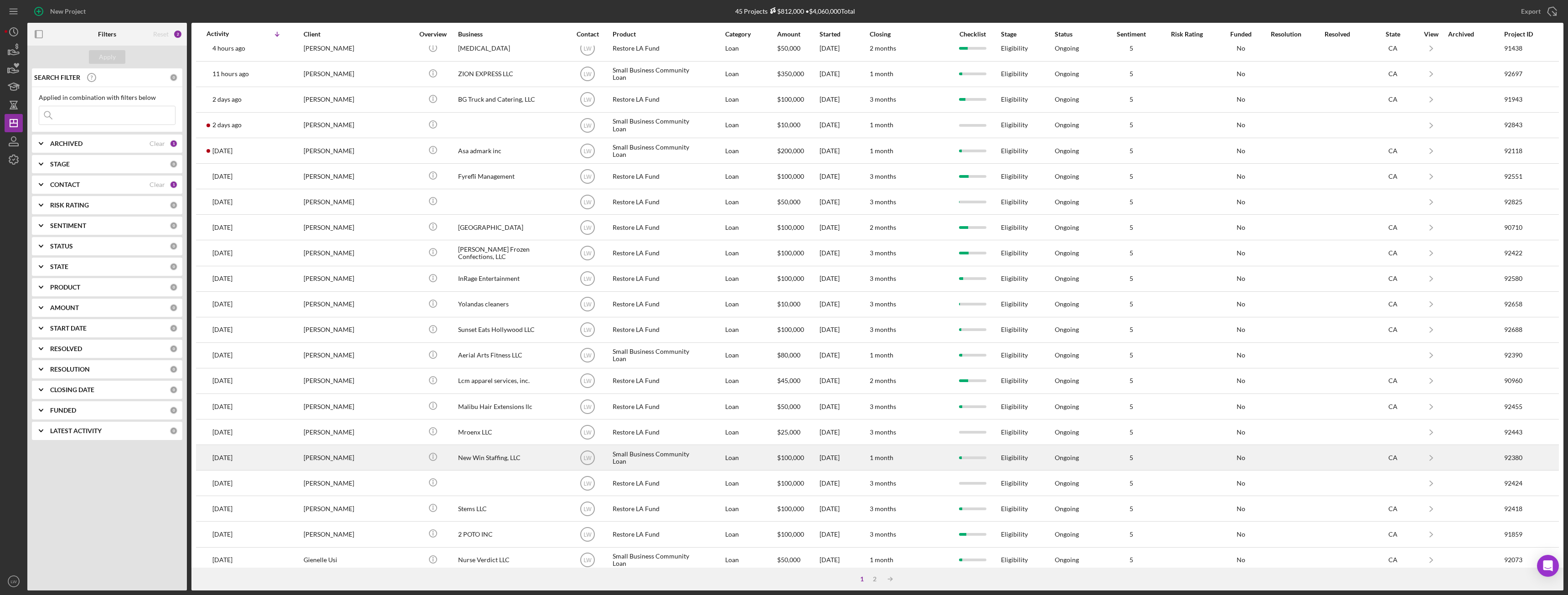
scroll to position [122, 0]
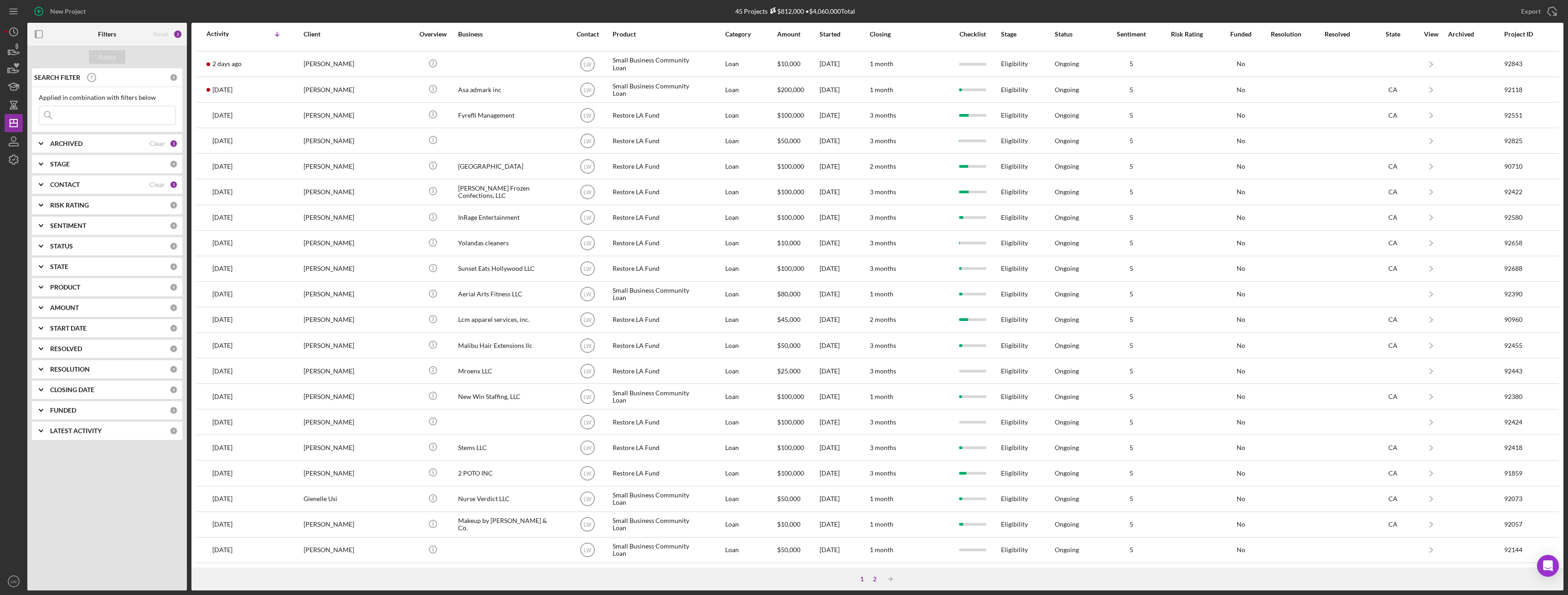
click at [874, 577] on div "2" at bounding box center [875, 579] width 13 height 7
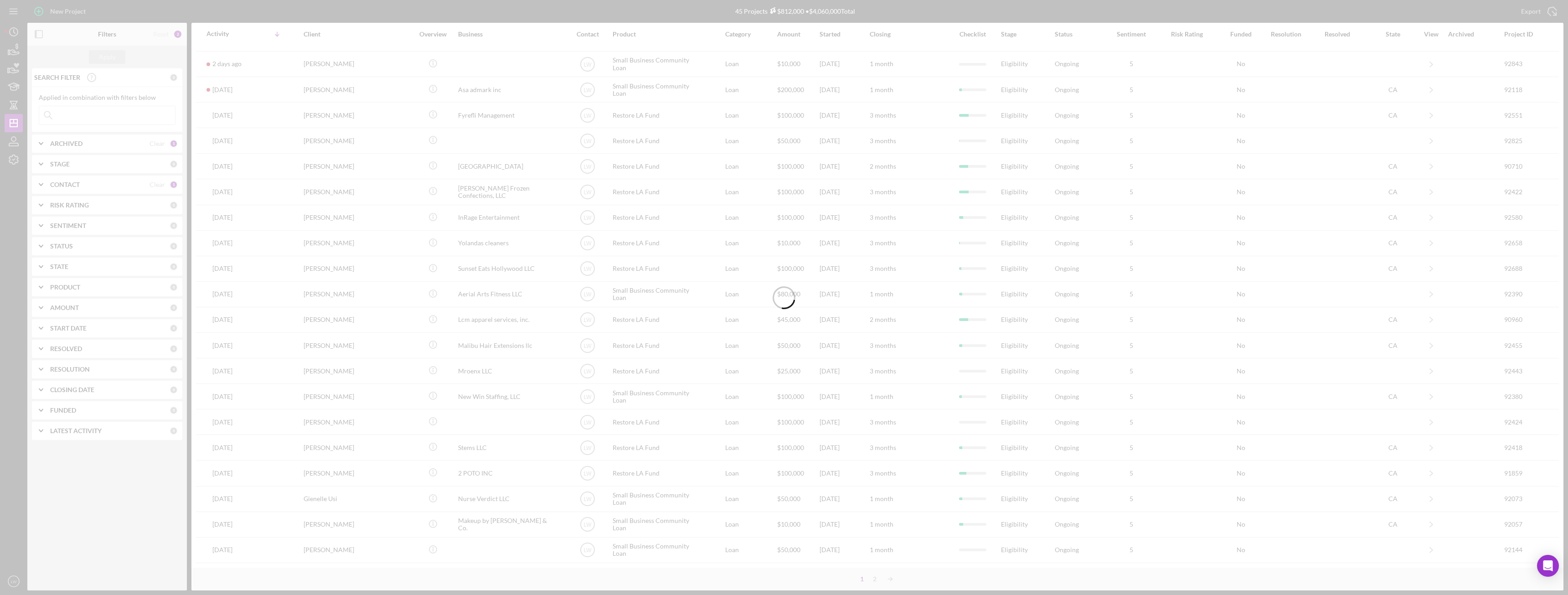
scroll to position [0, 0]
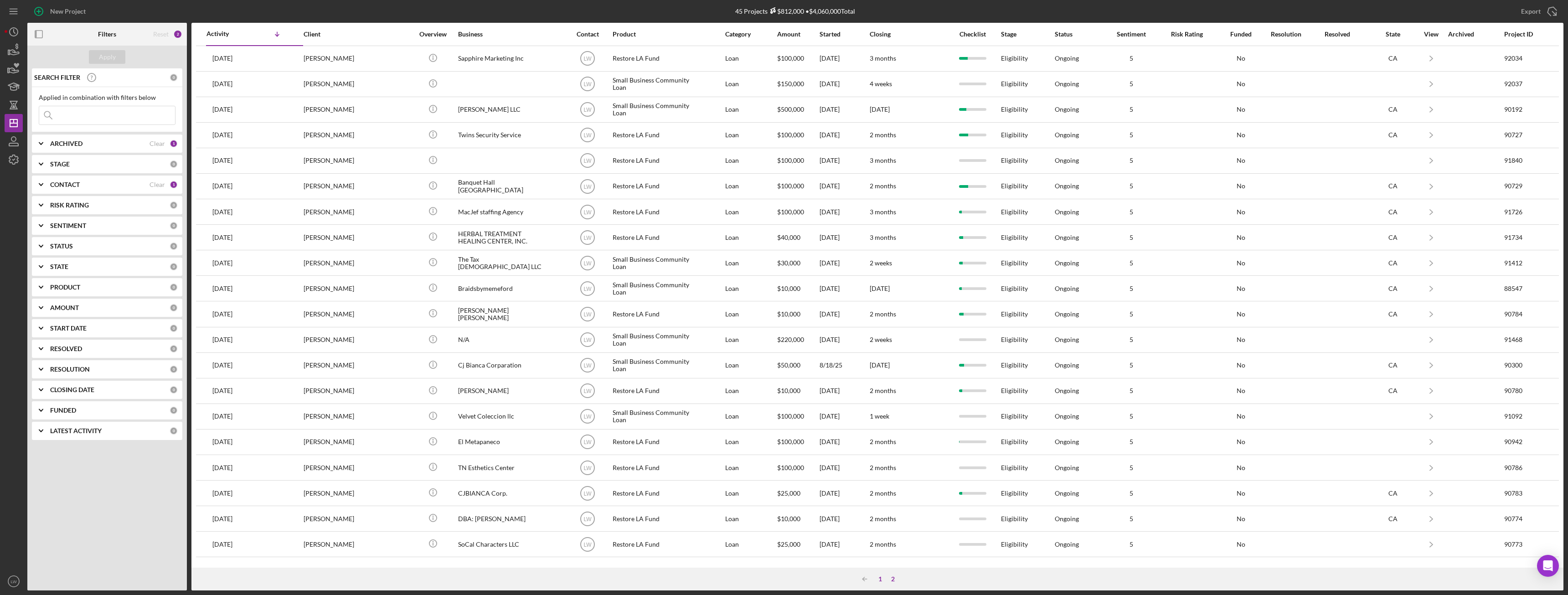
click at [880, 579] on div "1" at bounding box center [880, 579] width 13 height 7
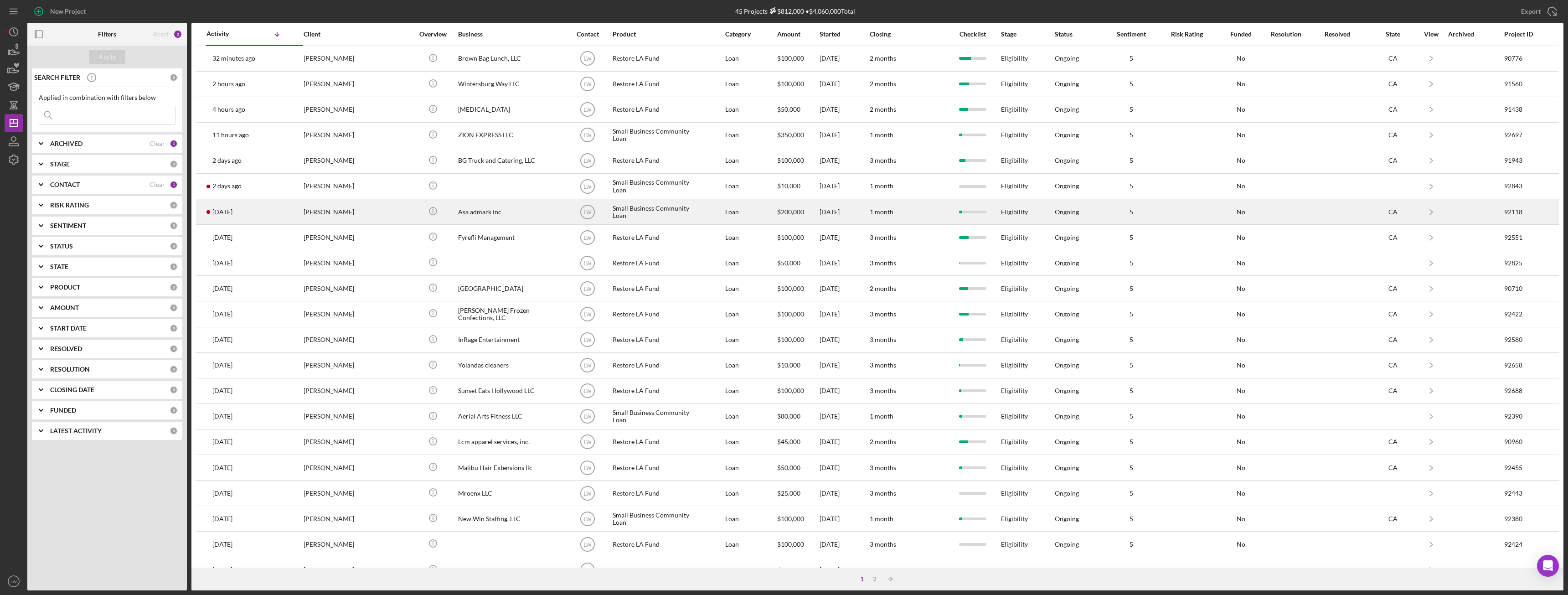
click at [353, 212] on div "[PERSON_NAME]" at bounding box center [349, 212] width 91 height 24
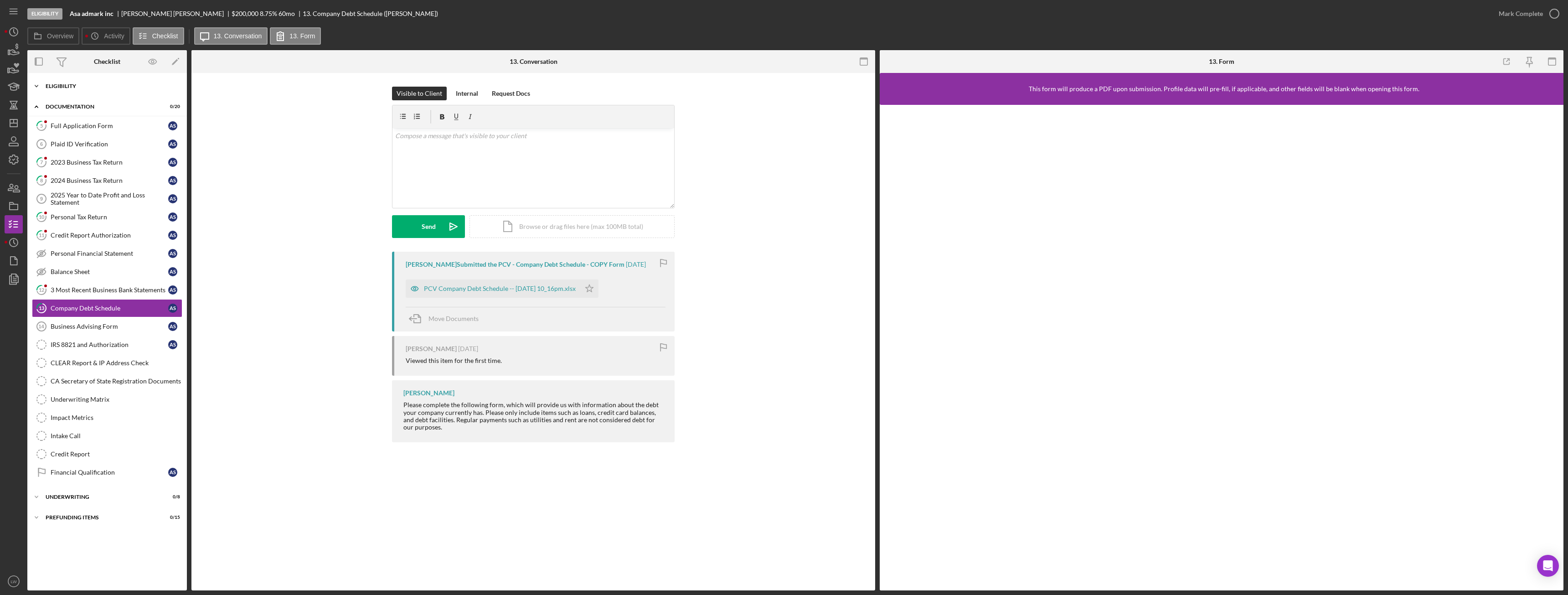
click at [52, 85] on div "Eligibility" at bounding box center [110, 86] width 130 height 6
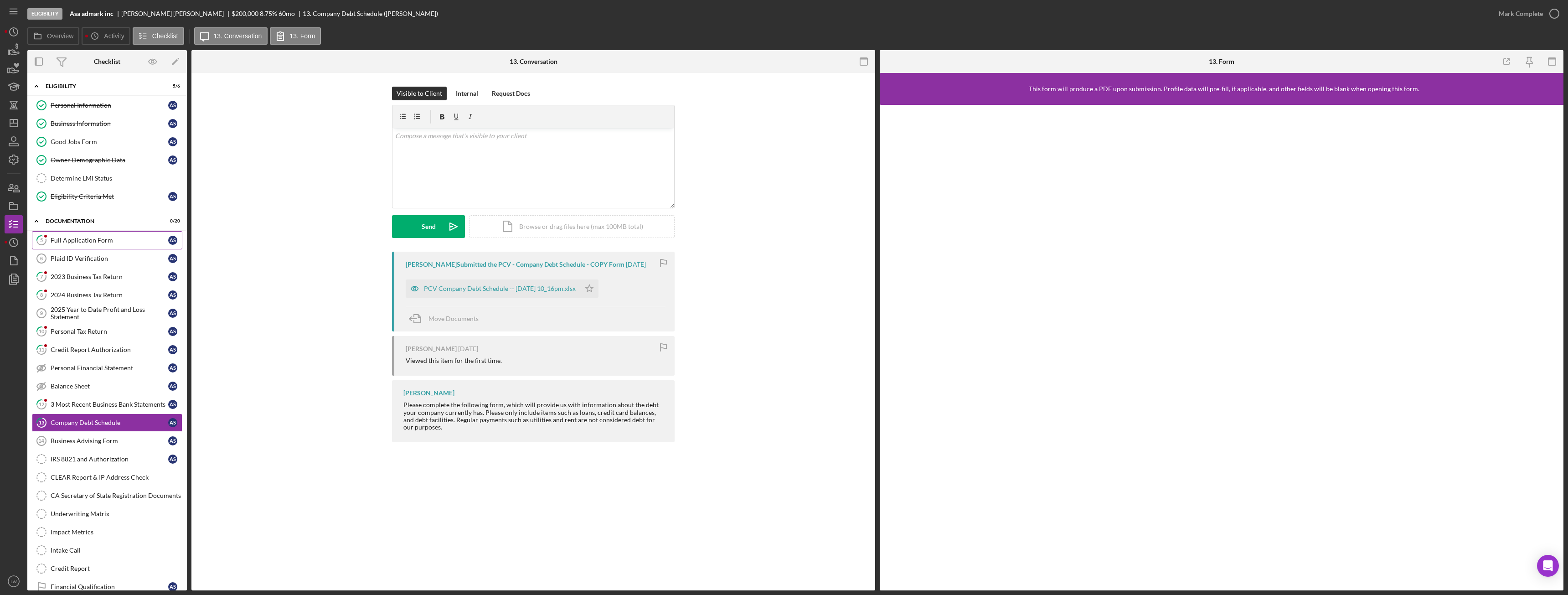
click at [102, 243] on div "Full Application Form" at bounding box center [109, 241] width 117 height 7
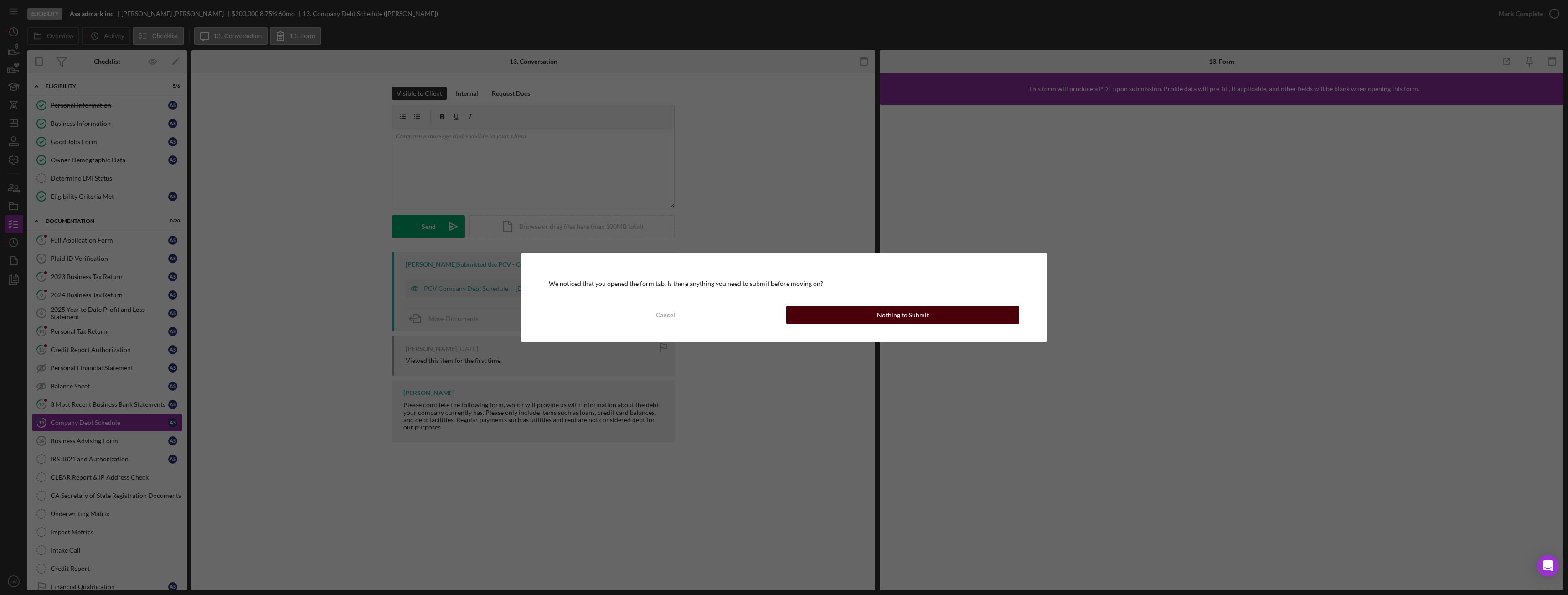
click at [857, 315] on button "Nothing to Submit" at bounding box center [903, 315] width 233 height 18
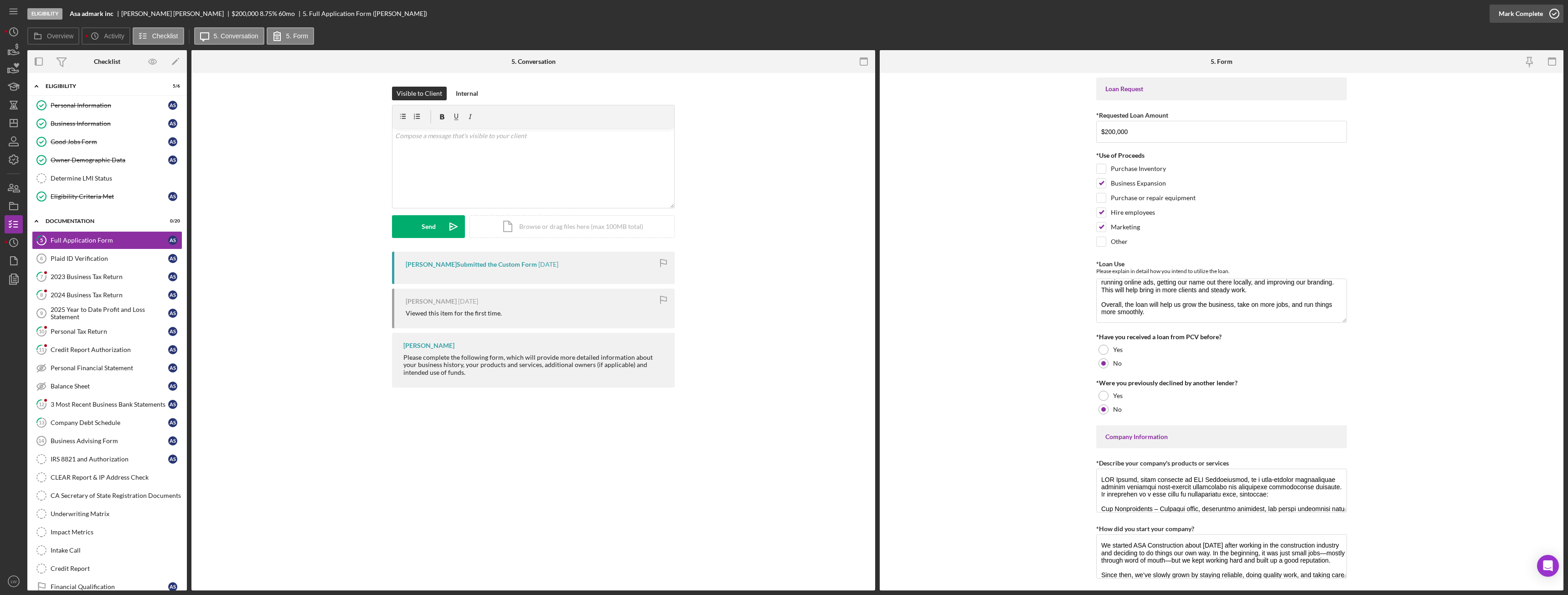
click at [1520, 16] on div "Mark Complete" at bounding box center [1520, 13] width 44 height 18
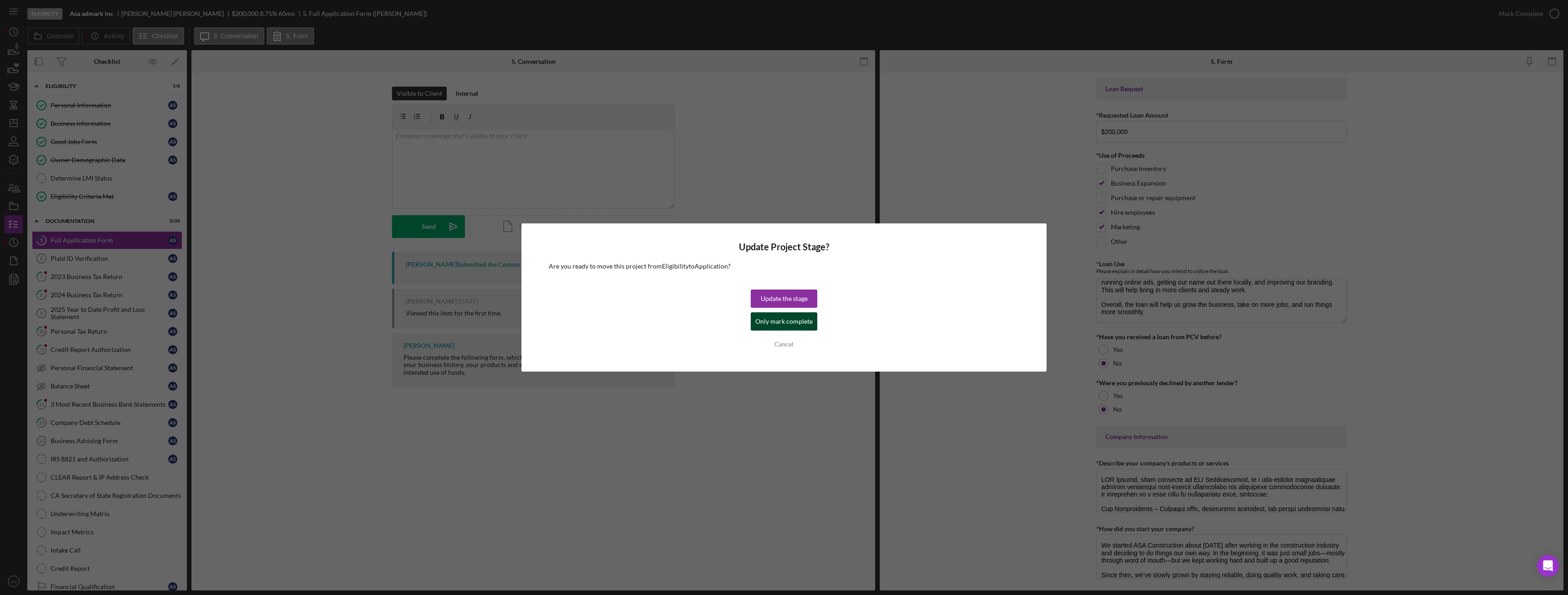
click at [810, 322] on div "Only mark complete" at bounding box center [784, 321] width 58 height 18
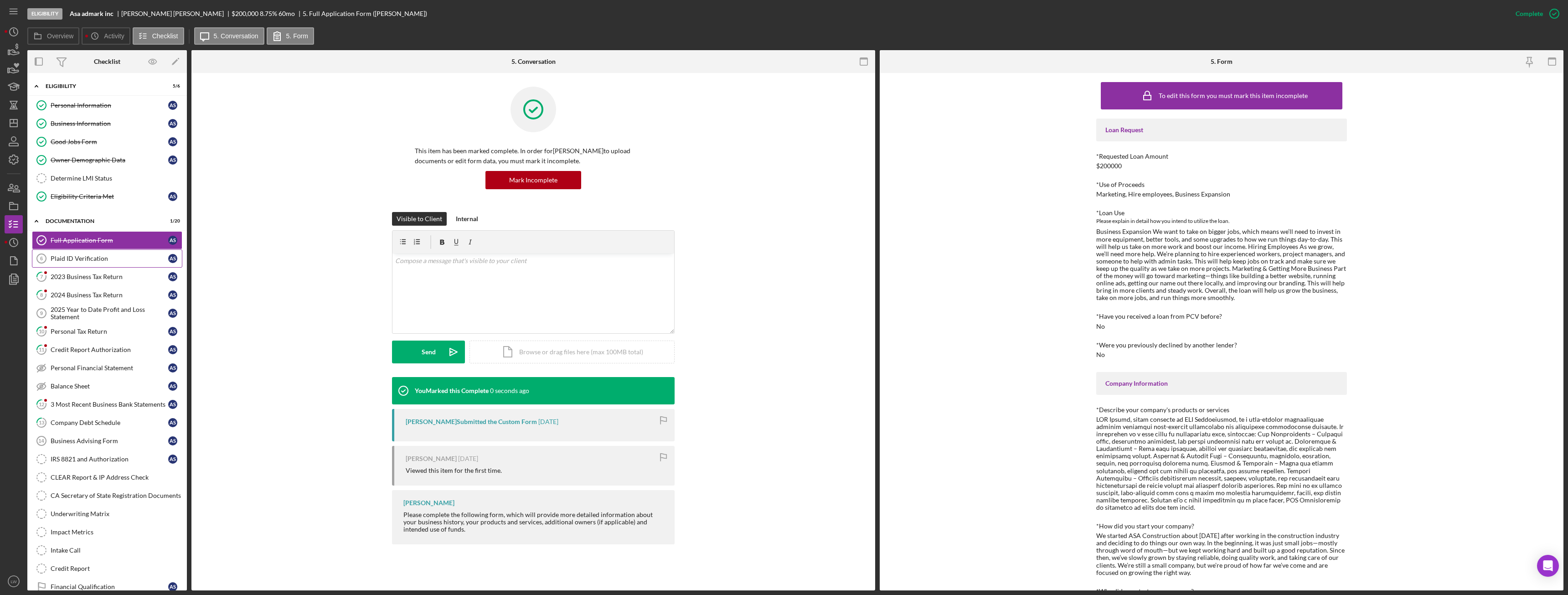
click at [59, 259] on div "Plaid ID Verification" at bounding box center [109, 259] width 117 height 7
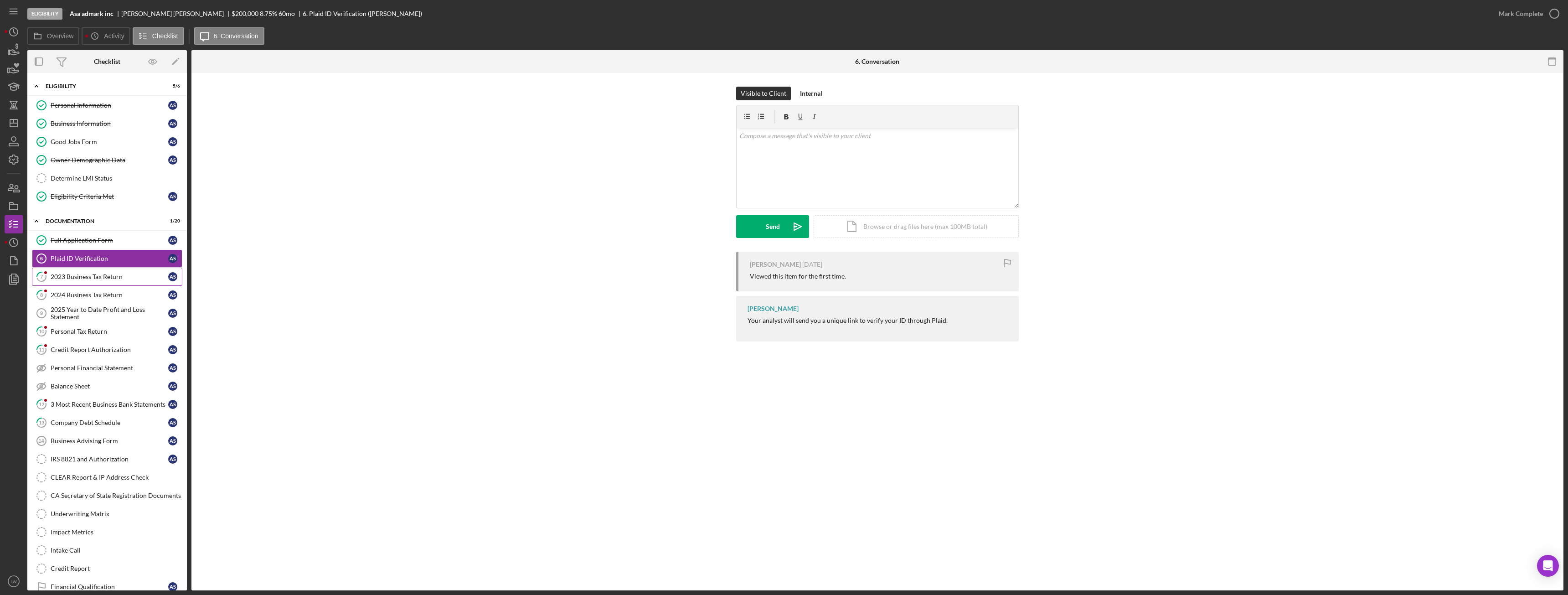
click at [100, 279] on div "2023 Business Tax Return" at bounding box center [109, 277] width 117 height 7
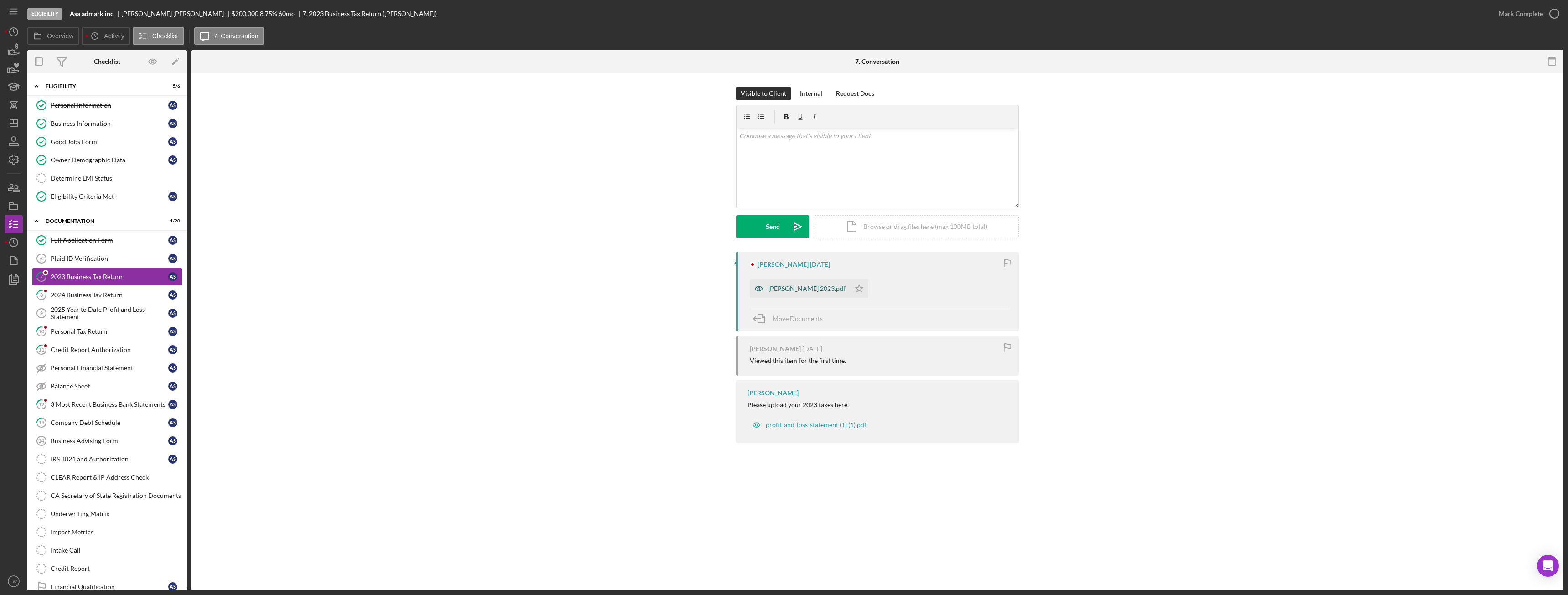
click at [779, 282] on div "Asatur Stepanyan 2023.pdf" at bounding box center [800, 288] width 100 height 18
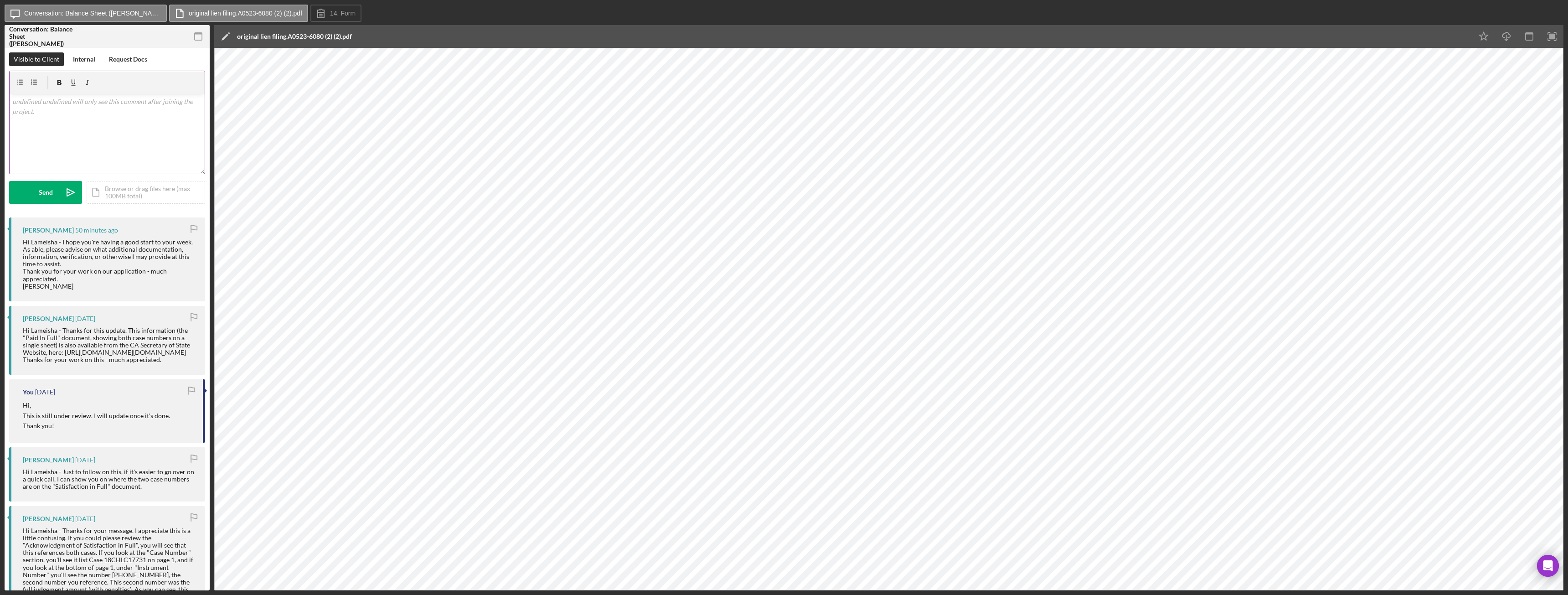
click at [70, 129] on div "v Color teal Color pink Remove color Add row above Add row below Add column bef…" at bounding box center [107, 133] width 195 height 80
click at [112, 116] on p "You can give me a call at 415-" at bounding box center [107, 115] width 190 height 10
click at [174, 99] on p "Hi," at bounding box center [107, 102] width 190 height 10
click at [162, 119] on p "You can give me a call at 415-" at bounding box center [107, 115] width 190 height 10
click at [46, 198] on div "Send" at bounding box center [46, 192] width 14 height 23
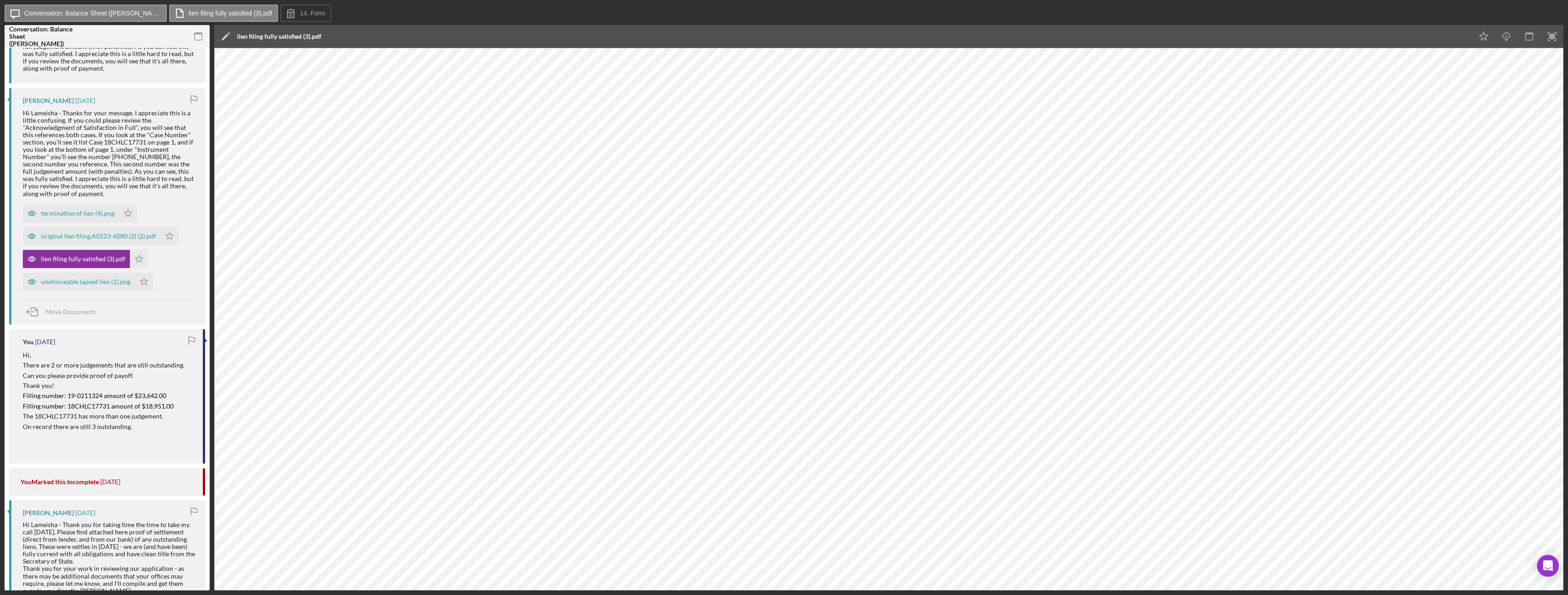
scroll to position [411, 0]
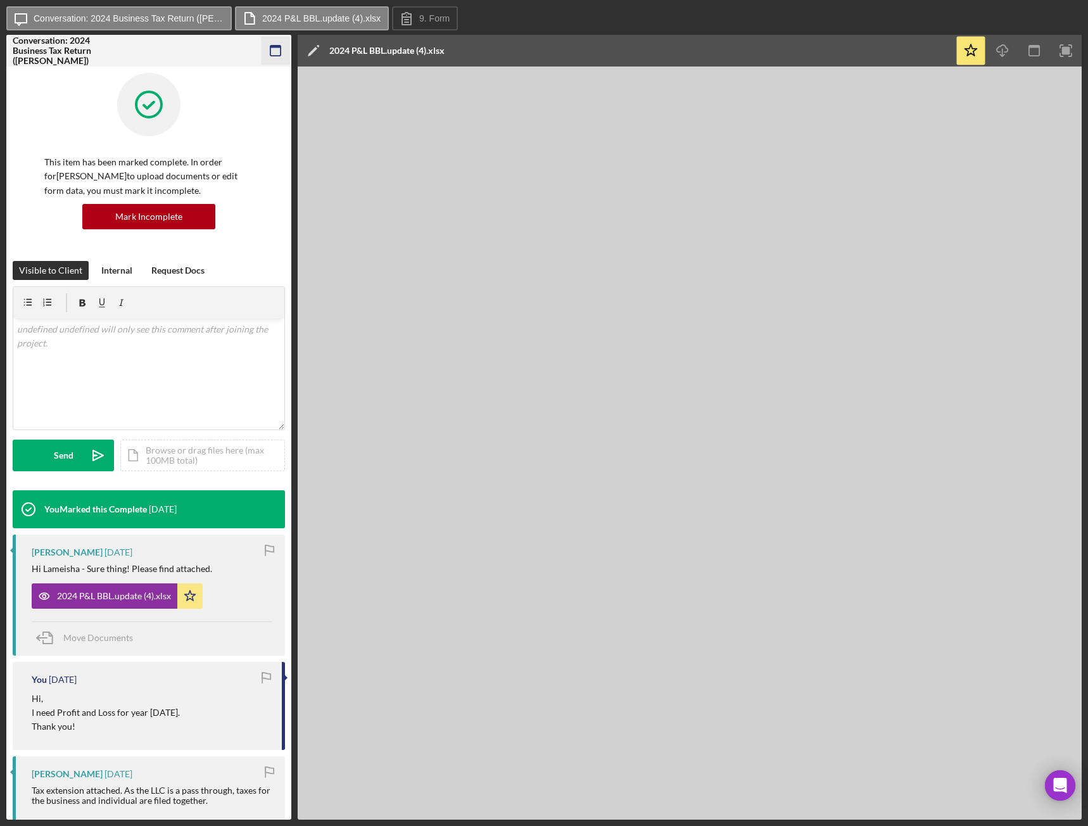
click at [275, 48] on icon "button" at bounding box center [276, 51] width 28 height 28
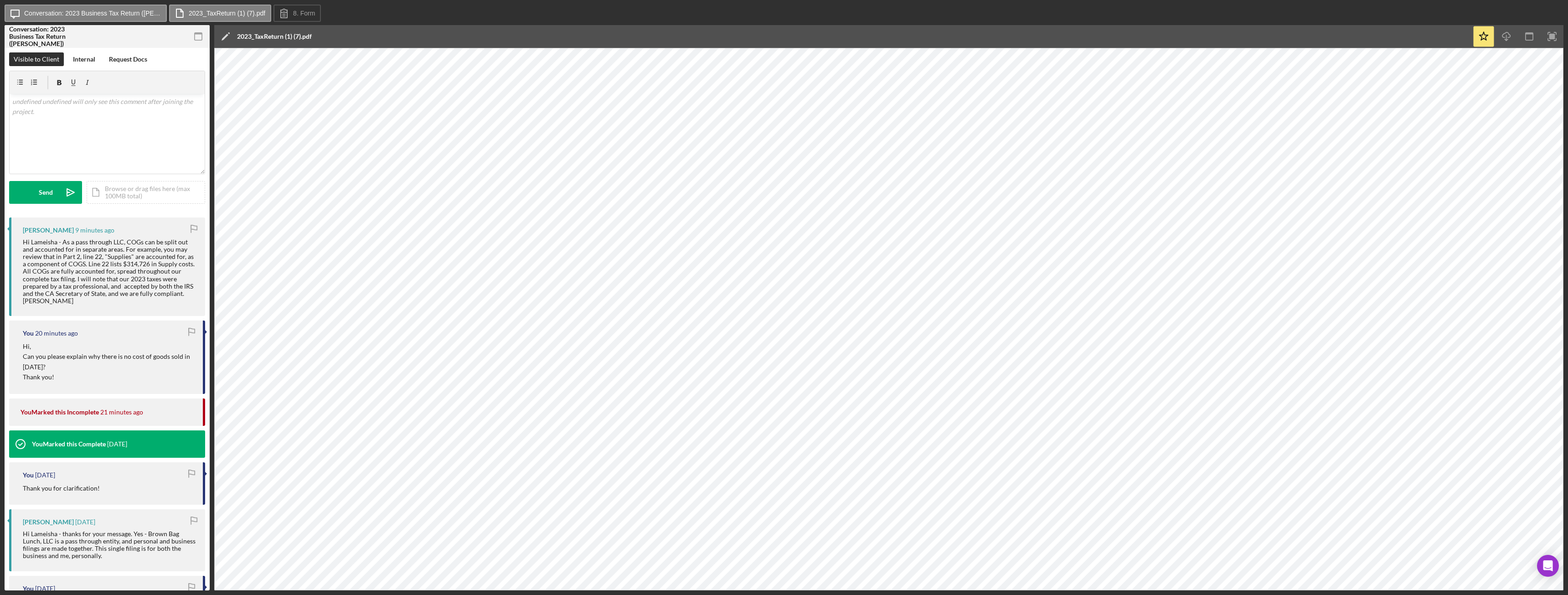
click at [197, 33] on rect "button" at bounding box center [198, 34] width 7 height 2
